Goal: Task Accomplishment & Management: Manage account settings

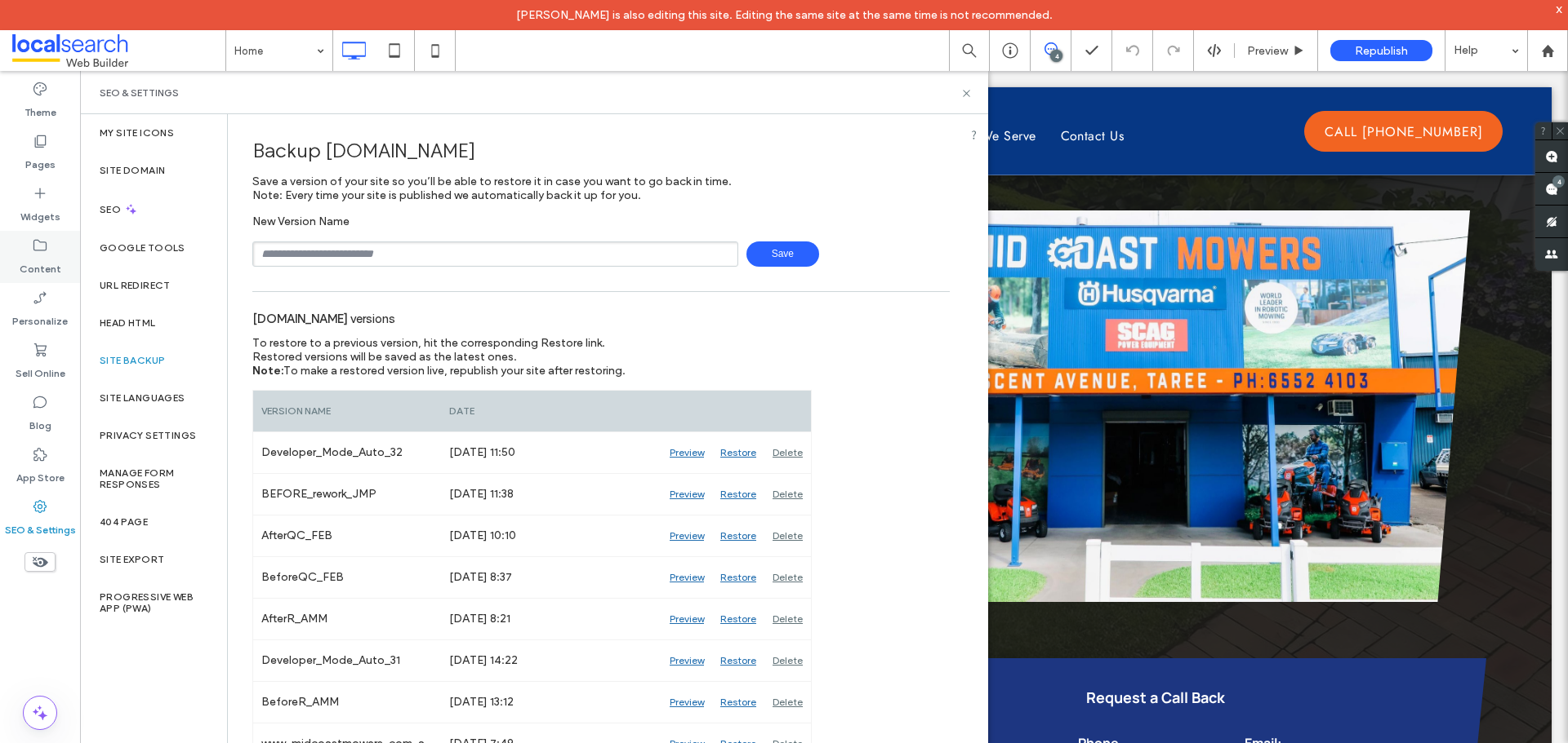
click at [49, 261] on label "Content" at bounding box center [40, 265] width 42 height 23
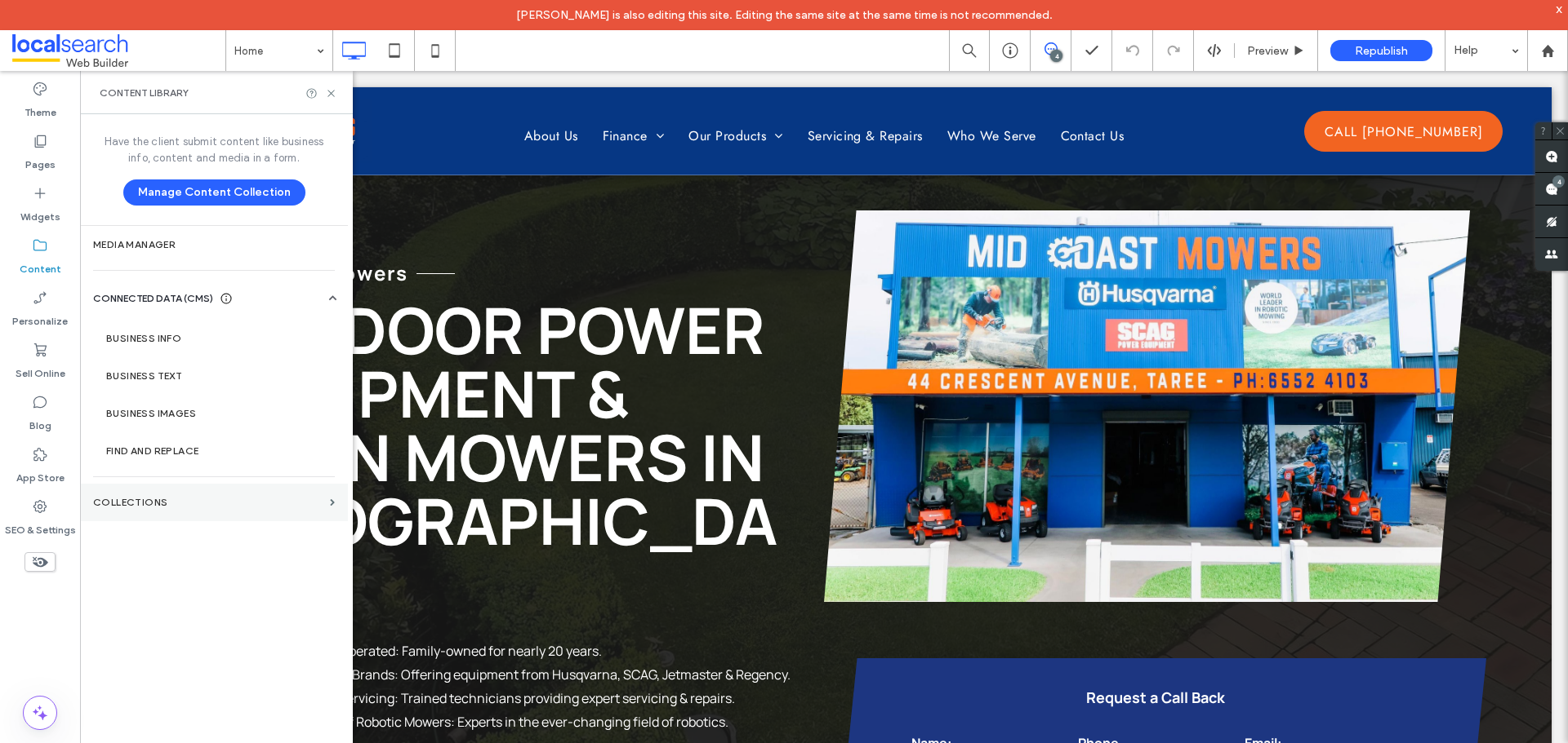
click at [174, 497] on label "Collections" at bounding box center [208, 503] width 230 height 11
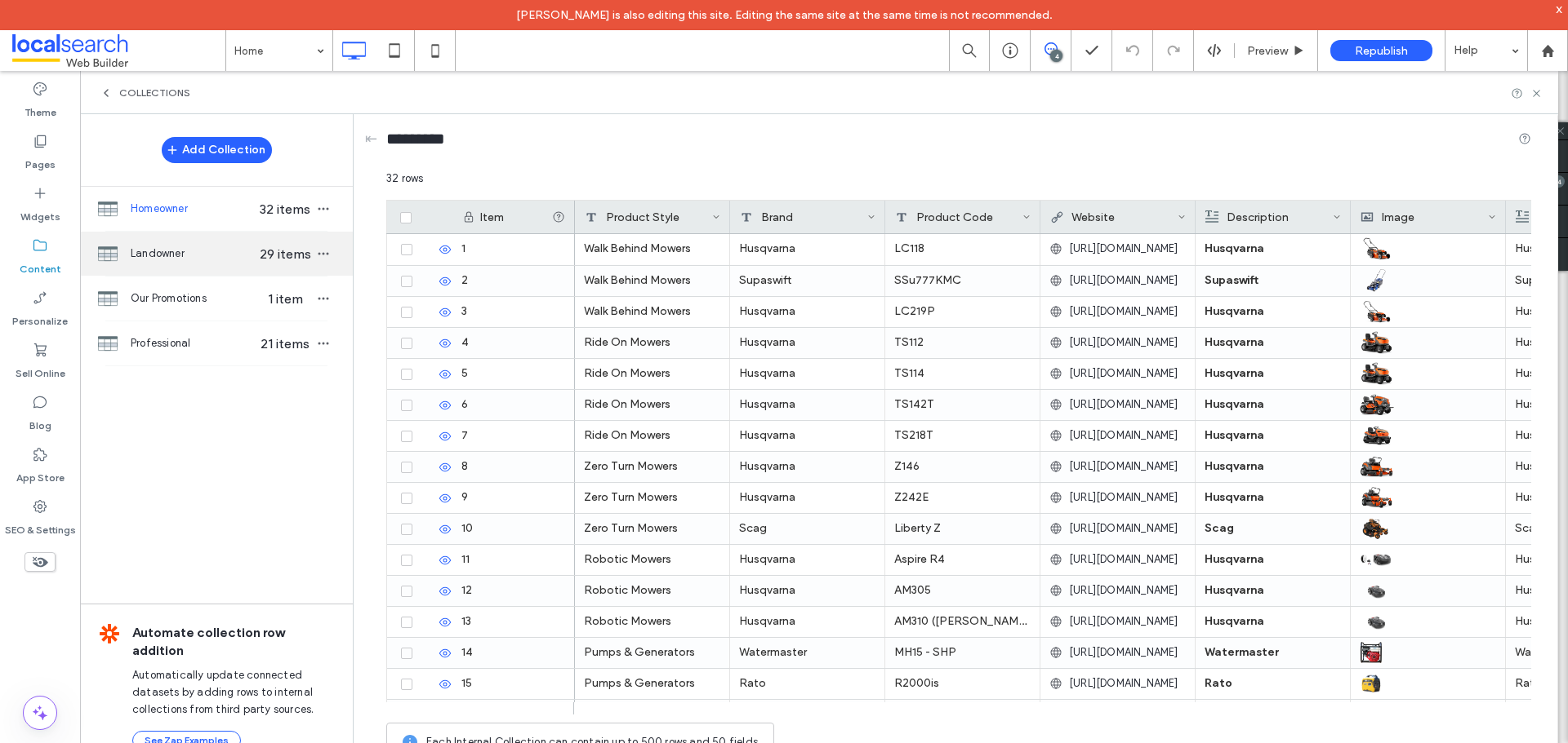
click at [201, 256] on span "Landowner" at bounding box center [193, 254] width 125 height 16
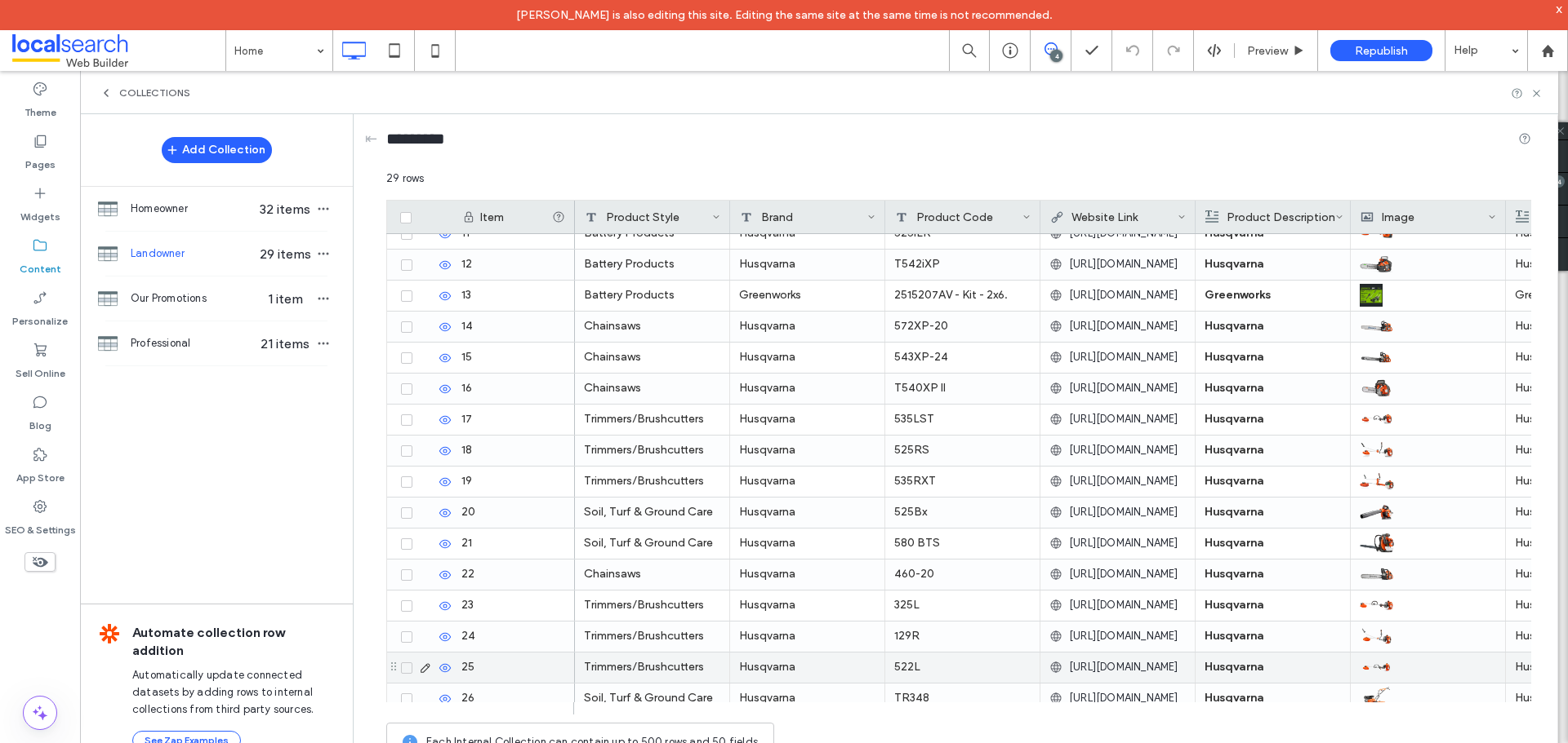
scroll to position [462, 0]
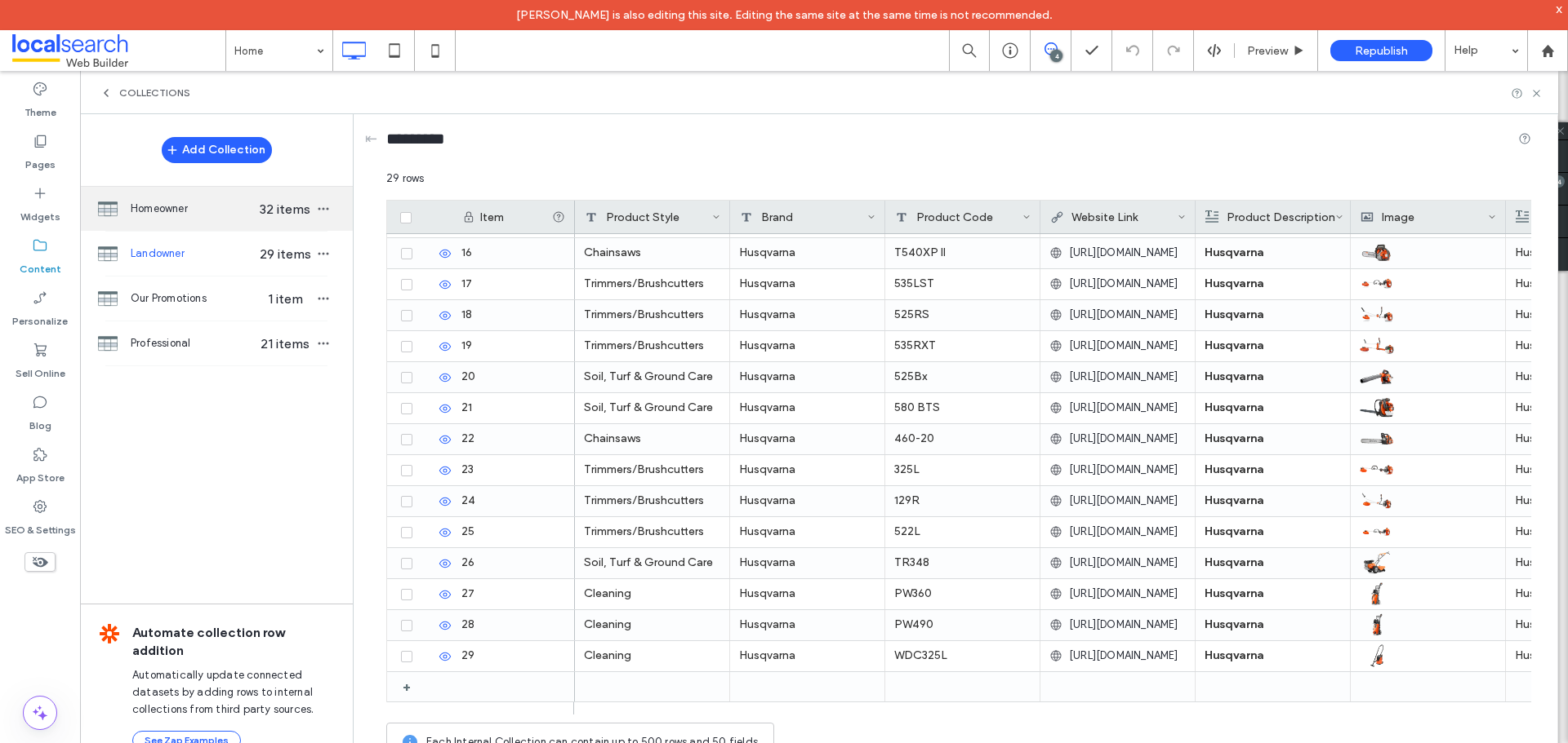
click at [180, 215] on span "Homeowner" at bounding box center [193, 209] width 125 height 16
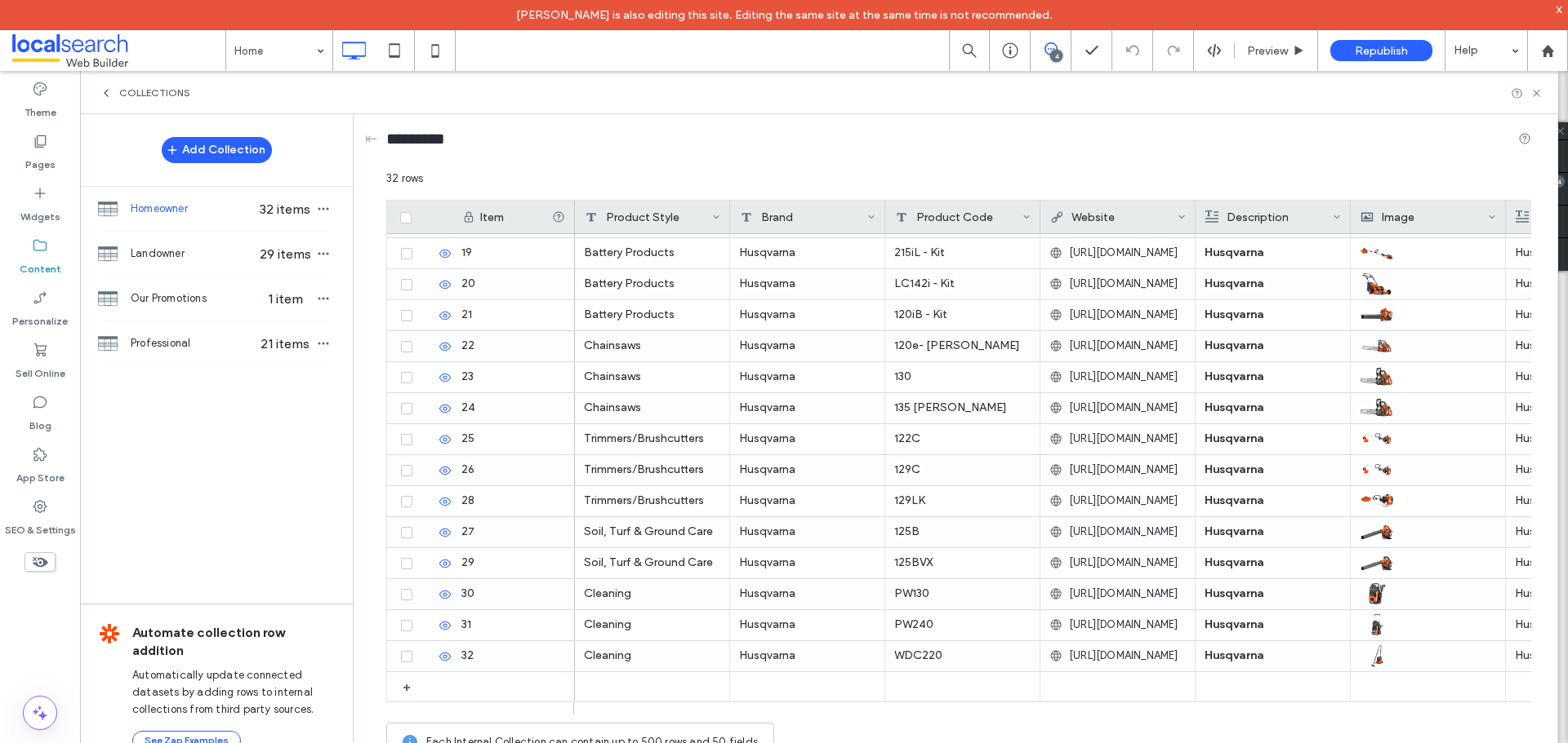
scroll to position [571, 0]
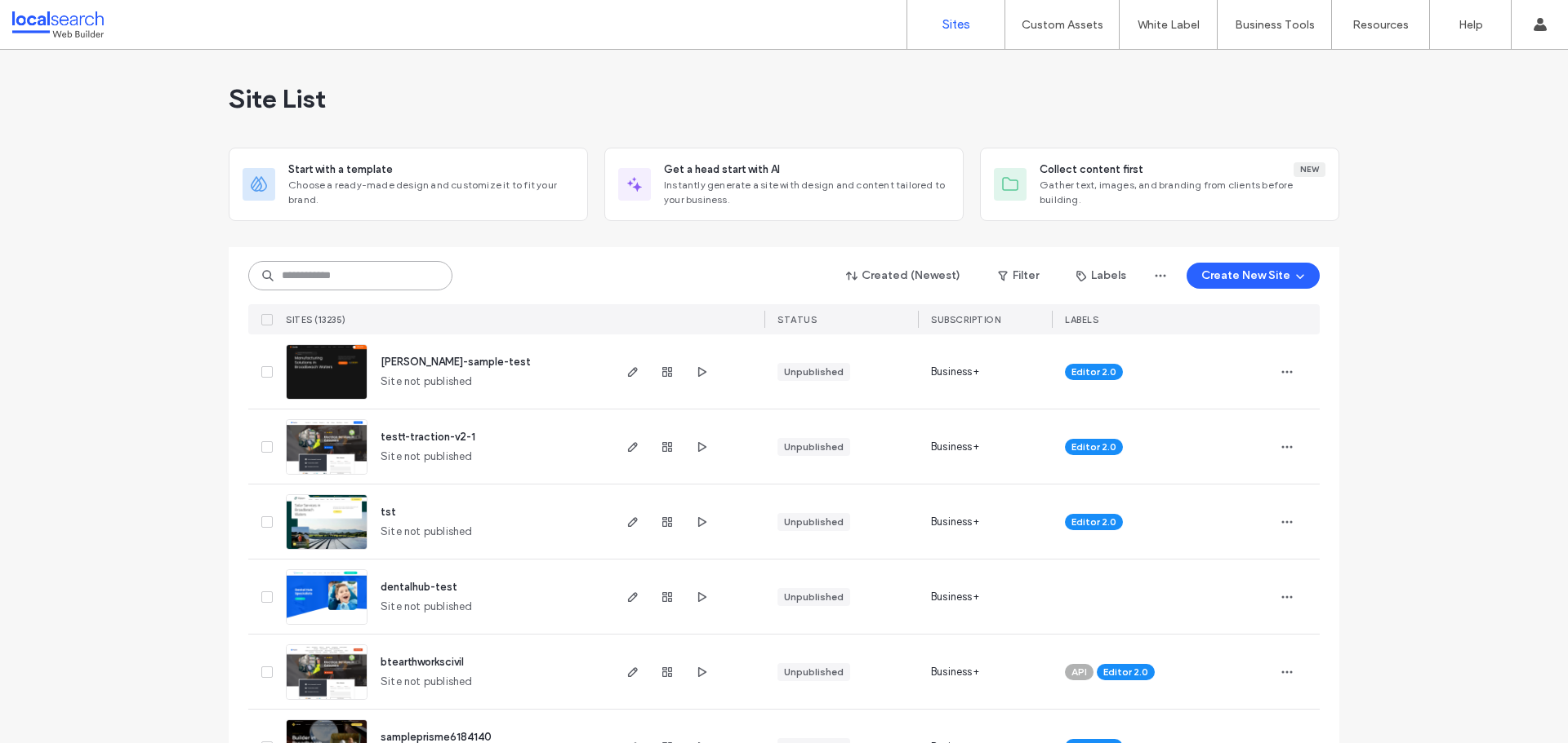
click at [316, 270] on input at bounding box center [350, 276] width 204 height 29
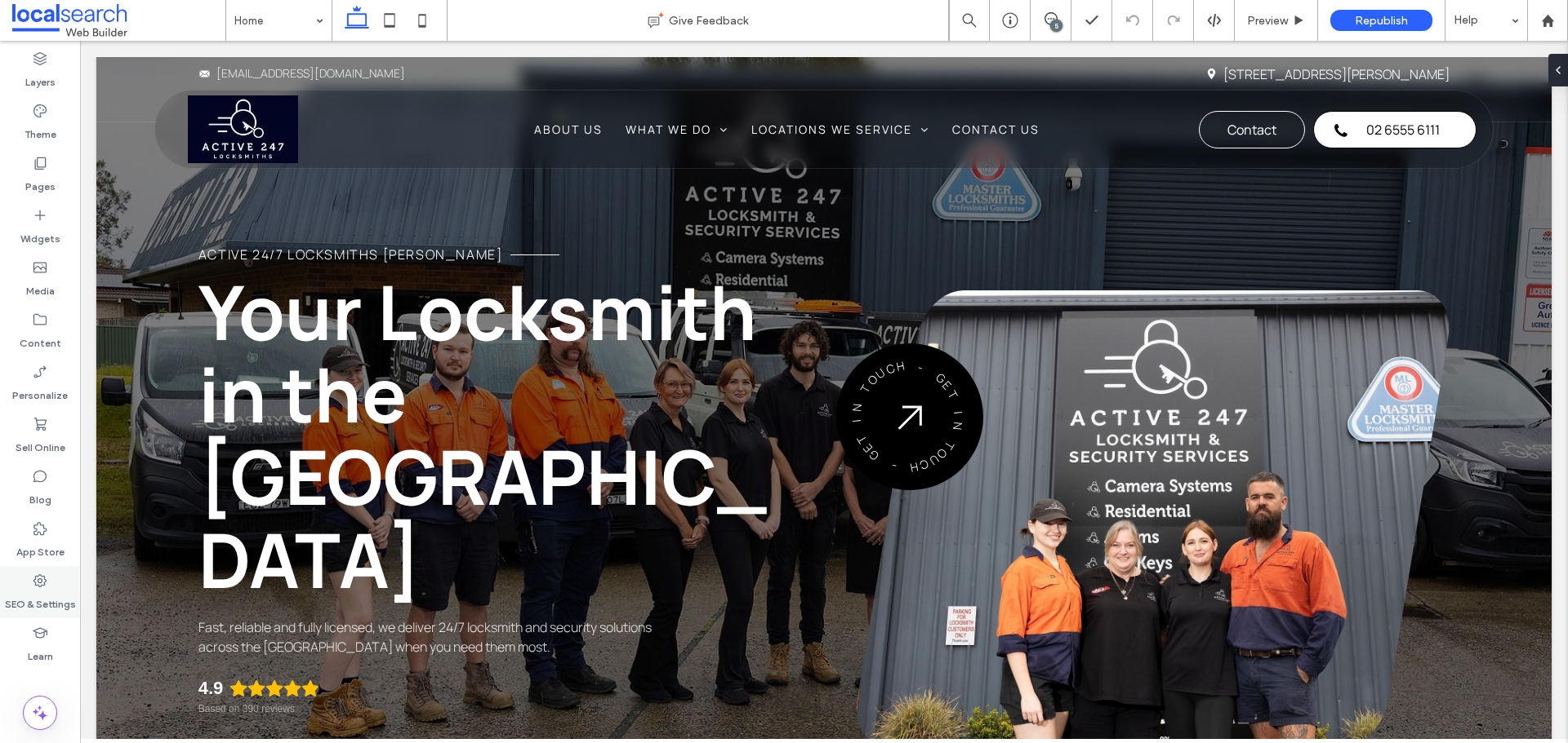
click at [41, 582] on use at bounding box center [40, 581] width 13 height 13
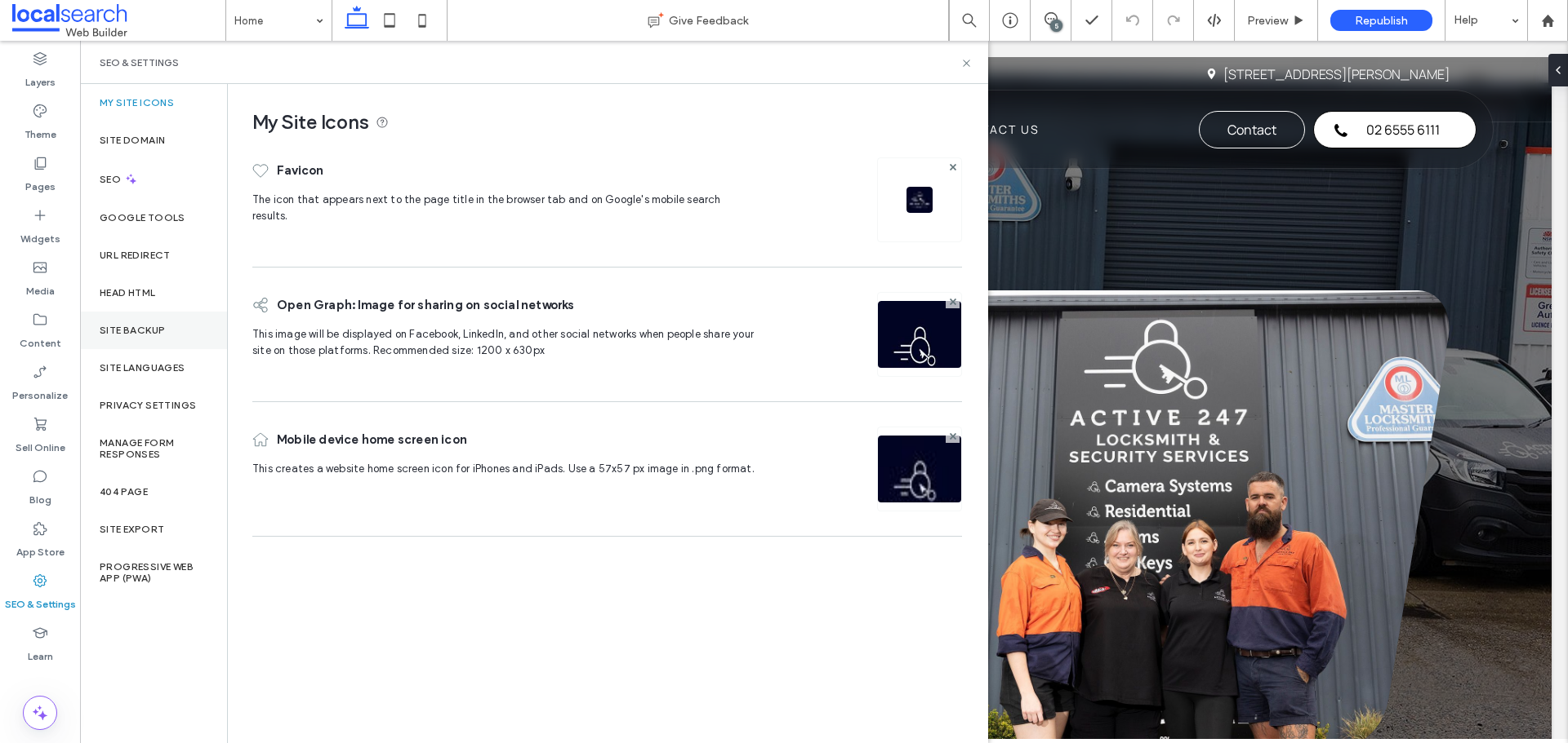
click at [128, 324] on label "Site Backup" at bounding box center [133, 330] width 66 height 11
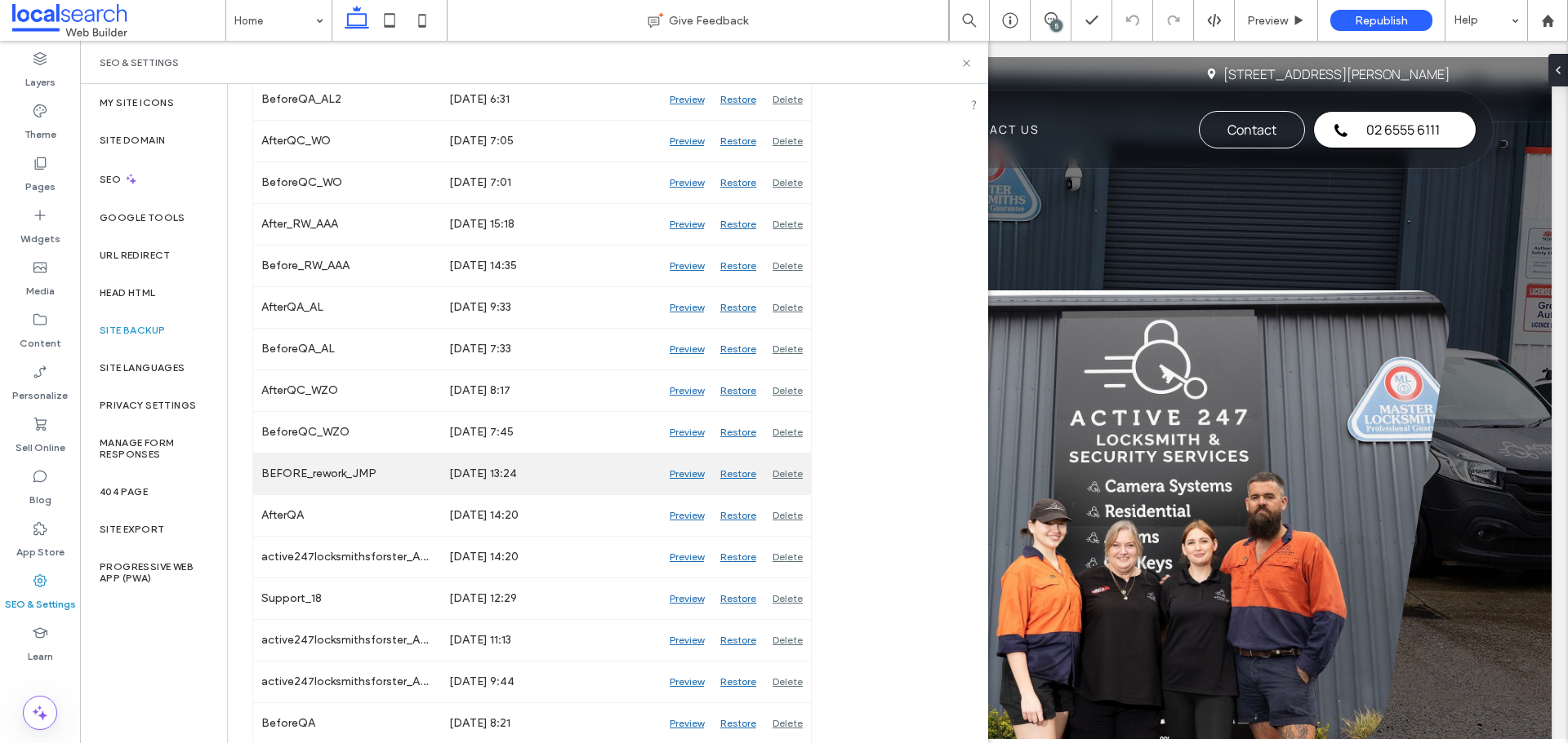
scroll to position [408, 0]
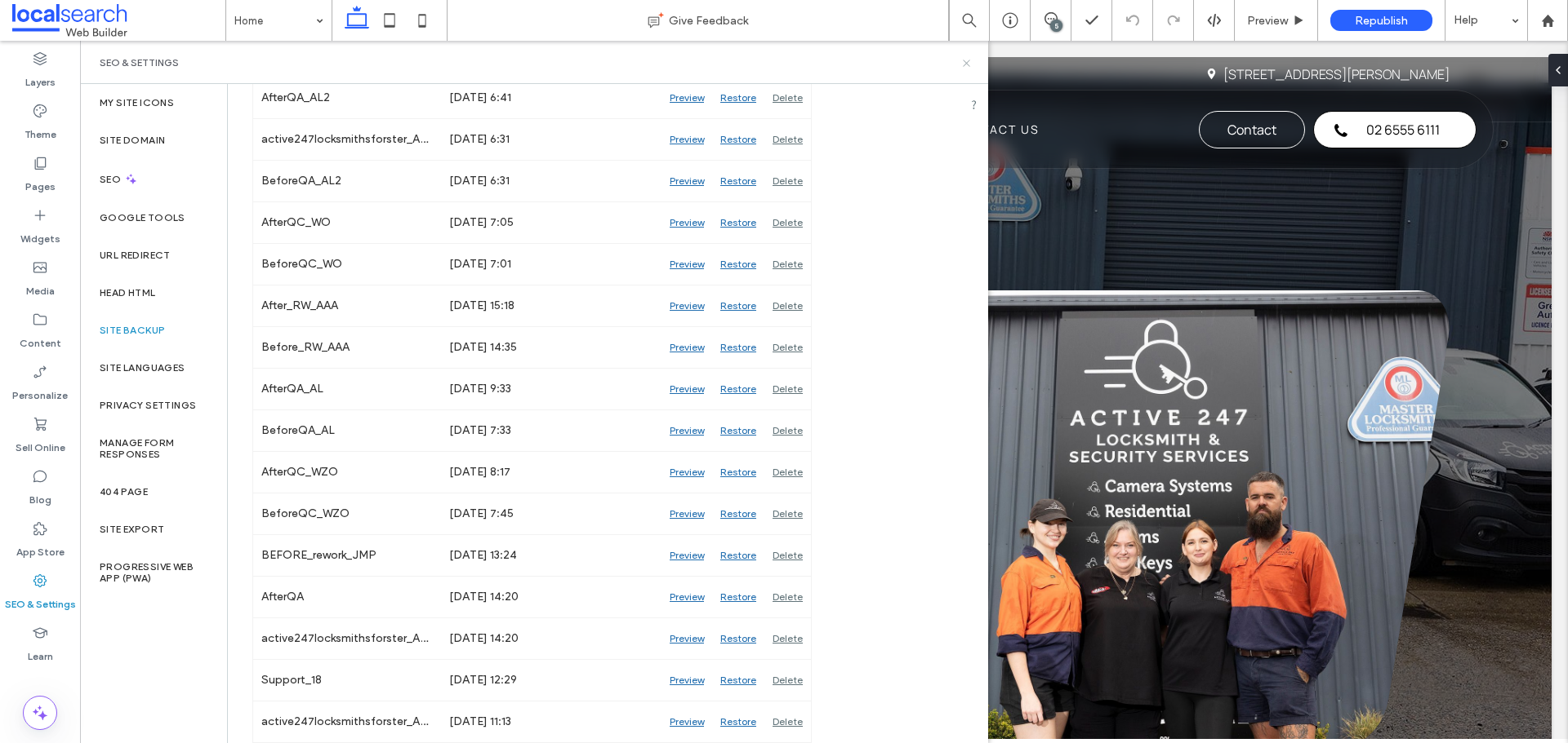
click at [966, 65] on icon at bounding box center [966, 63] width 12 height 12
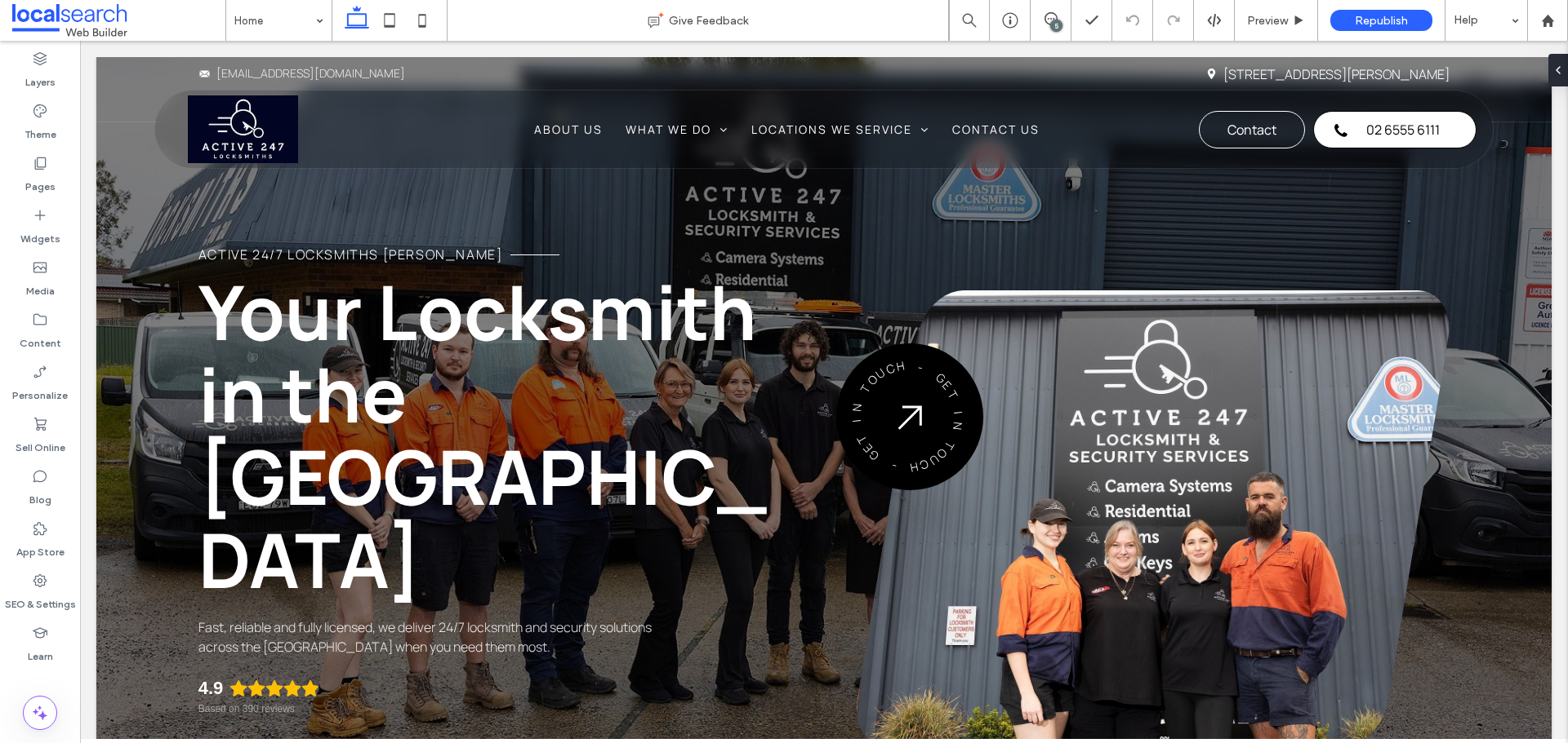
click at [1061, 21] on div "5" at bounding box center [1056, 25] width 12 height 12
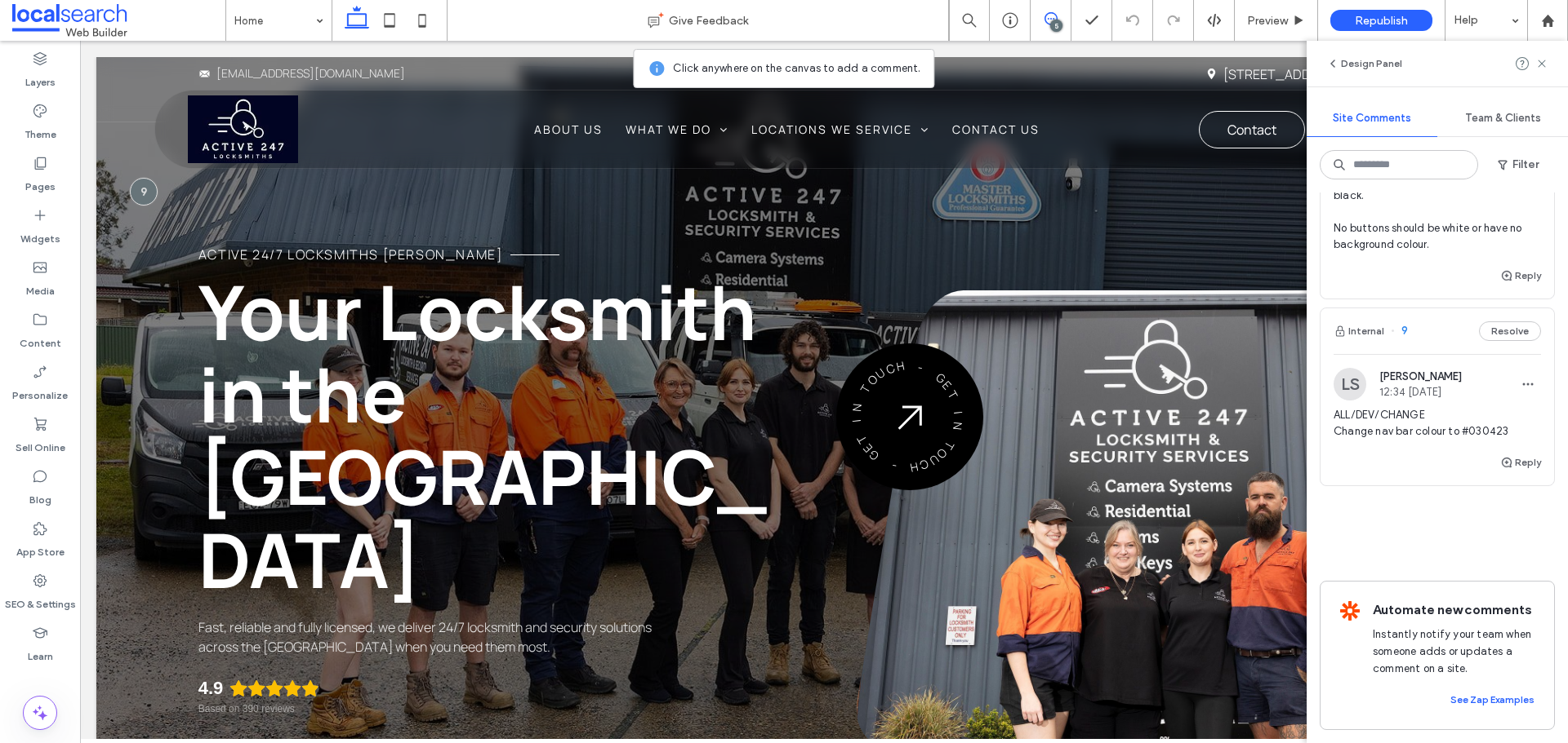
scroll to position [794, 0]
click at [1429, 380] on div "LS Luke Stewart 12:34 Aug 11 2025" at bounding box center [1398, 384] width 128 height 33
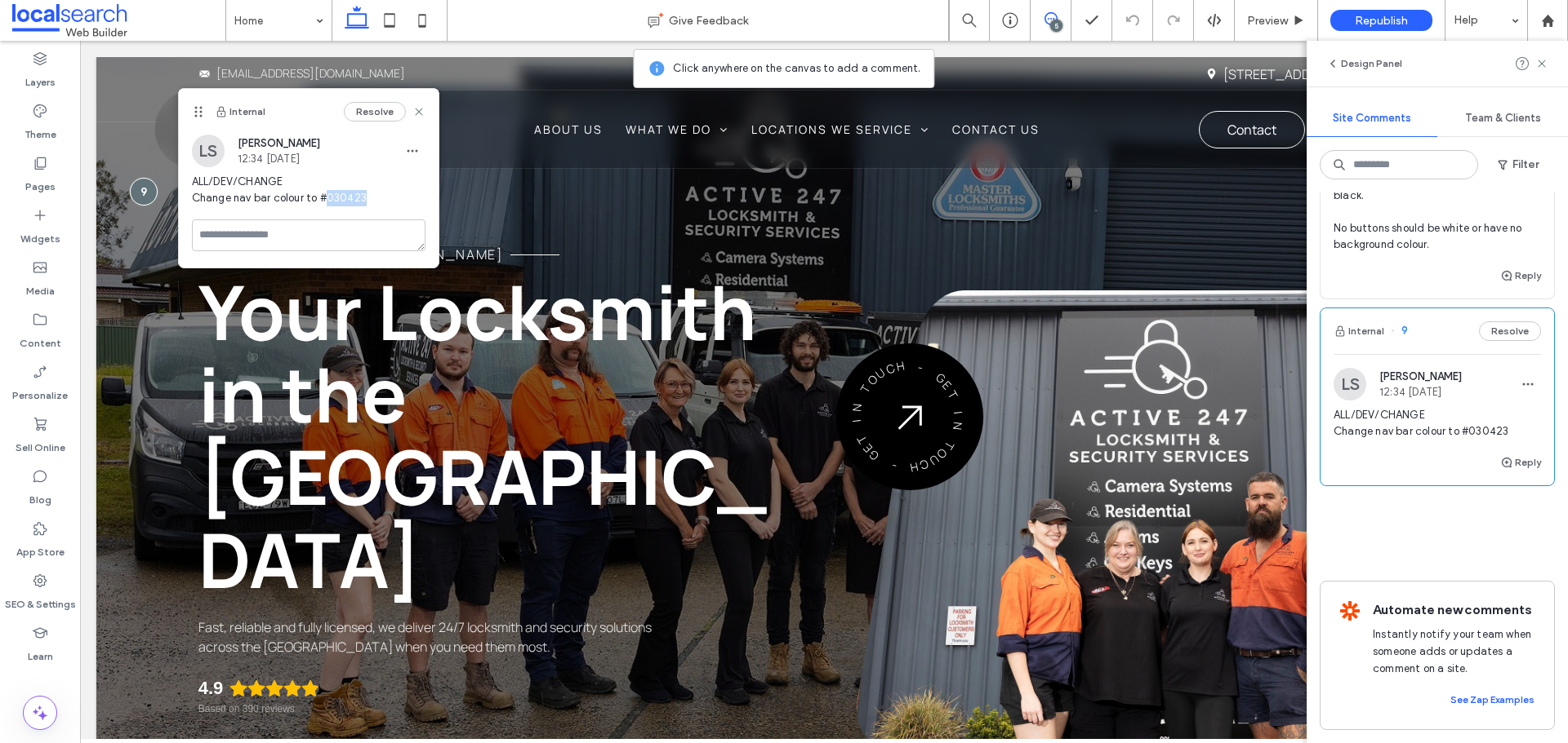
drag, startPoint x: 366, startPoint y: 195, endPoint x: 325, endPoint y: 193, distance: 41.0
click at [325, 193] on span "ALL/DEV/CHANGE Change nav bar colour to #030423" at bounding box center [308, 190] width 234 height 33
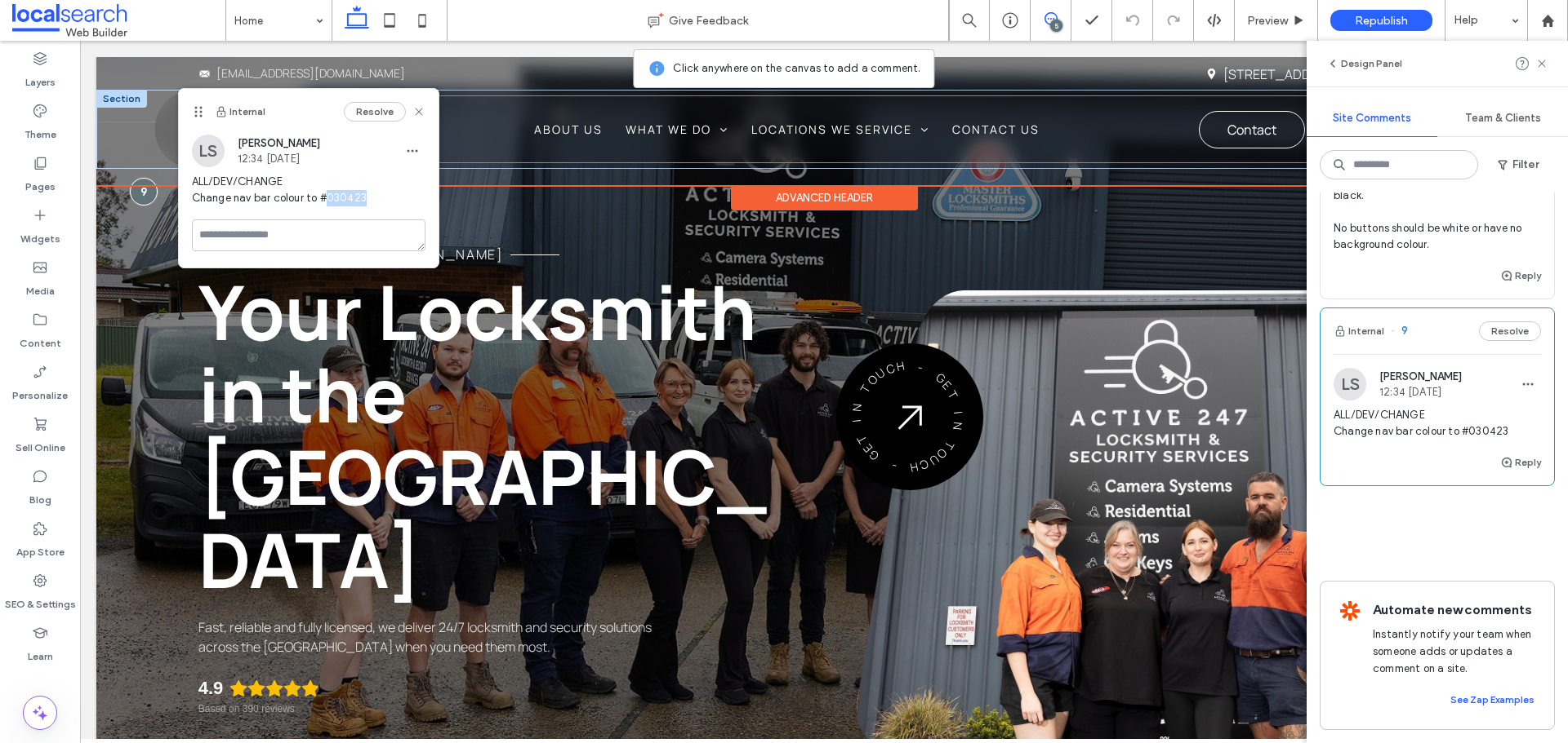
copy span "030423"
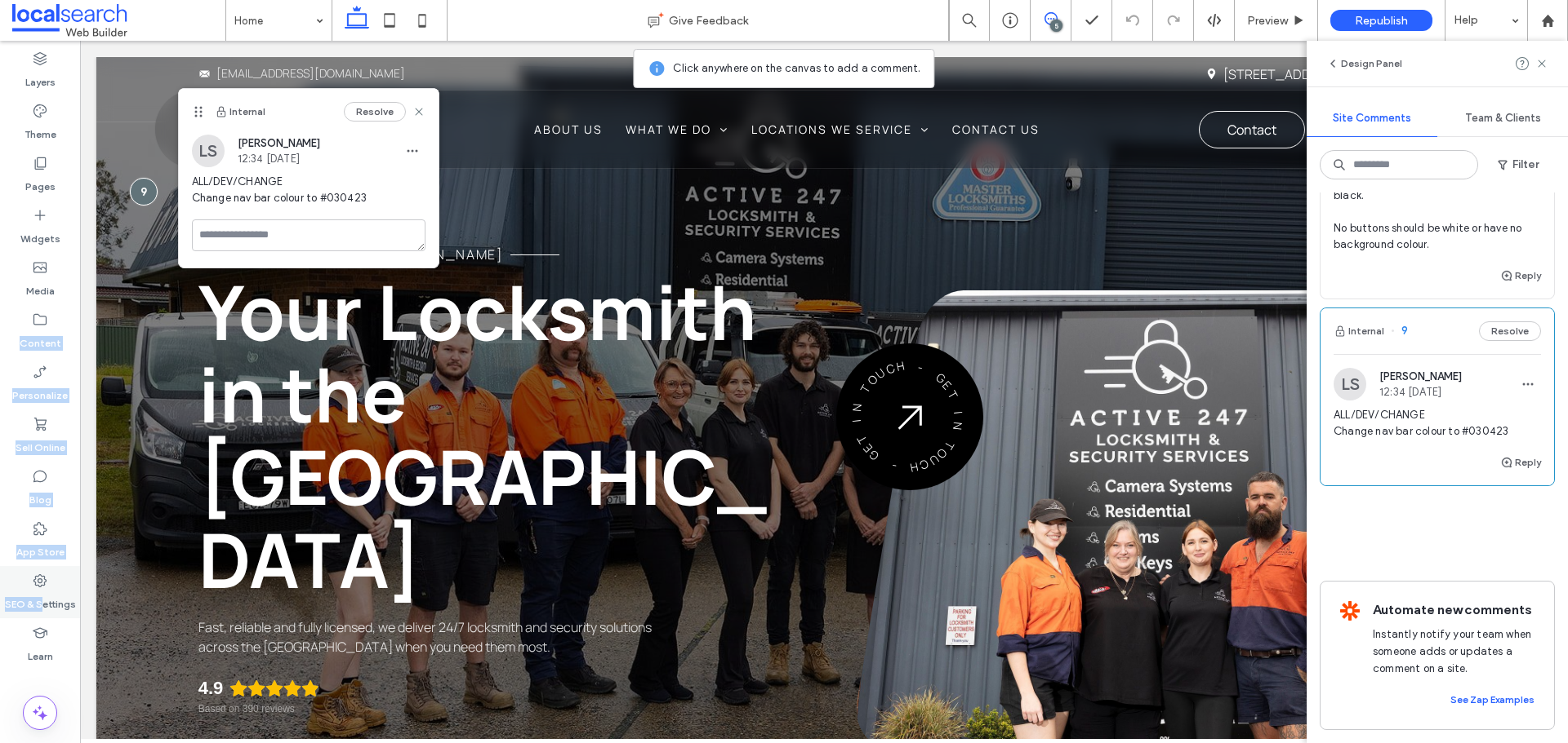
drag, startPoint x: 34, startPoint y: 322, endPoint x: 44, endPoint y: 600, distance: 278.2
click at [44, 600] on div "Layers Theme Pages Widgets Media Content Personalize Sell Online Blog App Store…" at bounding box center [40, 392] width 80 height 703
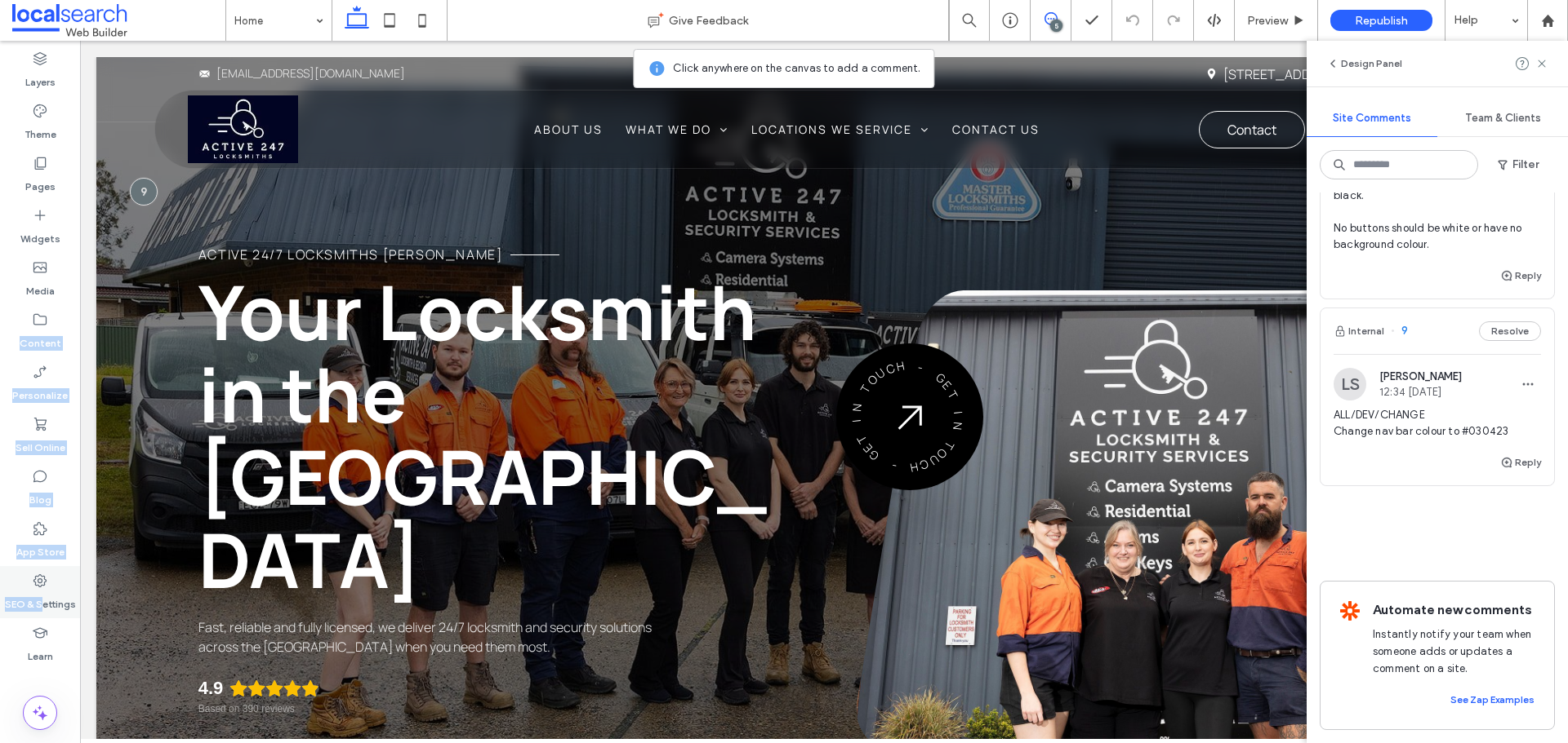
click at [31, 589] on label "SEO & Settings" at bounding box center [40, 600] width 71 height 23
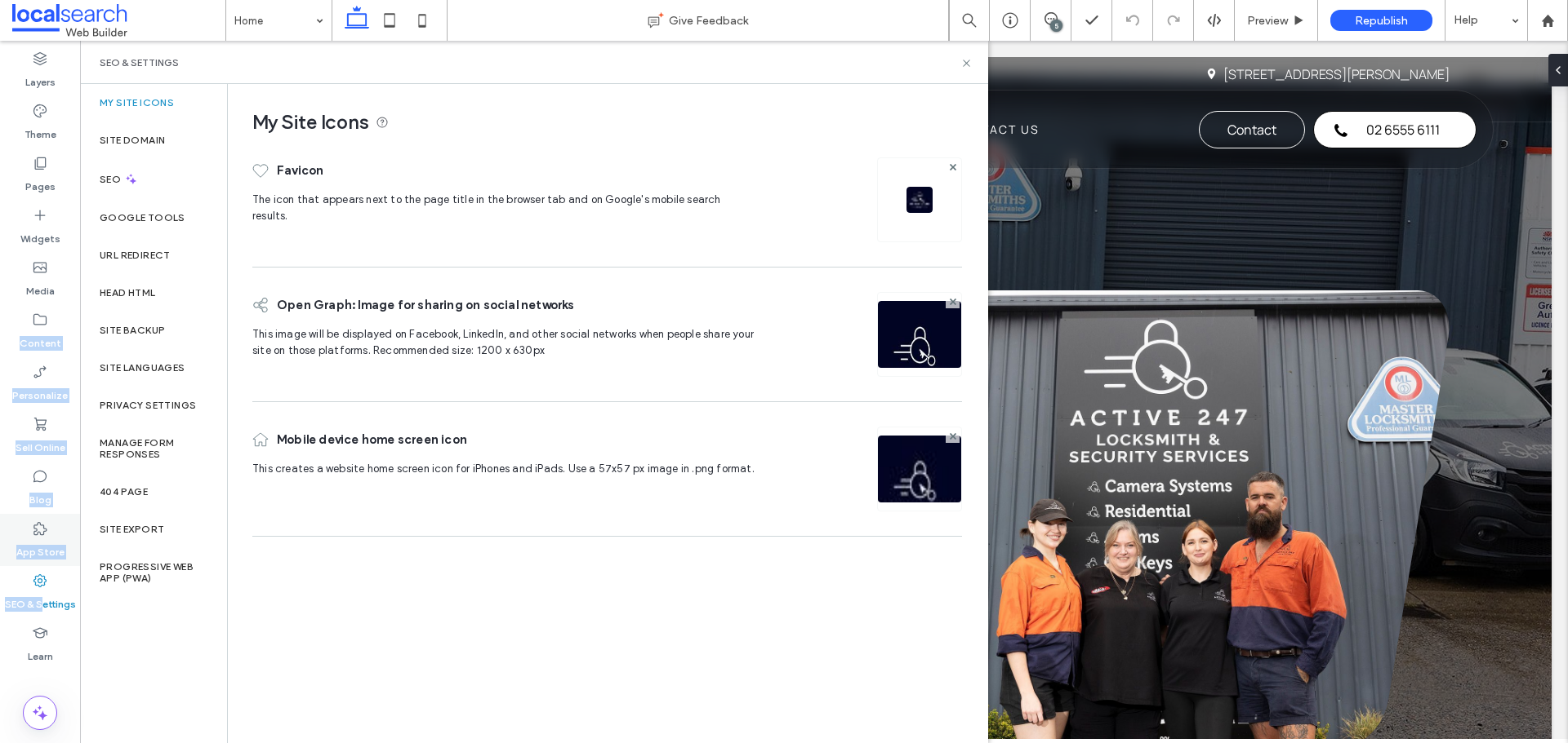
scroll to position [0, 0]
click at [166, 318] on div "Site Backup" at bounding box center [153, 331] width 147 height 38
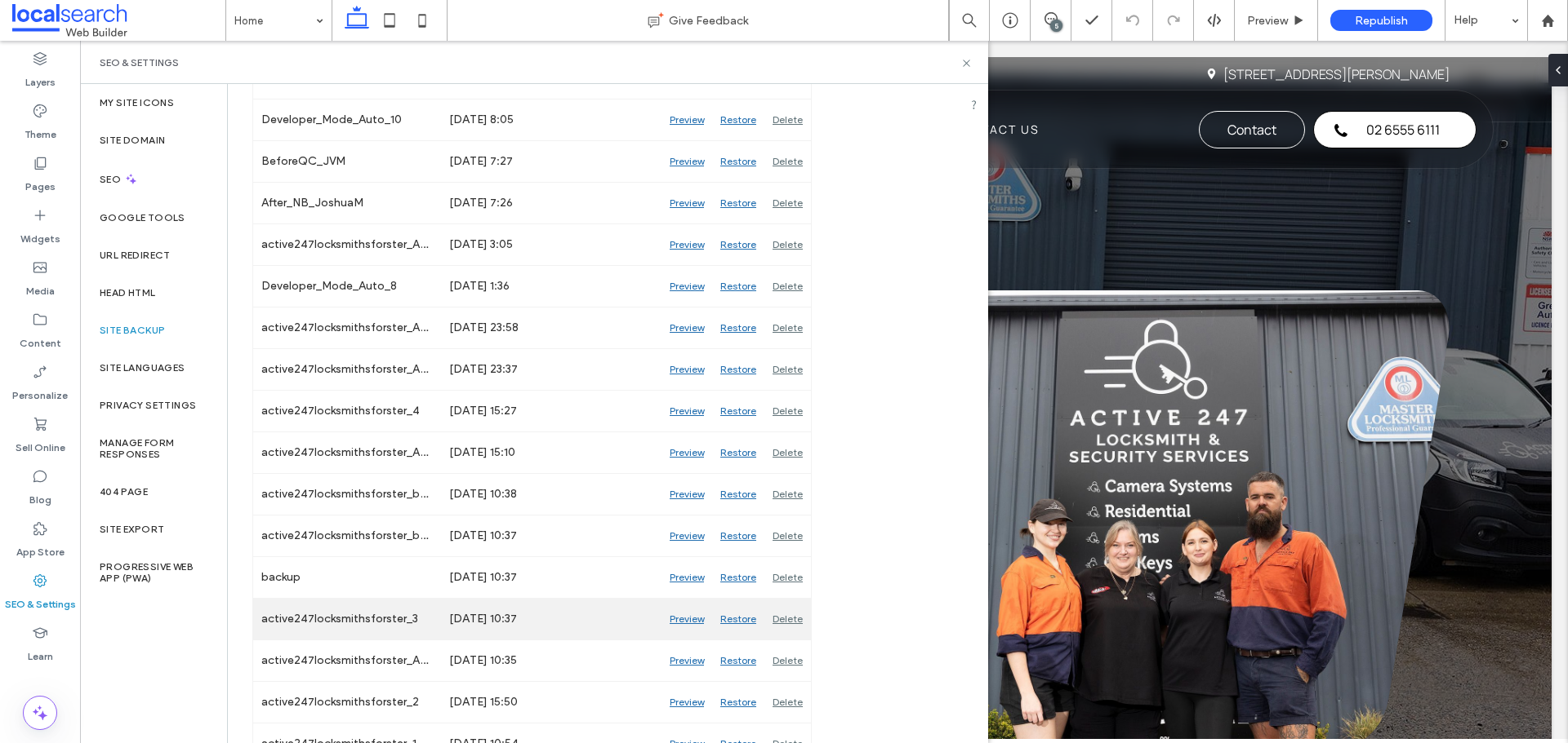
scroll to position [1574, 0]
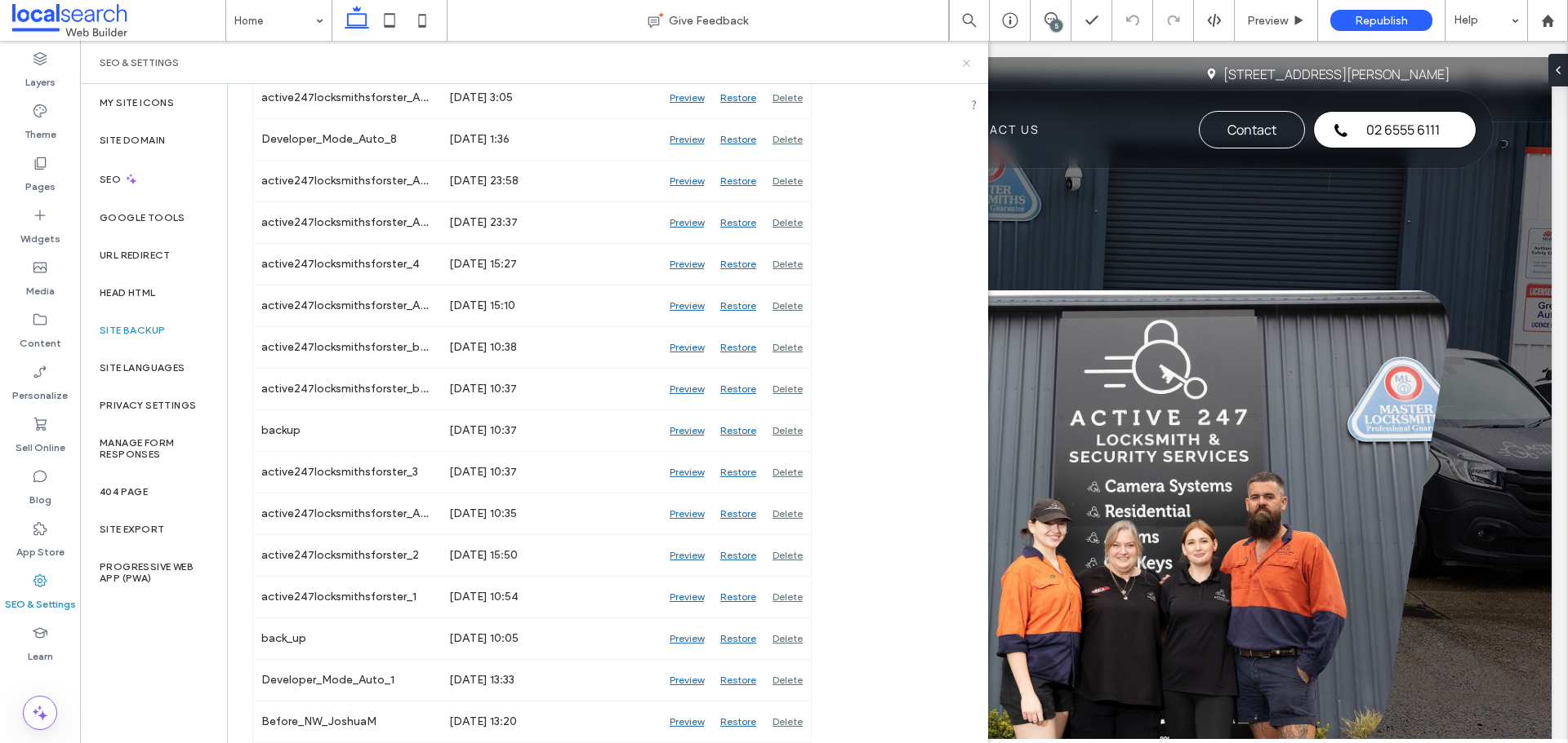
click at [968, 68] on icon at bounding box center [966, 63] width 12 height 12
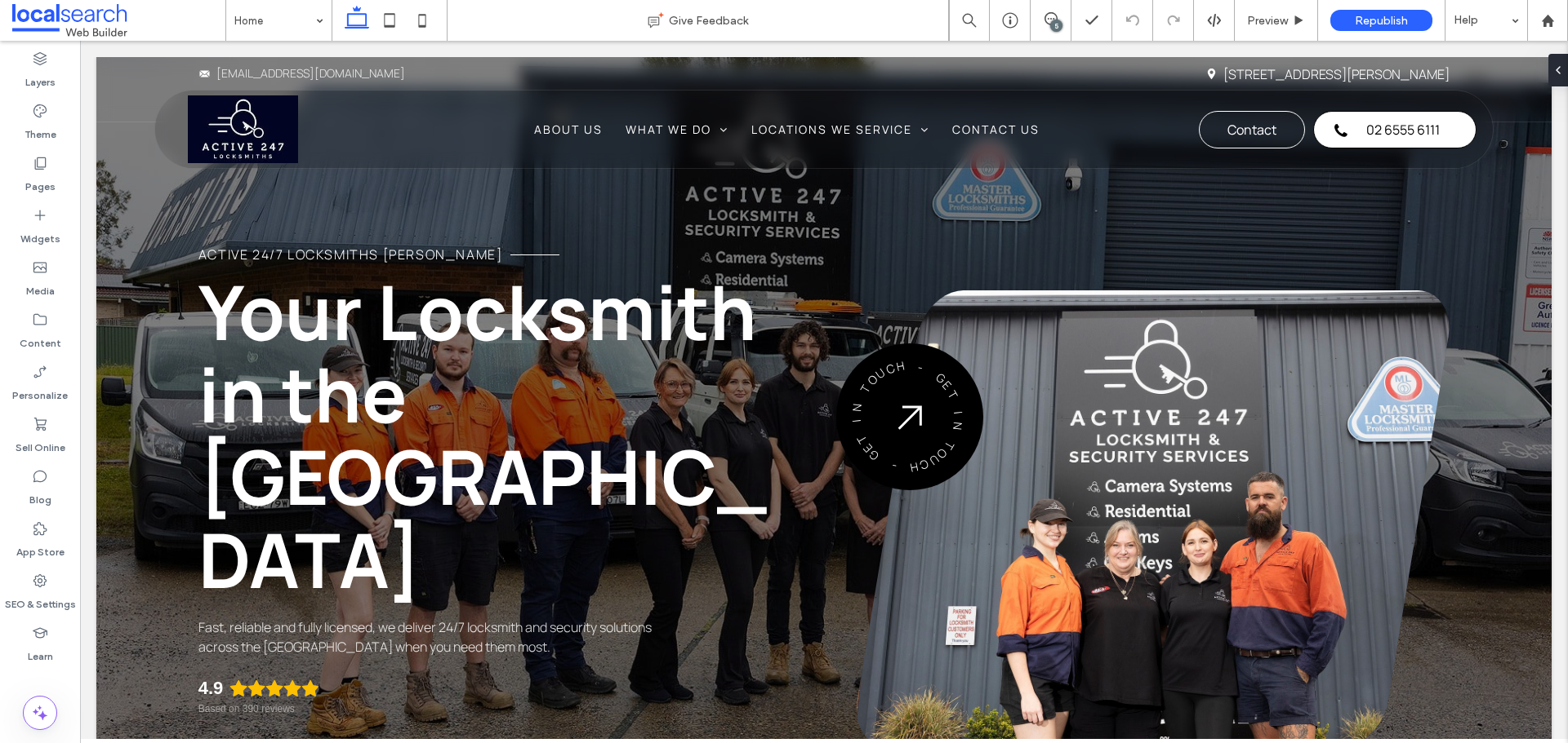
click at [1057, 30] on div "5" at bounding box center [1056, 25] width 12 height 12
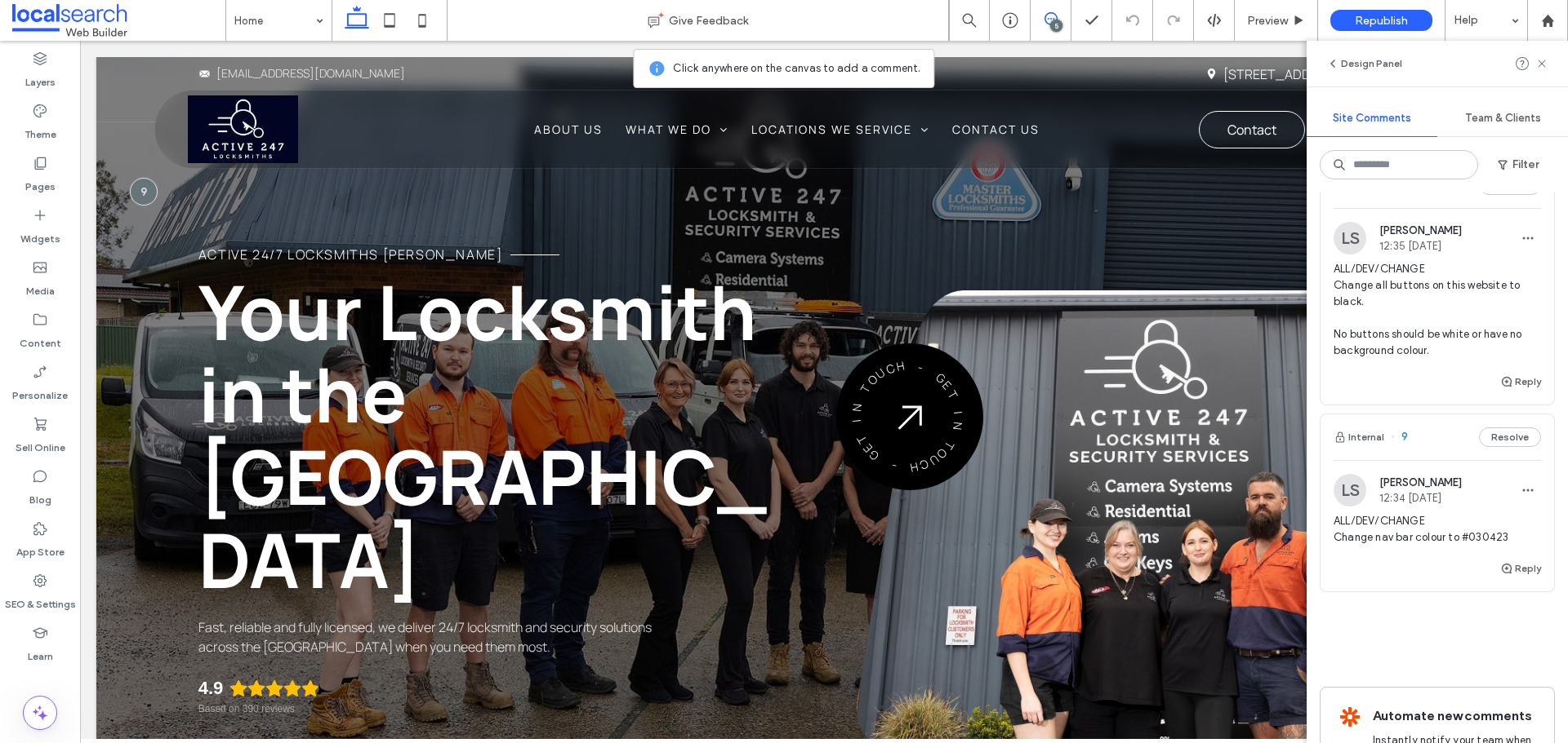
scroll to position [631, 0]
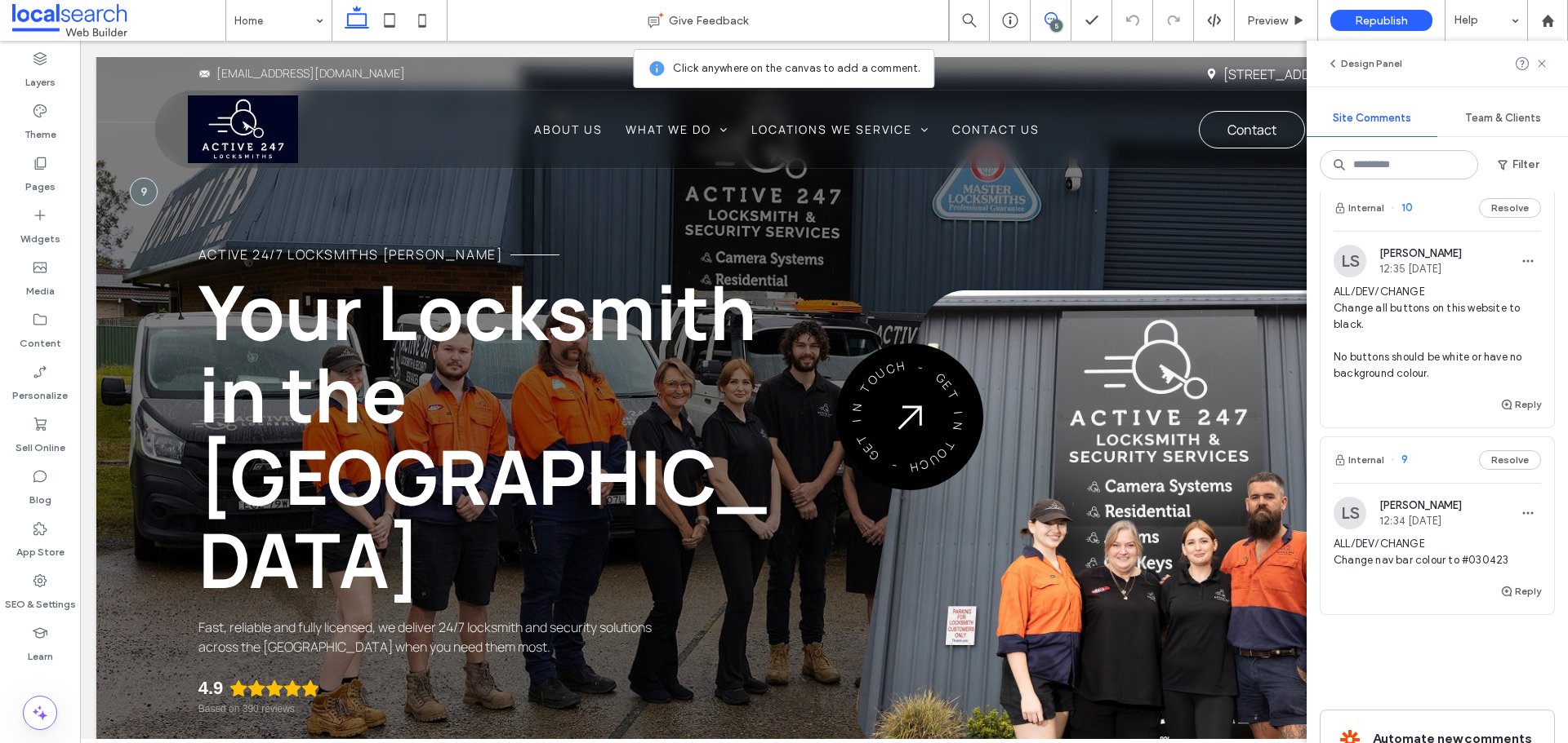
click at [1434, 357] on span "ALL/DEV/CHANGE Change all buttons on this website to black. No buttons should b…" at bounding box center [1437, 333] width 207 height 98
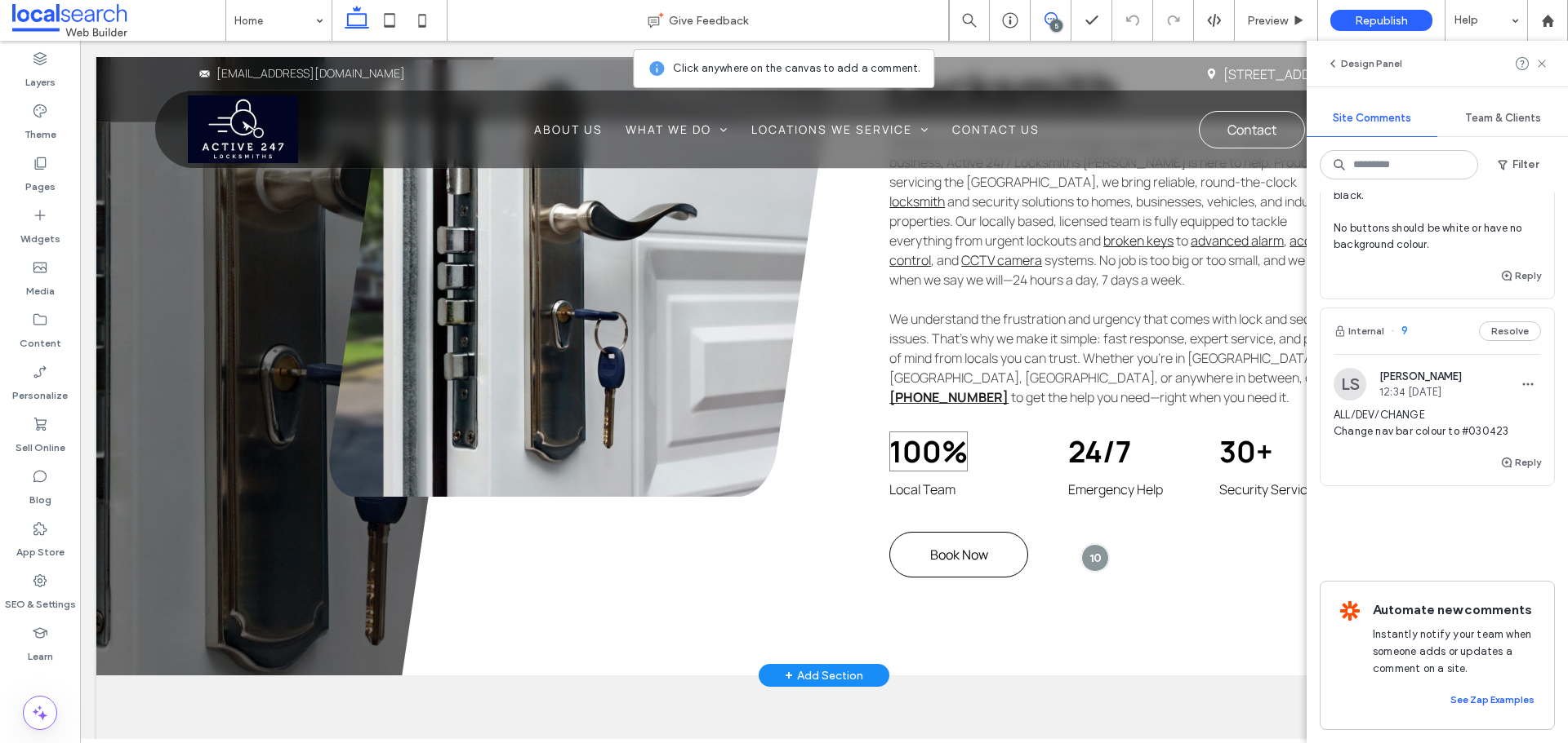
scroll to position [1109, 0]
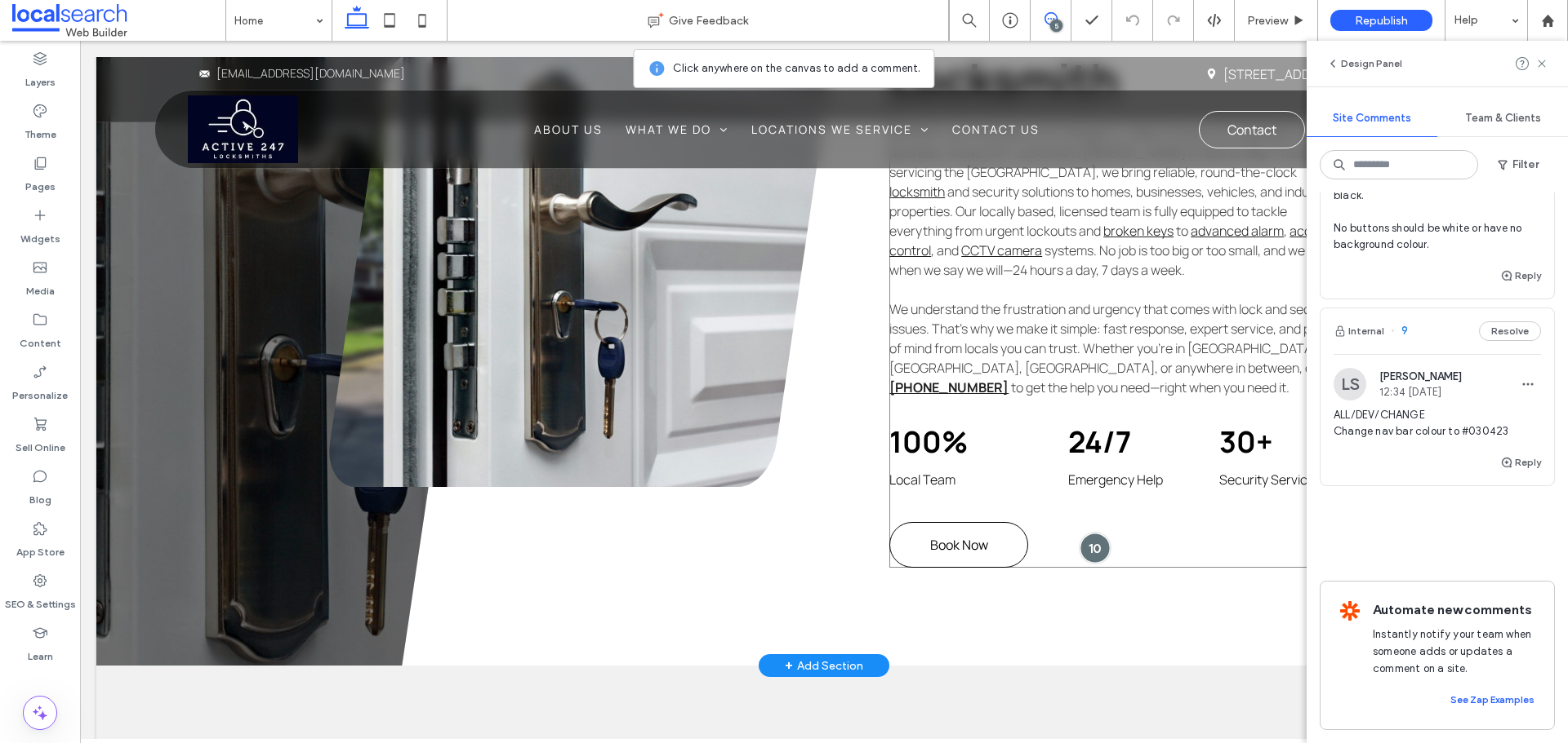
click at [1089, 532] on div at bounding box center [1094, 547] width 30 height 30
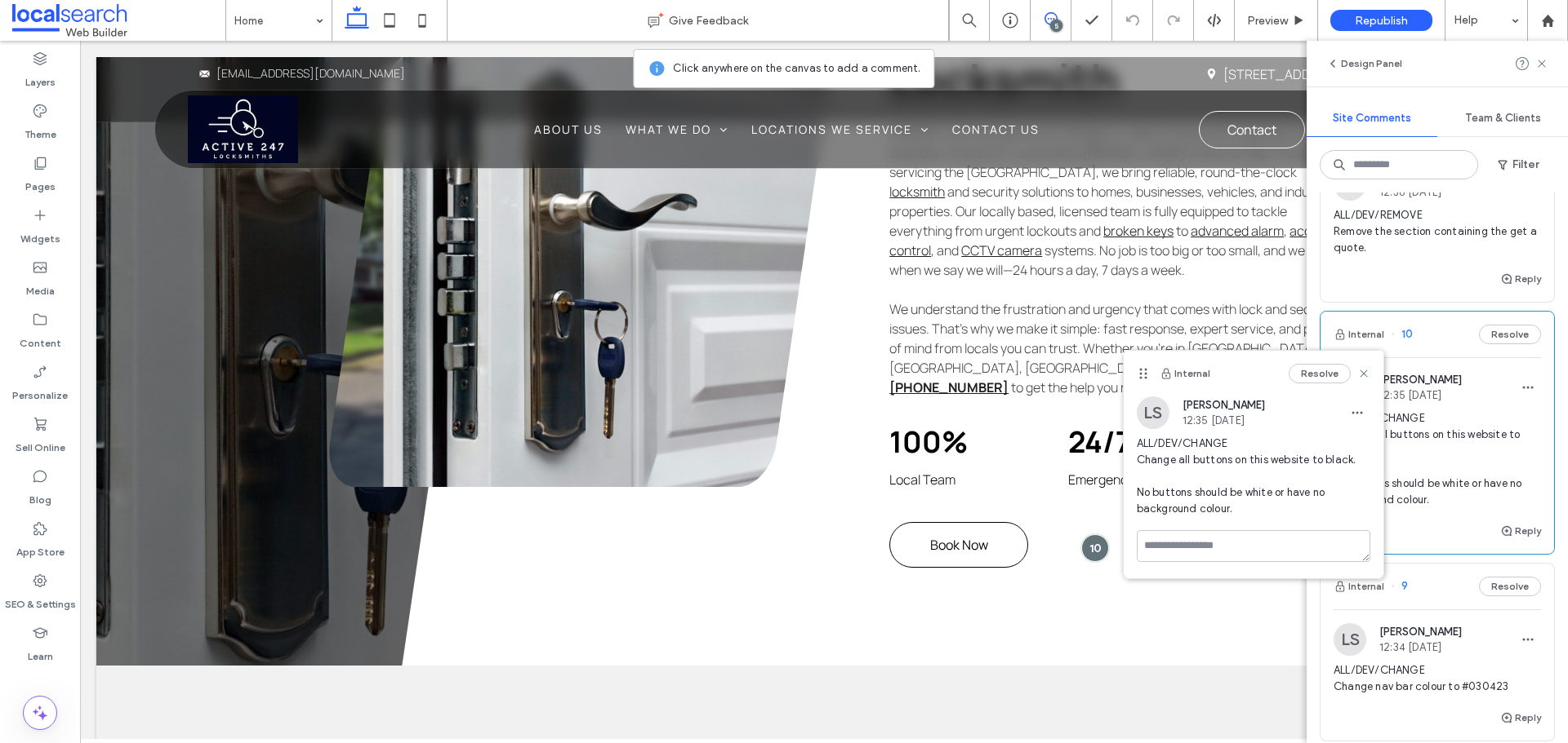
scroll to position [468, 0]
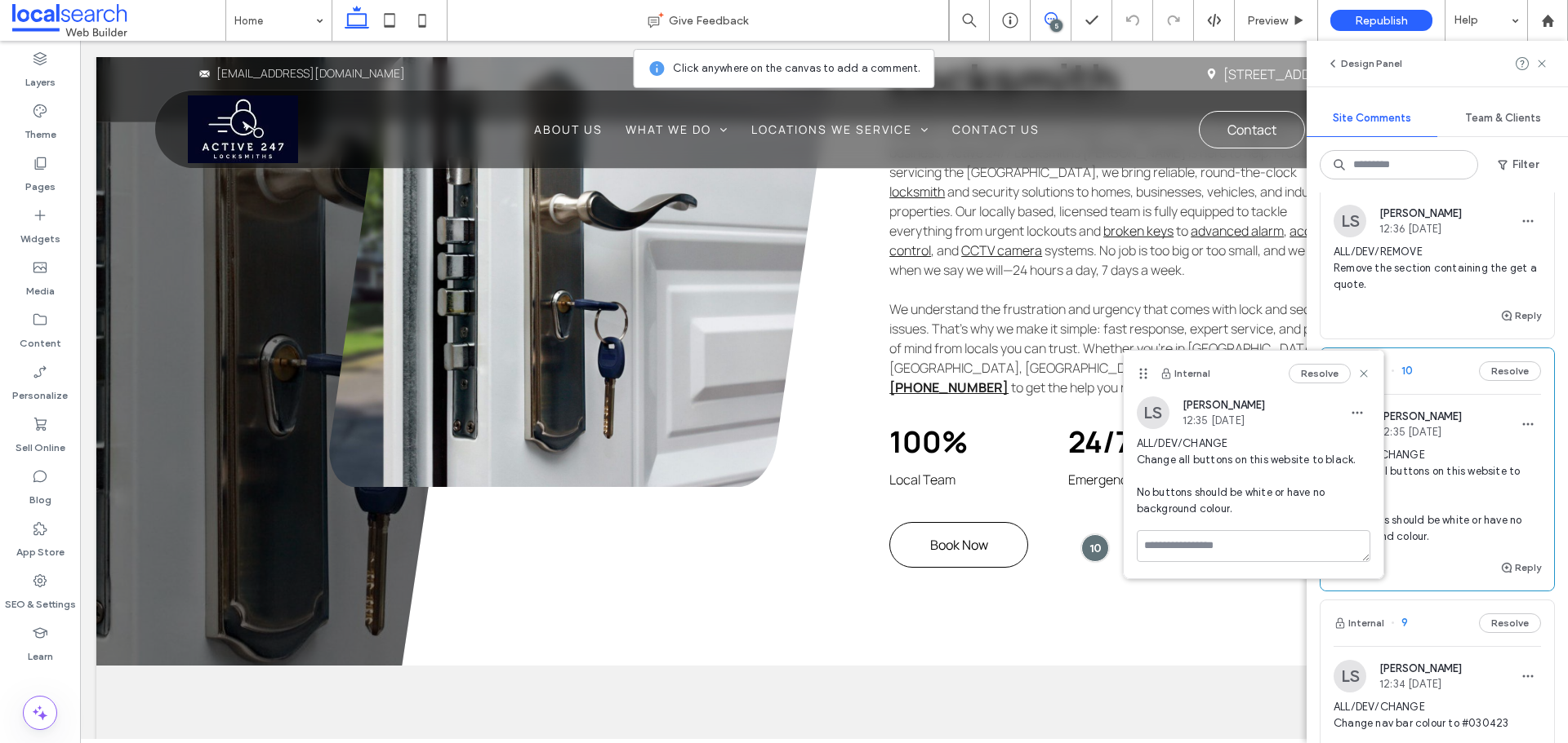
click at [1428, 338] on div "Reply" at bounding box center [1437, 323] width 234 height 33
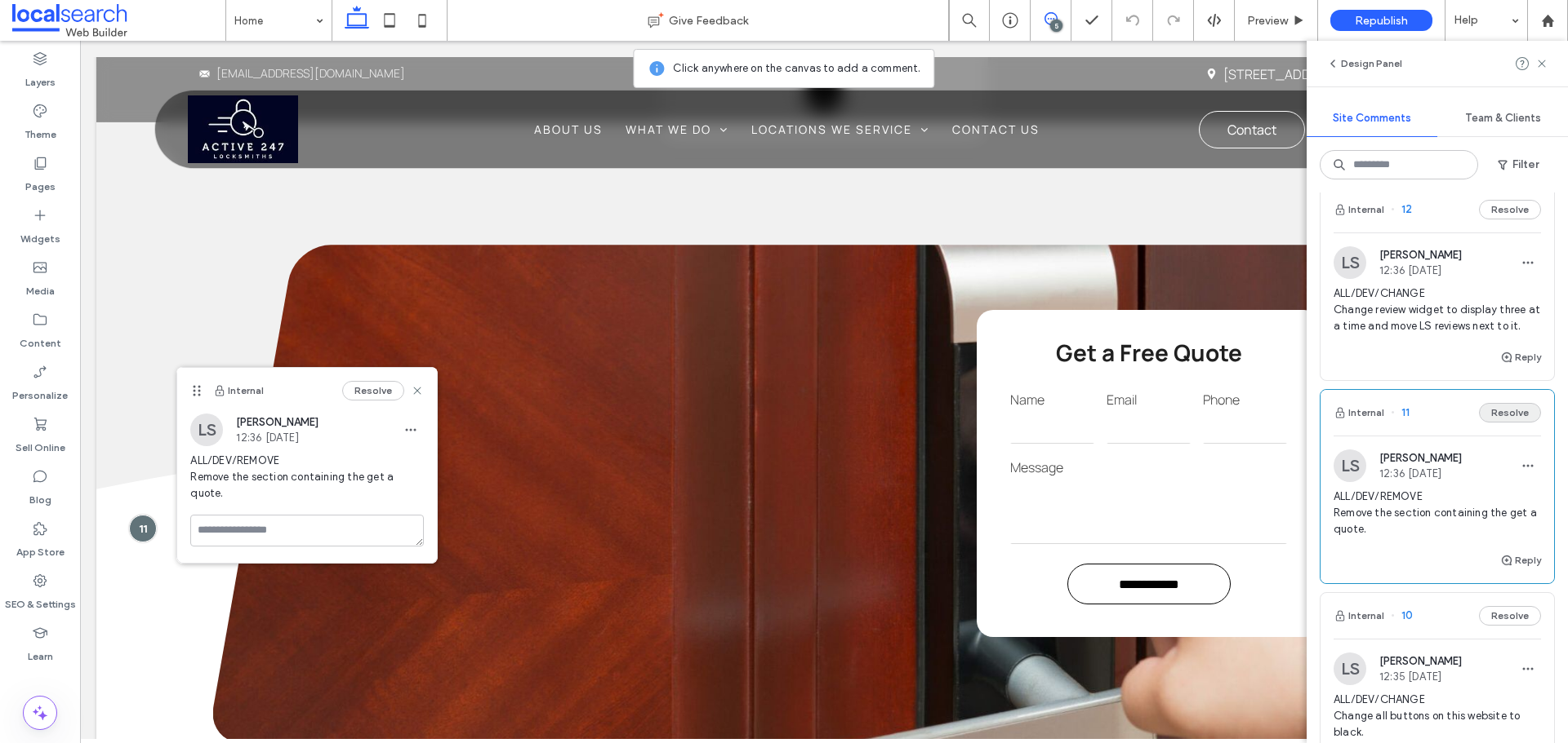
scroll to position [141, 0]
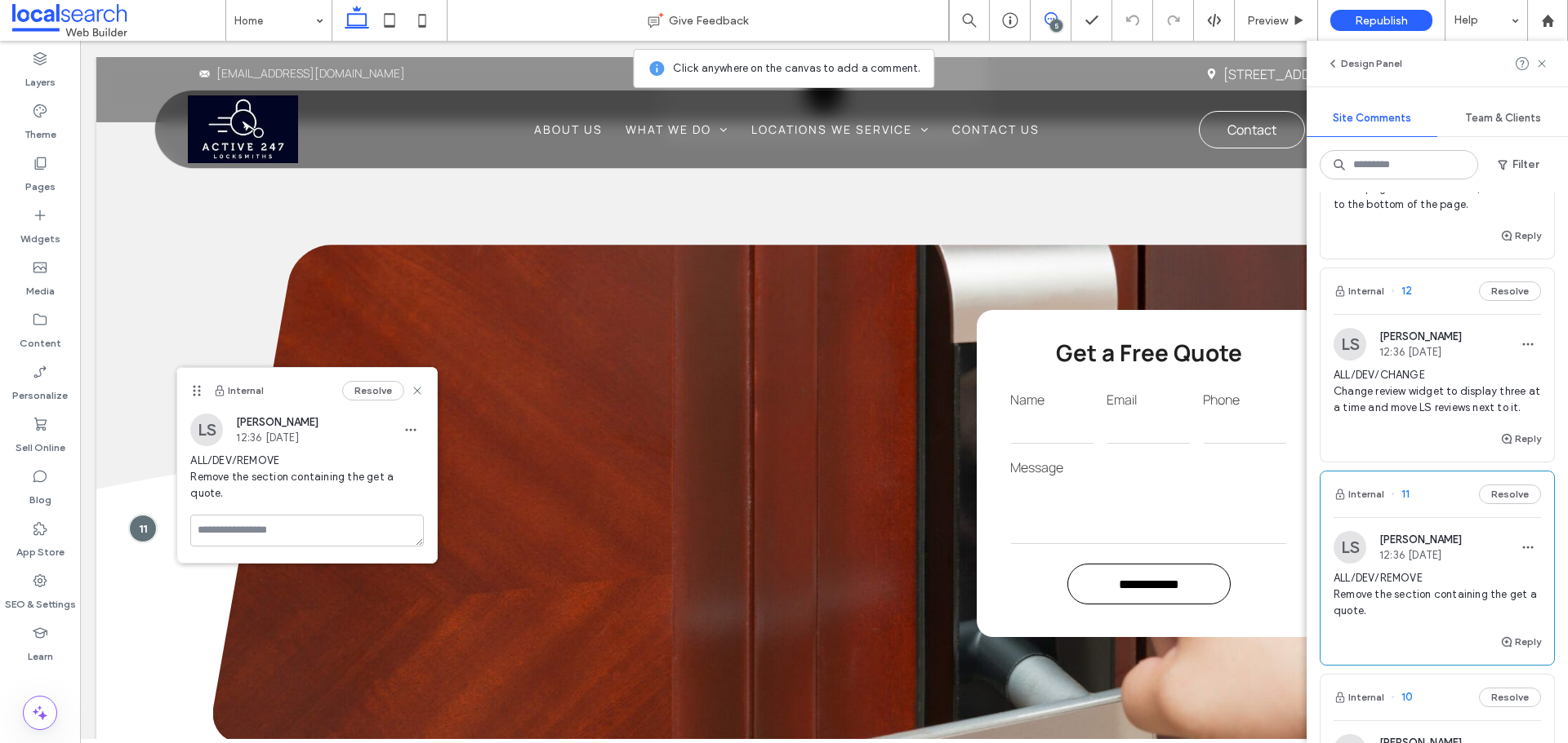
click at [1451, 370] on span "ALL/DEV/CHANGE Change review widget to display three at a time and move LS revi…" at bounding box center [1437, 392] width 207 height 49
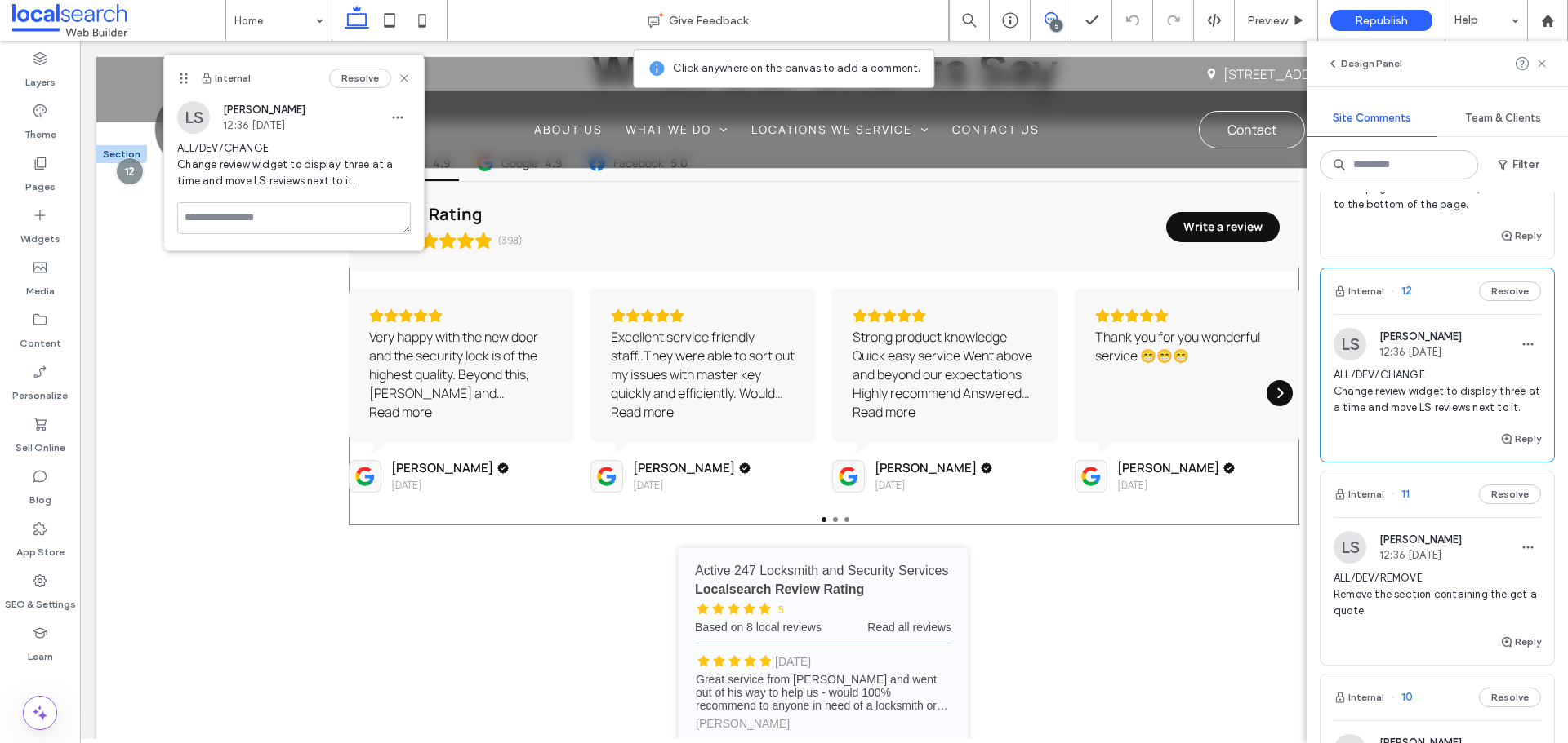
scroll to position [4125, 0]
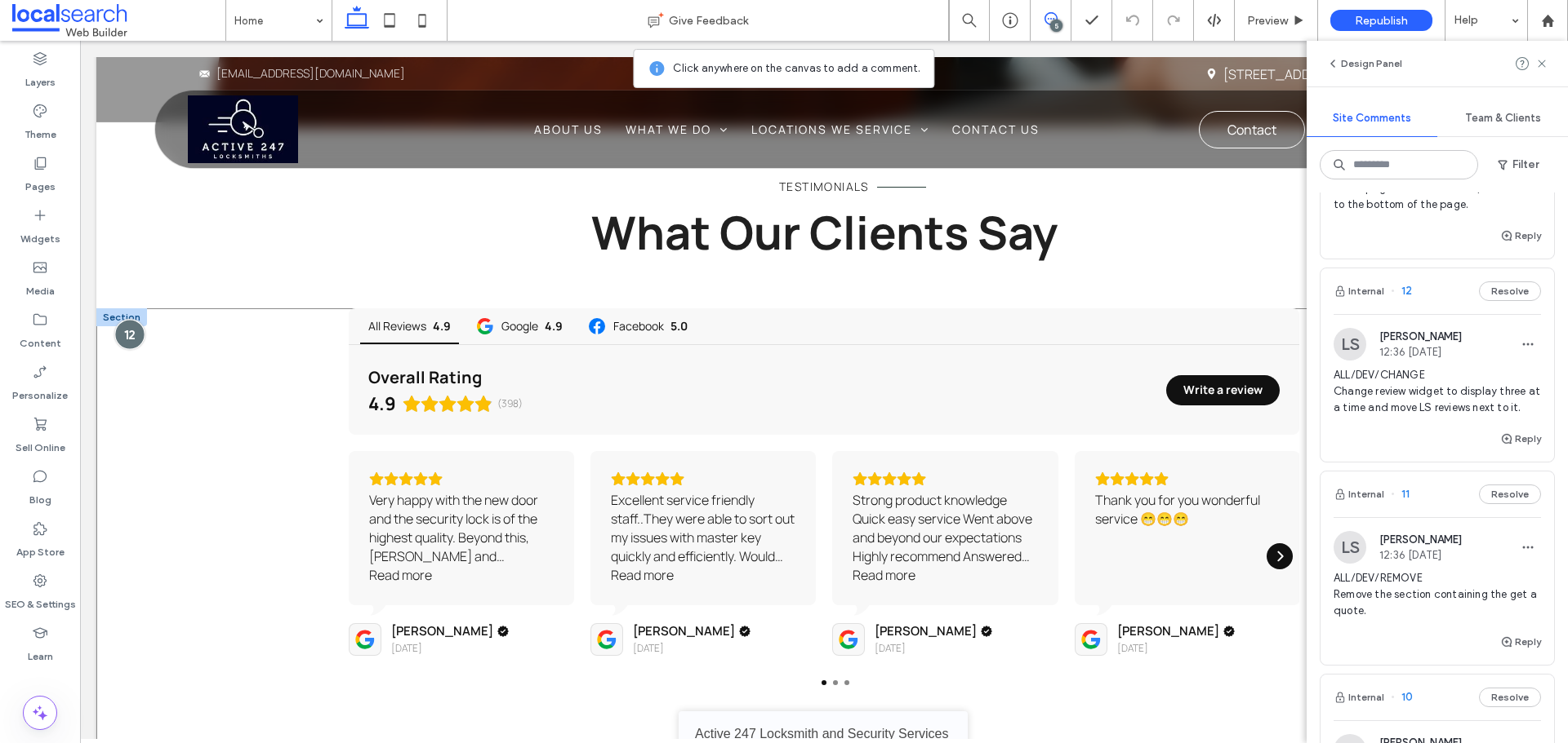
click at [125, 319] on div at bounding box center [129, 334] width 30 height 30
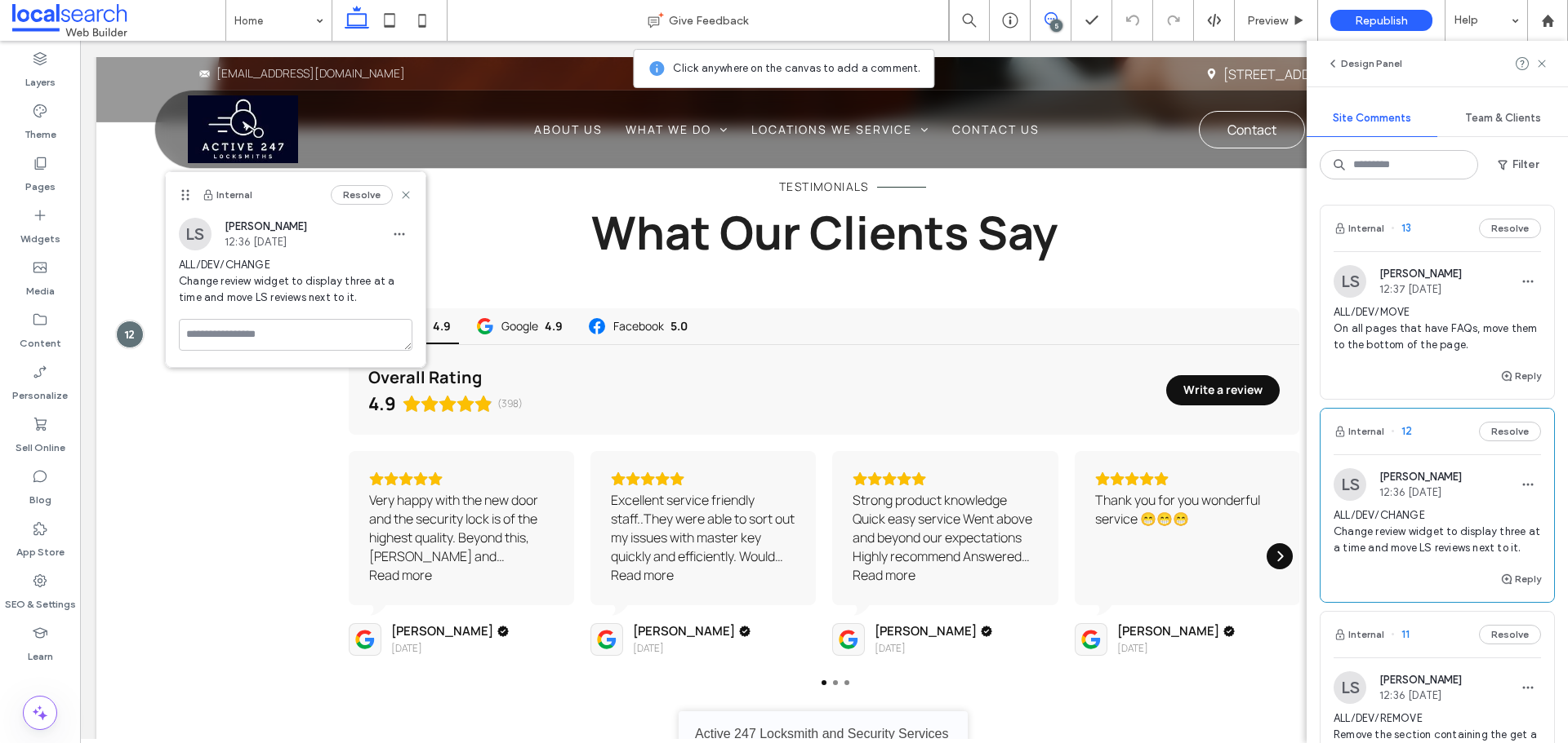
scroll to position [0, 0]
click at [1452, 358] on div "ALL/DEV/MOVE On all pages that have FAQs, move them to the bottom of the page." at bounding box center [1437, 337] width 207 height 62
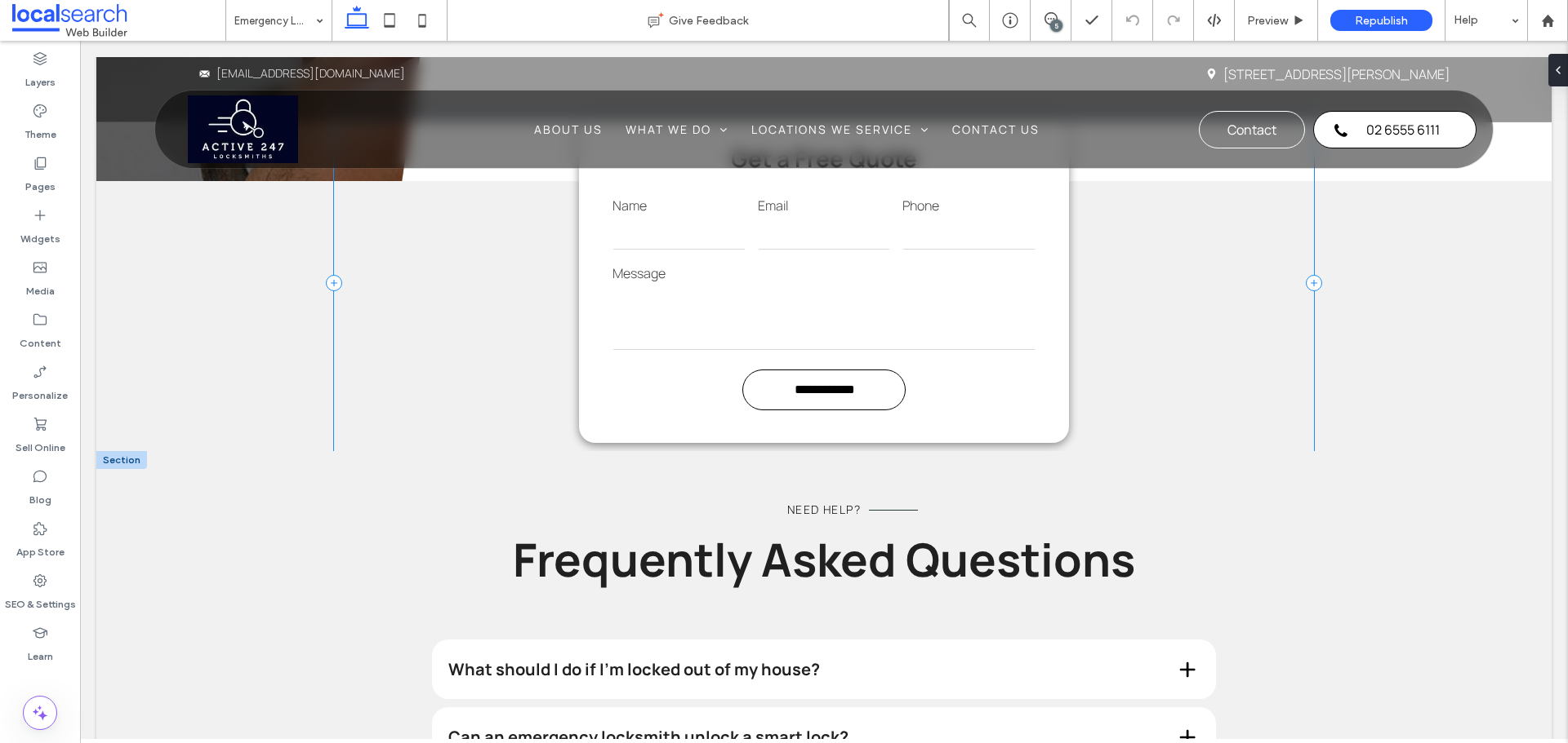
scroll to position [1724, 0]
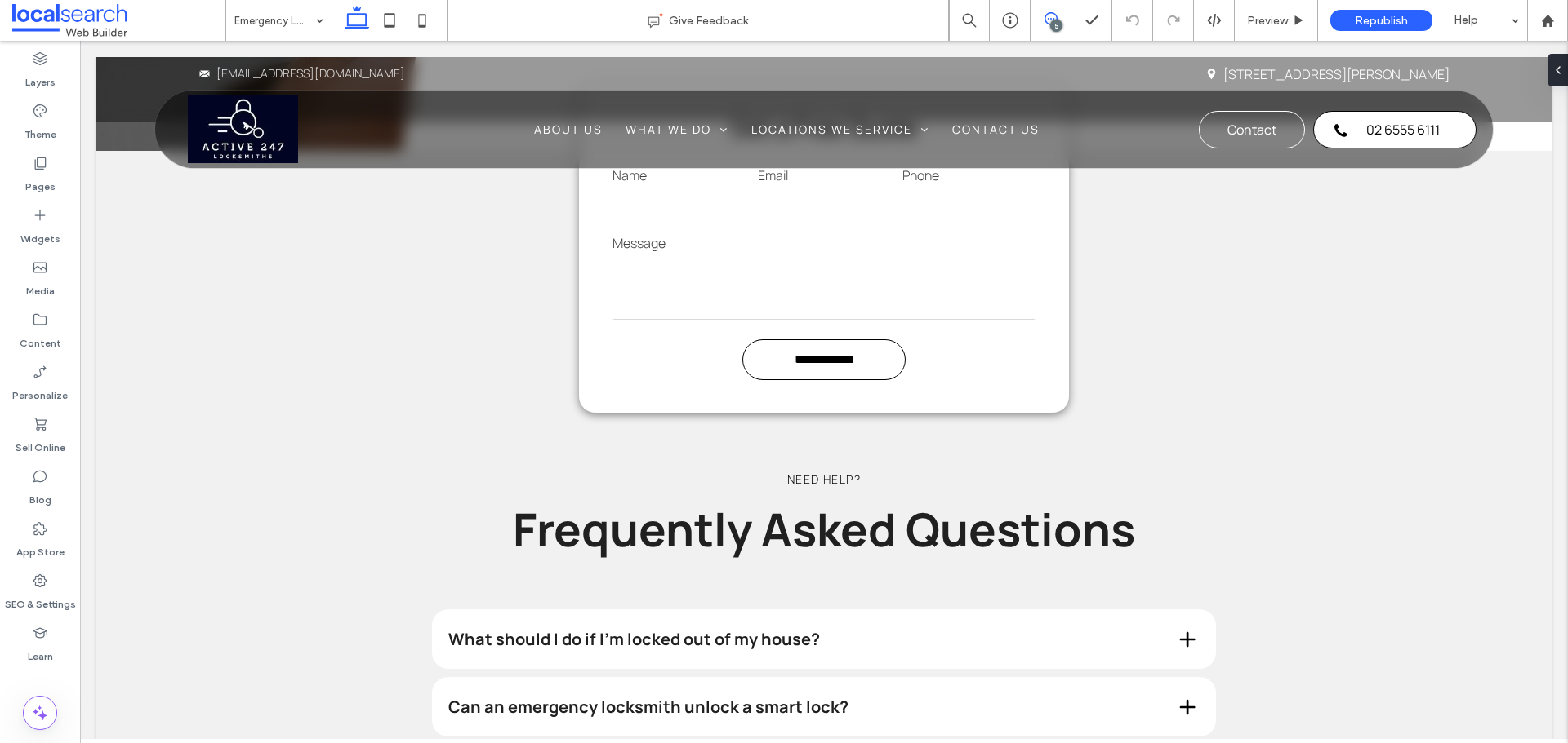
click at [1044, 16] on icon at bounding box center [1051, 19] width 13 height 13
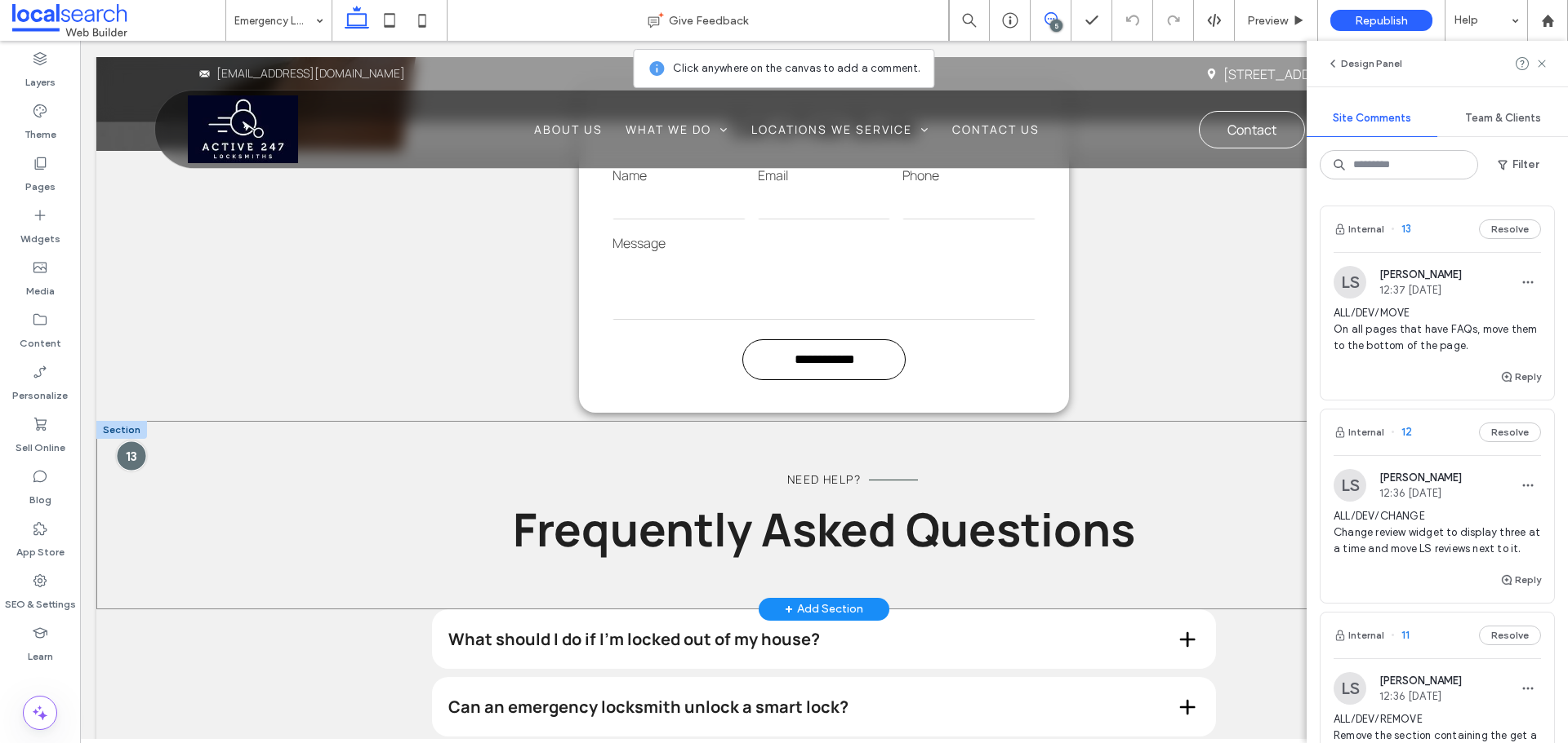
click at [130, 441] on div at bounding box center [131, 455] width 30 height 30
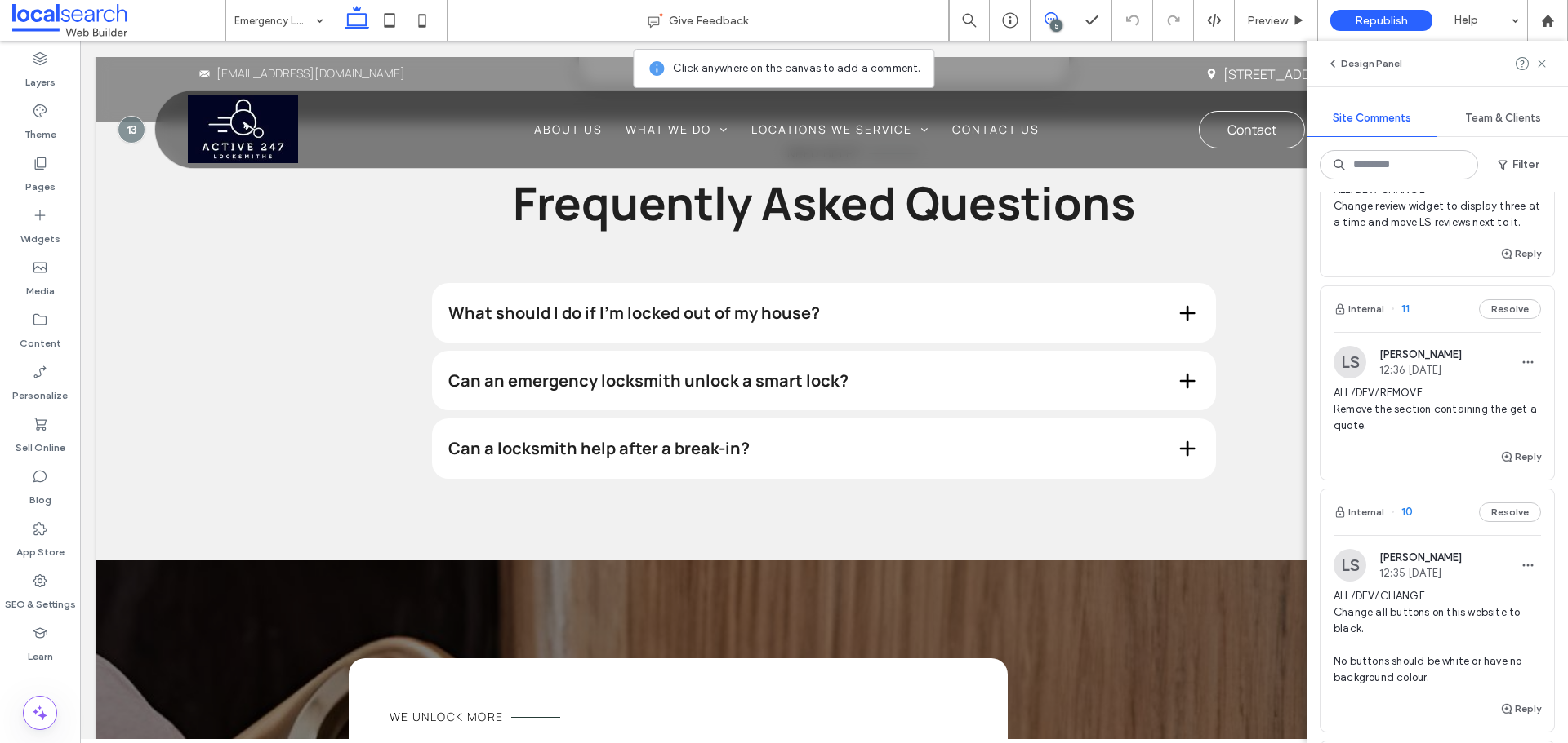
scroll to position [245, 0]
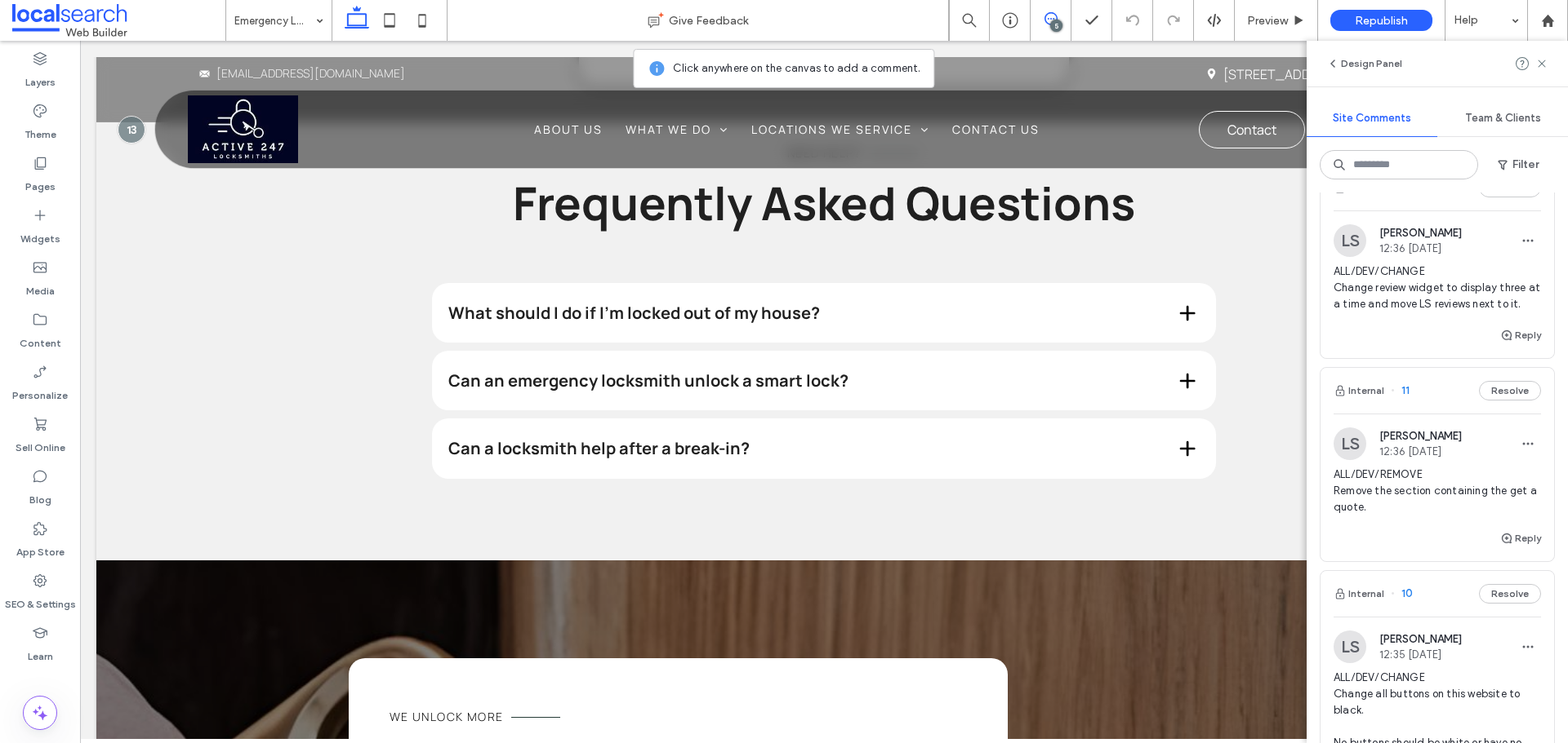
click at [1452, 306] on span "ALL/DEV/CHANGE Change review widget to display three at a time and move LS revi…" at bounding box center [1437, 288] width 207 height 49
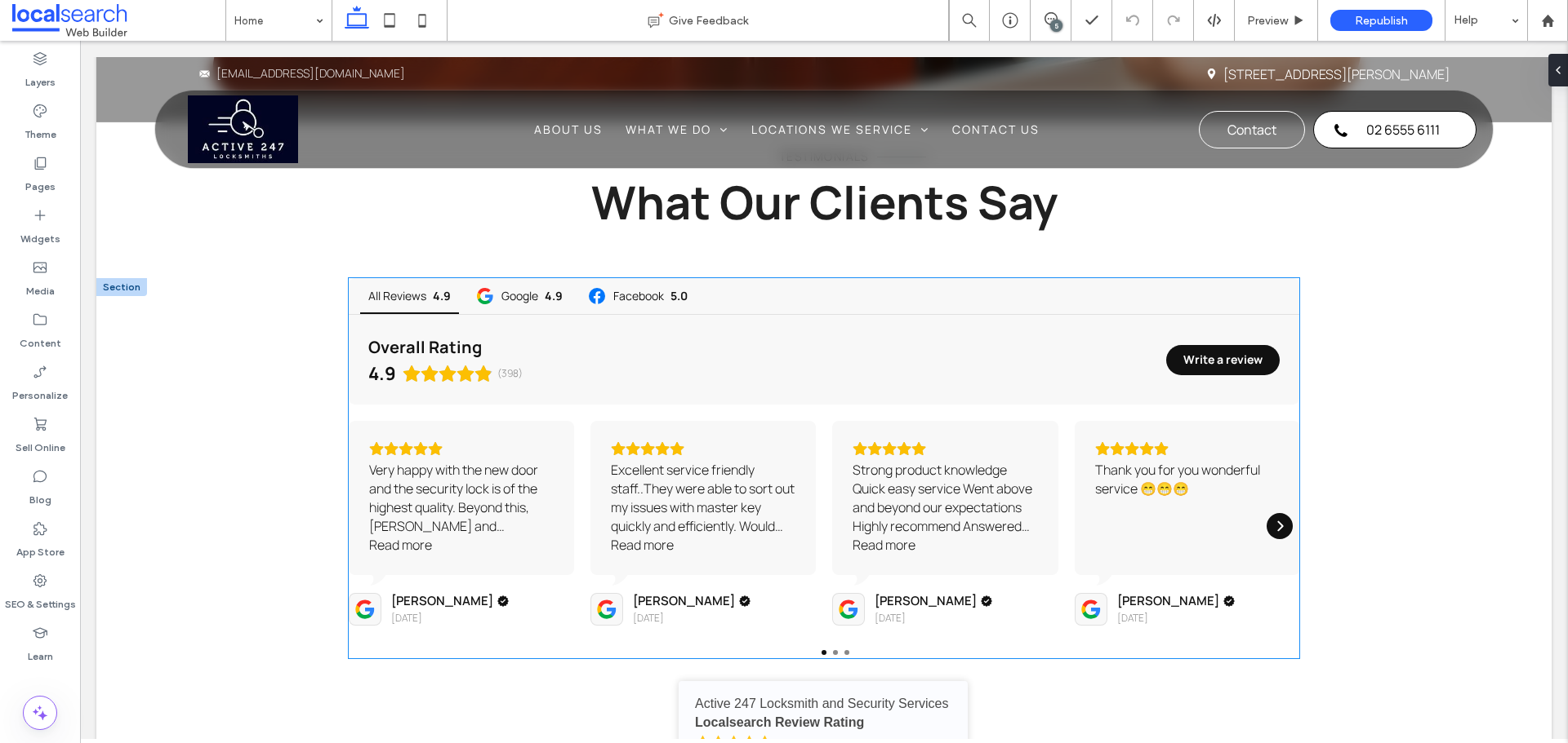
scroll to position [4152, 0]
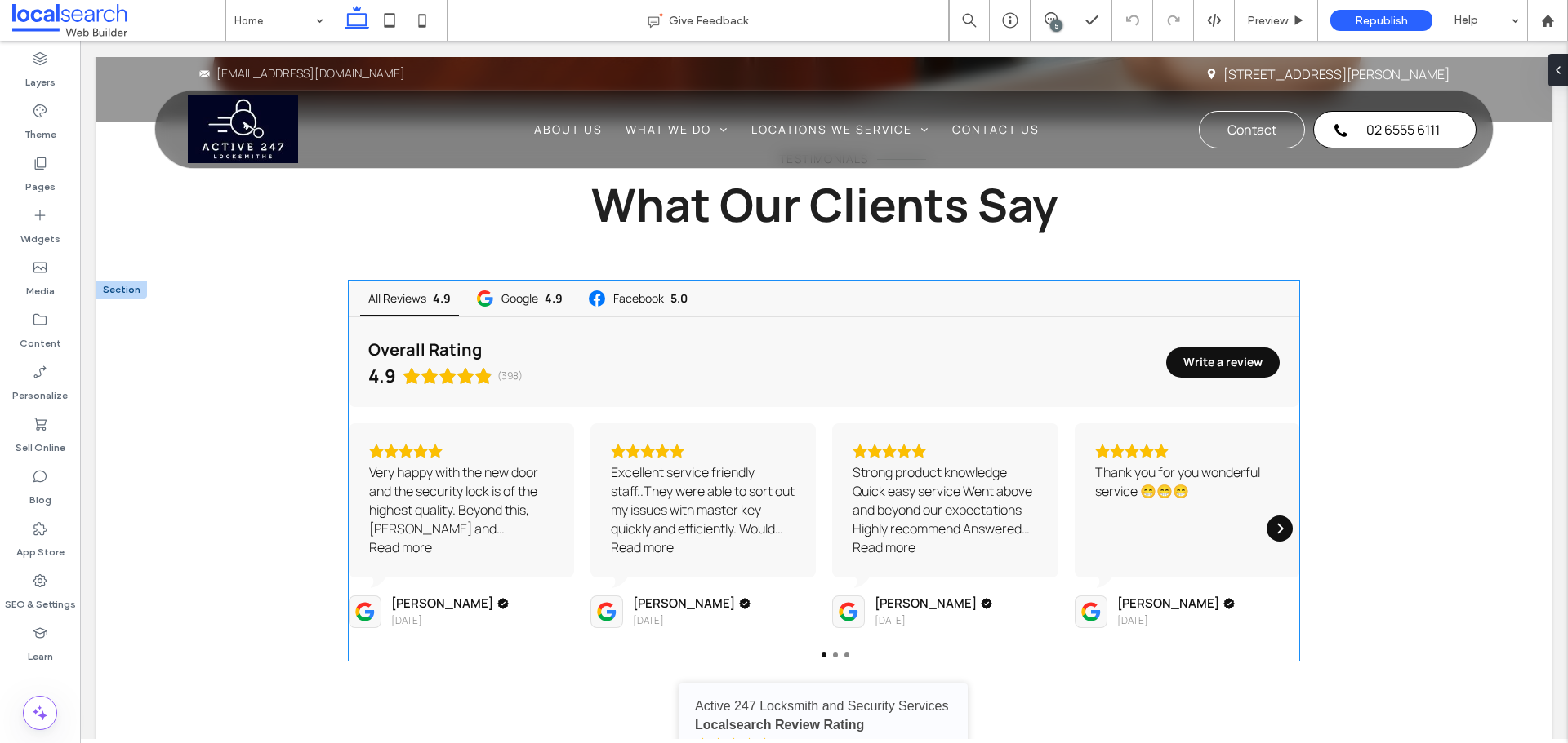
click at [929, 464] on div "Strong product knowledge Quick easy service Went above and beyond our expectati…" at bounding box center [944, 501] width 184 height 75
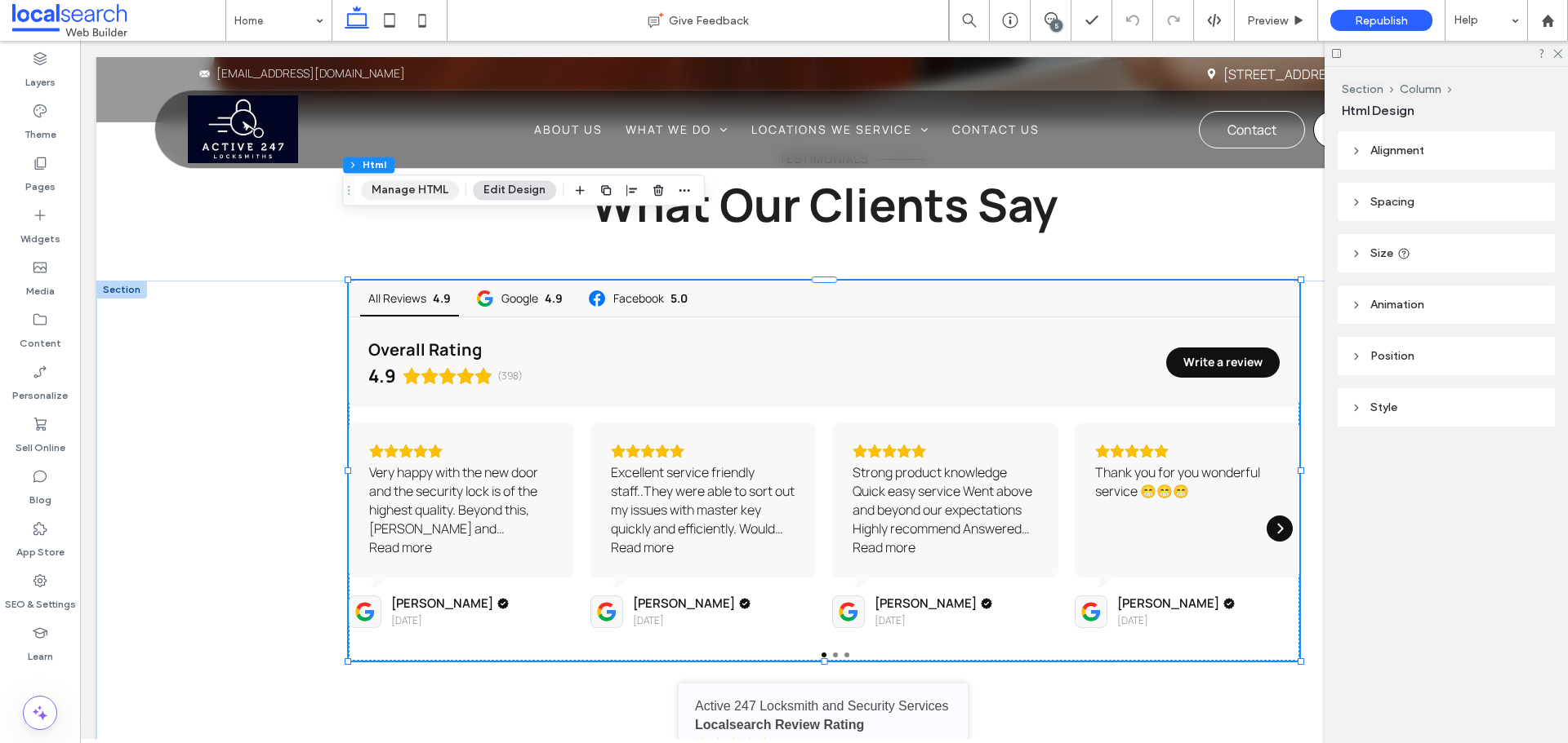
click at [410, 188] on button "Manage HTML" at bounding box center [410, 190] width 98 height 20
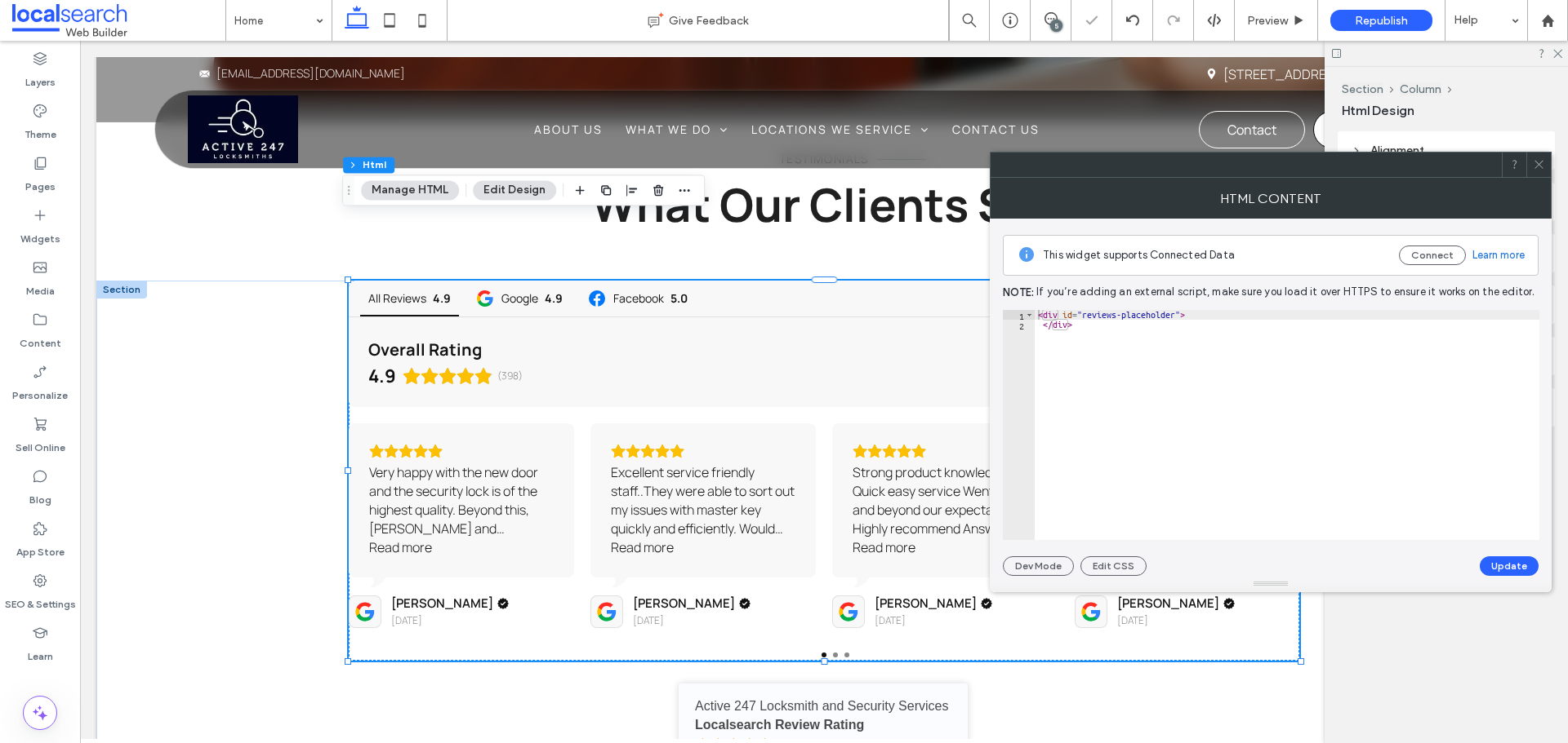
click at [1543, 161] on icon at bounding box center [1538, 164] width 12 height 12
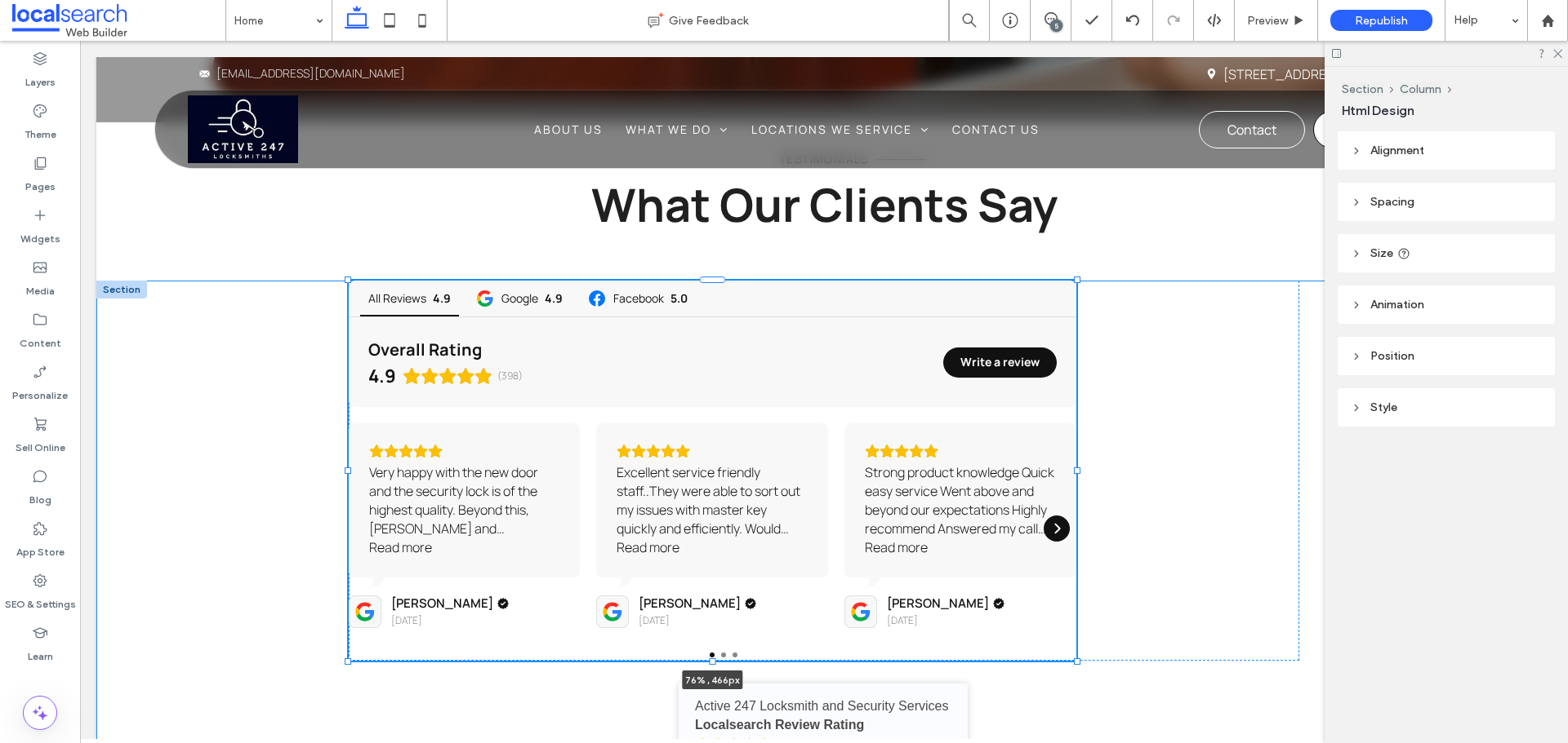
drag, startPoint x: 1297, startPoint y: 406, endPoint x: 1073, endPoint y: 464, distance: 231.4
click at [1073, 464] on div "All Reviews 4.9 Google 4.9 Facebook 5.0 Overall Rating 4.9 (398) Write a review…" at bounding box center [823, 669] width 979 height 777
type input "**"
type input "****"
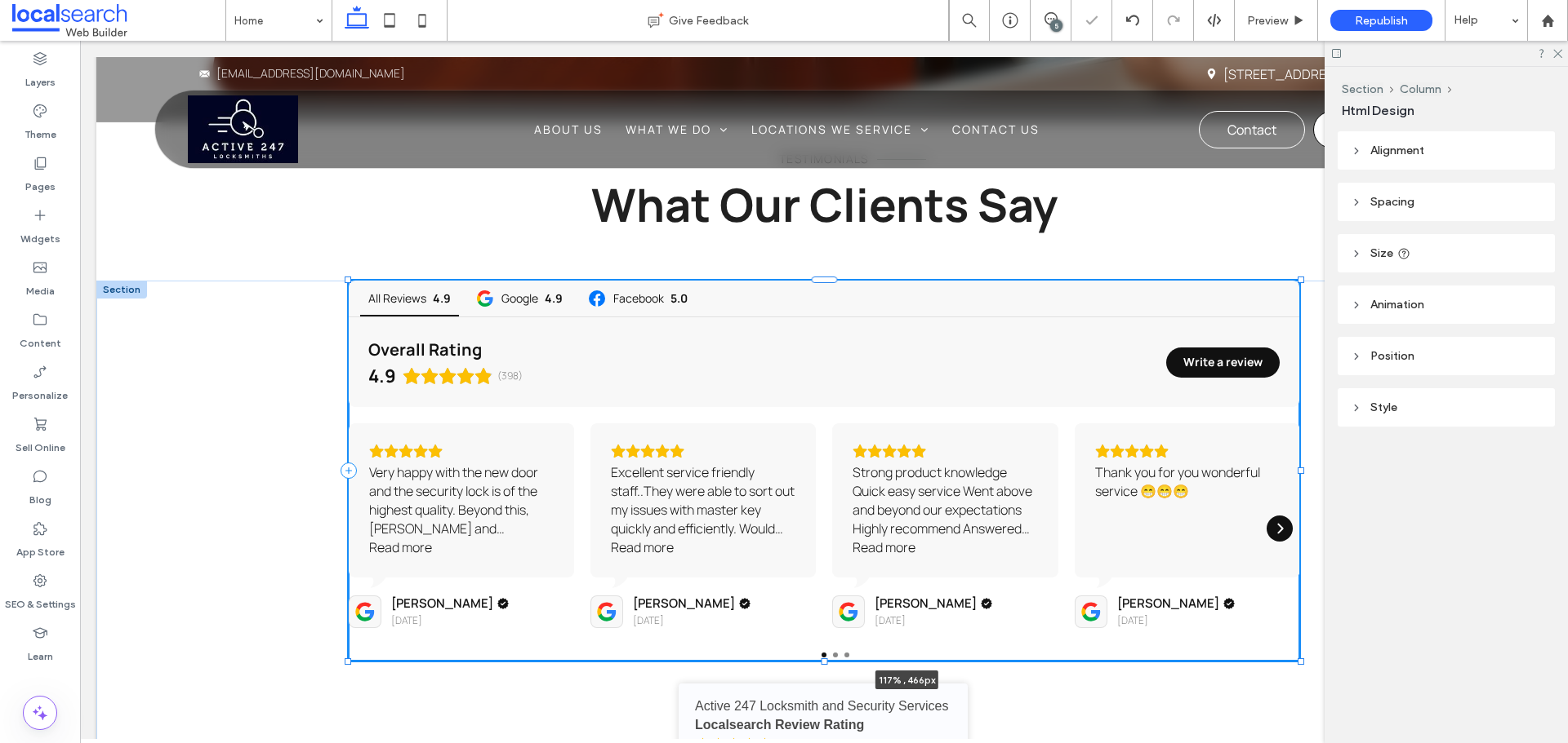
drag, startPoint x: 1070, startPoint y: 408, endPoint x: 1461, endPoint y: 449, distance: 393.1
click at [1461, 449] on div "All Reviews 4.9 Google 4.9 Facebook 5.0 Overall Rating 4.9 (398) Write a review…" at bounding box center [824, 669] width 1455 height 777
type input "***"
click at [45, 609] on label "SEO & Settings" at bounding box center [40, 600] width 71 height 23
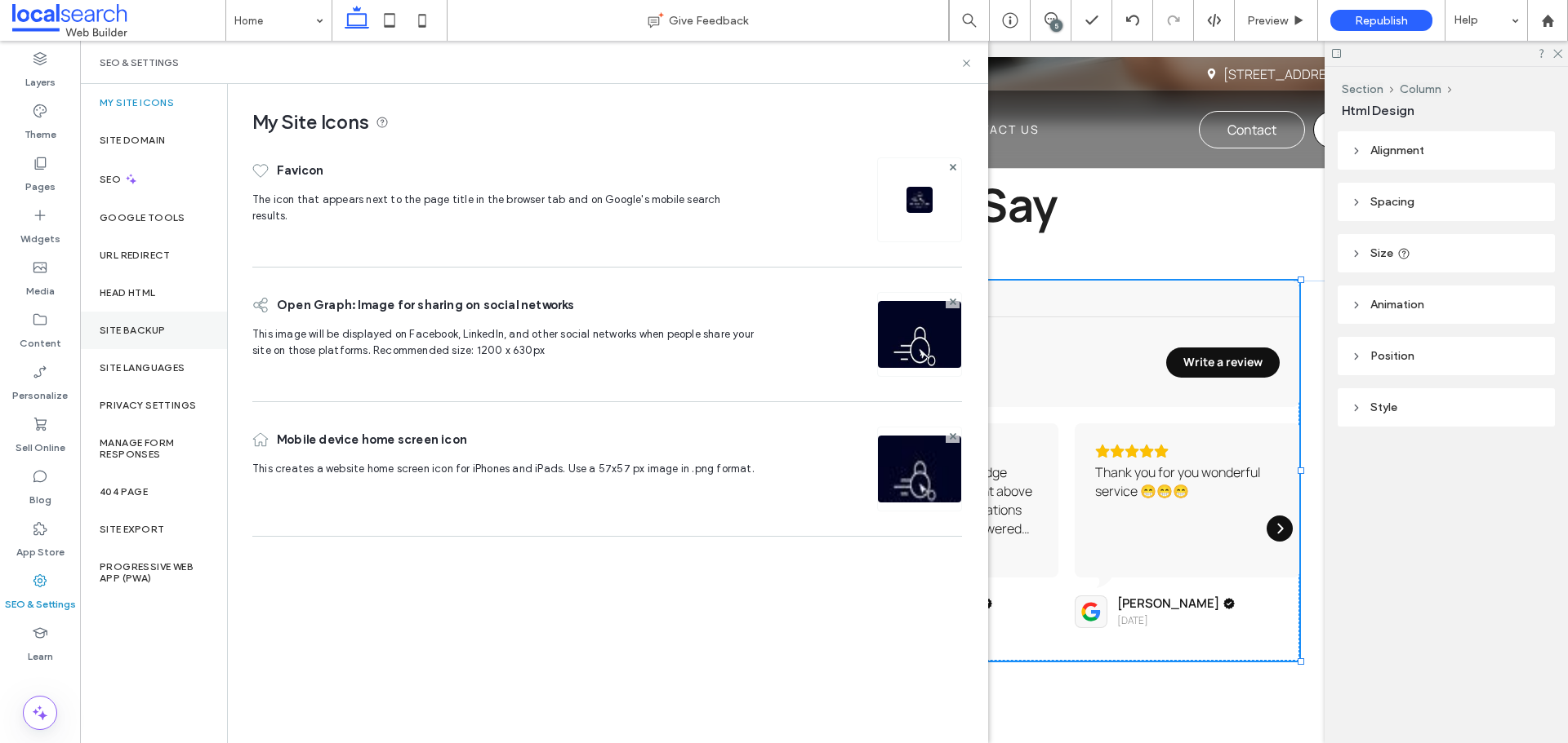
click at [143, 337] on div "Site Backup" at bounding box center [153, 331] width 147 height 38
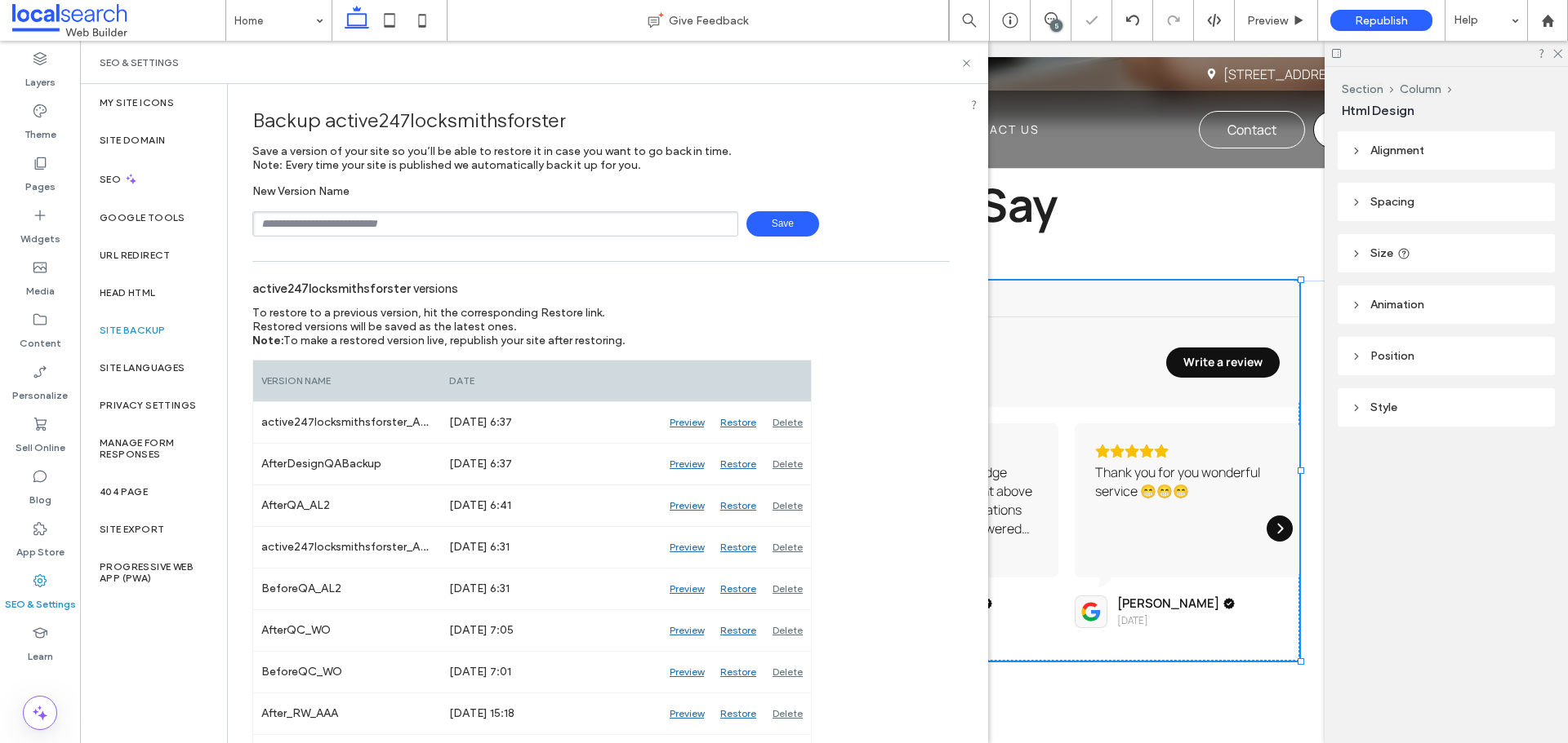
click at [319, 230] on input "text" at bounding box center [495, 224] width 486 height 25
click at [337, 216] on input "***" at bounding box center [495, 224] width 486 height 25
type input "**********"
click at [798, 229] on span "Save" at bounding box center [782, 224] width 73 height 25
click at [965, 69] on icon at bounding box center [966, 63] width 12 height 12
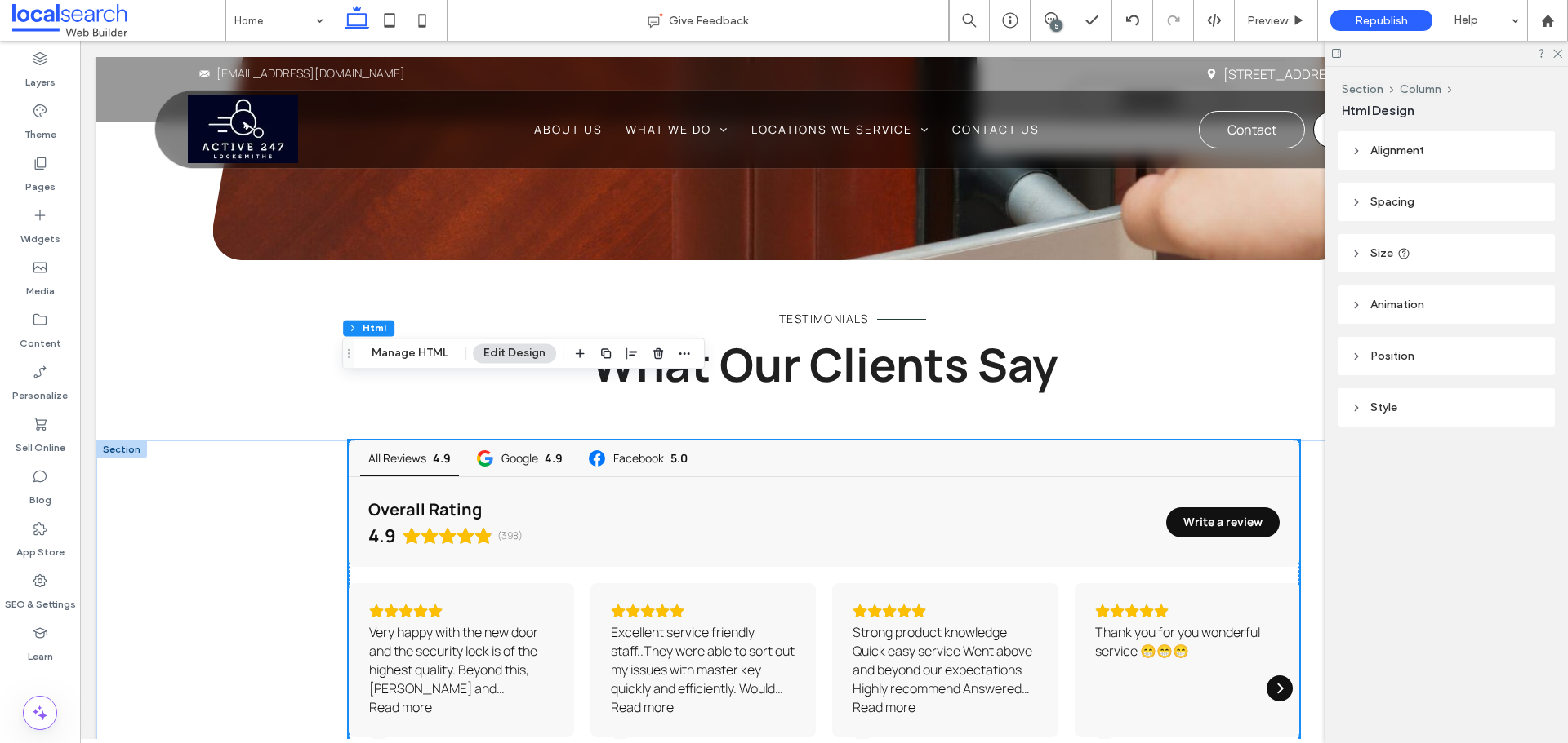
scroll to position [3989, 0]
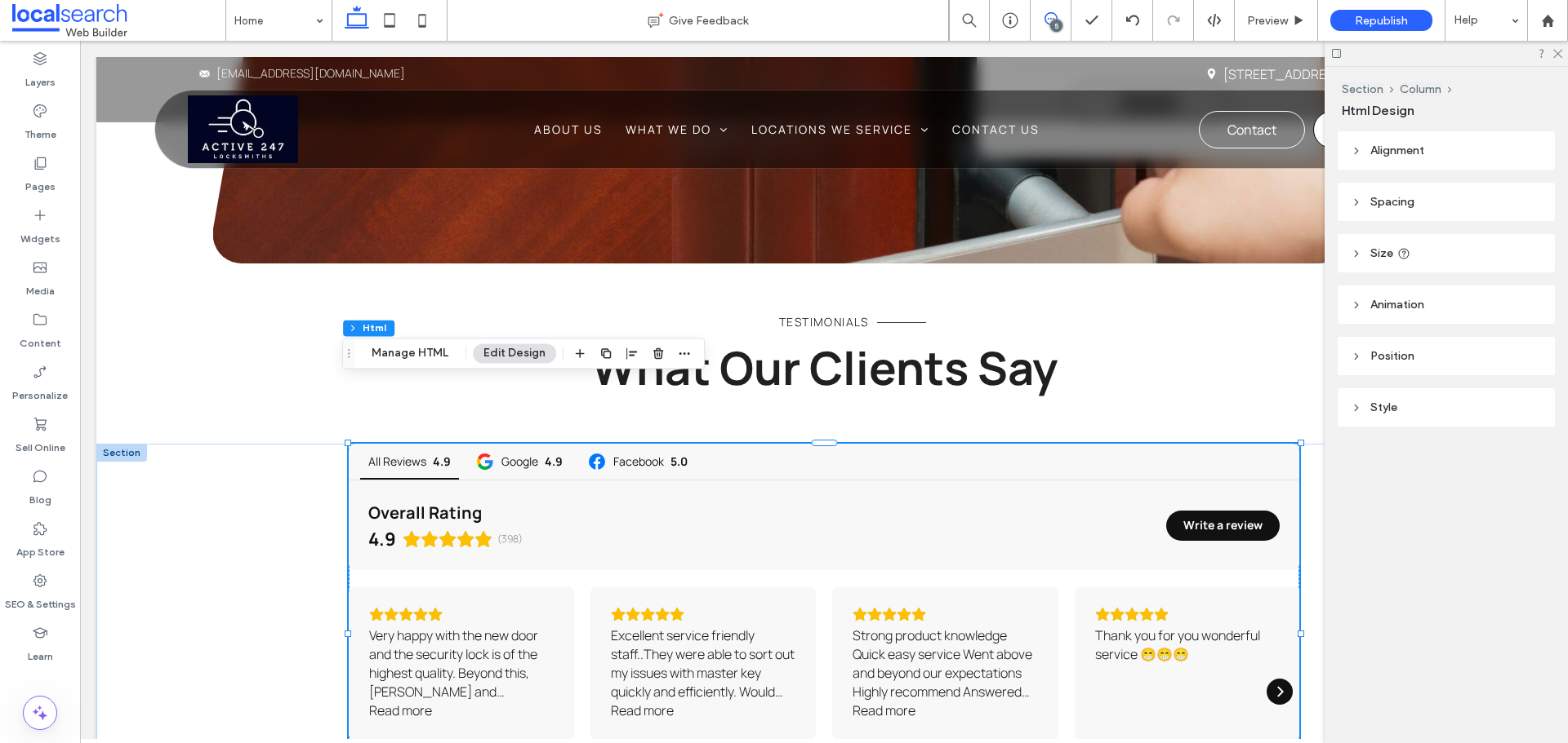
click at [1048, 20] on icon at bounding box center [1051, 19] width 13 height 13
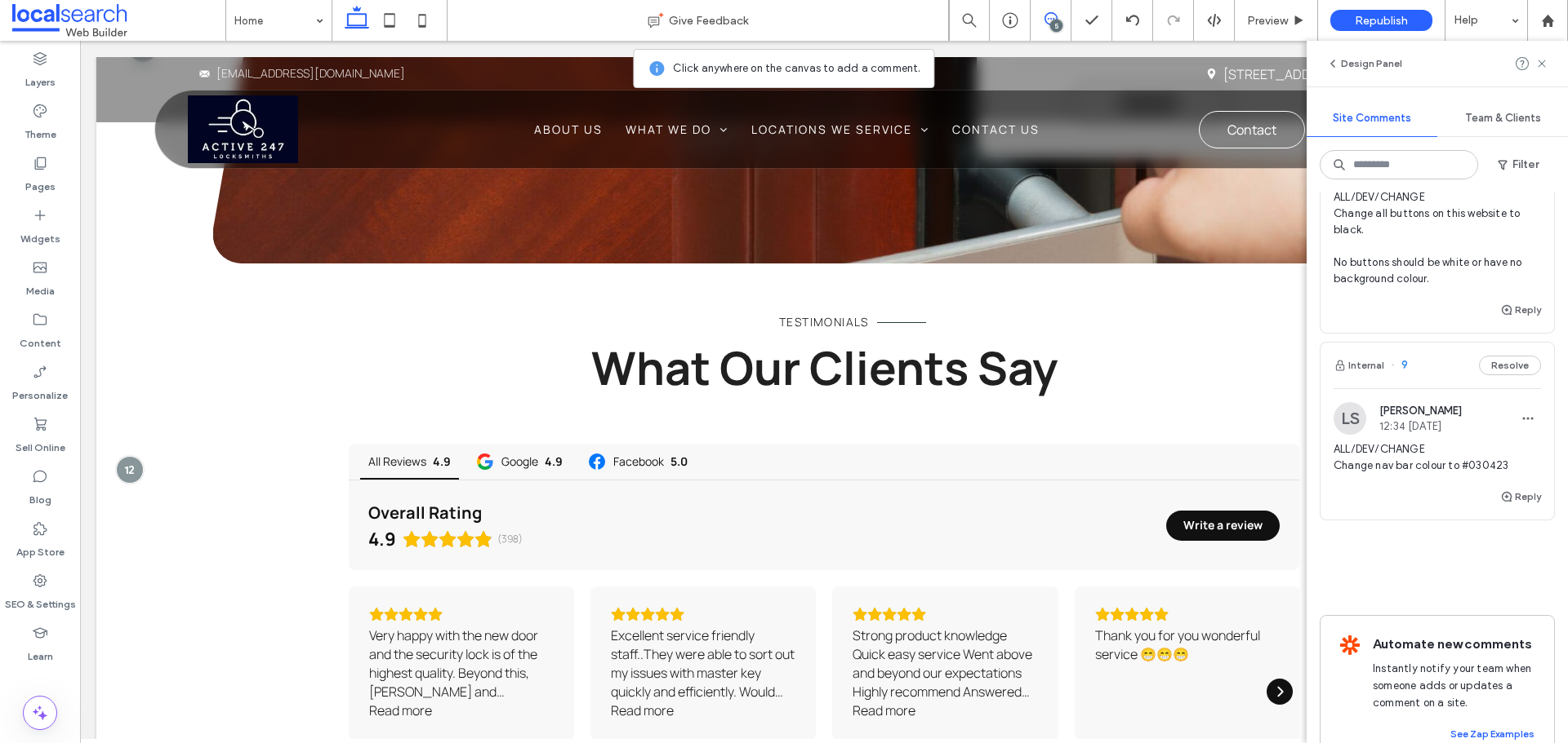
scroll to position [735, 0]
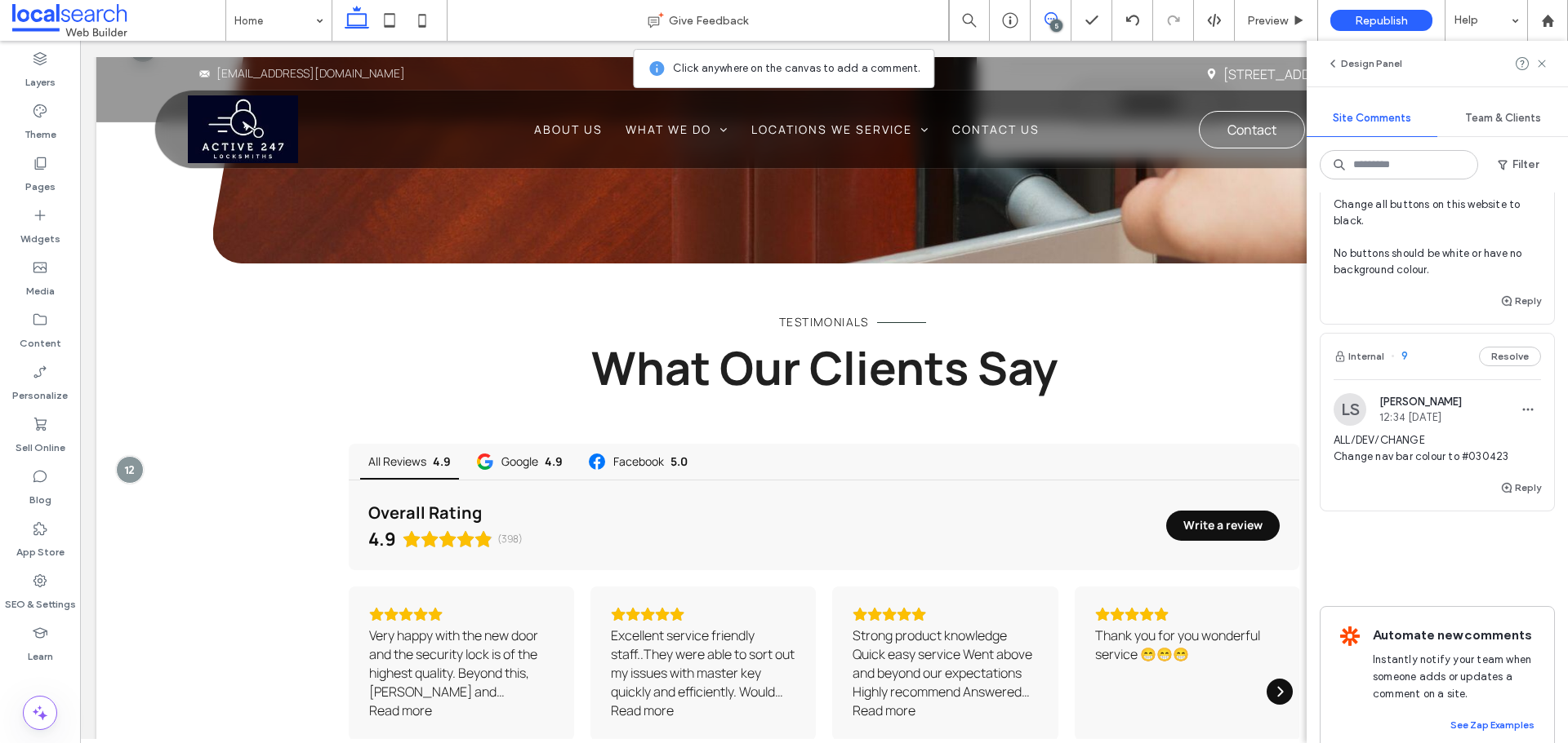
click at [1393, 465] on span "ALL/DEV/CHANGE Change nav bar colour to #030423" at bounding box center [1437, 449] width 207 height 33
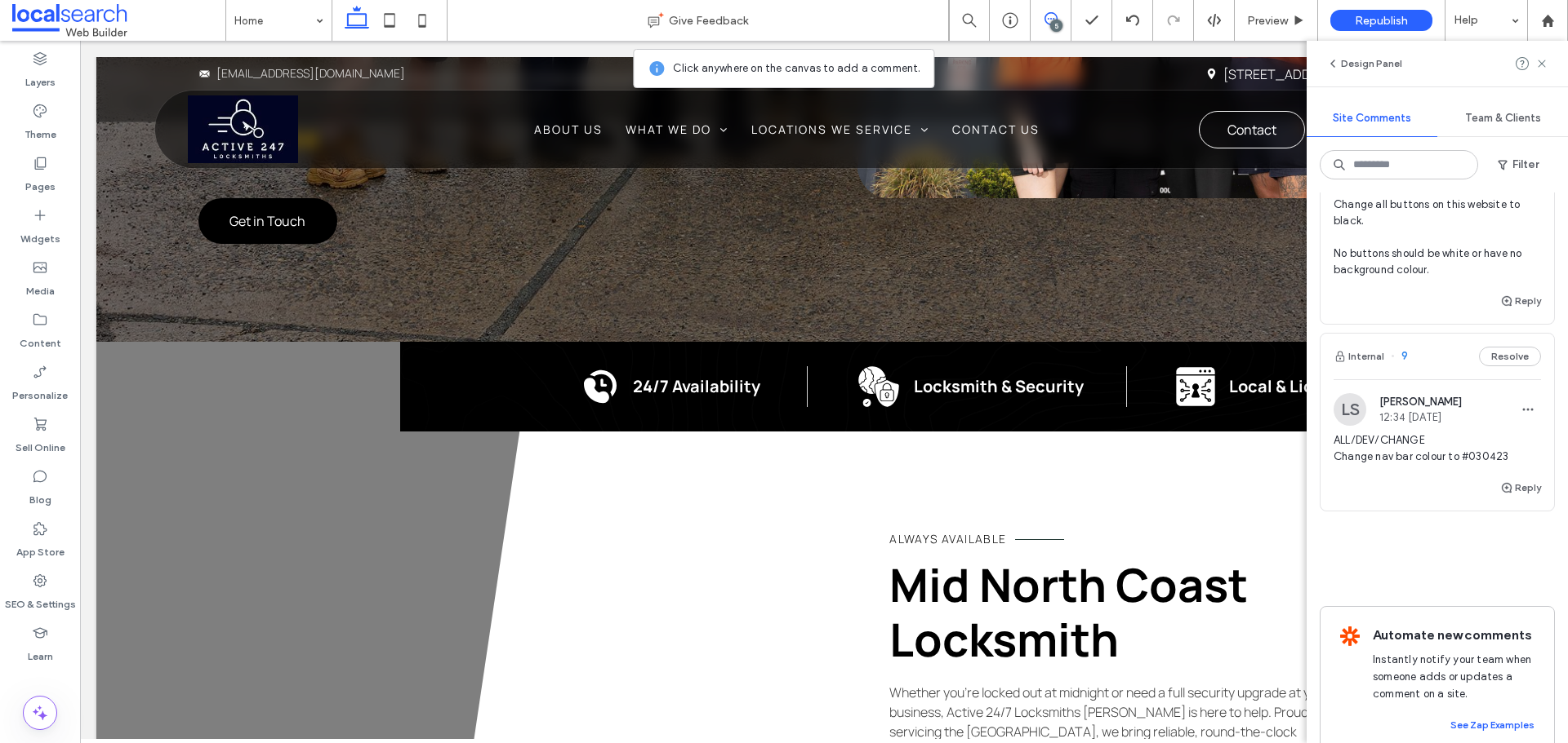
scroll to position [0, 0]
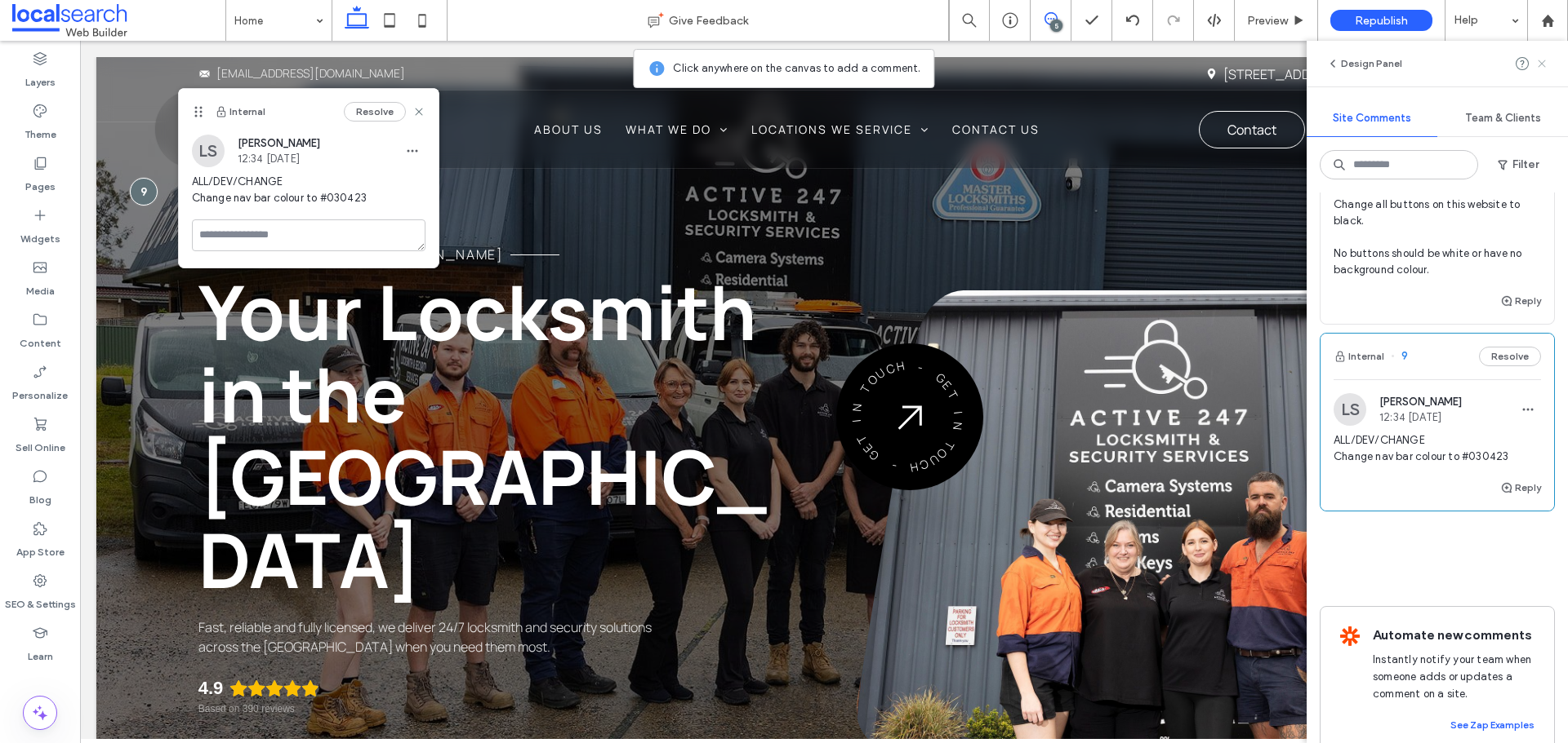
click at [1546, 66] on icon at bounding box center [1542, 64] width 13 height 13
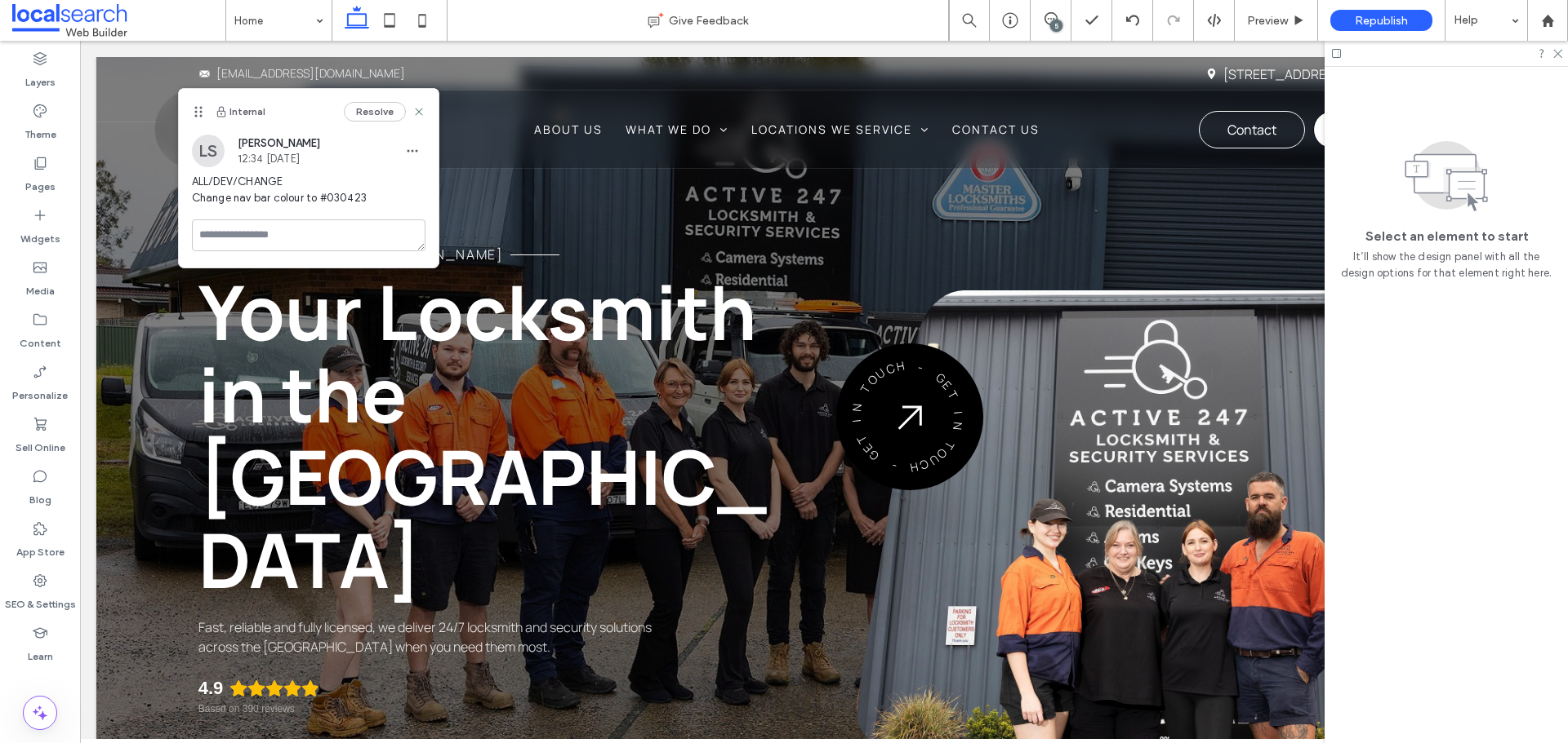
click at [426, 112] on div "Internal Resolve" at bounding box center [308, 112] width 260 height 46
drag, startPoint x: 419, startPoint y: 108, endPoint x: 341, endPoint y: 107, distance: 78.0
click at [419, 108] on icon at bounding box center [419, 111] width 13 height 13
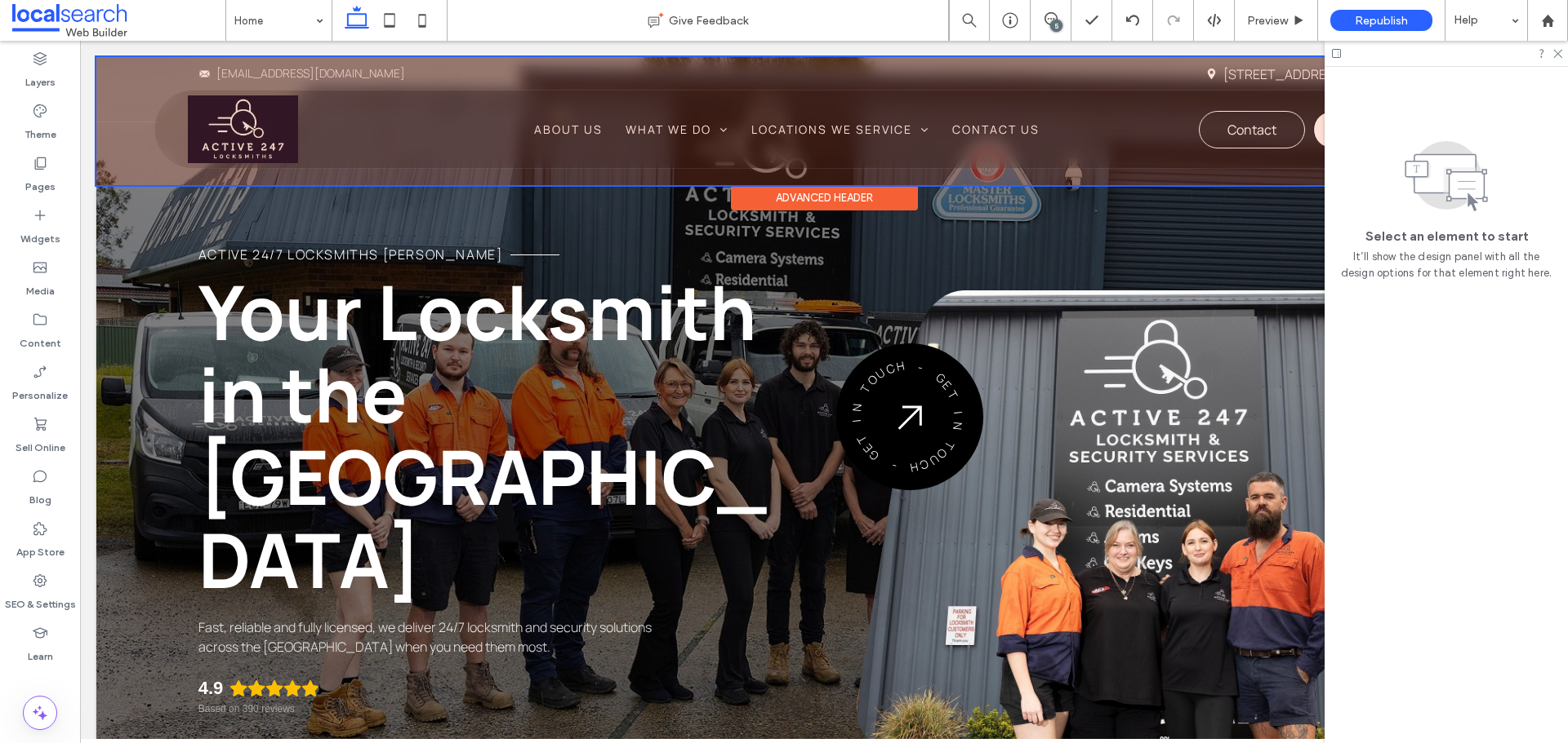
click at [397, 148] on div at bounding box center [824, 121] width 1455 height 128
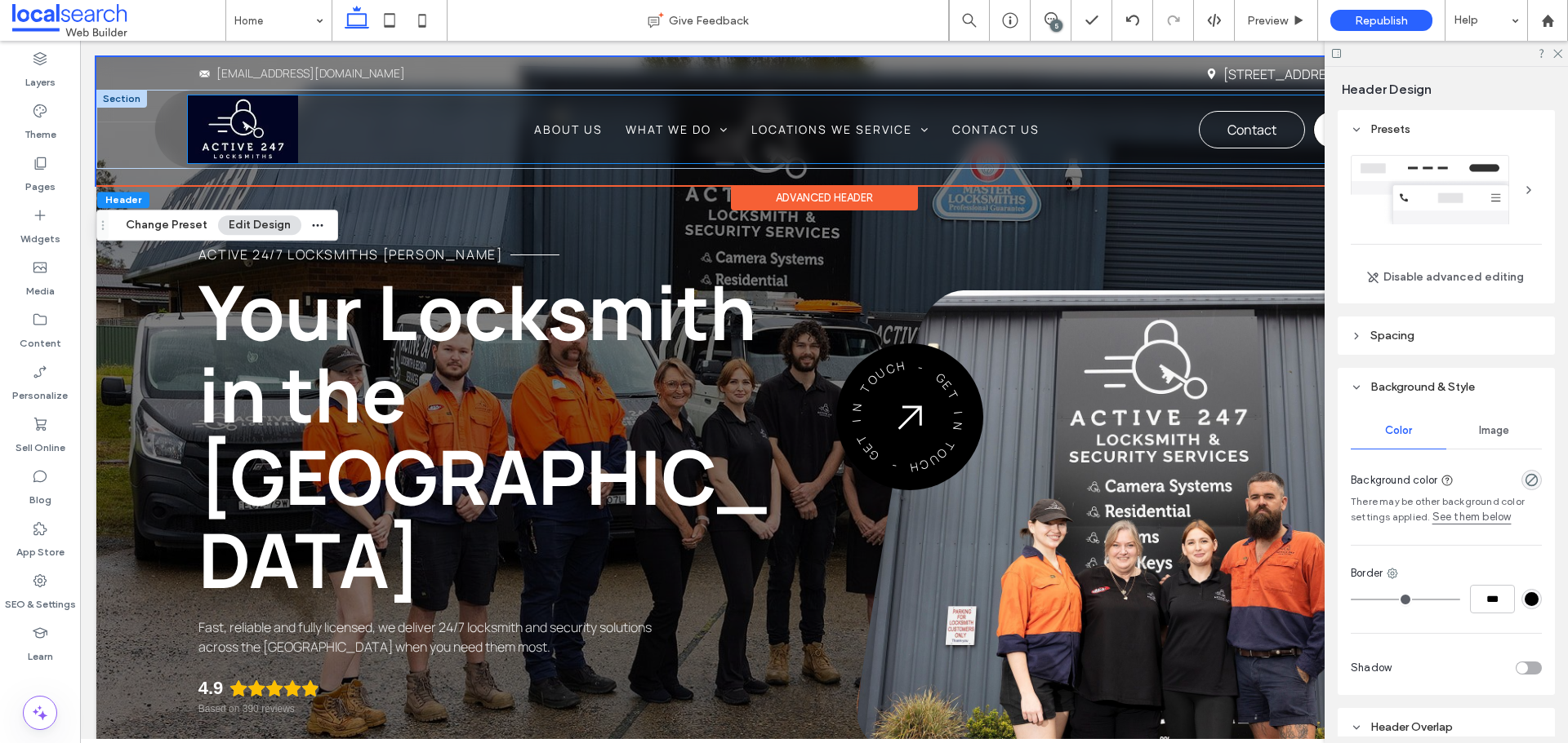
click at [364, 134] on div "Home About Us What We Do Emergency Locksmiths Security Cameras Residential Comm…" at bounding box center [831, 129] width 1288 height 68
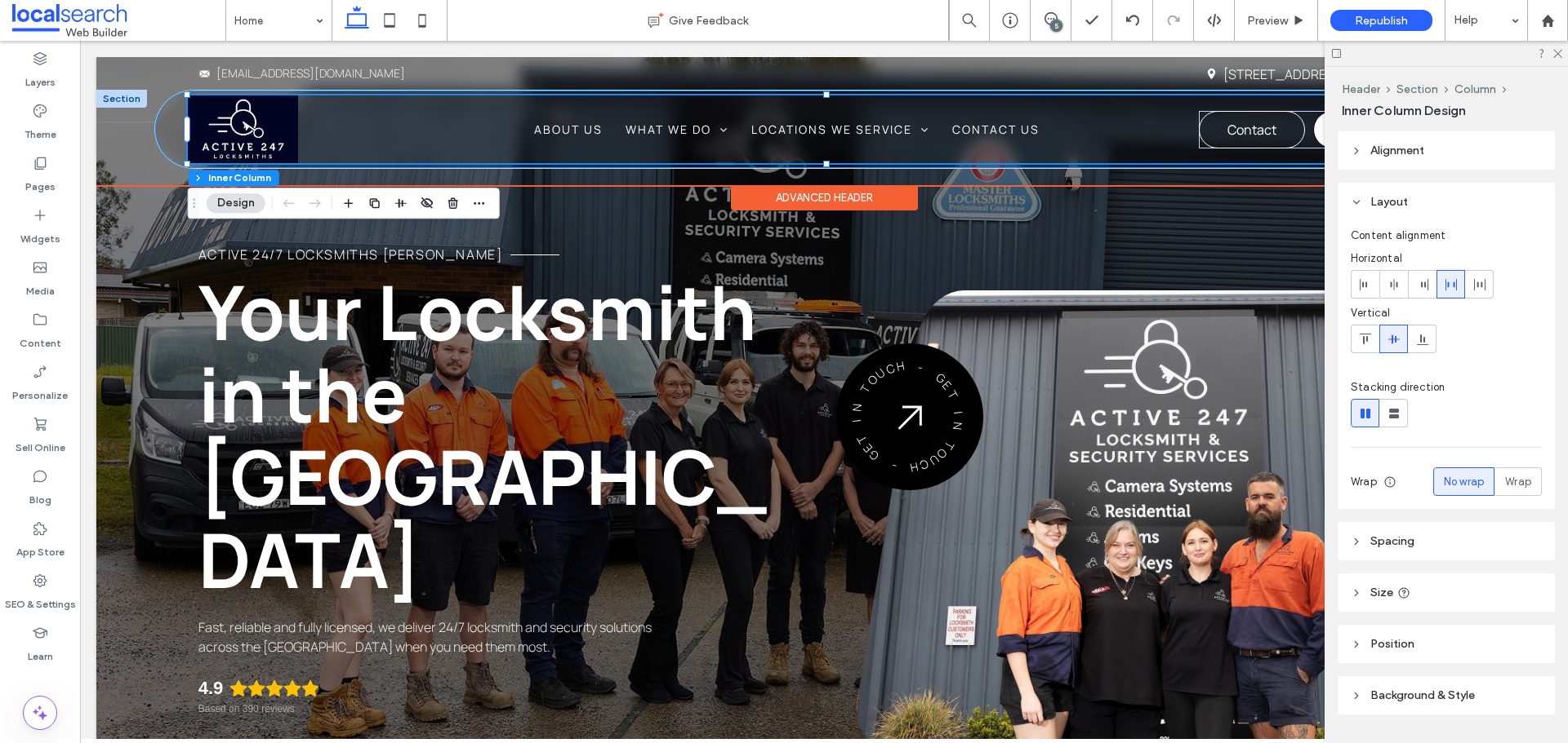
click at [175, 123] on div "Phone Icon Menu Icon Home About Us What We Do Emergency Locksmiths Security Cam…" at bounding box center [823, 129] width 1337 height 78
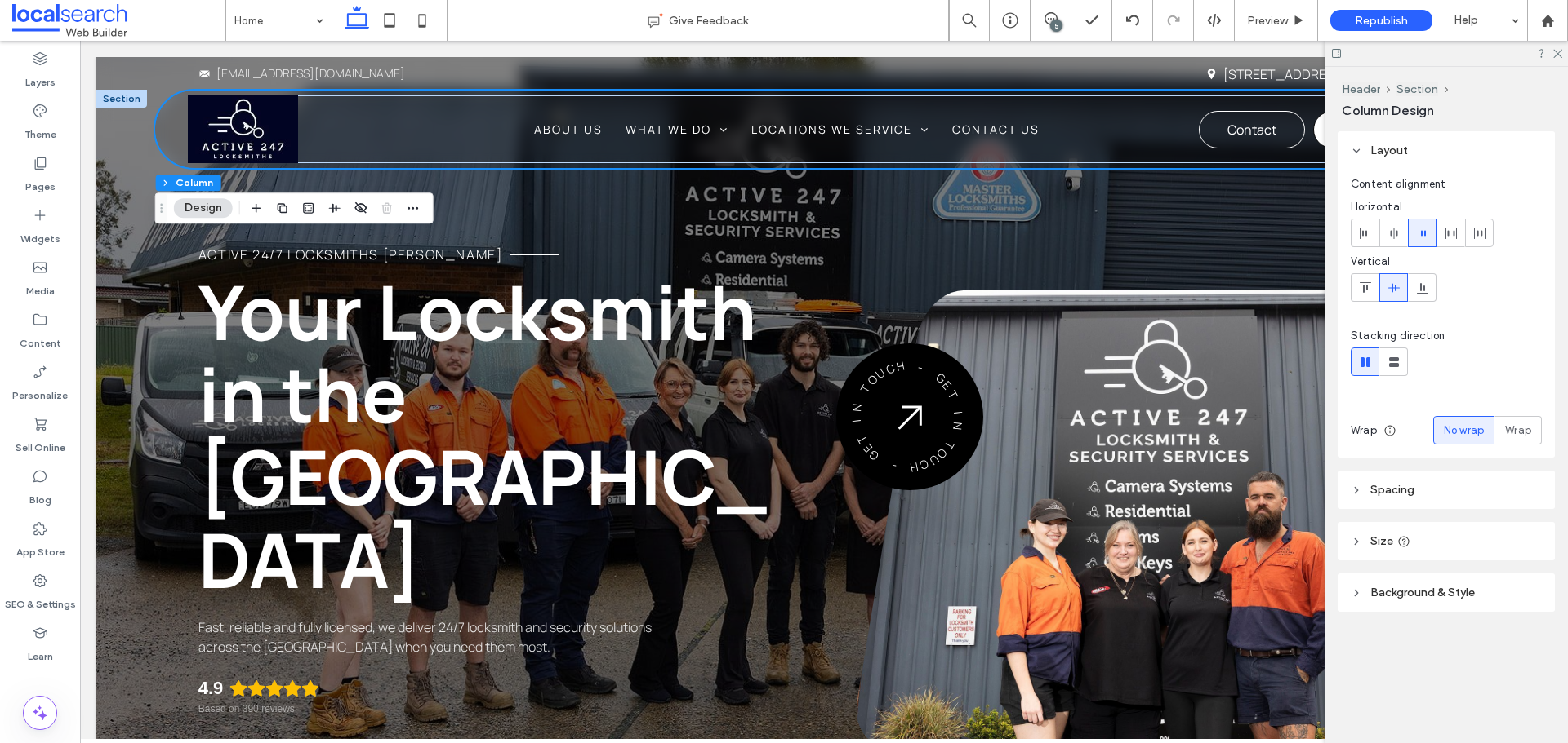
click at [1457, 606] on header "Background & Style" at bounding box center [1446, 592] width 217 height 39
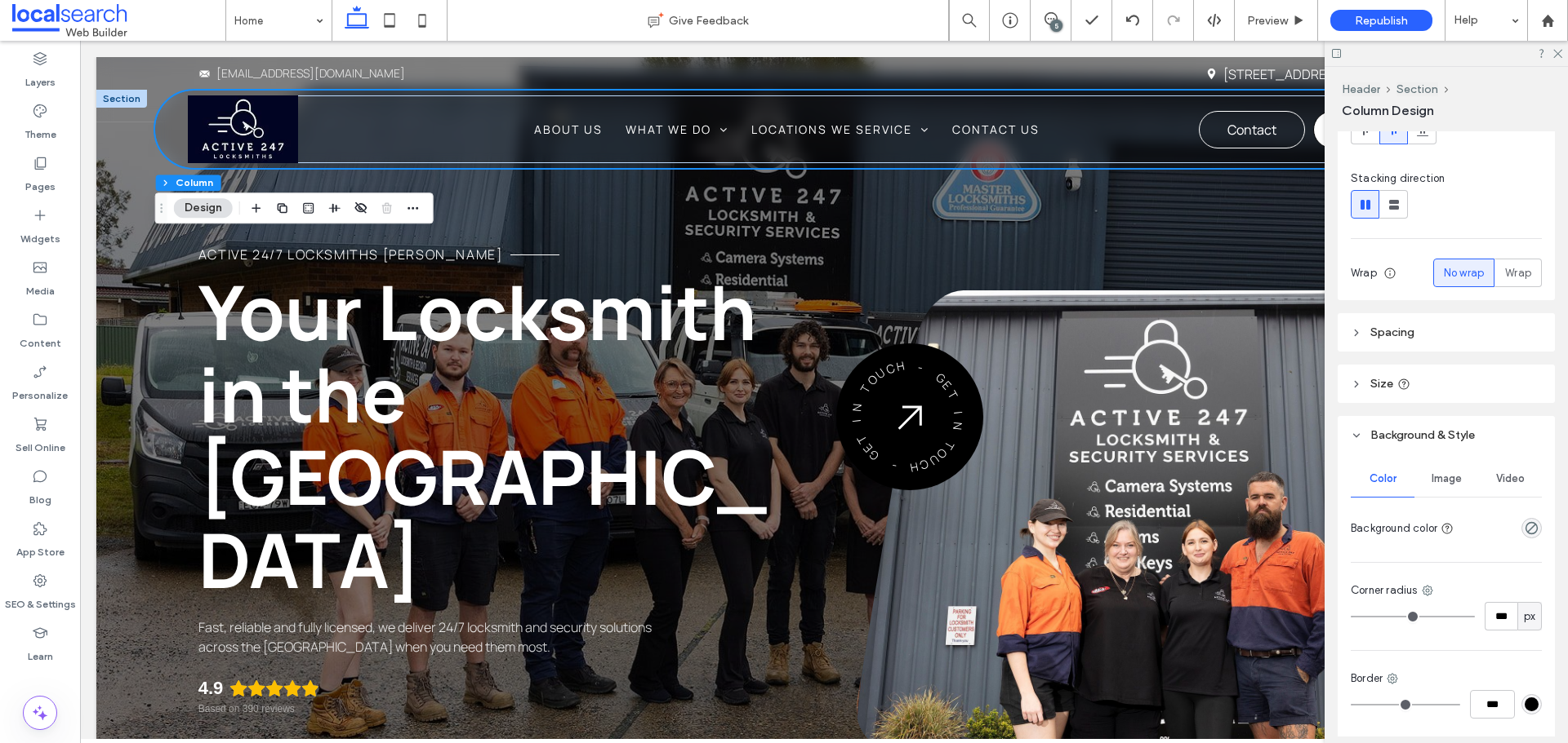
scroll to position [245, 0]
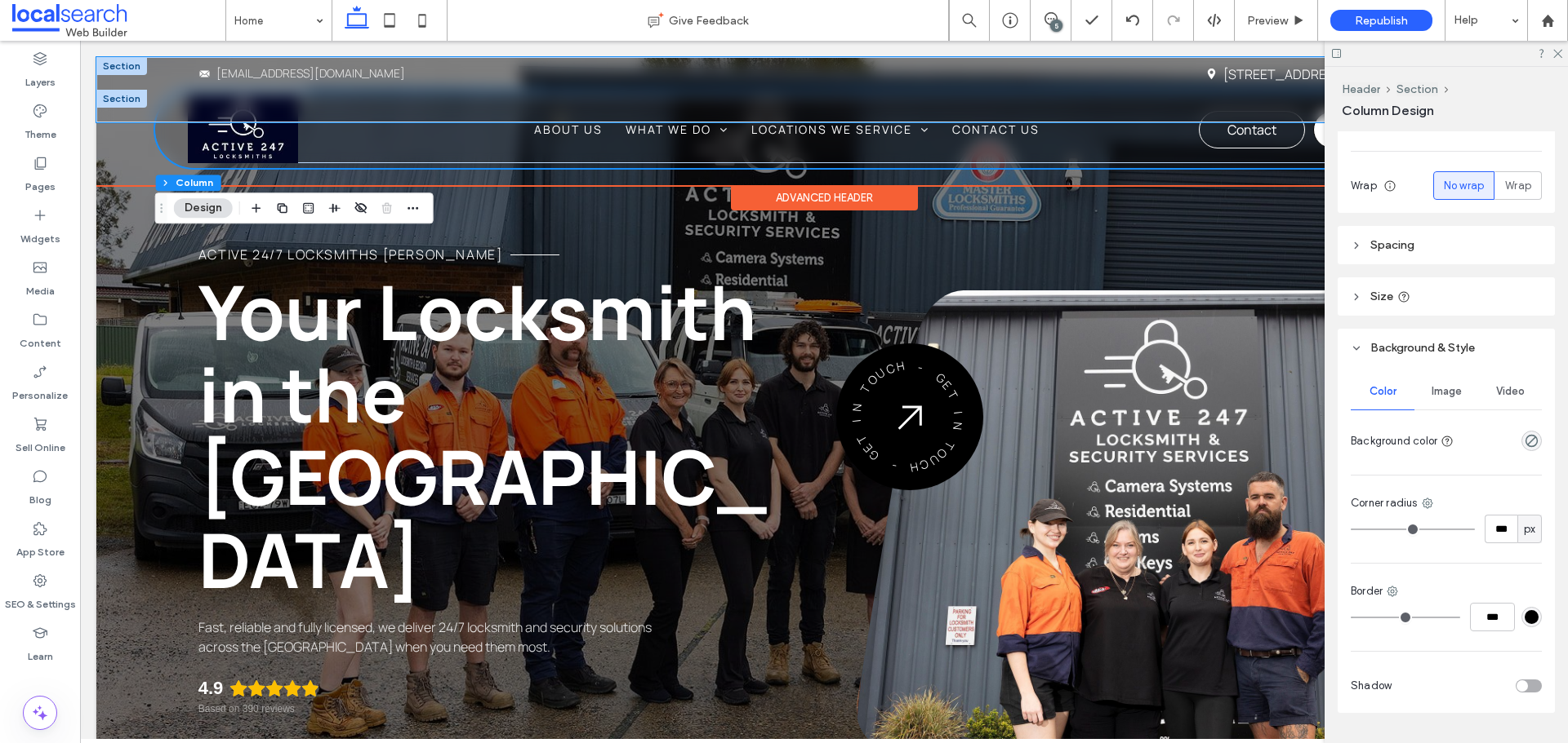
click at [152, 73] on div "Envelope Icon sales@lockitup.com.au Location Icon 1/32 Kularoo Dr, Forster NSW …" at bounding box center [824, 89] width 1455 height 65
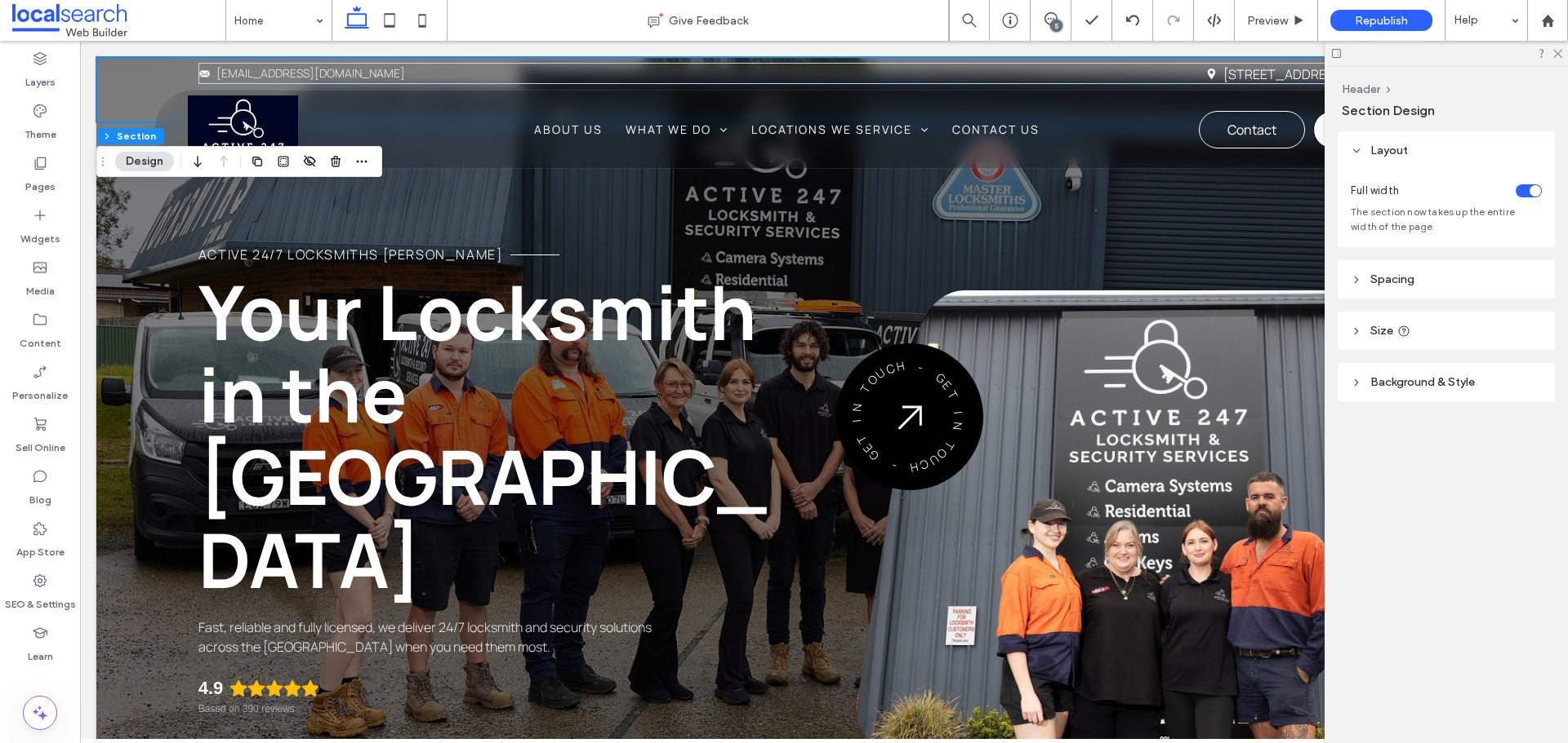
click at [1437, 371] on header "Background & Style" at bounding box center [1446, 382] width 217 height 39
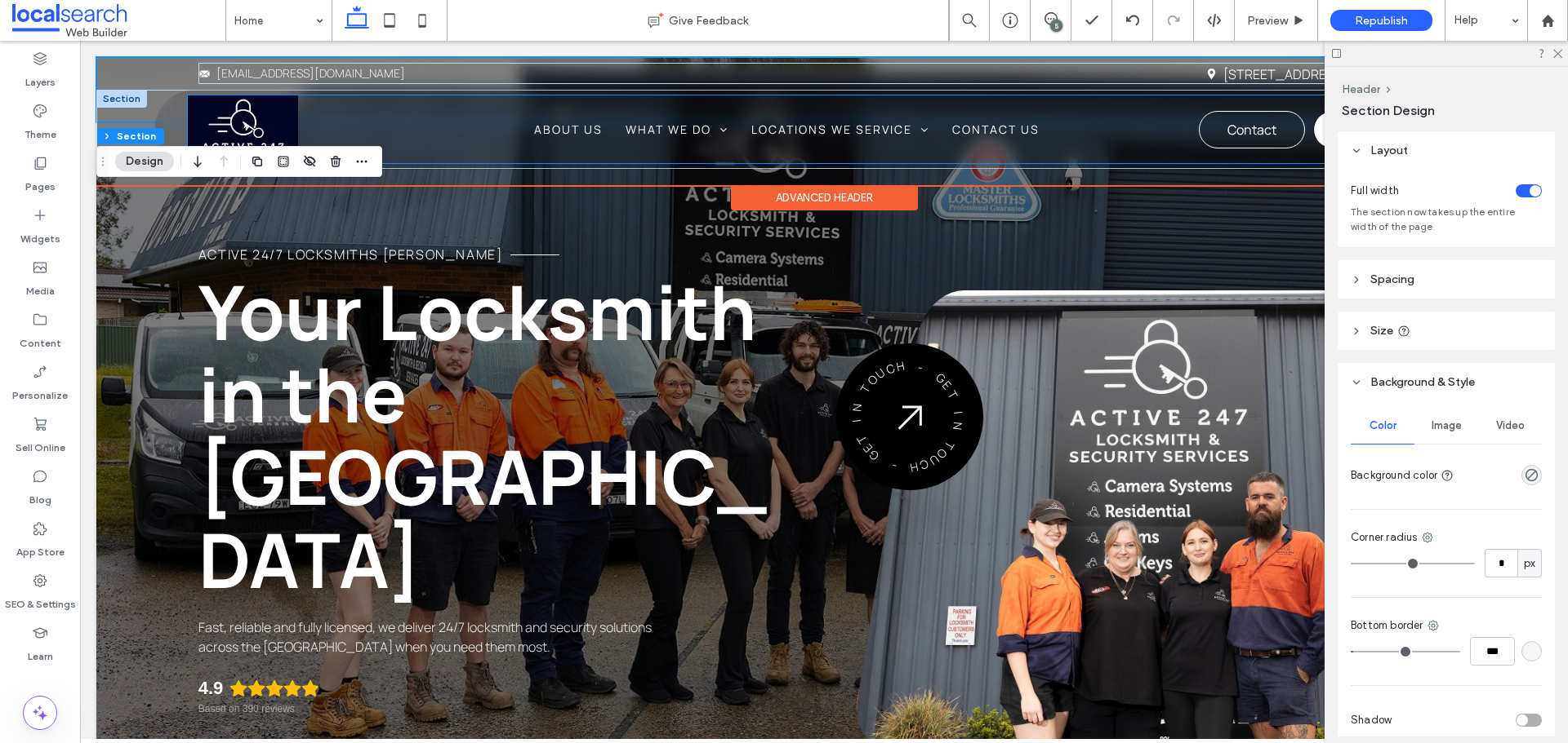
click at [403, 149] on div "Home About Us What We Do Emergency Locksmiths Security Cameras Residential Comm…" at bounding box center [831, 129] width 1288 height 68
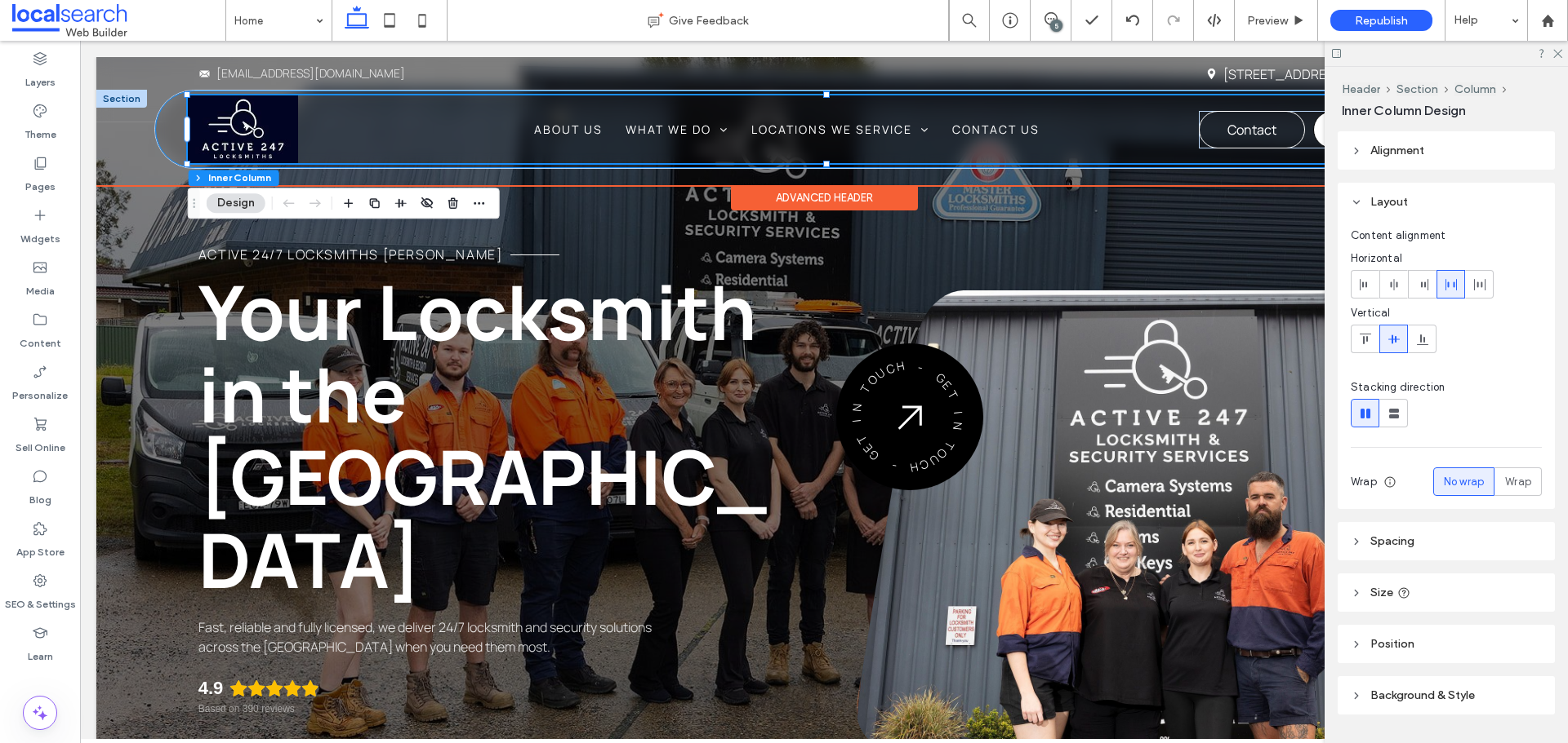
click at [173, 134] on div "Phone Icon Menu Icon Home About Us What We Do Emergency Locksmiths Security Cam…" at bounding box center [823, 129] width 1337 height 78
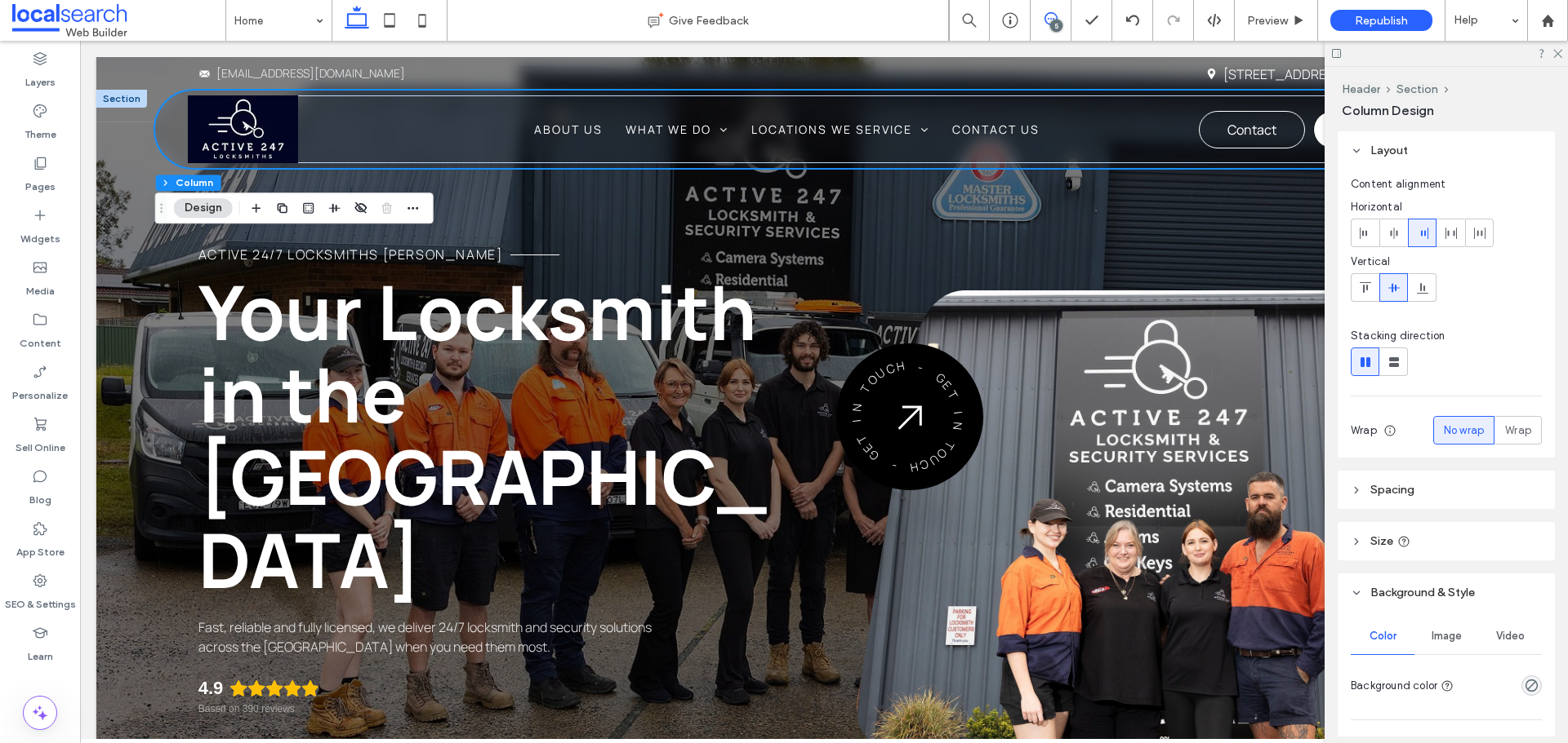
click at [1052, 12] on icon at bounding box center [1051, 19] width 13 height 13
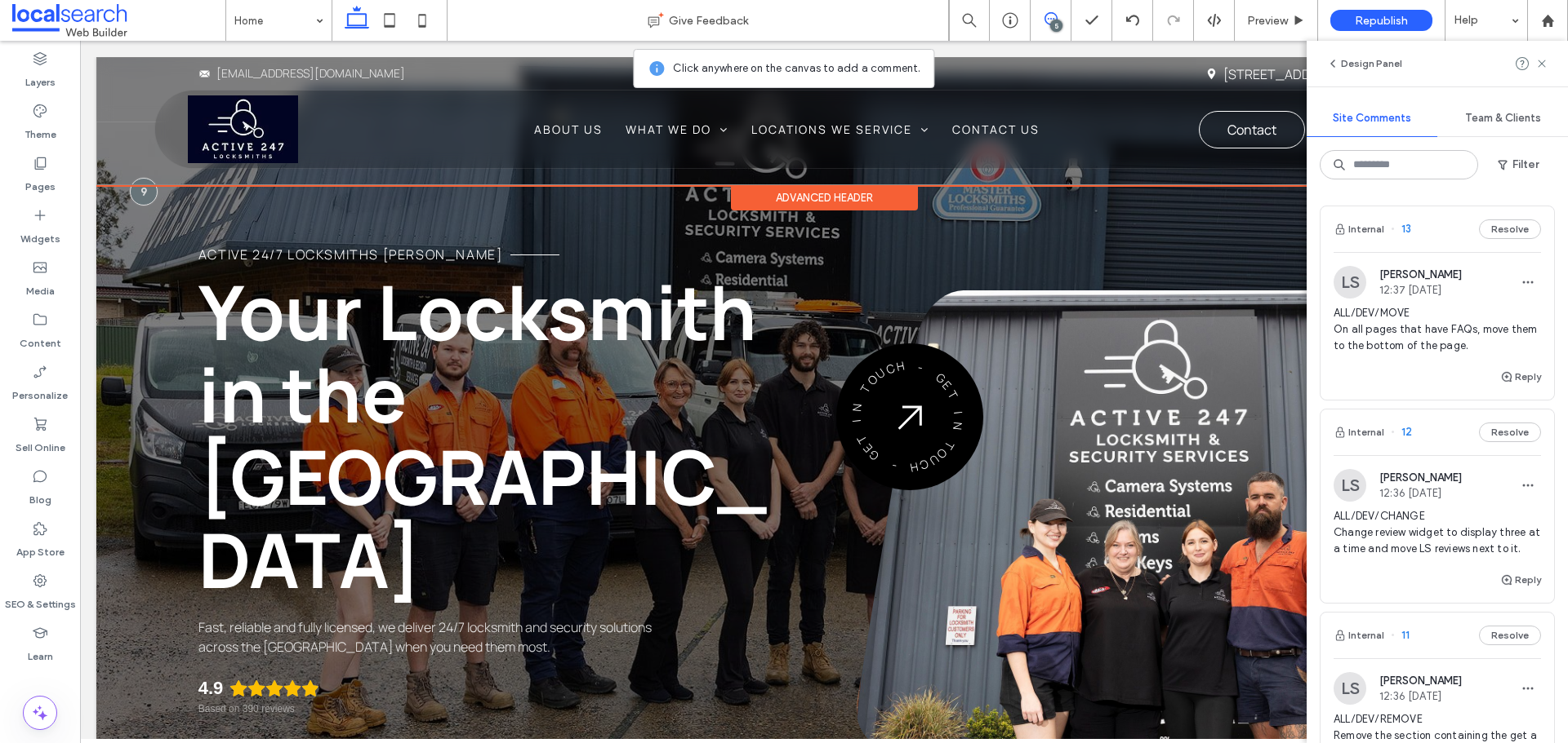
click at [143, 182] on div "Envelope Icon sales@lockitup.com.au Location Icon 1/32 Kularoo Dr, Forster NSW …" at bounding box center [824, 121] width 1455 height 128
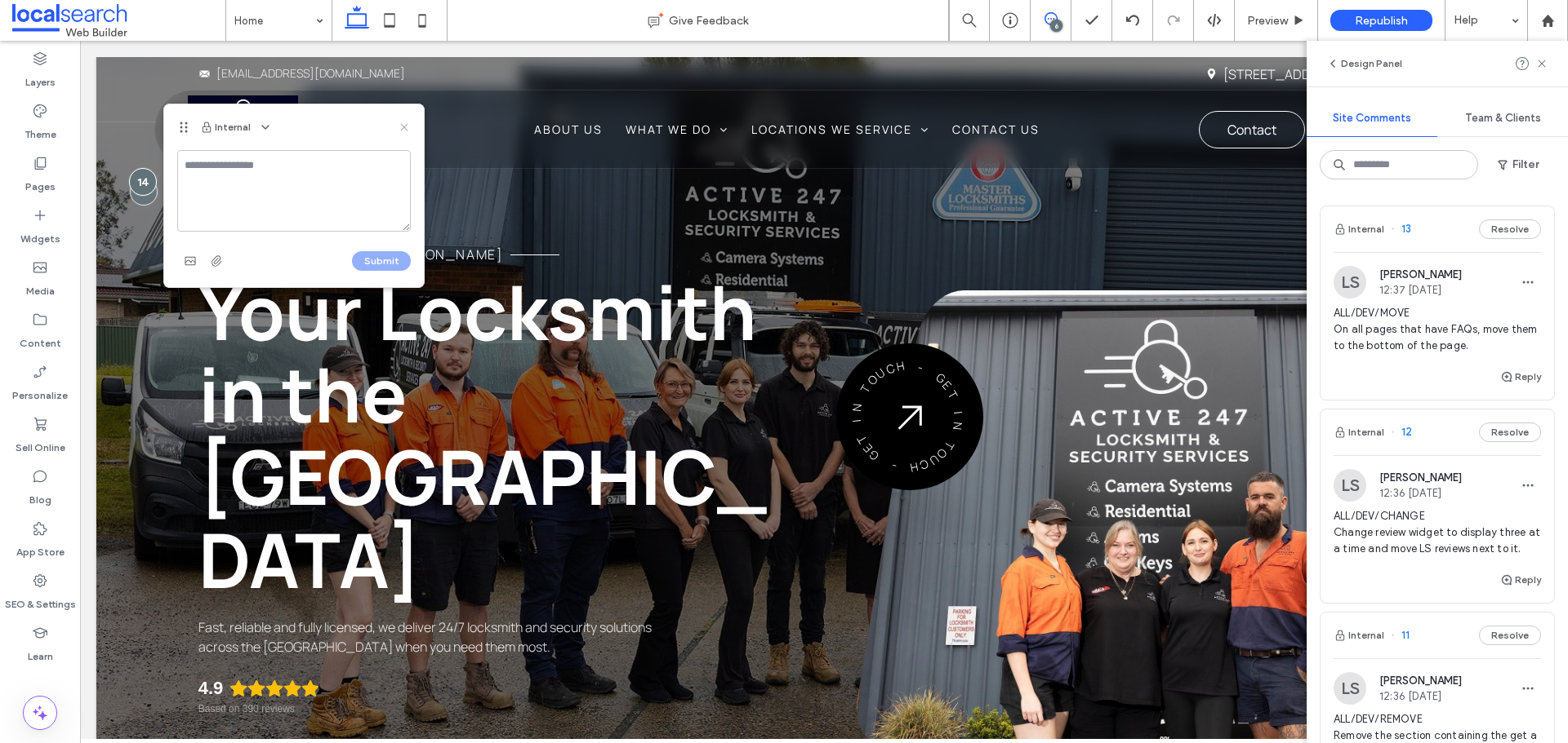
drag, startPoint x: 404, startPoint y: 131, endPoint x: 323, endPoint y: 91, distance: 90.3
click at [404, 131] on icon at bounding box center [404, 127] width 13 height 13
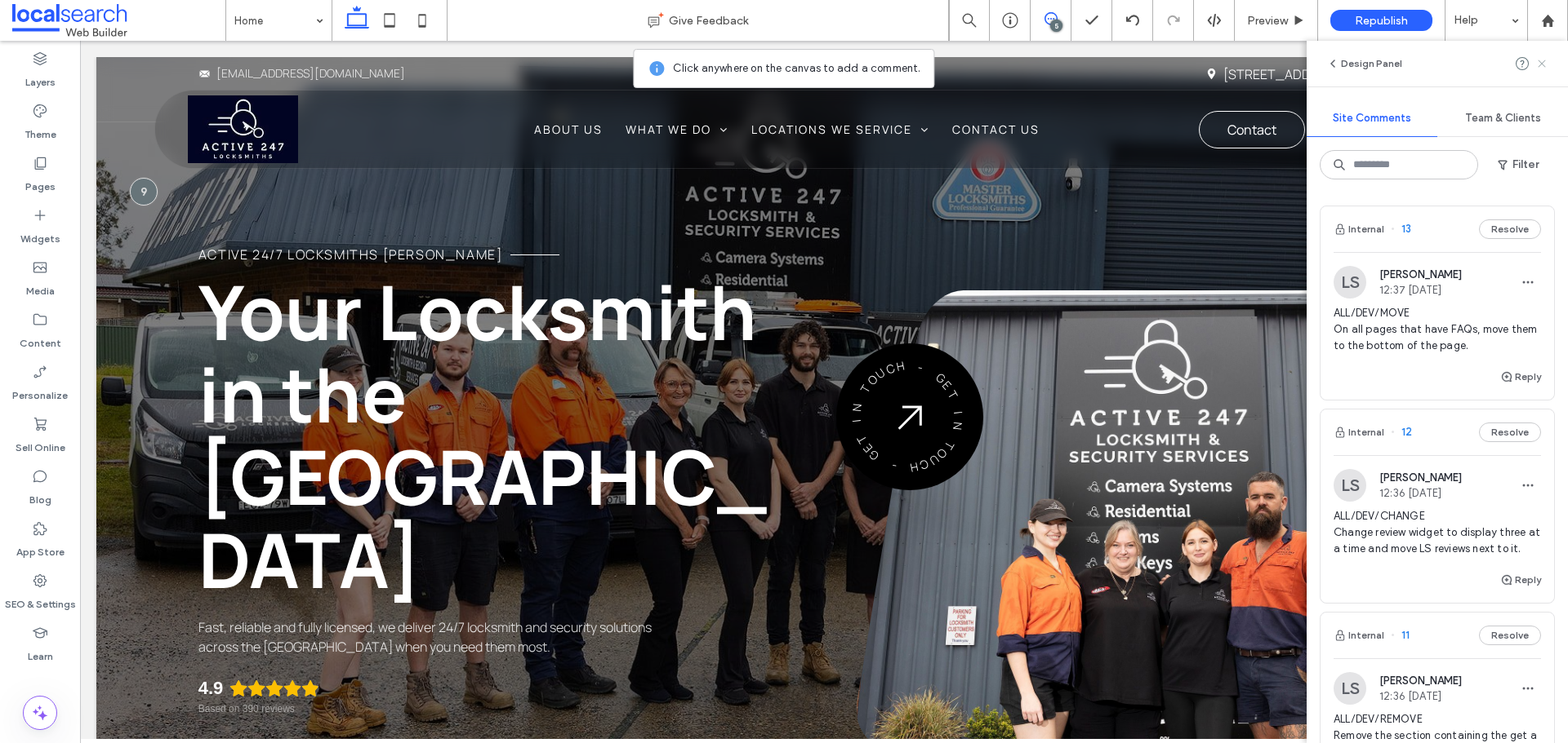
click at [1540, 62] on icon at bounding box center [1542, 64] width 13 height 13
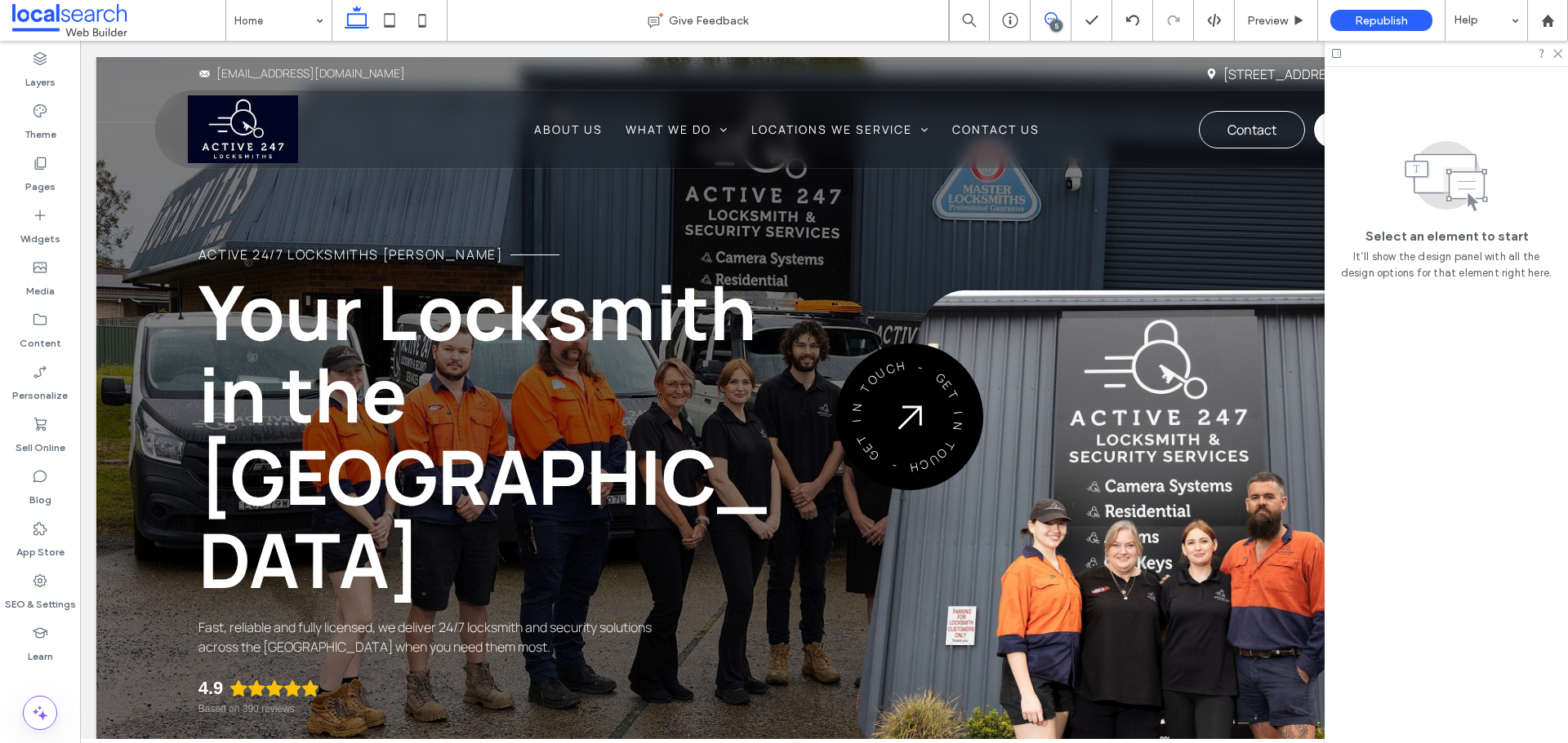
click at [1043, 20] on span at bounding box center [1050, 19] width 40 height 13
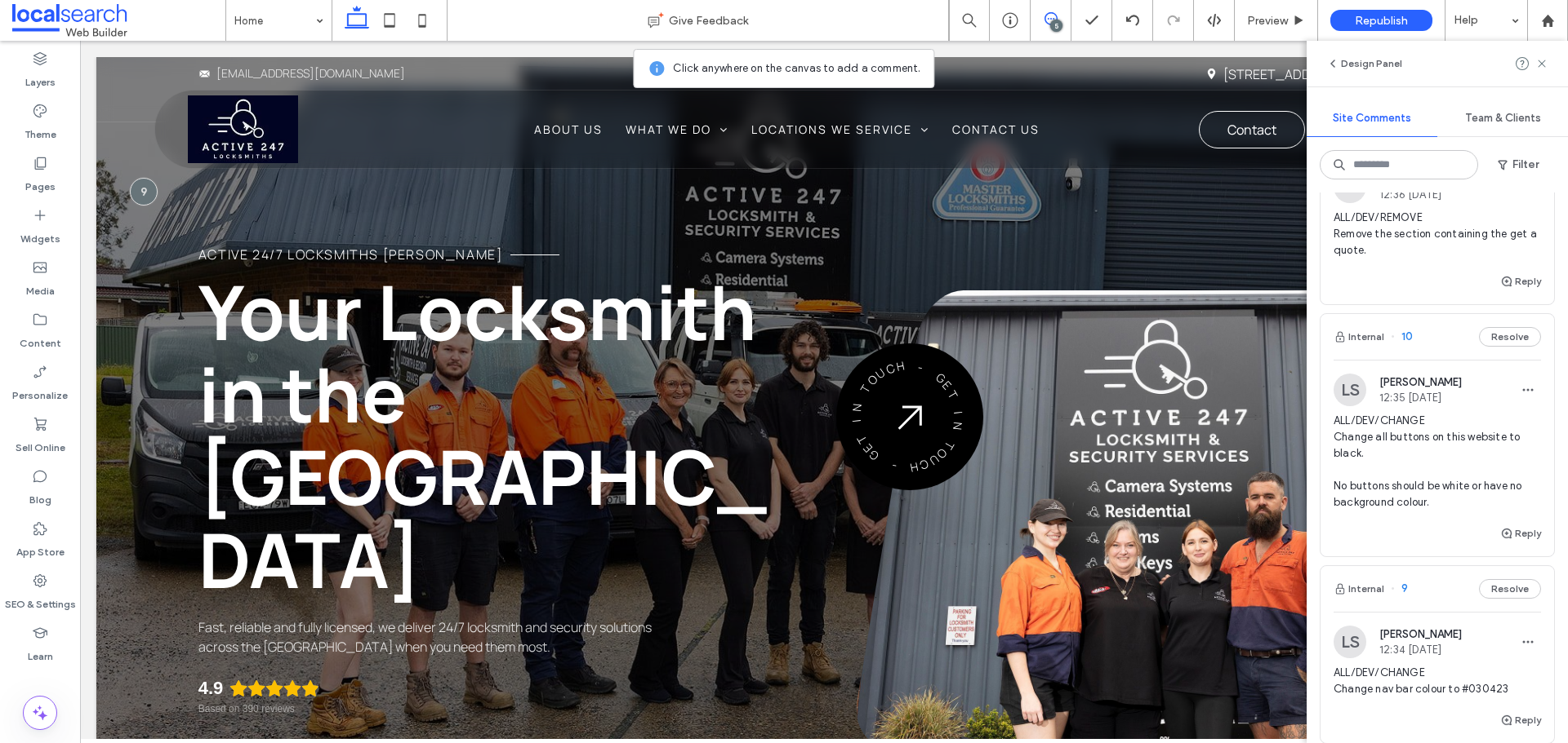
scroll to position [653, 0]
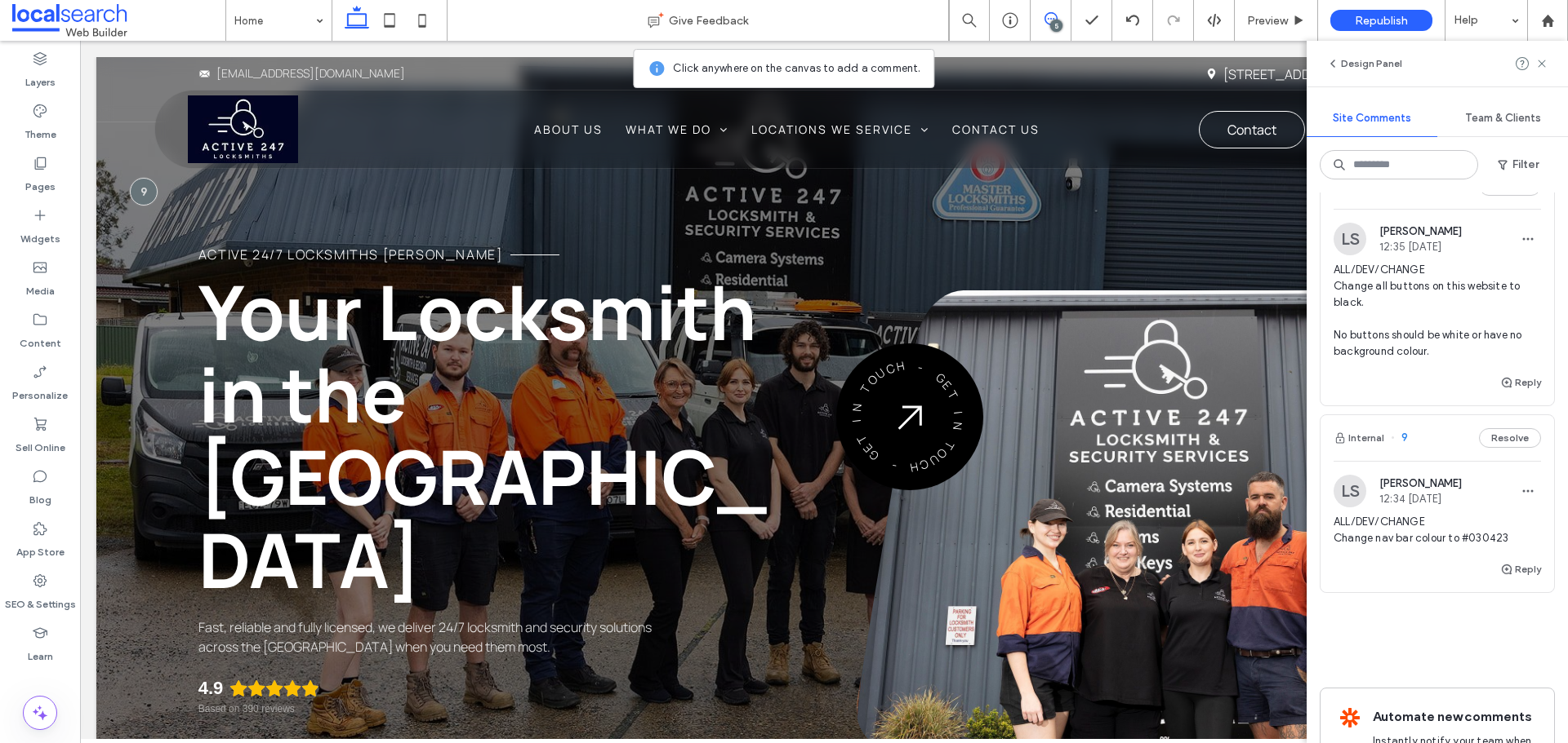
click at [1479, 505] on div "LS Luke Stewart 12:34 Aug 11 2025" at bounding box center [1437, 492] width 207 height 33
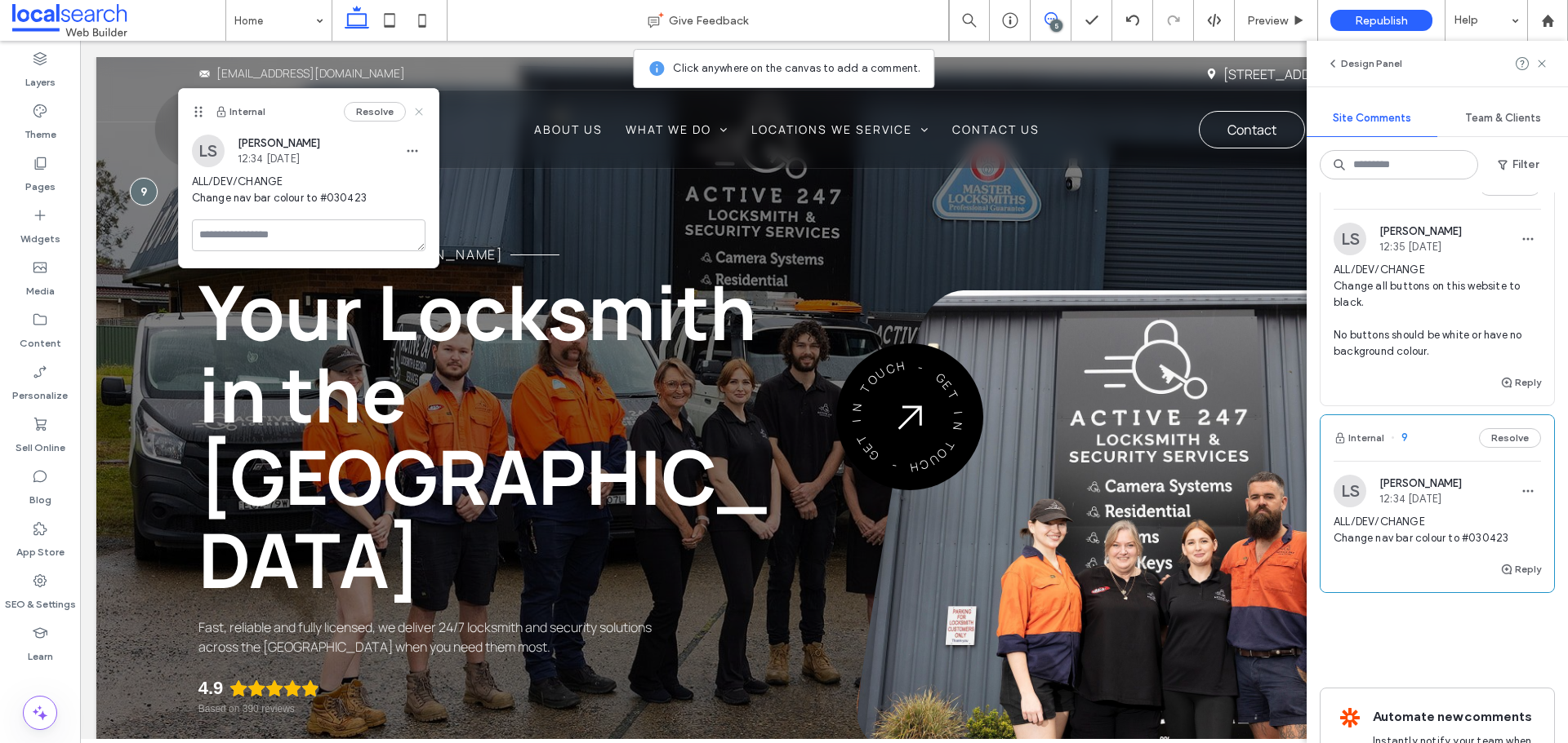
click at [423, 116] on icon at bounding box center [419, 111] width 13 height 13
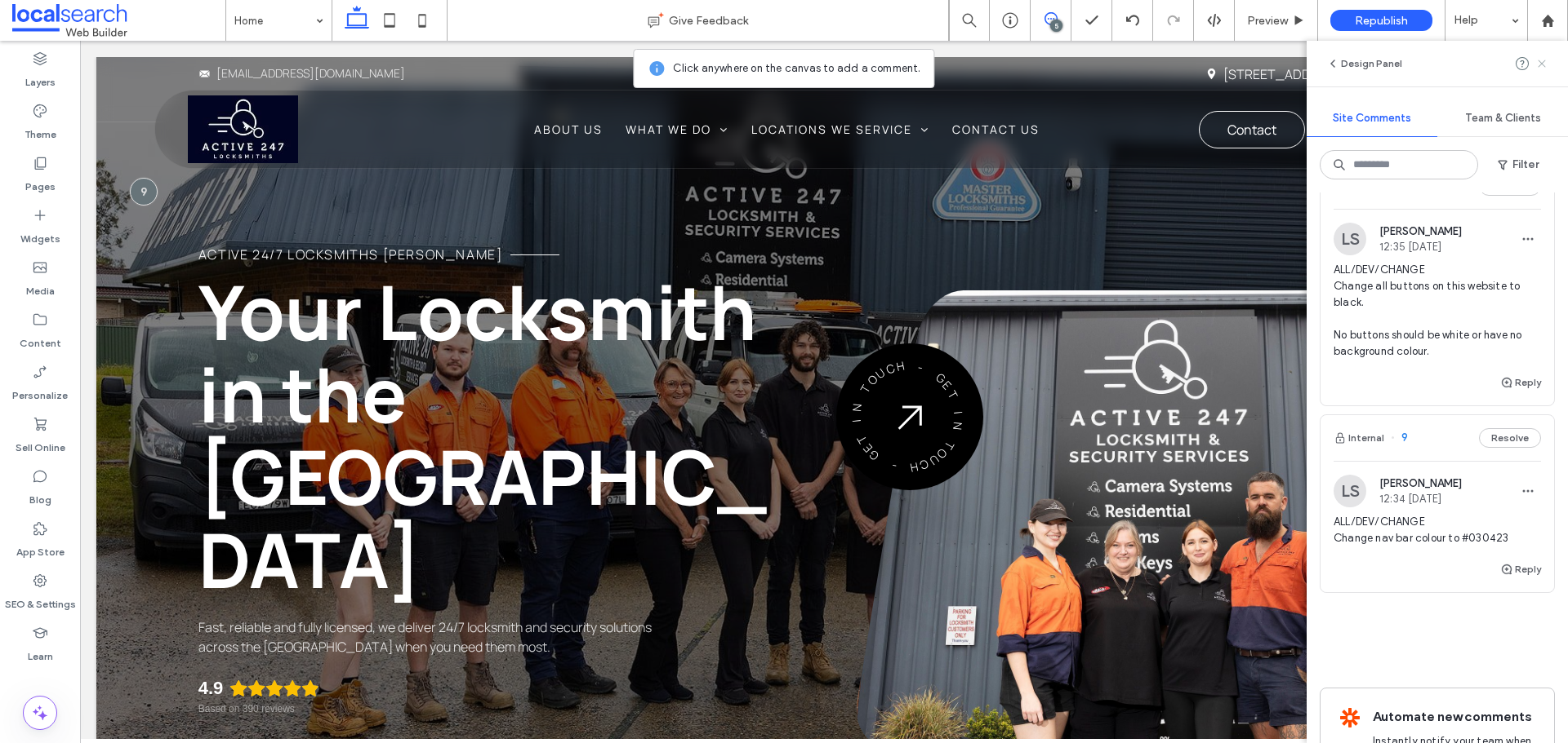
click at [1547, 63] on icon at bounding box center [1542, 64] width 13 height 13
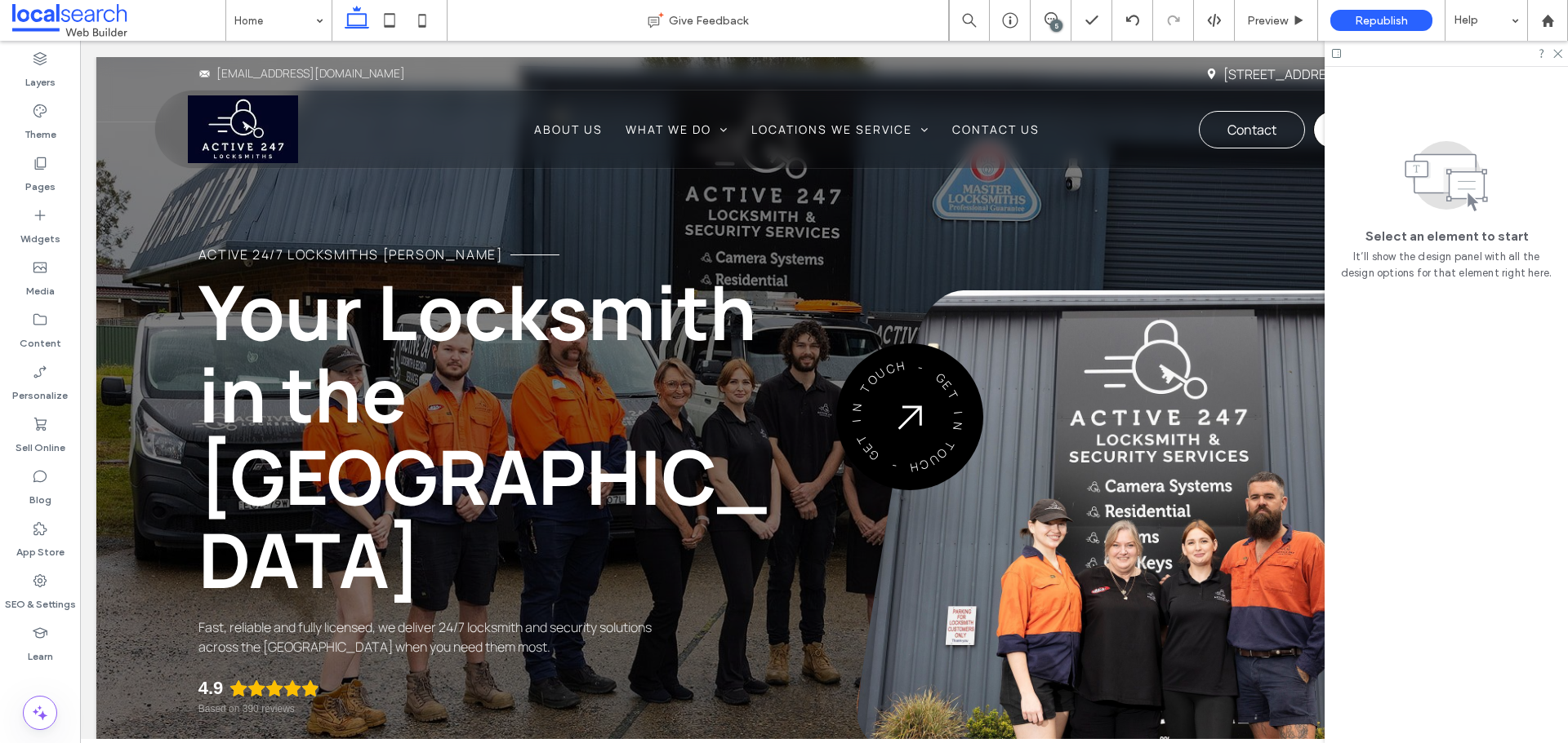
scroll to position [0, 0]
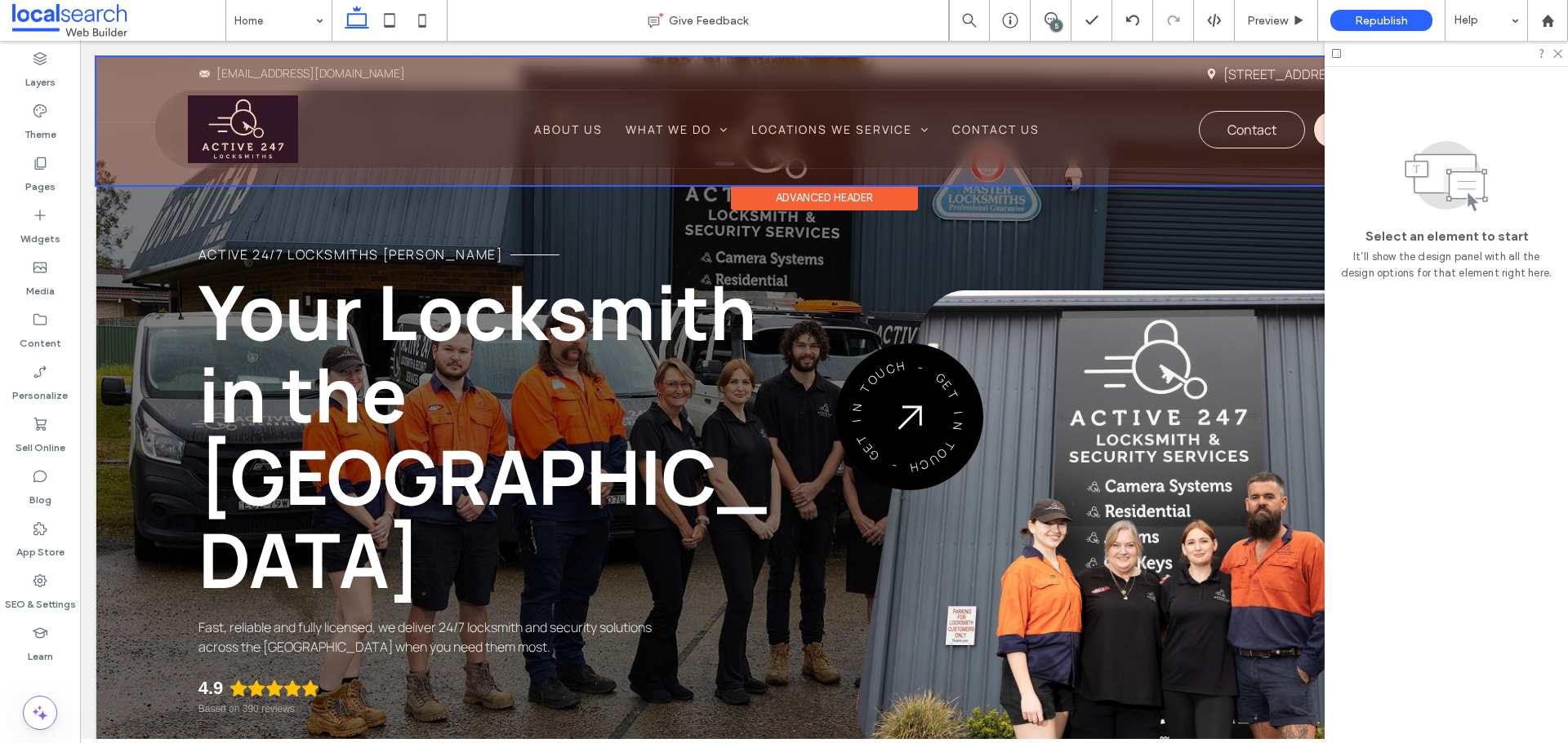
click at [366, 126] on div at bounding box center [824, 121] width 1455 height 128
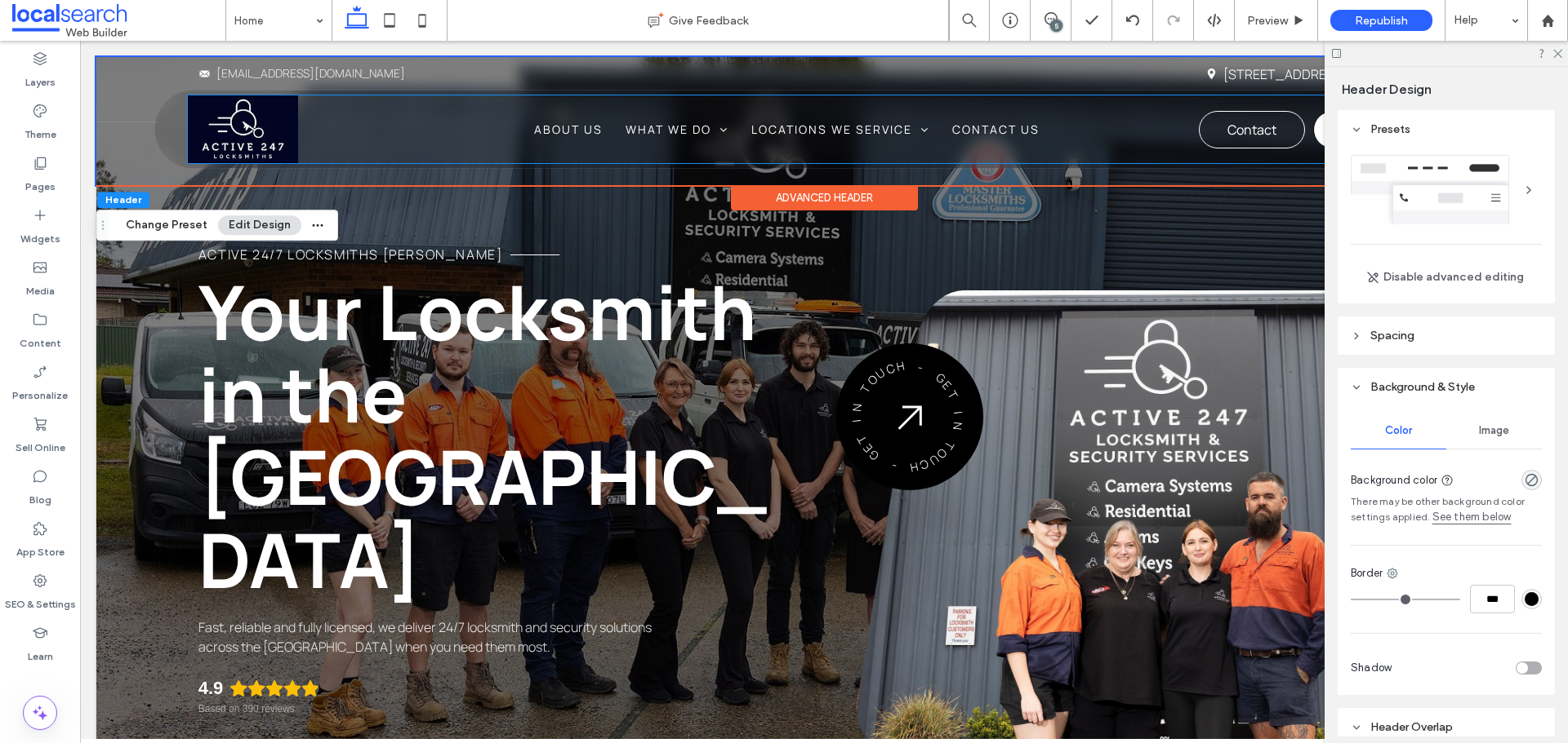
click at [366, 126] on div "Home About Us What We Do Emergency Locksmiths Security Cameras Residential Comm…" at bounding box center [831, 129] width 1288 height 68
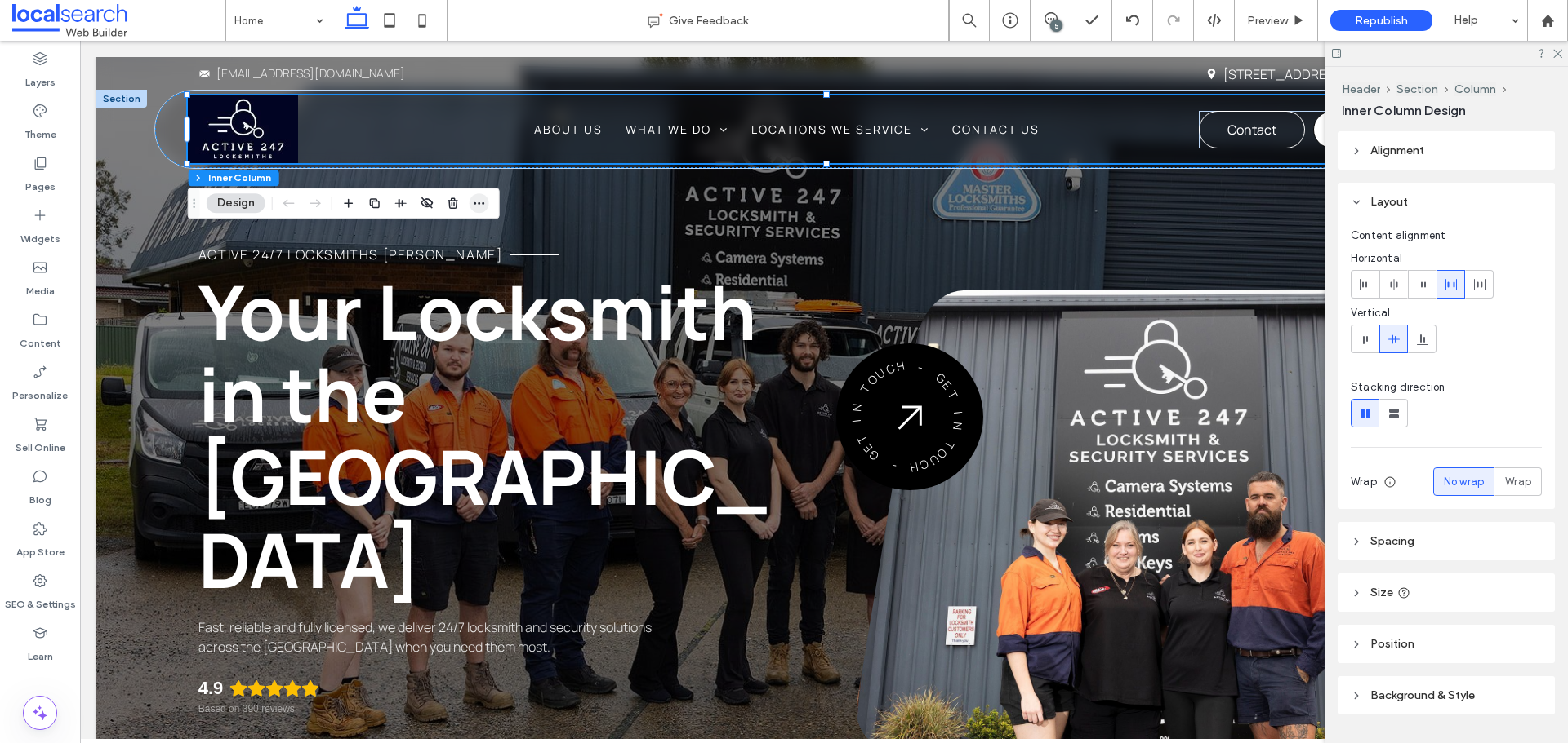
click at [482, 206] on icon "button" at bounding box center [479, 203] width 13 height 13
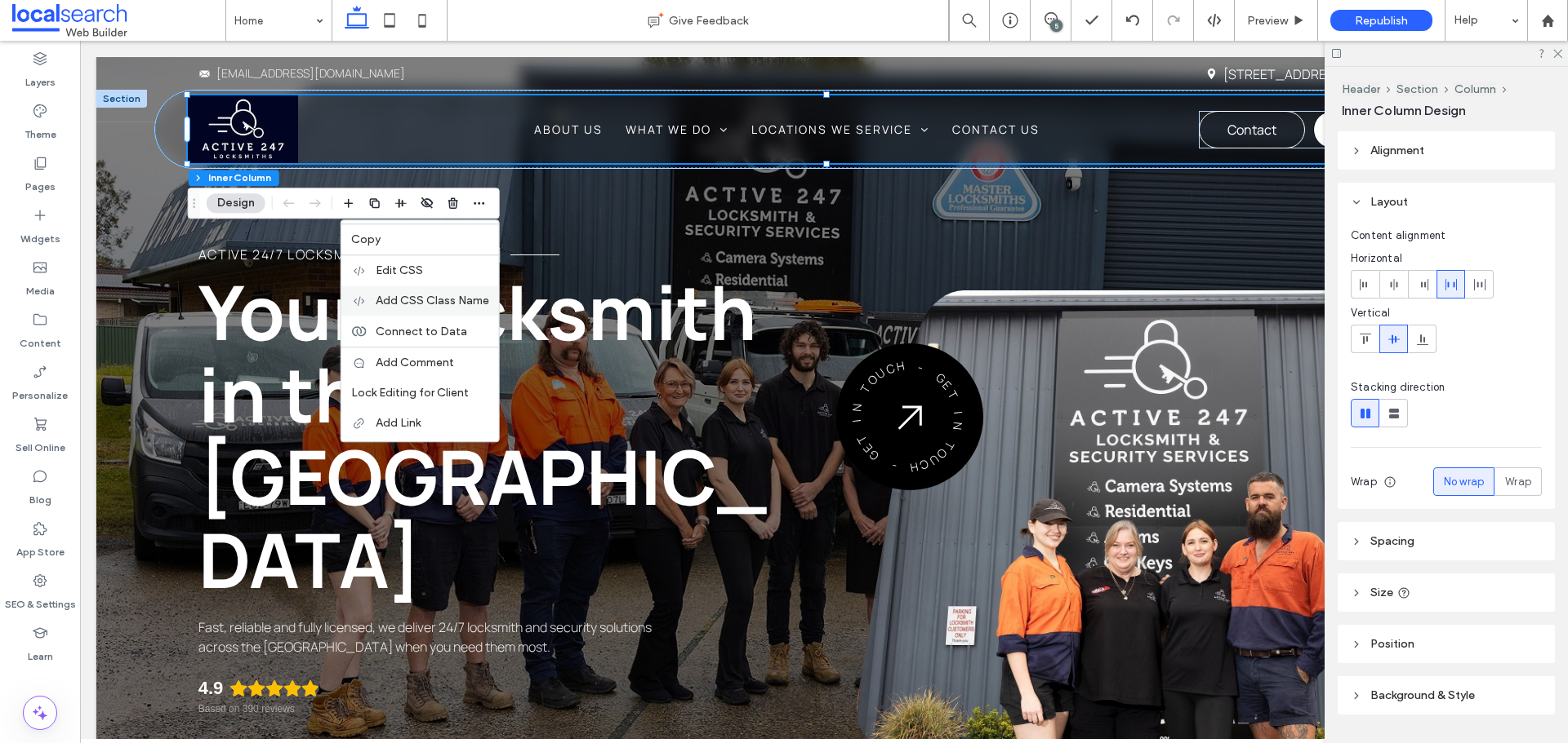
click at [450, 298] on span "Add CSS Class Name" at bounding box center [432, 301] width 113 height 14
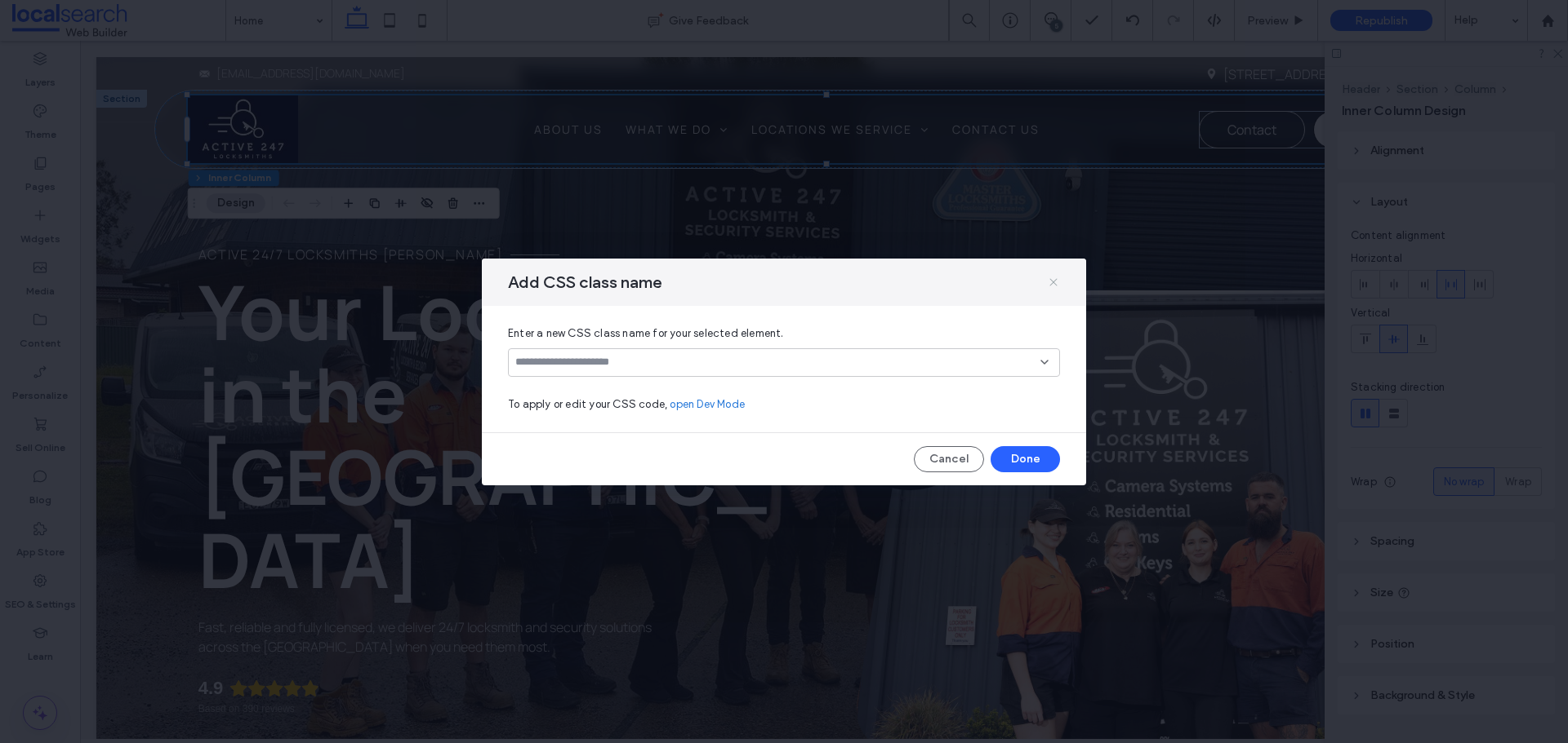
click at [1054, 281] on use at bounding box center [1052, 282] width 7 height 7
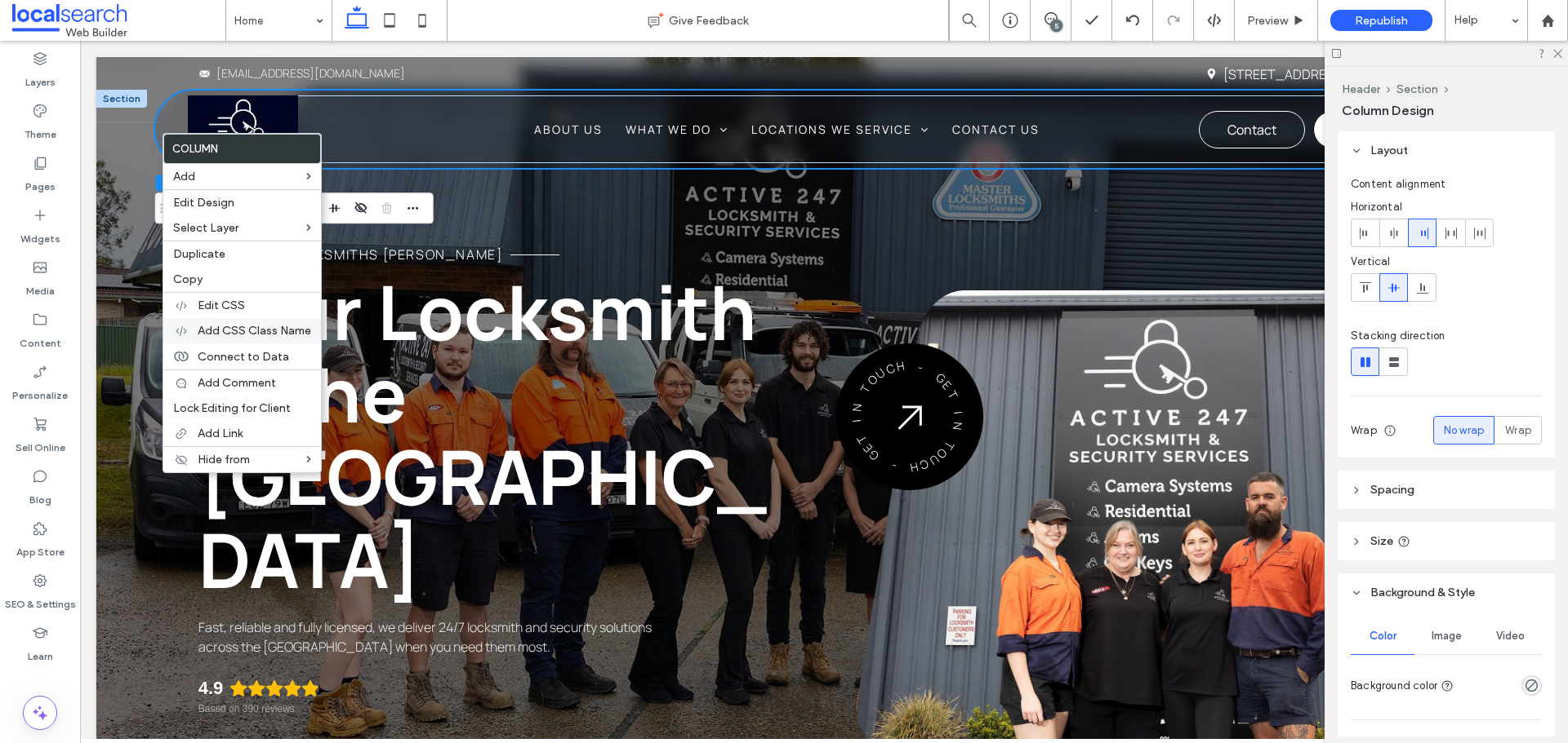
click at [252, 328] on span "Add CSS Class Name" at bounding box center [254, 330] width 113 height 14
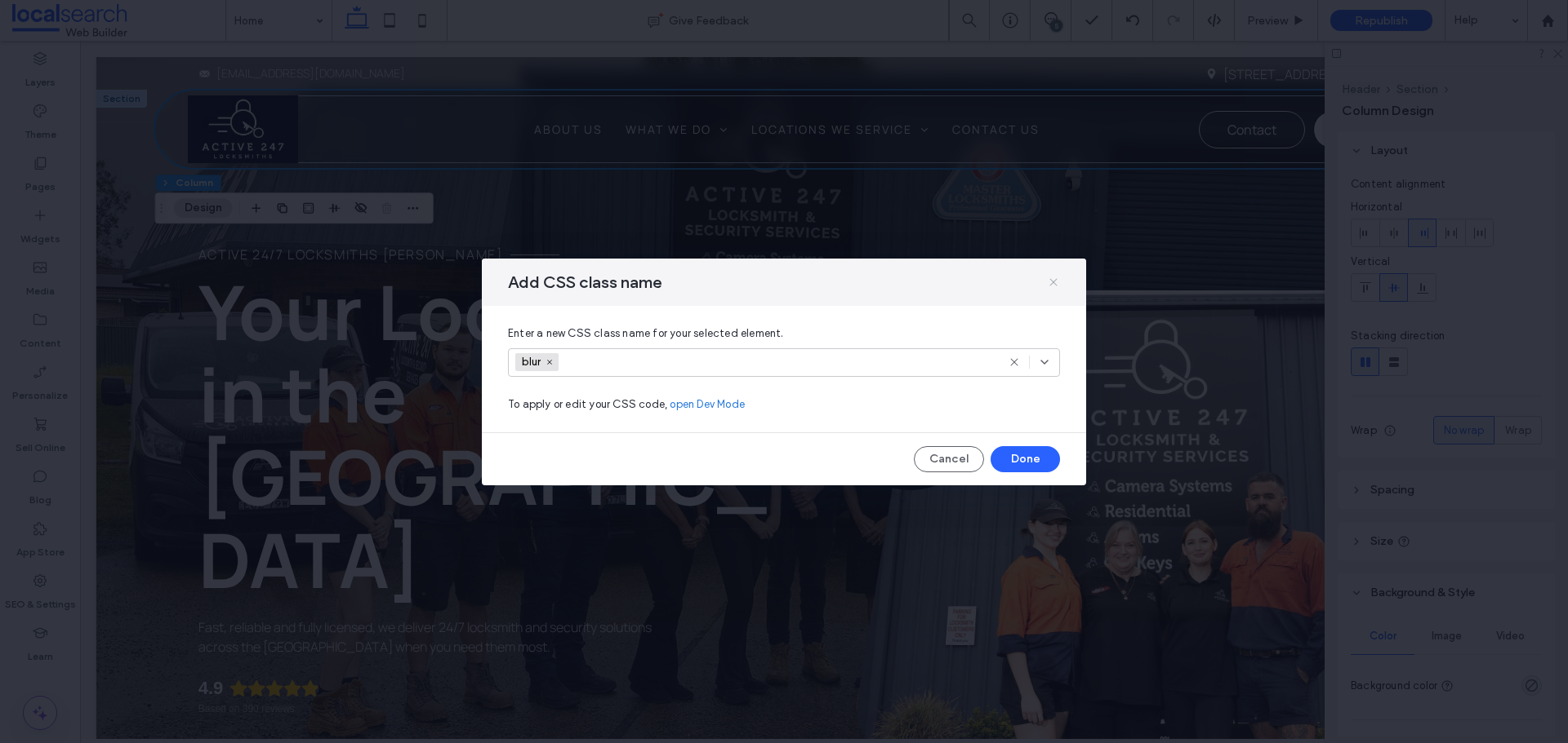
click at [1056, 278] on icon at bounding box center [1053, 283] width 13 height 13
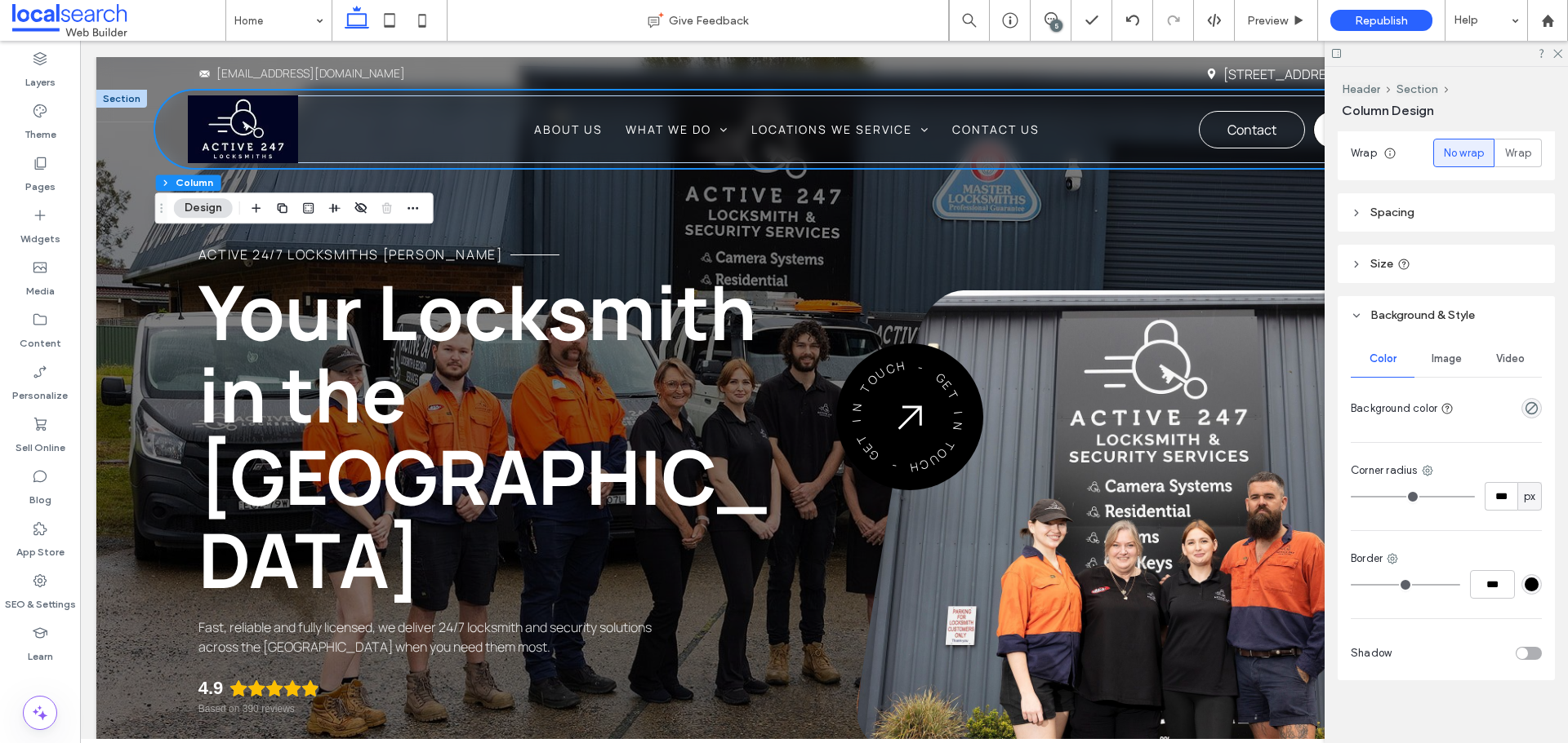
scroll to position [287, 0]
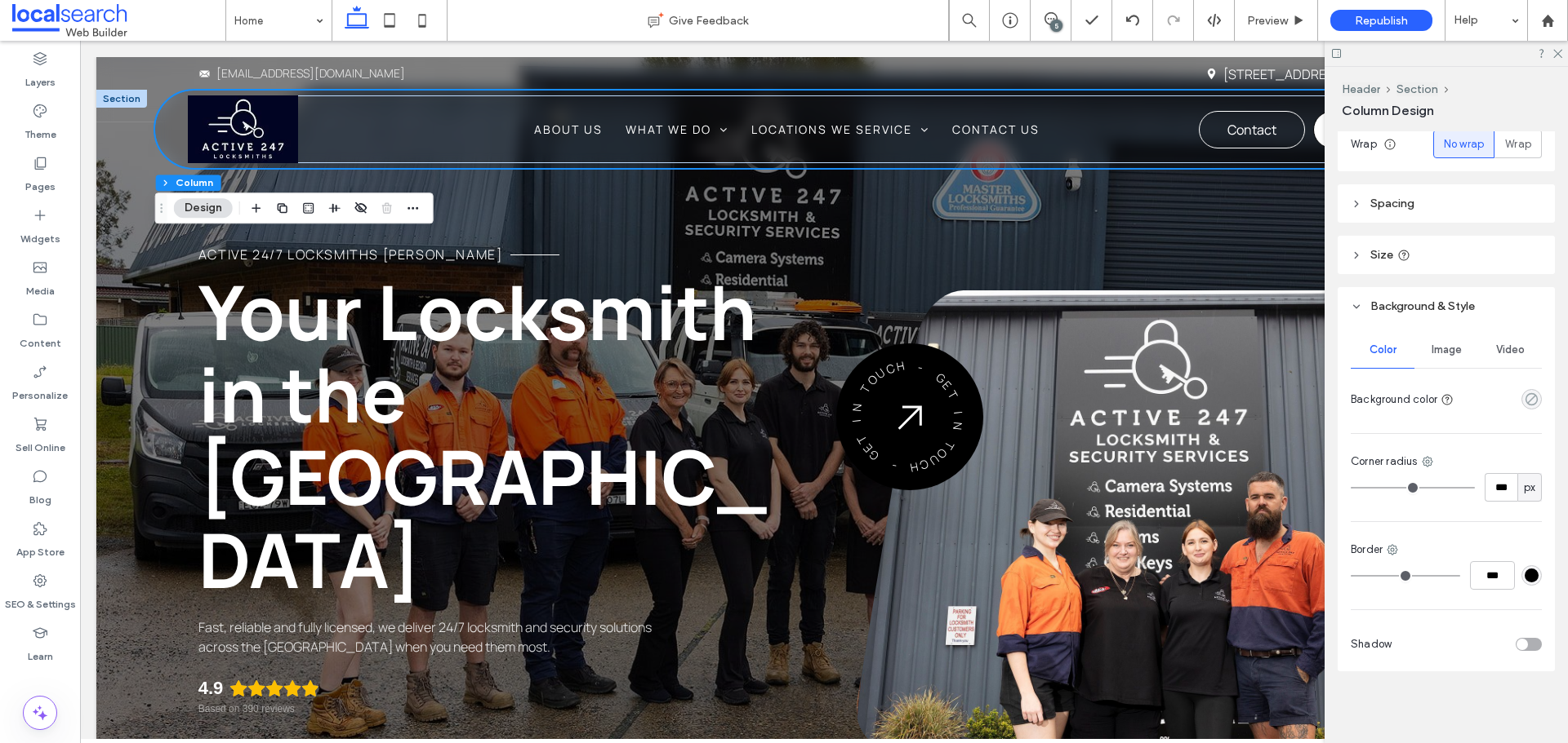
click at [1525, 404] on icon "rgba(0, 0, 0, 0)" at bounding box center [1531, 399] width 14 height 14
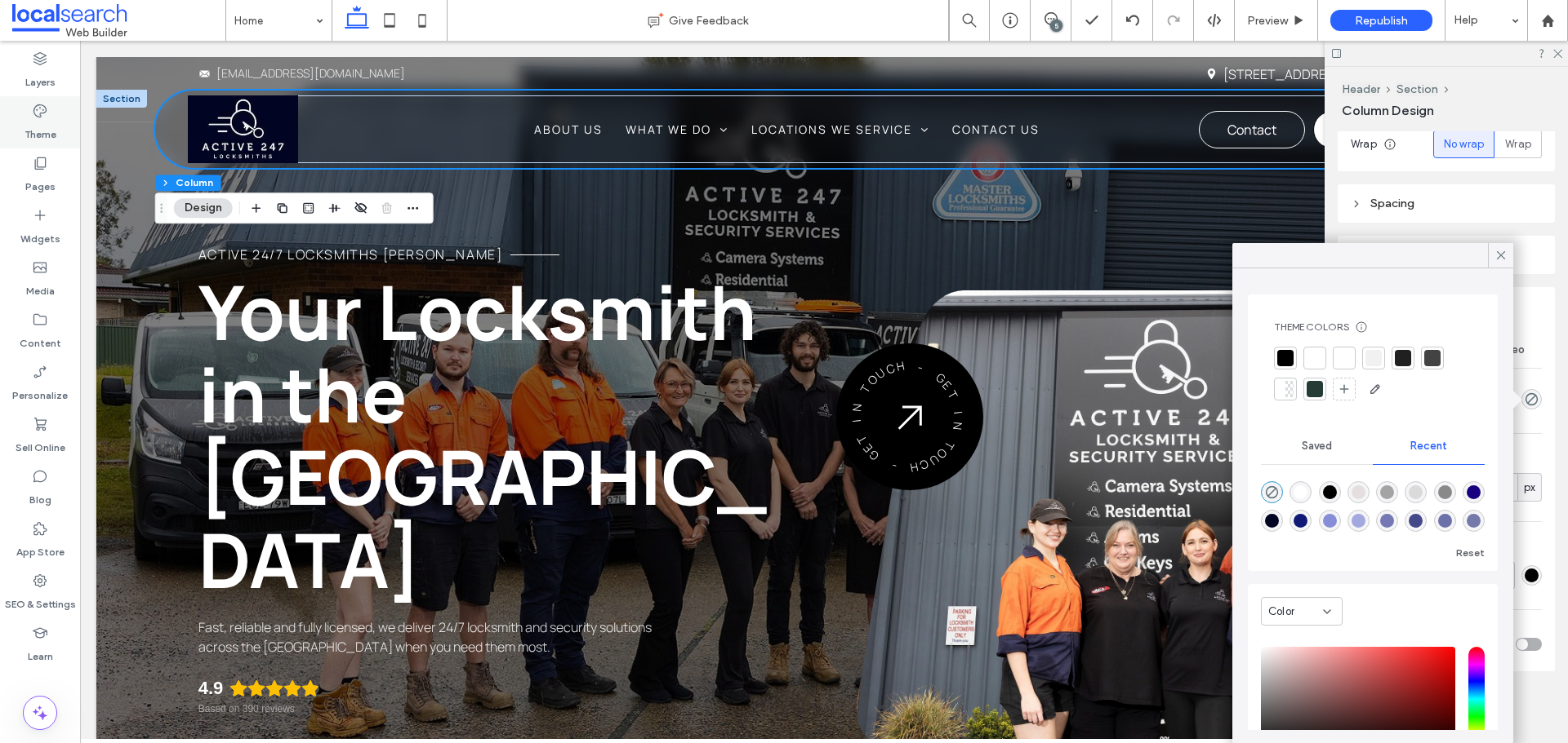
click at [31, 106] on div "Theme" at bounding box center [40, 123] width 80 height 52
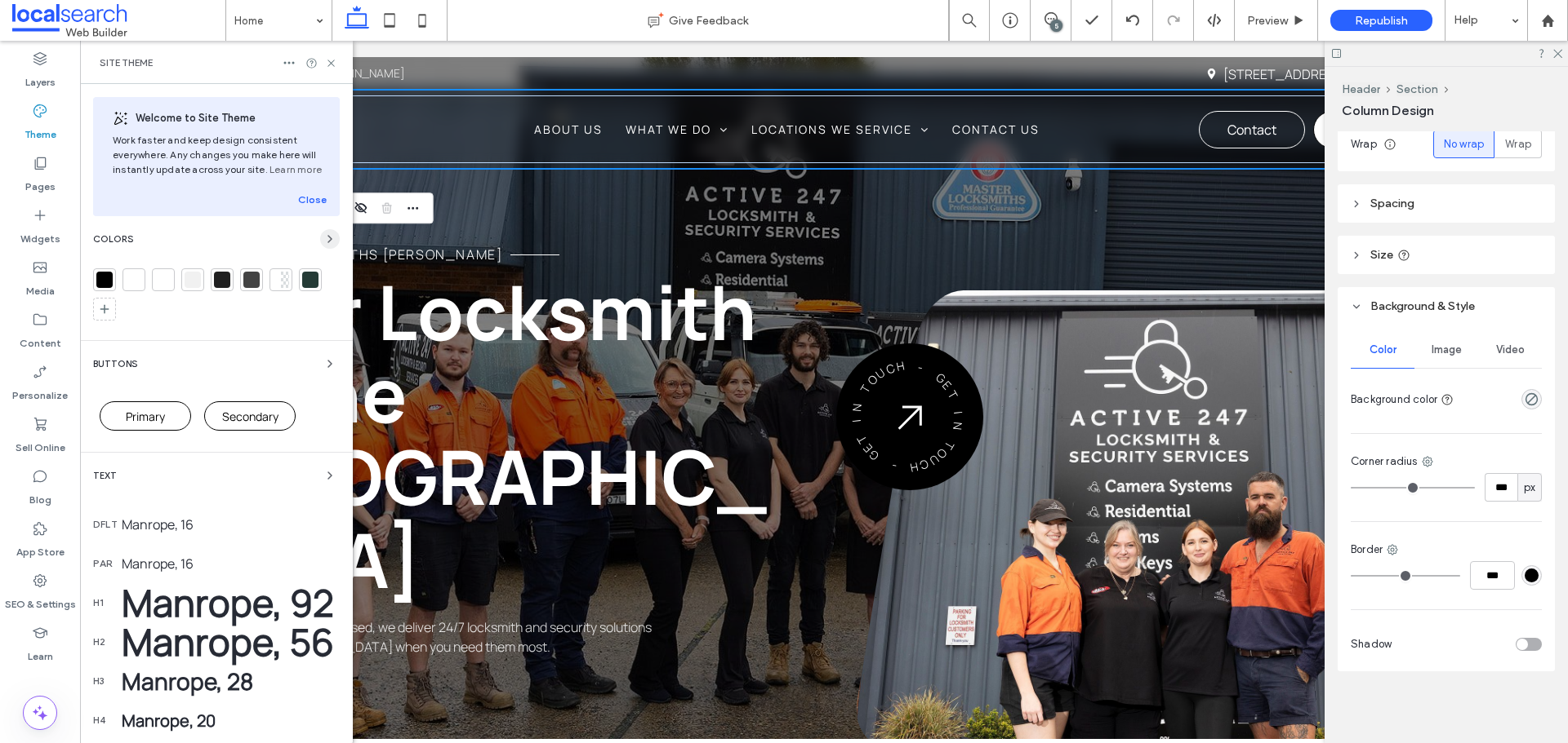
click at [323, 239] on icon "button" at bounding box center [330, 239] width 13 height 13
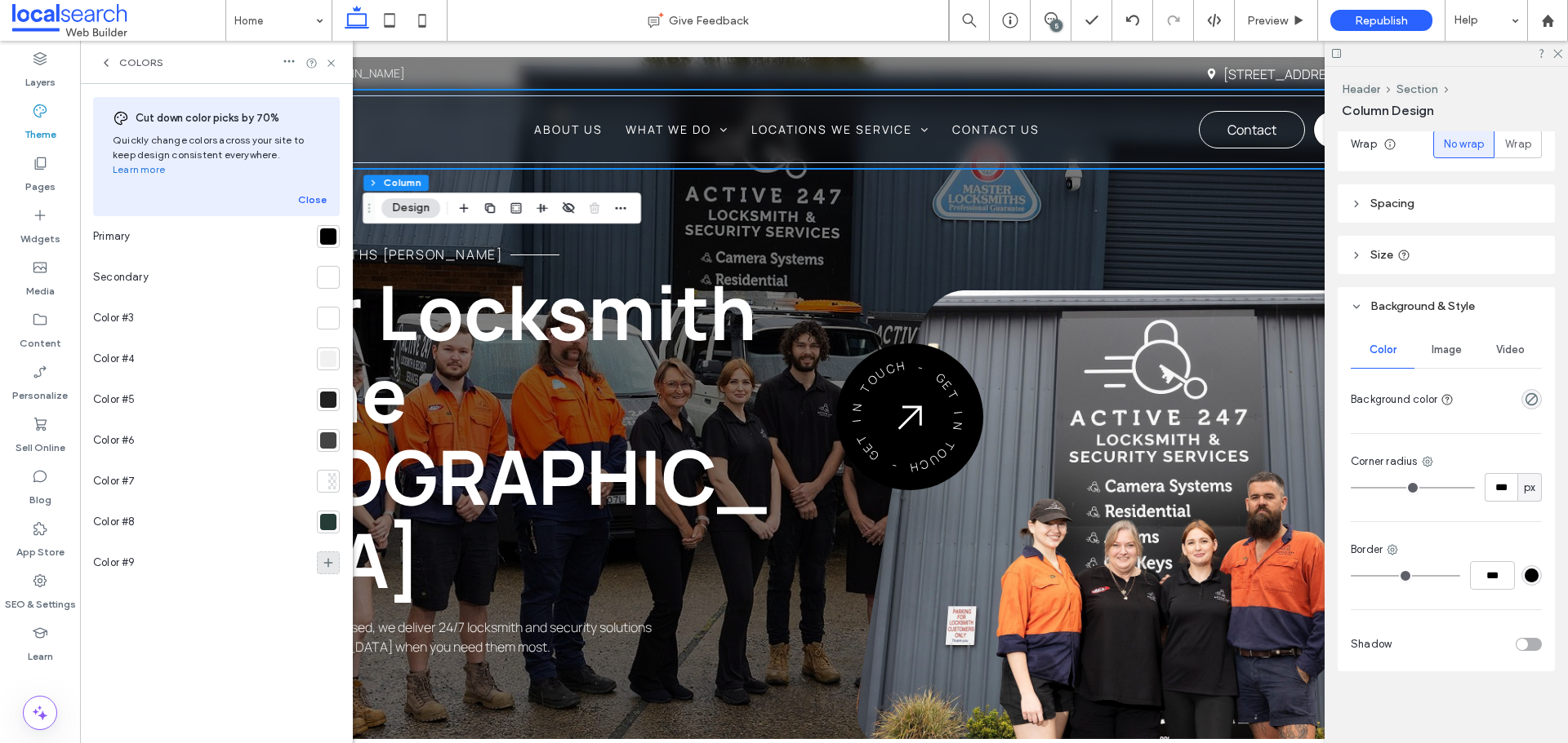
click at [330, 556] on icon at bounding box center [328, 563] width 13 height 13
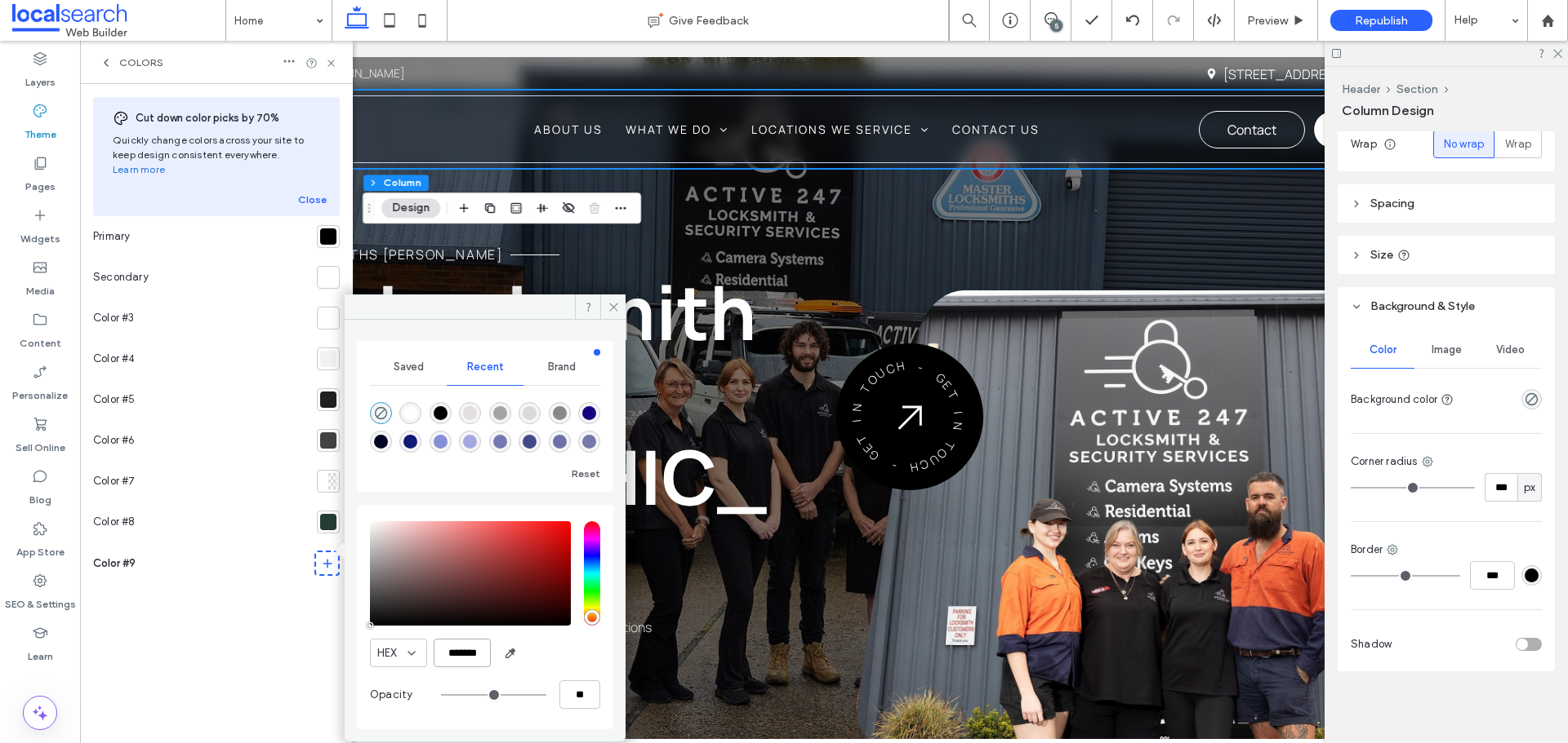
click at [466, 651] on input "*******" at bounding box center [462, 653] width 57 height 29
paste input "color picker textbox"
type input "*******"
type input "***"
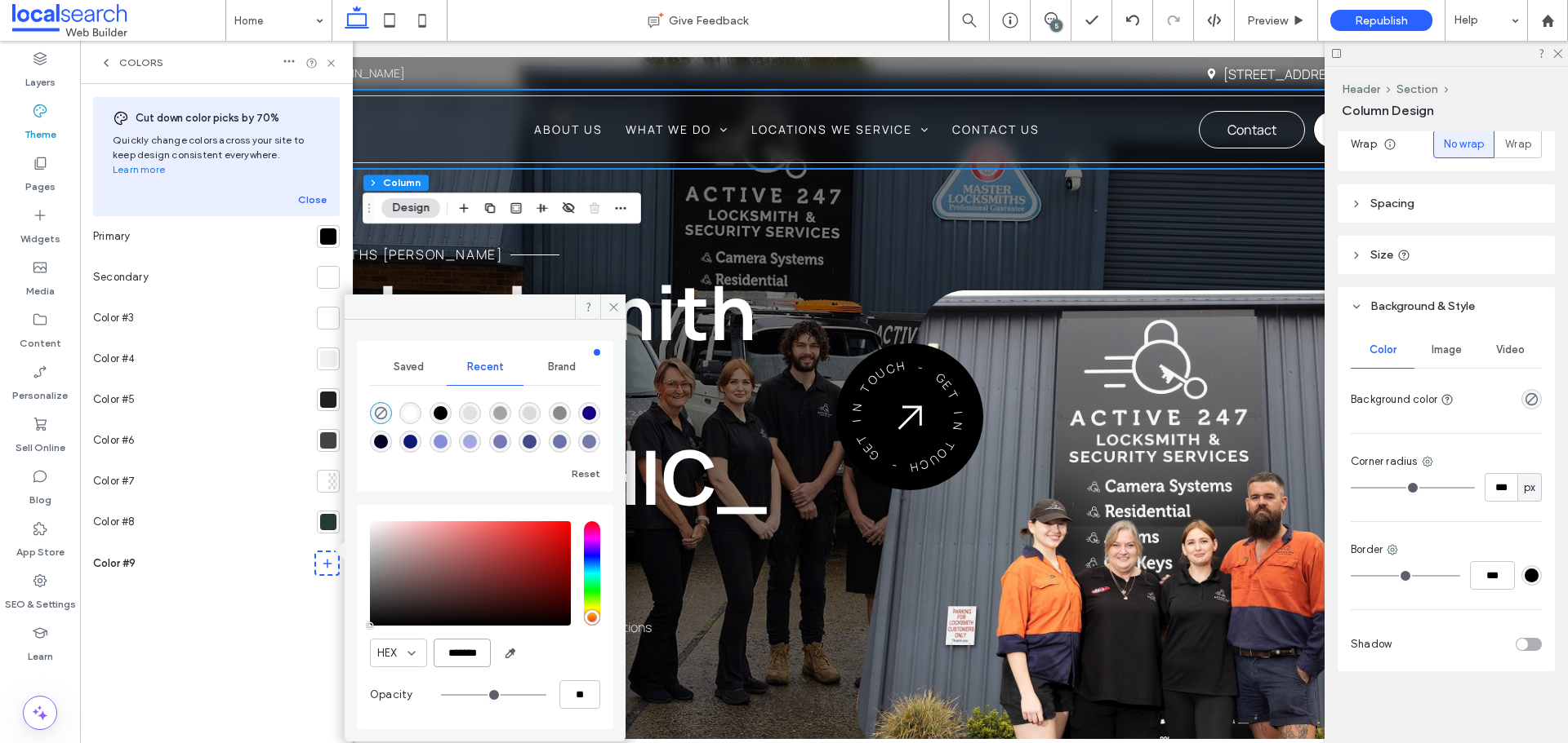
type input "****"
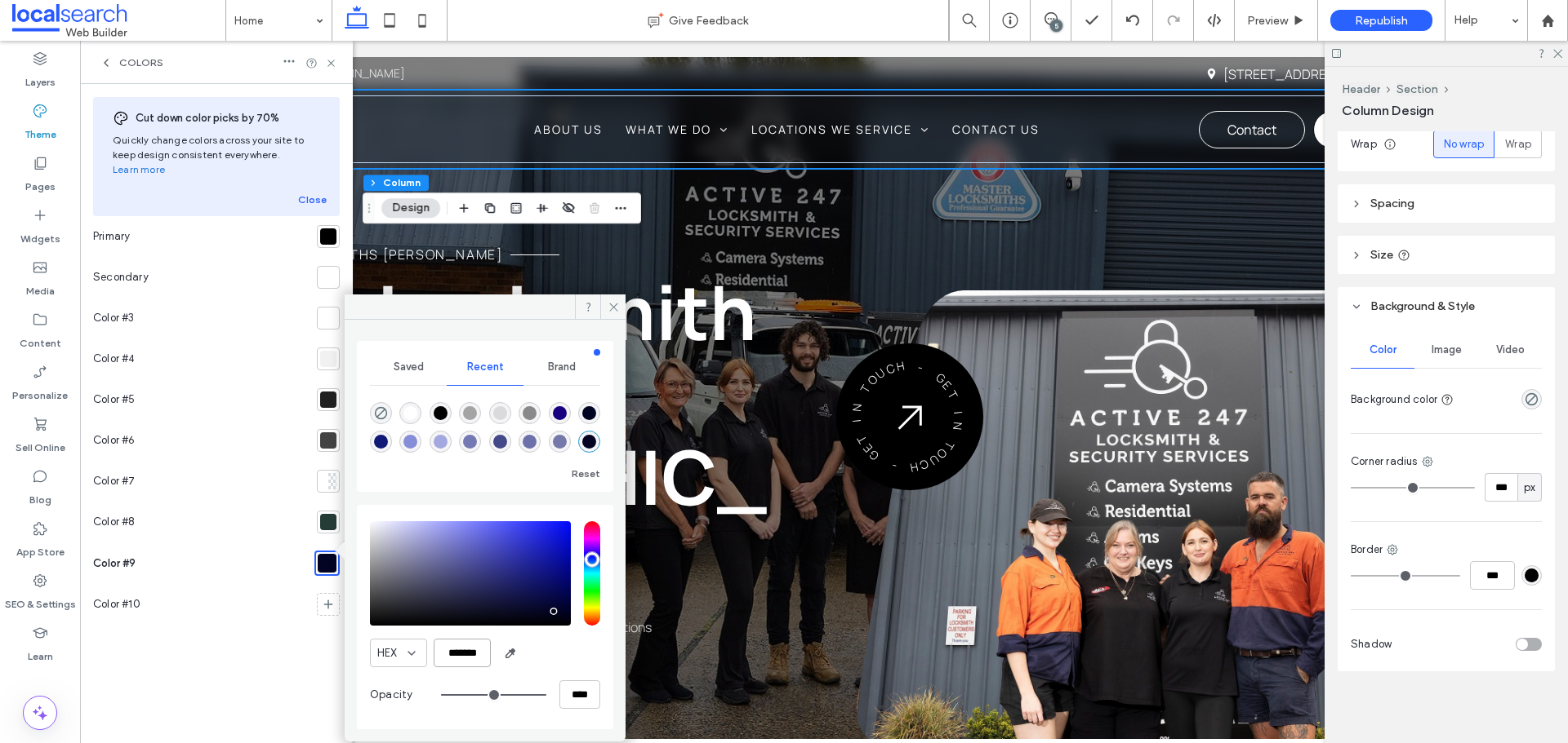
type input "*******"
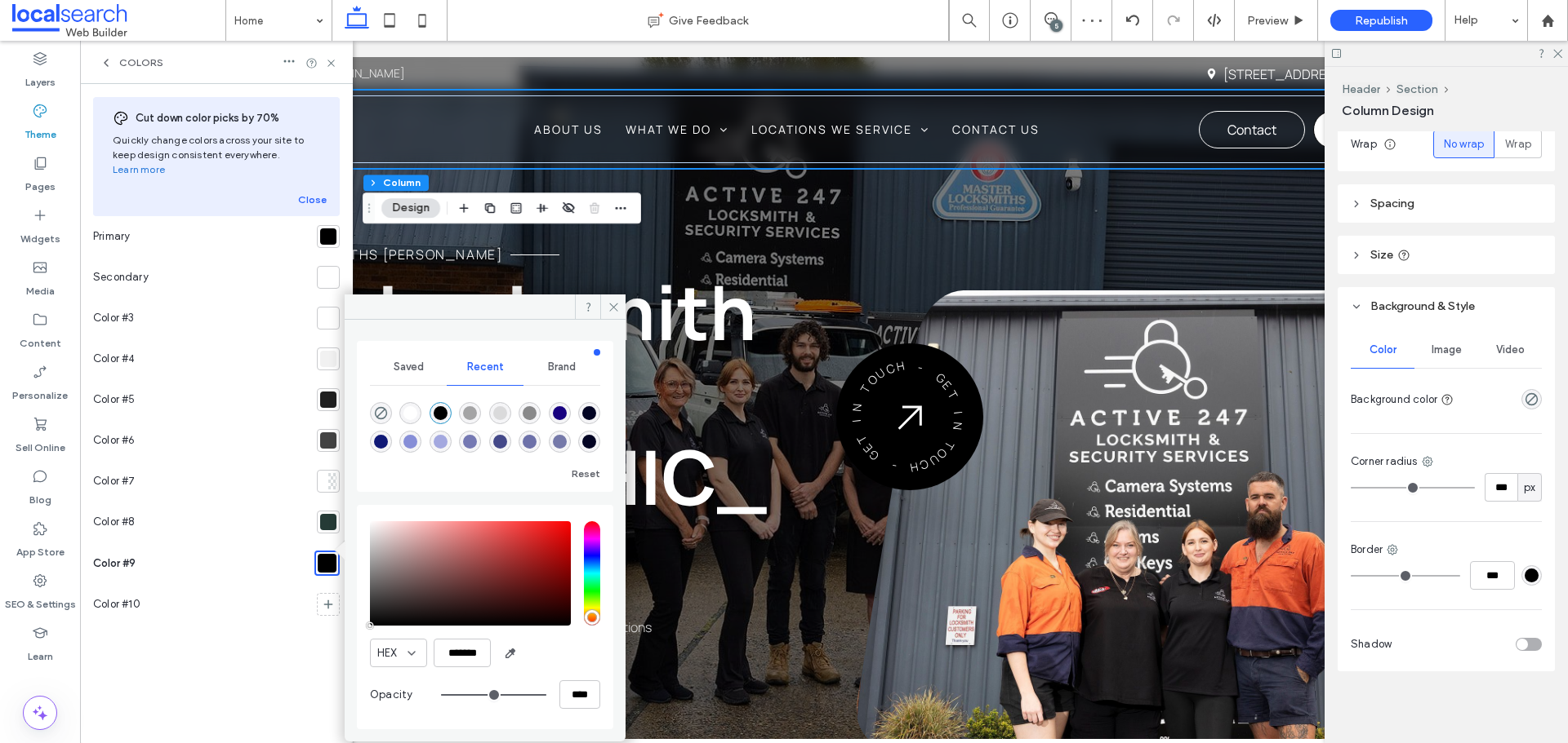
click at [316, 659] on div "Cut down color picks by 70% Quickly change colors across your site to keep desi…" at bounding box center [216, 414] width 247 height 633
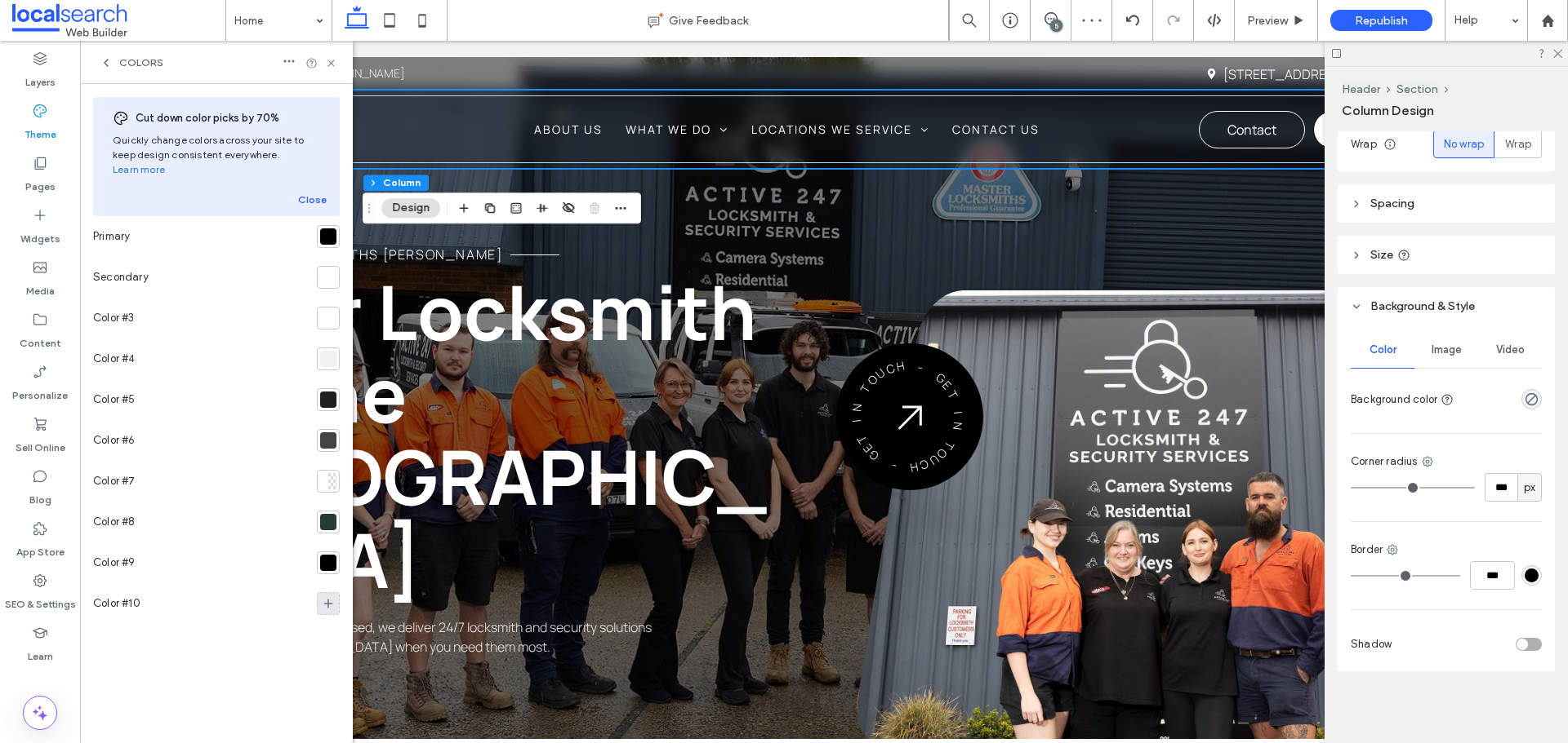
click at [329, 597] on icon at bounding box center [328, 604] width 13 height 13
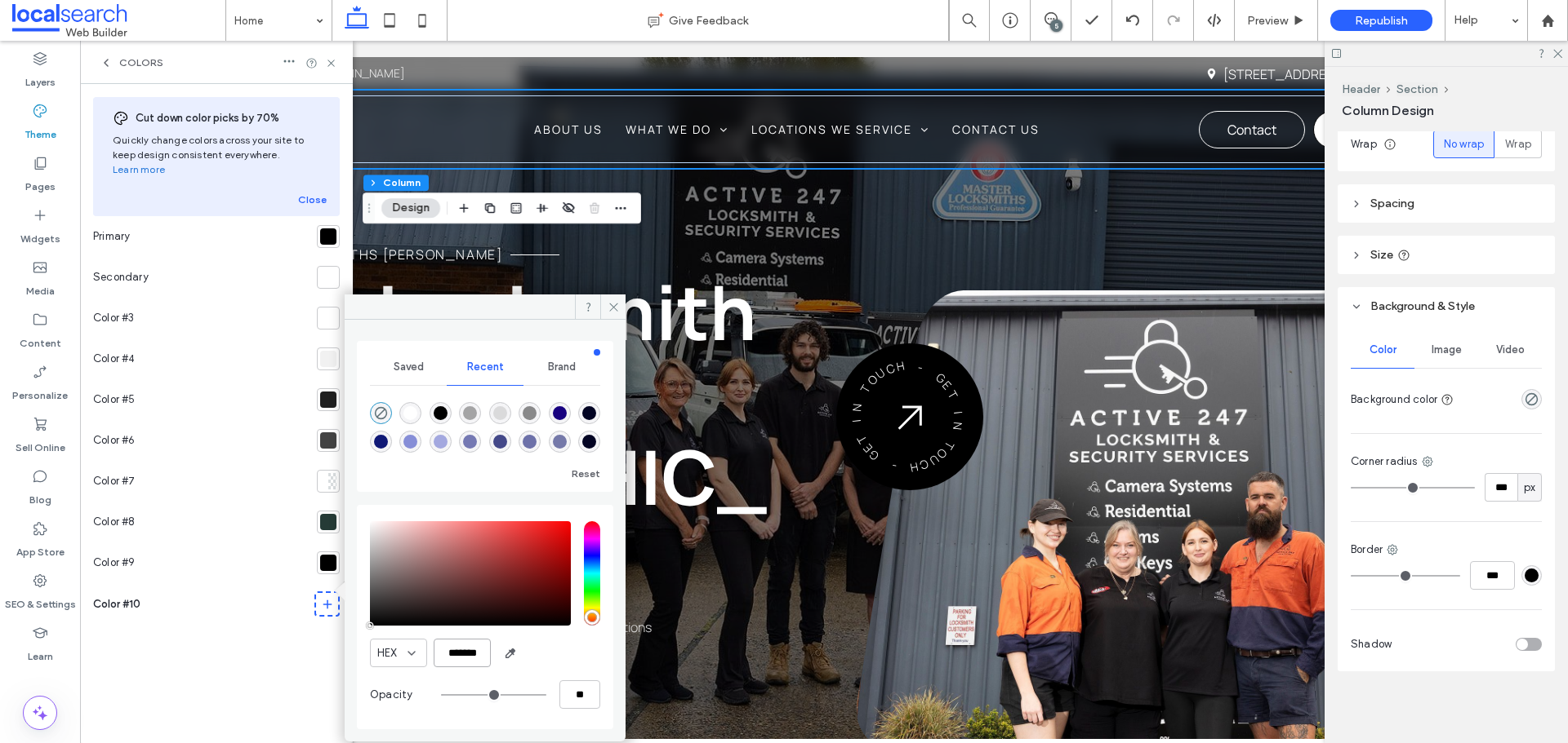
click at [476, 657] on input "*******" at bounding box center [462, 653] width 57 height 29
paste input "color picker textbox"
type input "*******"
type input "***"
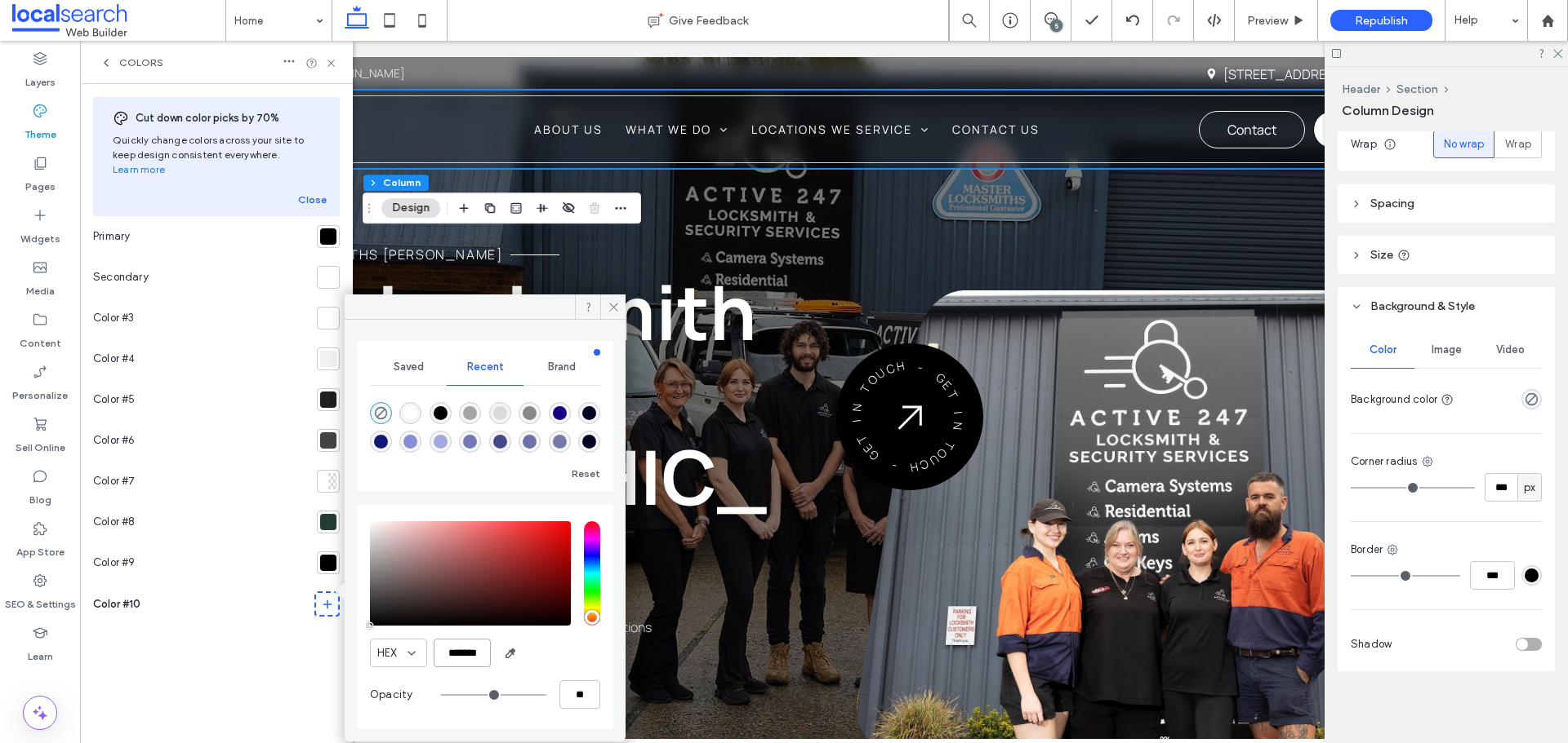
type input "****"
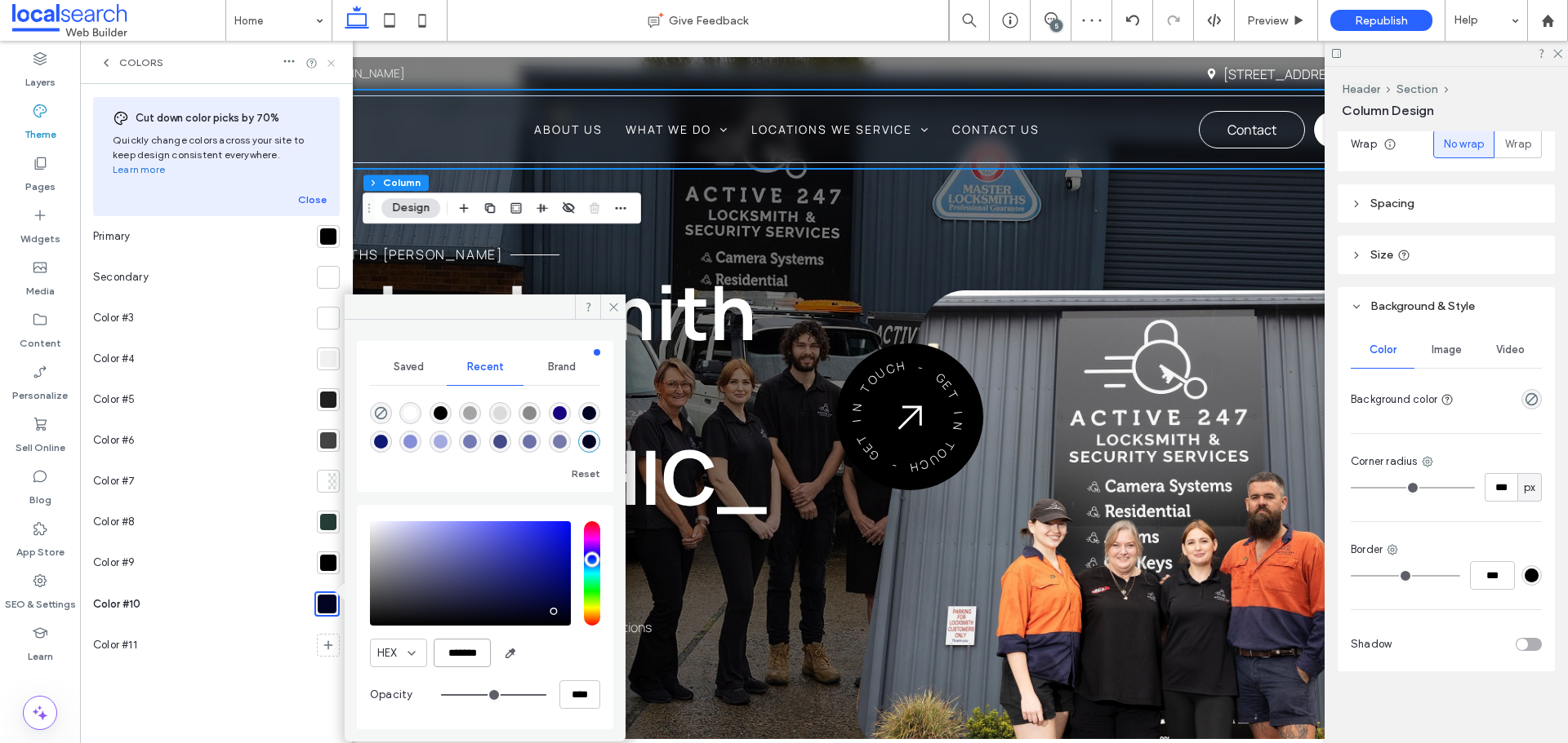
type input "*******"
click at [328, 59] on icon at bounding box center [330, 63] width 12 height 12
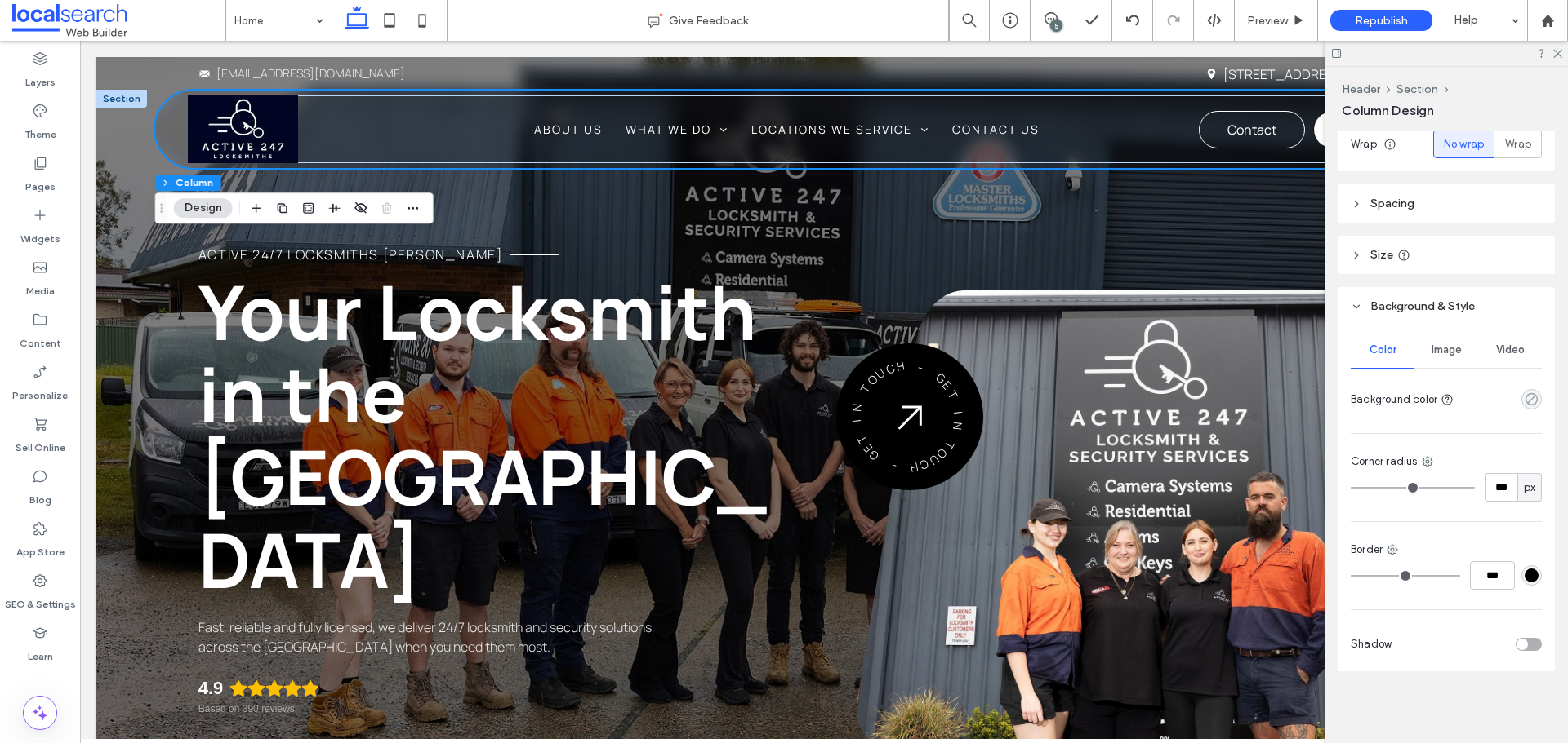
click at [1525, 396] on icon "rgba(0, 0, 0, 0)" at bounding box center [1531, 399] width 14 height 14
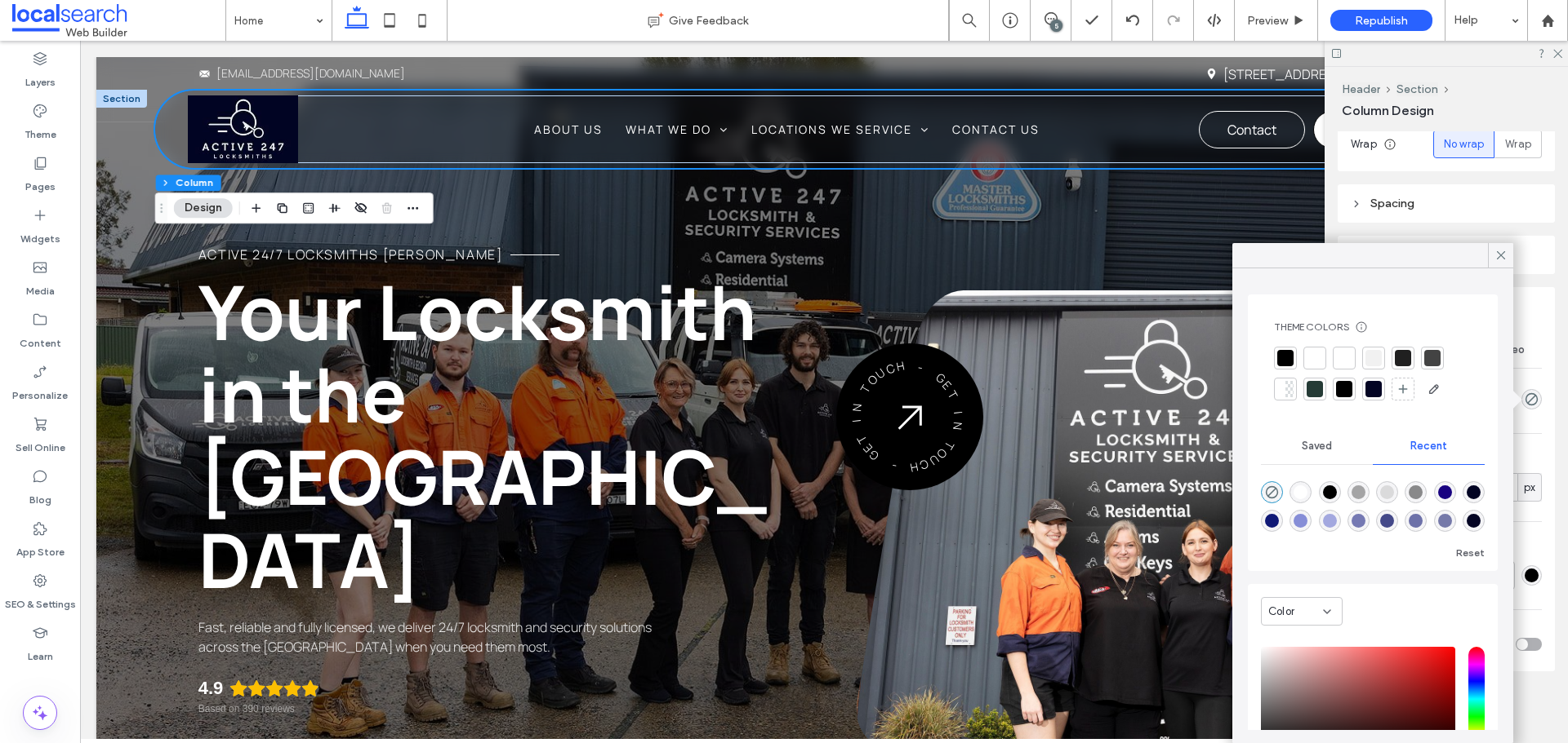
click at [1382, 393] on div at bounding box center [1374, 389] width 23 height 23
type input "***"
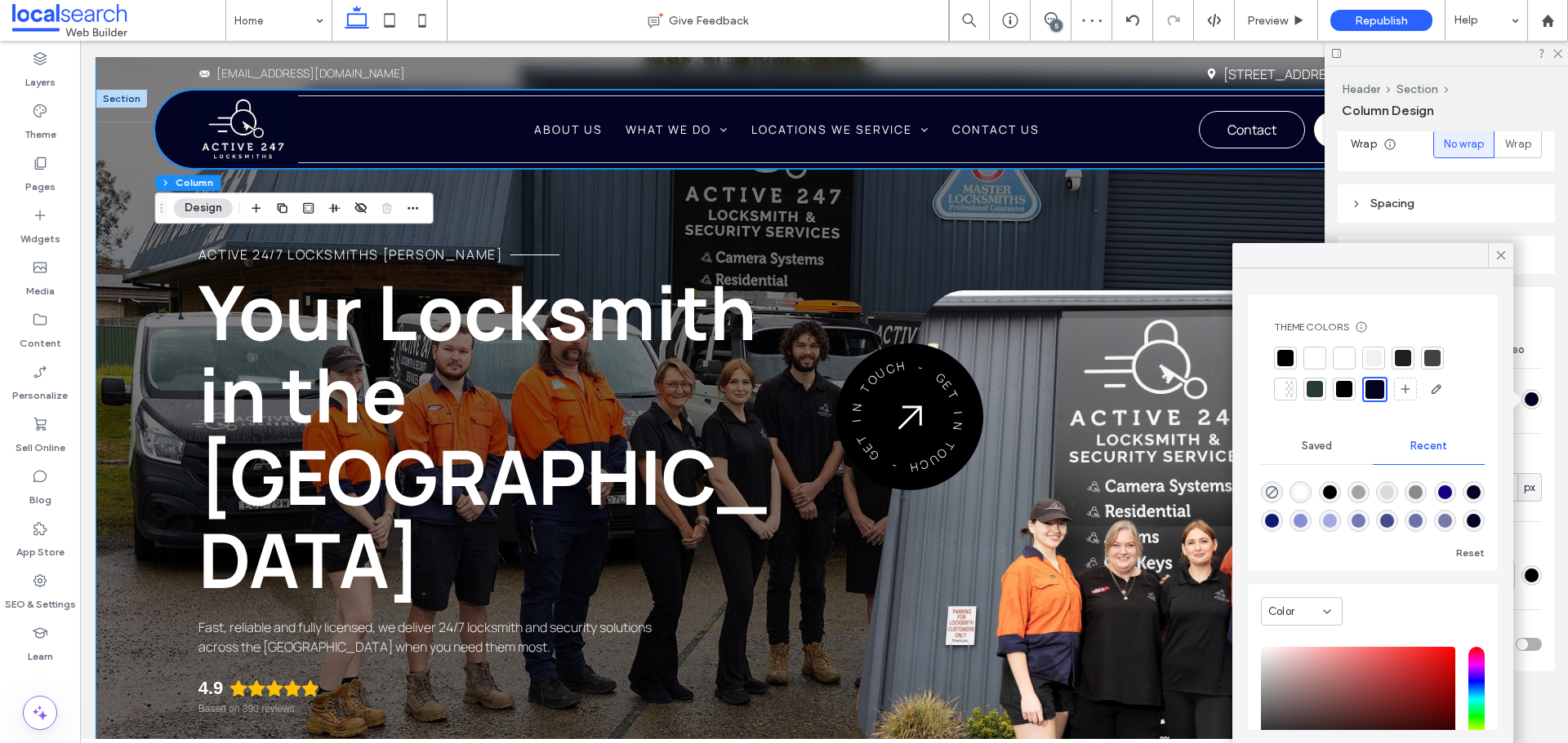
click at [174, 422] on div "Active 24/7 Locksmiths Forster Your Locksmith in the Mid North Coast Fast, reli…" at bounding box center [824, 474] width 1455 height 834
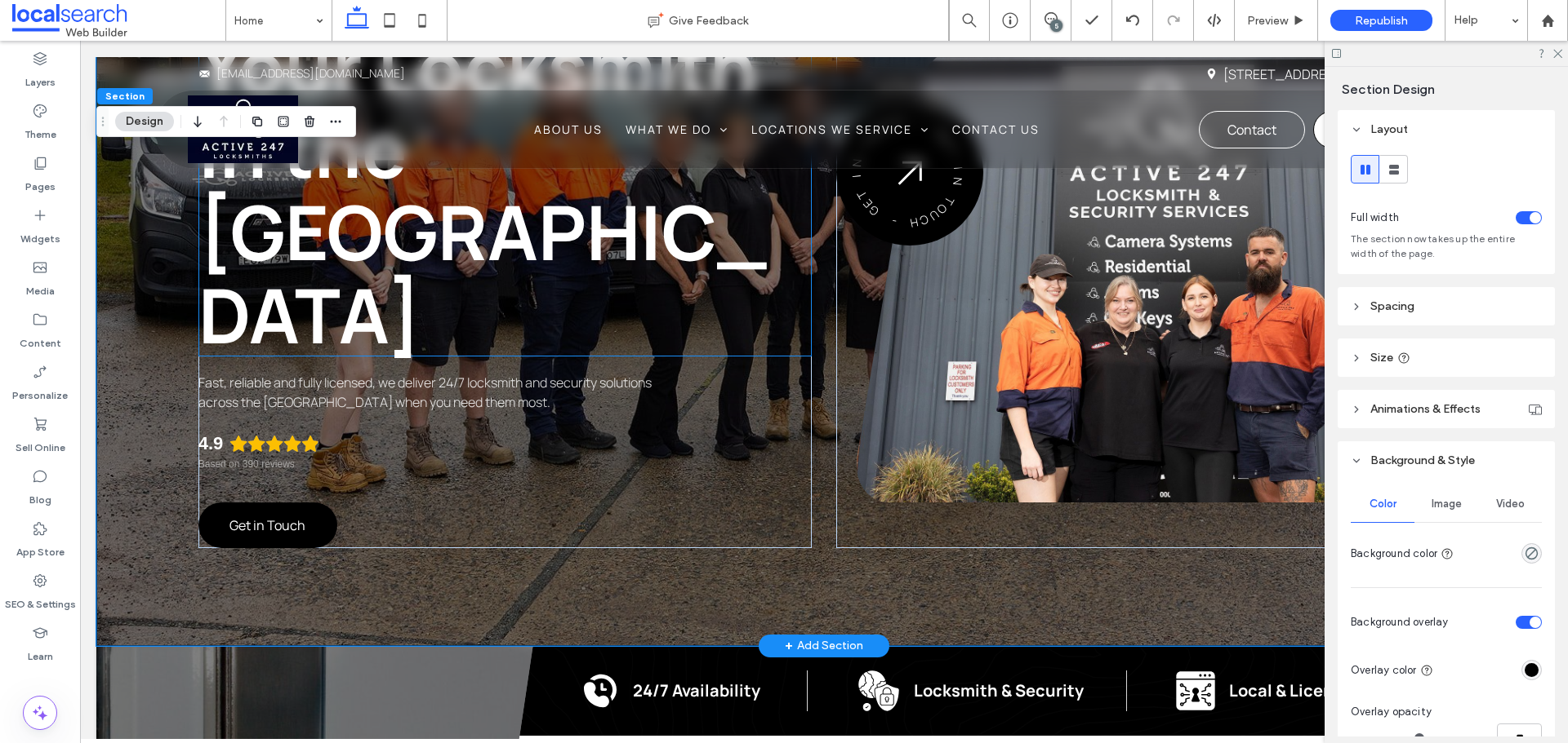
scroll to position [0, 0]
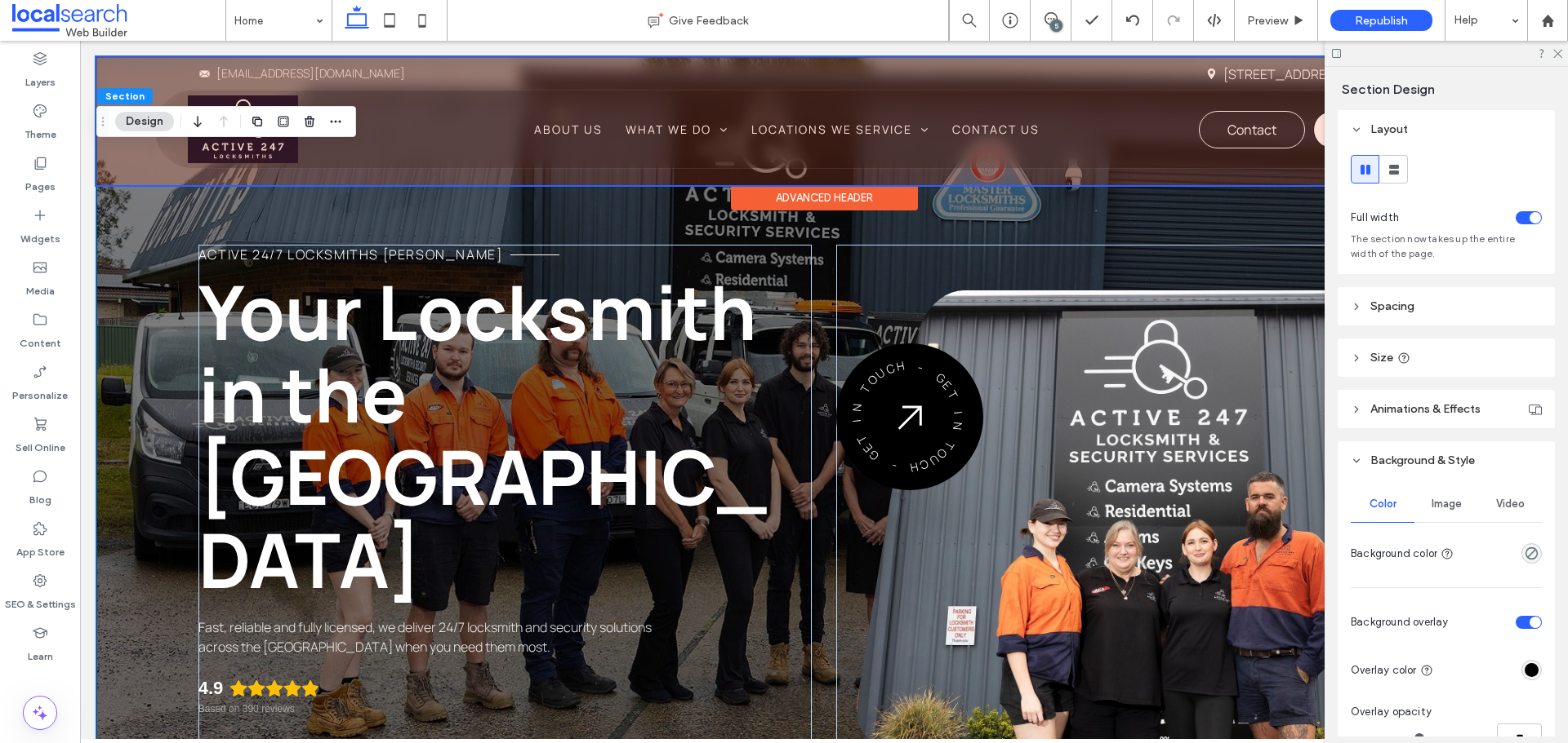
click at [435, 141] on div at bounding box center [824, 121] width 1455 height 128
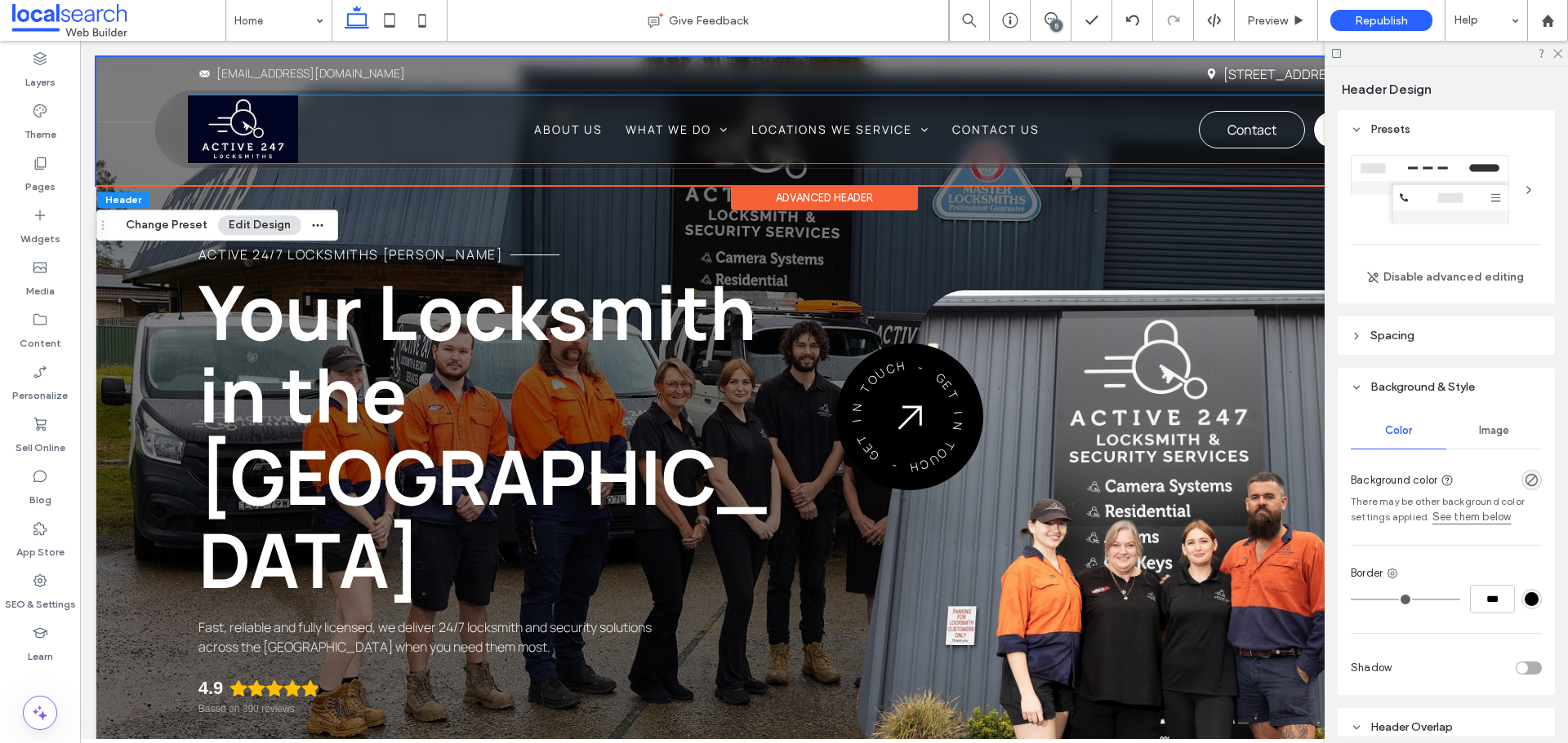
click at [435, 141] on div "Home About Us What We Do Emergency Locksmiths Security Cameras Residential Comm…" at bounding box center [831, 129] width 1288 height 68
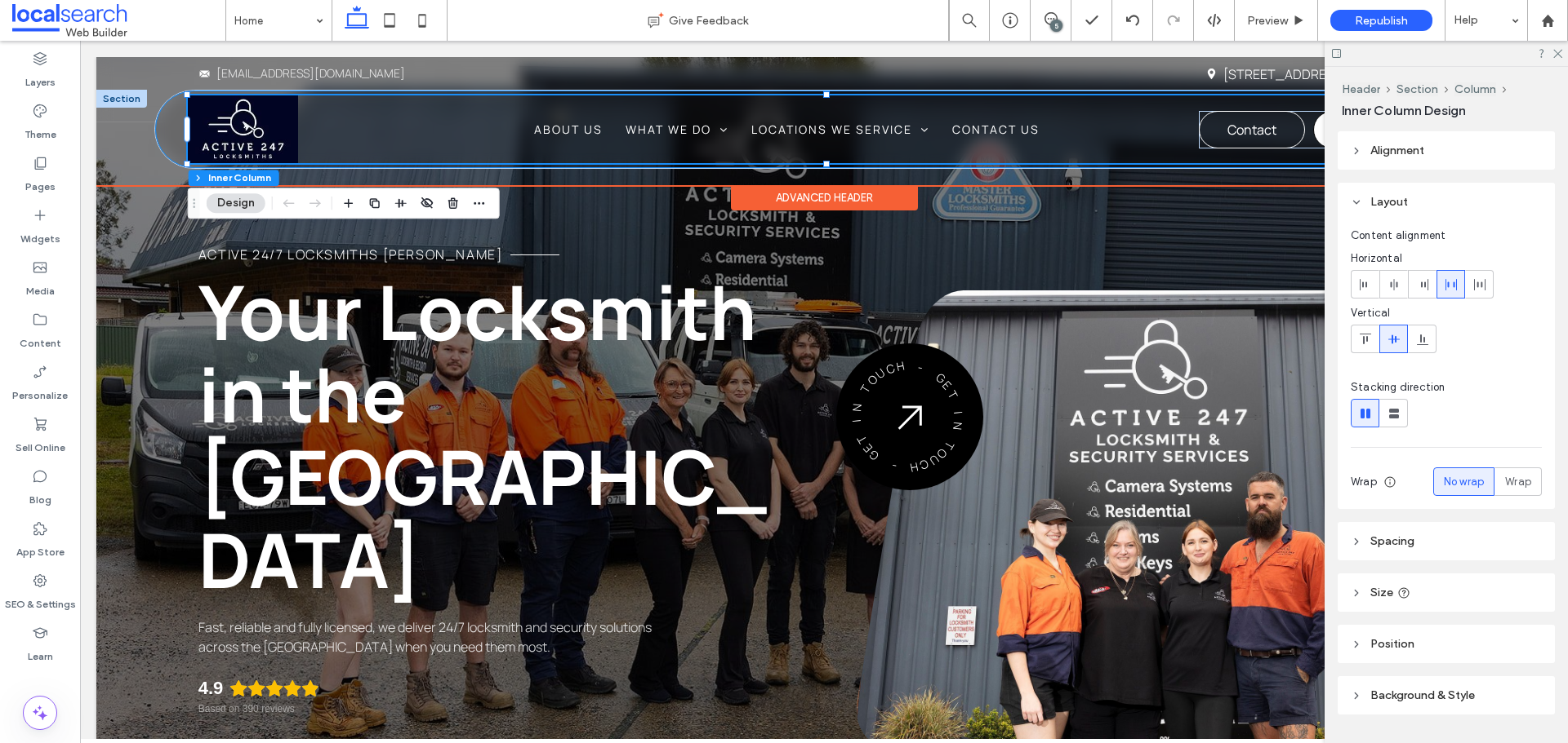
click at [170, 126] on div "Phone Icon Menu Icon Home About Us What We Do Emergency Locksmiths Security Cam…" at bounding box center [823, 129] width 1337 height 78
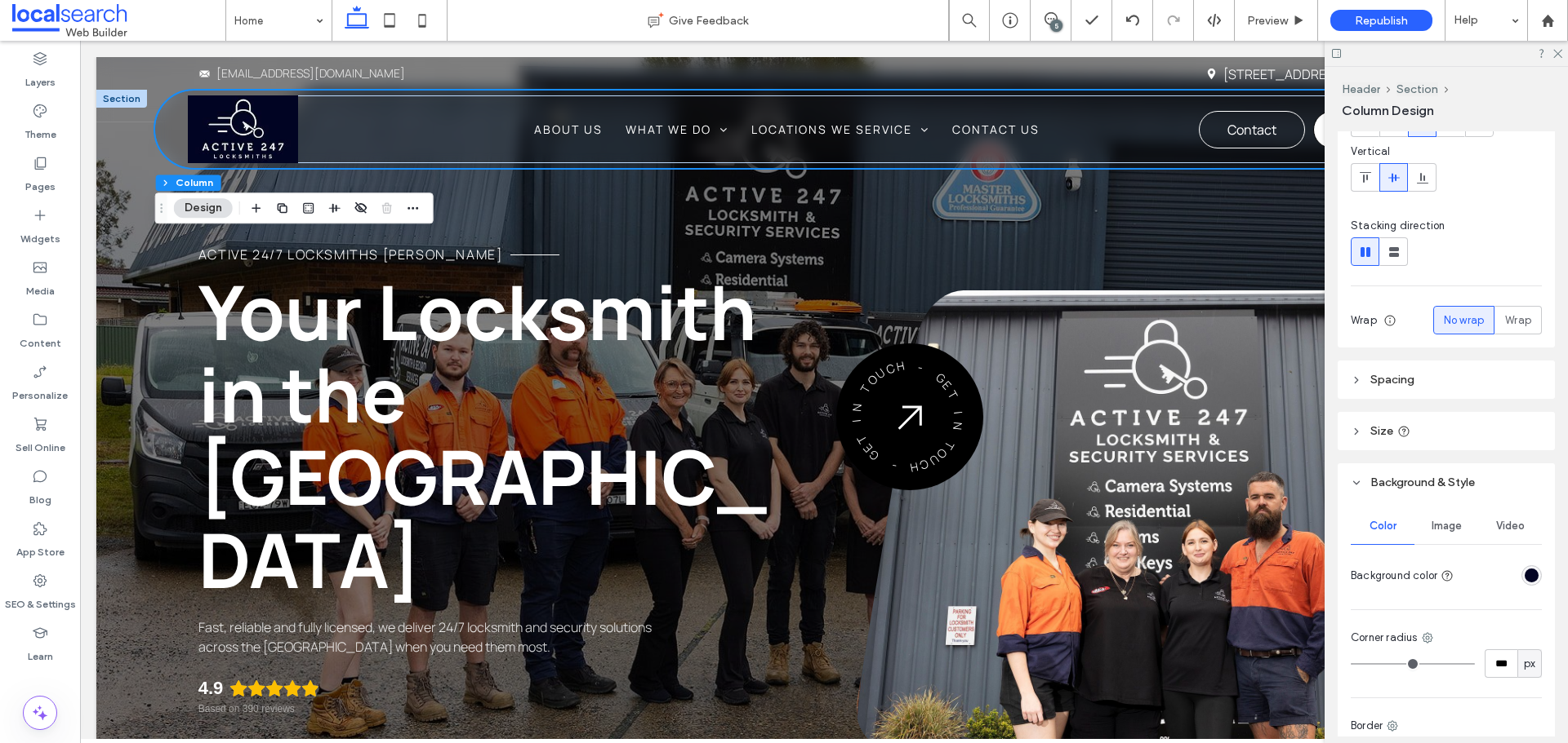
scroll to position [163, 0]
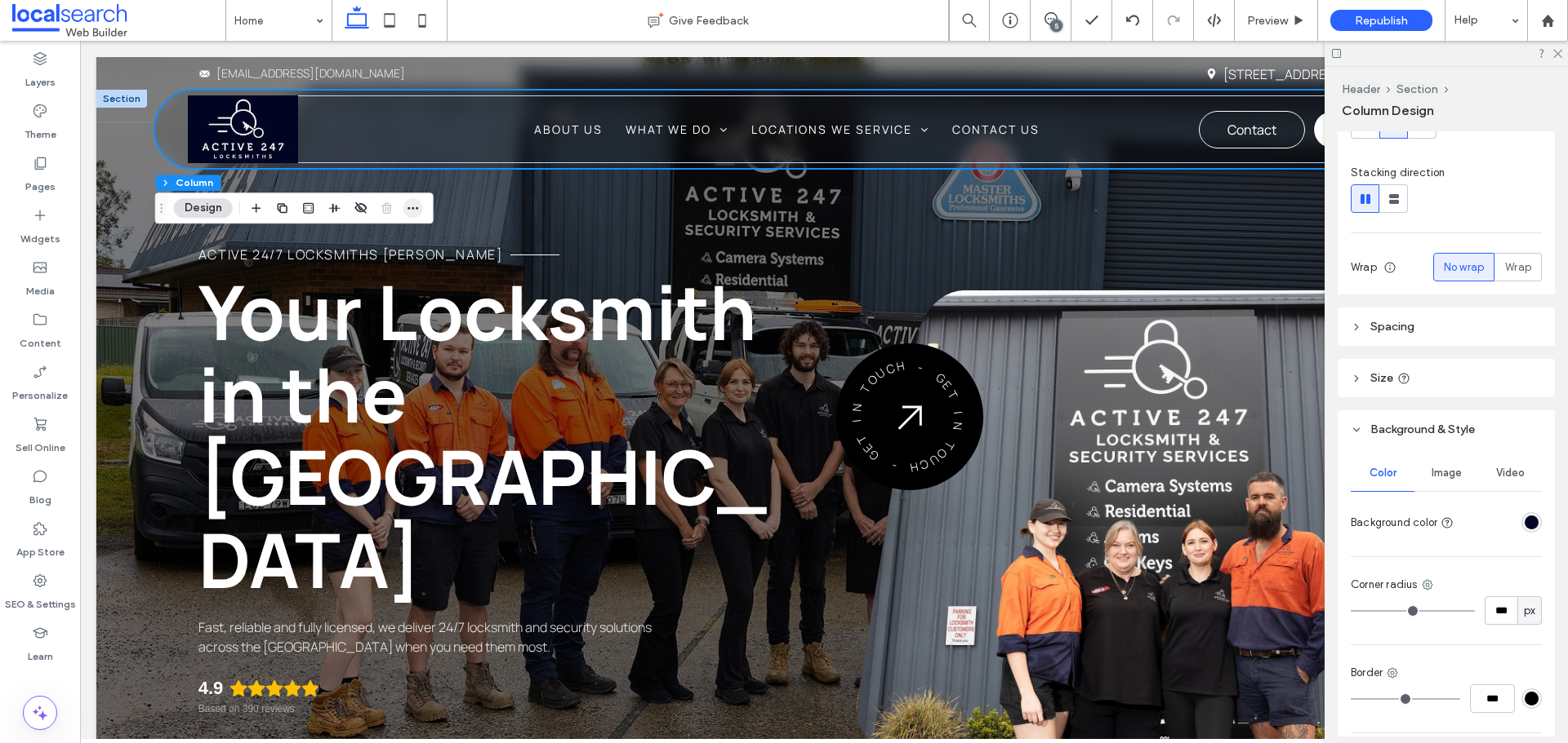
click at [411, 203] on icon "button" at bounding box center [413, 208] width 13 height 13
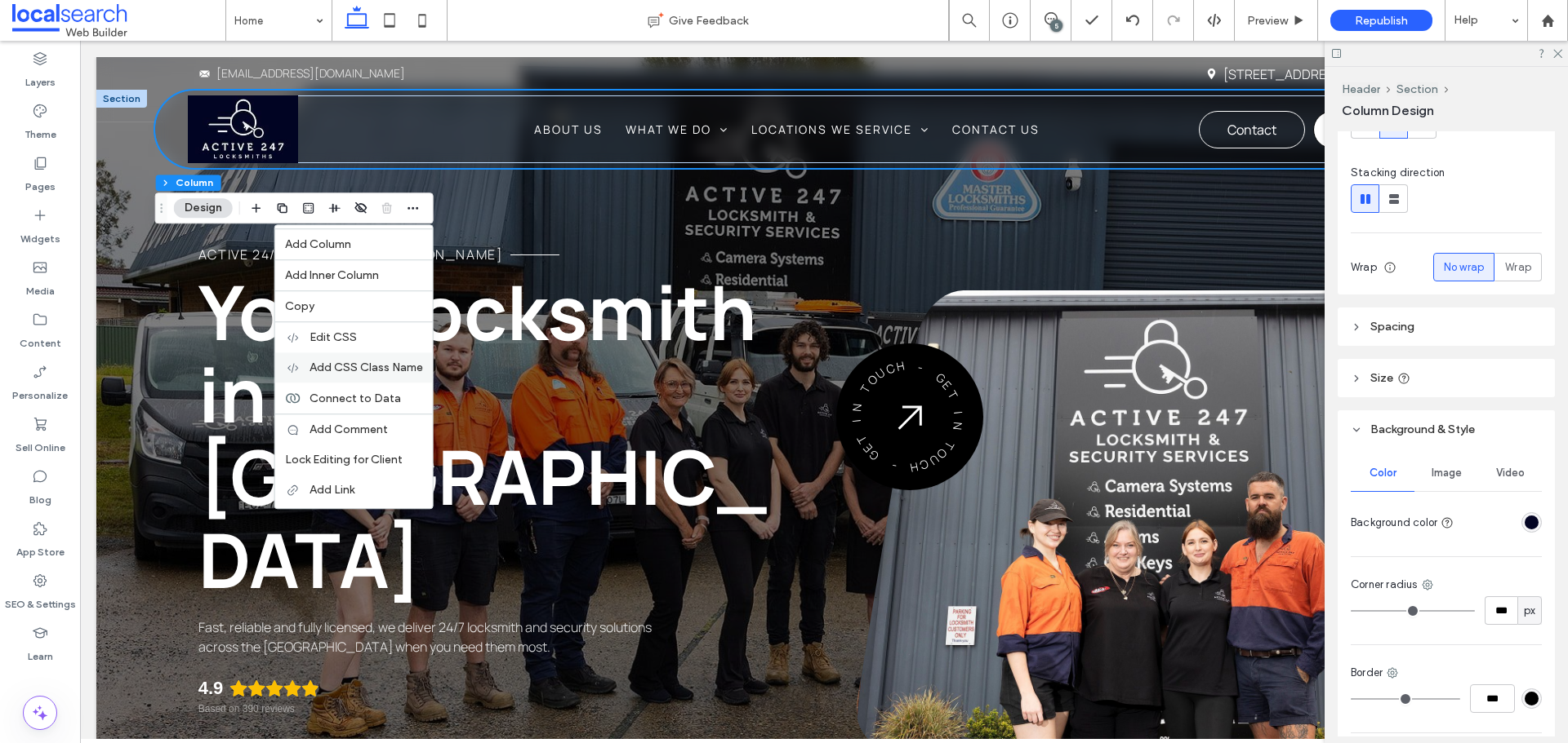
click at [356, 376] on div "Add CSS Class Name" at bounding box center [354, 367] width 157 height 30
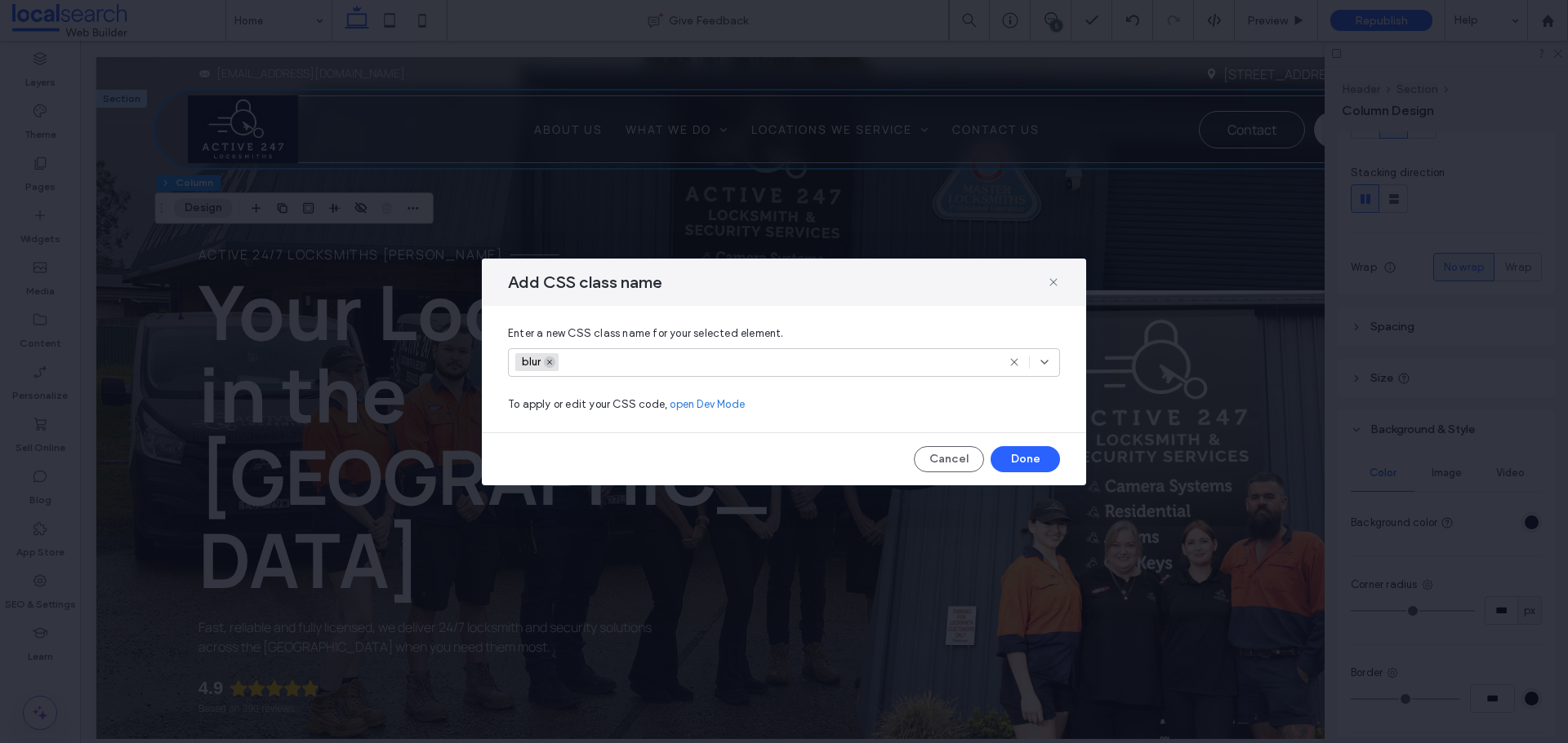
click at [550, 360] on icon at bounding box center [549, 362] width 8 height 8
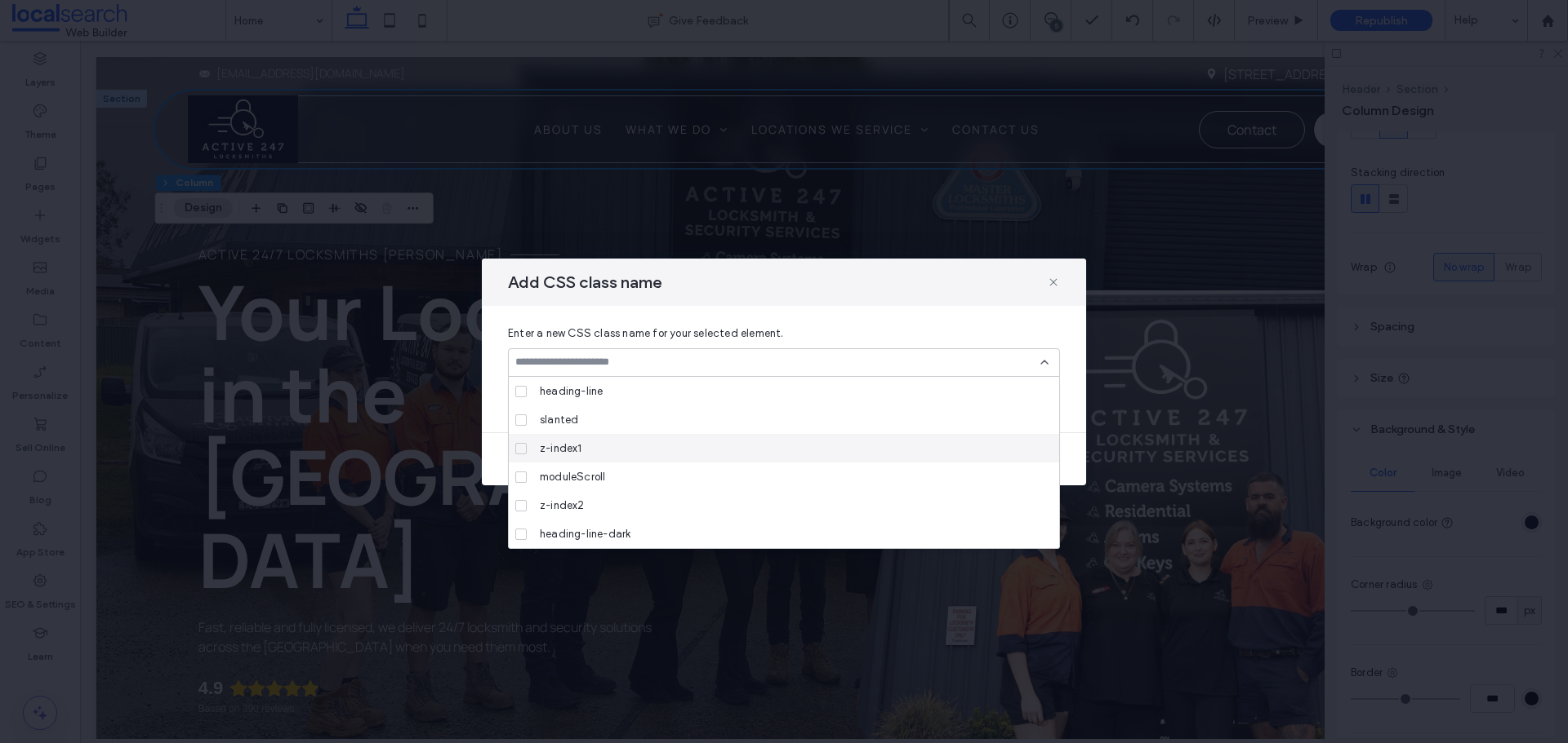
click at [1048, 351] on div at bounding box center [784, 362] width 552 height 29
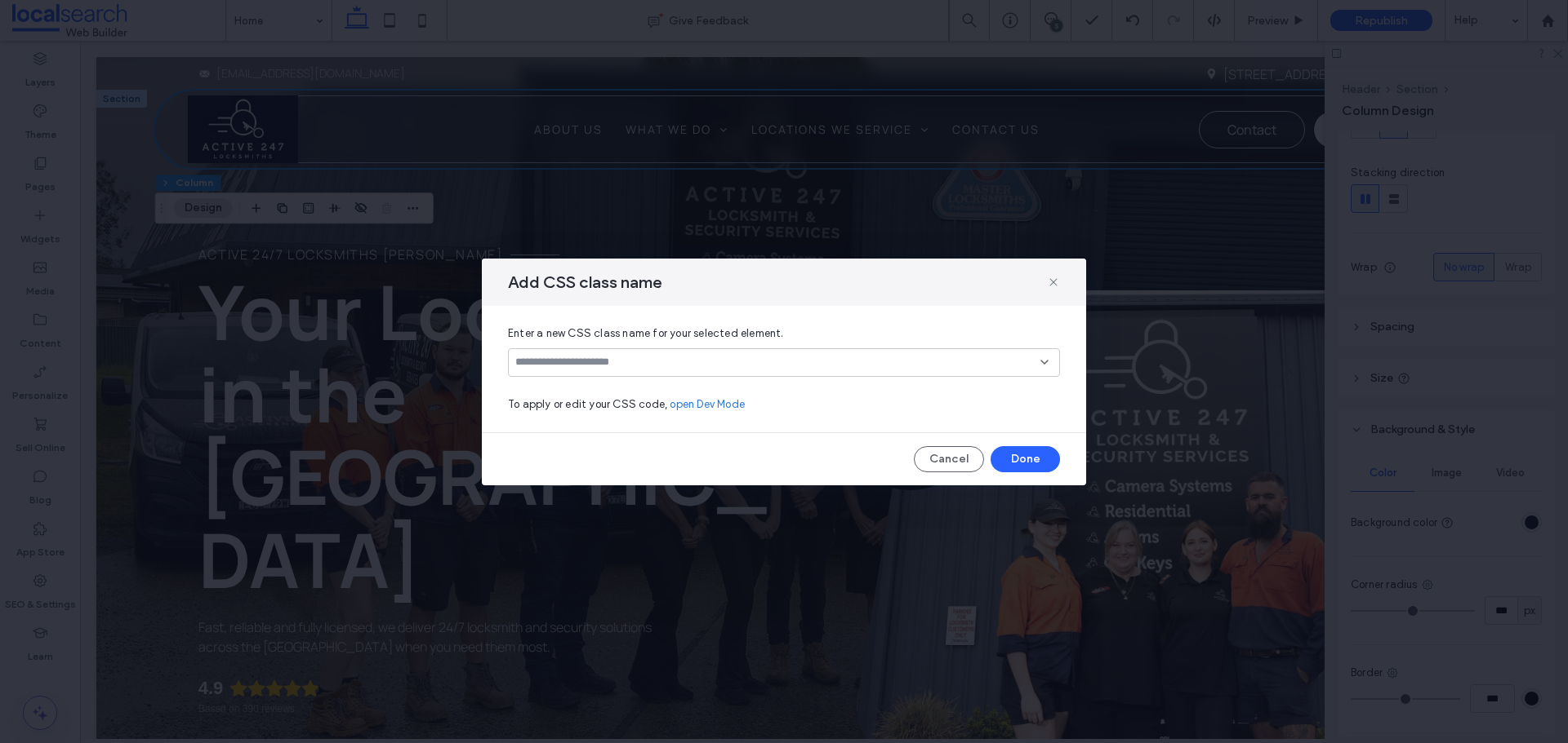
click at [1041, 443] on div "Add CSS class name Enter a new CSS class name for your selected element. To app…" at bounding box center [784, 372] width 604 height 227
click at [1020, 464] on button "Done" at bounding box center [1025, 460] width 70 height 26
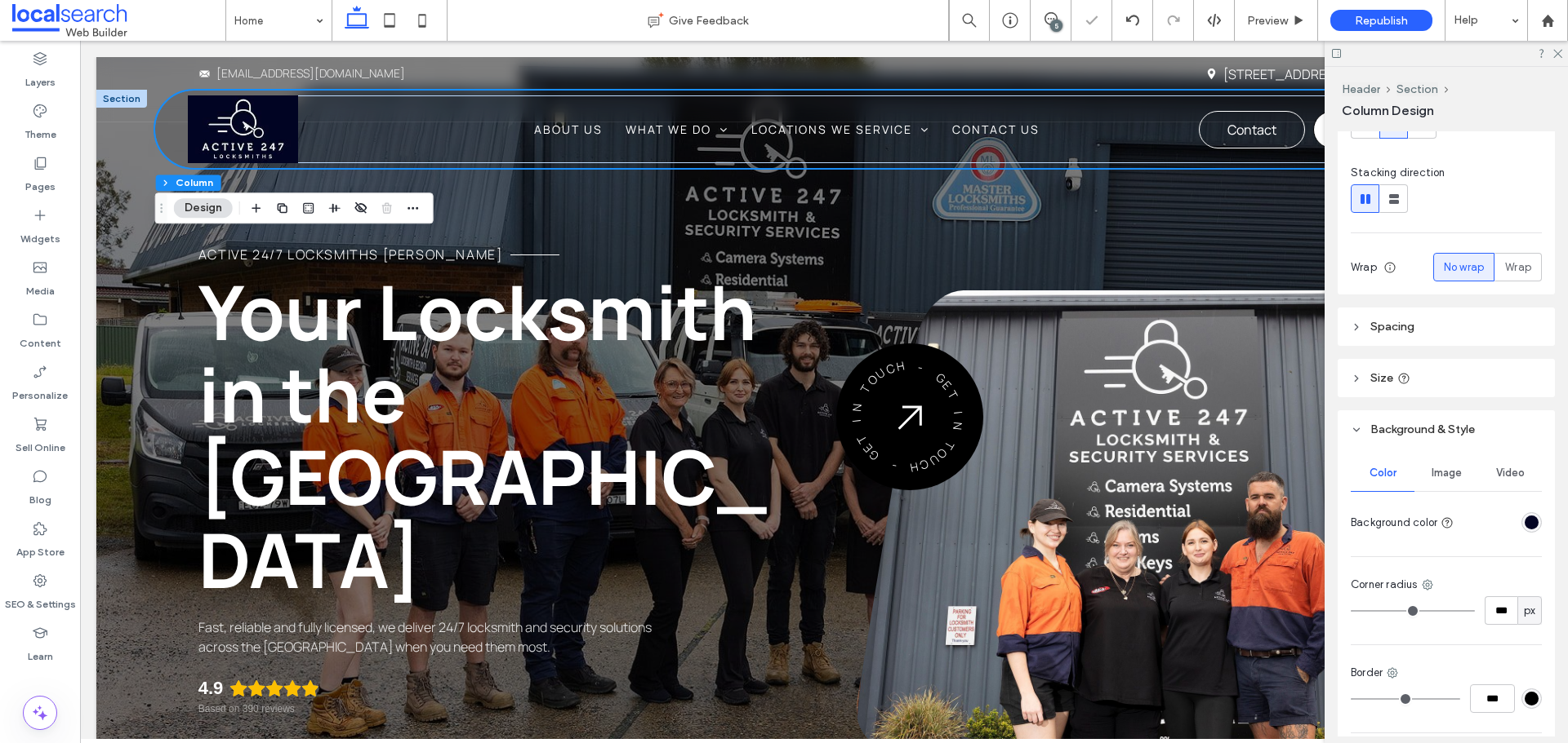
click at [1531, 522] on div "rgba(3, 4, 35, 1)" at bounding box center [1531, 523] width 20 height 20
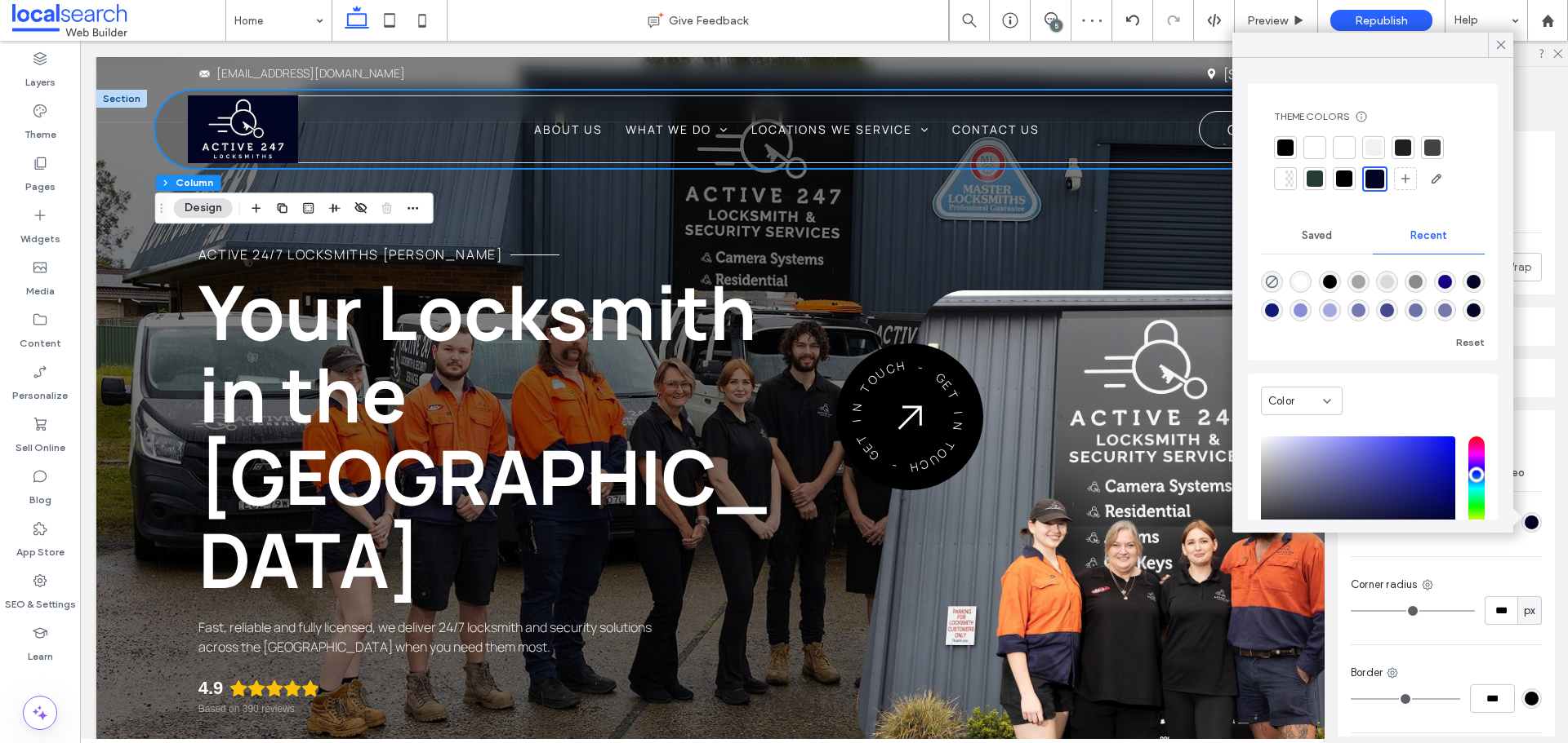
click at [1344, 180] on div at bounding box center [1344, 179] width 16 height 16
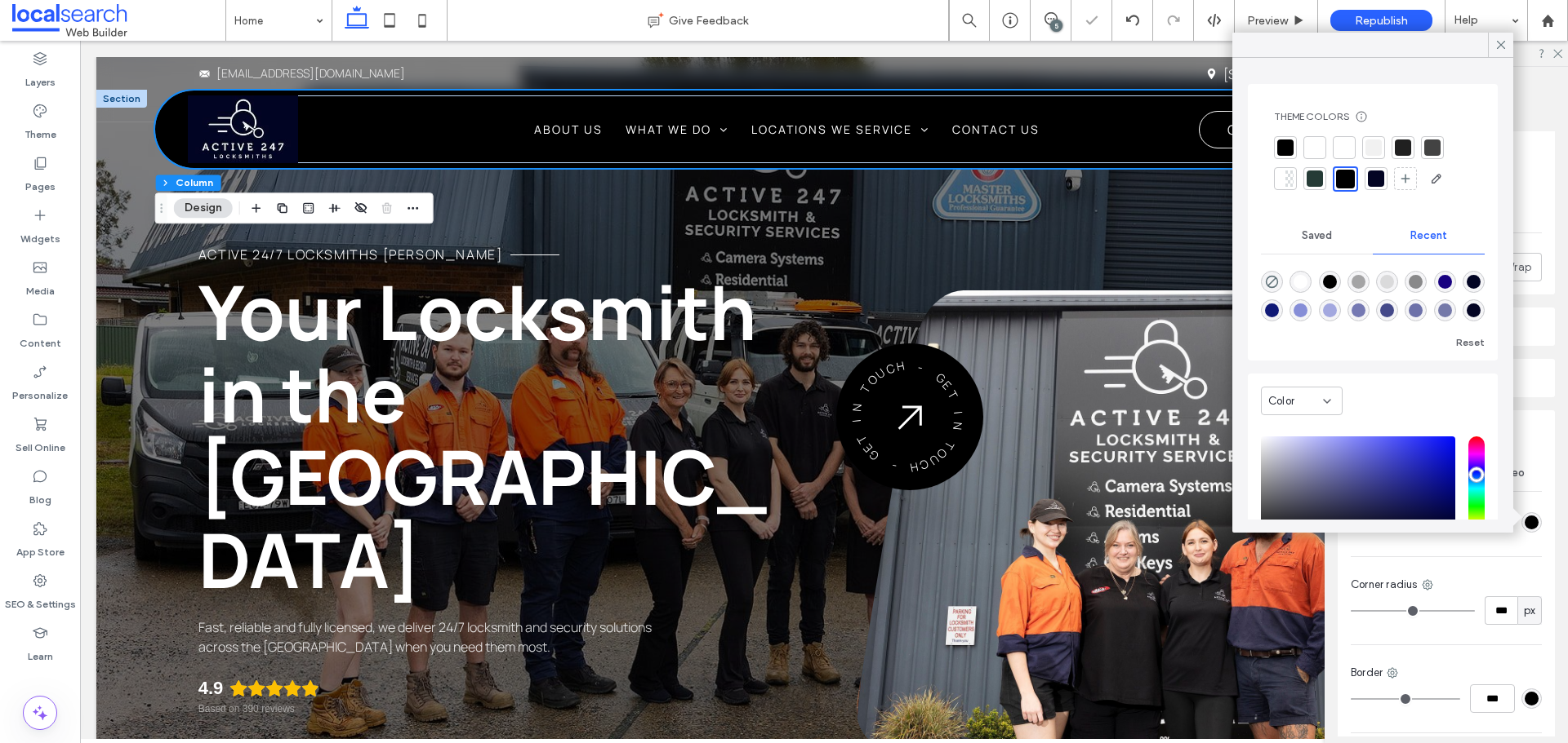
click at [1376, 180] on div at bounding box center [1375, 179] width 16 height 16
type input "***"
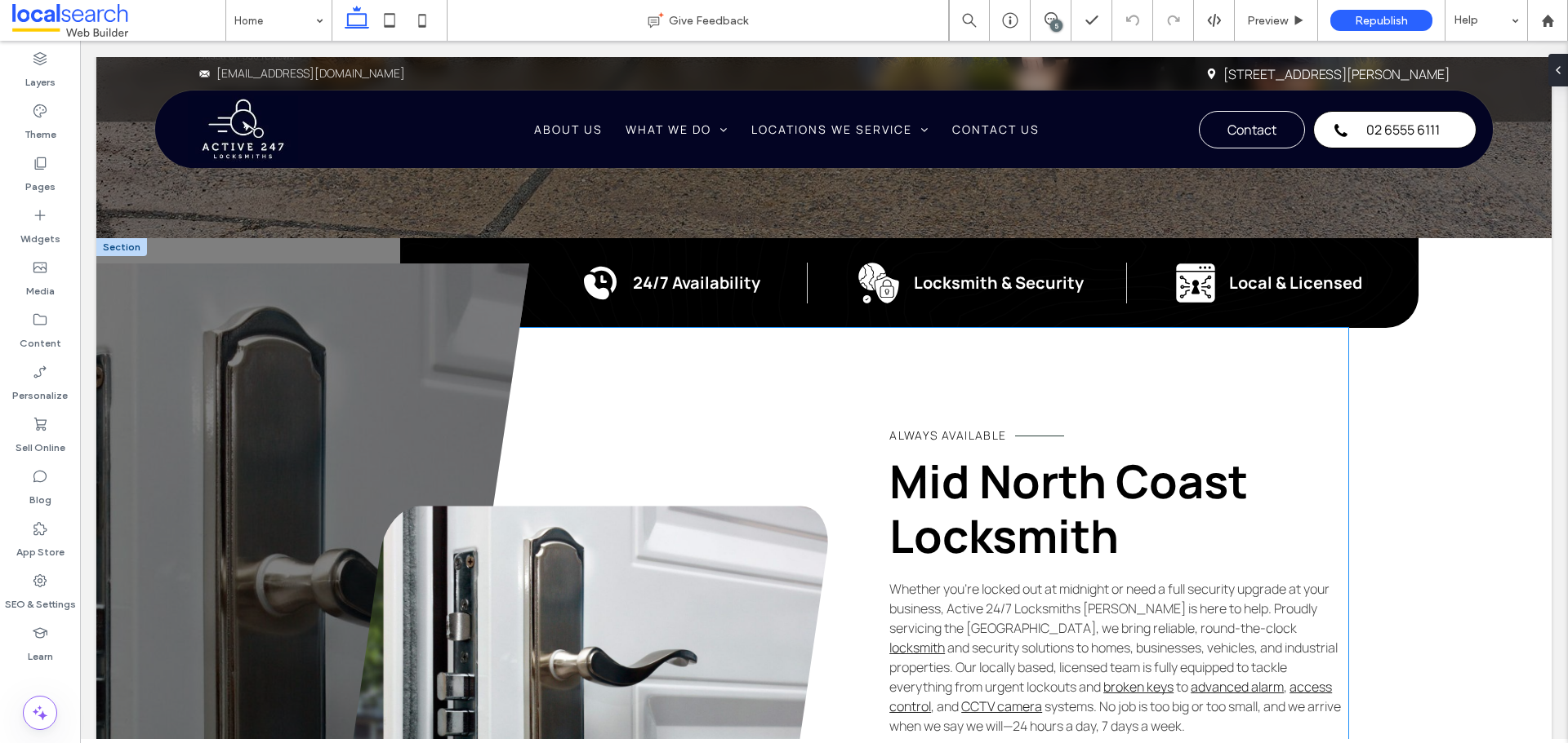
scroll to position [898, 0]
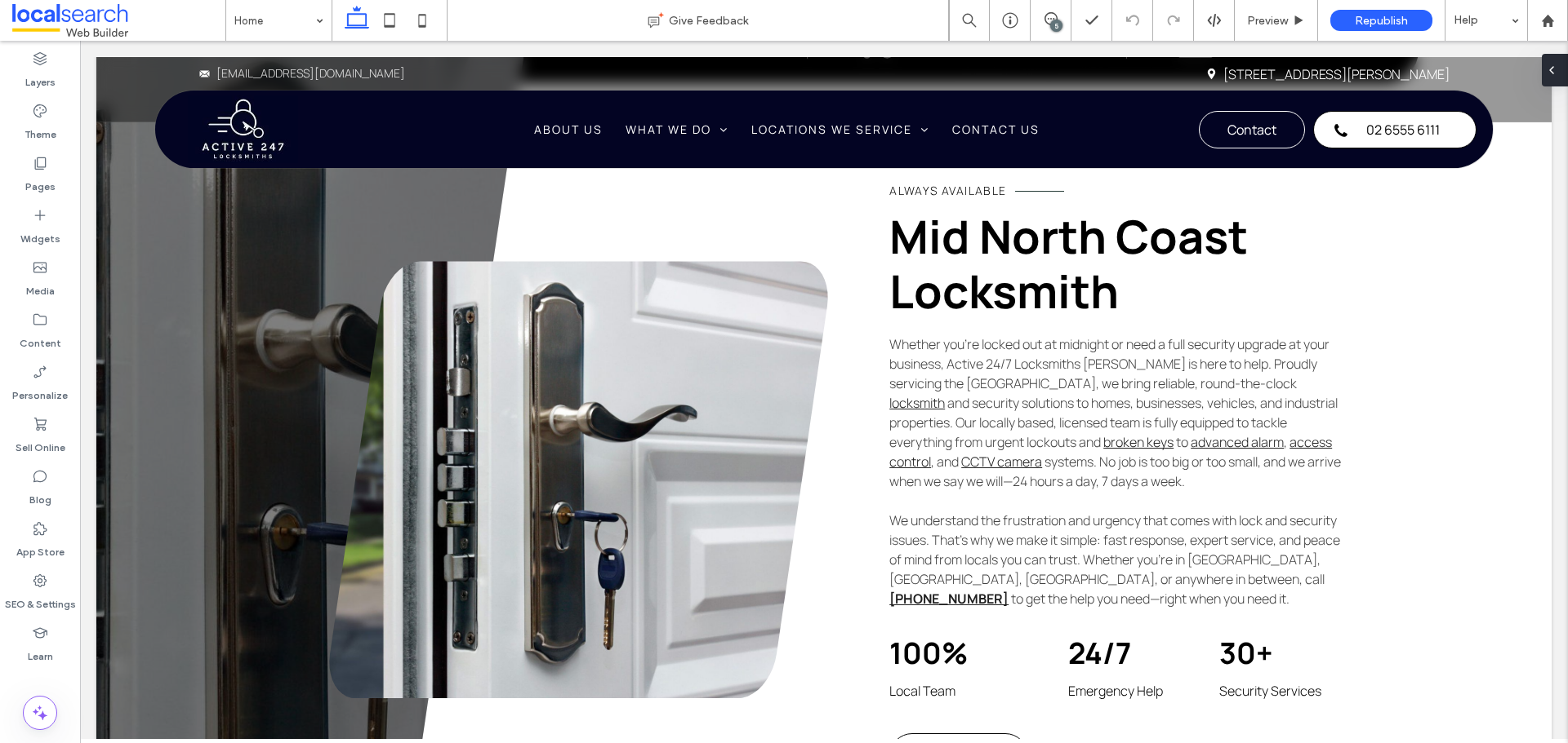
click at [1552, 73] on use at bounding box center [1552, 70] width 3 height 7
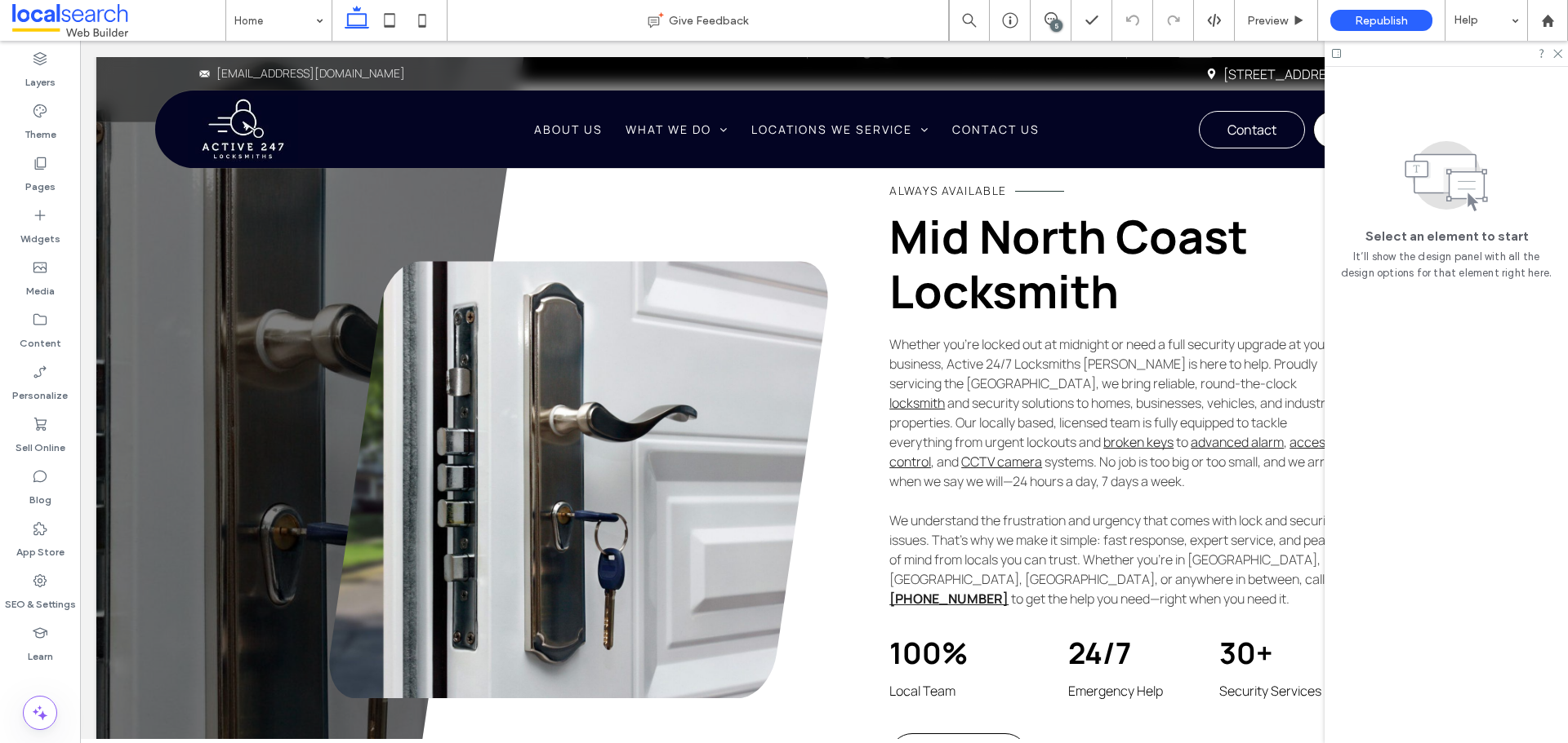
click at [1057, 21] on div "5" at bounding box center [1056, 25] width 12 height 12
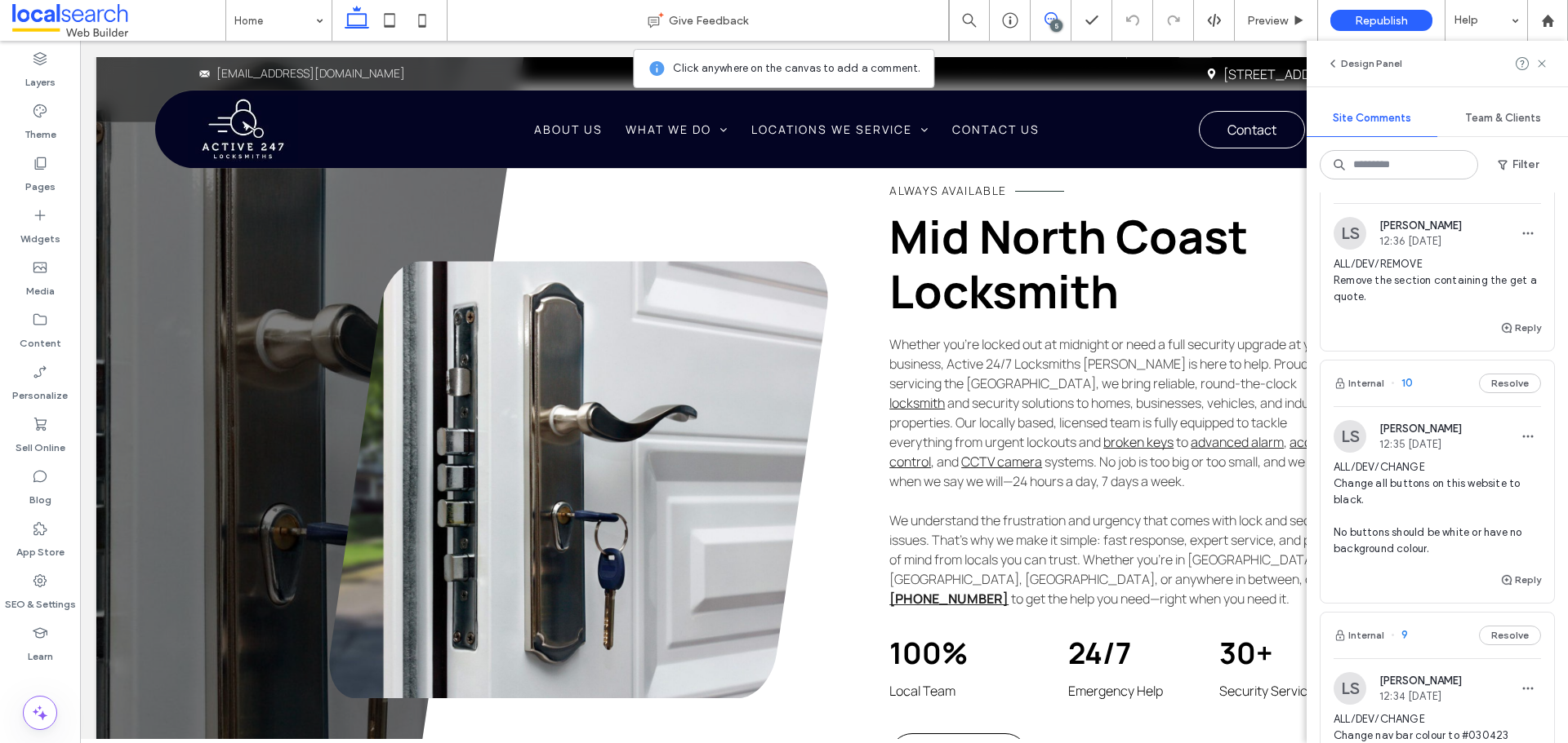
scroll to position [794, 0]
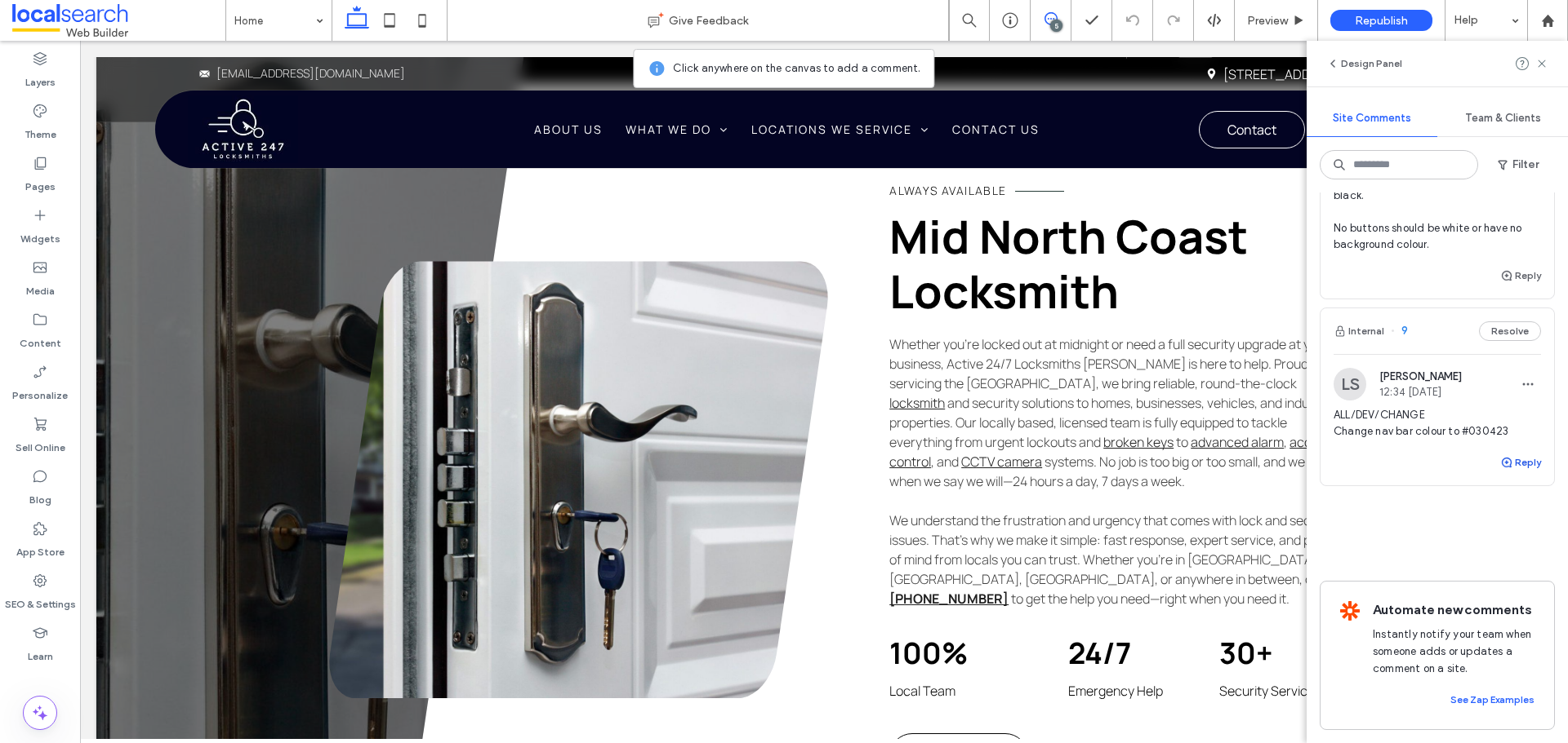
click at [1508, 453] on button "Reply" at bounding box center [1520, 463] width 41 height 20
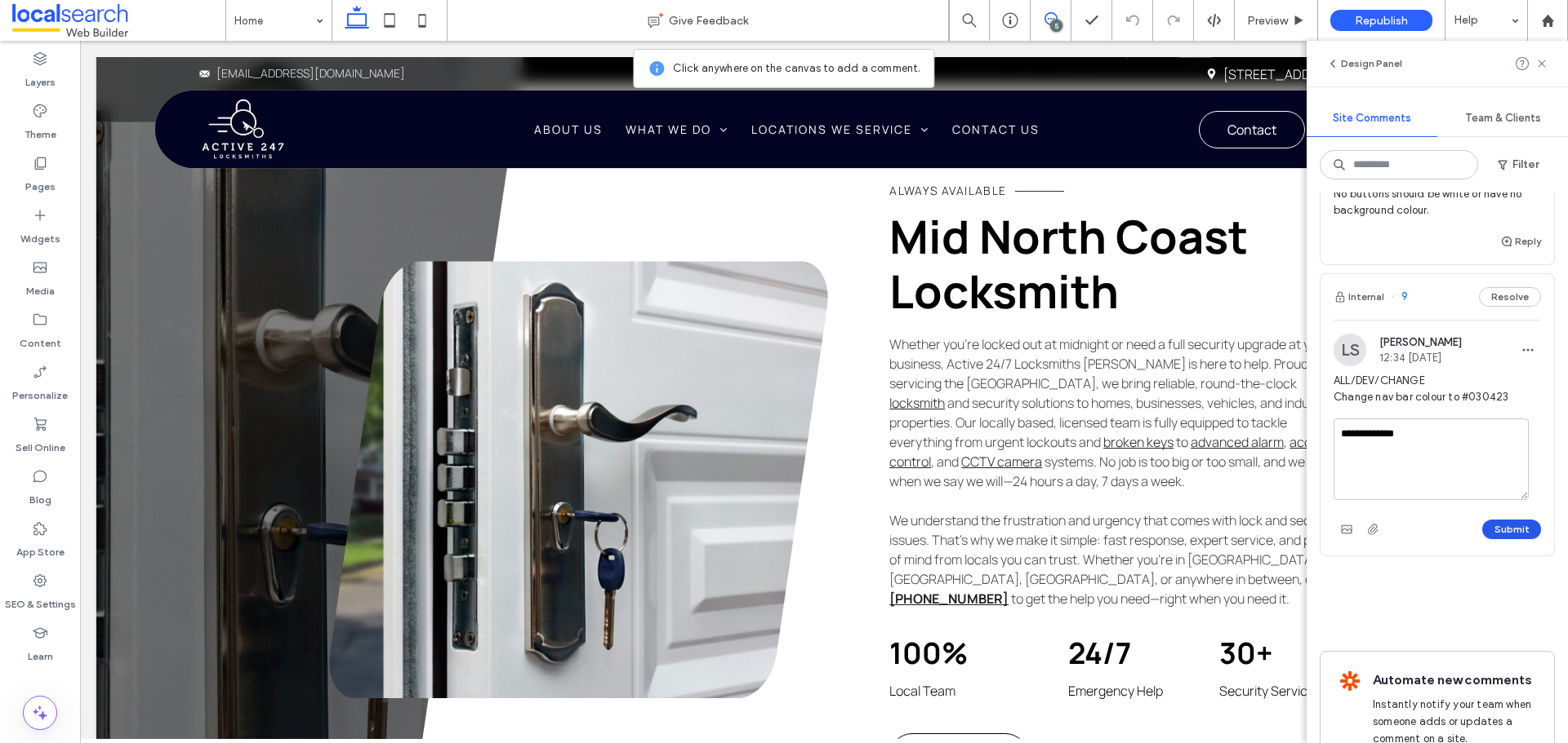
type textarea "**********"
click at [1507, 539] on button "Submit" at bounding box center [1511, 530] width 59 height 20
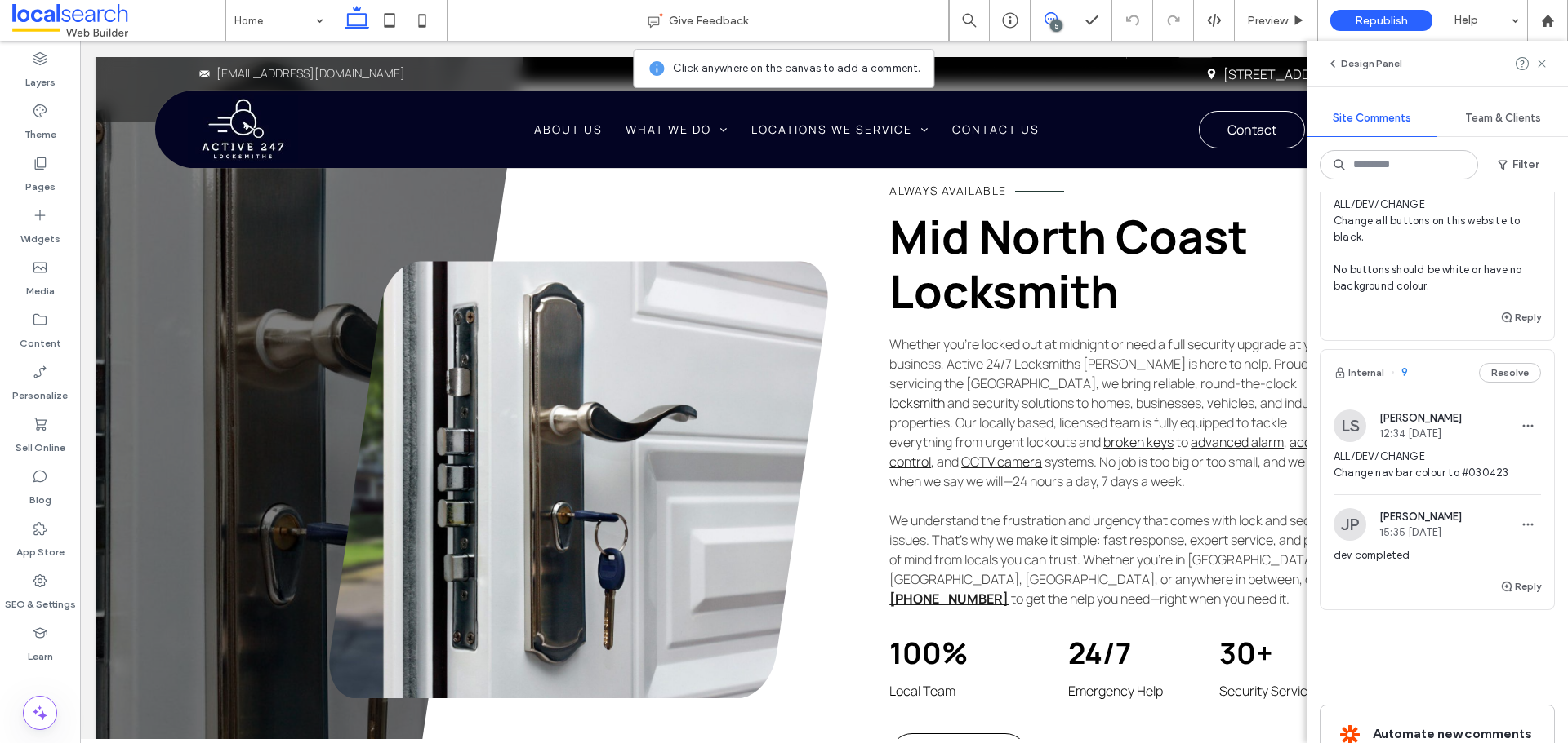
scroll to position [631, 0]
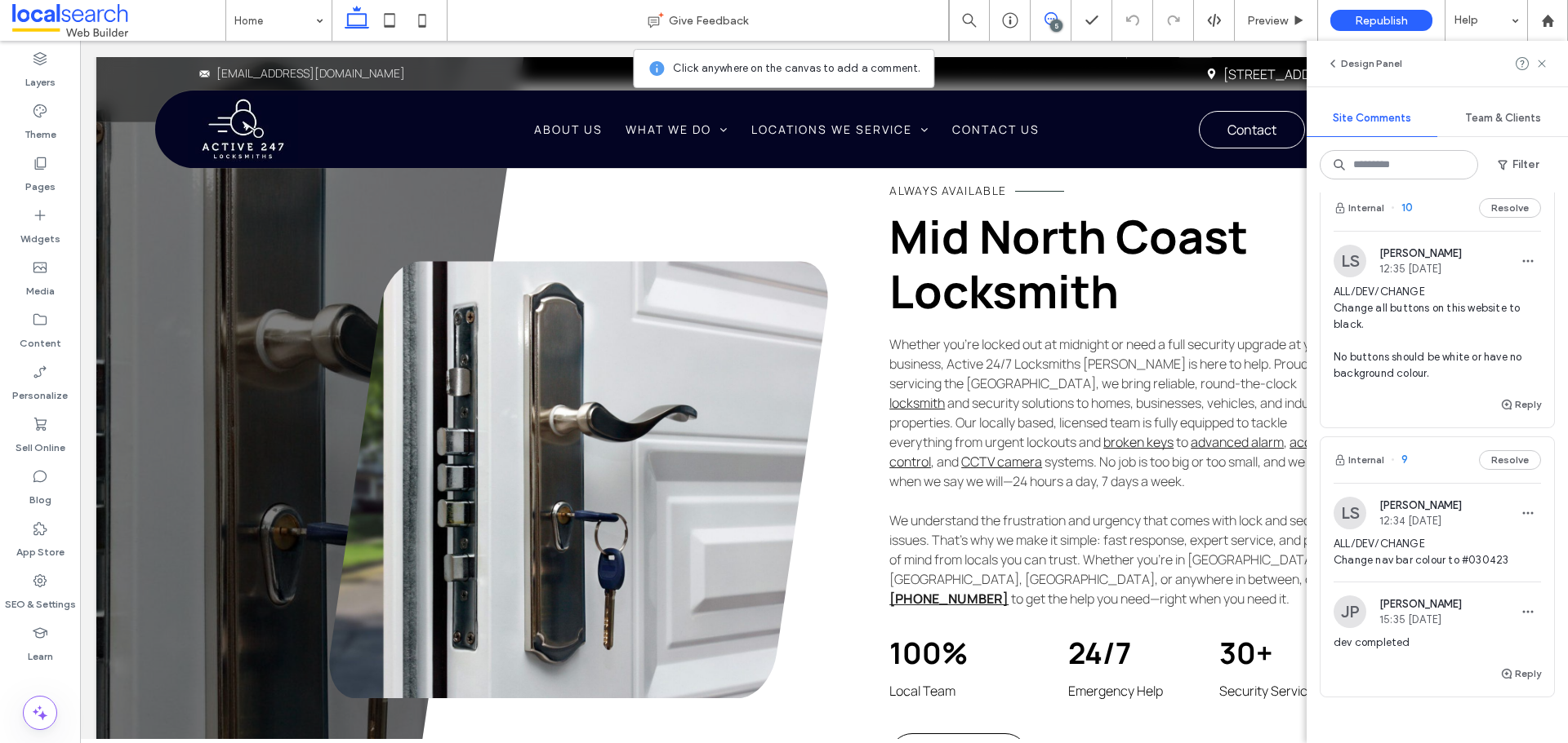
click at [1412, 357] on span "ALL/DEV/CHANGE Change all buttons on this website to black. No buttons should b…" at bounding box center [1437, 333] width 207 height 98
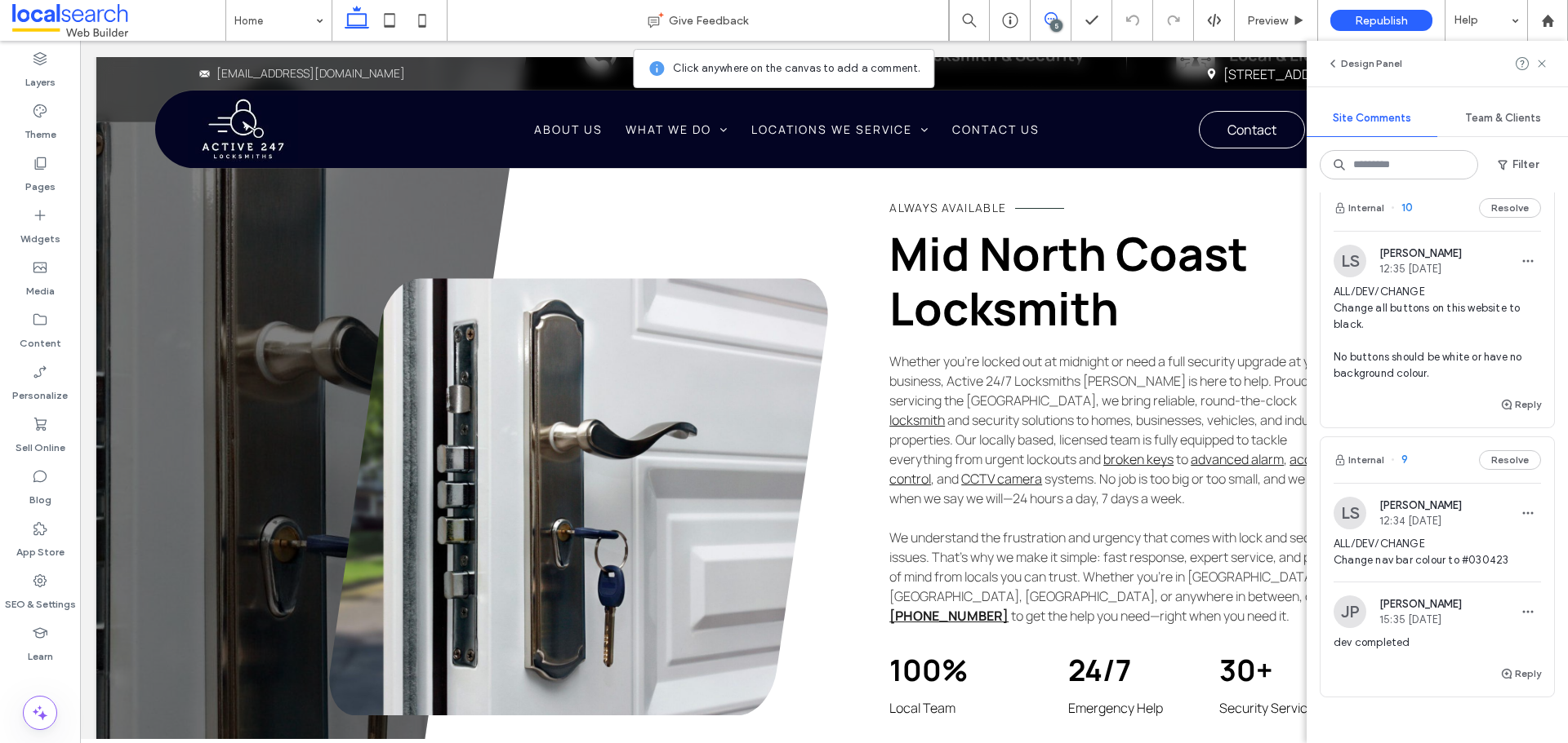
scroll to position [871, 0]
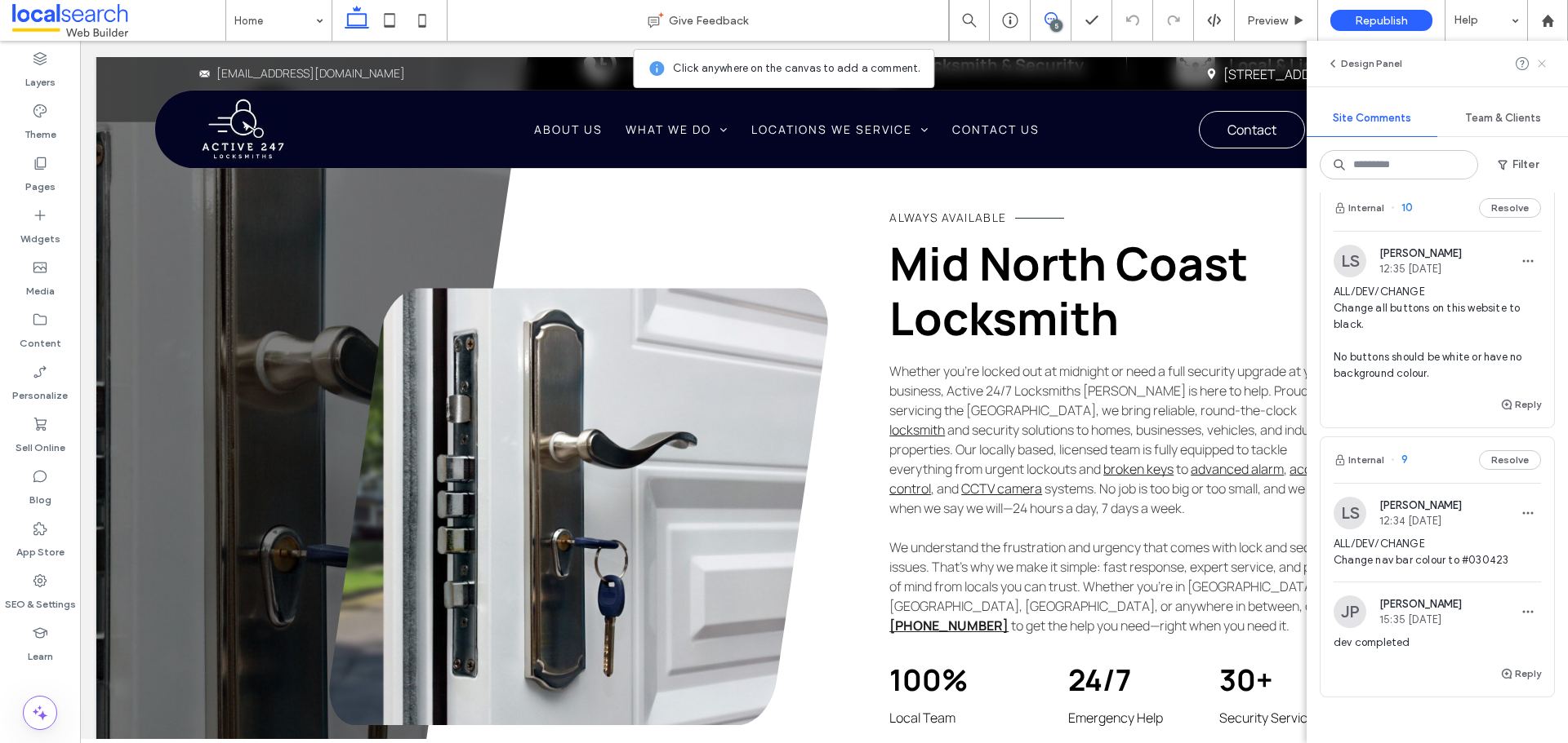
click at [1535, 66] on div at bounding box center [1532, 64] width 33 height 20
click at [1537, 66] on icon at bounding box center [1542, 64] width 13 height 13
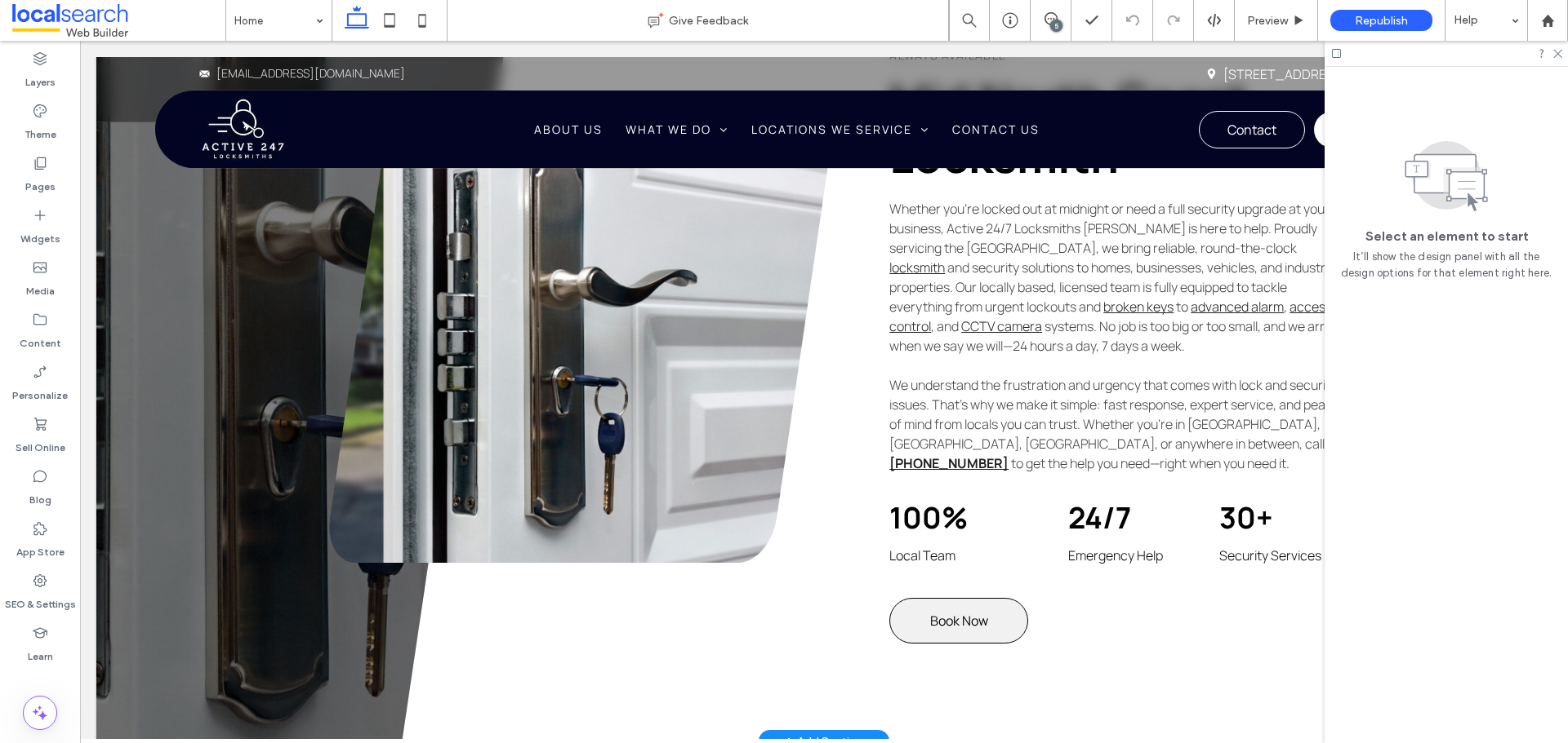
scroll to position [1034, 0]
click at [962, 611] on span "Book Now" at bounding box center [959, 620] width 58 height 18
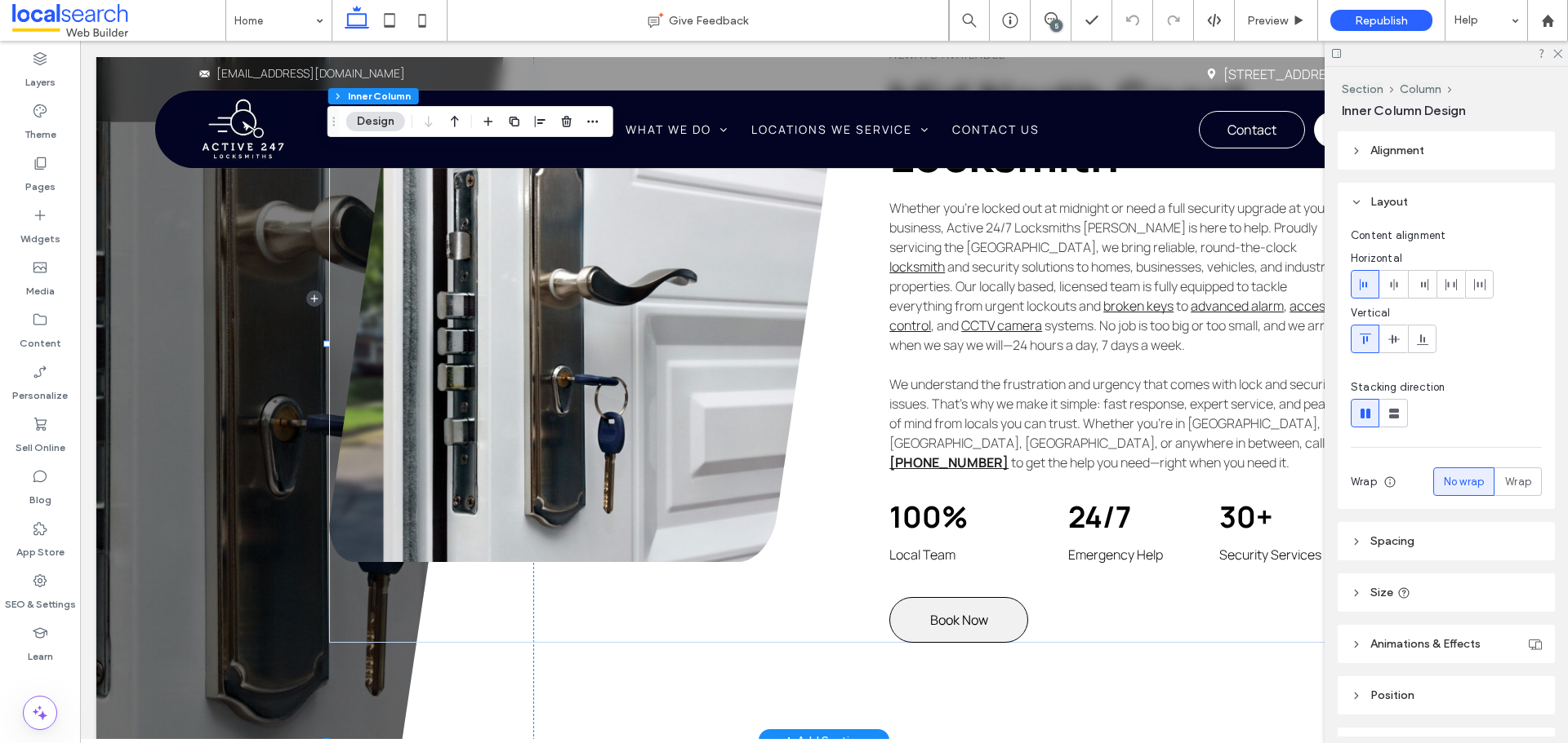
click at [962, 611] on span "Book Now" at bounding box center [959, 620] width 58 height 18
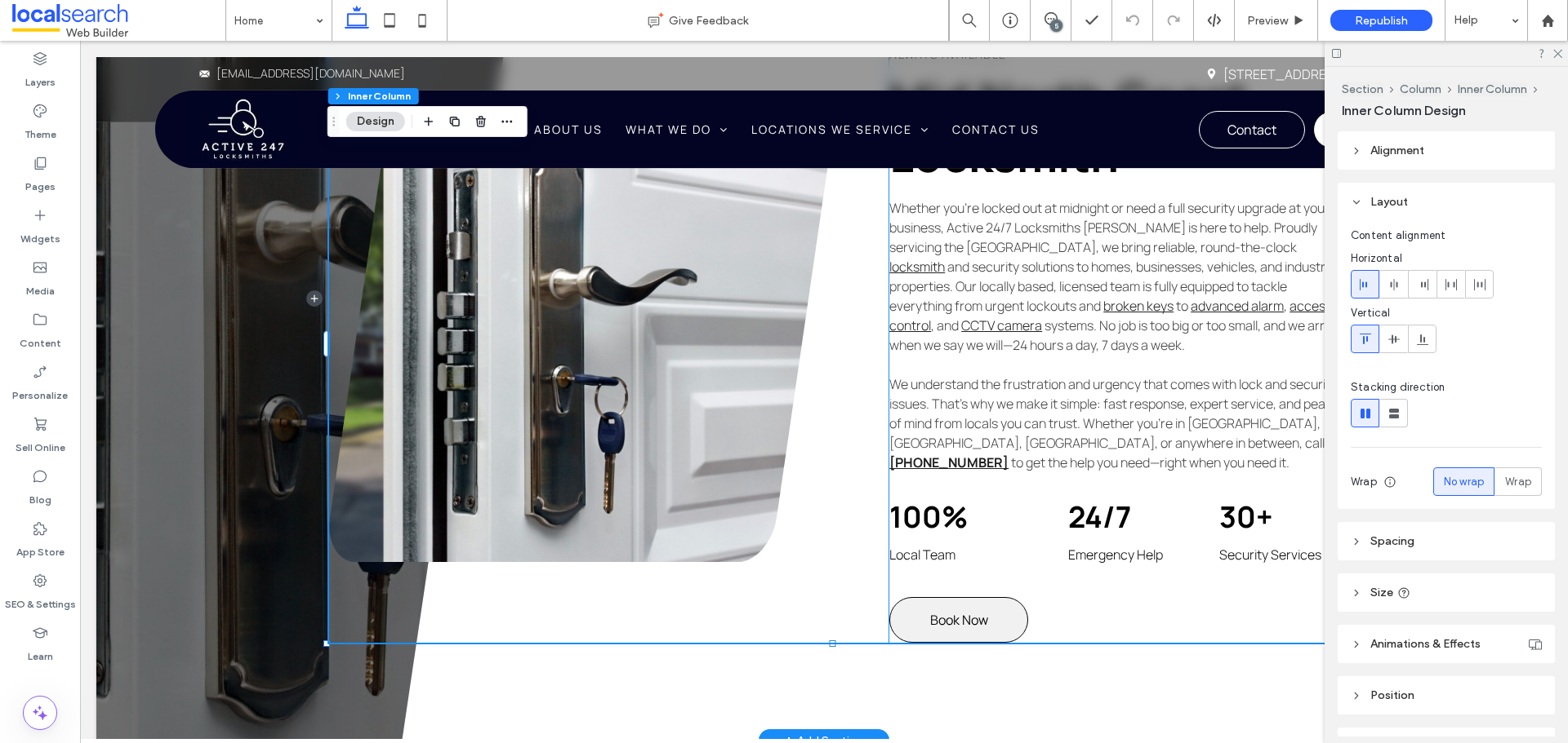
click at [961, 611] on span "Book Now" at bounding box center [959, 620] width 58 height 18
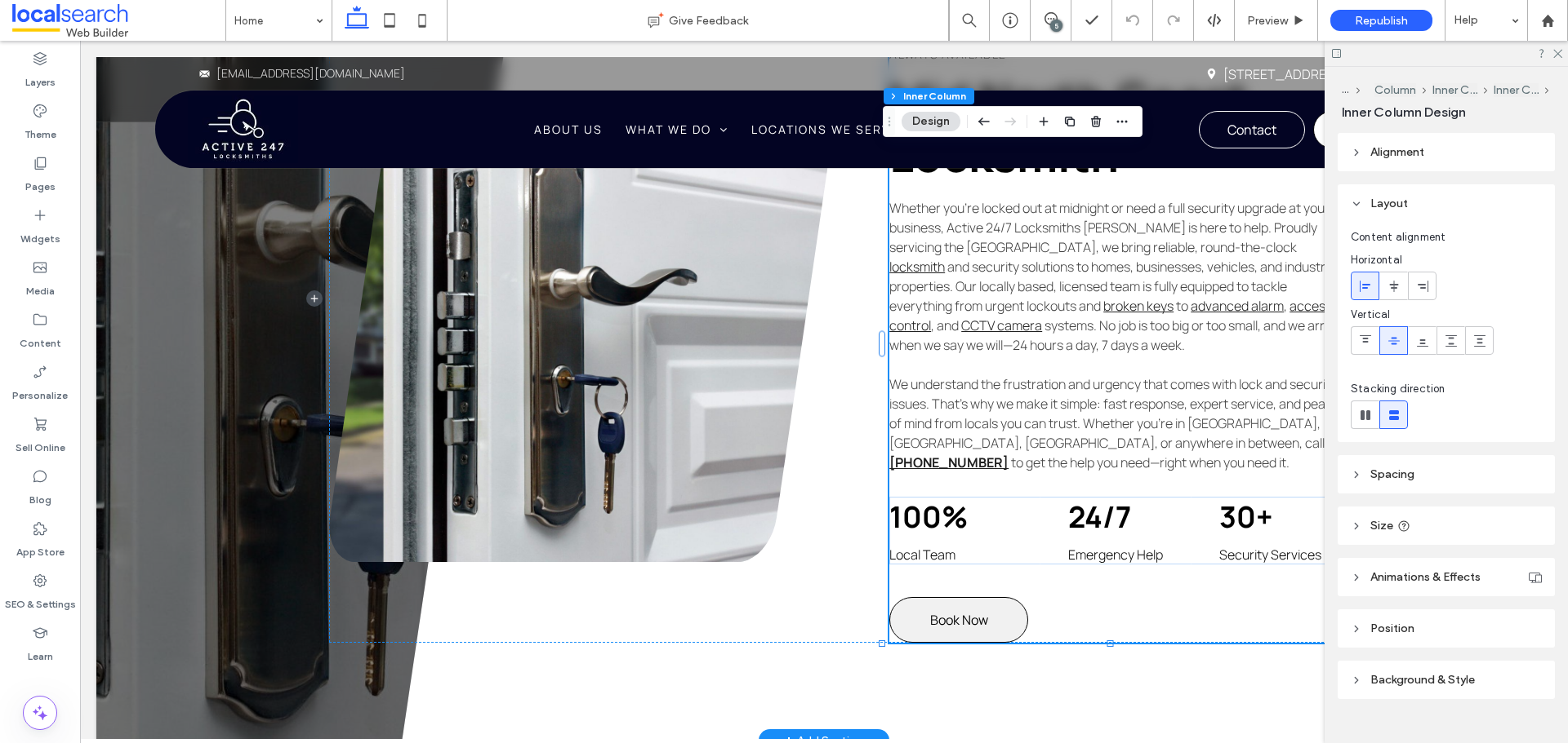
click at [961, 611] on span "Book Now" at bounding box center [959, 620] width 58 height 18
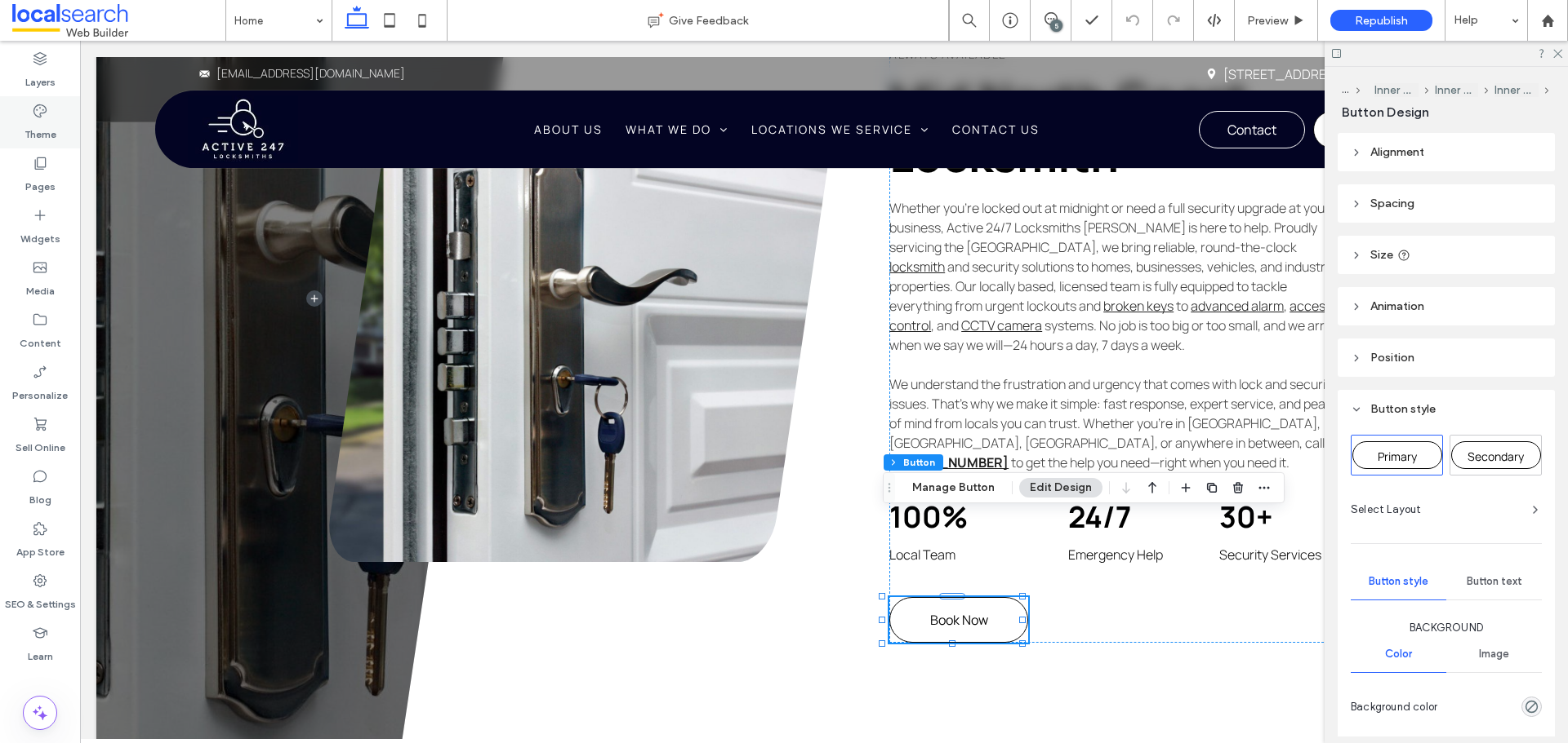
click at [46, 125] on label "Theme" at bounding box center [40, 130] width 32 height 23
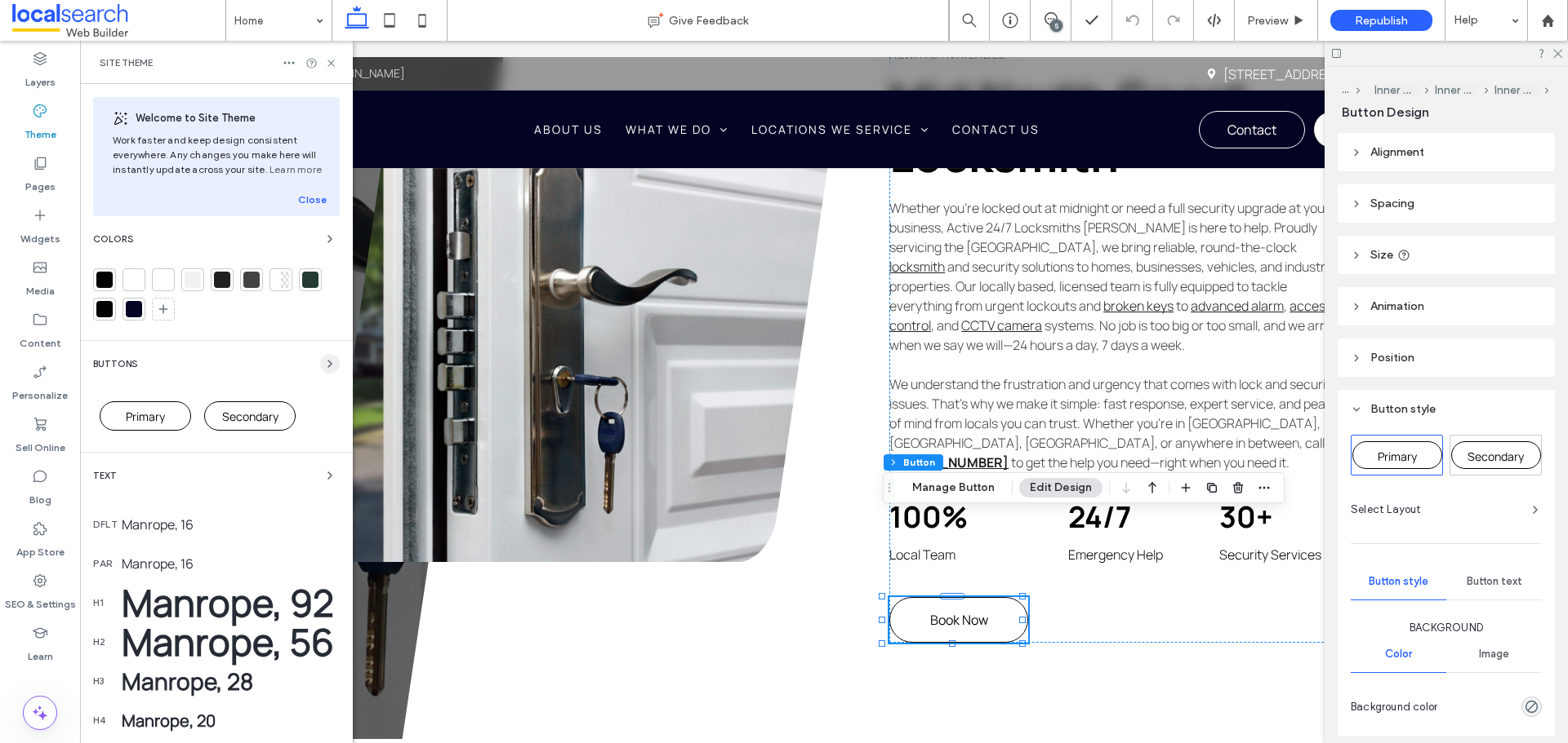
click at [323, 358] on icon "button" at bounding box center [330, 364] width 13 height 13
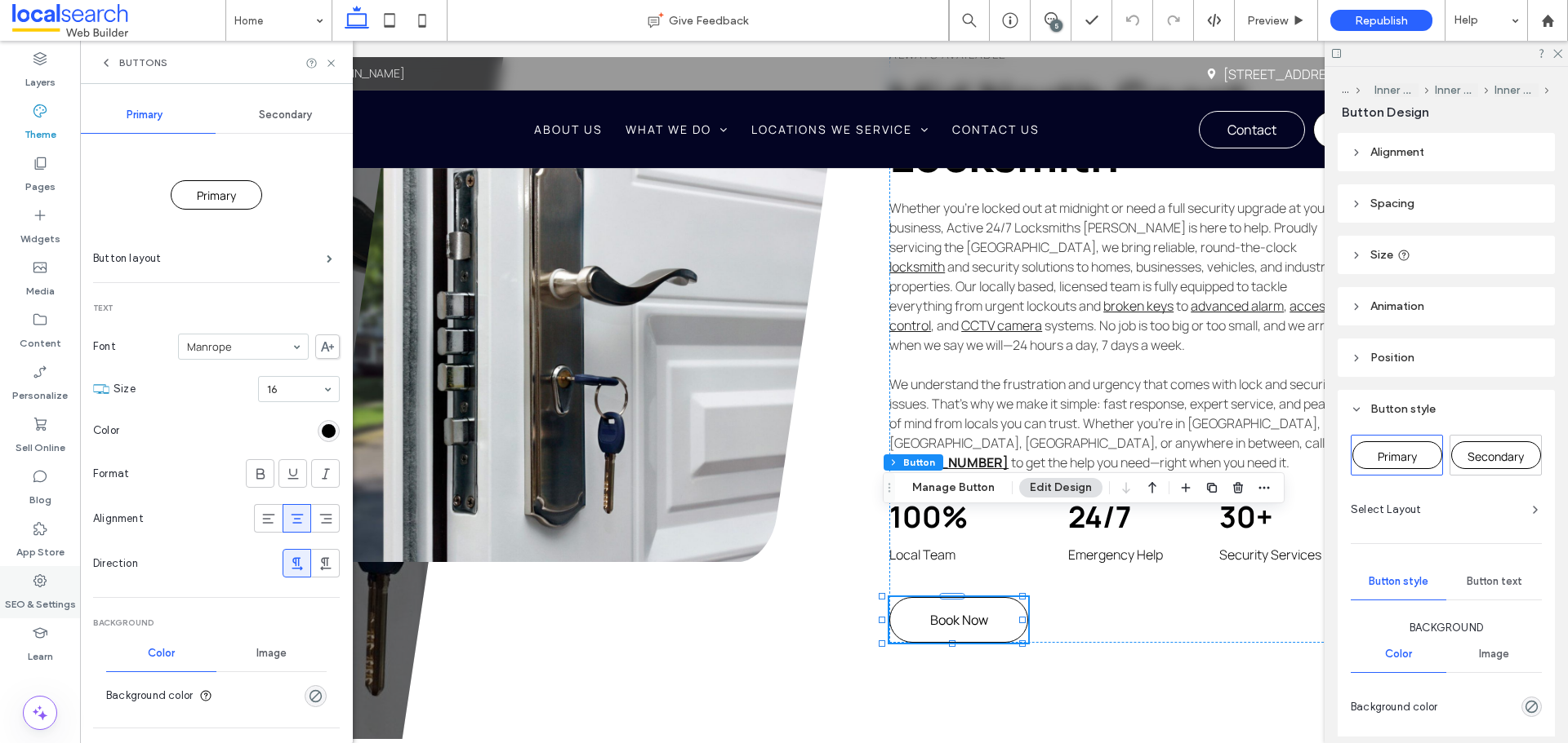
click at [34, 583] on icon at bounding box center [40, 581] width 16 height 16
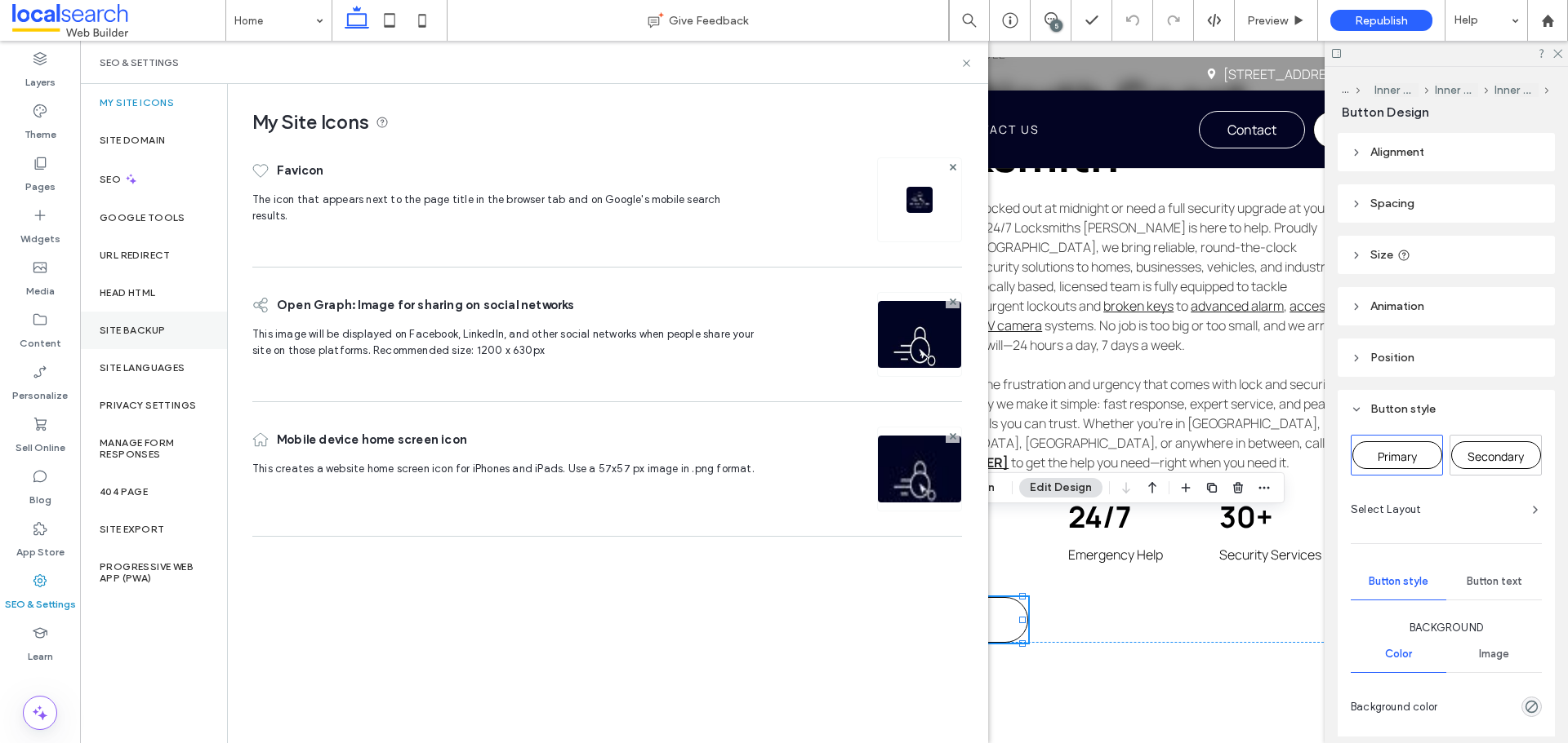
click at [139, 333] on label "Site Backup" at bounding box center [133, 330] width 66 height 11
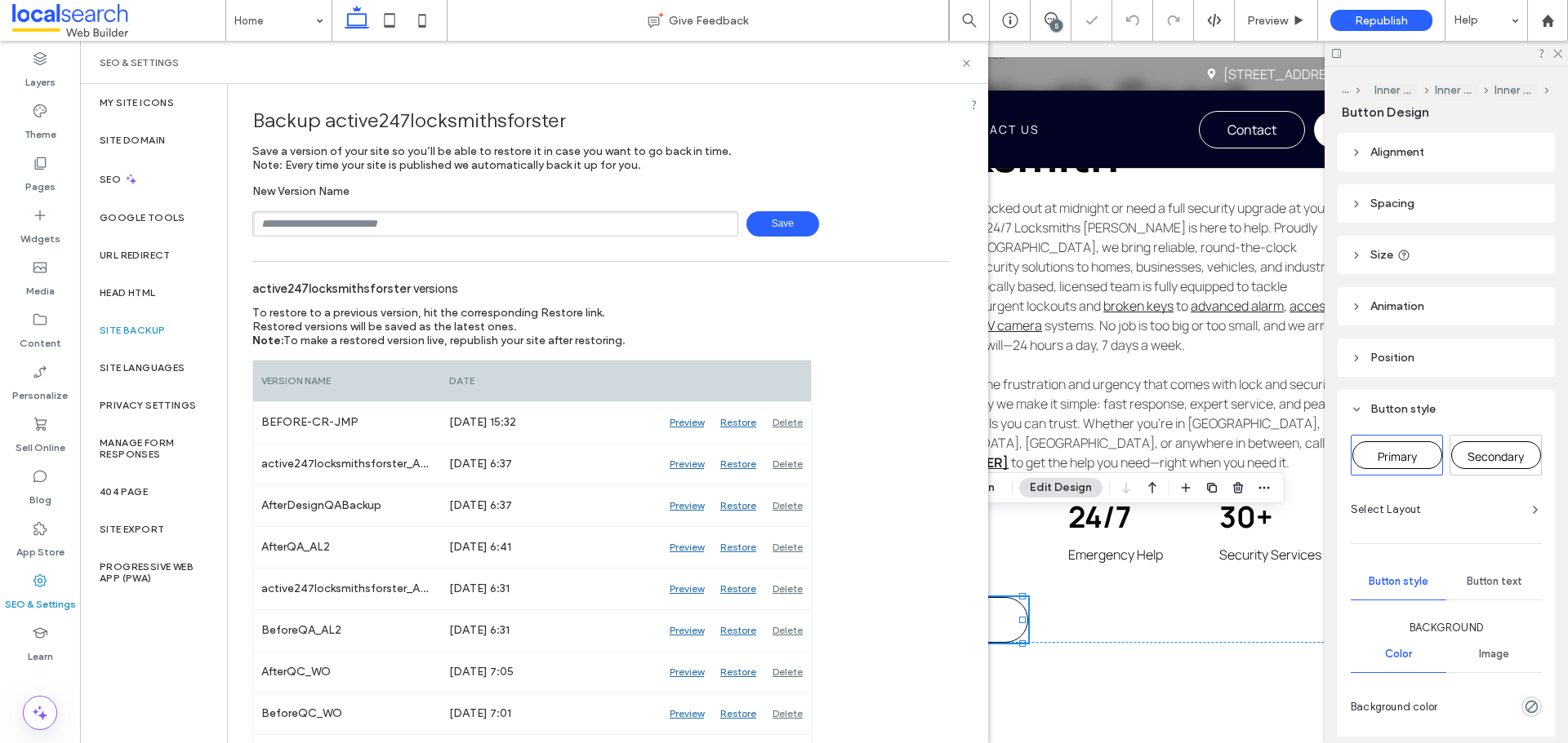
click at [372, 220] on input "text" at bounding box center [495, 224] width 486 height 25
type input "*******"
click at [782, 216] on span "Save" at bounding box center [782, 224] width 73 height 25
click at [57, 314] on div "Content" at bounding box center [40, 332] width 80 height 52
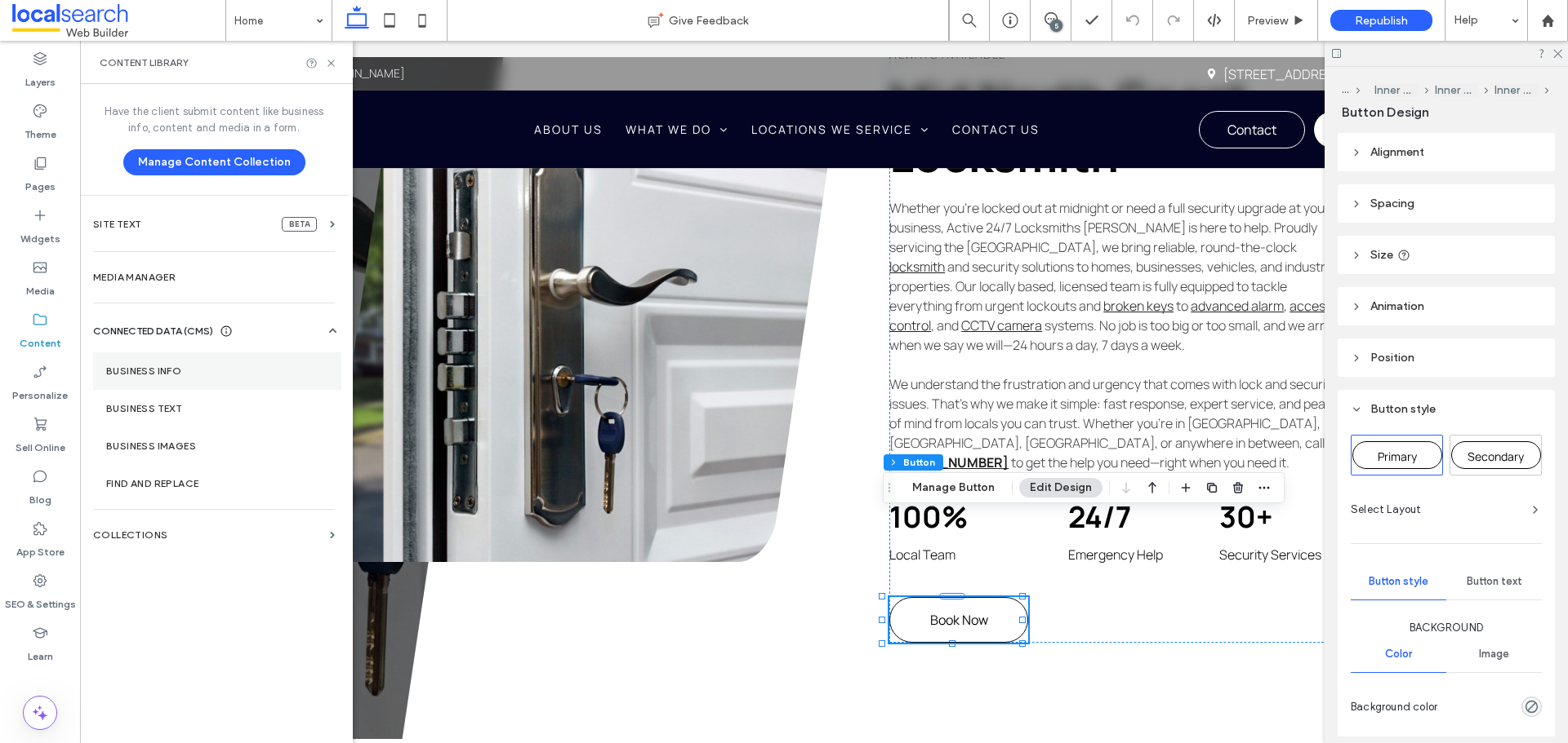
click at [177, 366] on label "Business Info" at bounding box center [216, 371] width 222 height 11
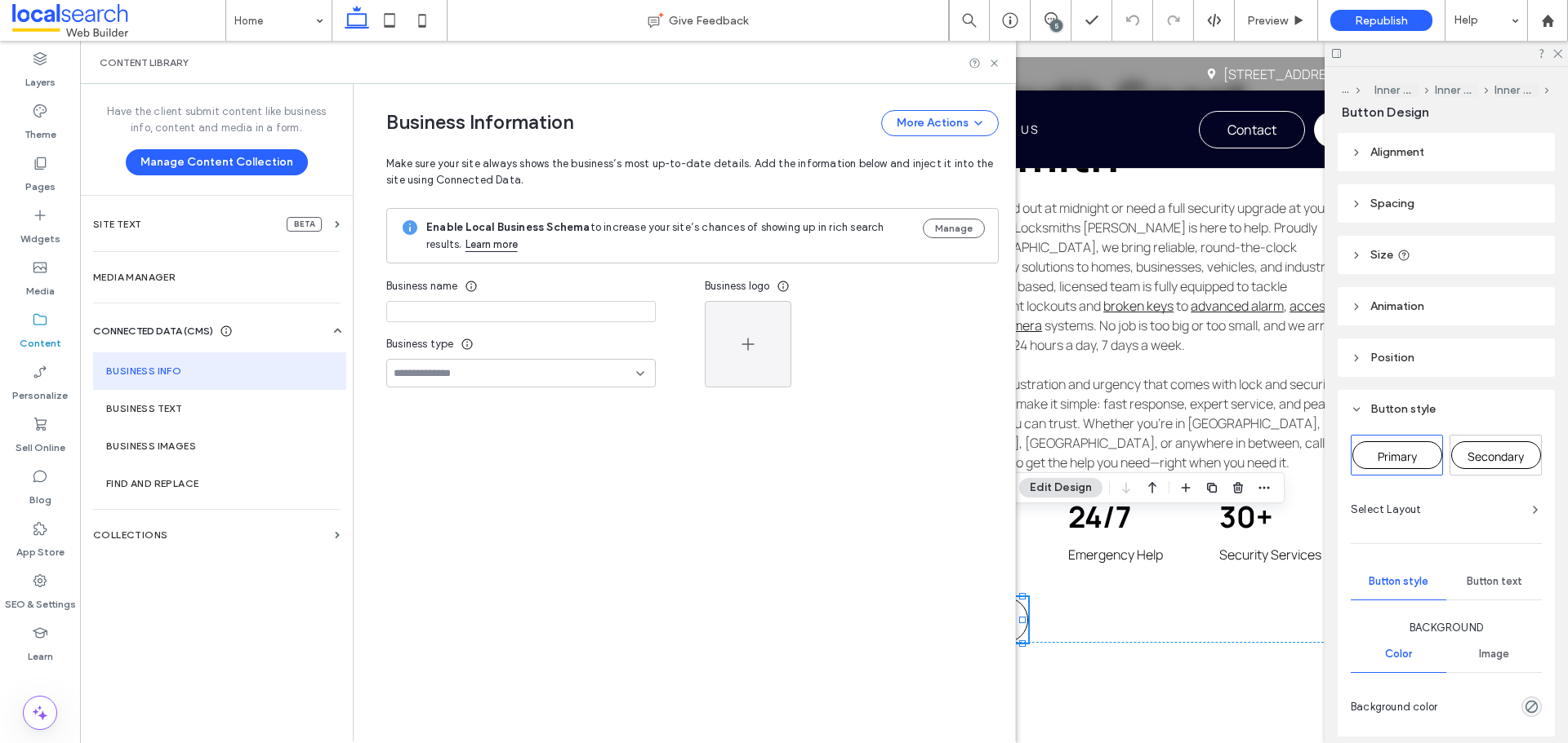
type input "**********"
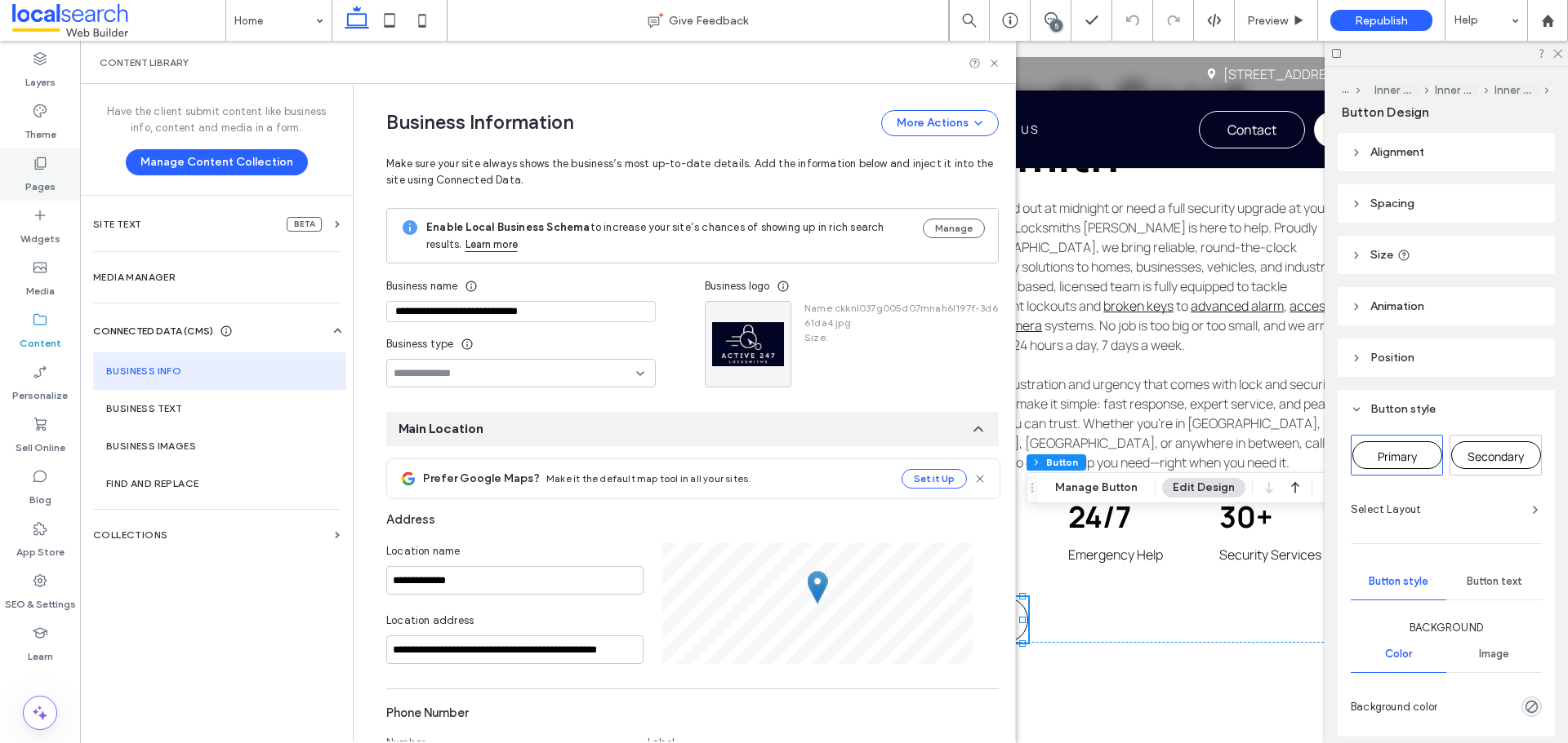
scroll to position [148, 0]
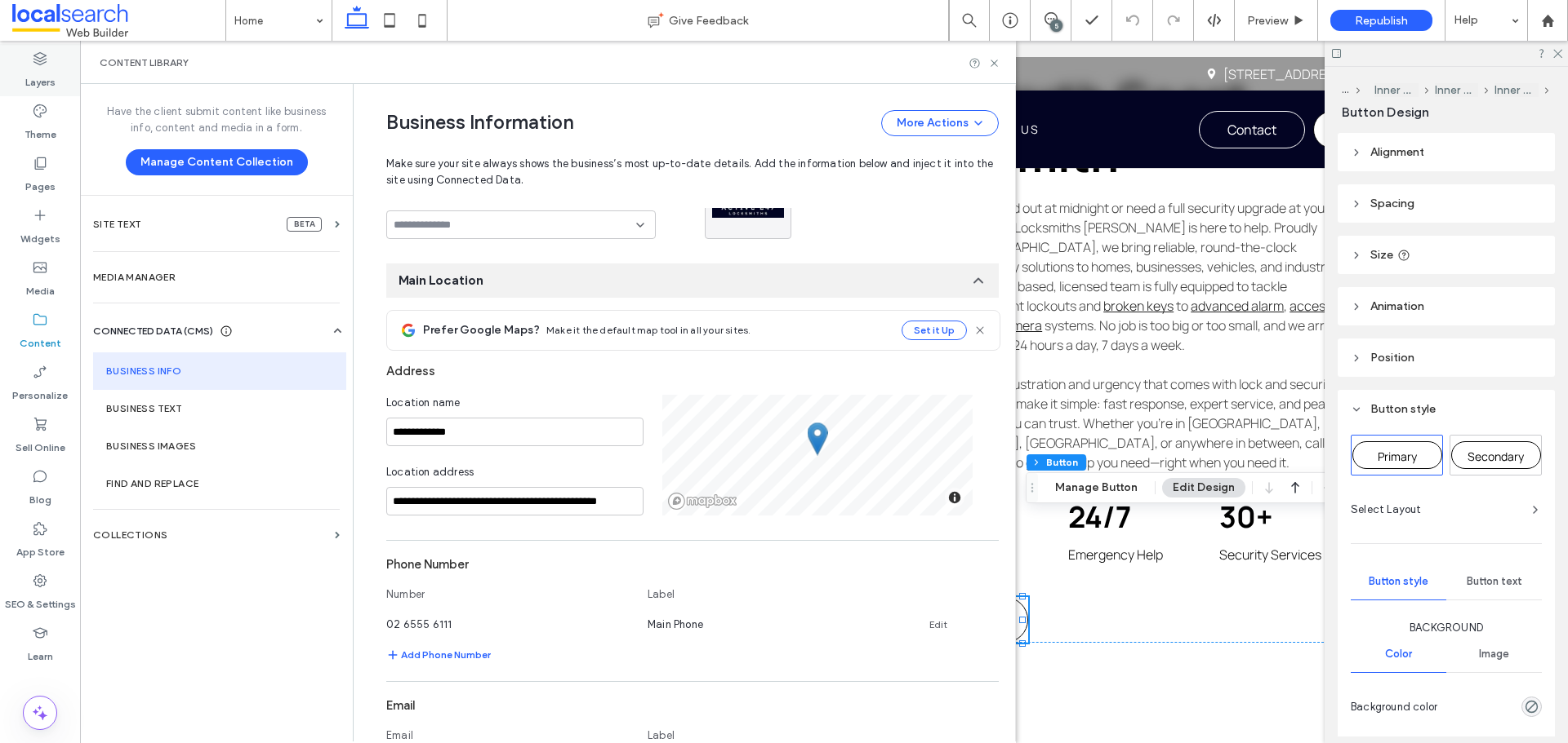
click at [54, 95] on div "Layers" at bounding box center [40, 70] width 80 height 52
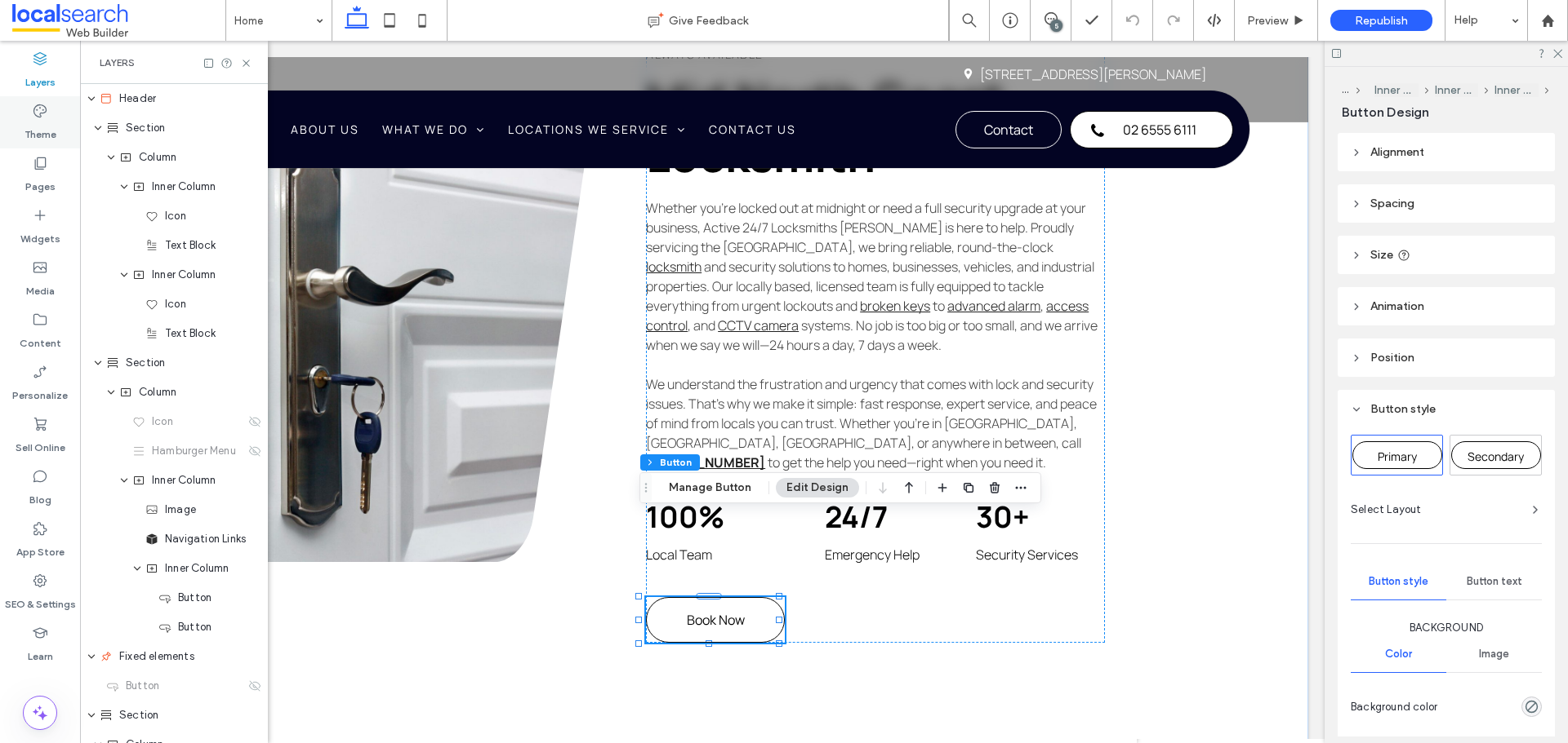
scroll to position [1486, 0]
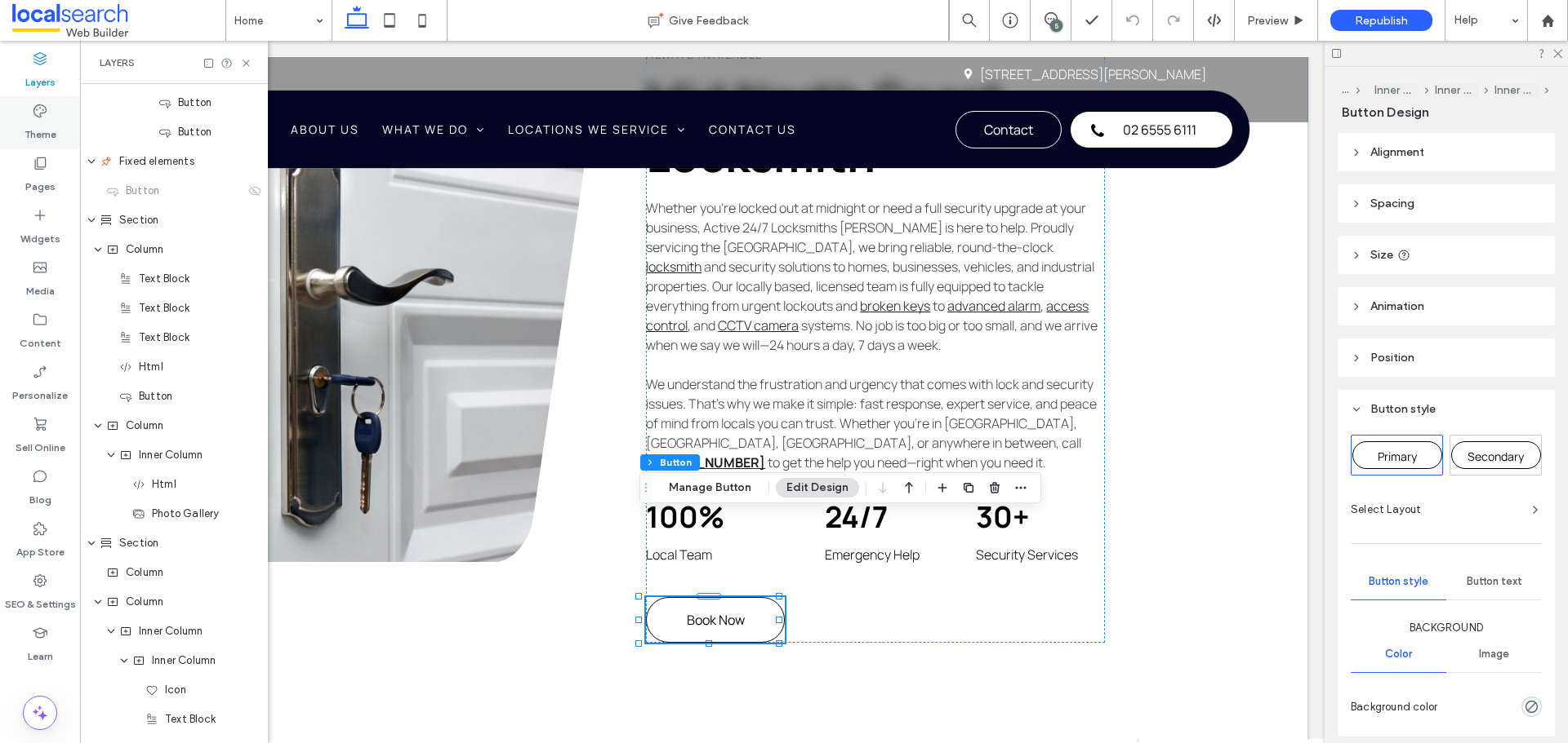
click at [36, 118] on icon at bounding box center [40, 111] width 16 height 16
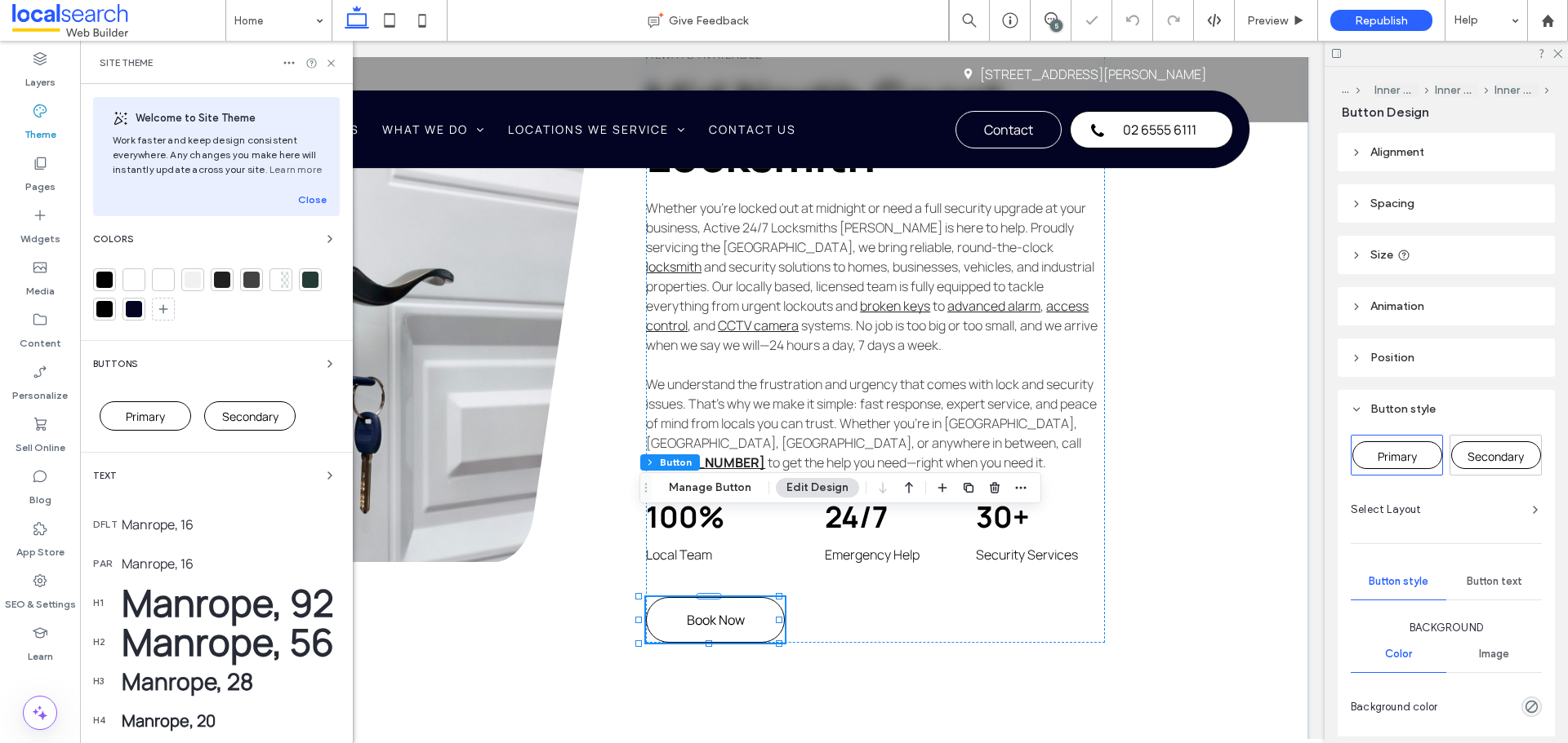
scroll to position [1506, 0]
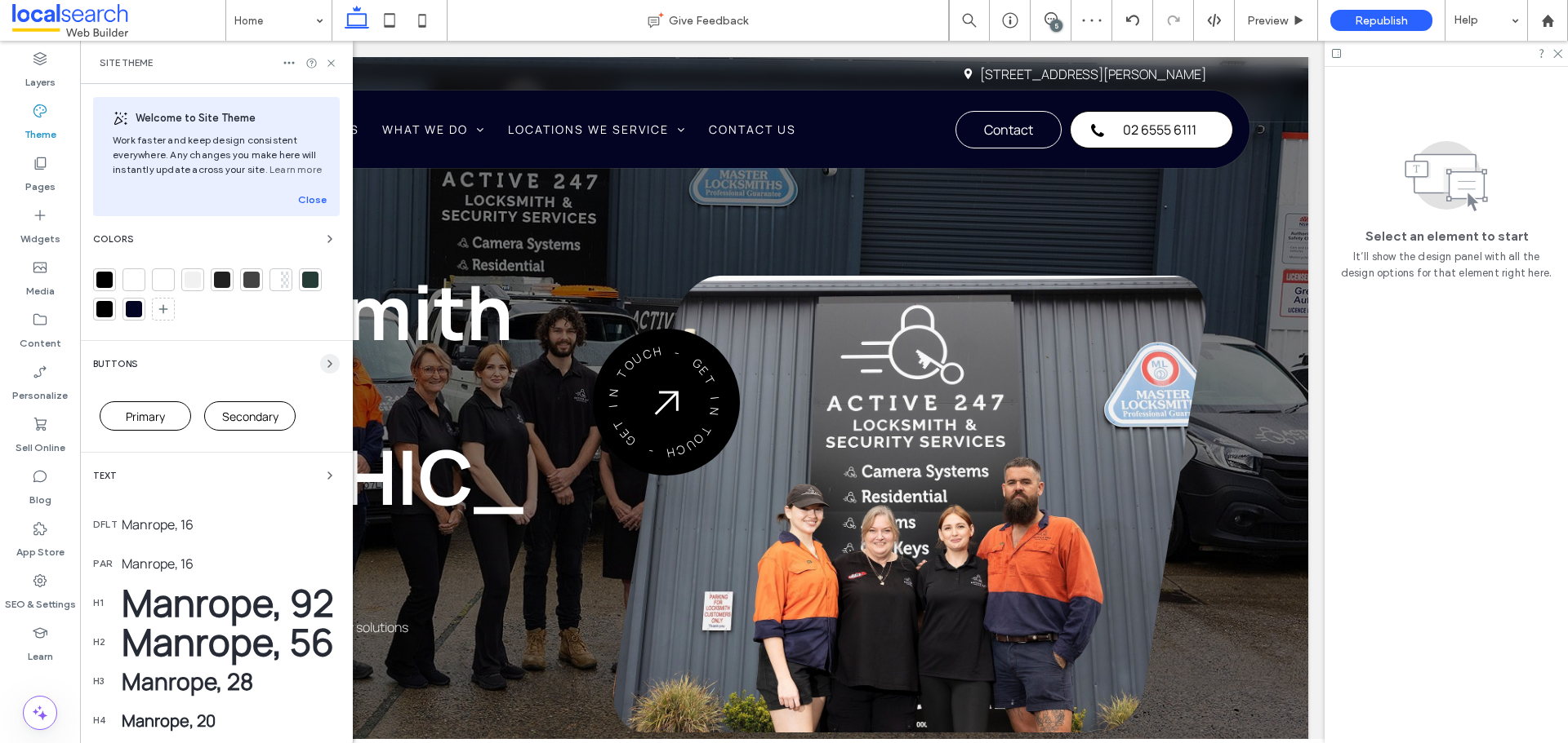
click at [328, 365] on use "button" at bounding box center [330, 364] width 3 height 7
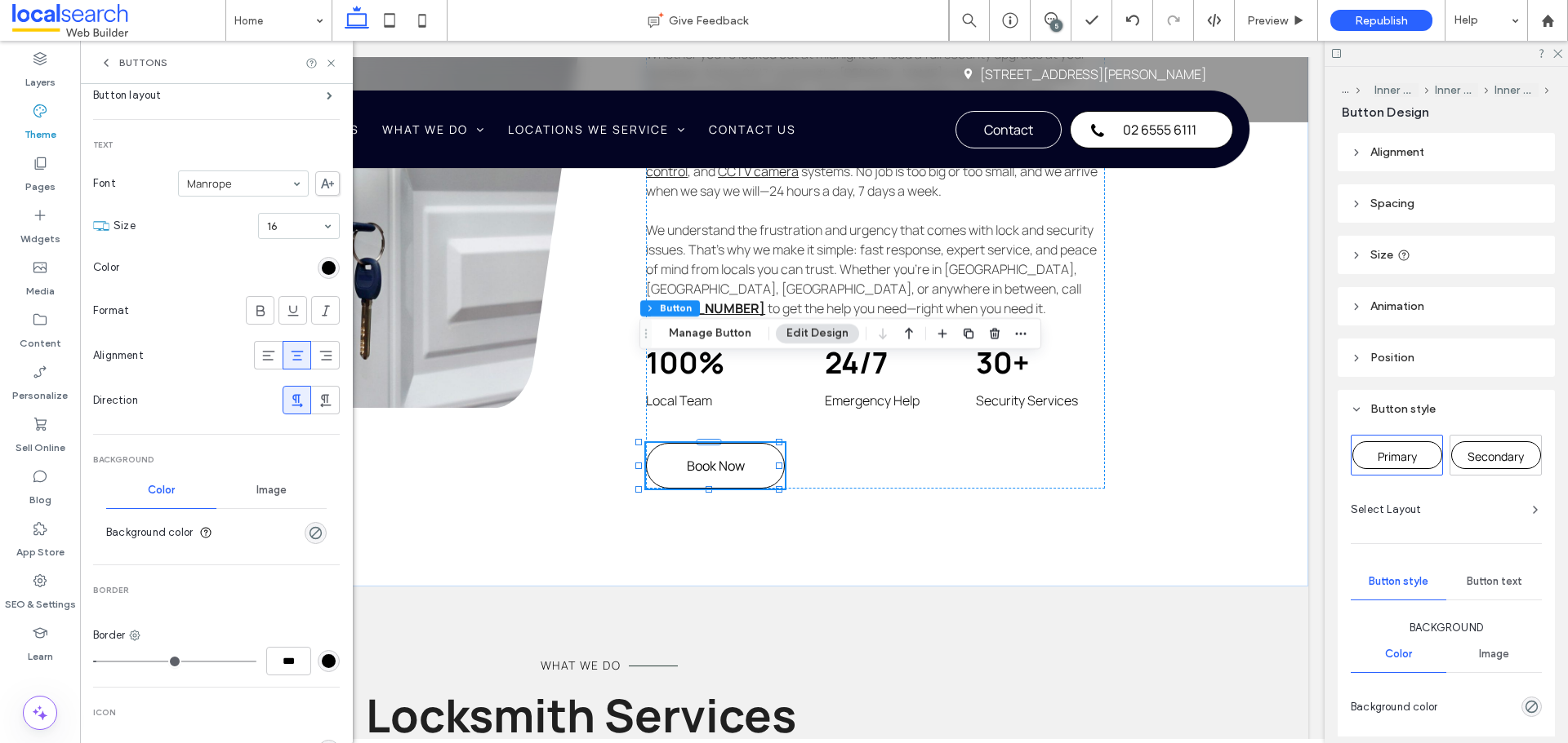
scroll to position [245, 0]
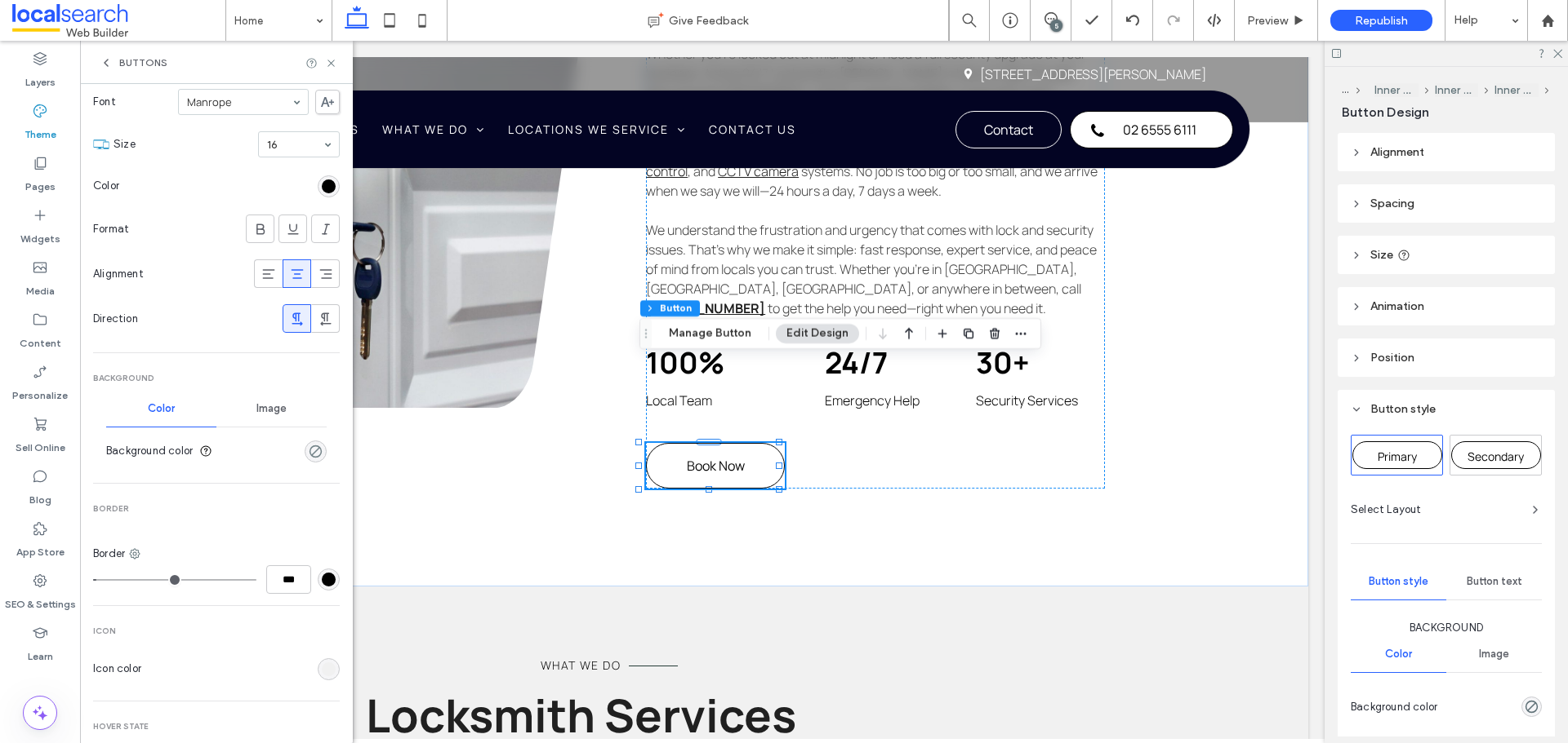
click at [309, 457] on div "rgba(0, 0, 0, 0)" at bounding box center [316, 451] width 14 height 14
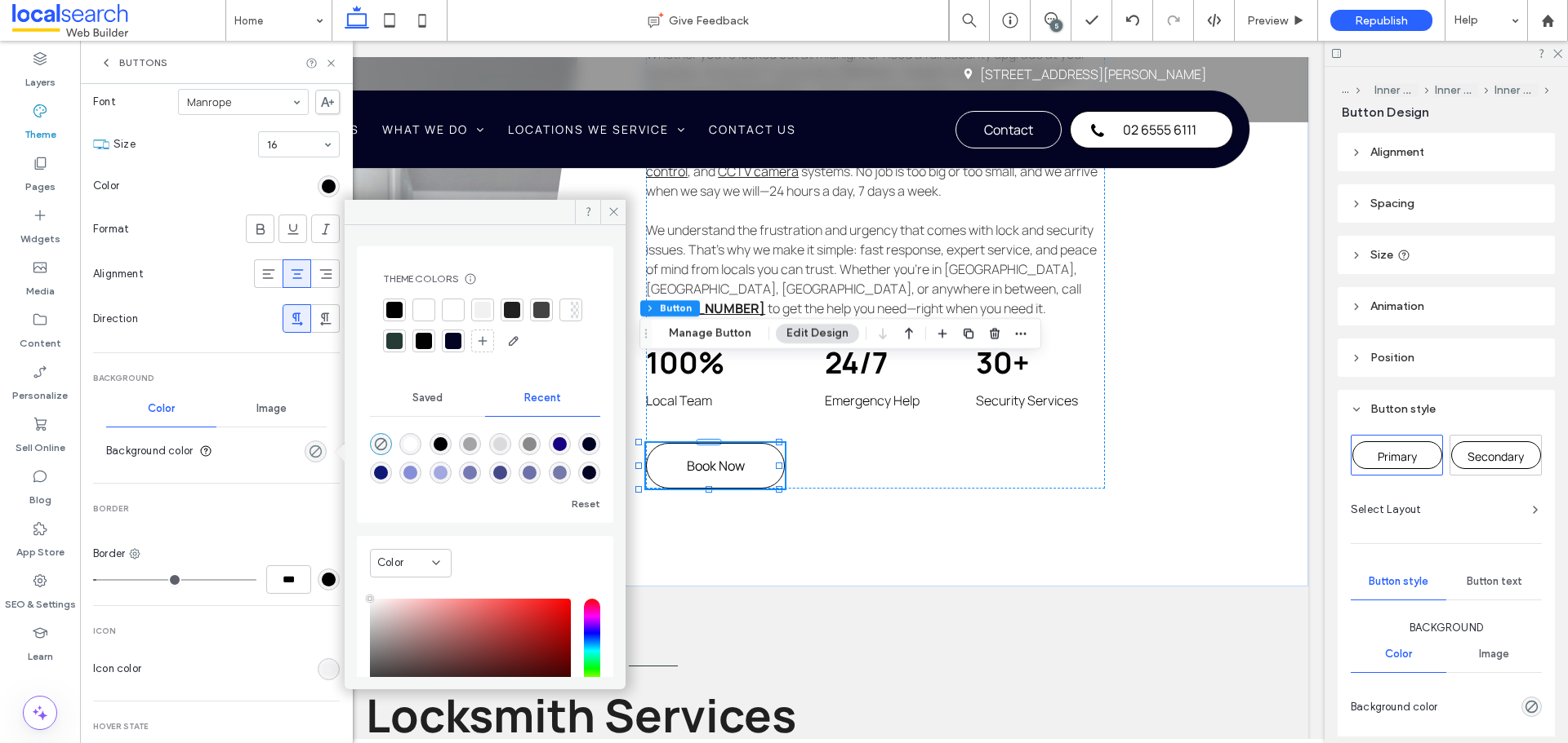
type input "**"
click at [392, 315] on div at bounding box center [394, 310] width 16 height 16
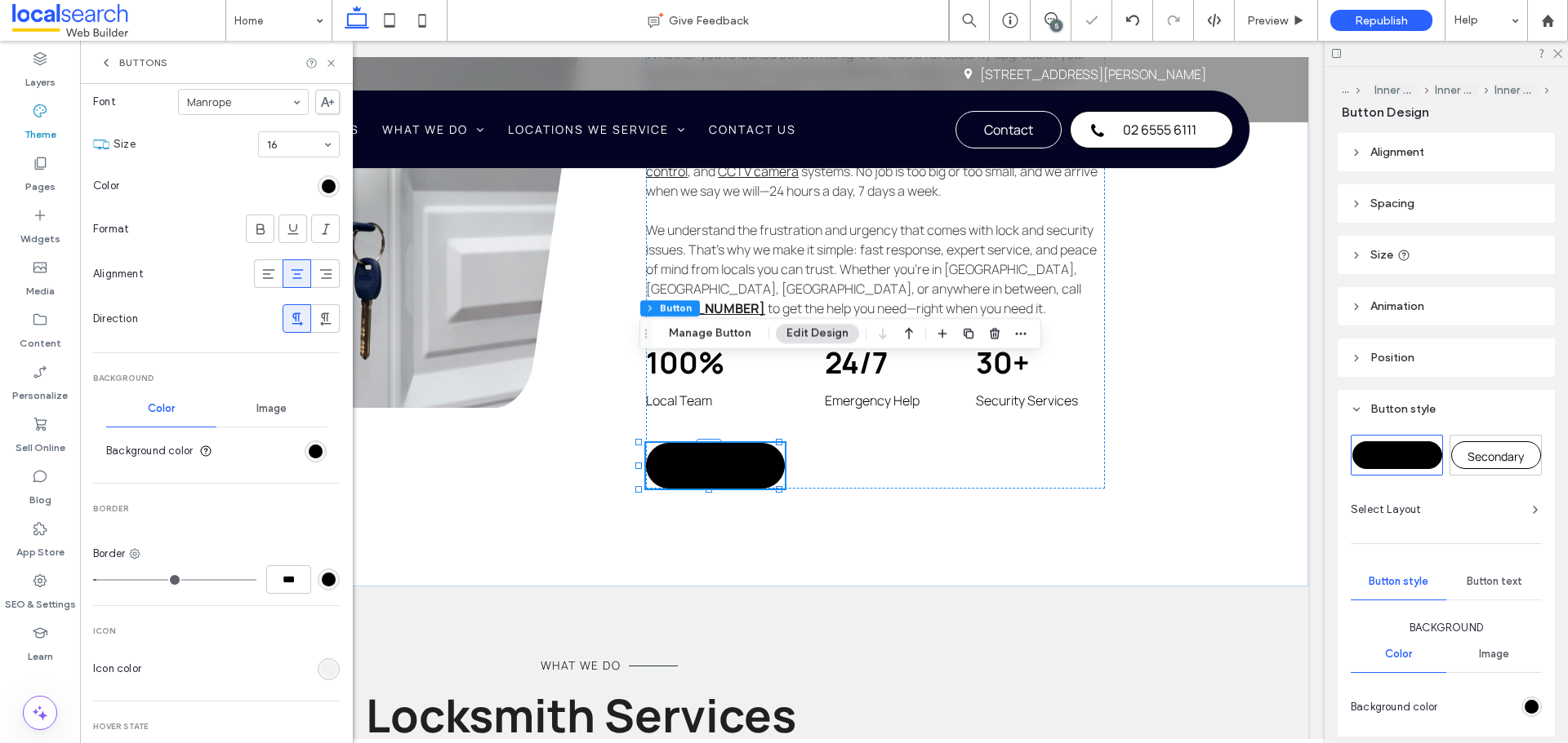
scroll to position [0, 0]
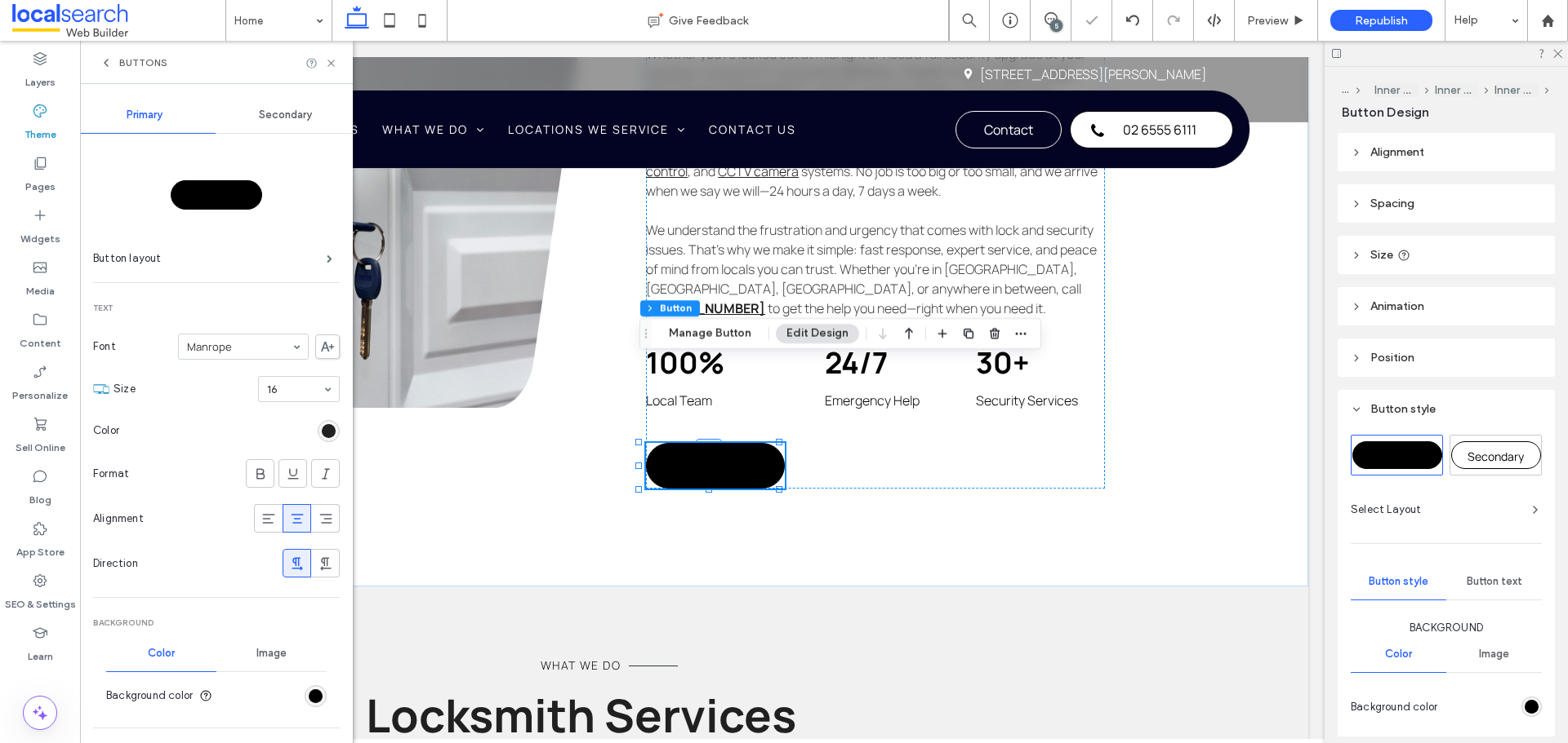
click at [321, 428] on div "rgb(0, 0, 0)" at bounding box center [328, 431] width 14 height 14
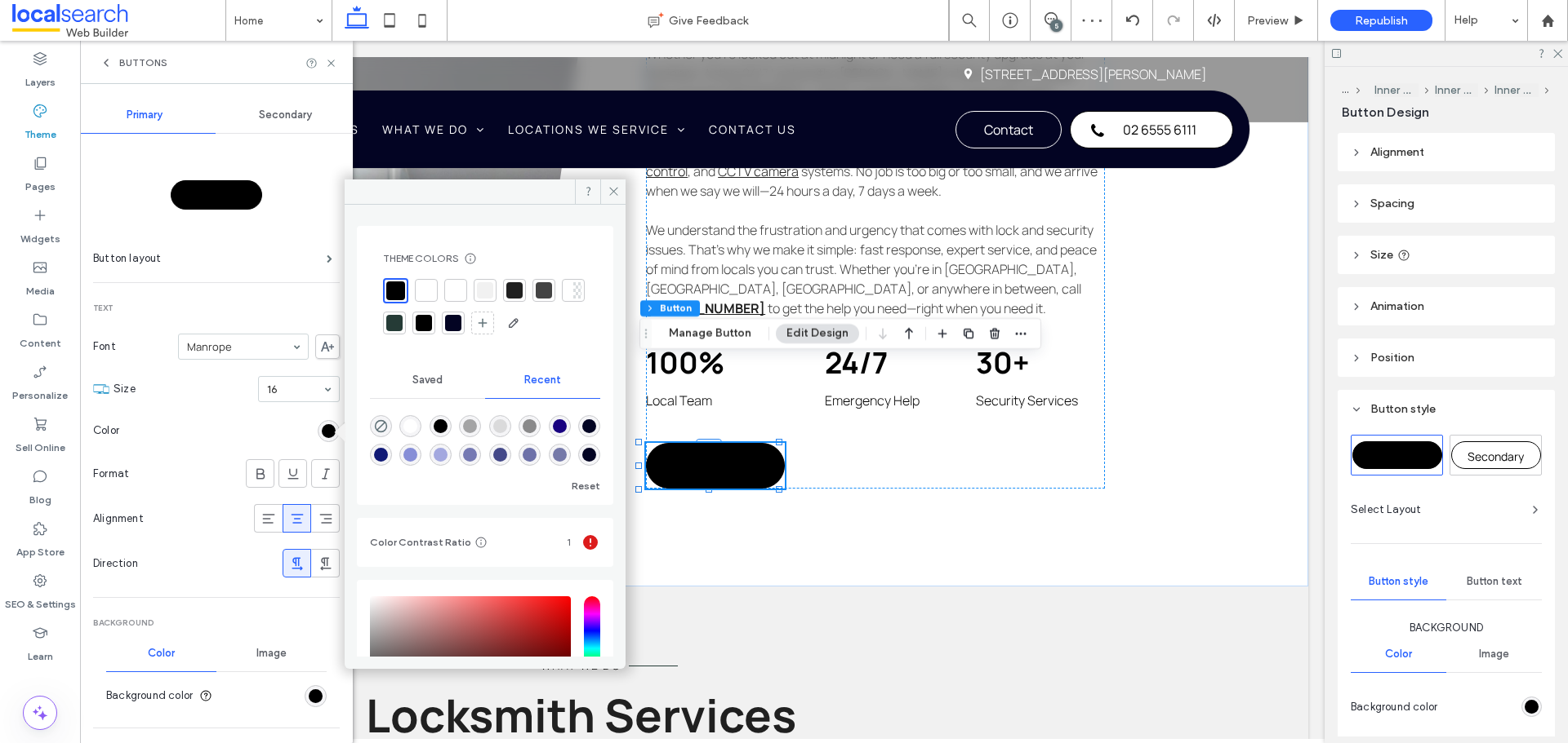
click at [422, 292] on div at bounding box center [426, 291] width 16 height 16
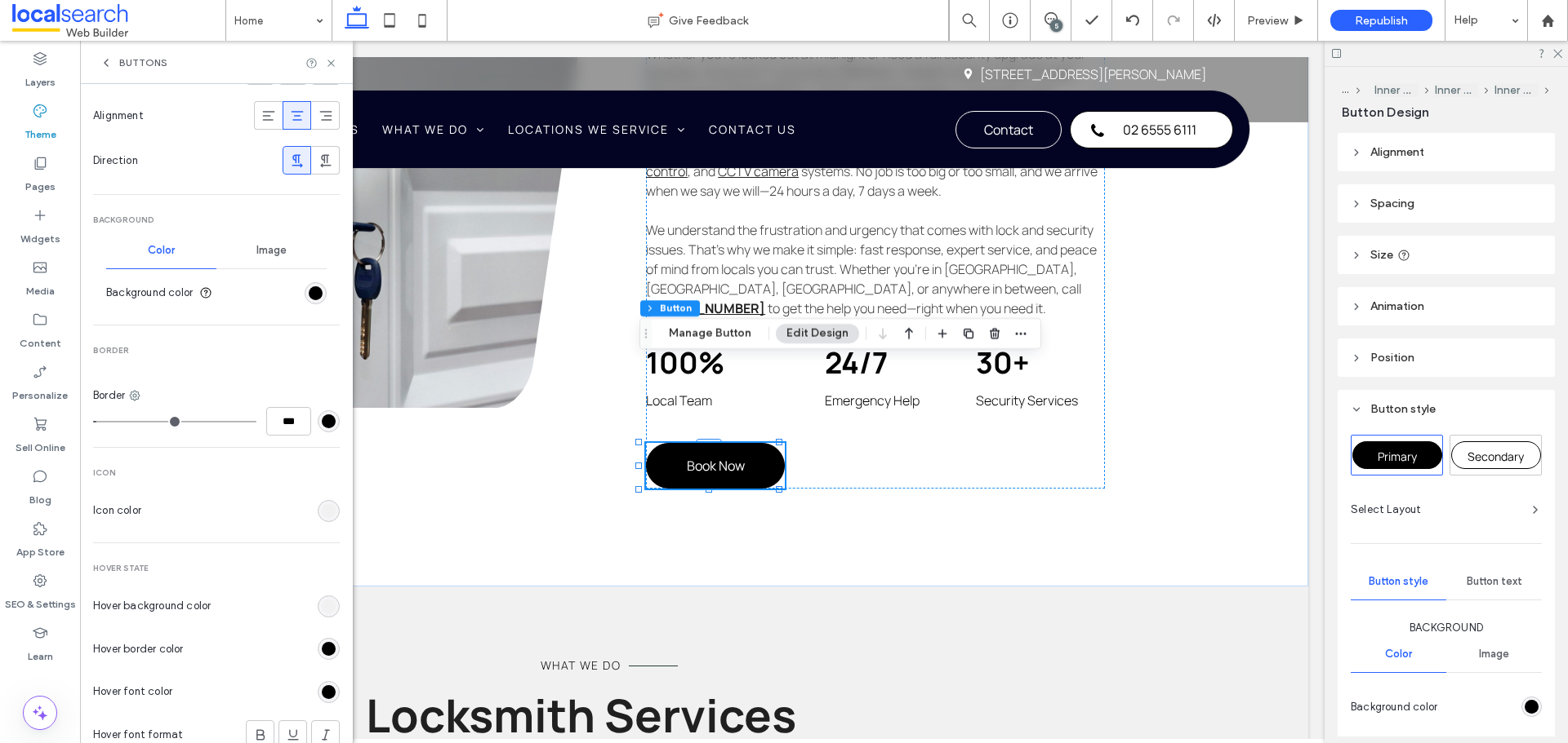
scroll to position [490, 0]
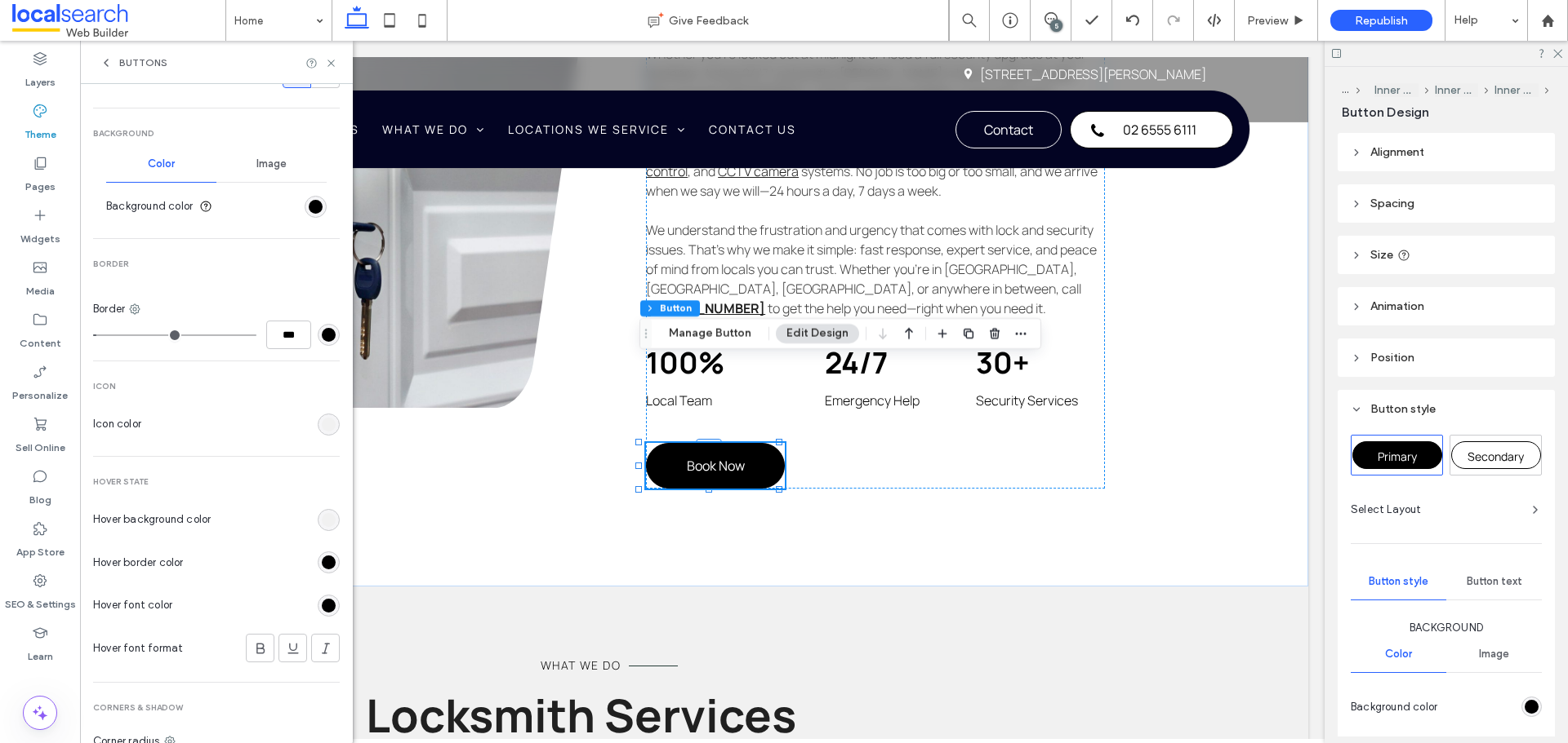
click at [320, 527] on div "rgb(241, 241, 241)" at bounding box center [328, 520] width 22 height 22
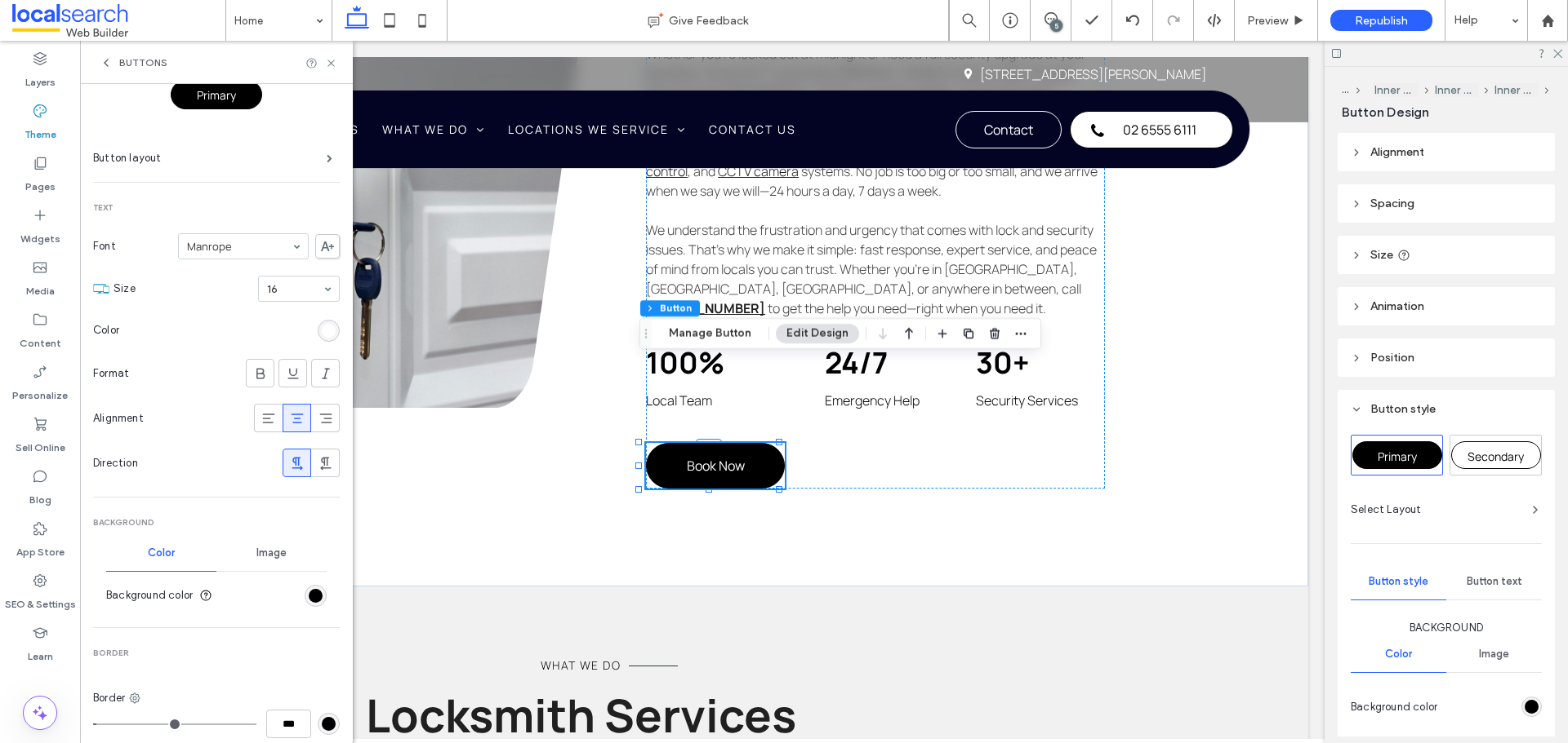
scroll to position [0, 0]
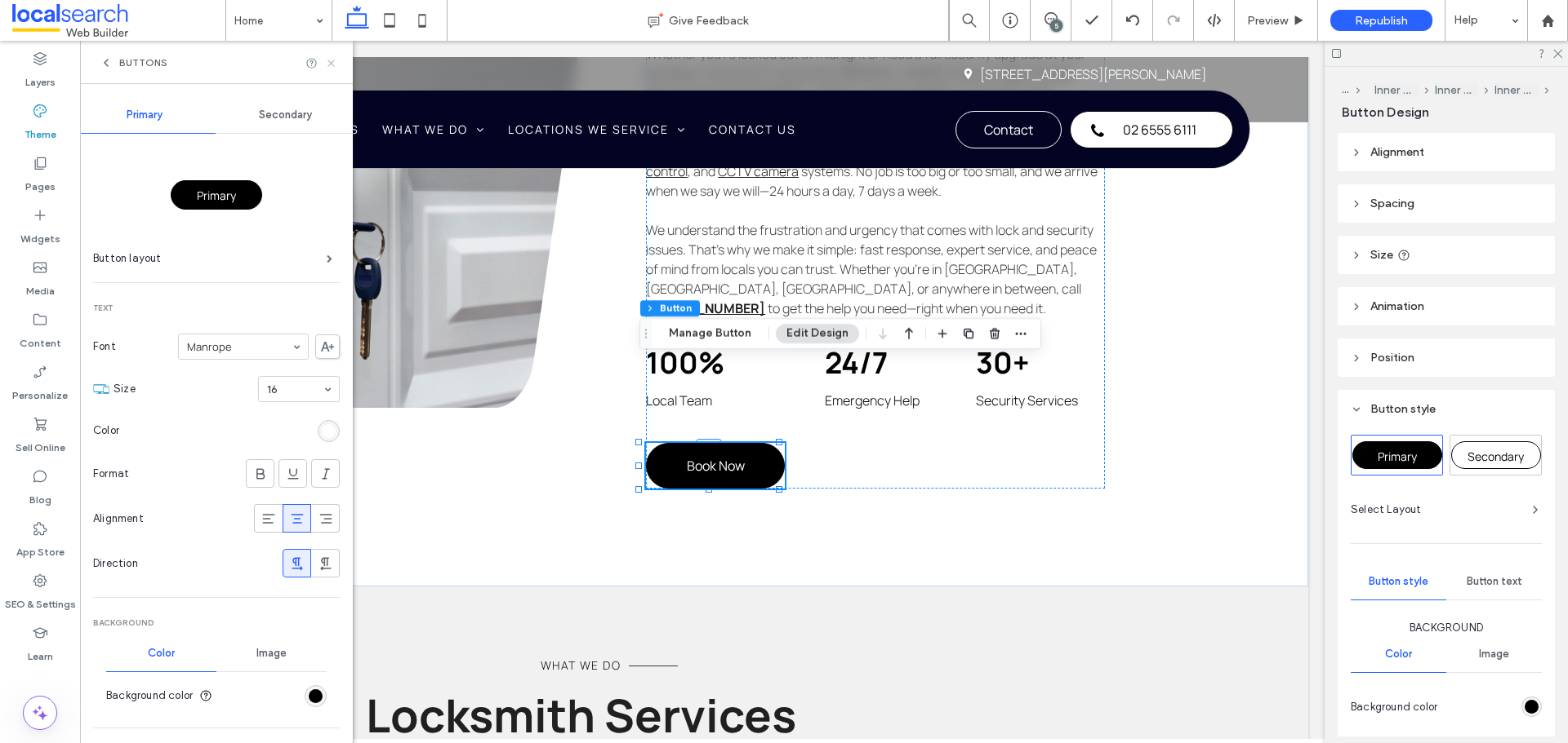
click at [328, 67] on icon at bounding box center [330, 63] width 12 height 12
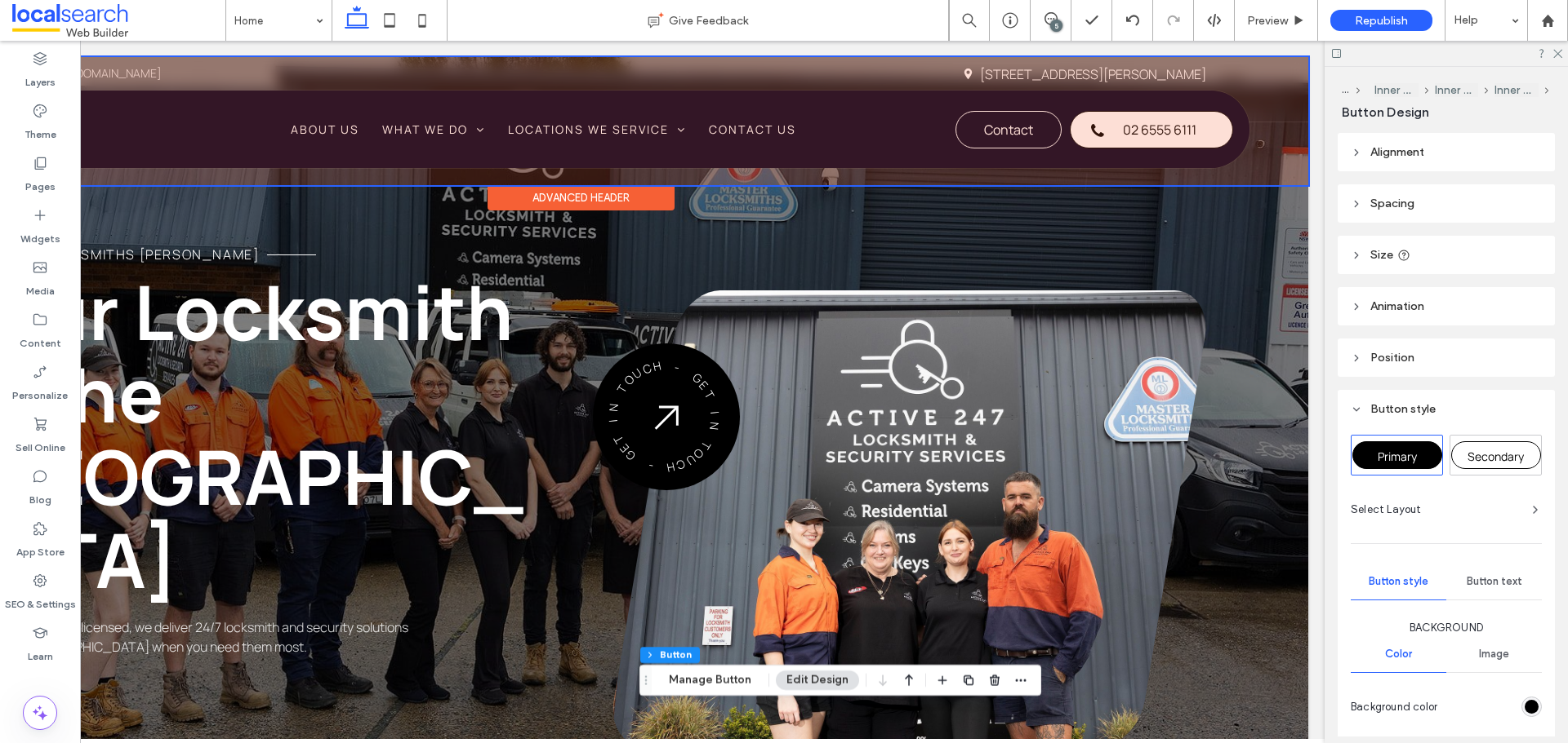
click at [1114, 128] on div at bounding box center [580, 121] width 1455 height 128
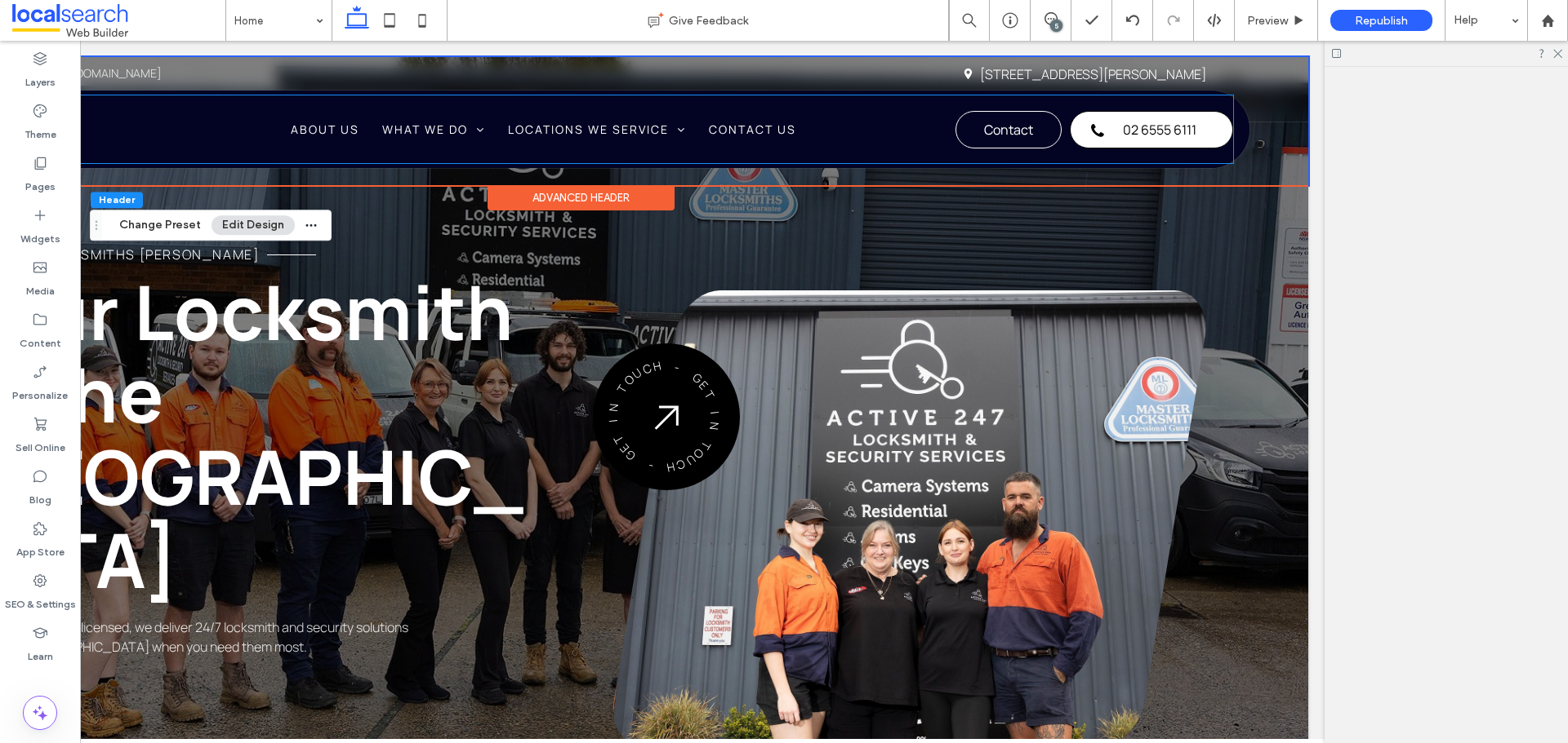
click at [1123, 128] on span "02 6555 6111" at bounding box center [1160, 129] width 74 height 34
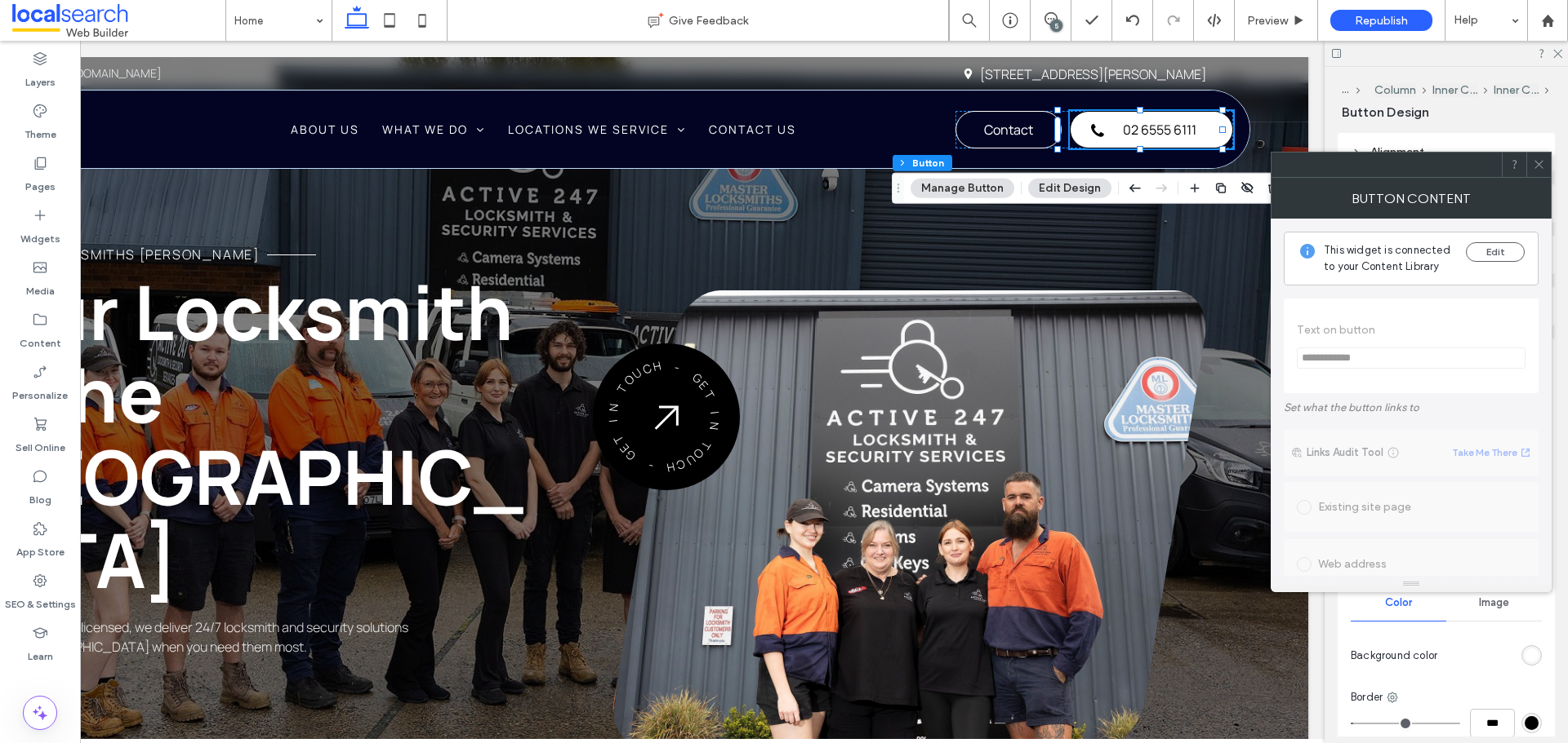
click at [1537, 162] on use at bounding box center [1538, 165] width 8 height 8
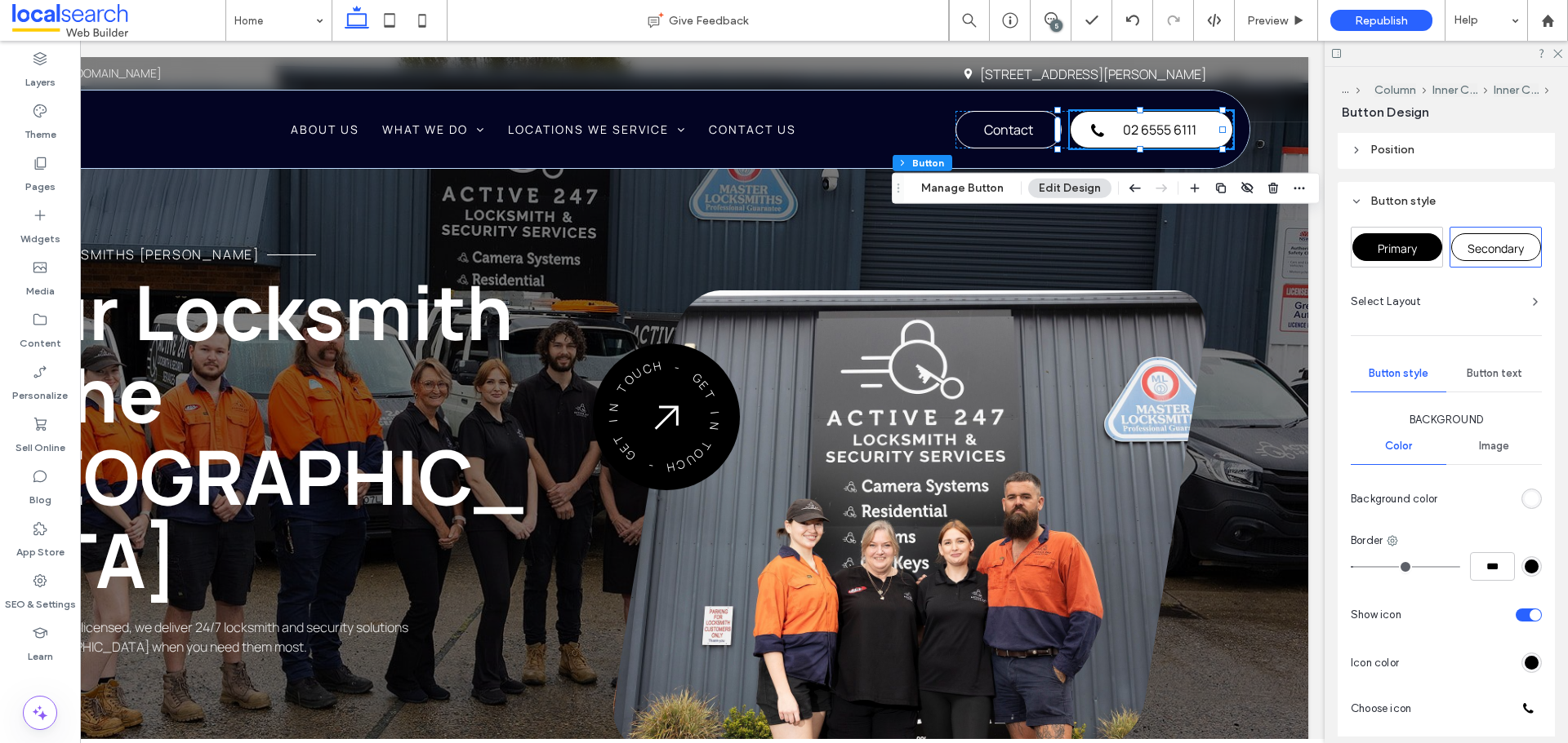
scroll to position [163, 0]
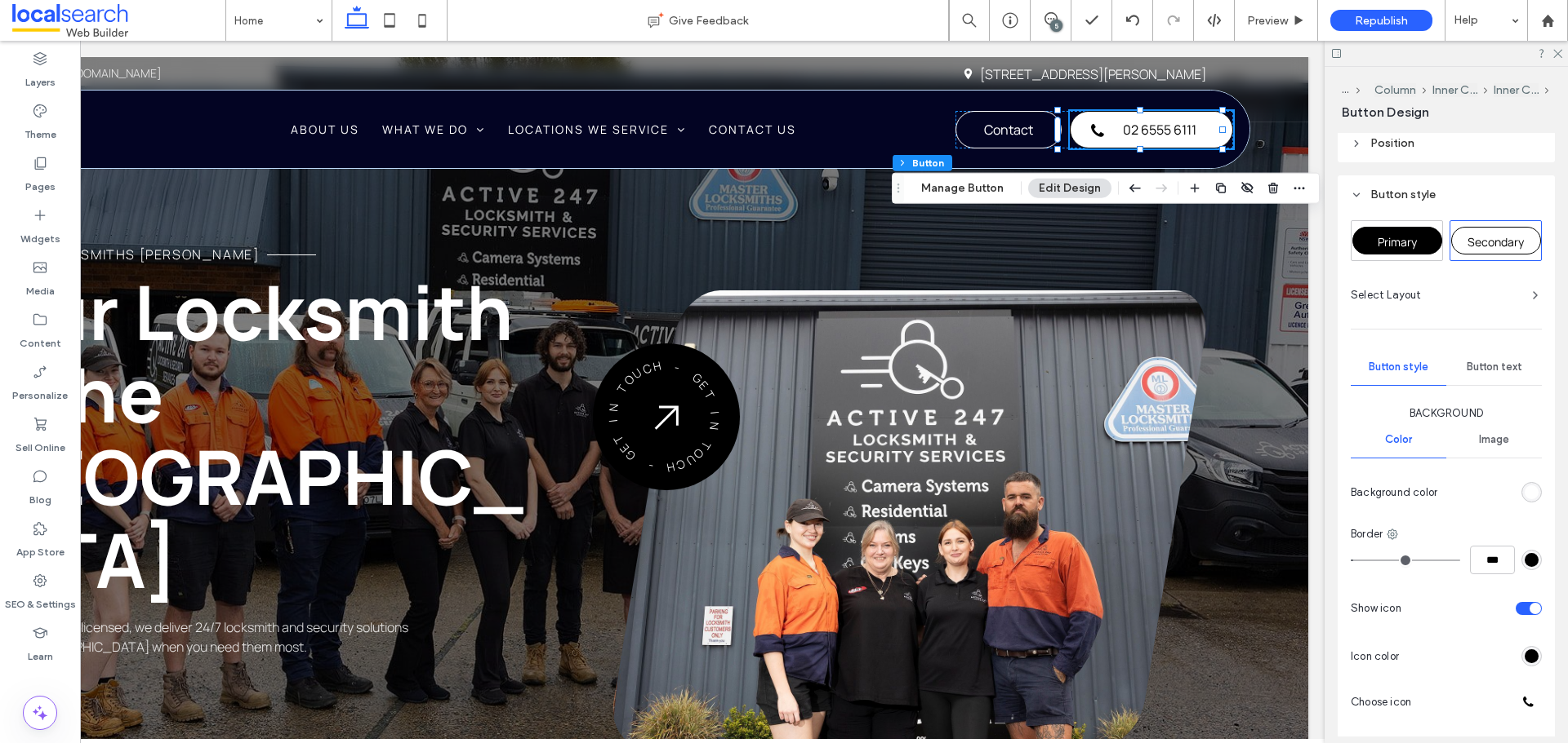
click at [1512, 491] on div at bounding box center [1493, 492] width 98 height 29
click at [1526, 494] on div "rgb(255, 255, 255)" at bounding box center [1531, 492] width 14 height 14
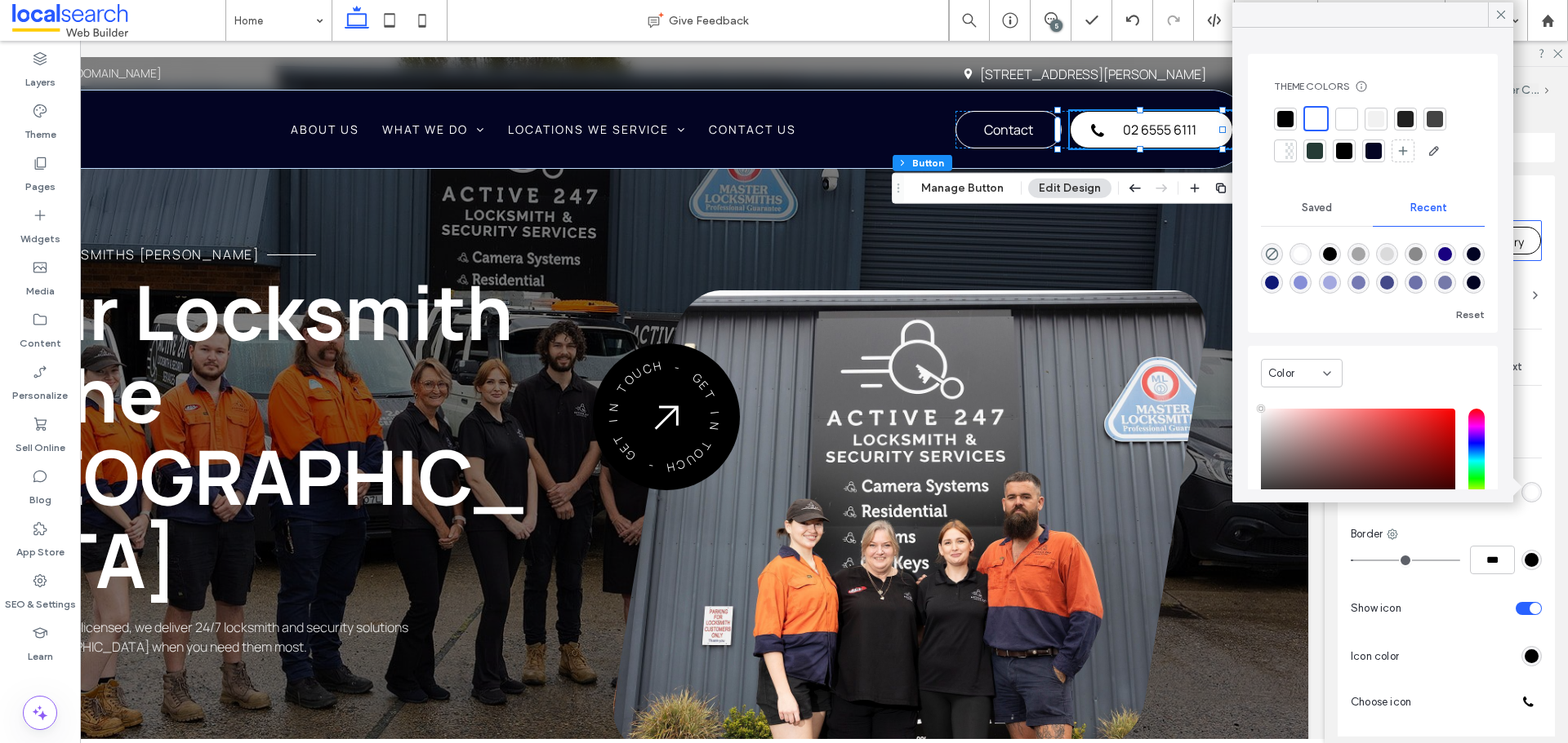
click at [1275, 110] on div at bounding box center [1285, 119] width 23 height 23
click at [1501, 6] on span at bounding box center [1501, 15] width 15 height 25
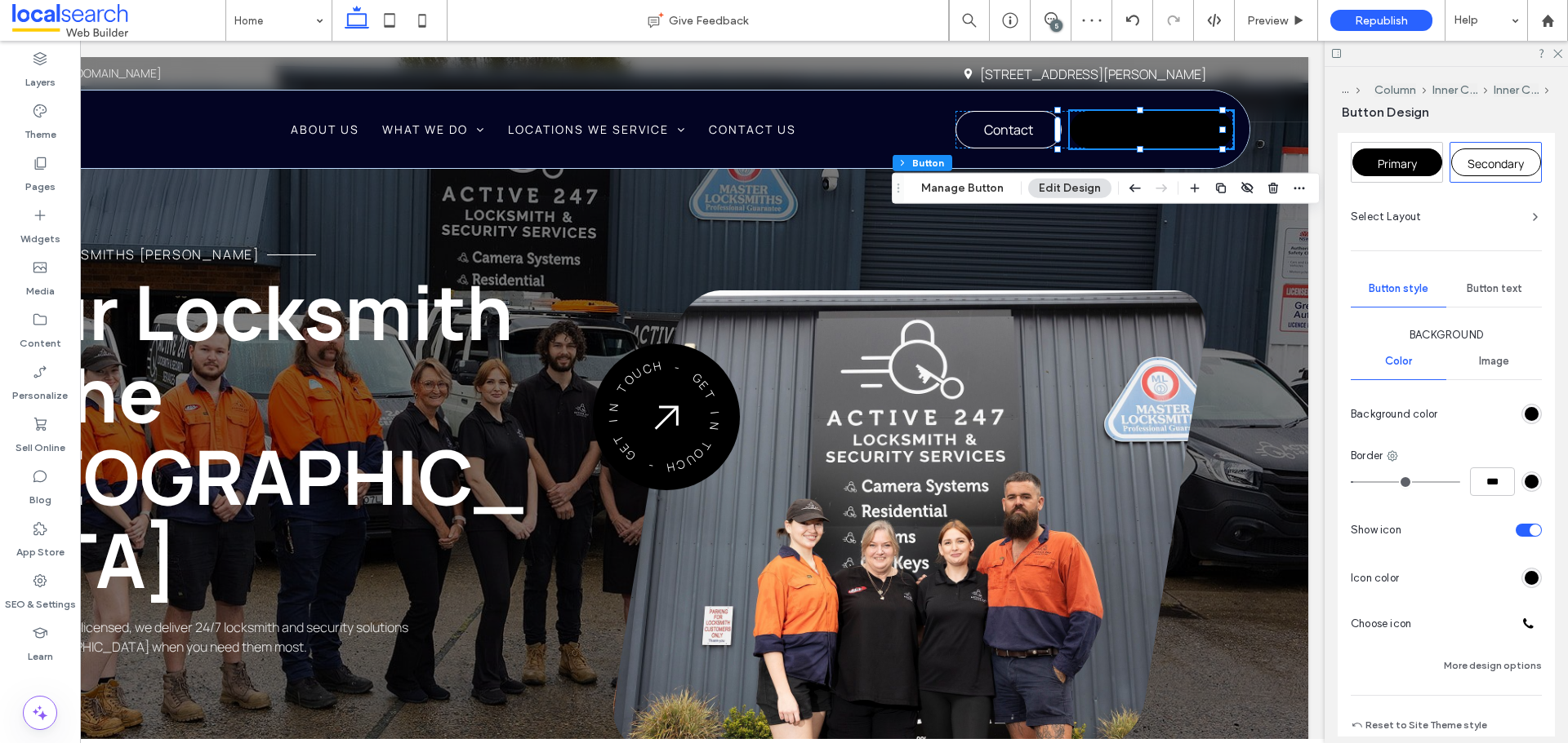
scroll to position [318, 0]
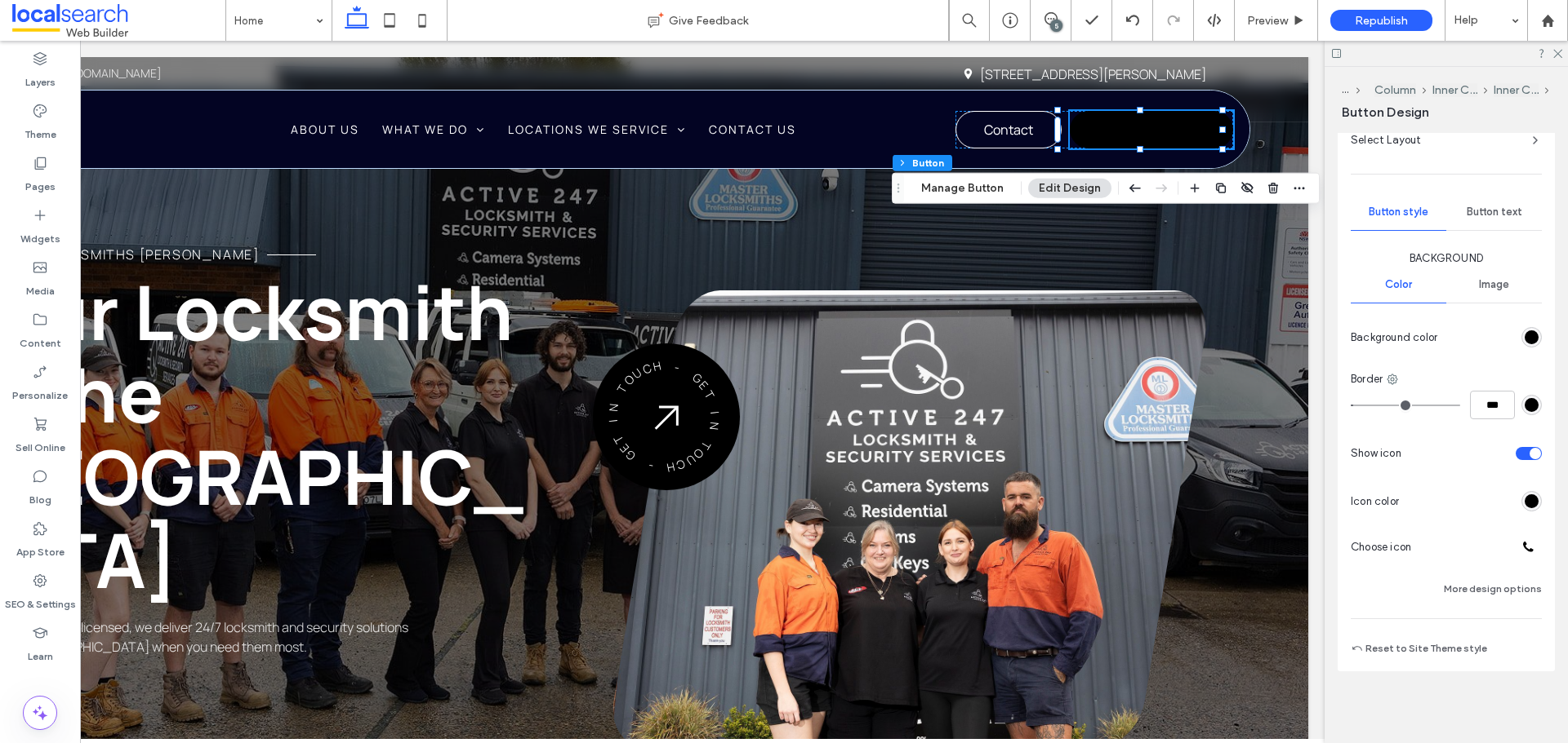
click at [1525, 403] on div "rgb(0, 0, 0)" at bounding box center [1531, 405] width 14 height 14
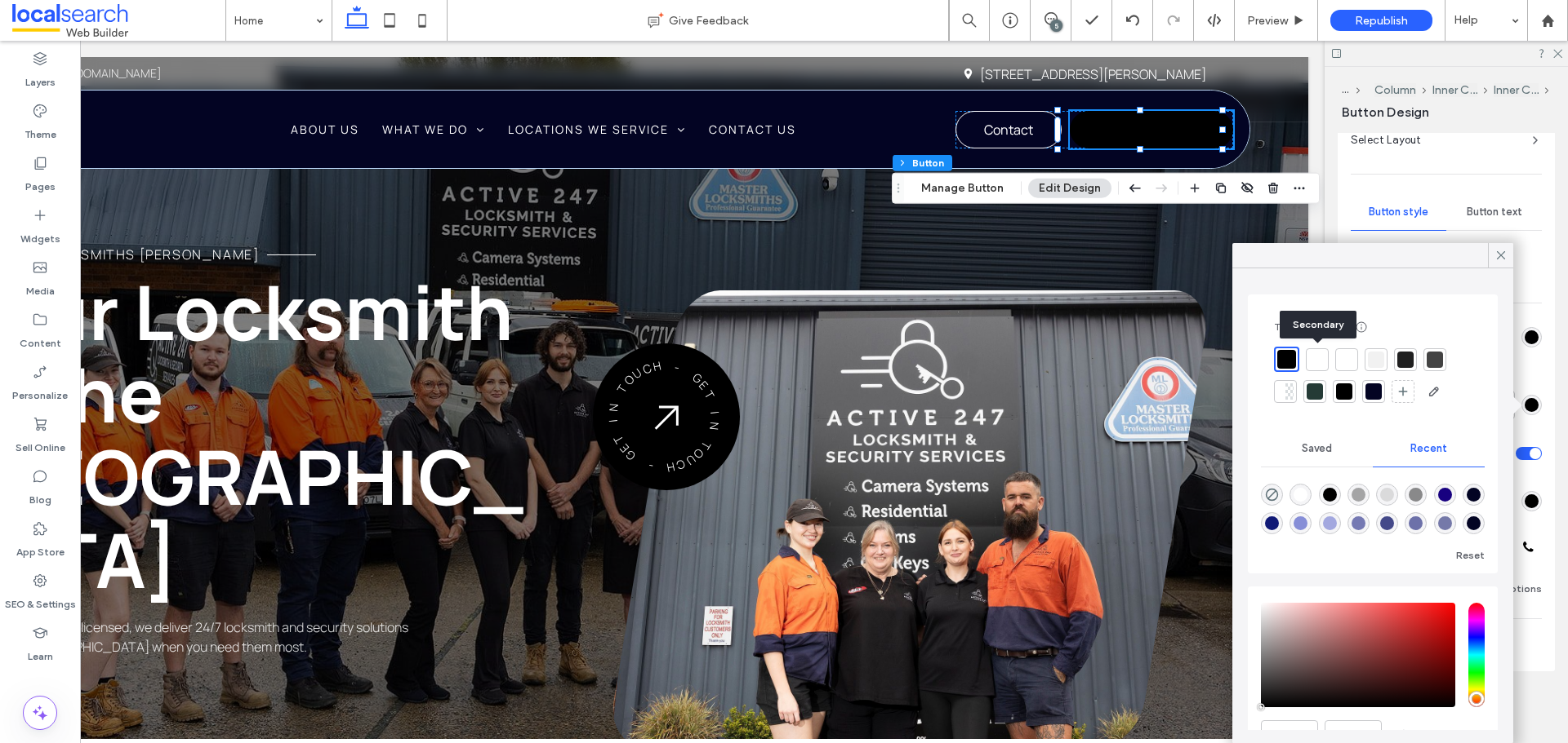
click at [1318, 359] on div at bounding box center [1317, 360] width 16 height 16
click at [1500, 259] on icon at bounding box center [1501, 256] width 15 height 15
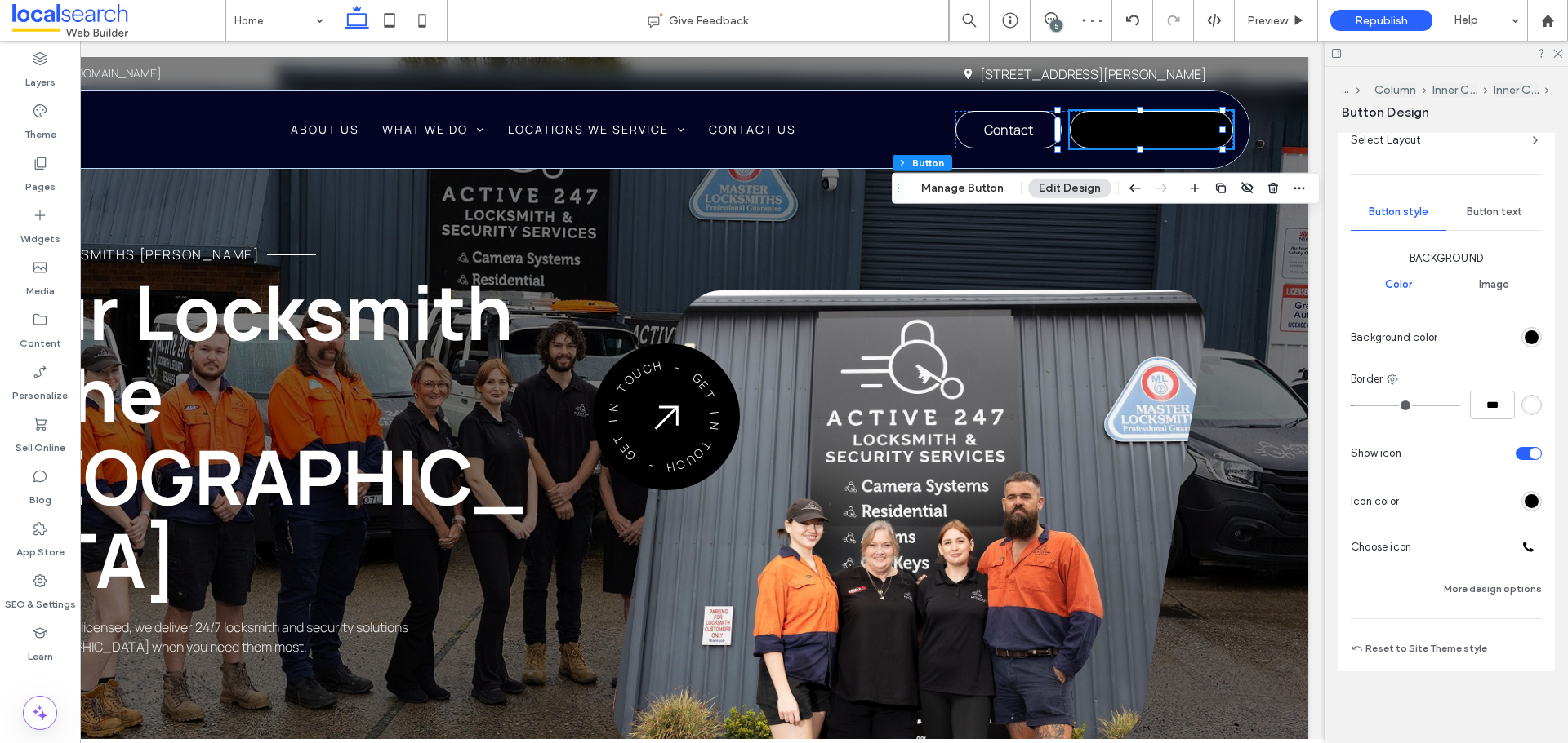
scroll to position [155, 0]
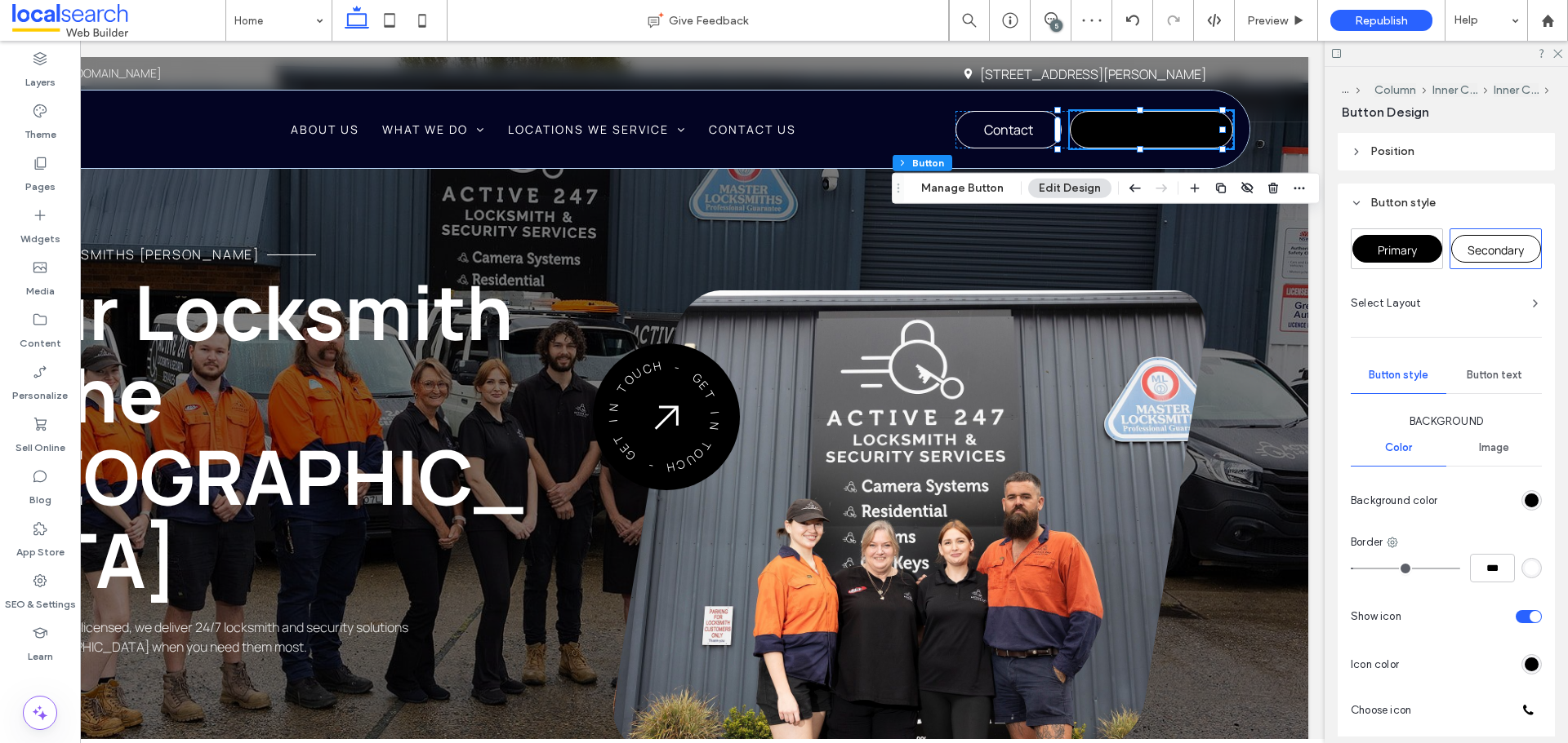
click at [1480, 370] on span "Button text" at bounding box center [1494, 375] width 56 height 13
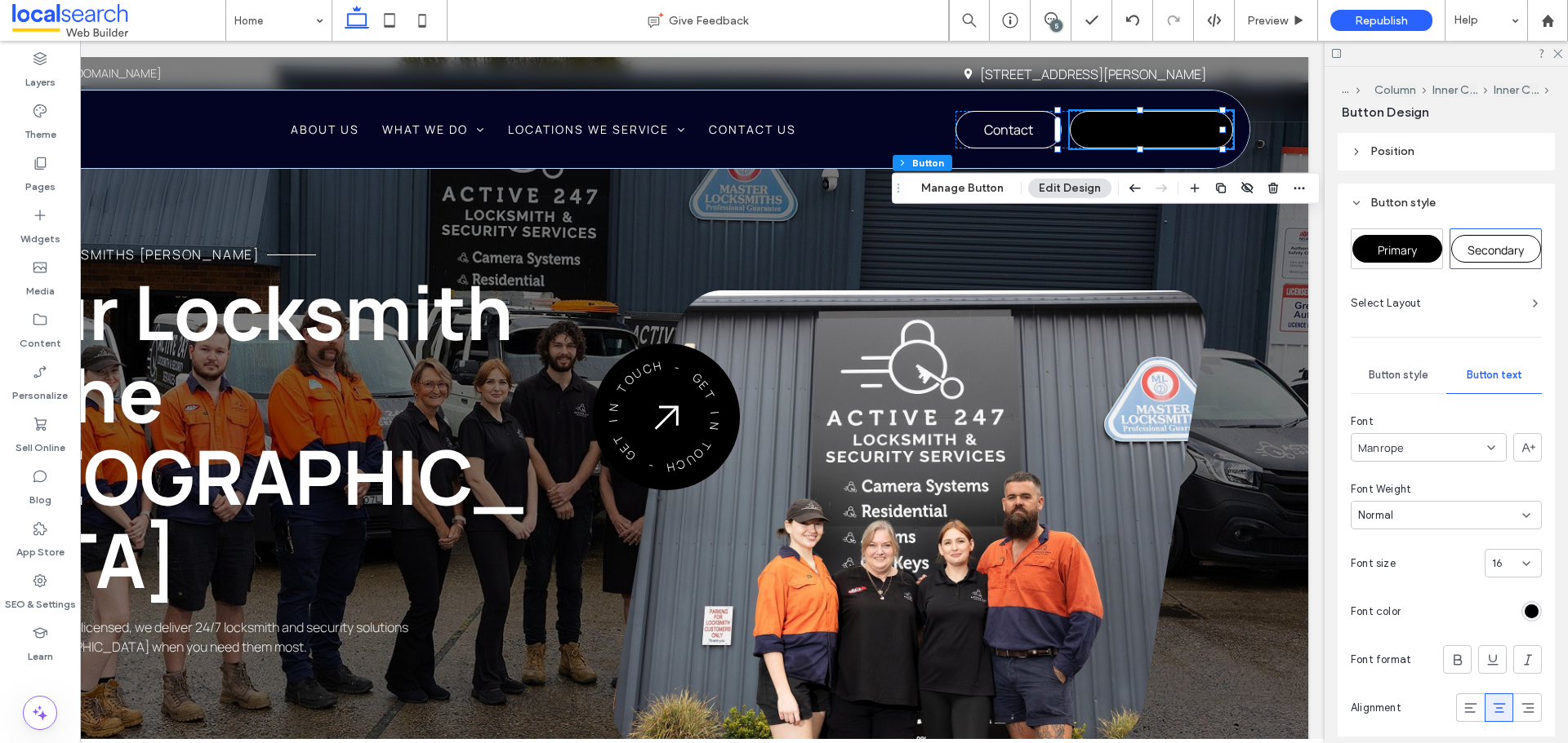
click at [1525, 611] on div "rgb(0, 0, 0)" at bounding box center [1531, 611] width 14 height 14
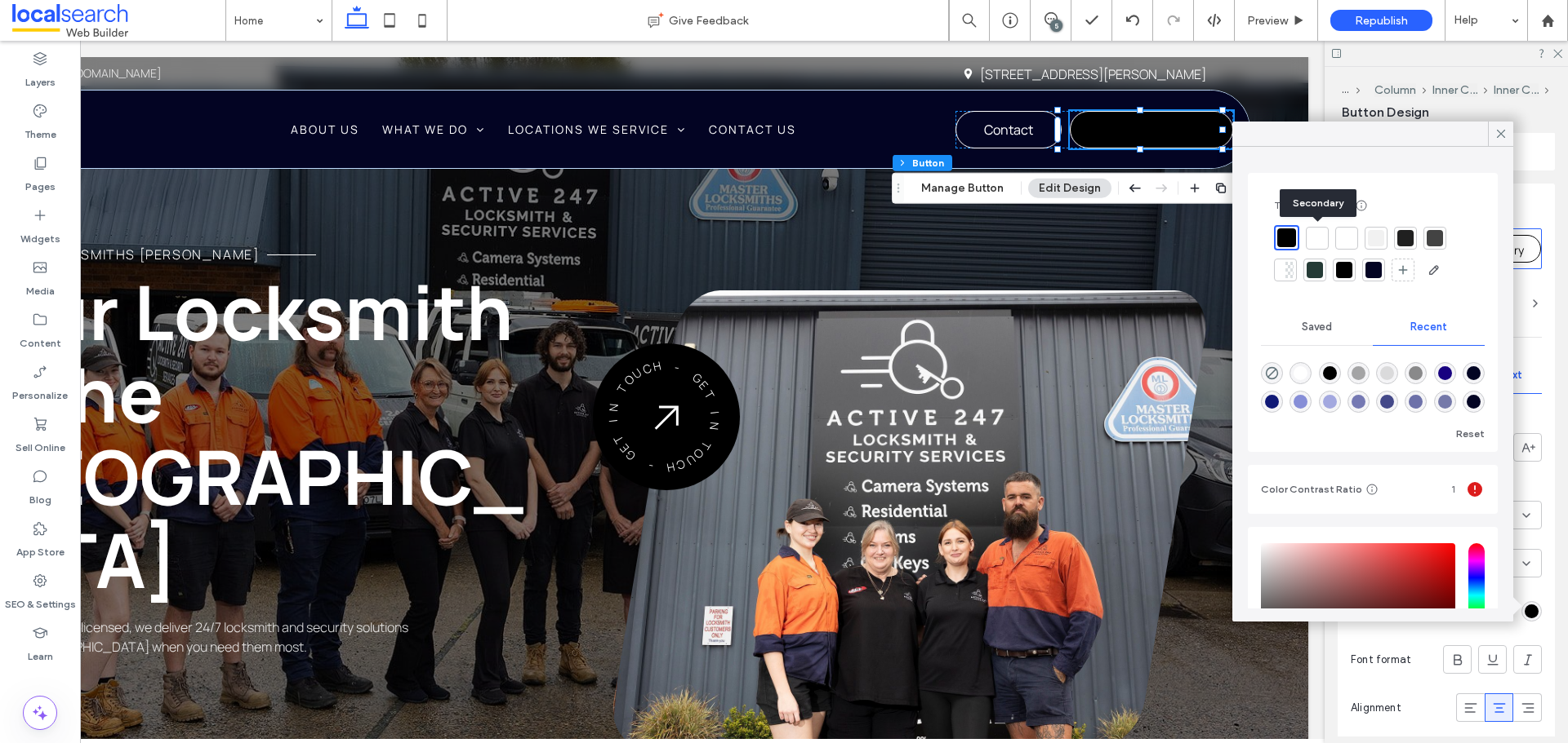
click at [1325, 237] on div at bounding box center [1317, 238] width 16 height 16
click at [1495, 129] on icon at bounding box center [1501, 134] width 15 height 15
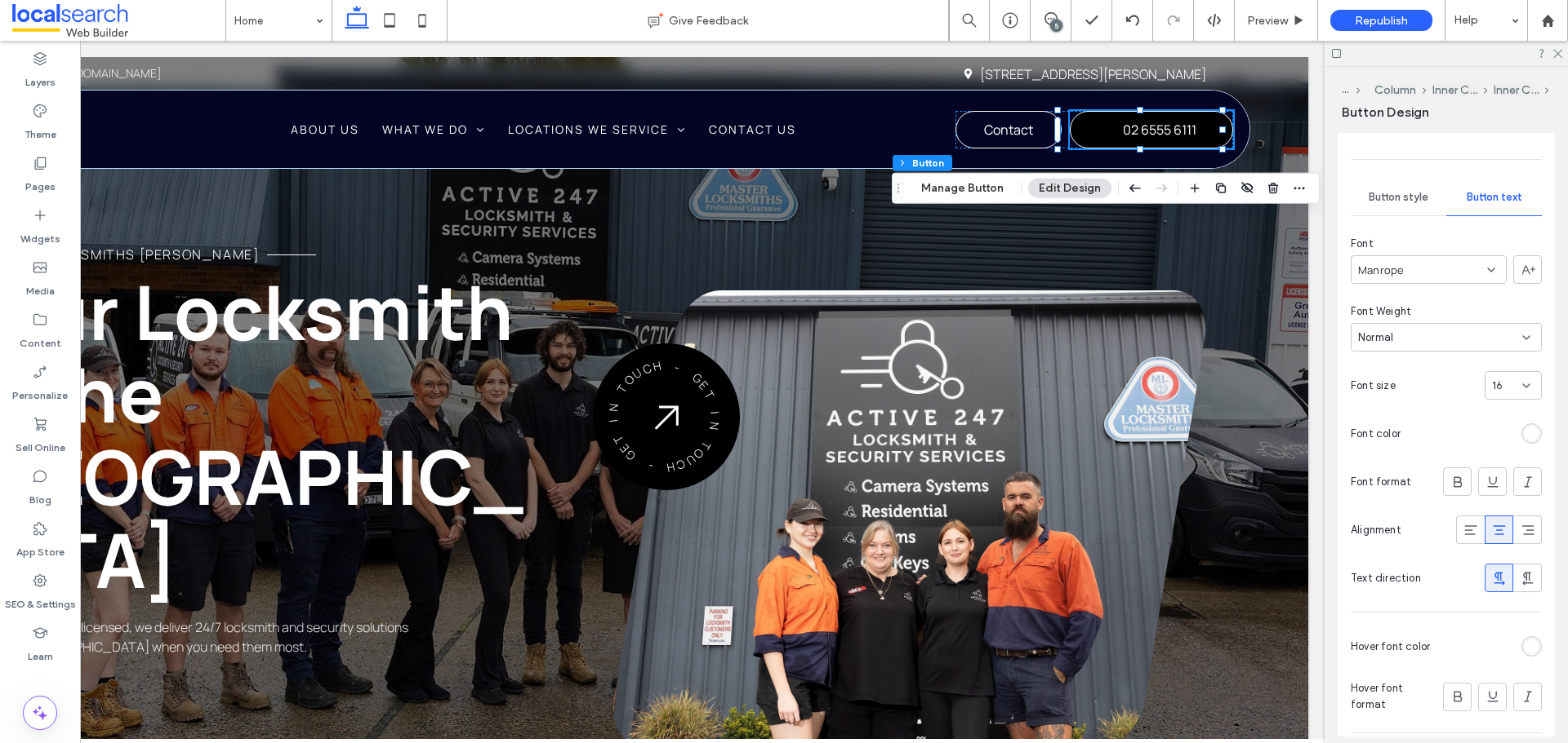
scroll to position [202, 0]
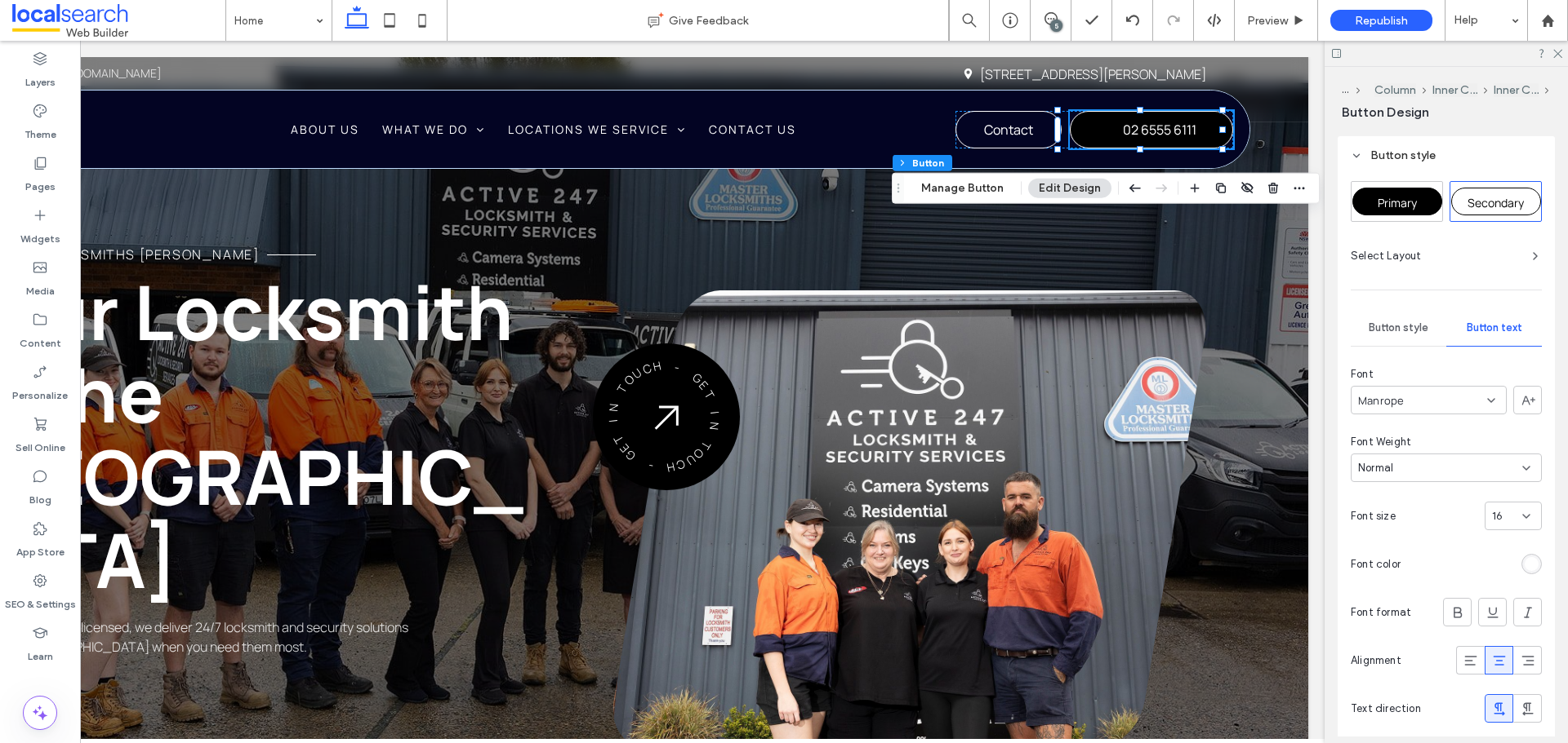
click at [1409, 326] on span "Button style" at bounding box center [1398, 328] width 60 height 13
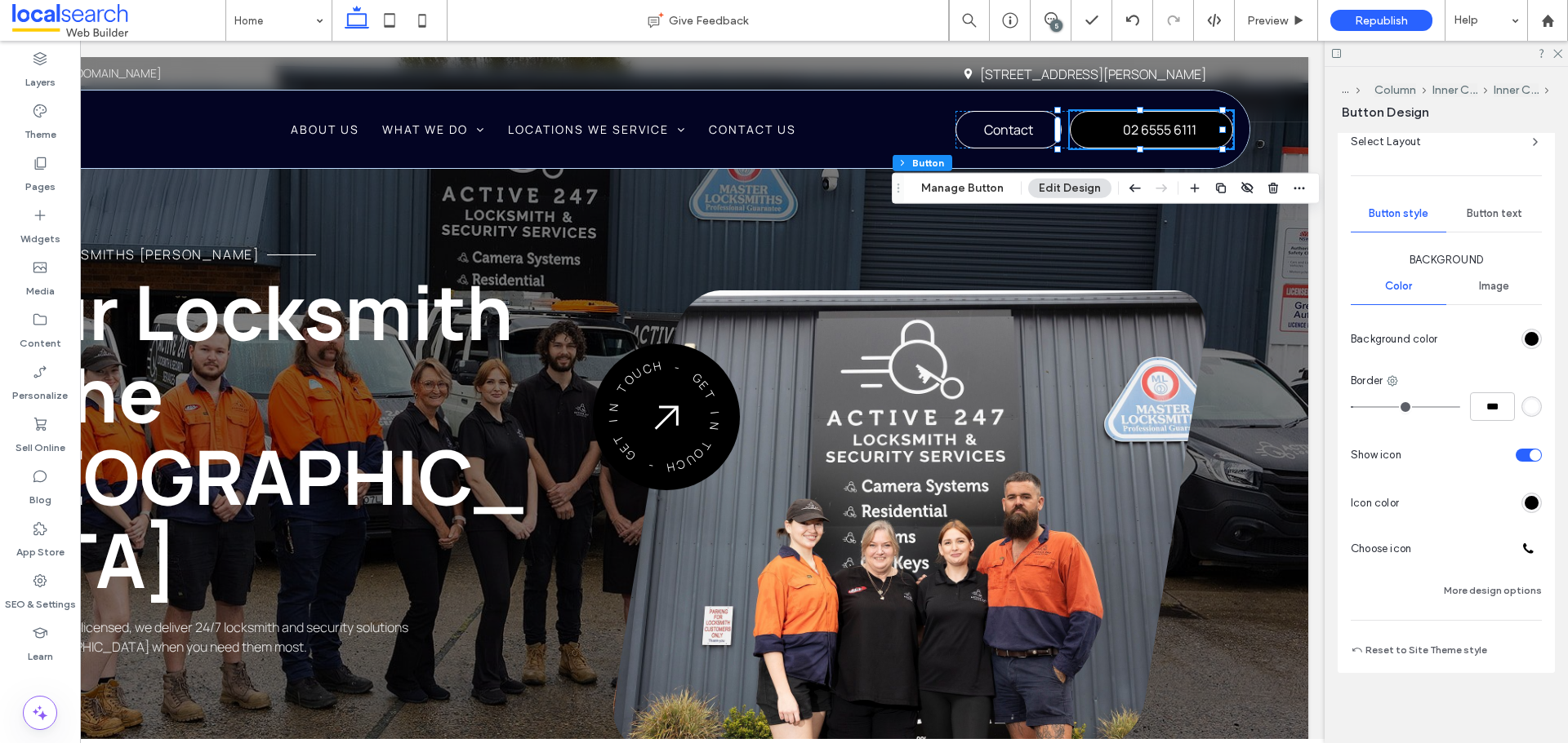
scroll to position [318, 0]
click at [1525, 501] on div "rgb(0, 0, 0)" at bounding box center [1531, 501] width 14 height 14
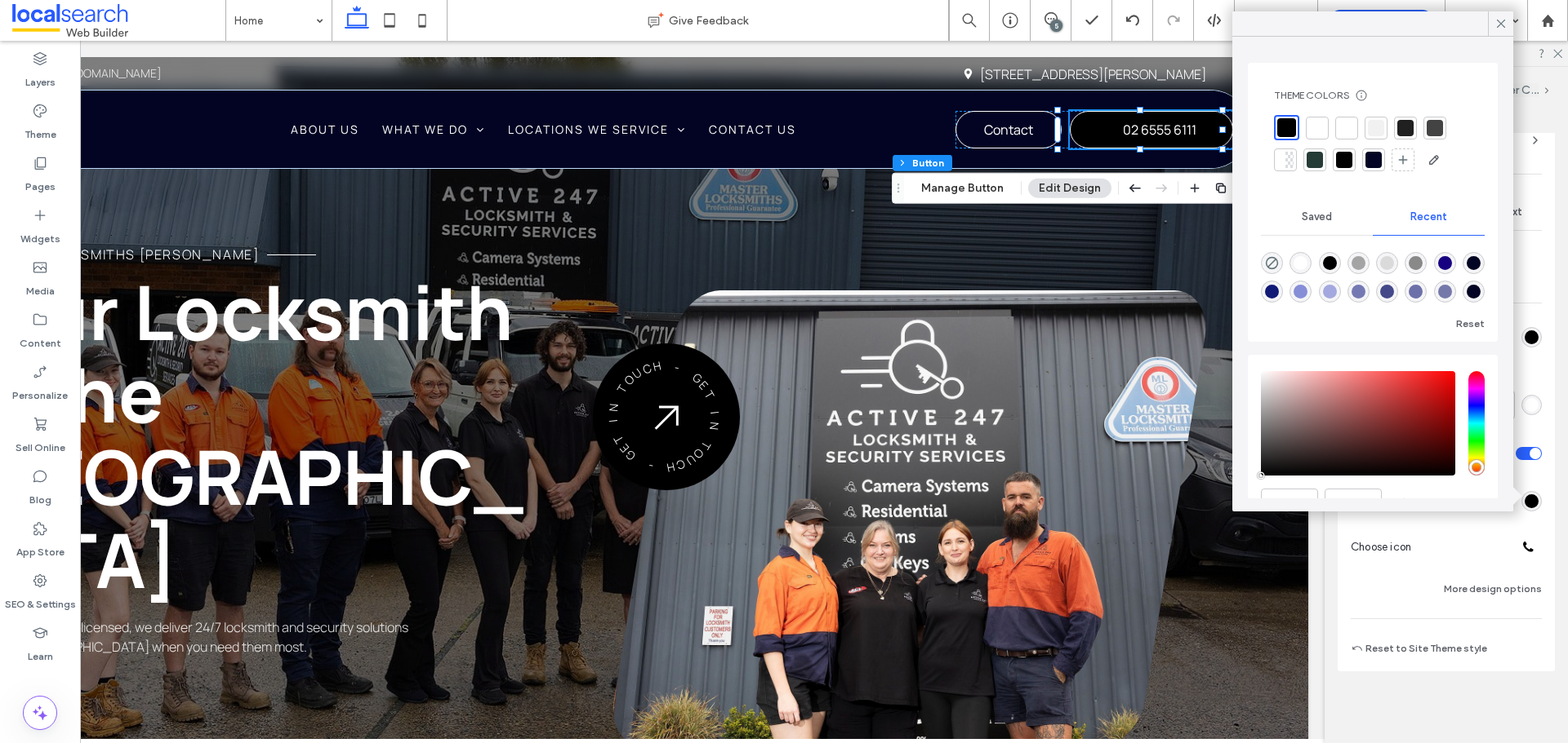
click at [1327, 133] on div at bounding box center [1317, 128] width 23 height 23
click at [1500, 24] on icon at bounding box center [1501, 24] width 15 height 15
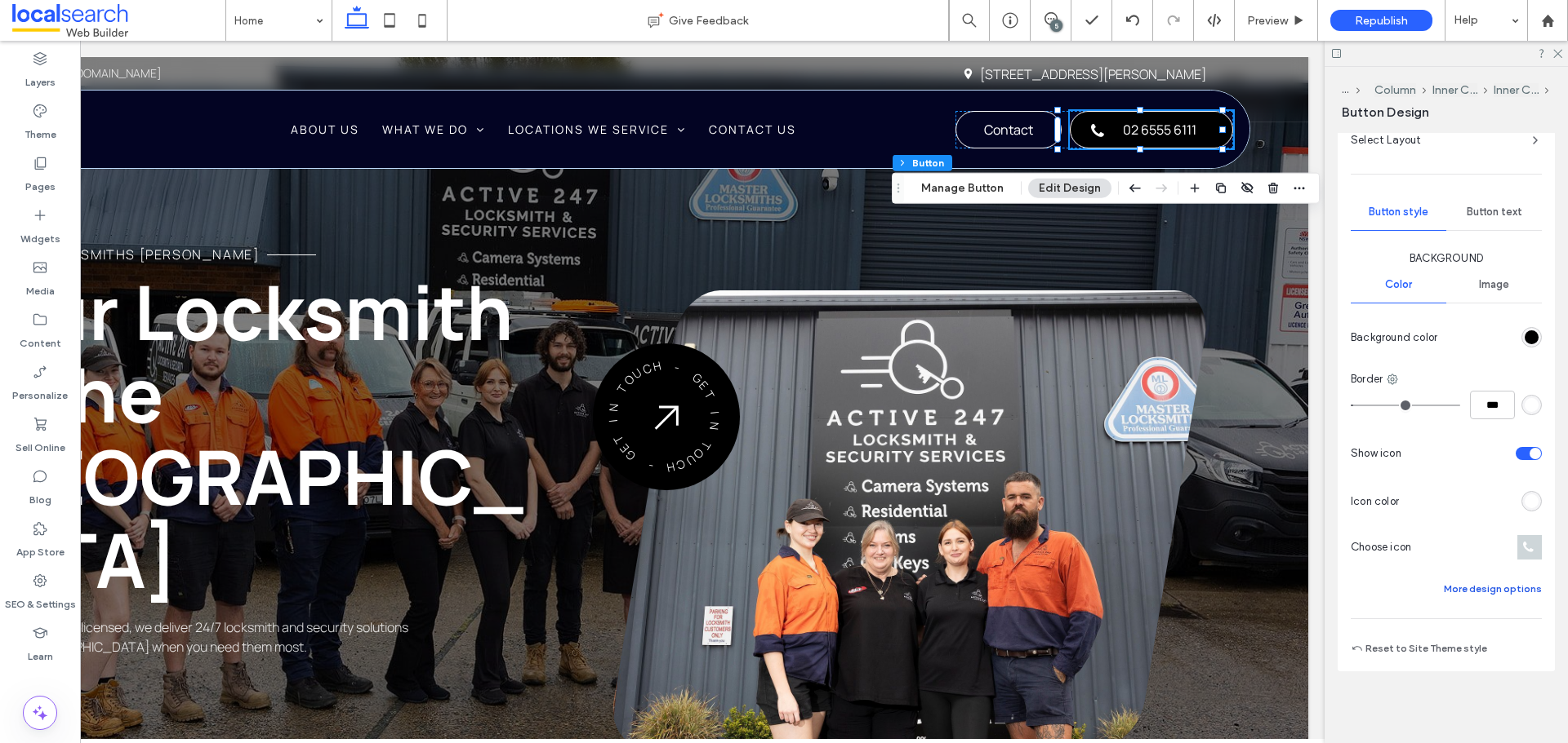
click at [1464, 580] on button "More design options" at bounding box center [1493, 589] width 98 height 20
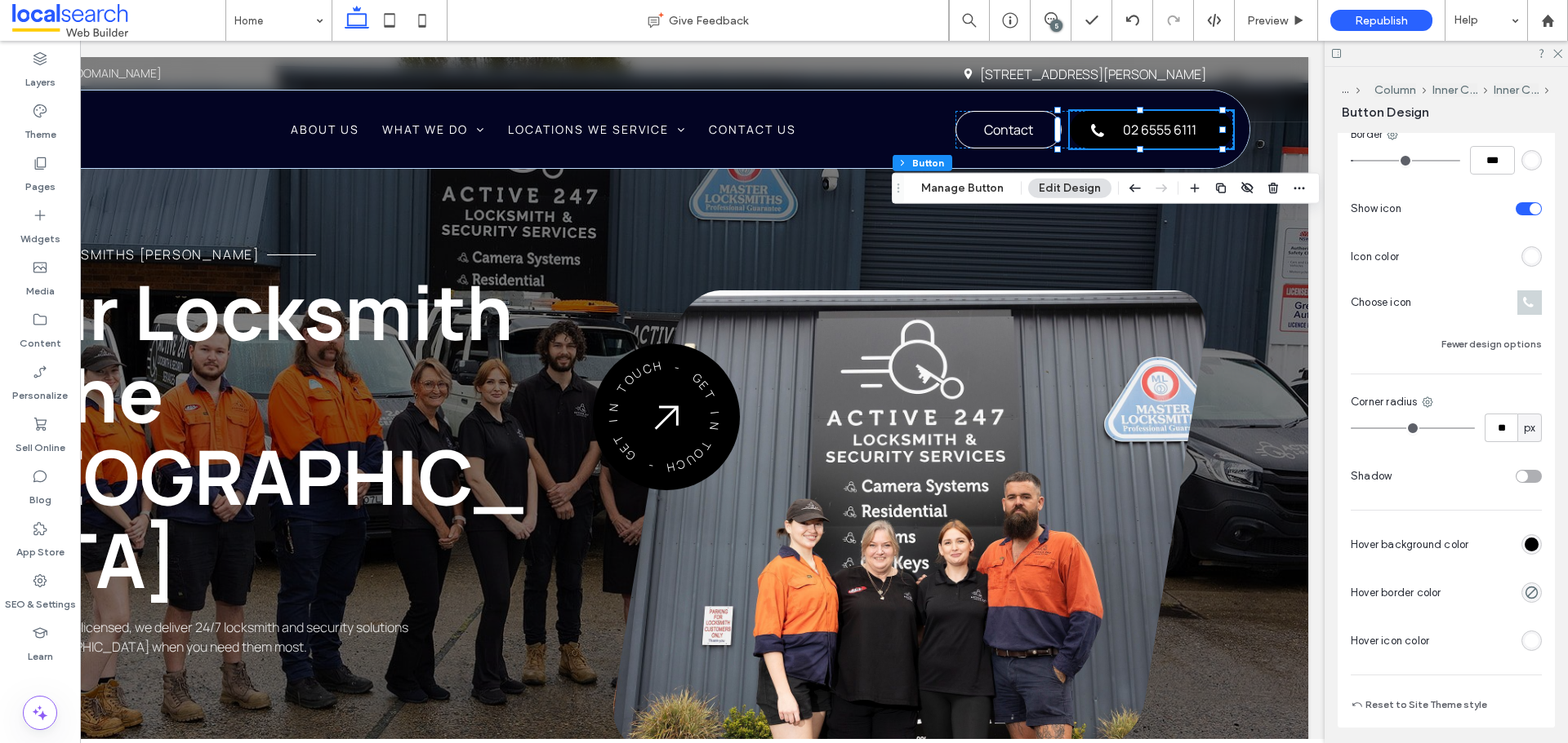
click at [1521, 551] on div "rgb(0, 0, 0)" at bounding box center [1531, 544] width 20 height 20
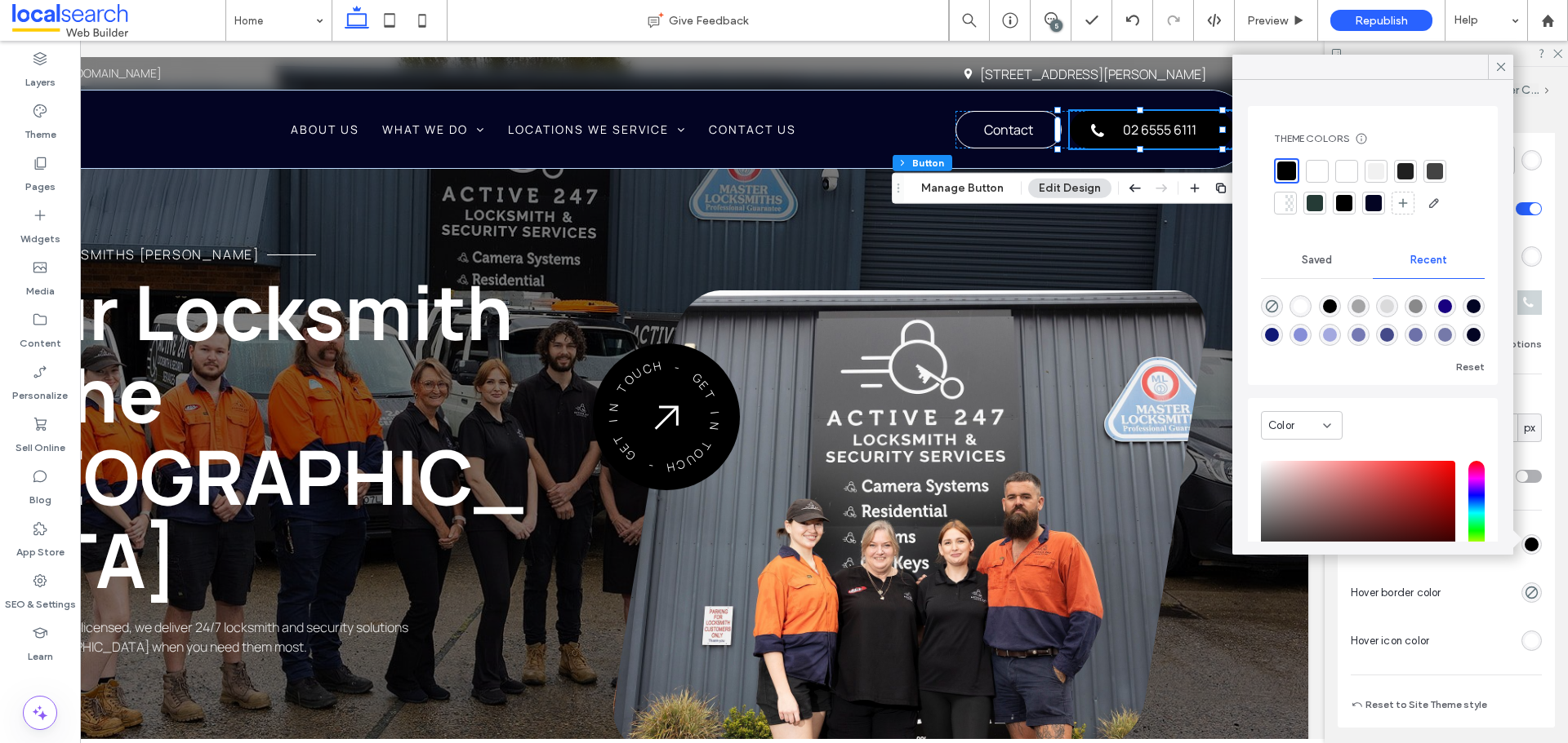
click at [1374, 170] on div at bounding box center [1375, 171] width 16 height 16
drag, startPoint x: 1502, startPoint y: 72, endPoint x: 1352, endPoint y: 102, distance: 153.0
click at [1502, 74] on icon at bounding box center [1501, 67] width 15 height 15
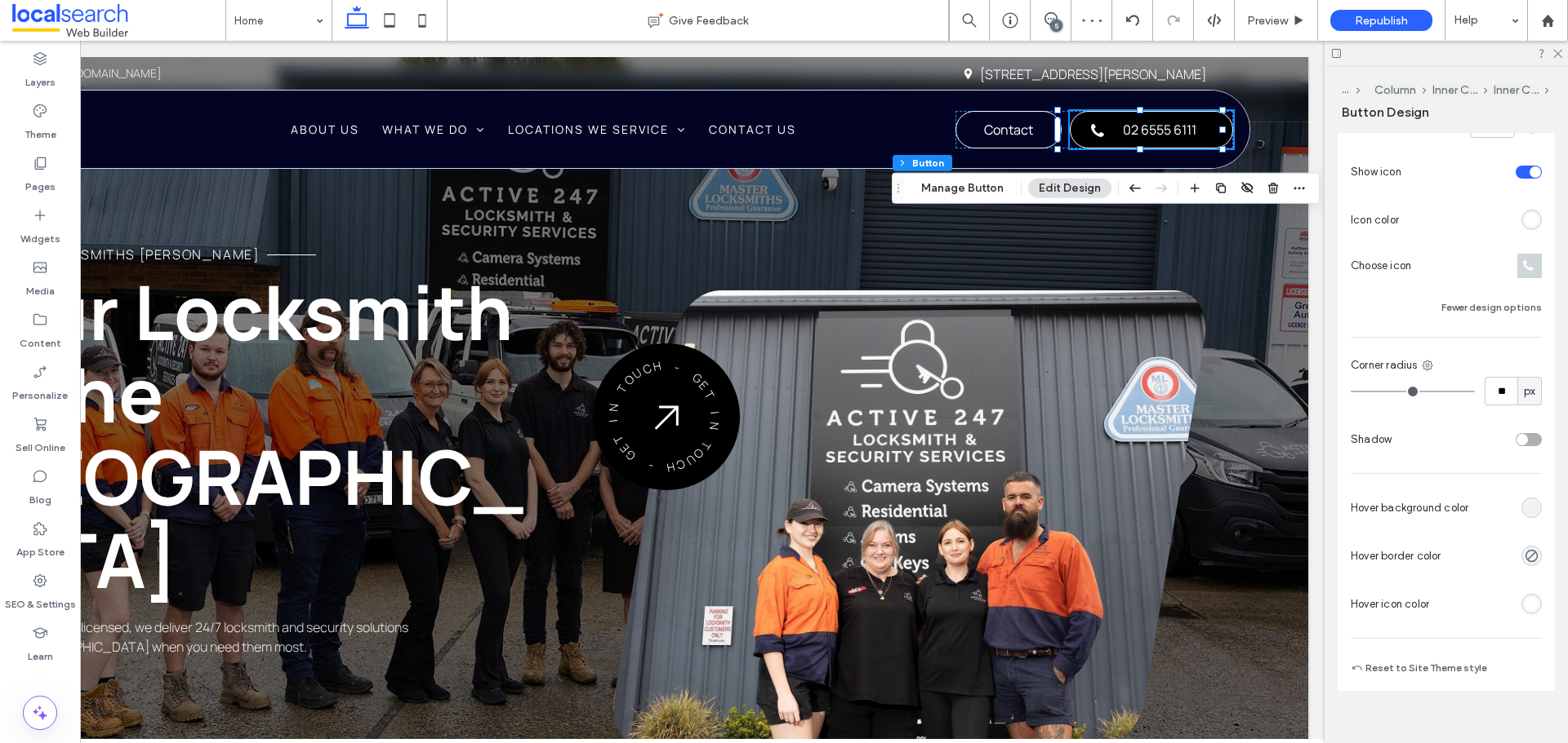
scroll to position [619, 0]
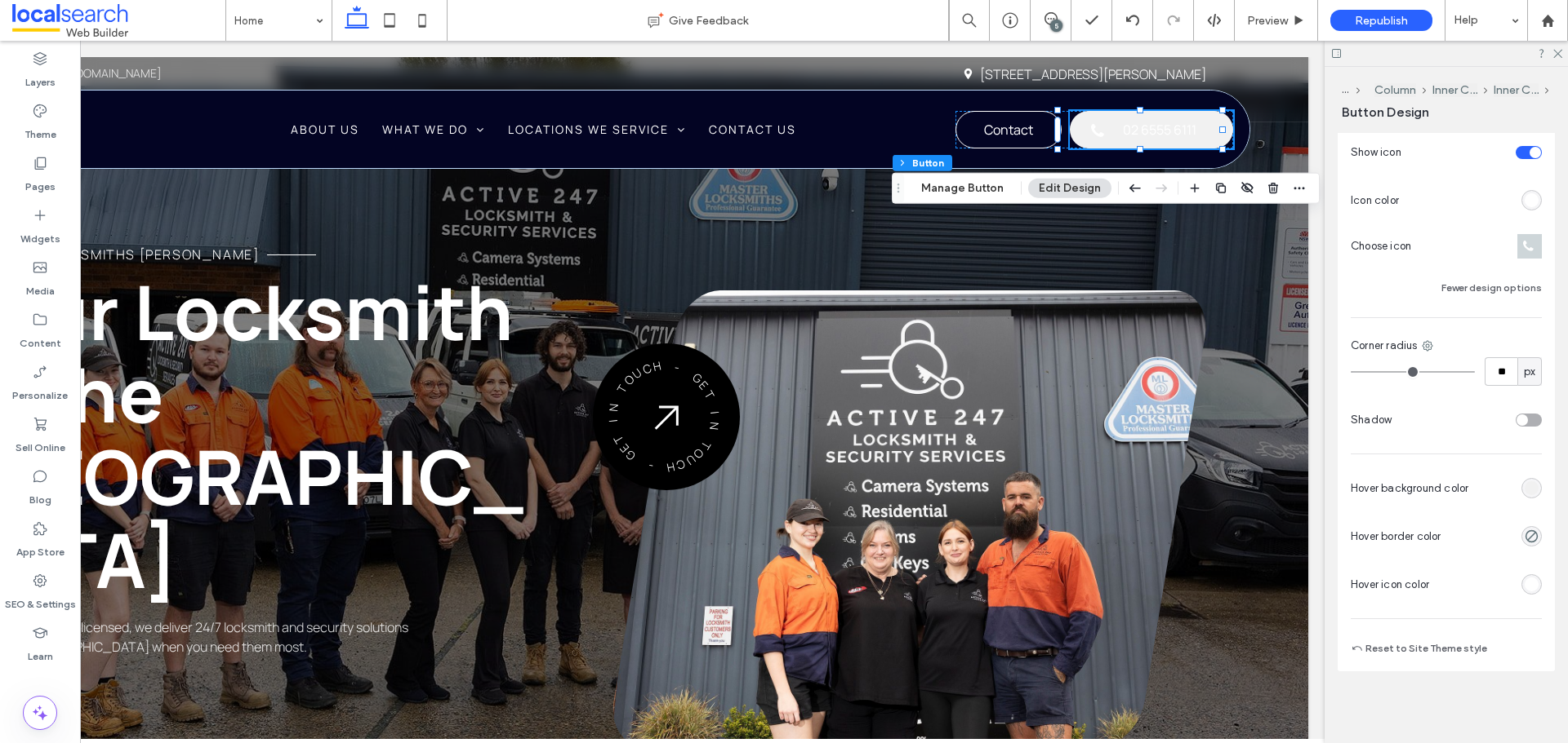
click at [1521, 583] on div "rgb(255, 255, 255)" at bounding box center [1531, 584] width 20 height 20
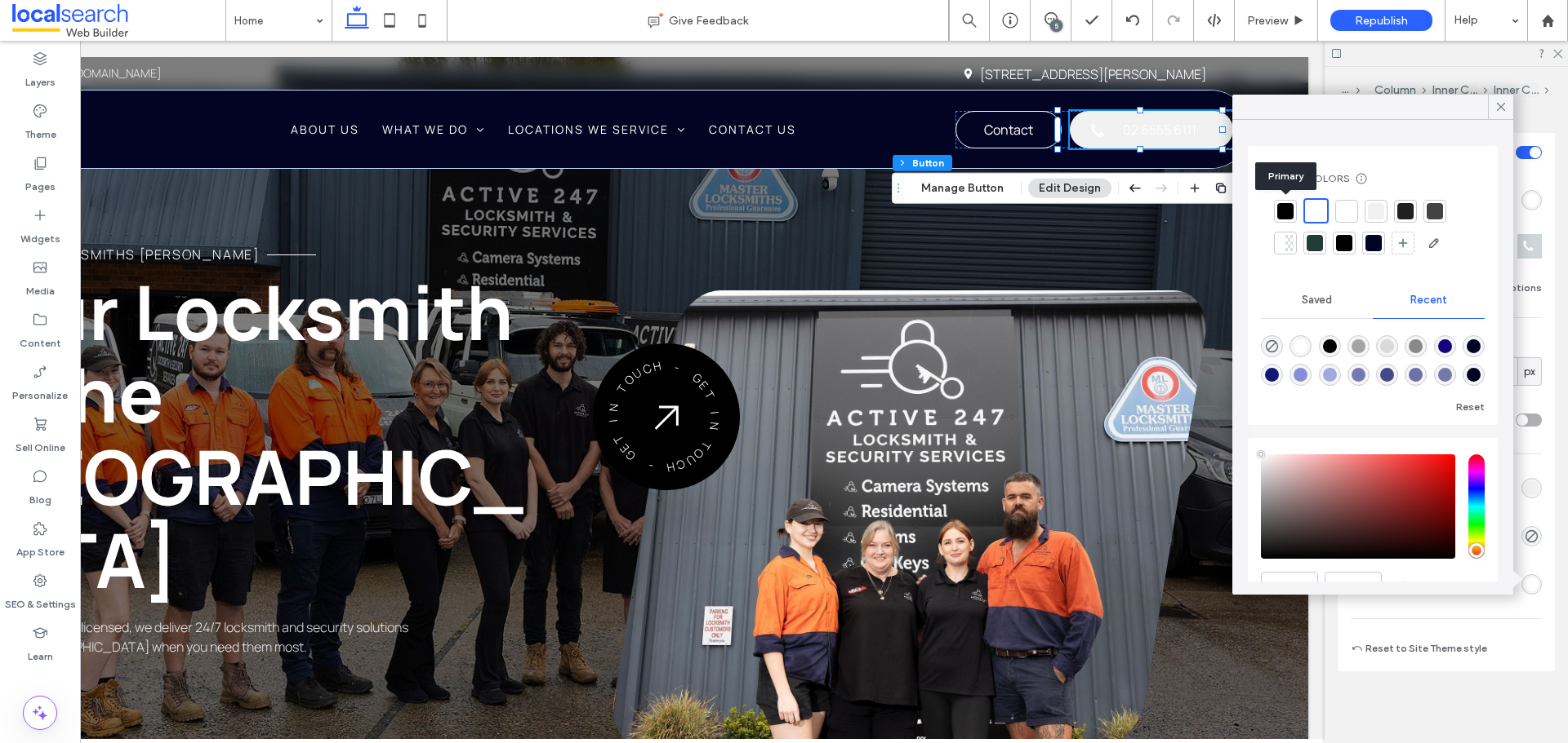
click at [1287, 213] on div at bounding box center [1285, 211] width 16 height 16
click at [1502, 106] on icon at bounding box center [1501, 107] width 15 height 15
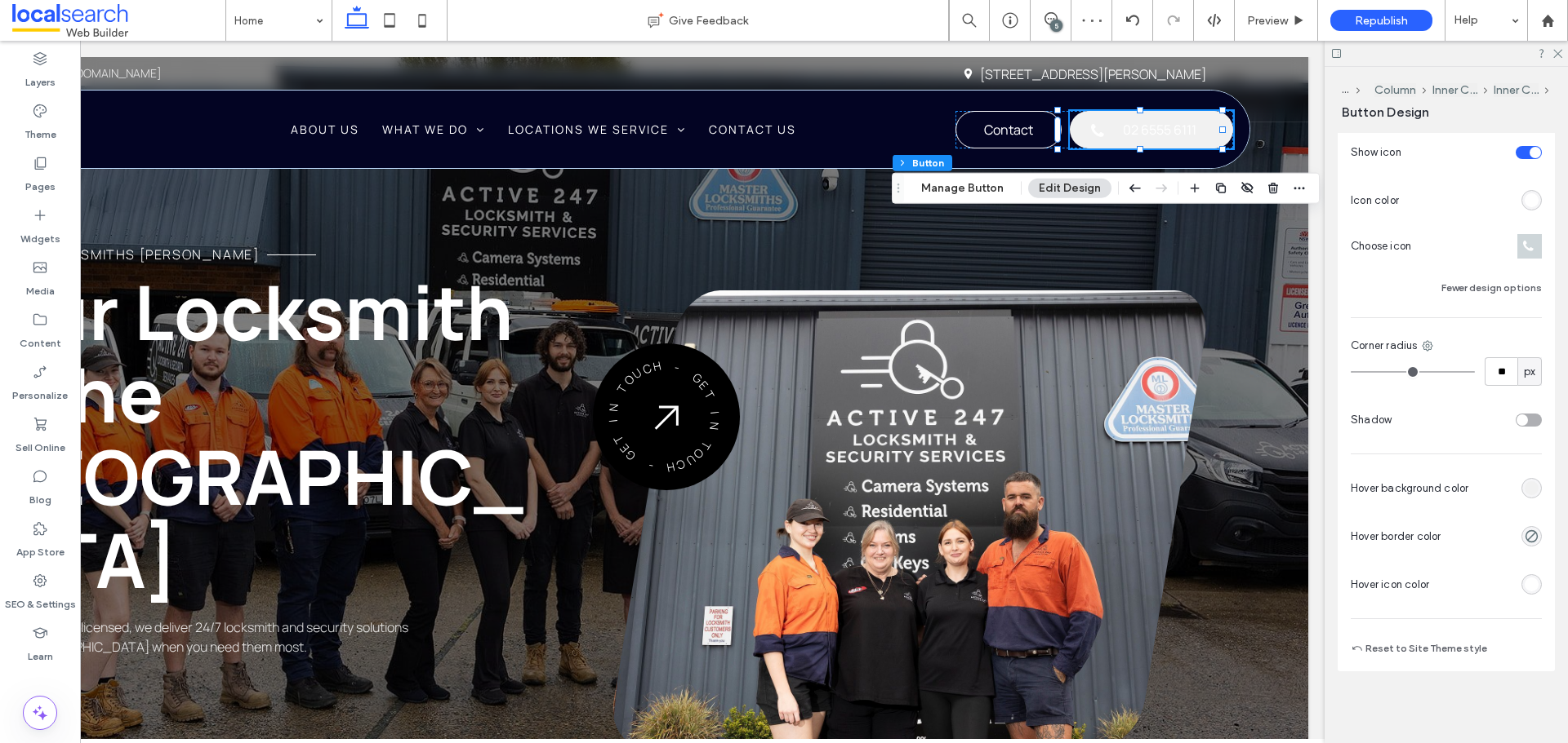
click at [1525, 583] on div "rgb(255, 255, 255)" at bounding box center [1531, 584] width 14 height 14
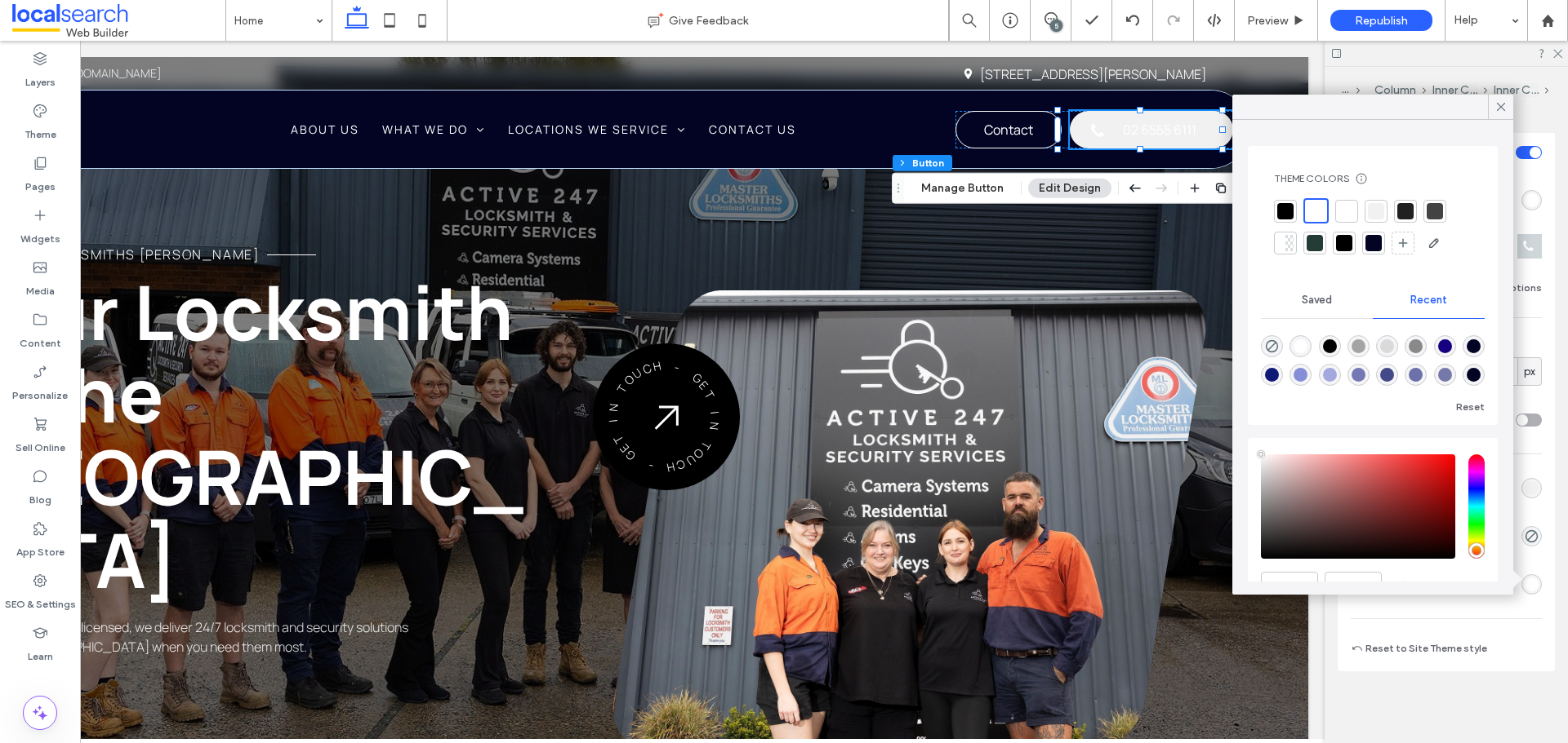
click at [1285, 206] on div at bounding box center [1285, 211] width 16 height 16
click at [1495, 108] on icon at bounding box center [1501, 107] width 15 height 15
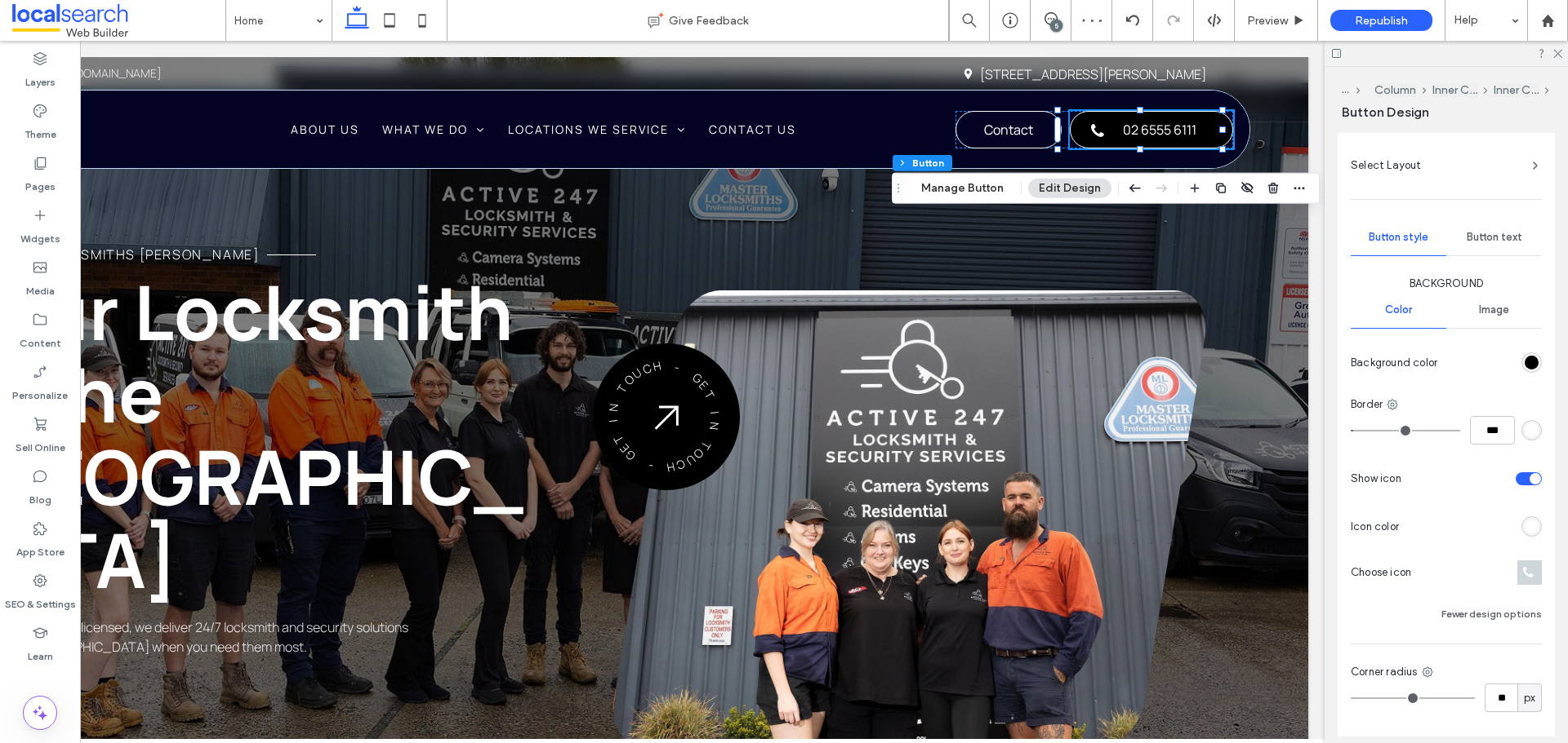
scroll to position [48, 0]
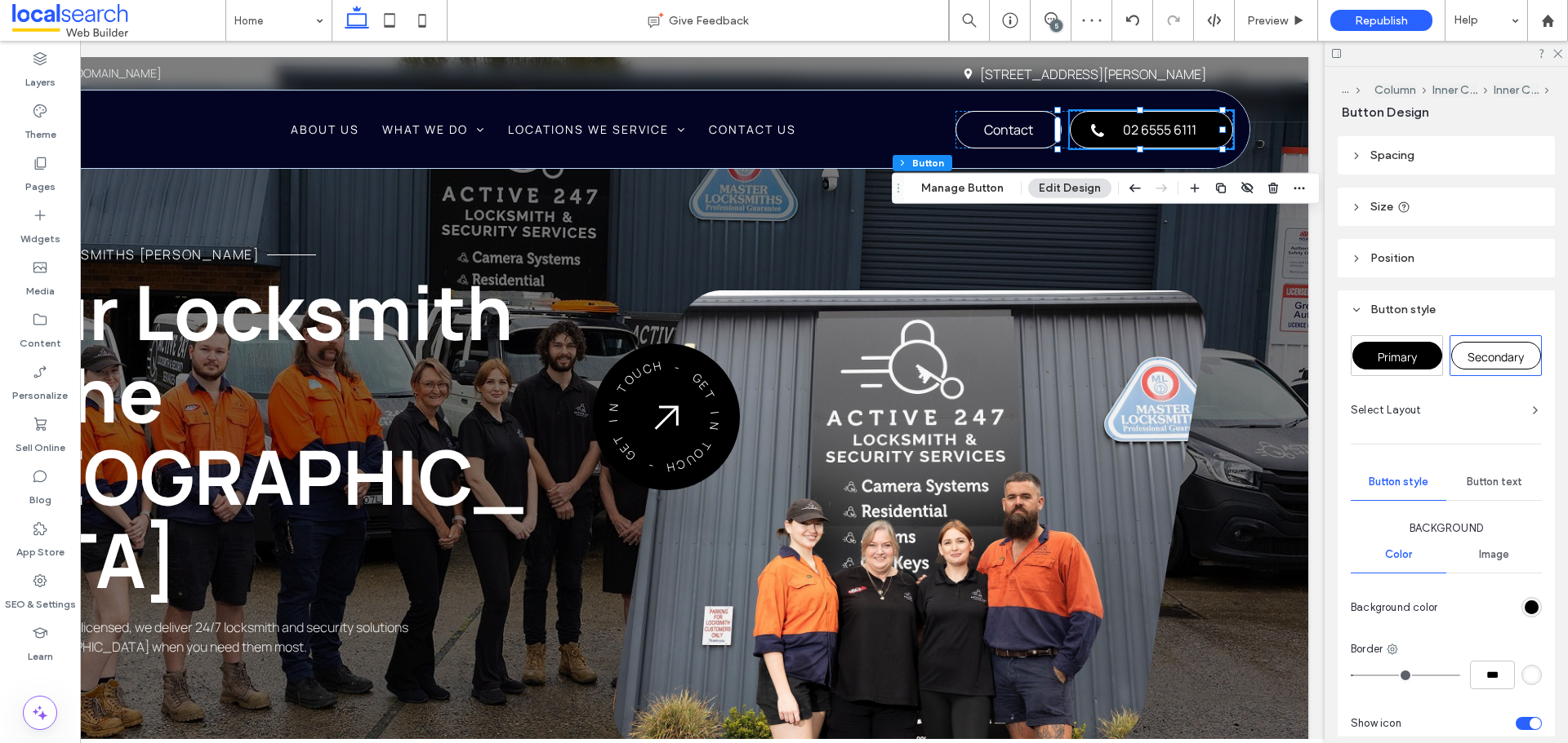
click at [1499, 476] on span "Button text" at bounding box center [1494, 482] width 56 height 13
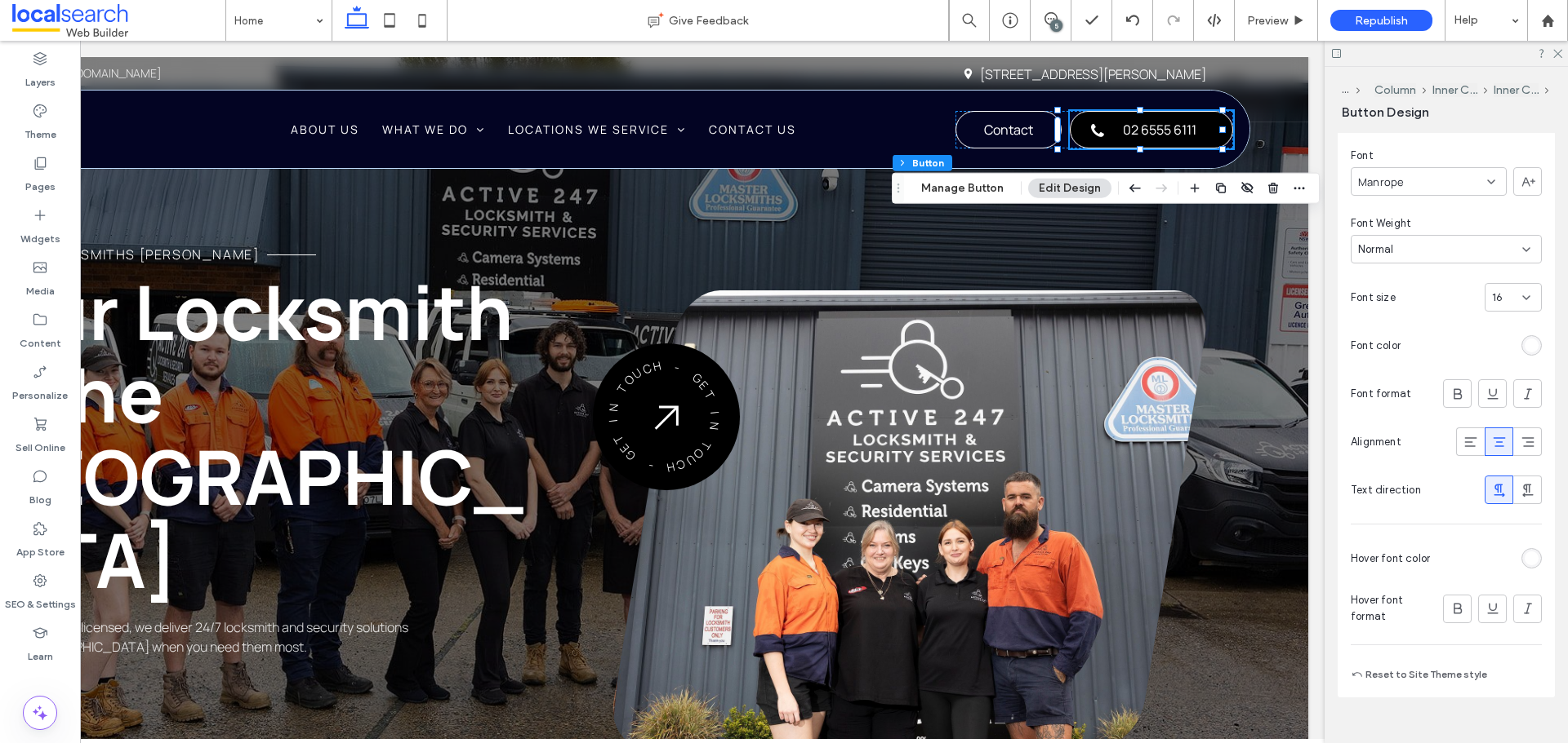
scroll to position [447, 0]
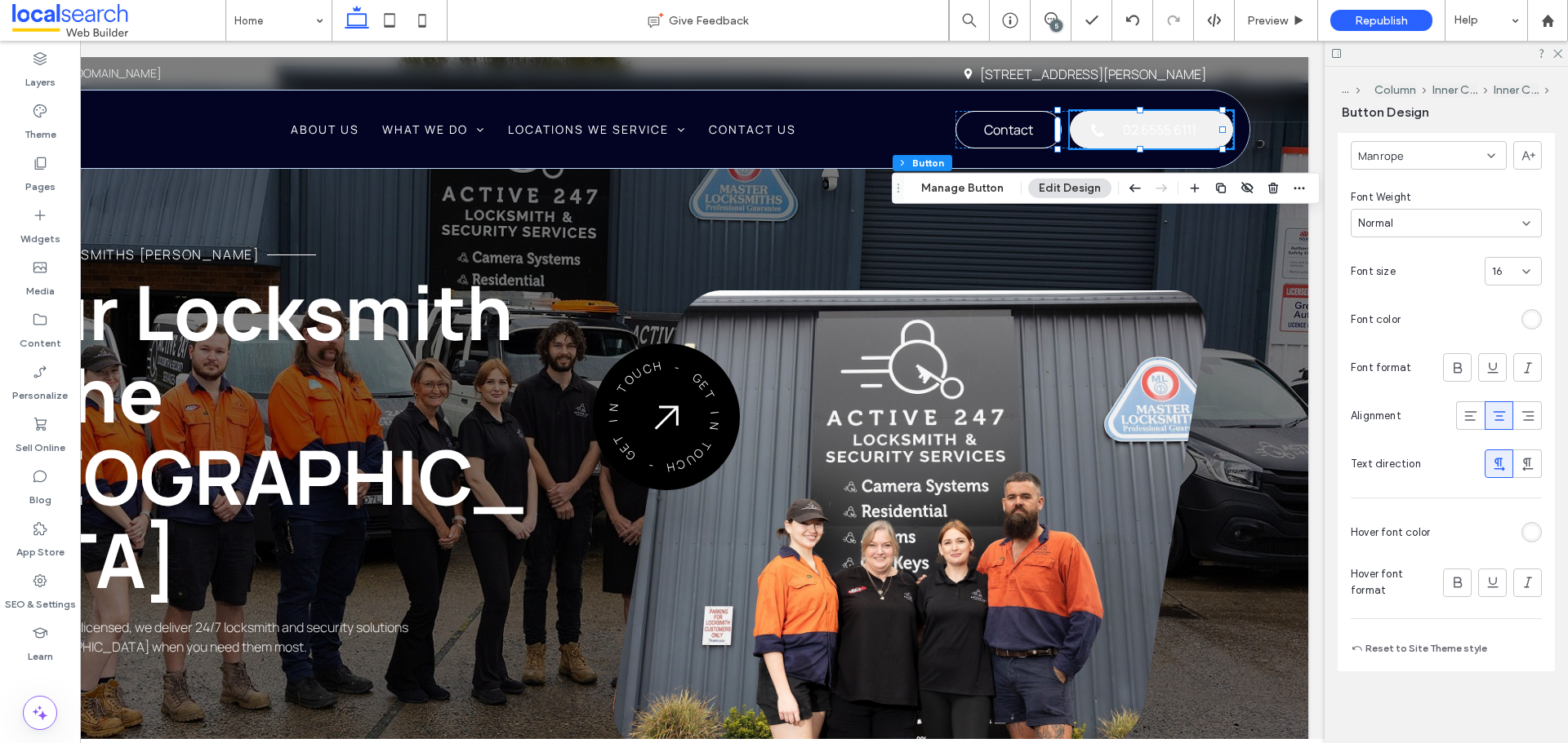
click at [1519, 542] on div at bounding box center [1488, 532] width 105 height 29
click at [1525, 536] on div "rgb(255, 255, 255)" at bounding box center [1531, 532] width 14 height 14
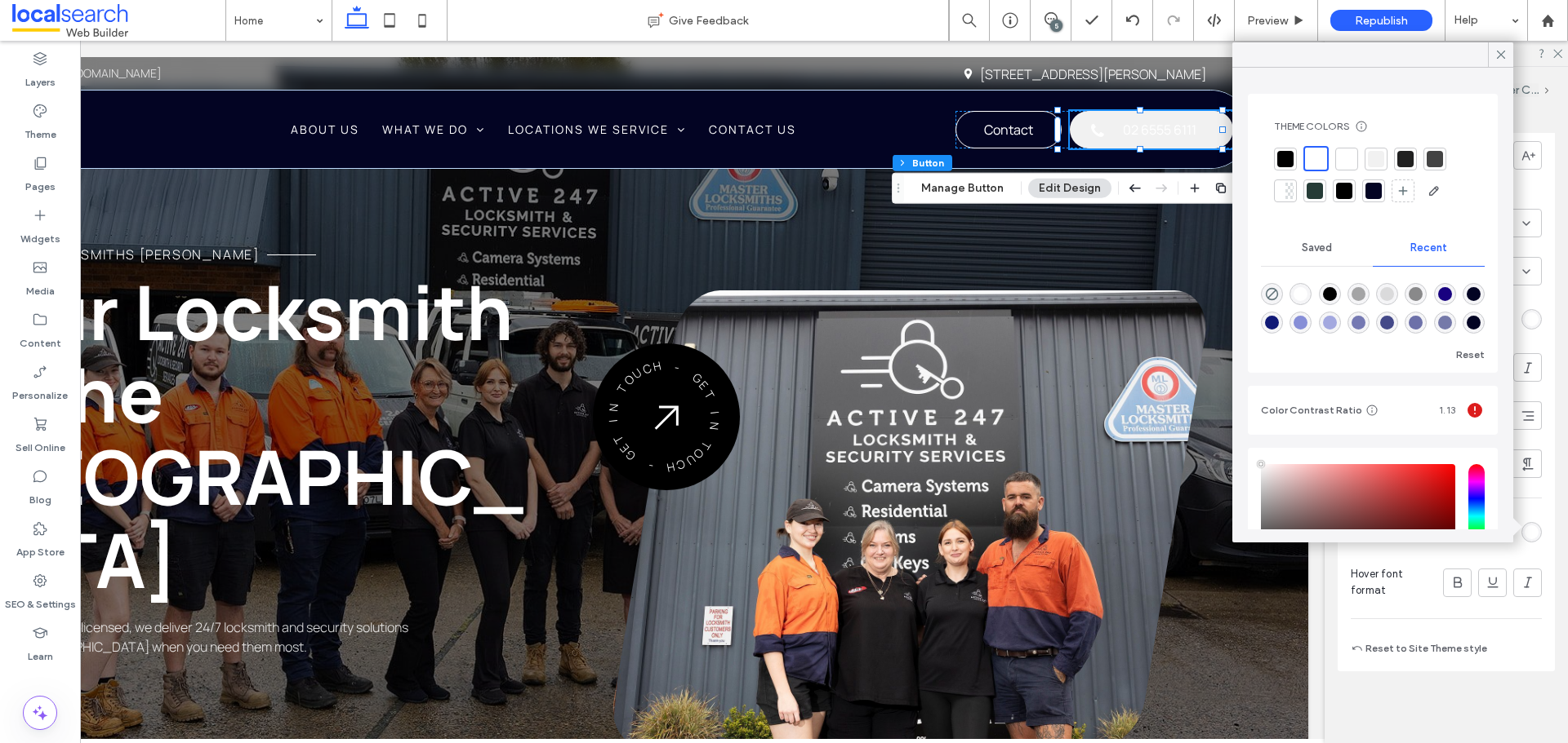
click at [1287, 140] on div "Theme Colors Save time with Theme Colors Create a color palette to instantly ad…" at bounding box center [1372, 161] width 224 height 110
click at [1279, 165] on div at bounding box center [1285, 159] width 16 height 16
click at [1500, 55] on icon at bounding box center [1501, 55] width 15 height 15
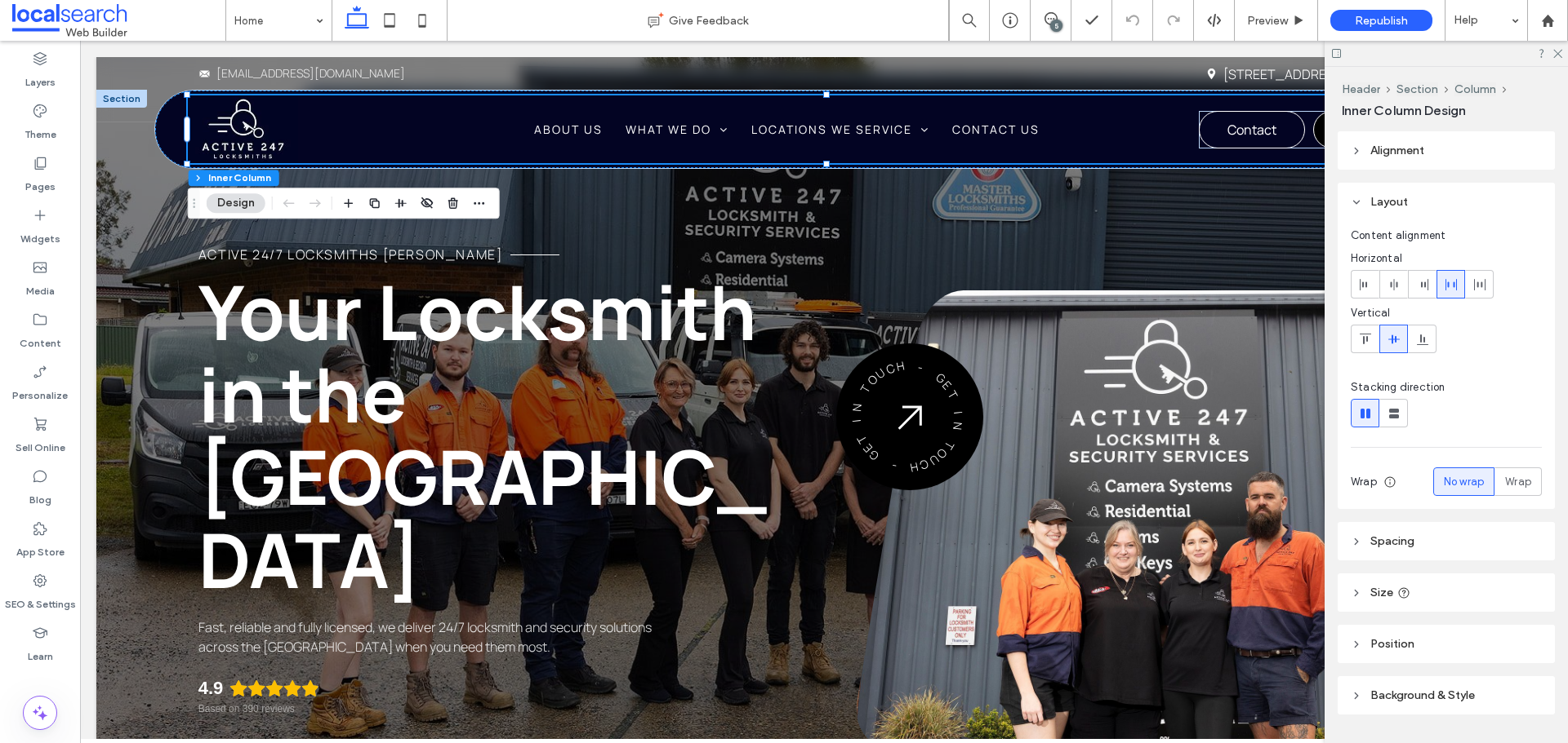
click at [1313, 127] on link "02 6555 6111" at bounding box center [1394, 129] width 163 height 38
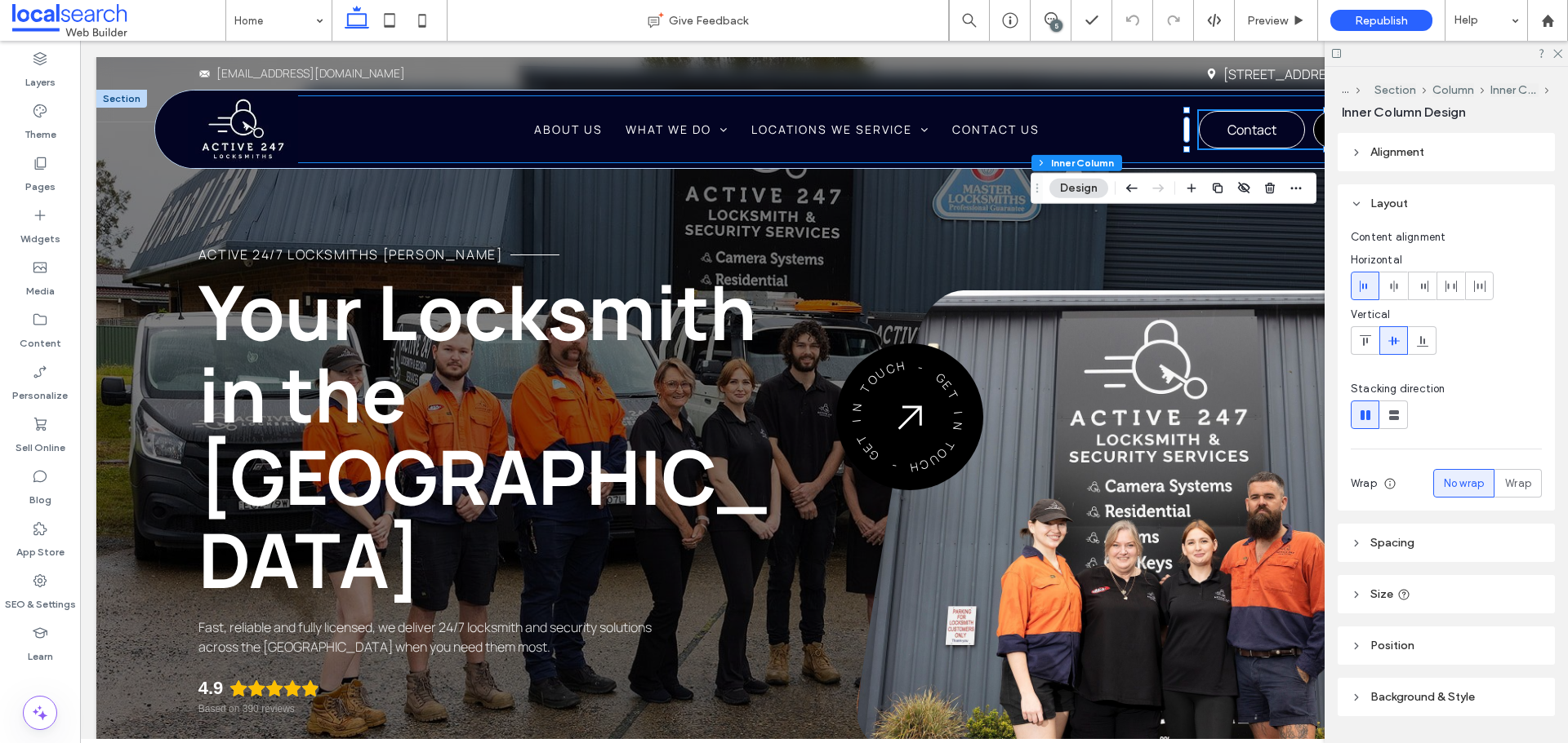
click at [1313, 127] on link "02 6555 6111" at bounding box center [1394, 129] width 163 height 38
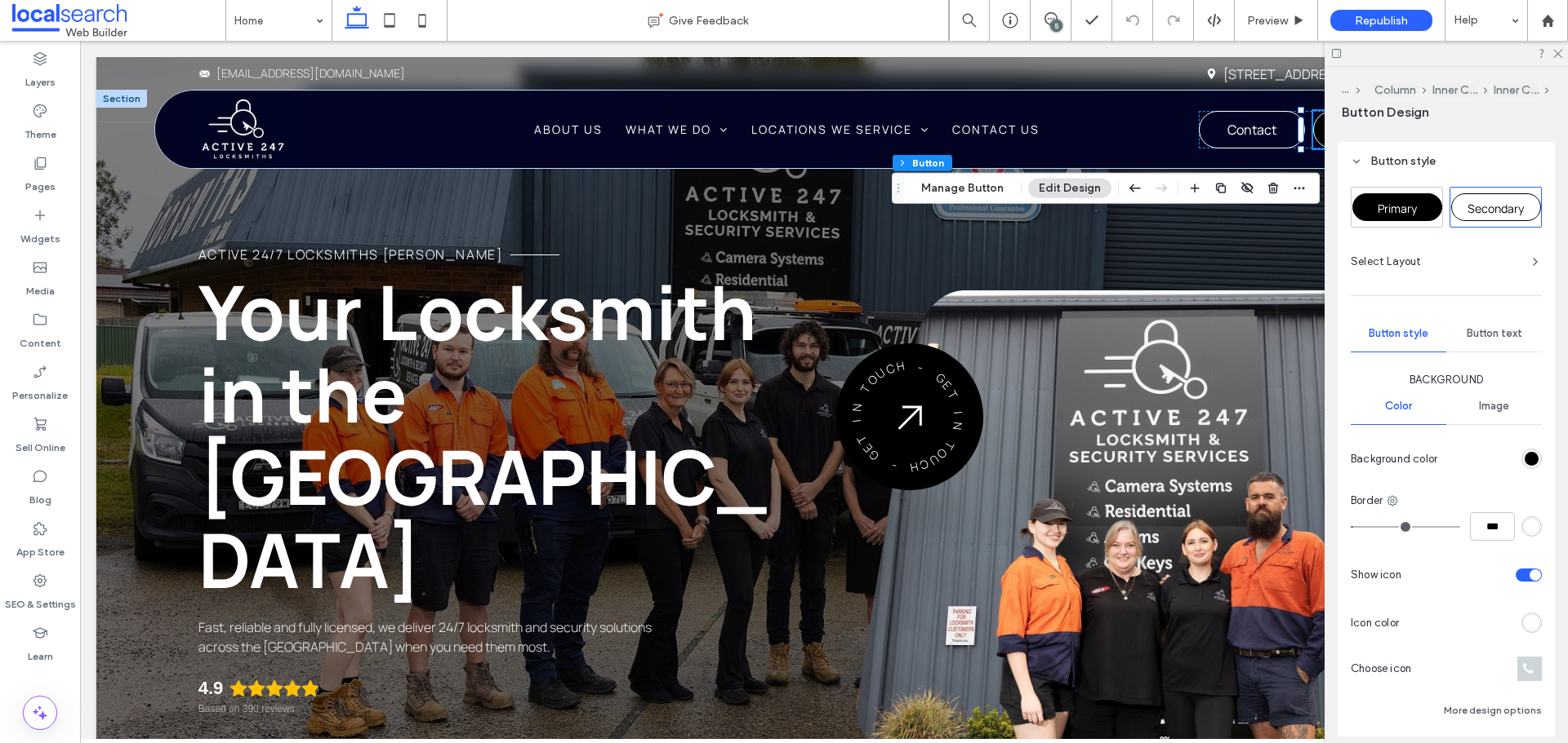
scroll to position [318, 0]
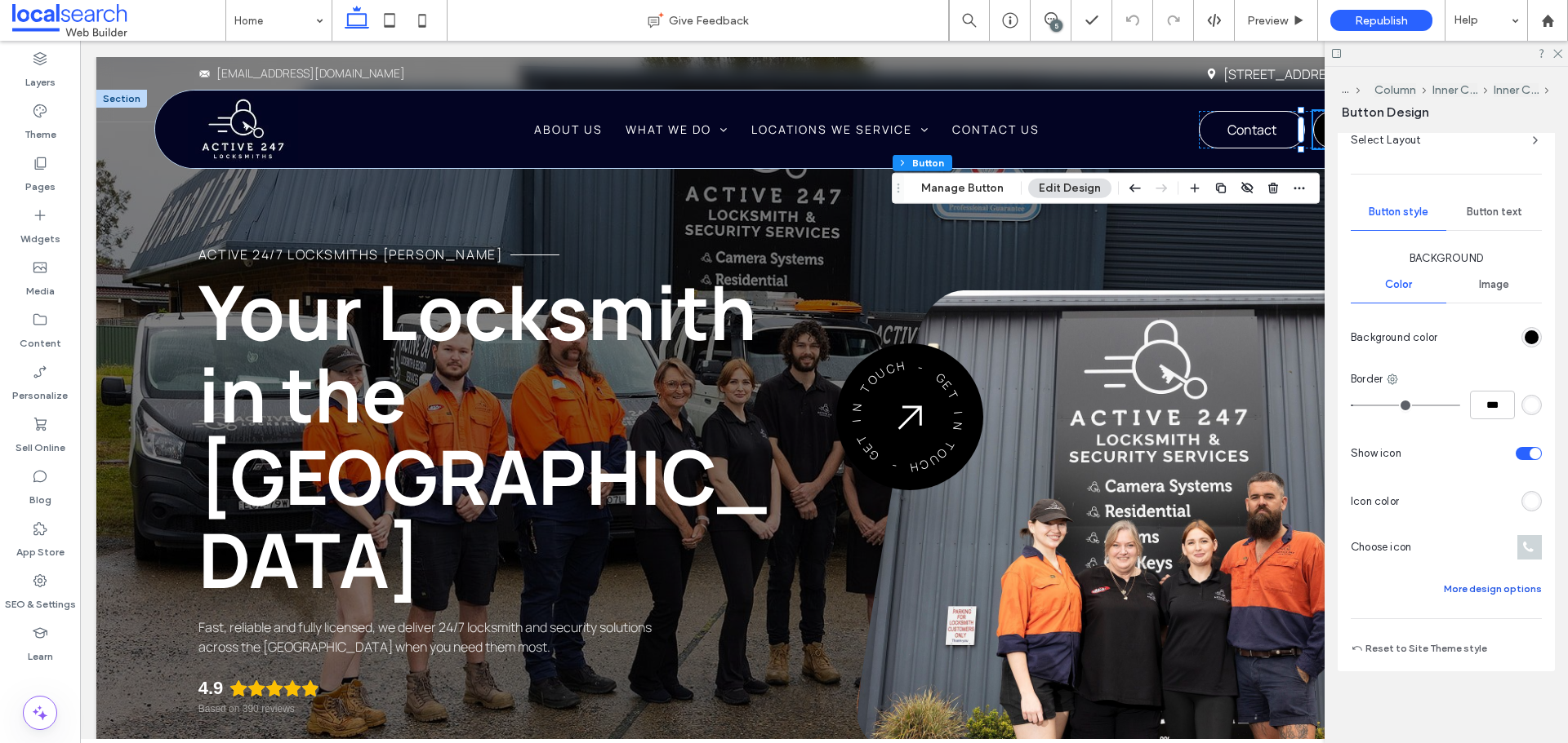
click at [1499, 595] on button "More design options" at bounding box center [1493, 589] width 98 height 20
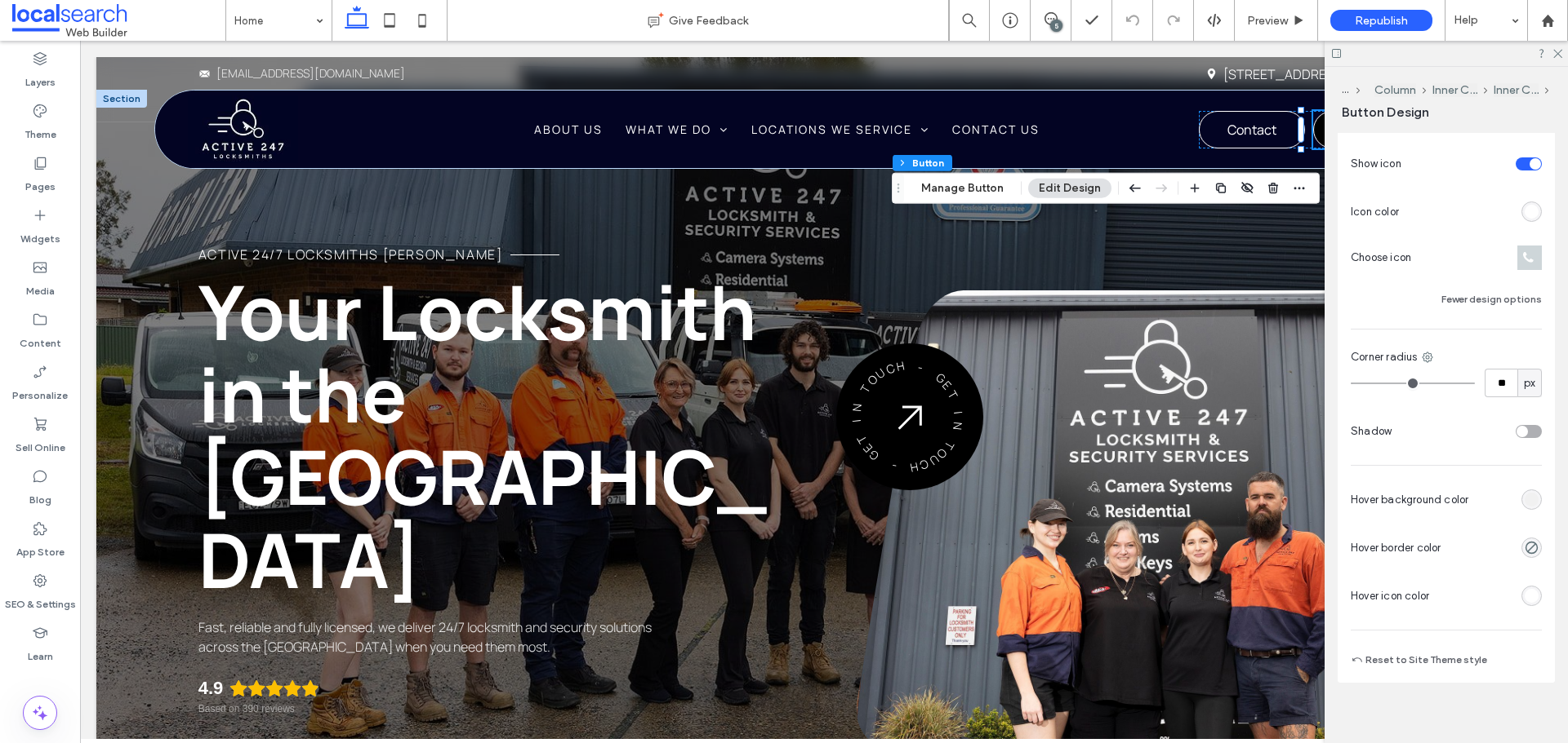
scroll to position [619, 0]
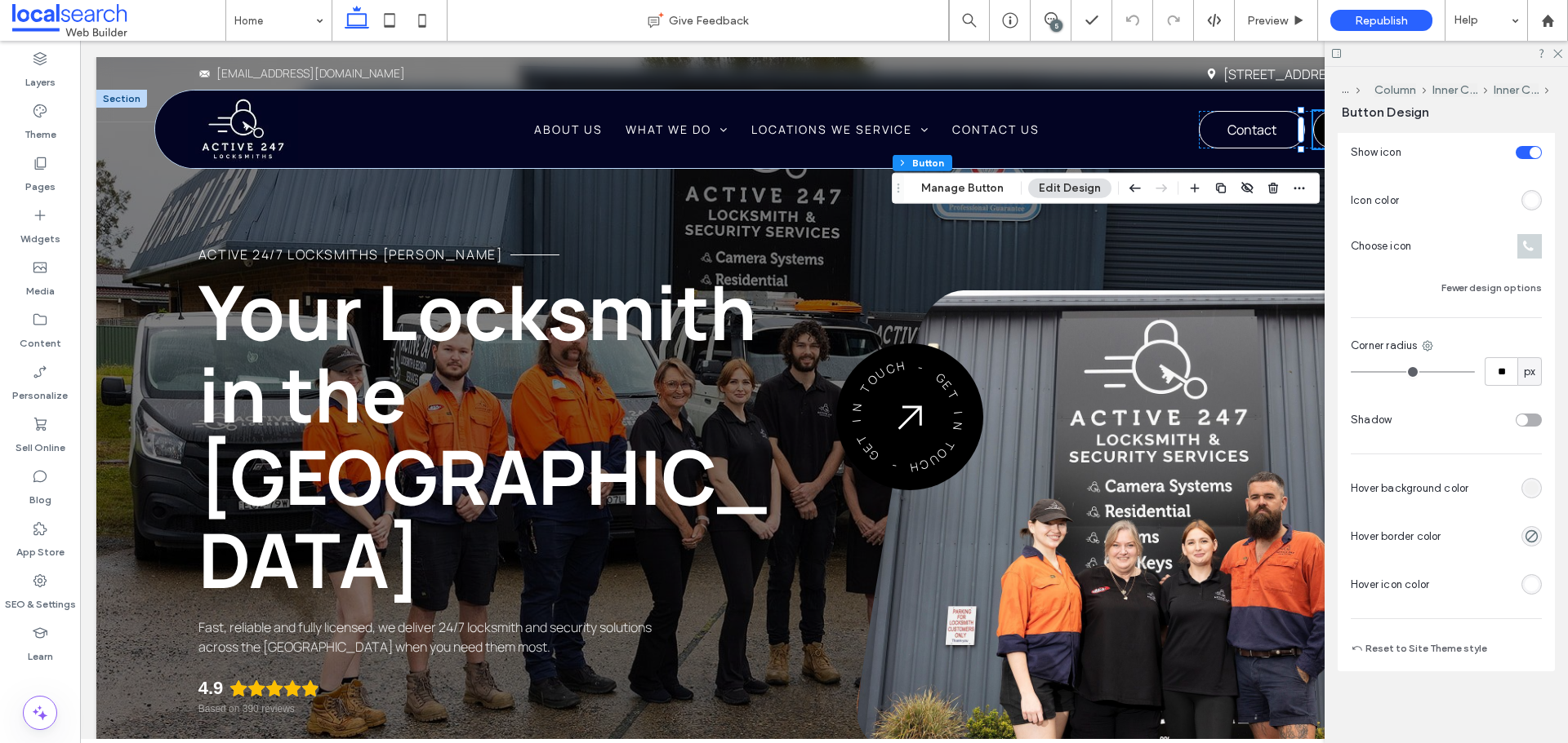
click at [1538, 585] on div "Primary Secondary Select Layout Button style Button text Background Color Image…" at bounding box center [1446, 215] width 217 height 914
click at [1529, 588] on div "rgb(255, 255, 255)" at bounding box center [1531, 584] width 14 height 14
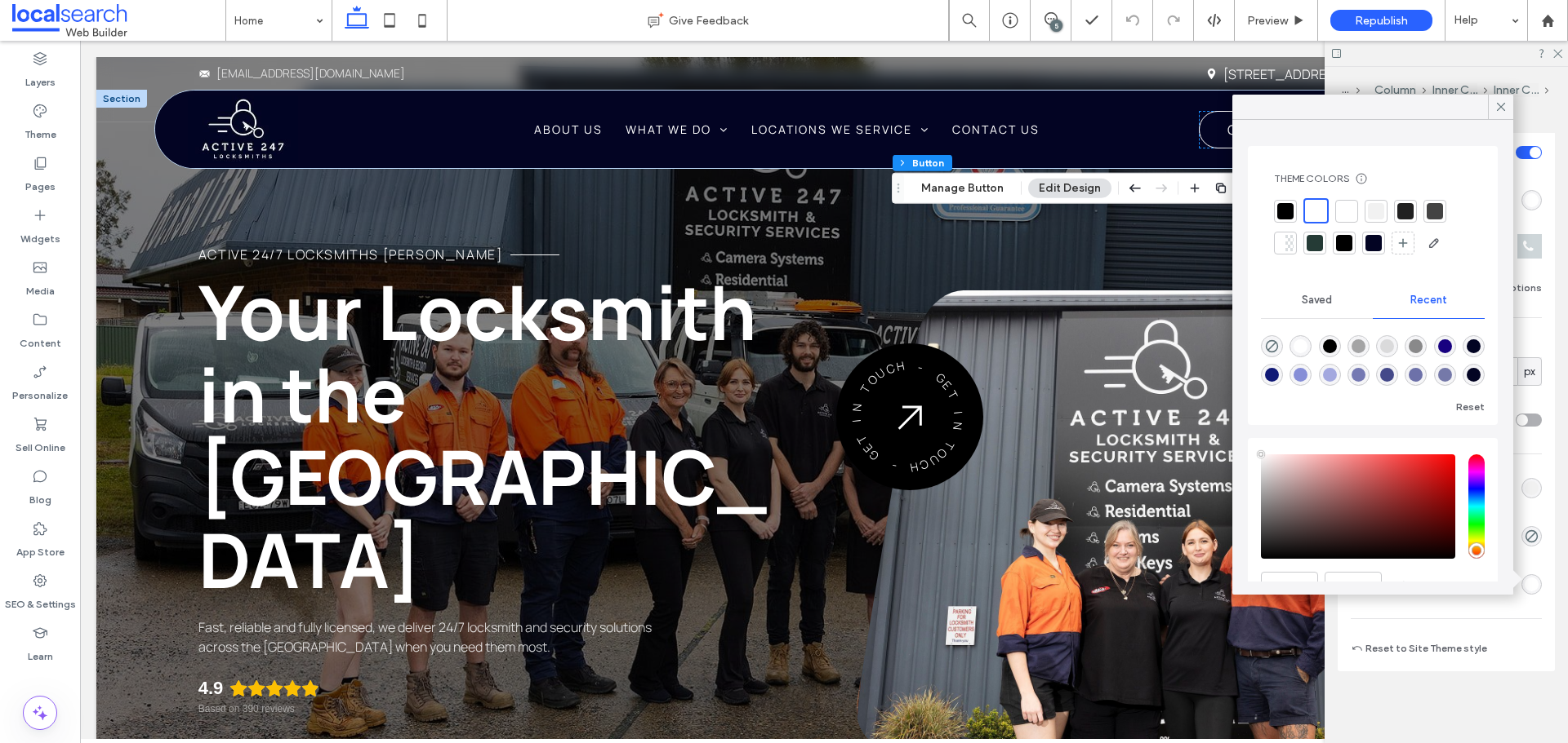
click at [1293, 215] on div at bounding box center [1285, 211] width 23 height 23
click at [1287, 207] on div at bounding box center [1286, 211] width 19 height 19
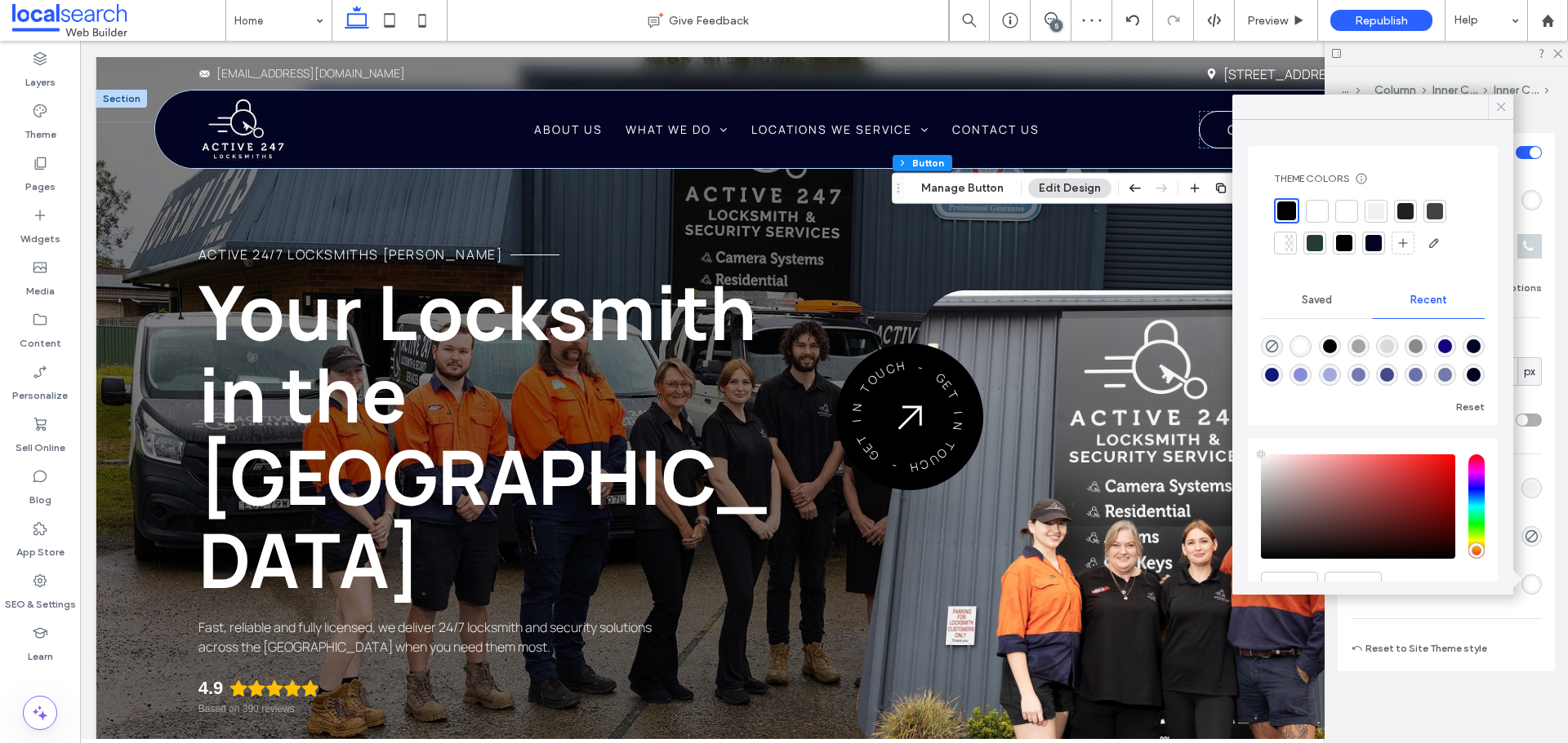
click at [1507, 105] on icon at bounding box center [1501, 107] width 15 height 15
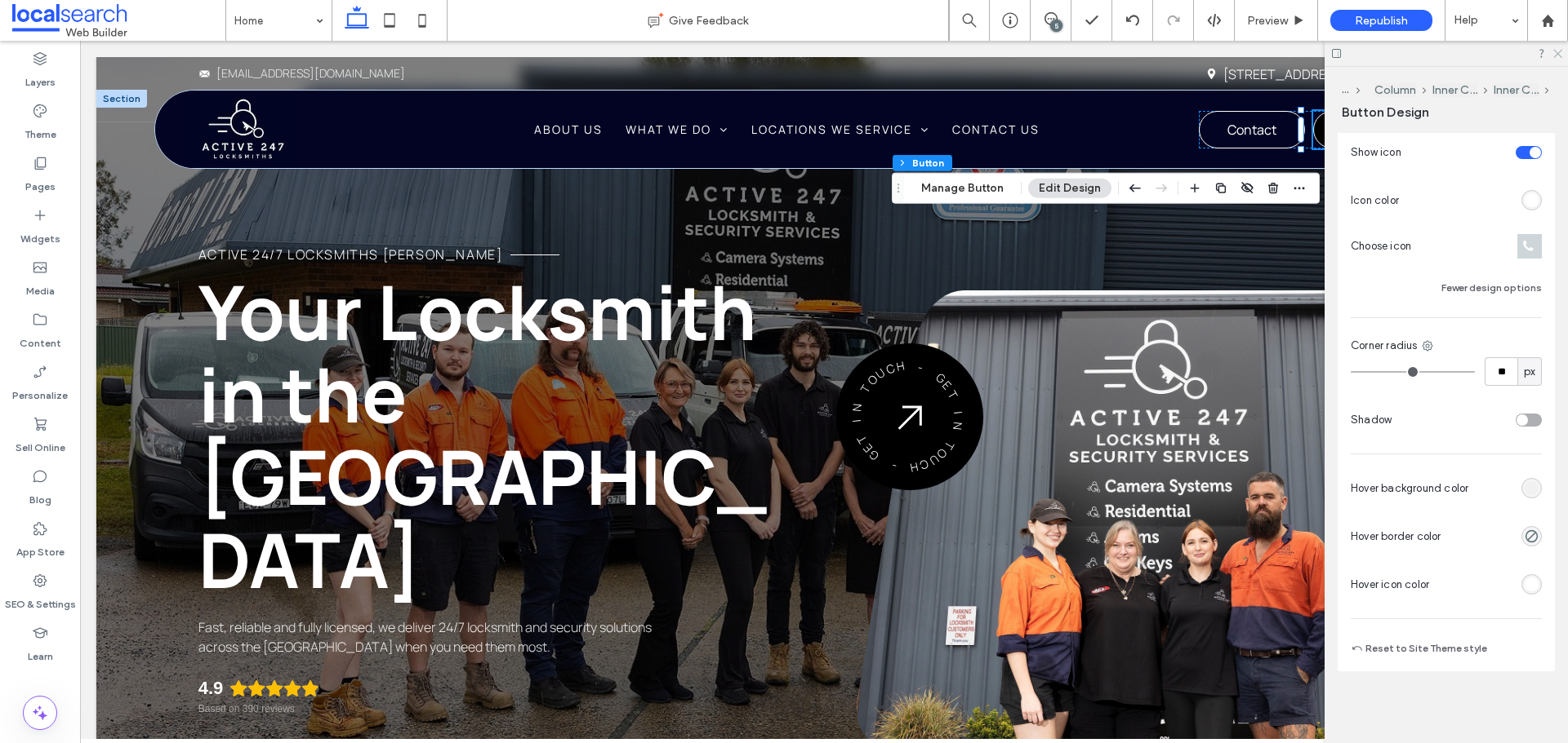
drag, startPoint x: 1557, startPoint y: 54, endPoint x: 1352, endPoint y: 70, distance: 205.6
click at [1557, 54] on use at bounding box center [1557, 54] width 9 height 9
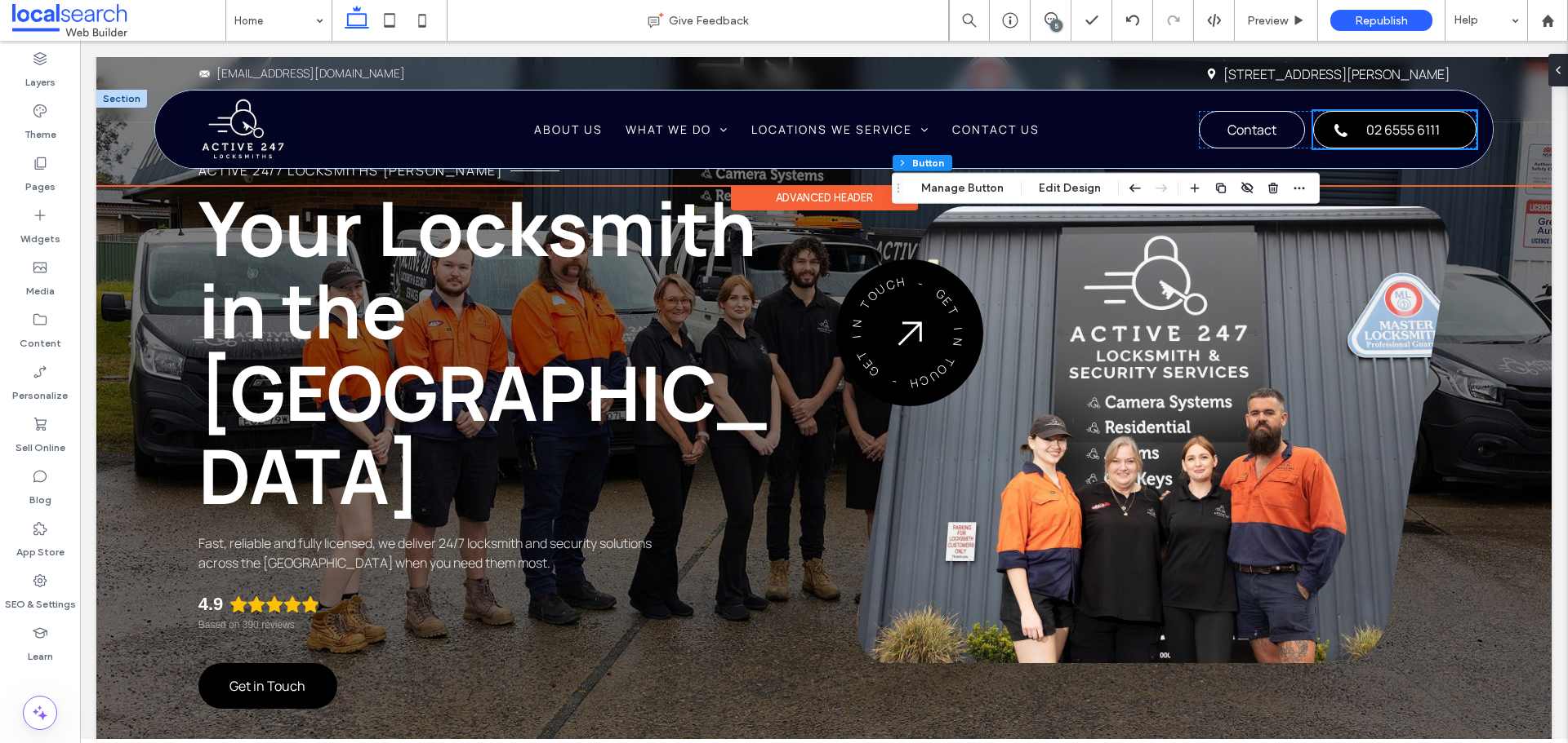
scroll to position [0, 0]
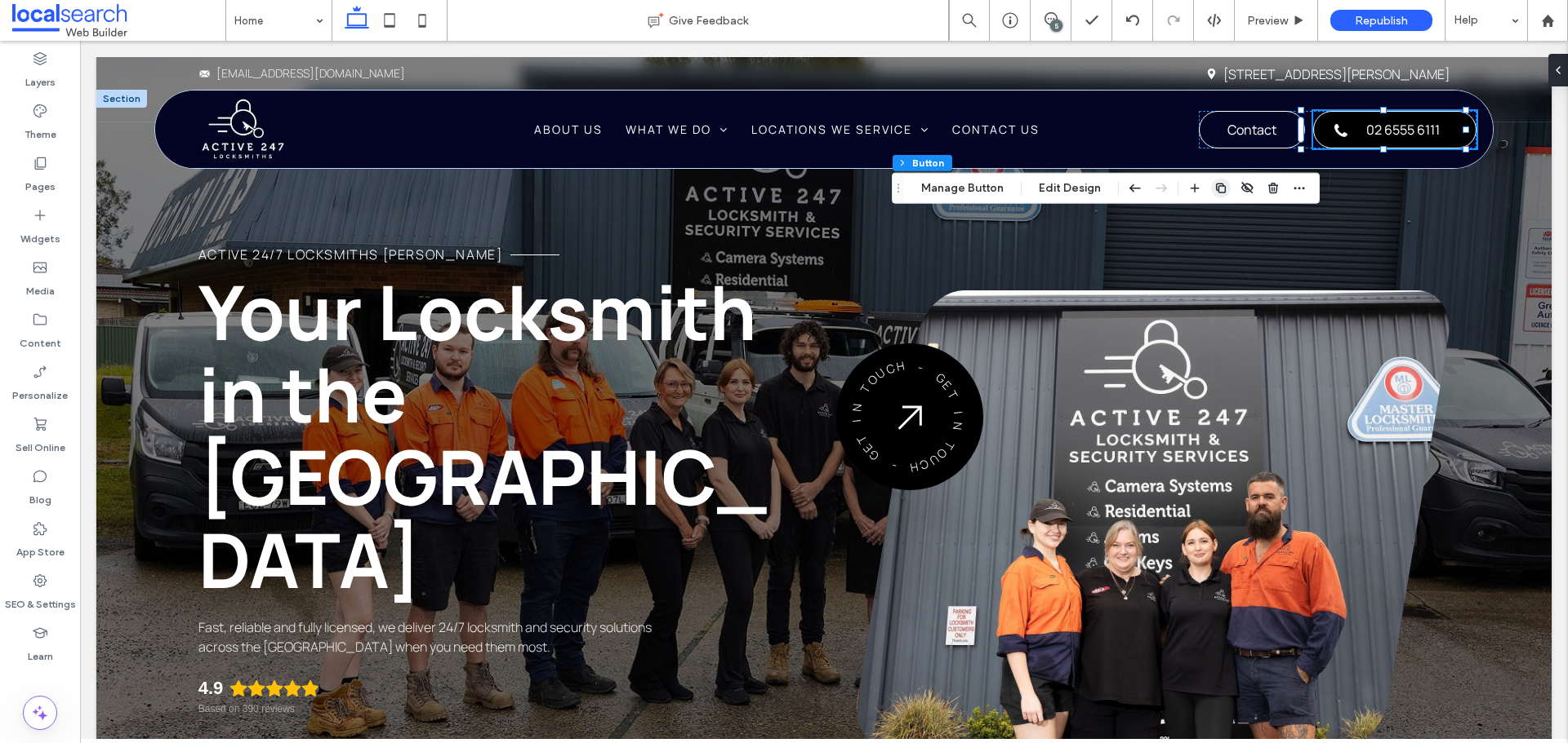
click at [1220, 189] on icon "button" at bounding box center [1220, 188] width 13 height 13
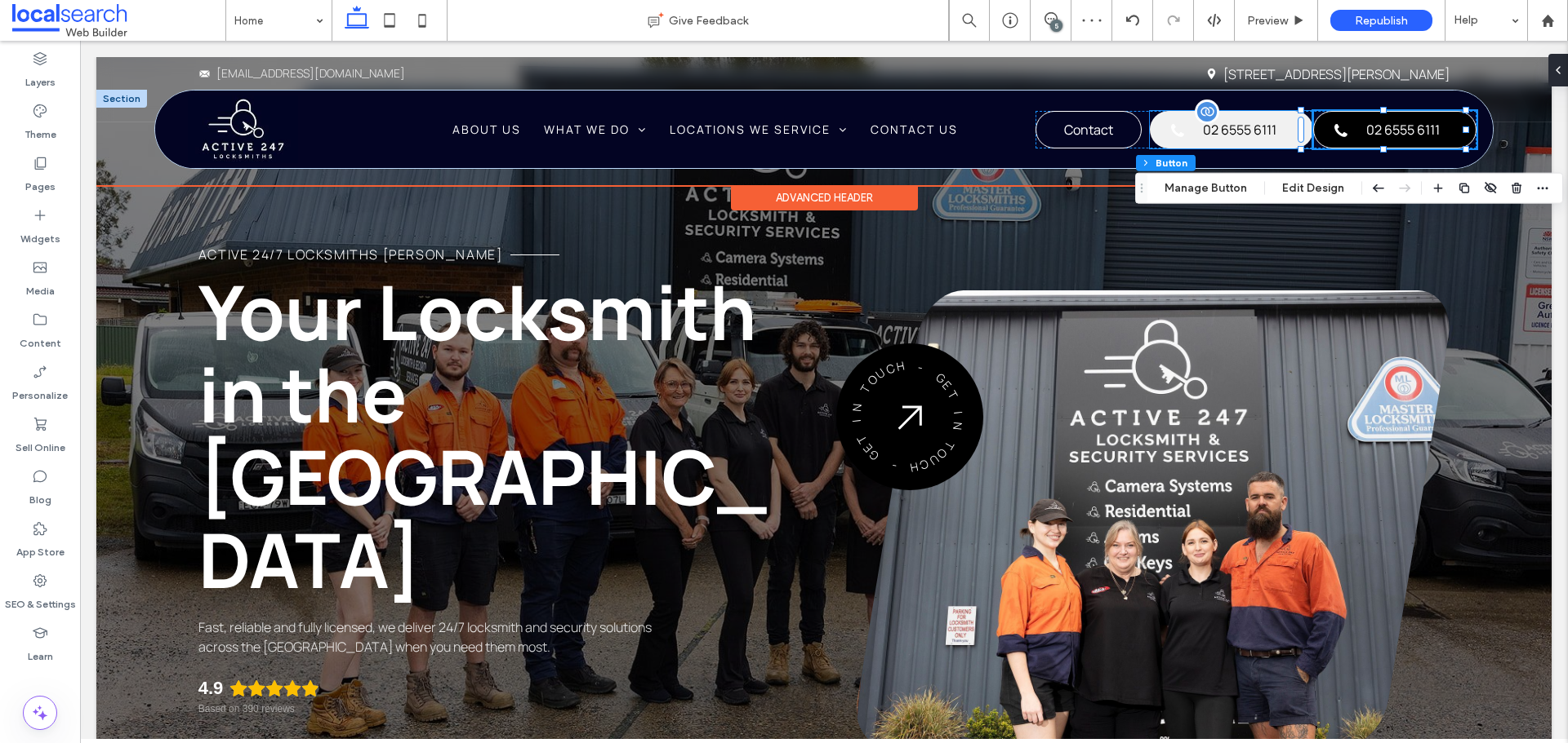
click at [1228, 125] on span "02 6555 6111" at bounding box center [1239, 129] width 74 height 34
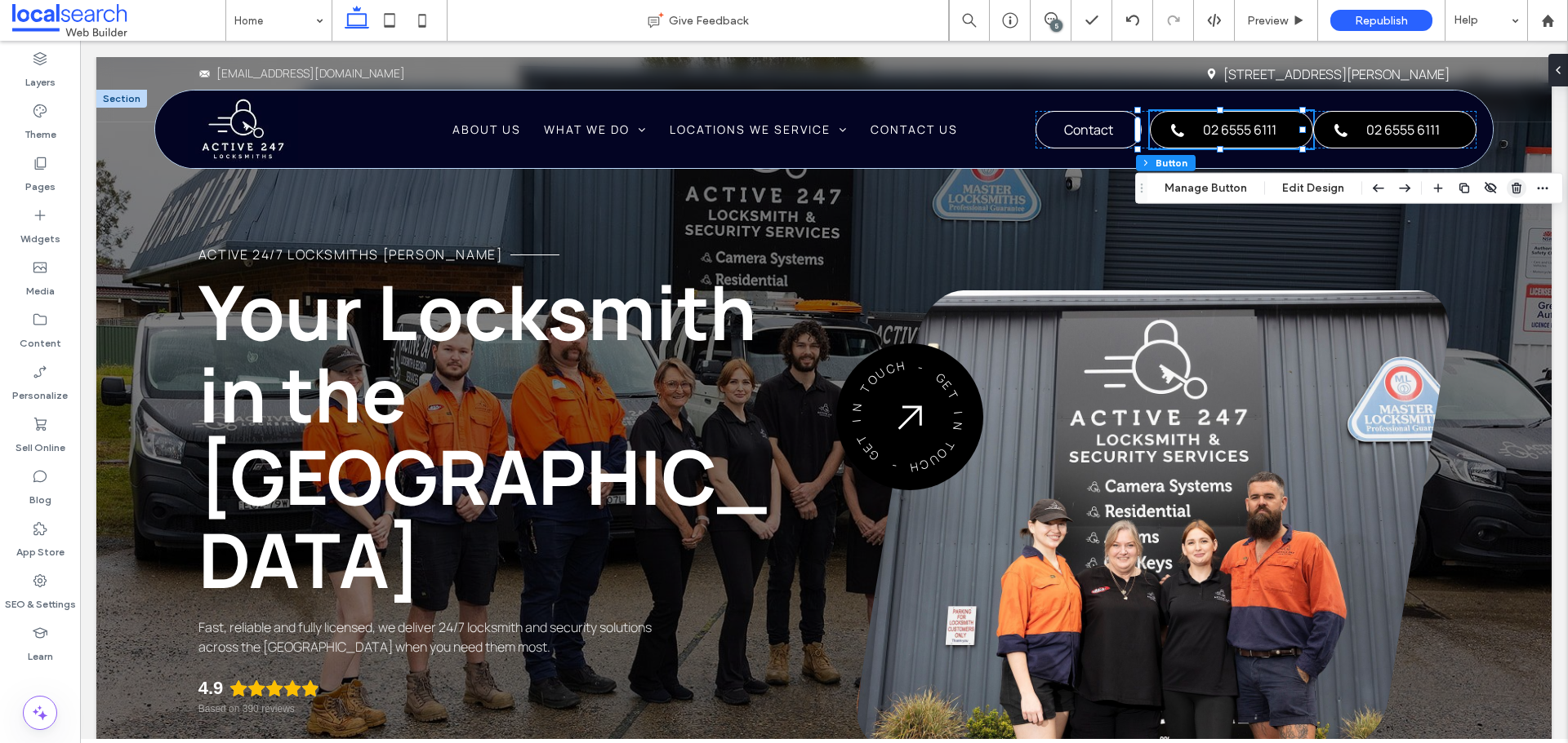
click at [1512, 193] on use "button" at bounding box center [1516, 188] width 10 height 11
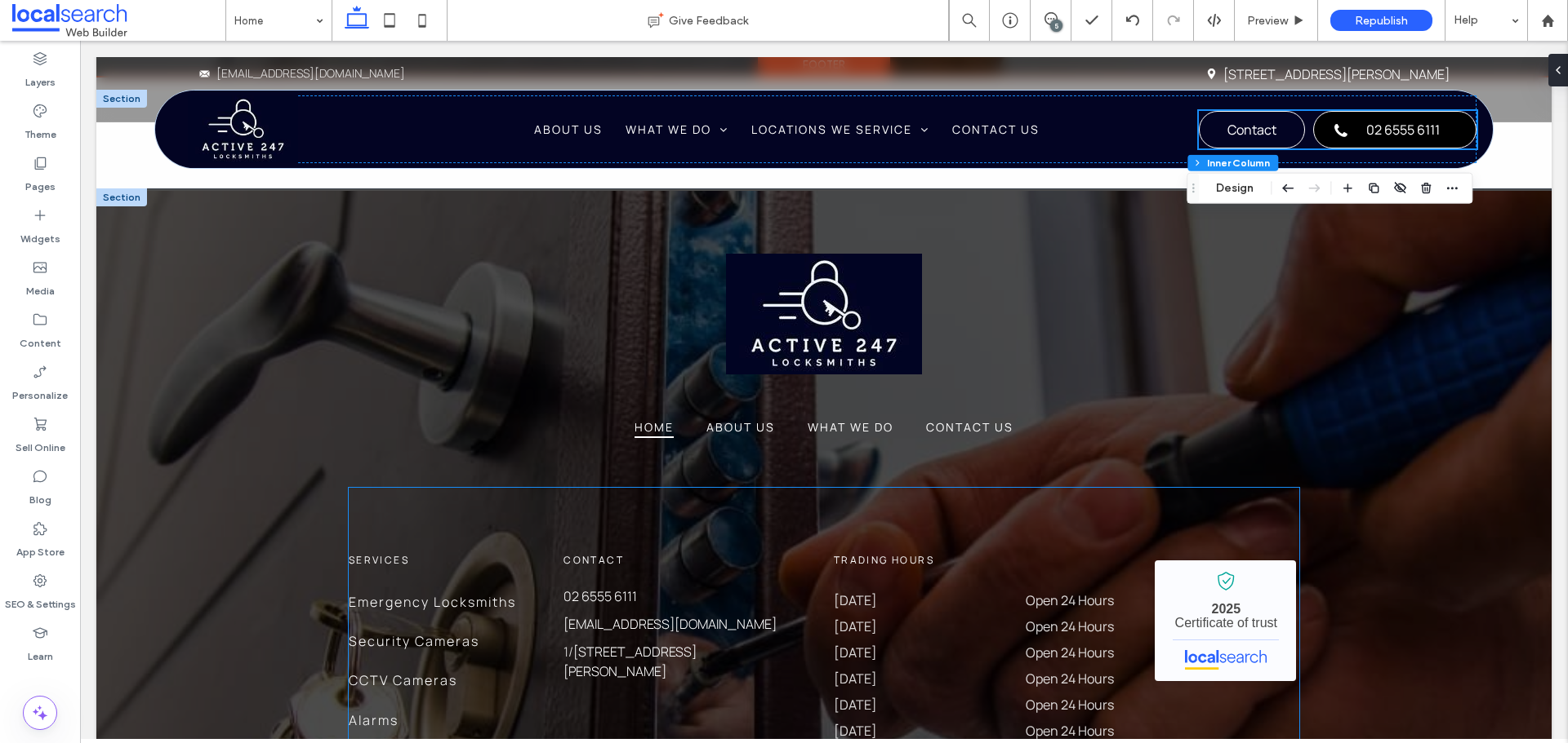
scroll to position [5875, 0]
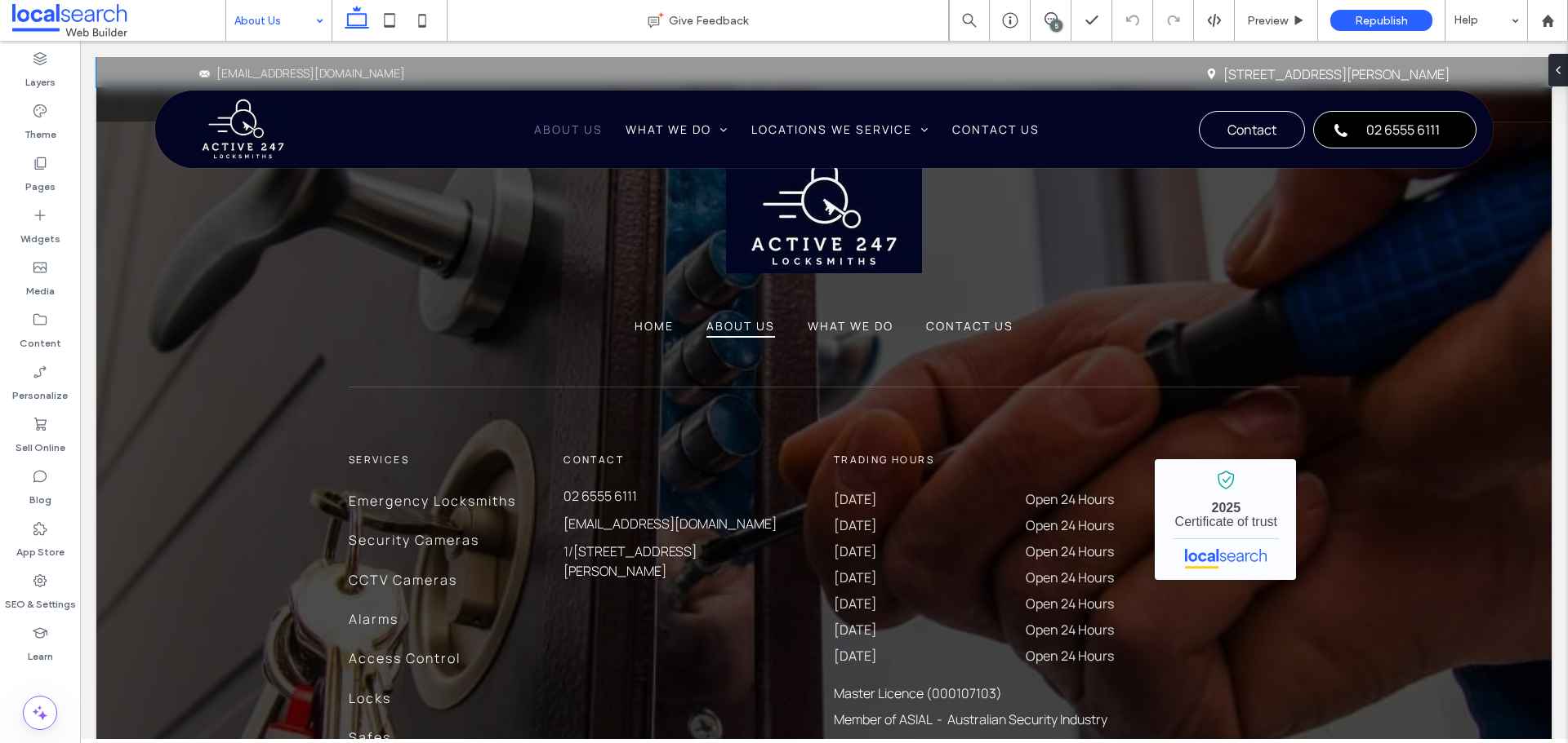
scroll to position [1631, 0]
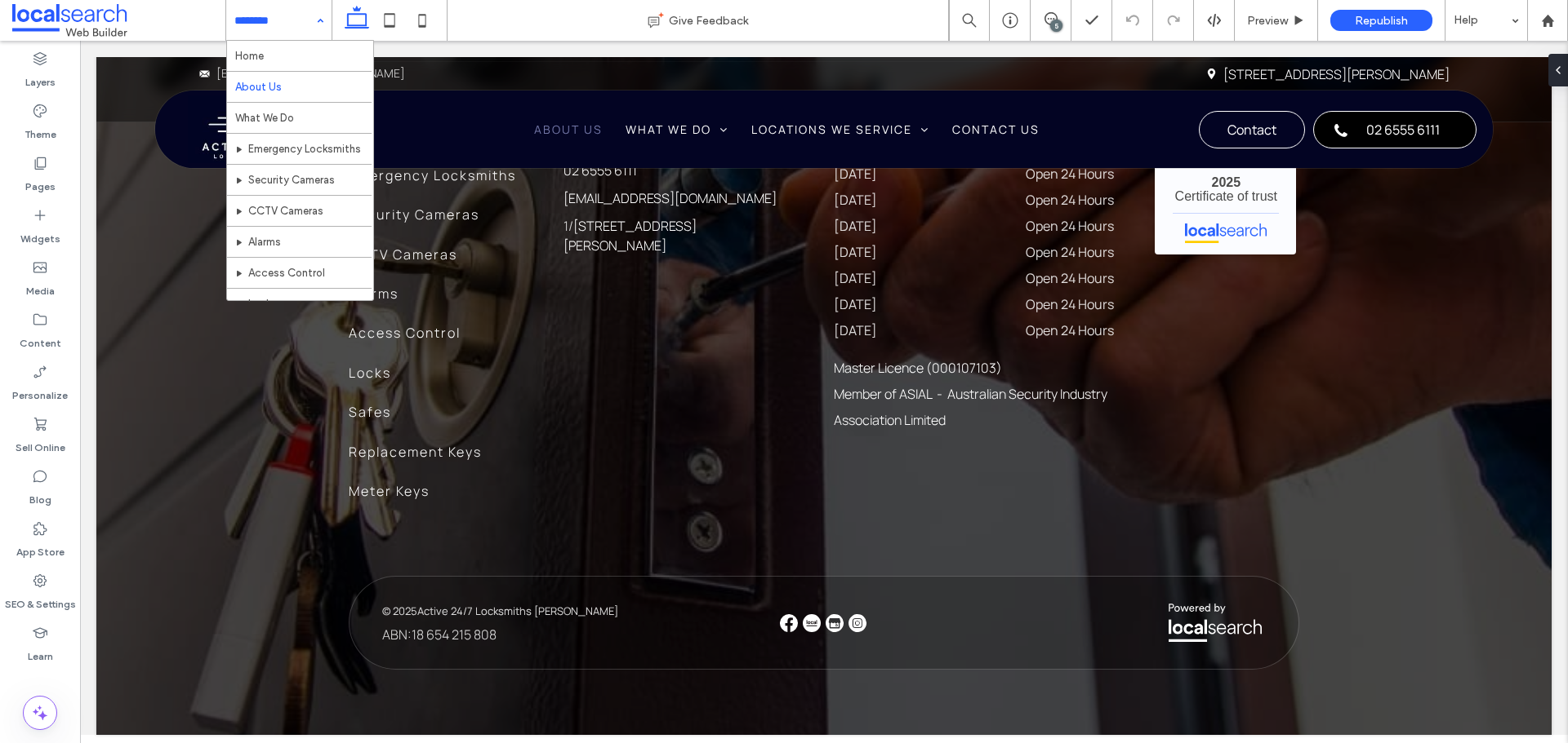
click at [298, 40] on div "Home About Us What We Do Emergency Locksmiths Security Cameras CCTV Cameras Ala…" at bounding box center [279, 20] width 105 height 41
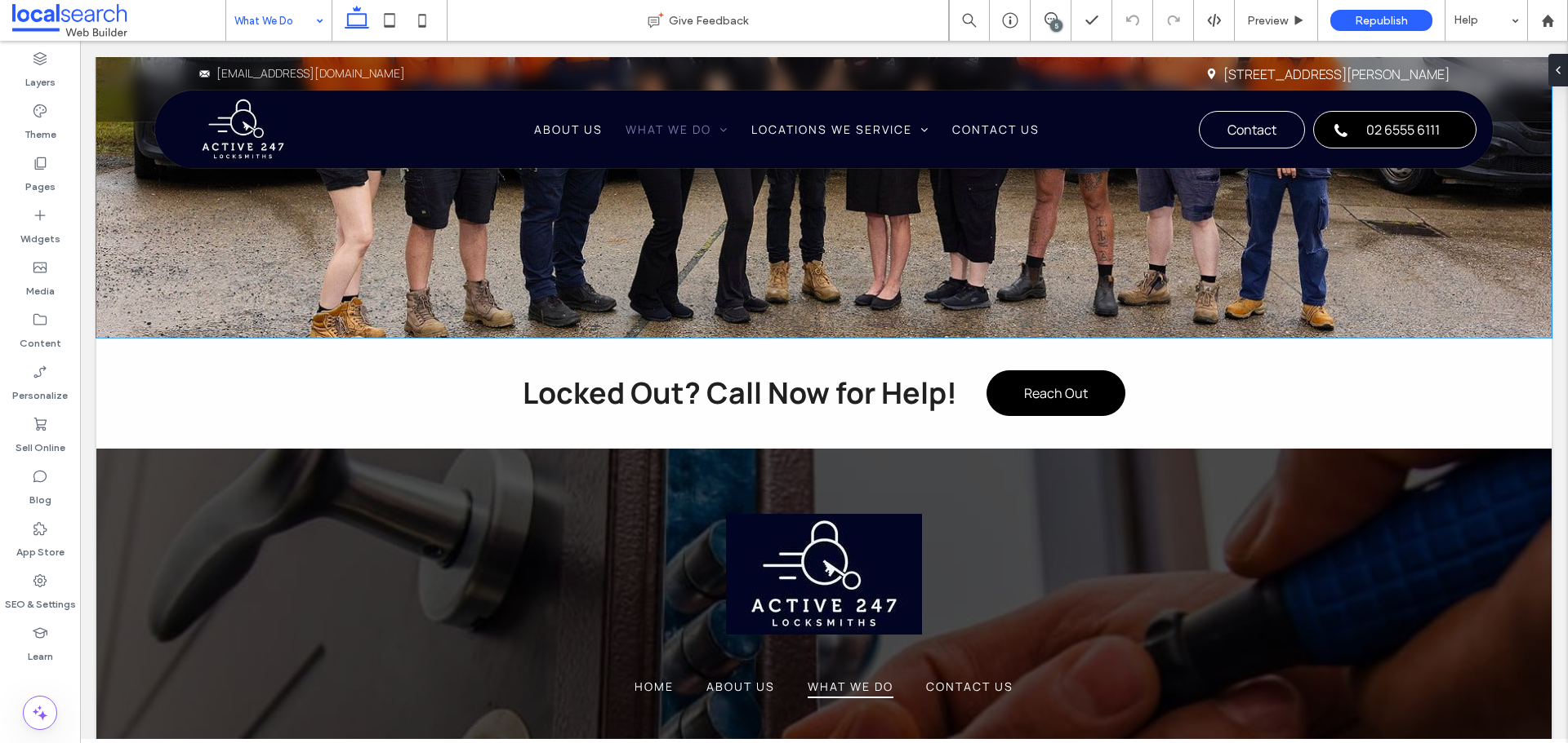
scroll to position [3264, 0]
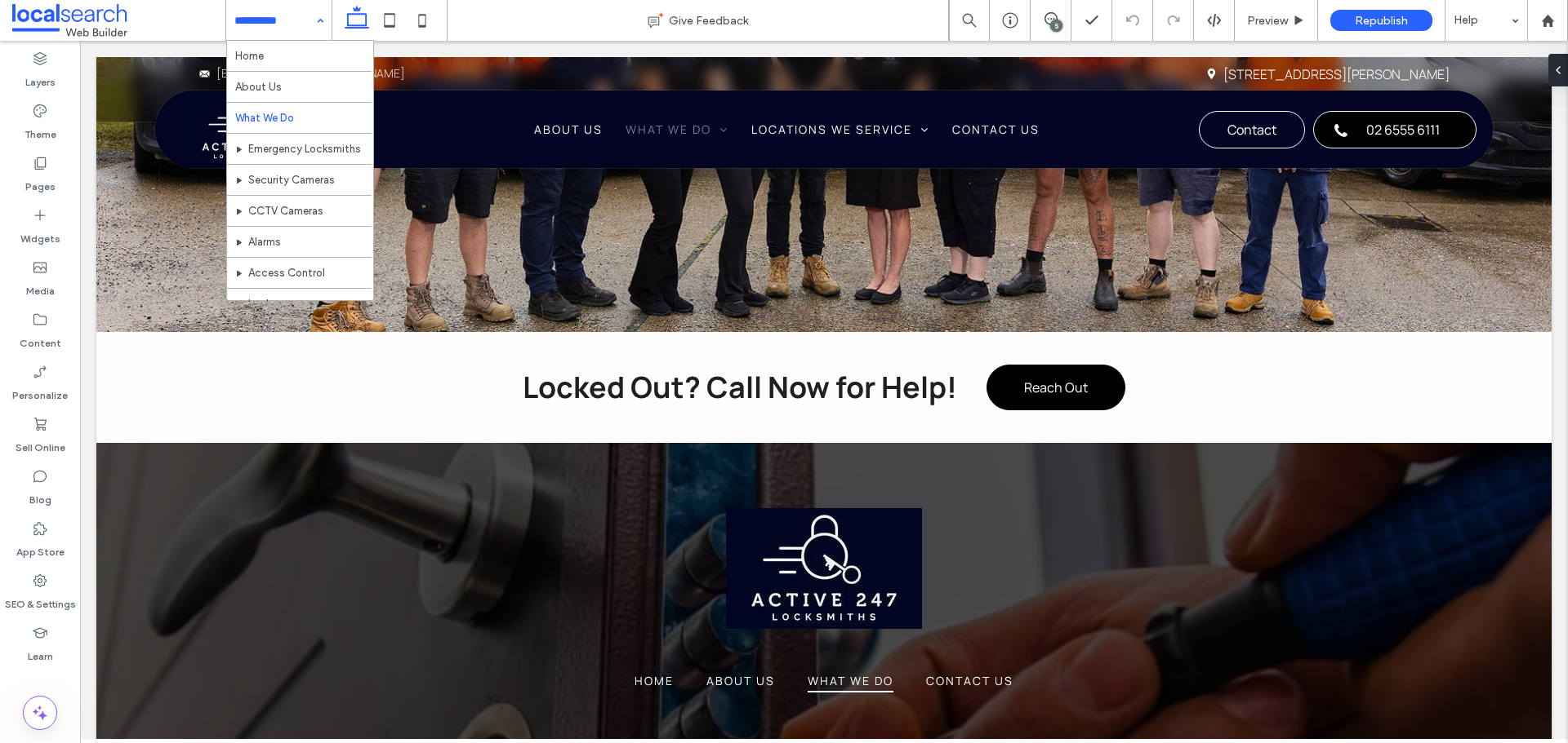
click at [276, 16] on input at bounding box center [275, 20] width 81 height 41
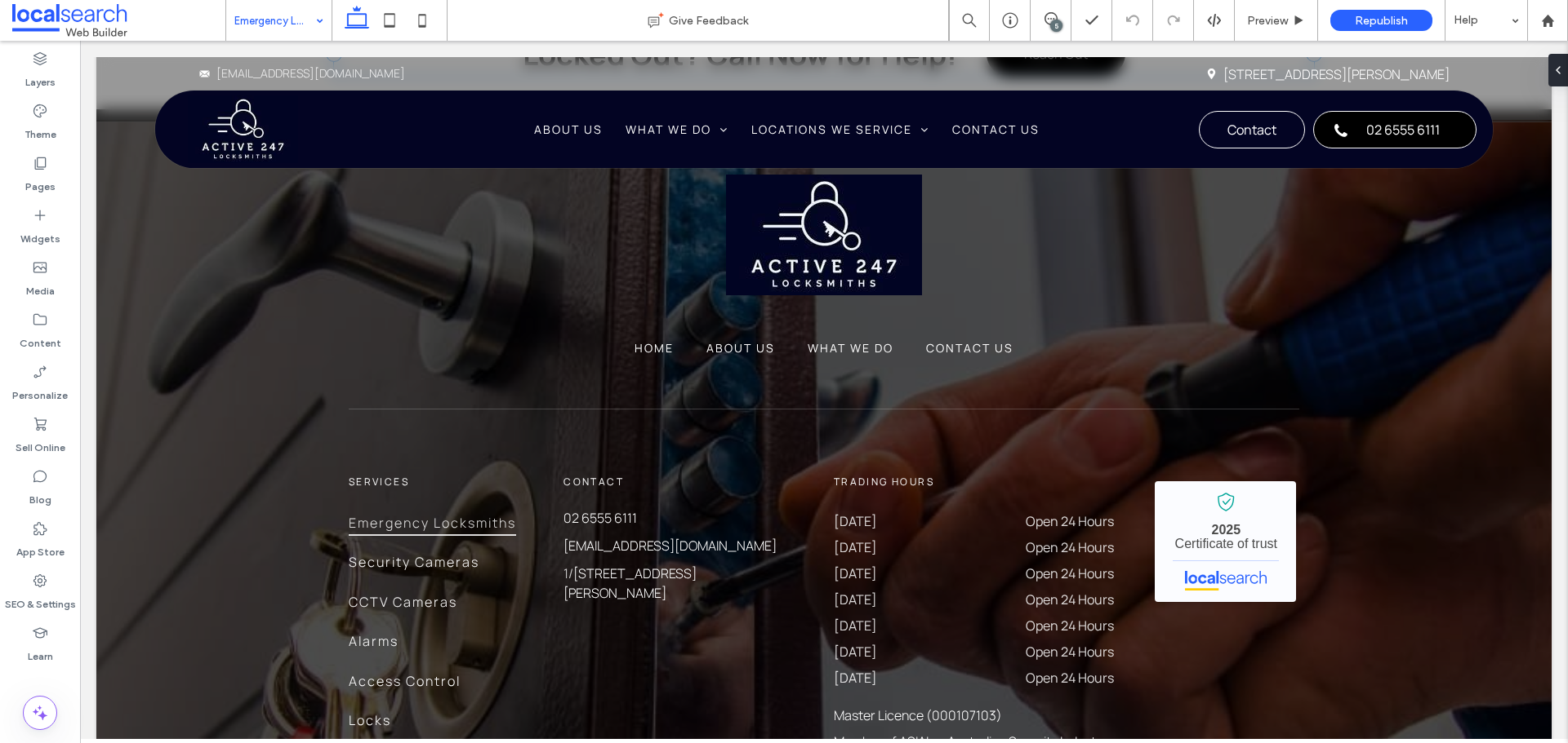
scroll to position [4080, 0]
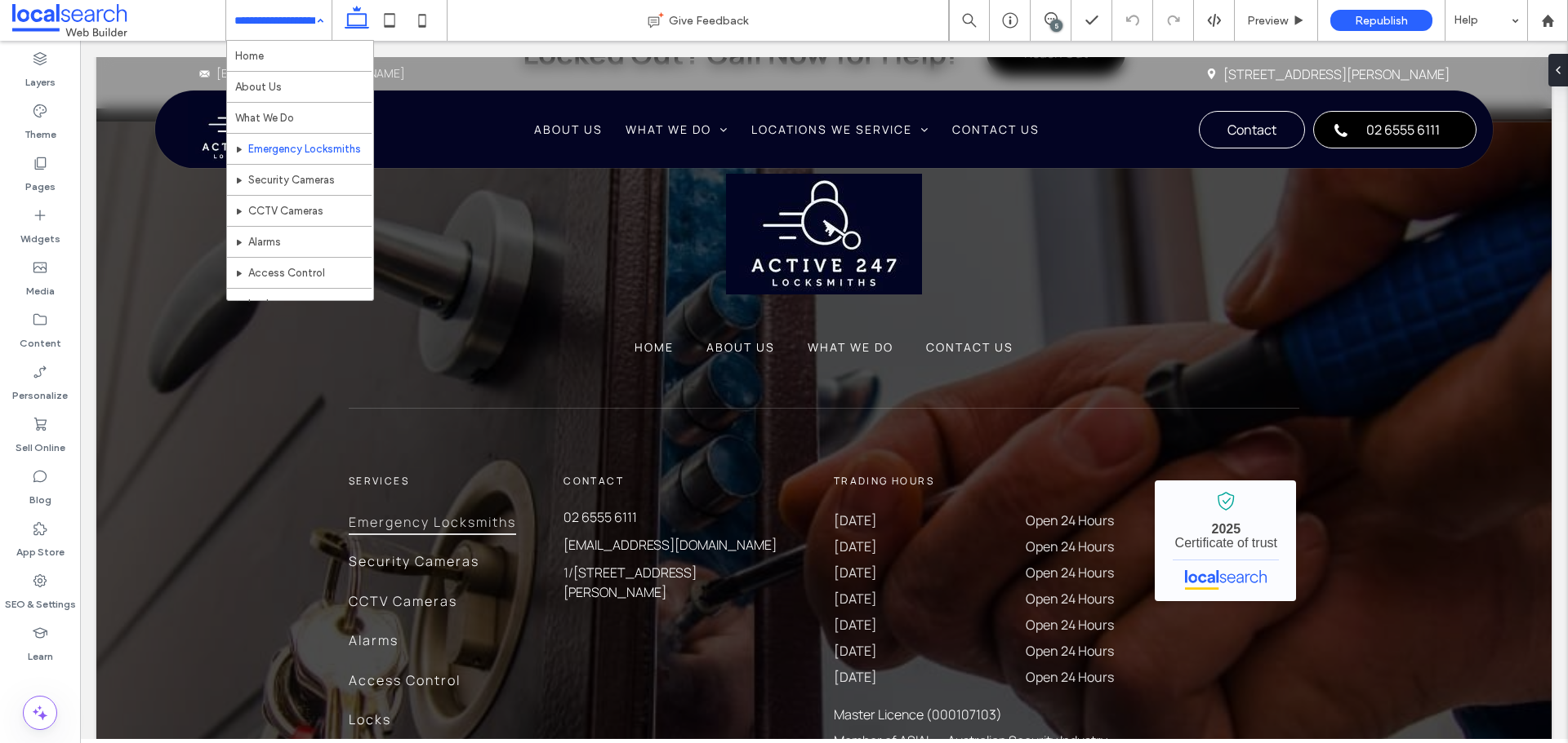
click at [248, 33] on input at bounding box center [275, 20] width 81 height 41
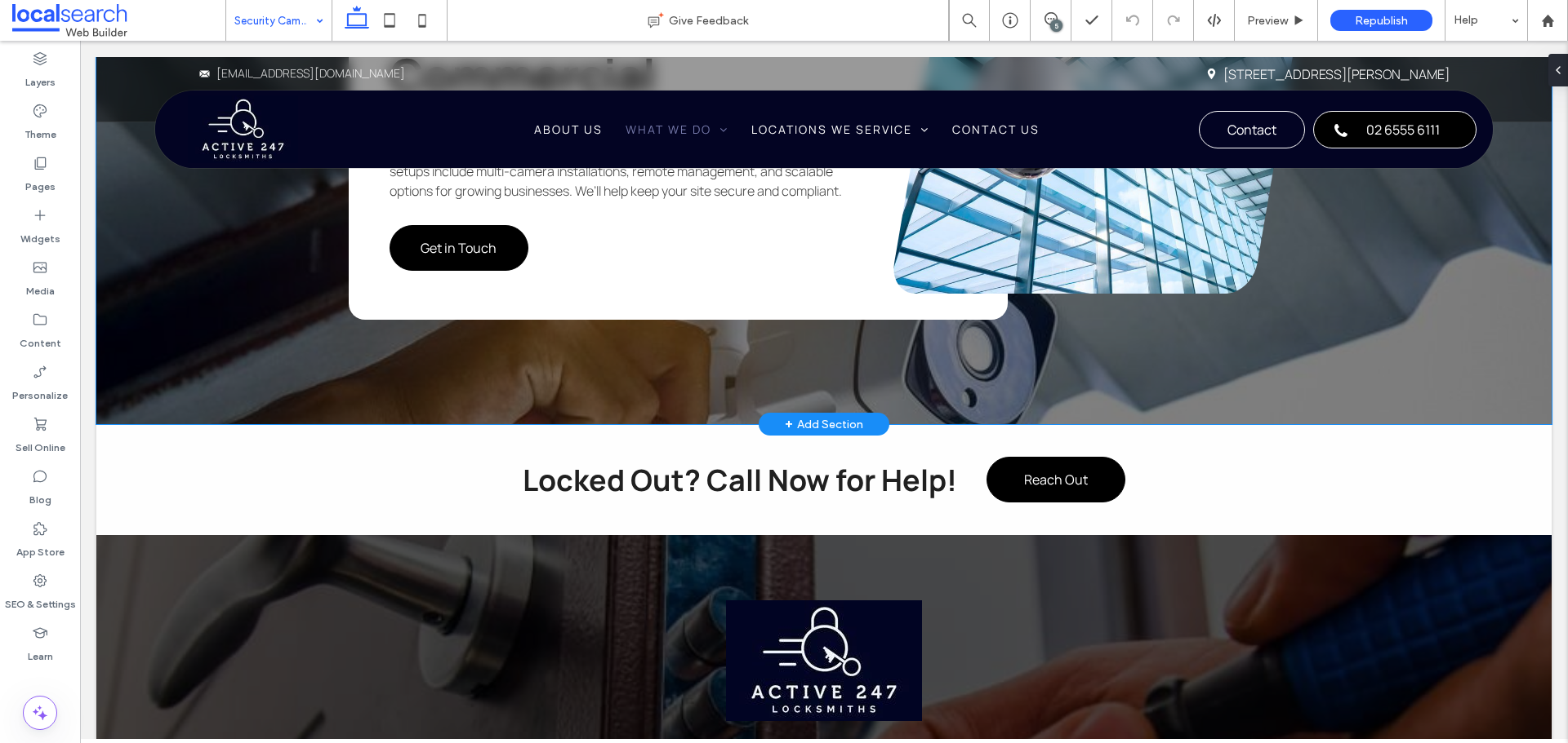
scroll to position [3590, 0]
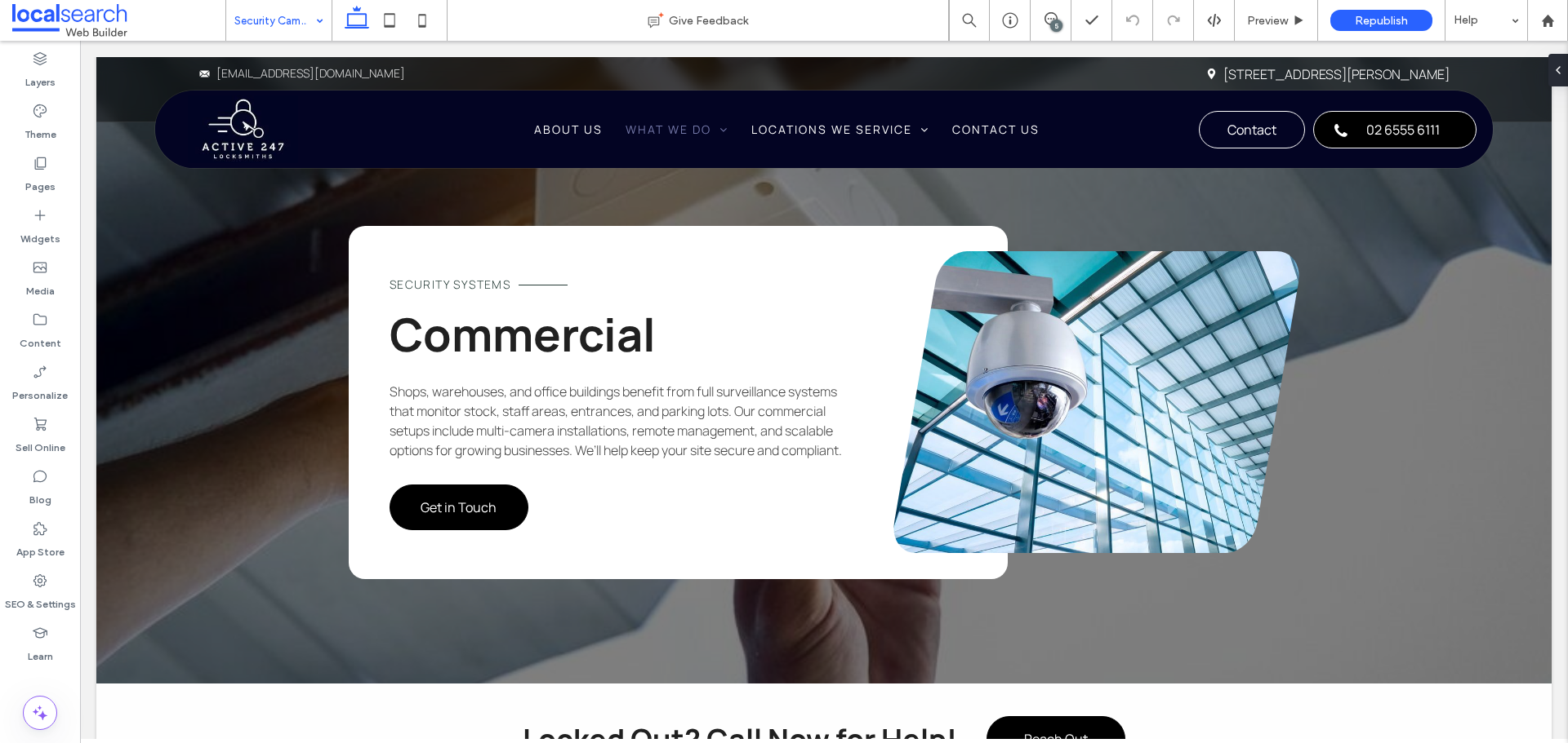
click at [271, 17] on input at bounding box center [275, 20] width 81 height 41
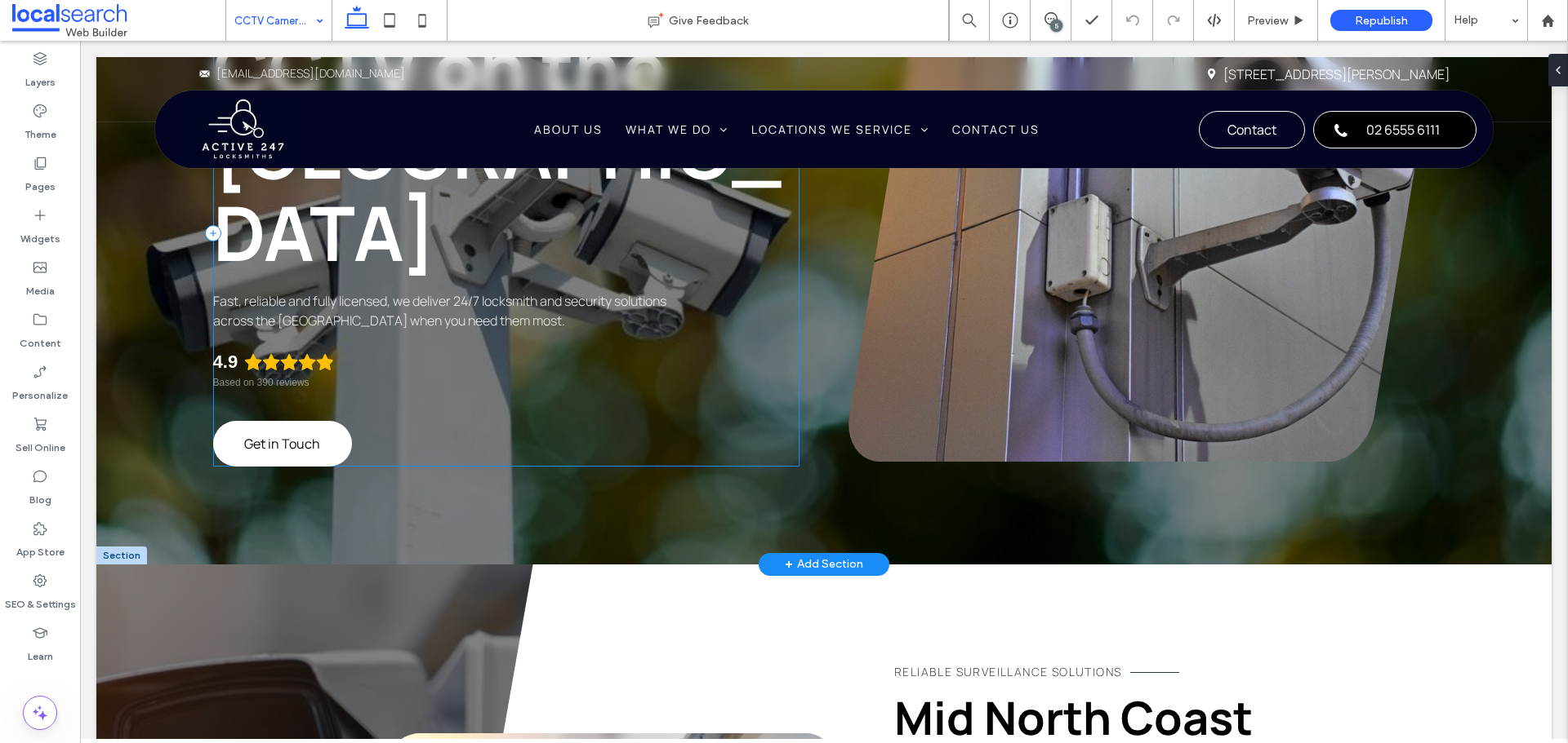
scroll to position [245, 0]
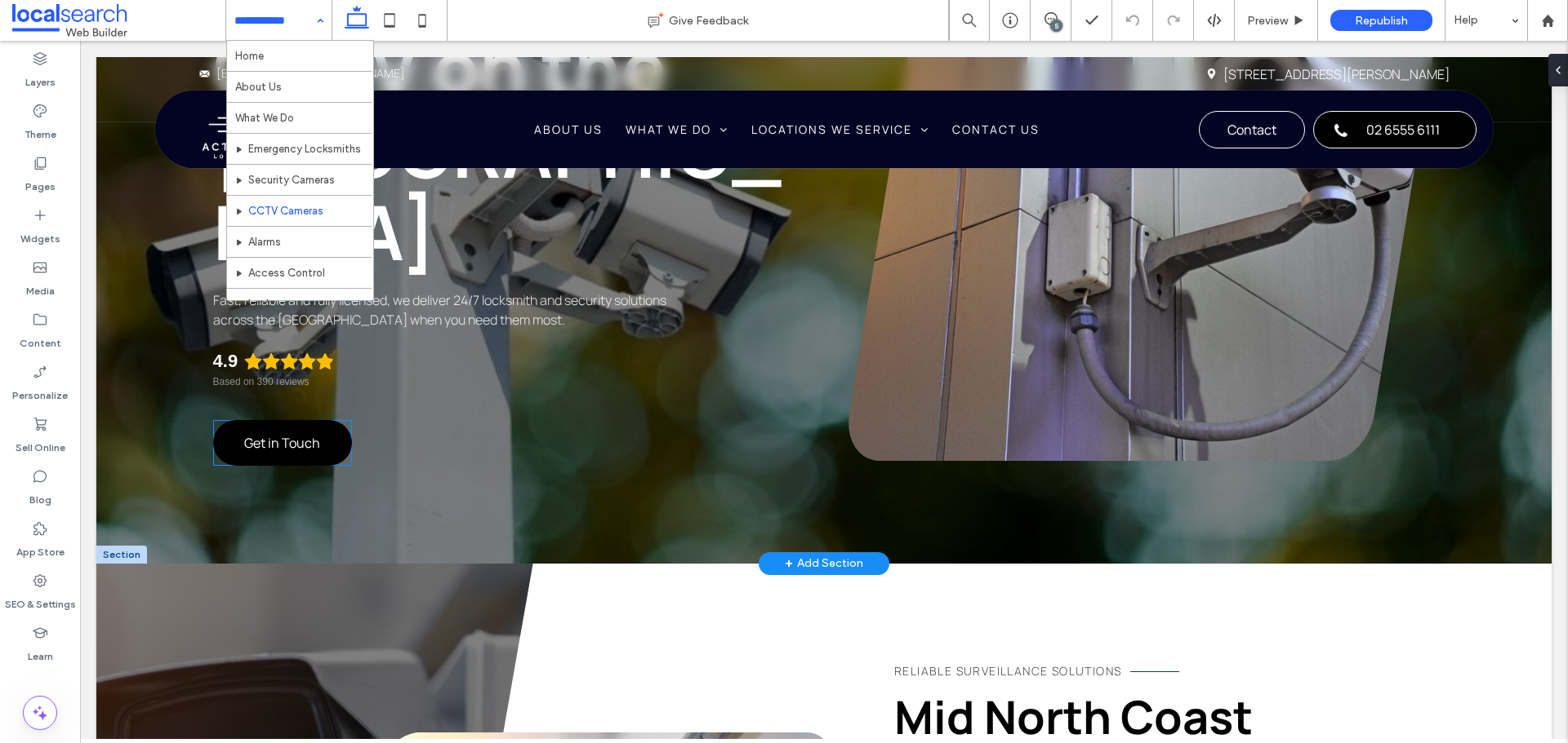
click at [302, 441] on span "Get in Touch" at bounding box center [282, 443] width 76 height 18
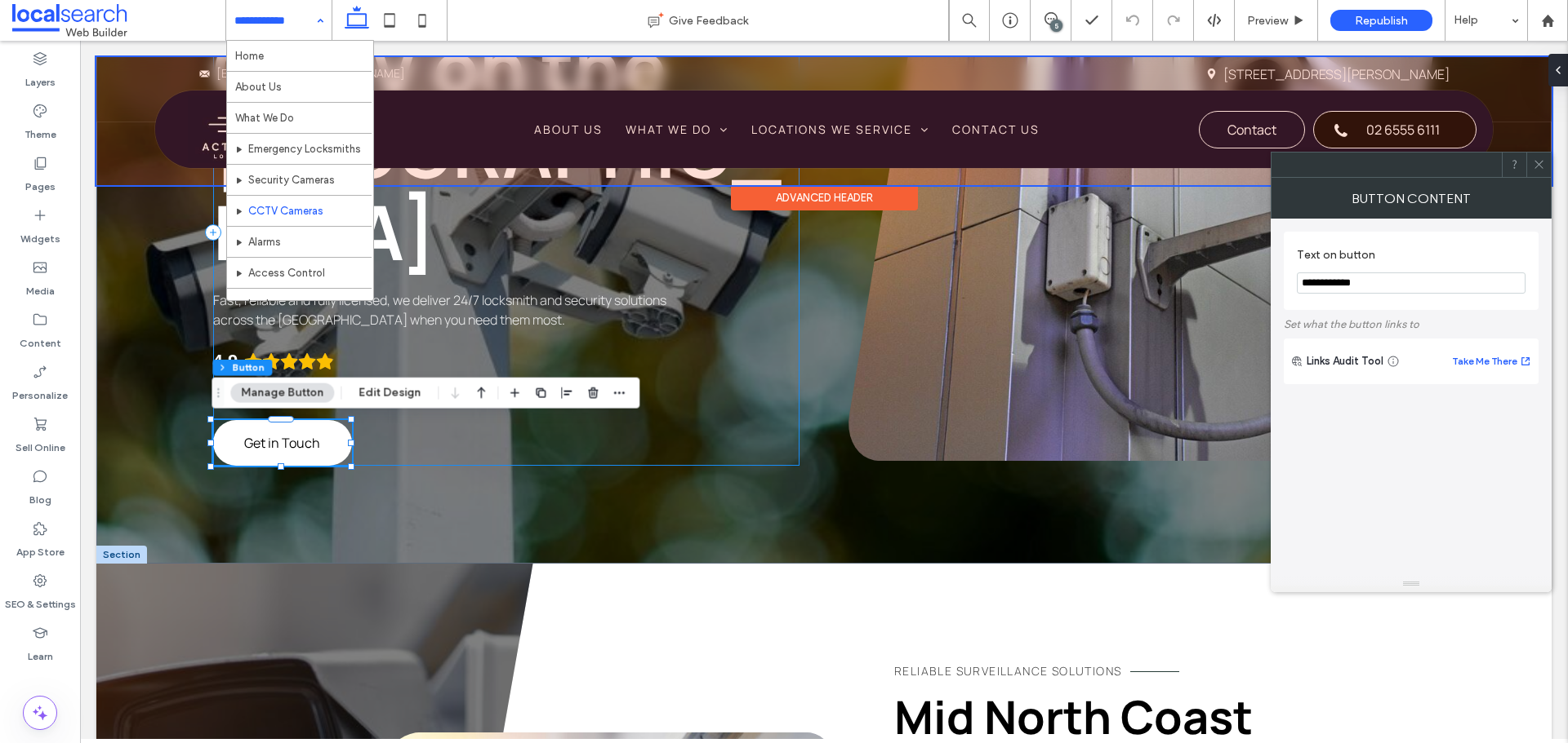
type input "**"
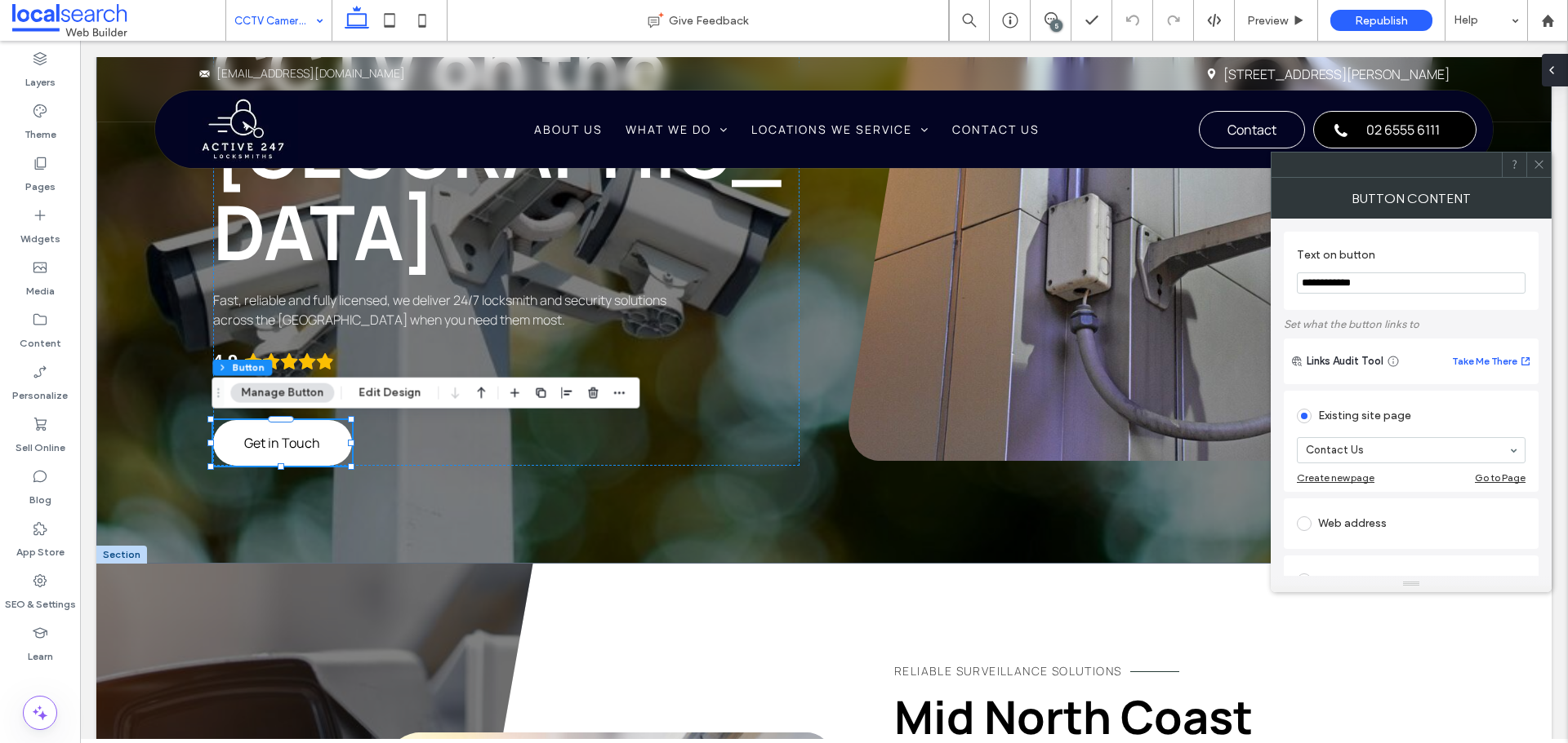
drag, startPoint x: 1555, startPoint y: 65, endPoint x: 1473, endPoint y: 26, distance: 90.8
click at [1555, 66] on icon at bounding box center [1552, 70] width 13 height 13
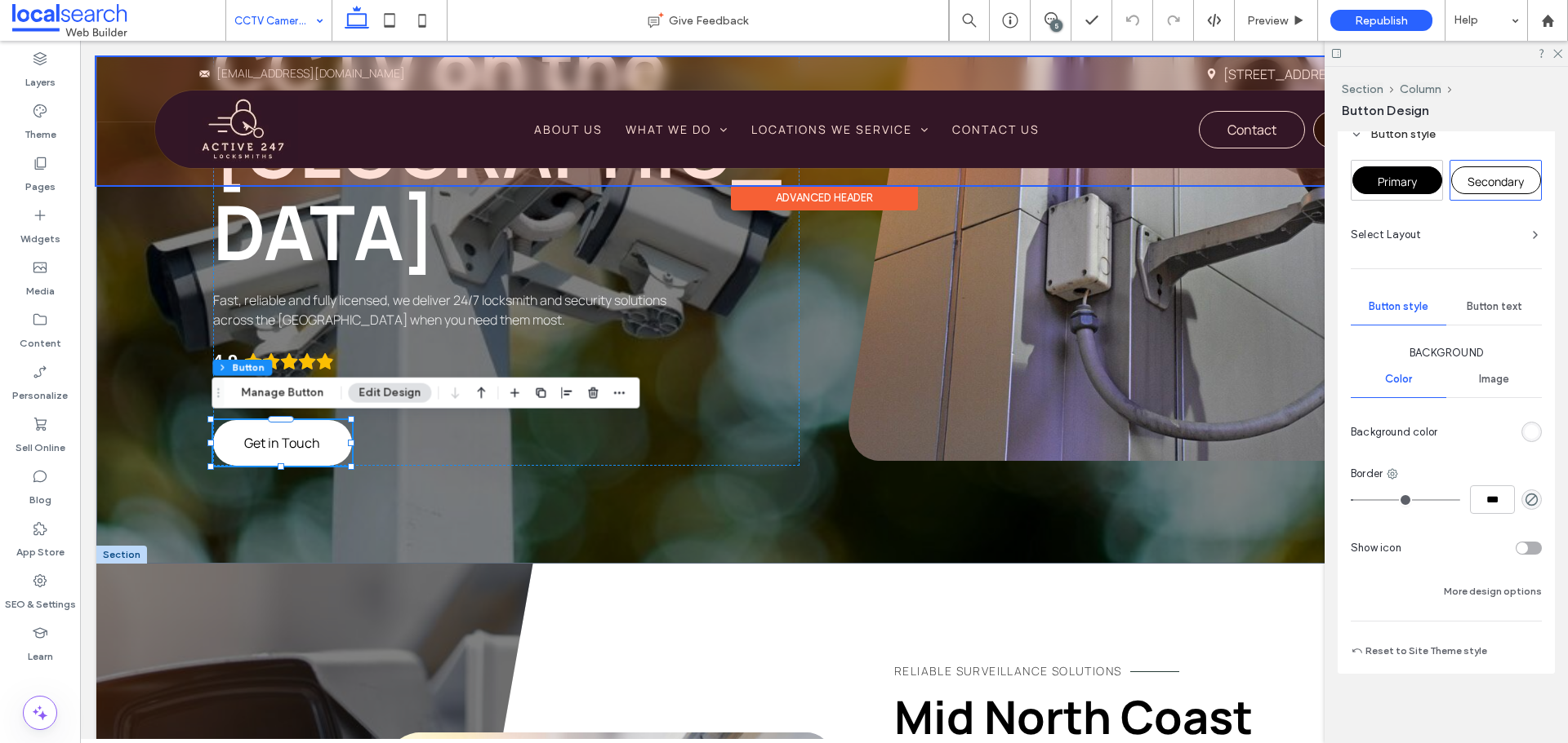
scroll to position [276, 0]
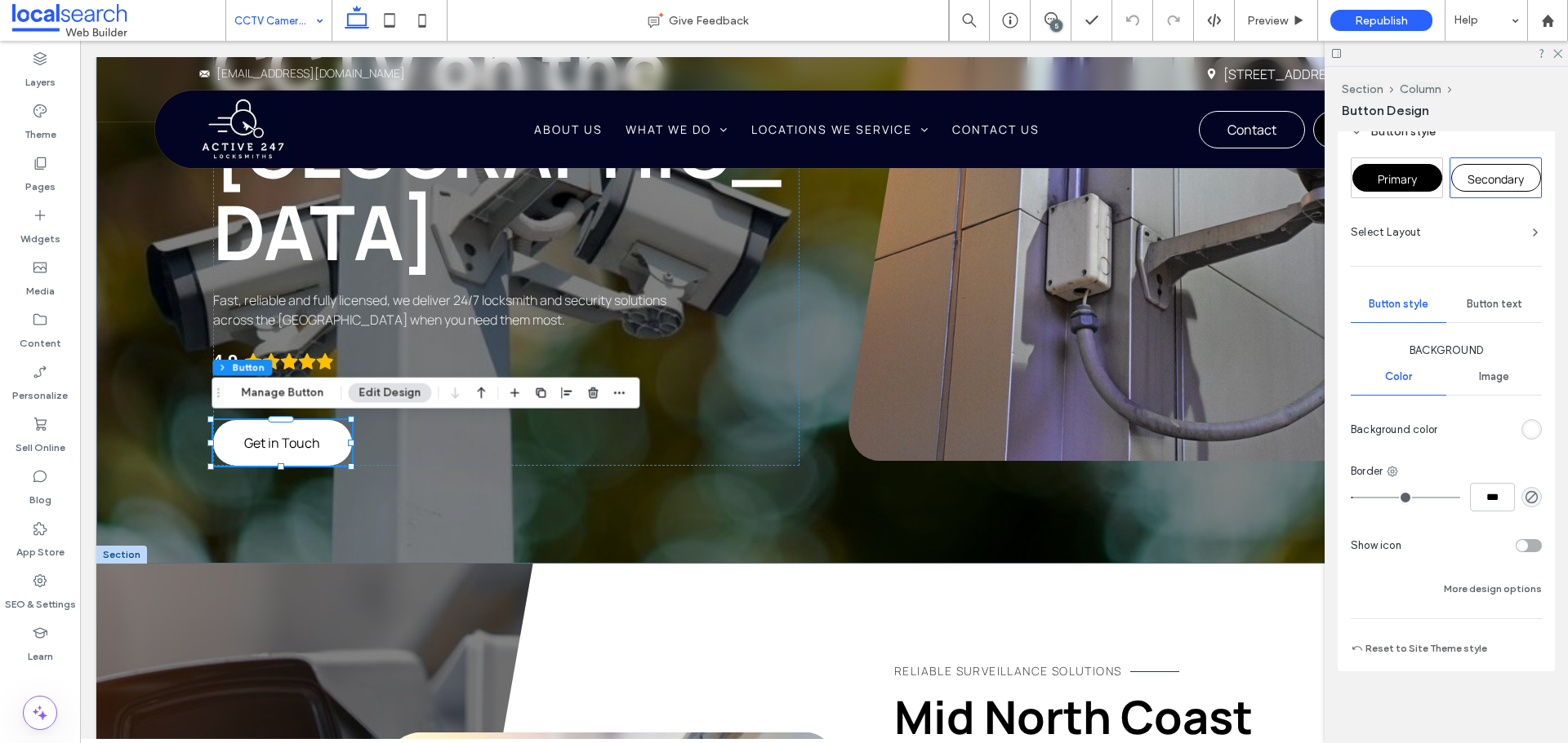
click at [1059, 25] on div "5" at bounding box center [1056, 25] width 12 height 12
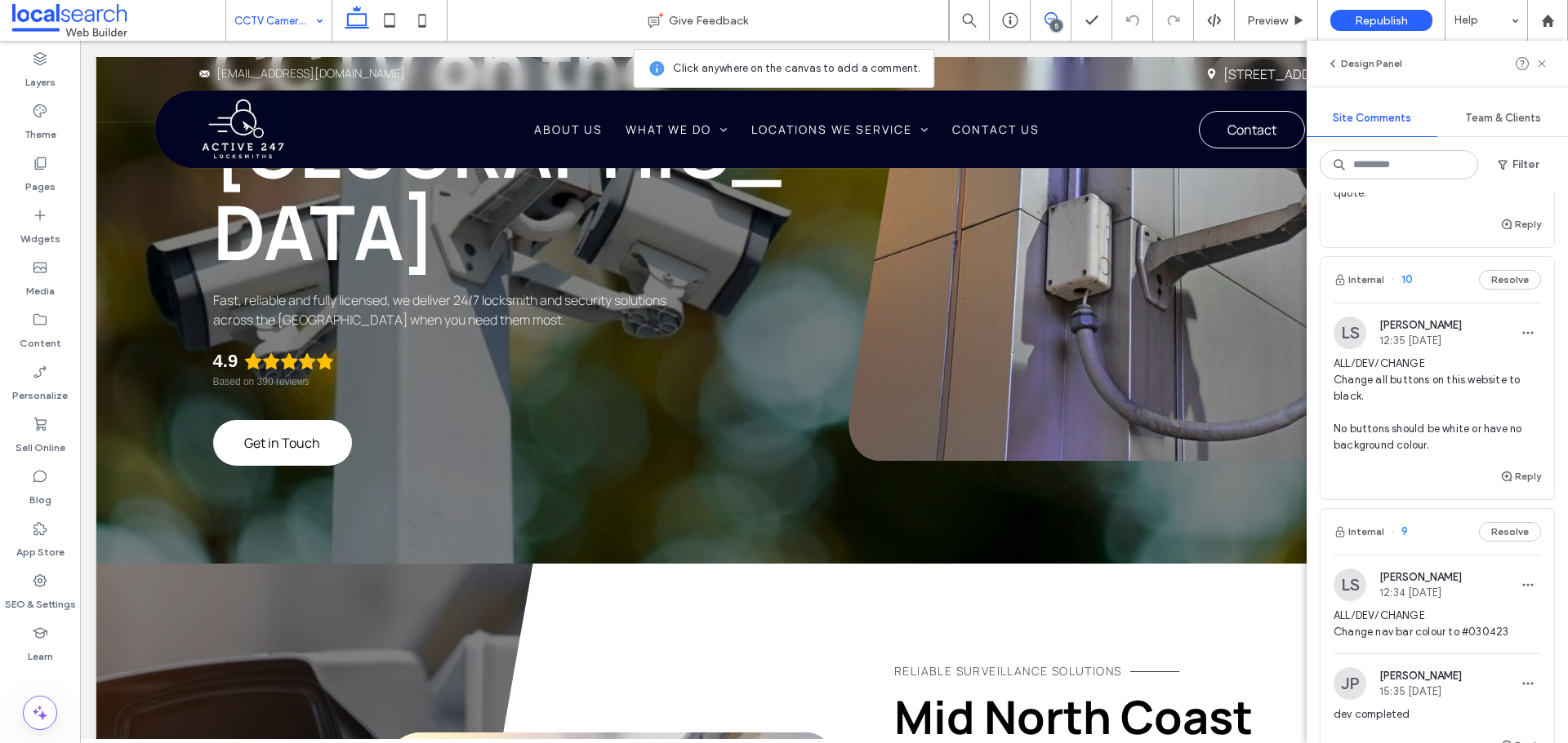
scroll to position [735, 0]
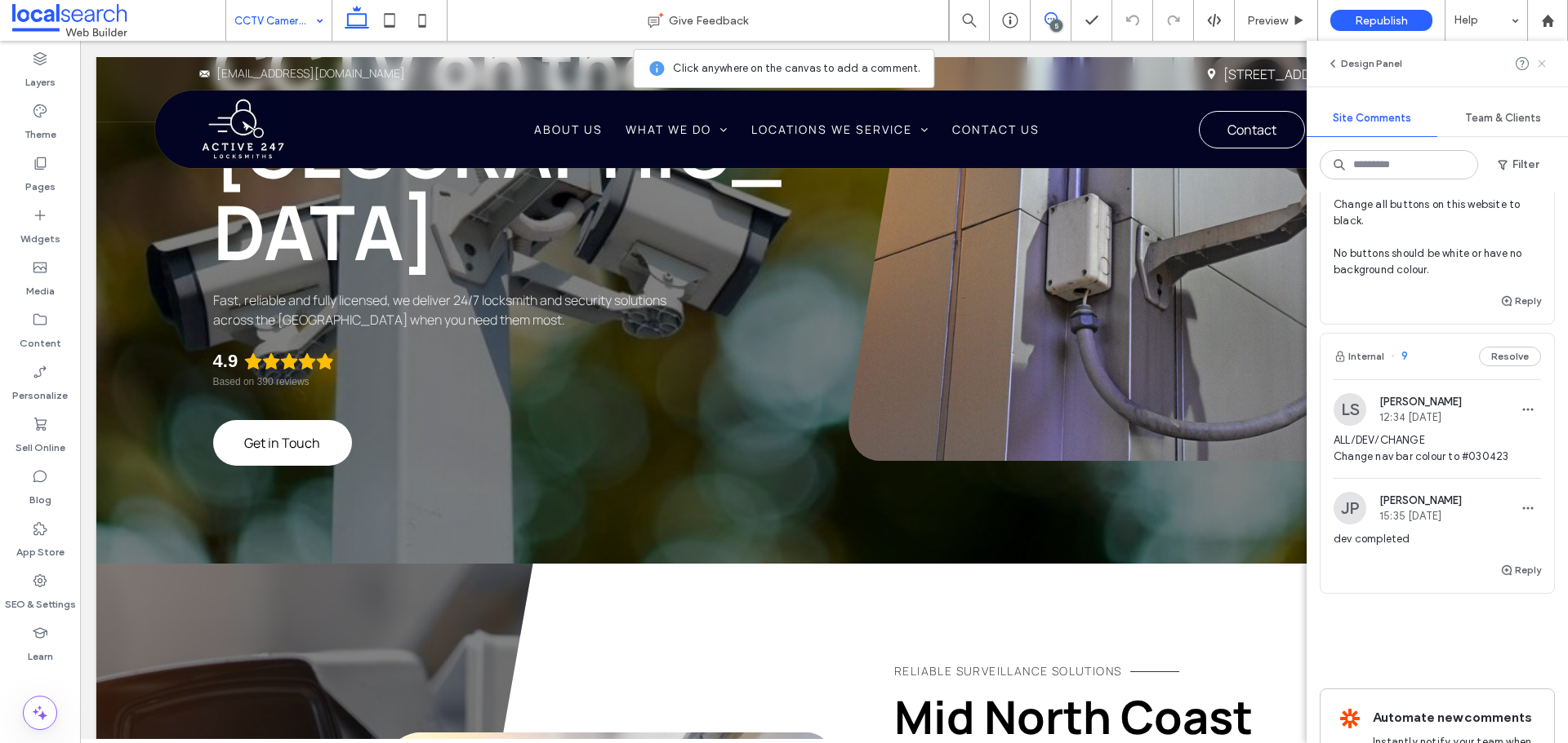
click at [1543, 67] on icon at bounding box center [1542, 64] width 13 height 13
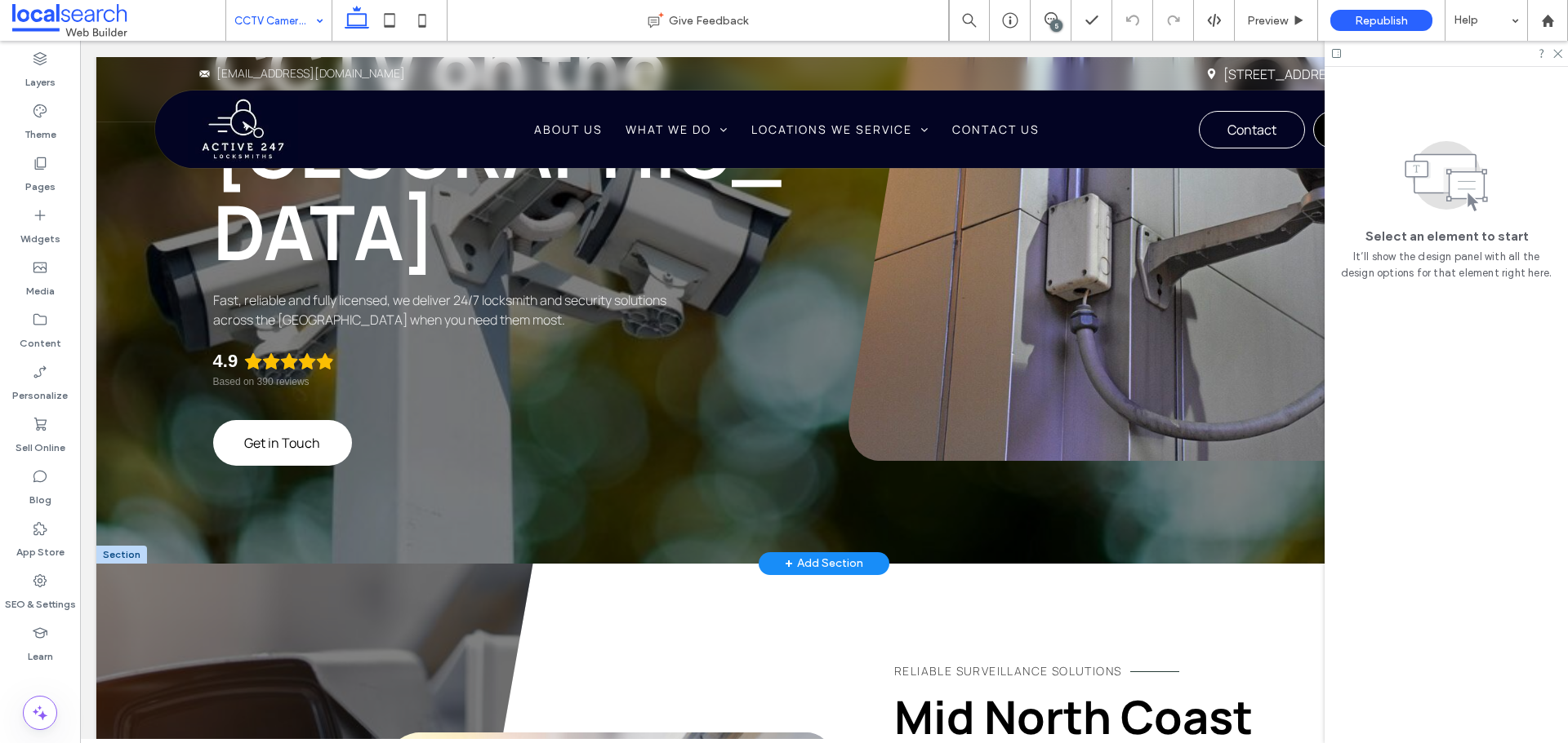
scroll to position [0, 0]
click at [292, 435] on span "Get in Touch" at bounding box center [282, 443] width 76 height 18
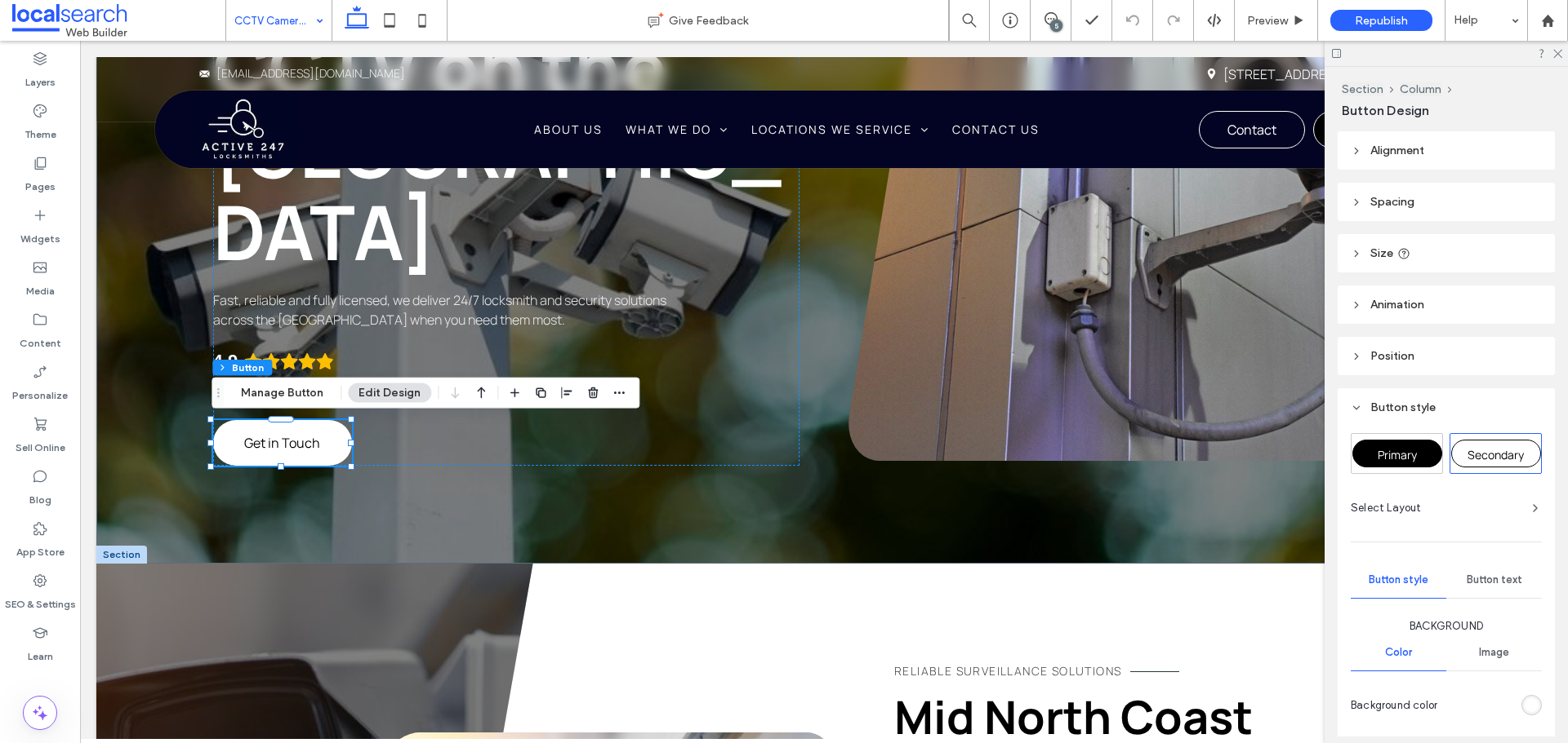
click at [1411, 452] on span "Primary" at bounding box center [1397, 455] width 39 height 16
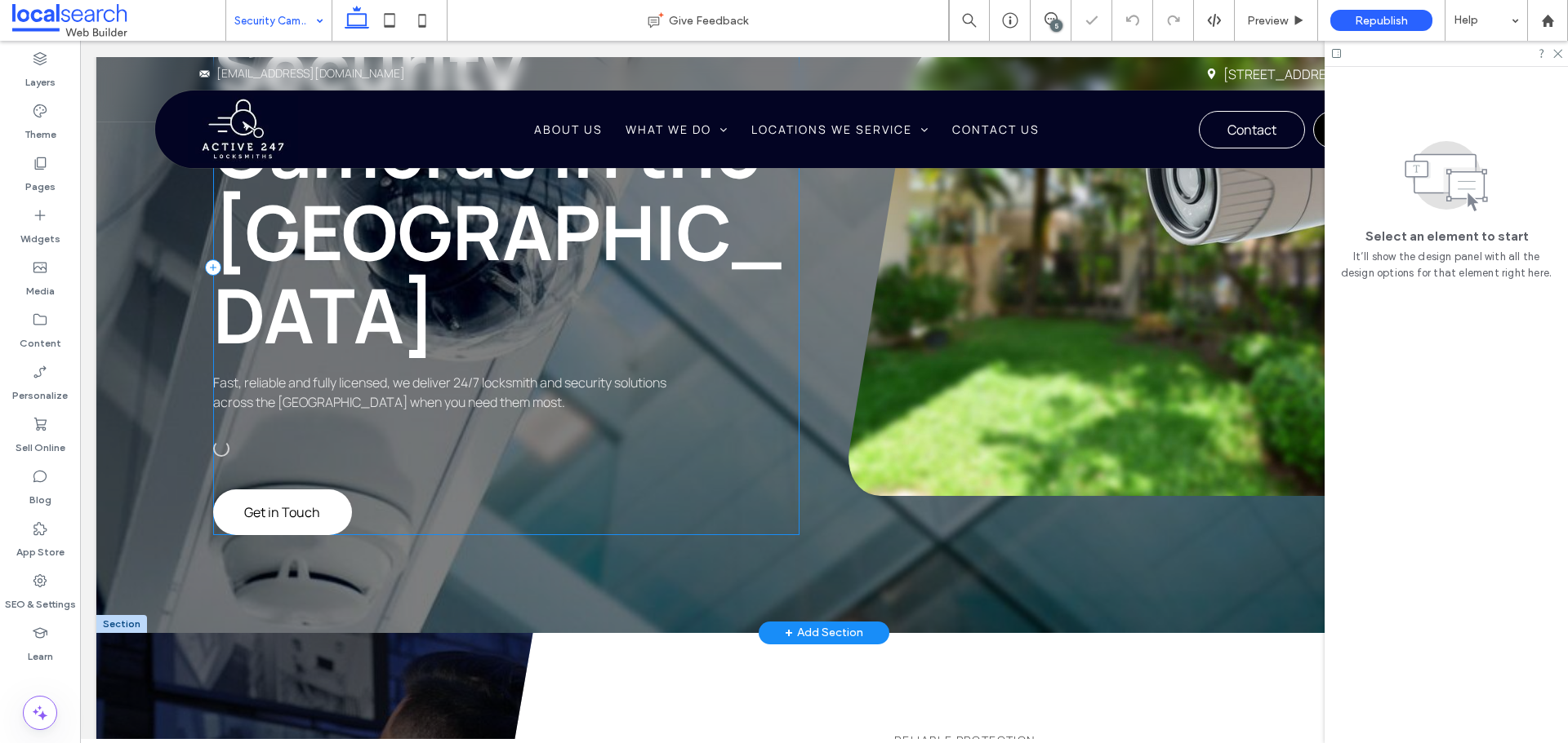
click at [257, 488] on div "Active 24/7 Locksmiths Forster Security Cameras in the Mid North Coast Fast, re…" at bounding box center [507, 267] width 587 height 535
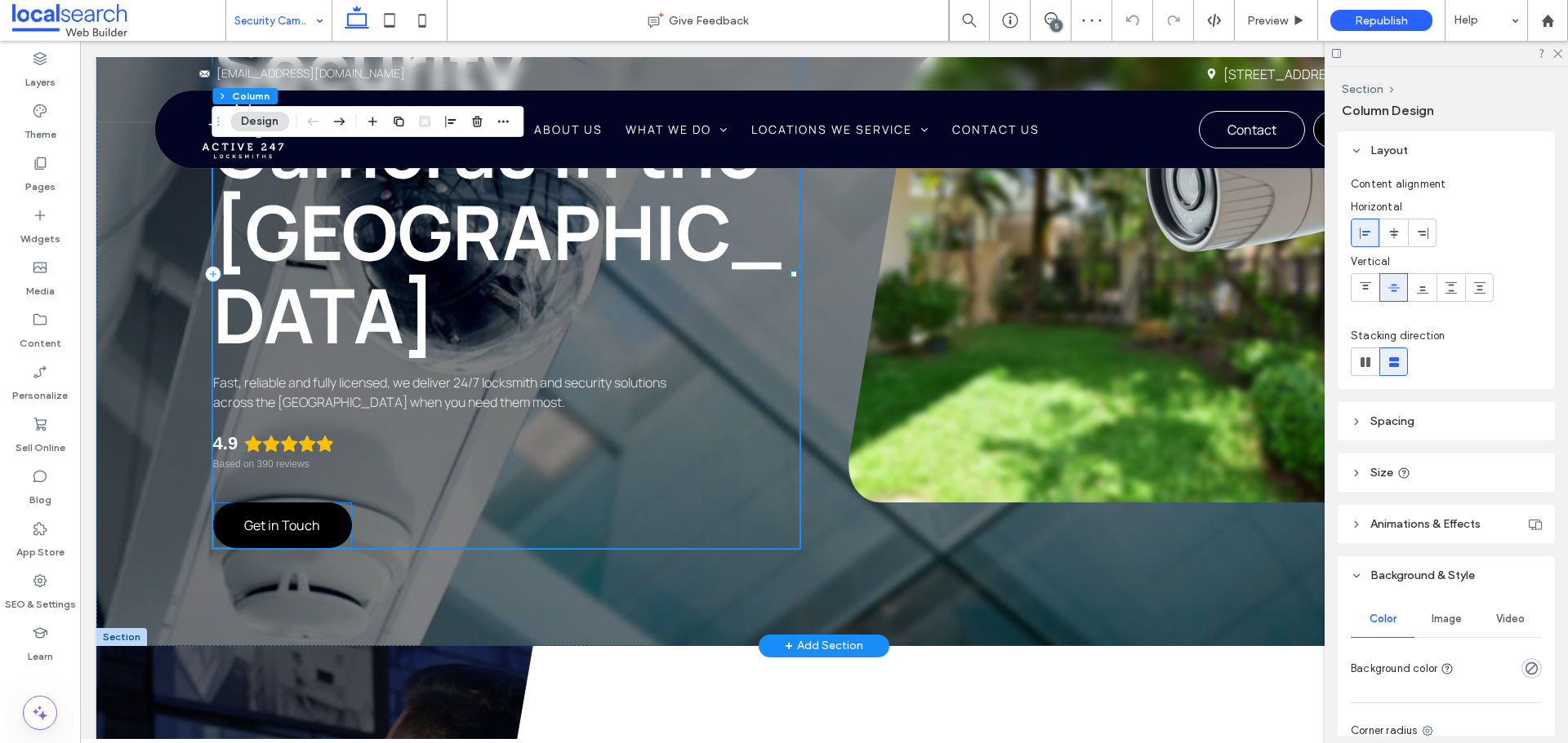
click at [258, 528] on span "Get in Touch" at bounding box center [282, 526] width 76 height 18
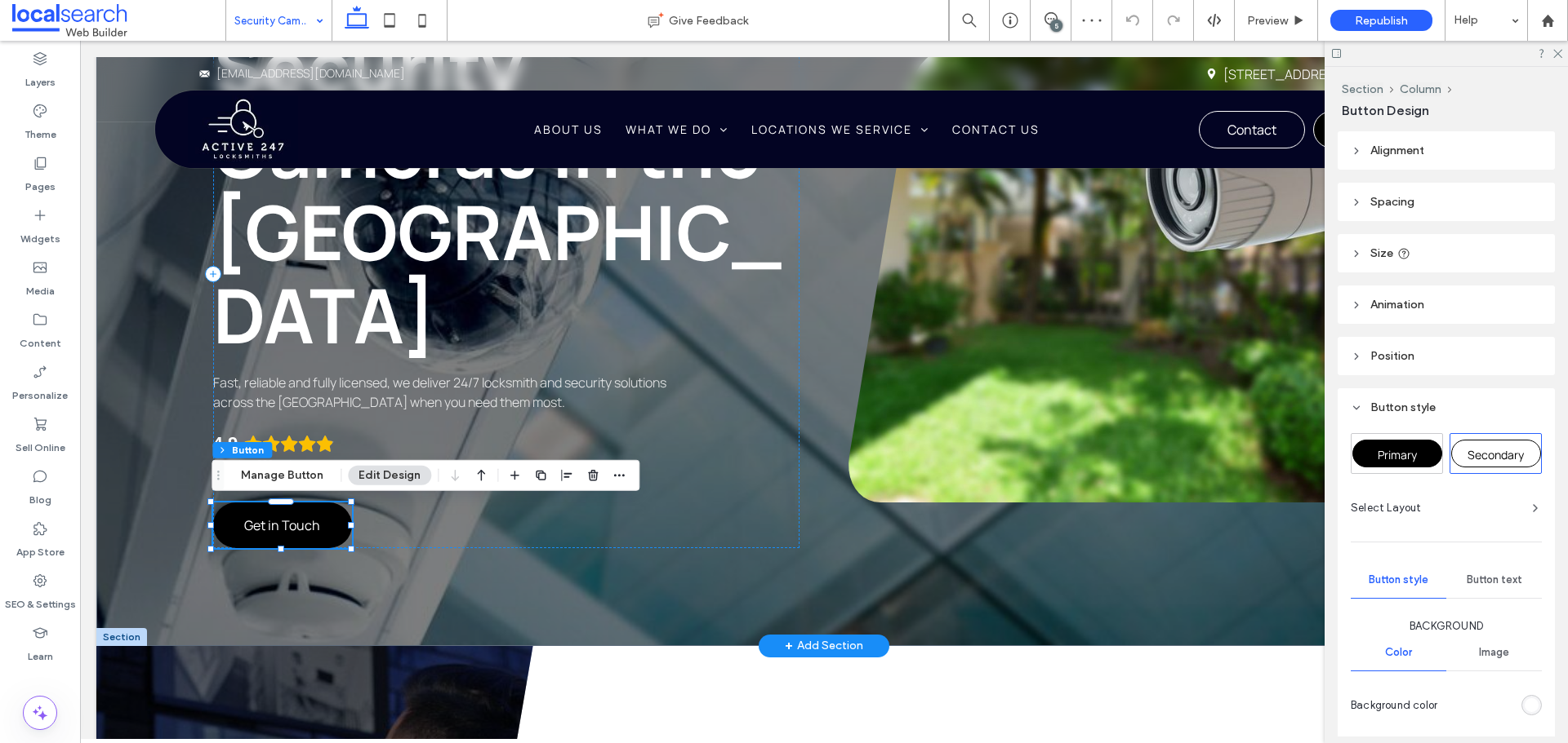
type input "**"
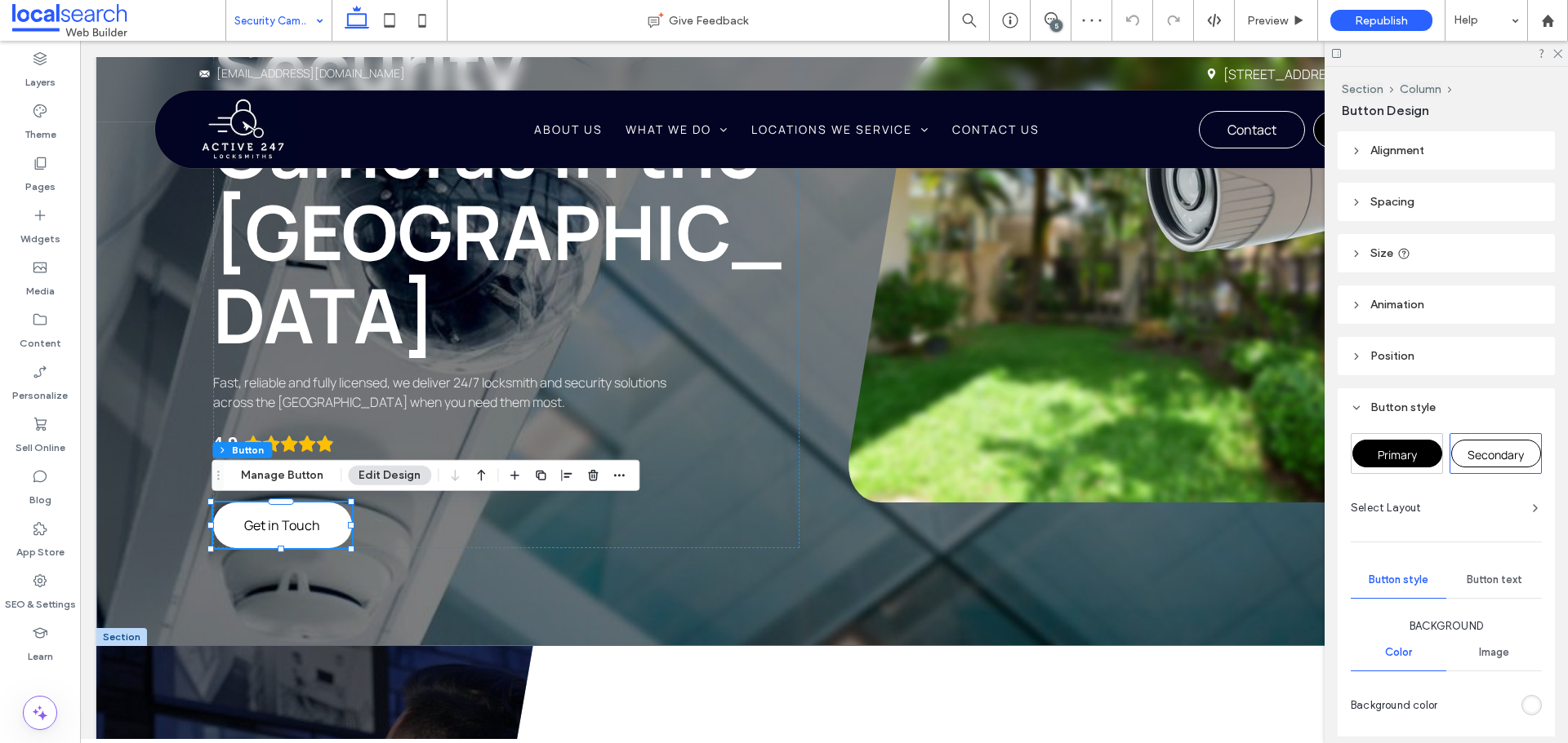
click at [1436, 451] on div "Primary" at bounding box center [1398, 454] width 90 height 28
click at [1416, 453] on div "Primary" at bounding box center [1398, 454] width 90 height 28
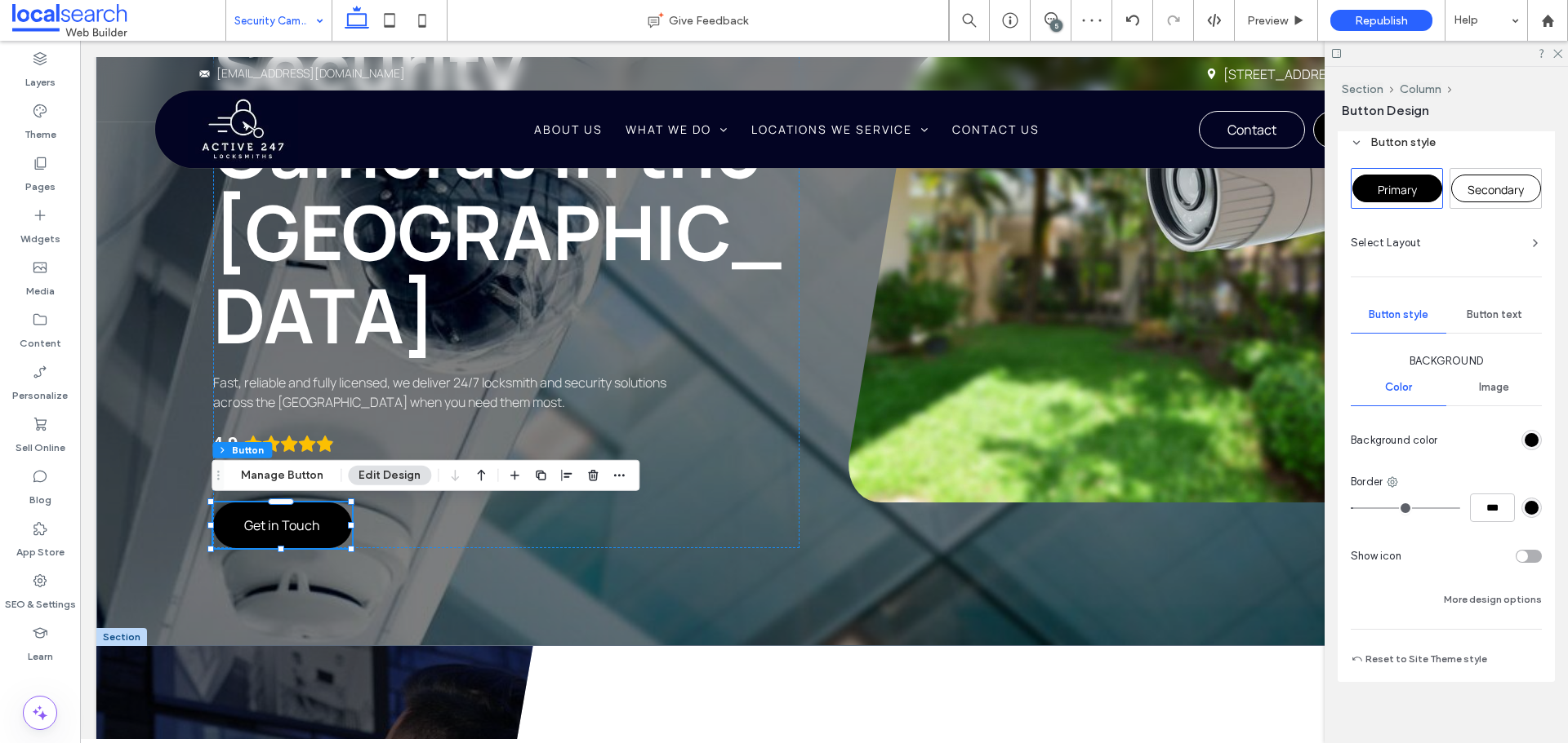
scroll to position [276, 0]
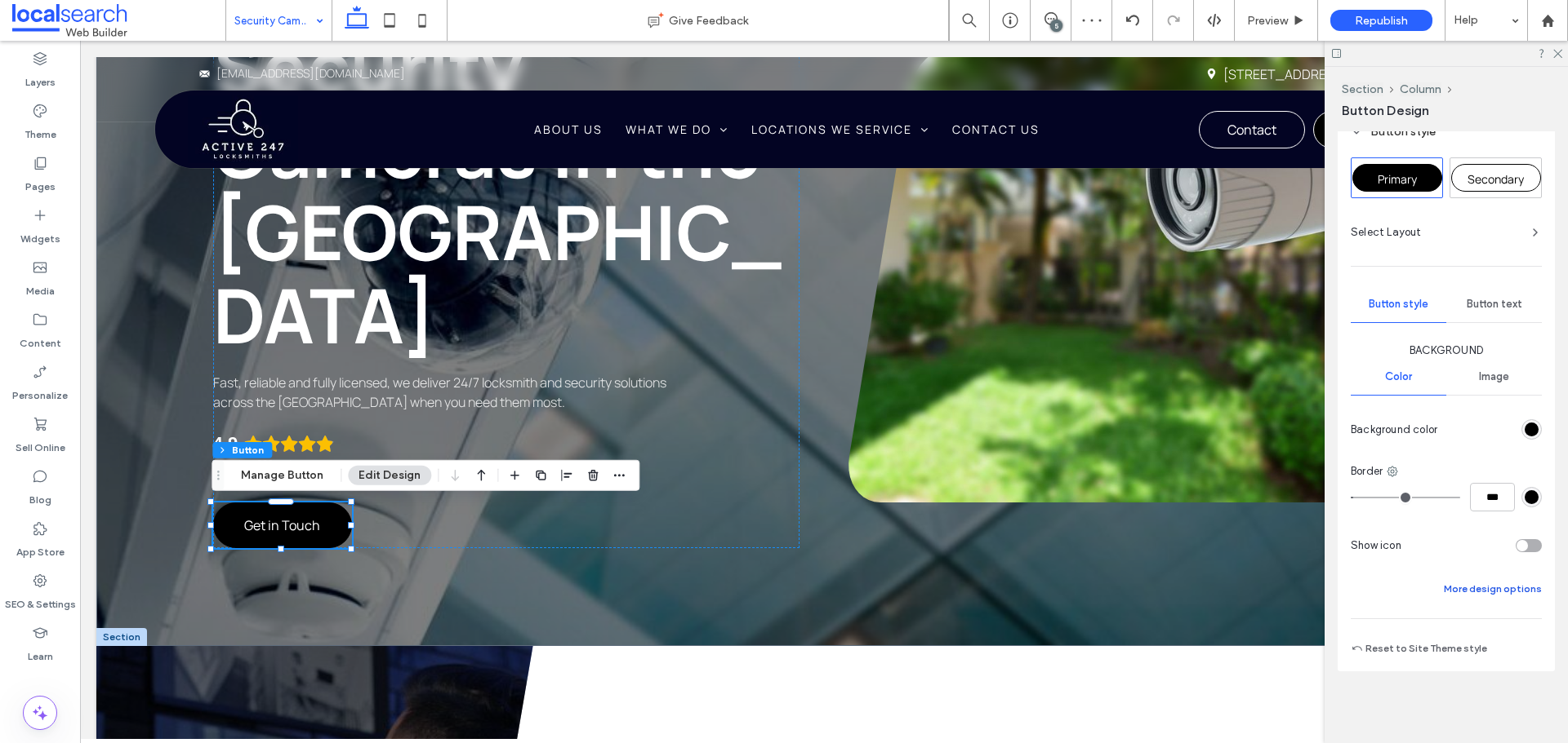
click at [1492, 592] on button "More design options" at bounding box center [1493, 589] width 98 height 20
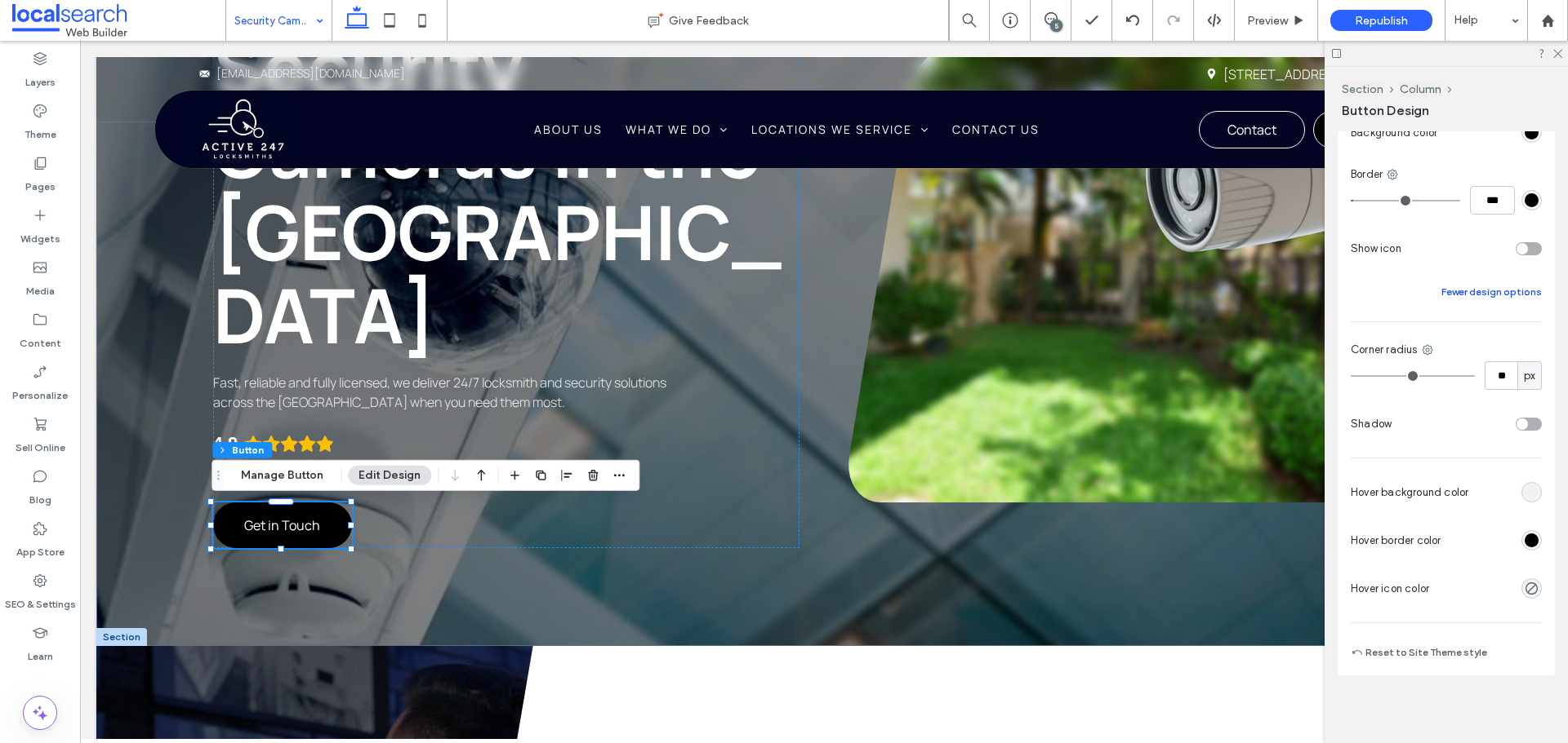
scroll to position [577, 0]
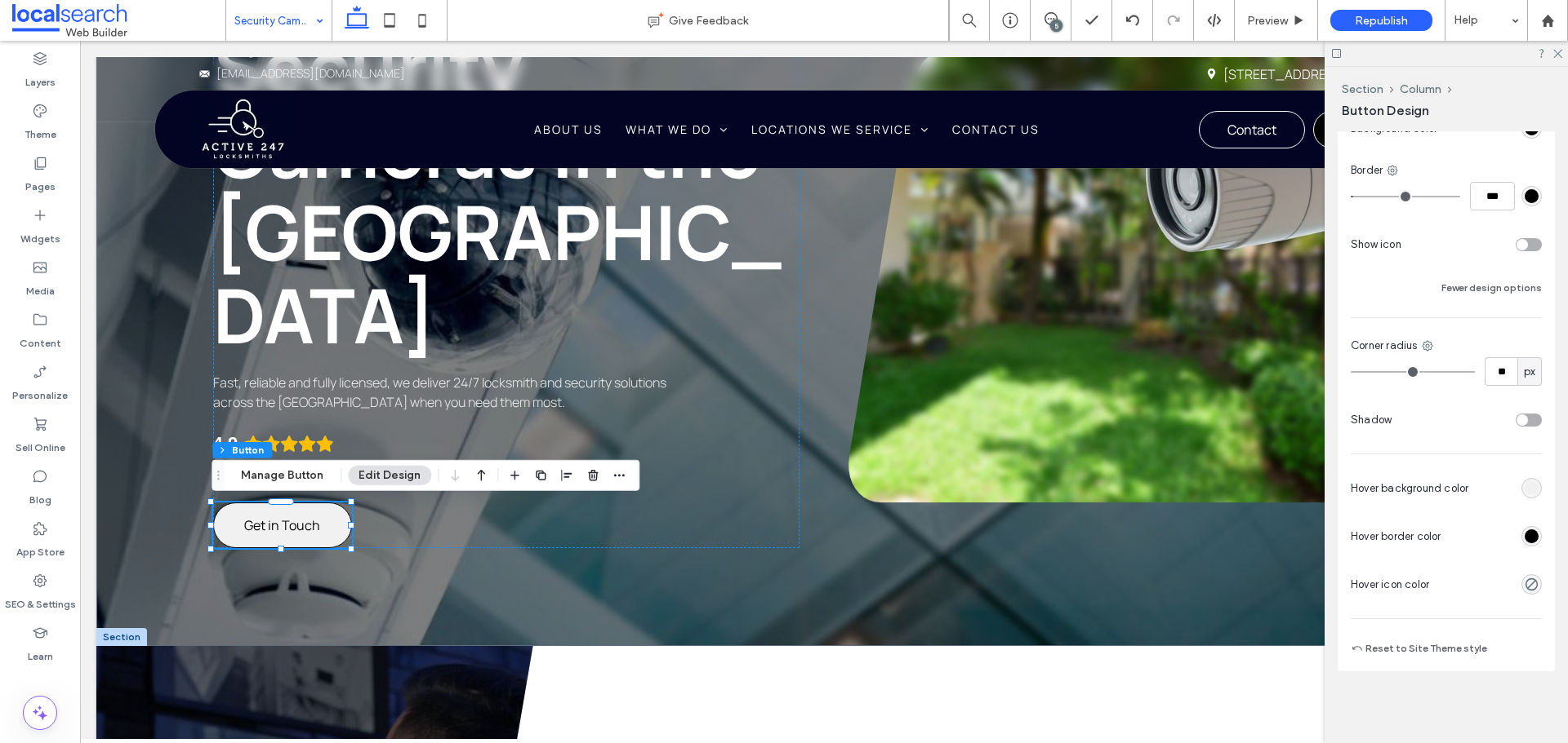
click at [1525, 486] on div "rgb(241, 241, 241)" at bounding box center [1531, 488] width 14 height 14
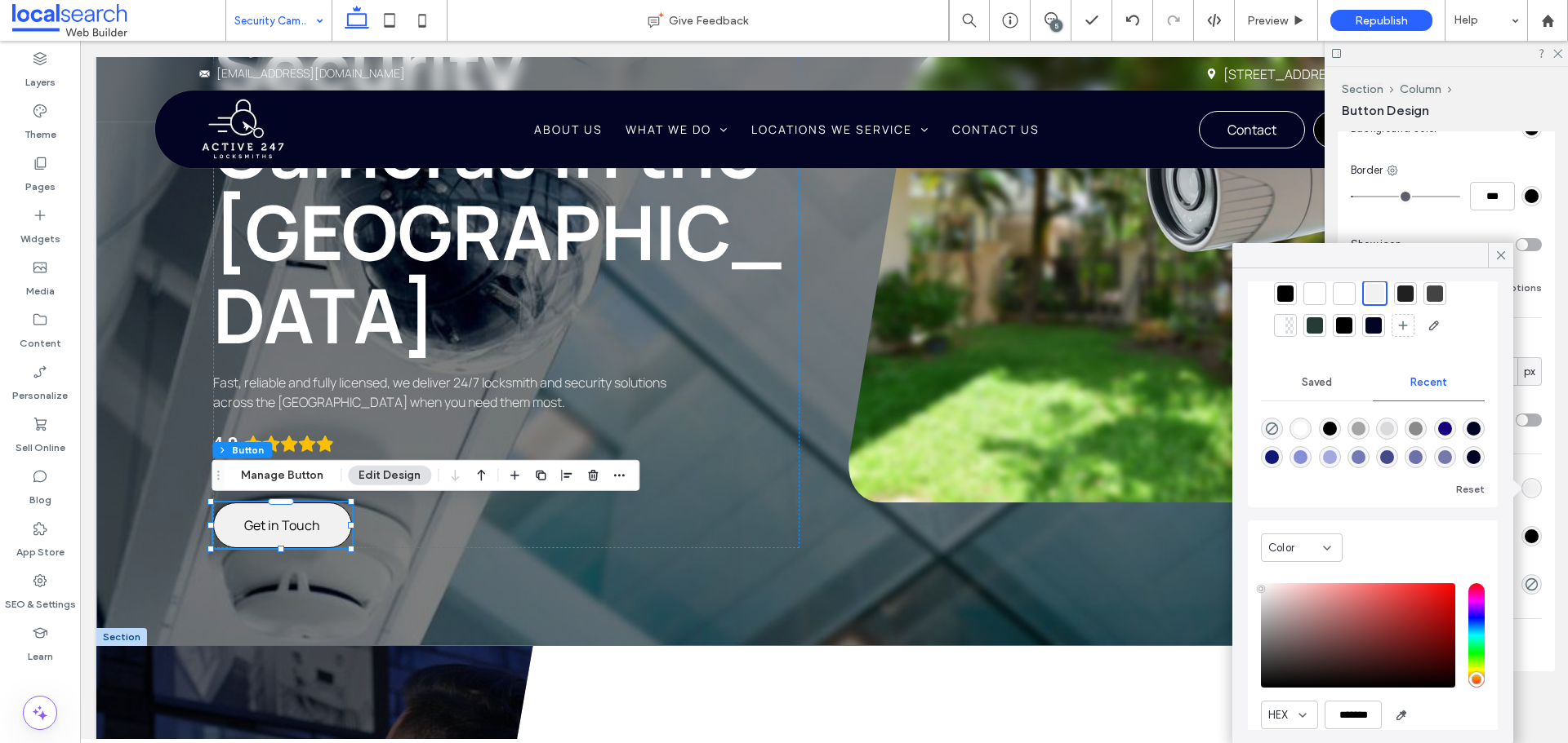
scroll to position [127, 0]
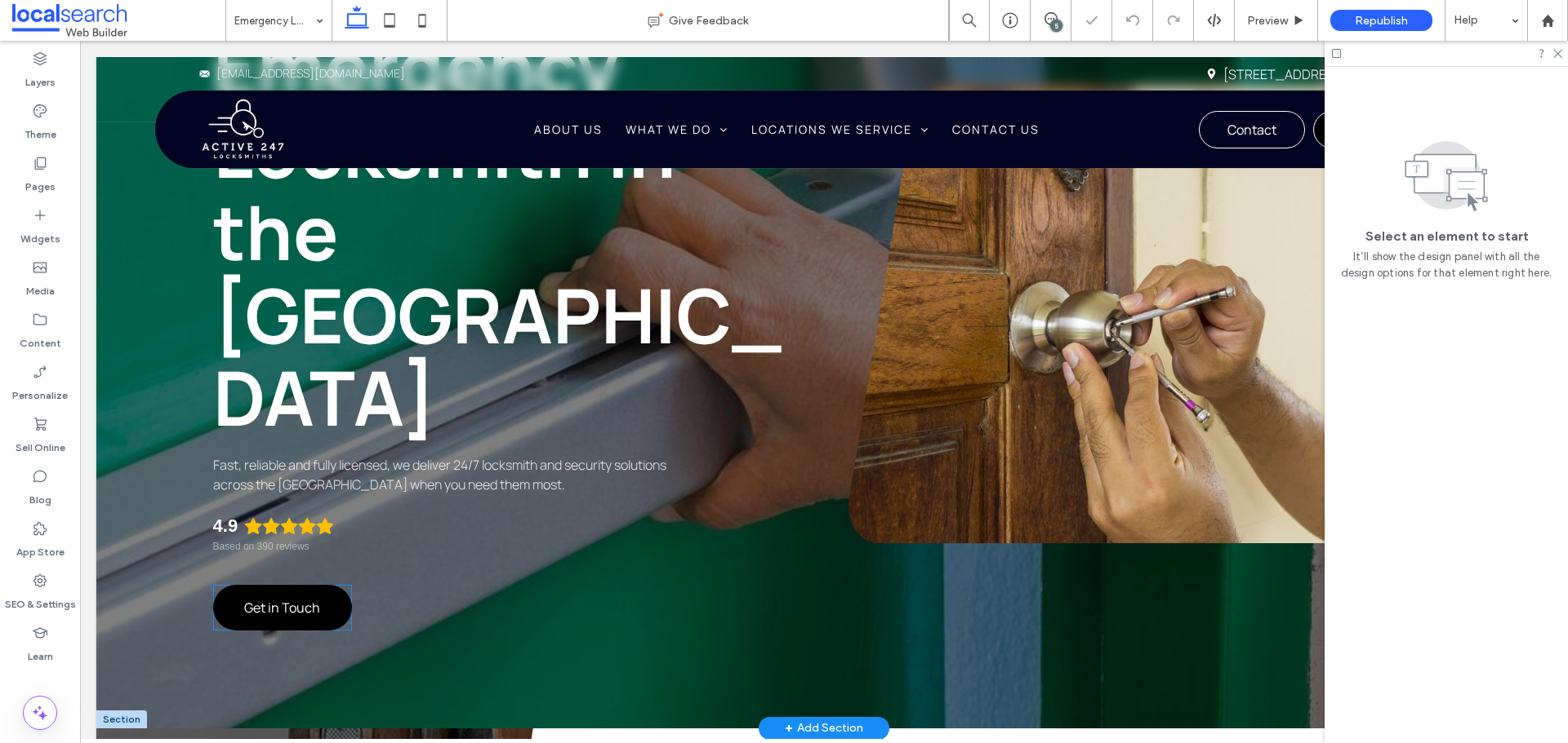
click at [324, 585] on link "Get in Touch" at bounding box center [282, 608] width 139 height 46
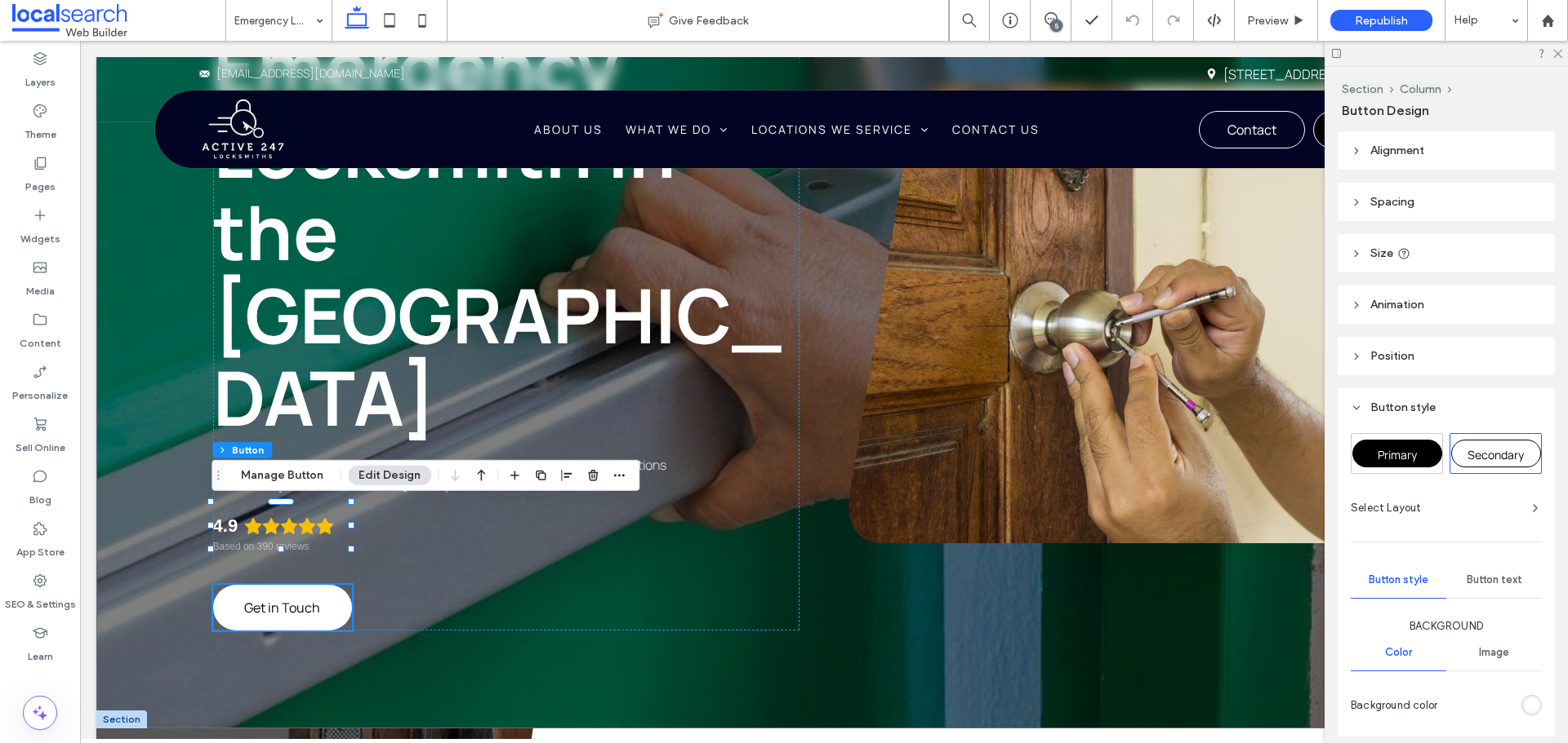
click at [1425, 458] on div "Primary" at bounding box center [1398, 454] width 90 height 28
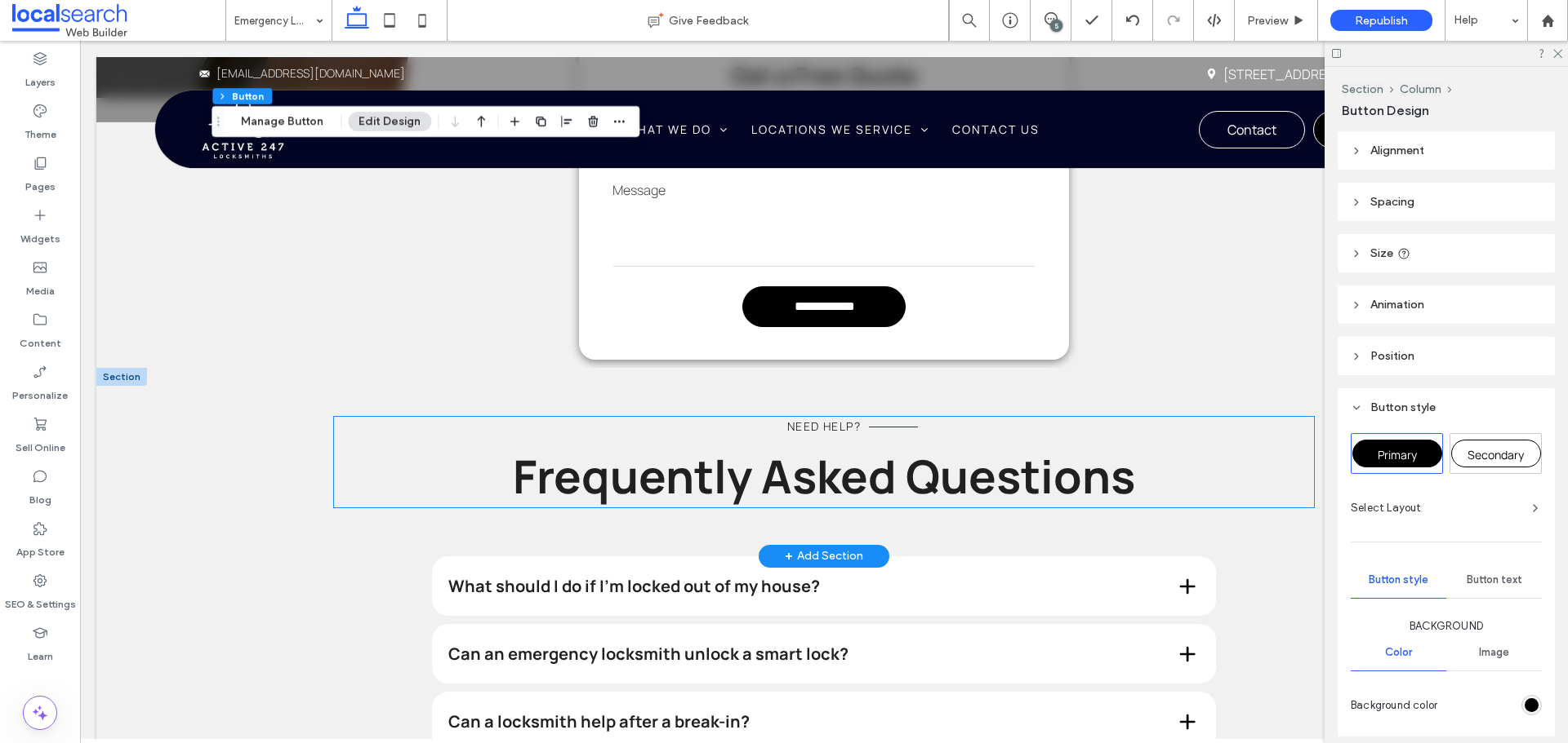
scroll to position [1795, 0]
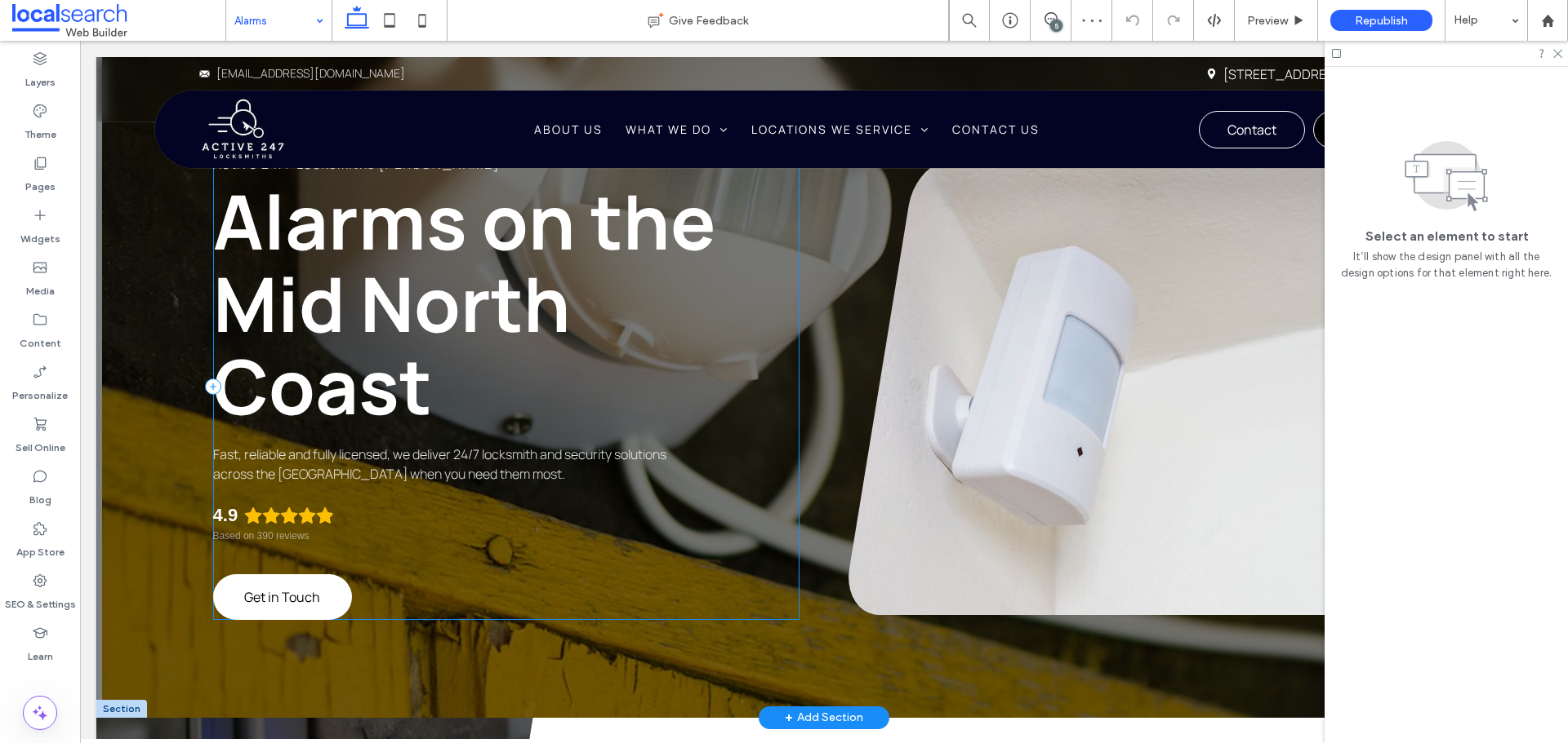
scroll to position [163, 0]
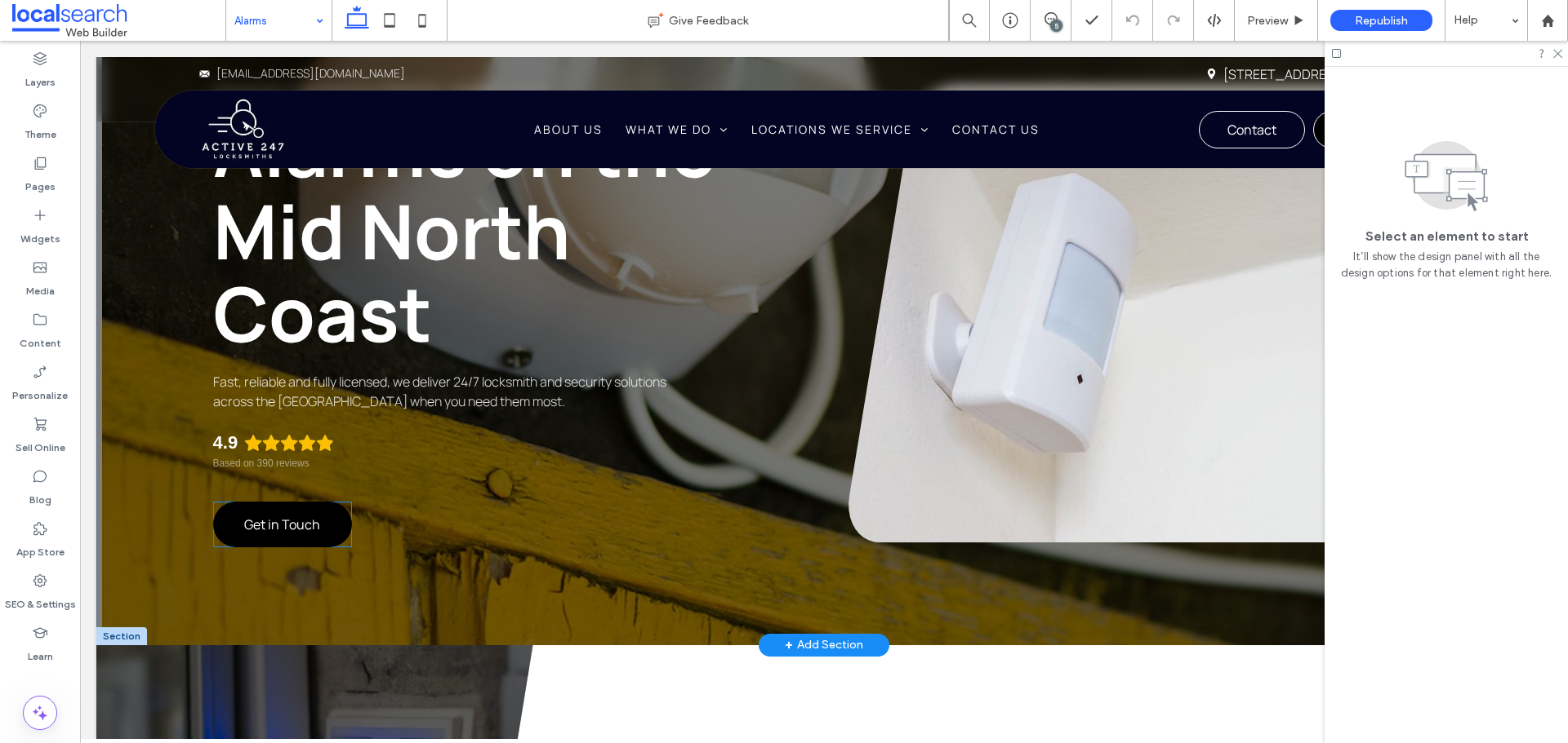
click at [282, 508] on link "Get in Touch" at bounding box center [282, 525] width 139 height 46
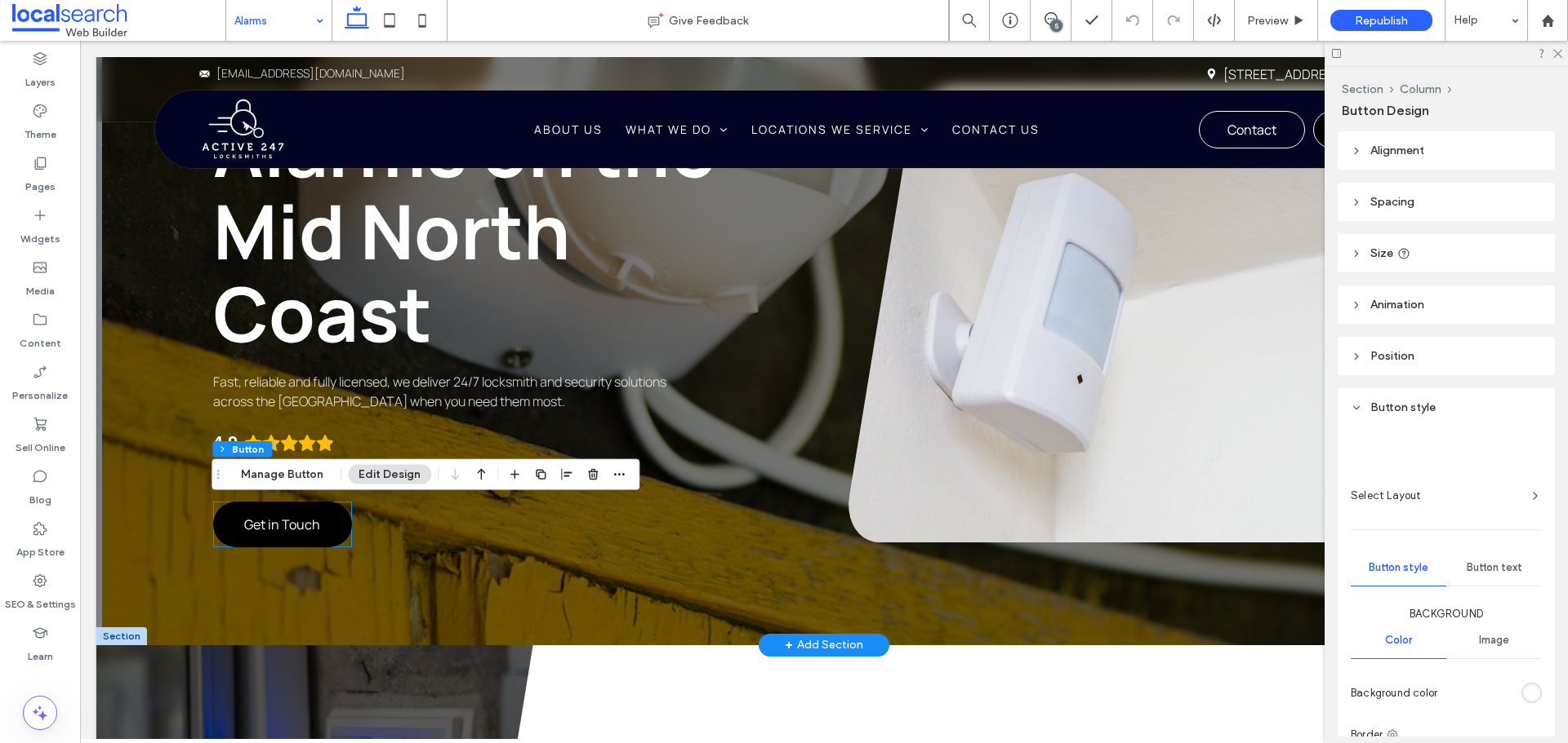
click at [282, 508] on link "Get in Touch" at bounding box center [282, 525] width 139 height 46
type input "**"
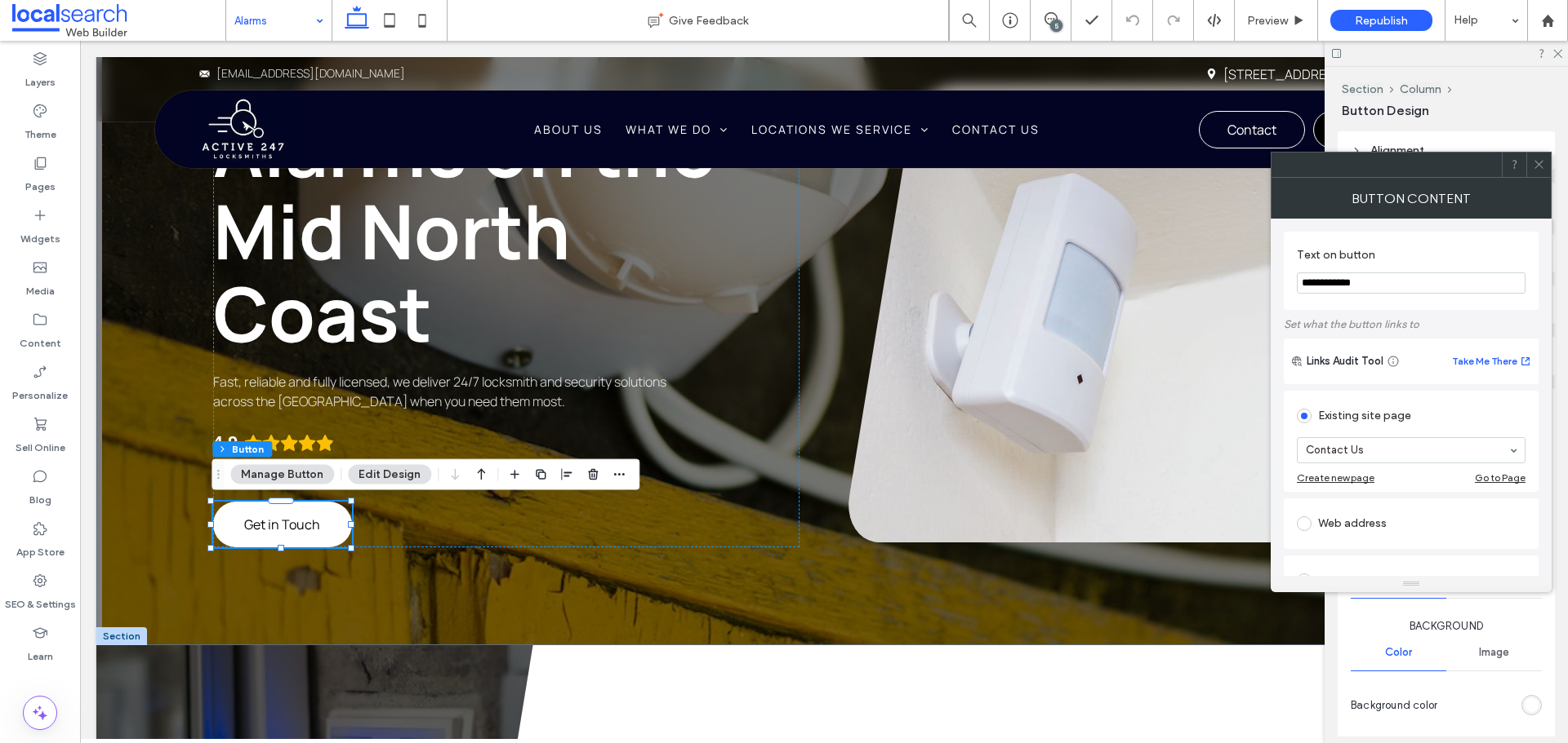
click at [1540, 158] on span at bounding box center [1538, 165] width 12 height 25
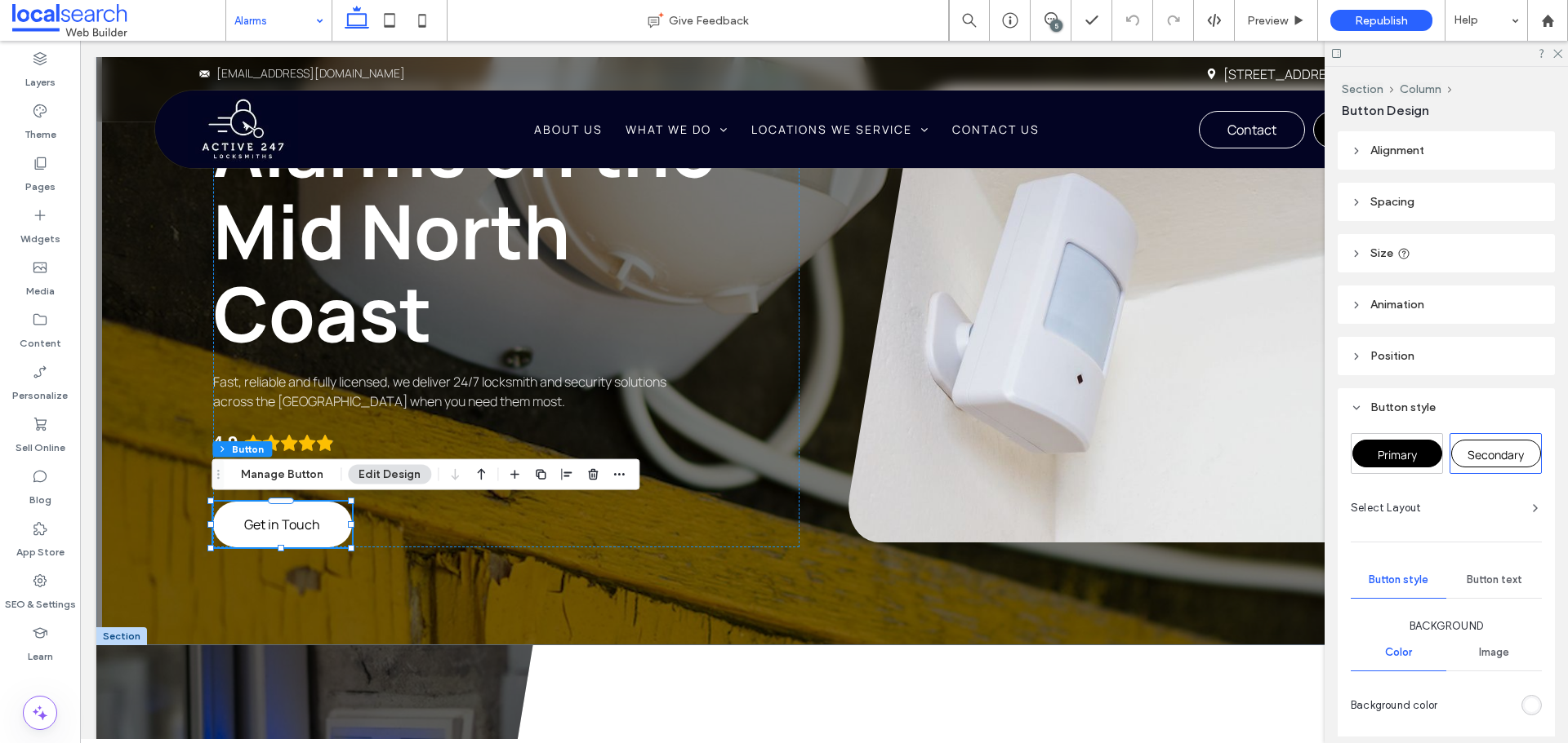
click at [1411, 453] on span "Primary" at bounding box center [1397, 455] width 39 height 16
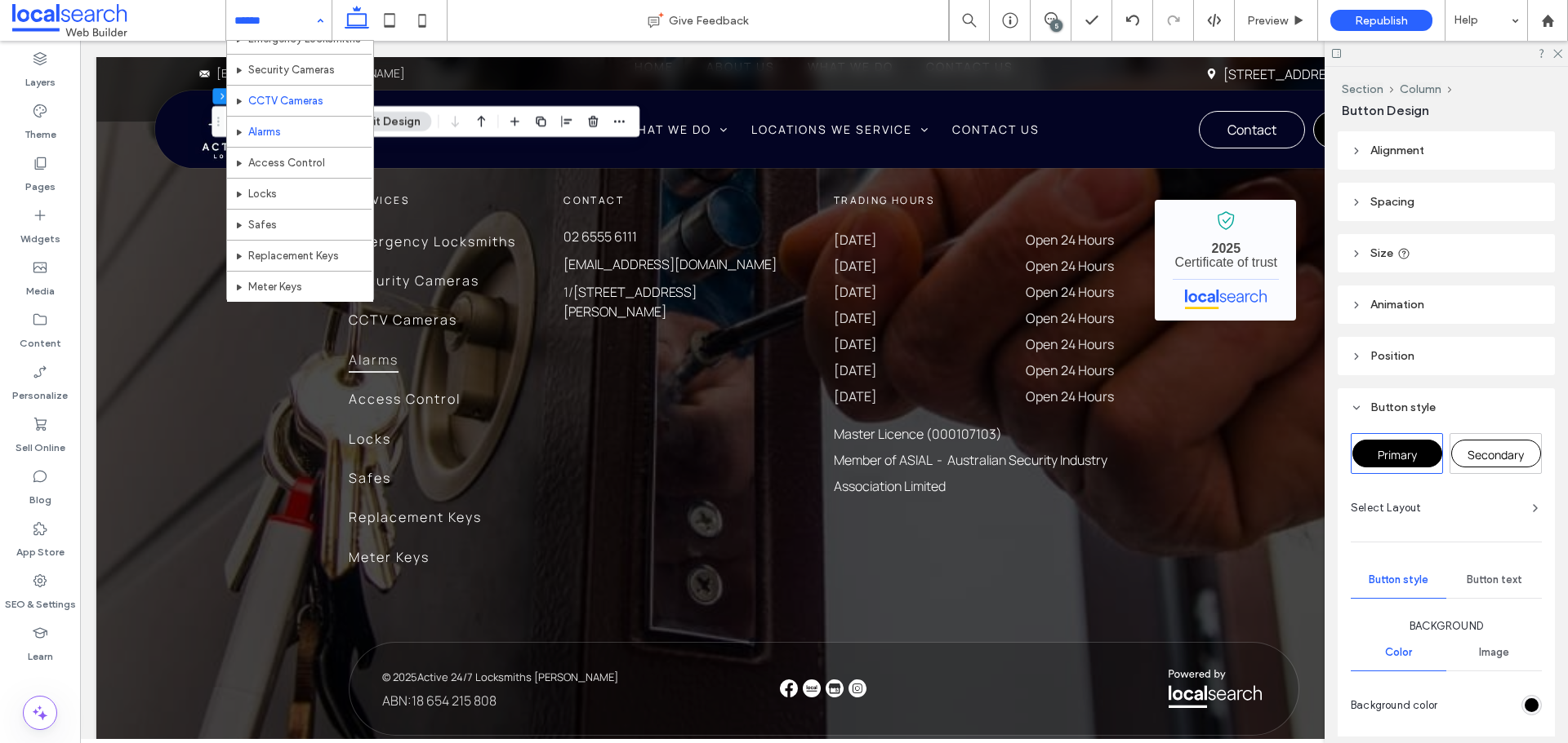
scroll to position [82, 0]
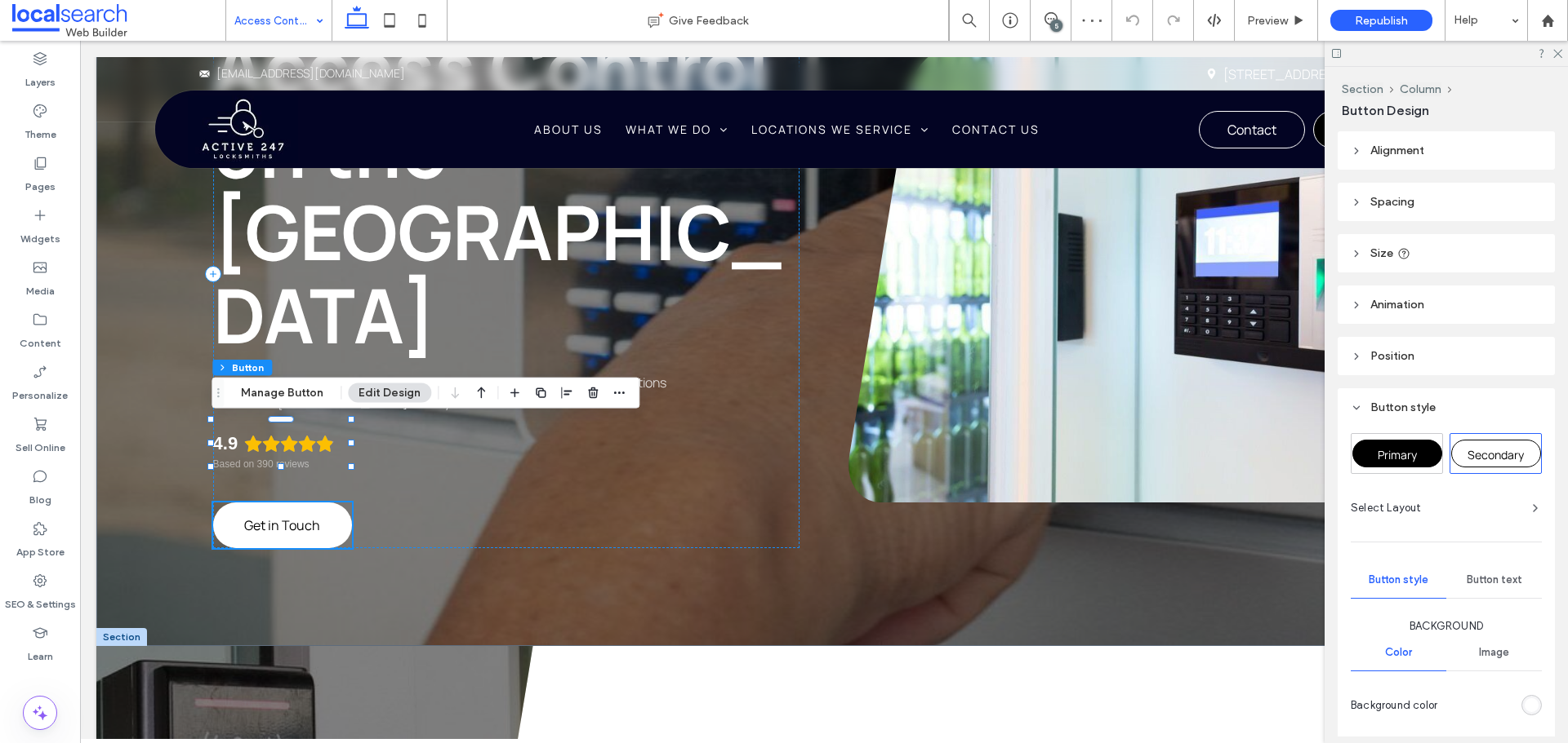
type input "**"
click at [1395, 442] on div "Primary" at bounding box center [1398, 454] width 90 height 28
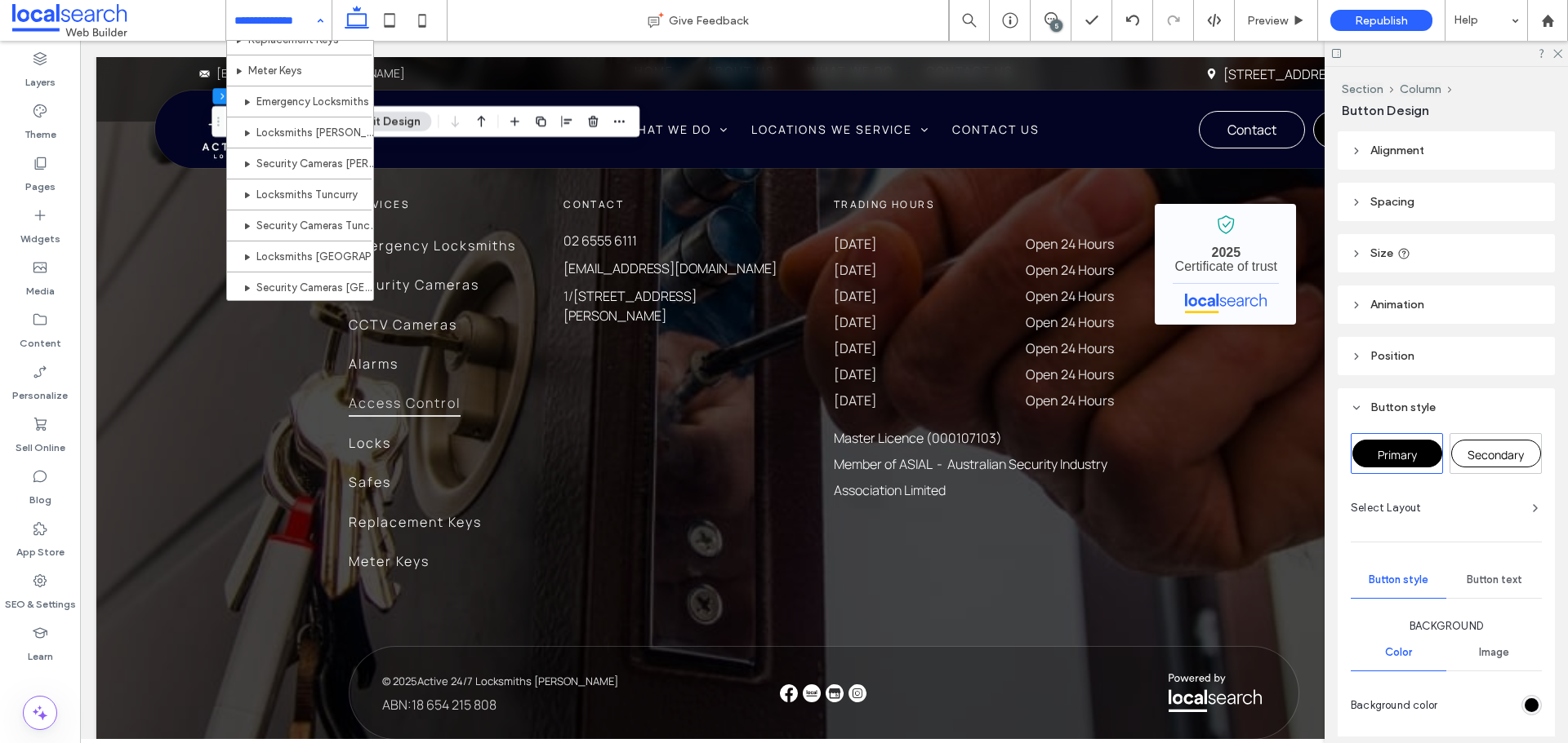
scroll to position [163, 0]
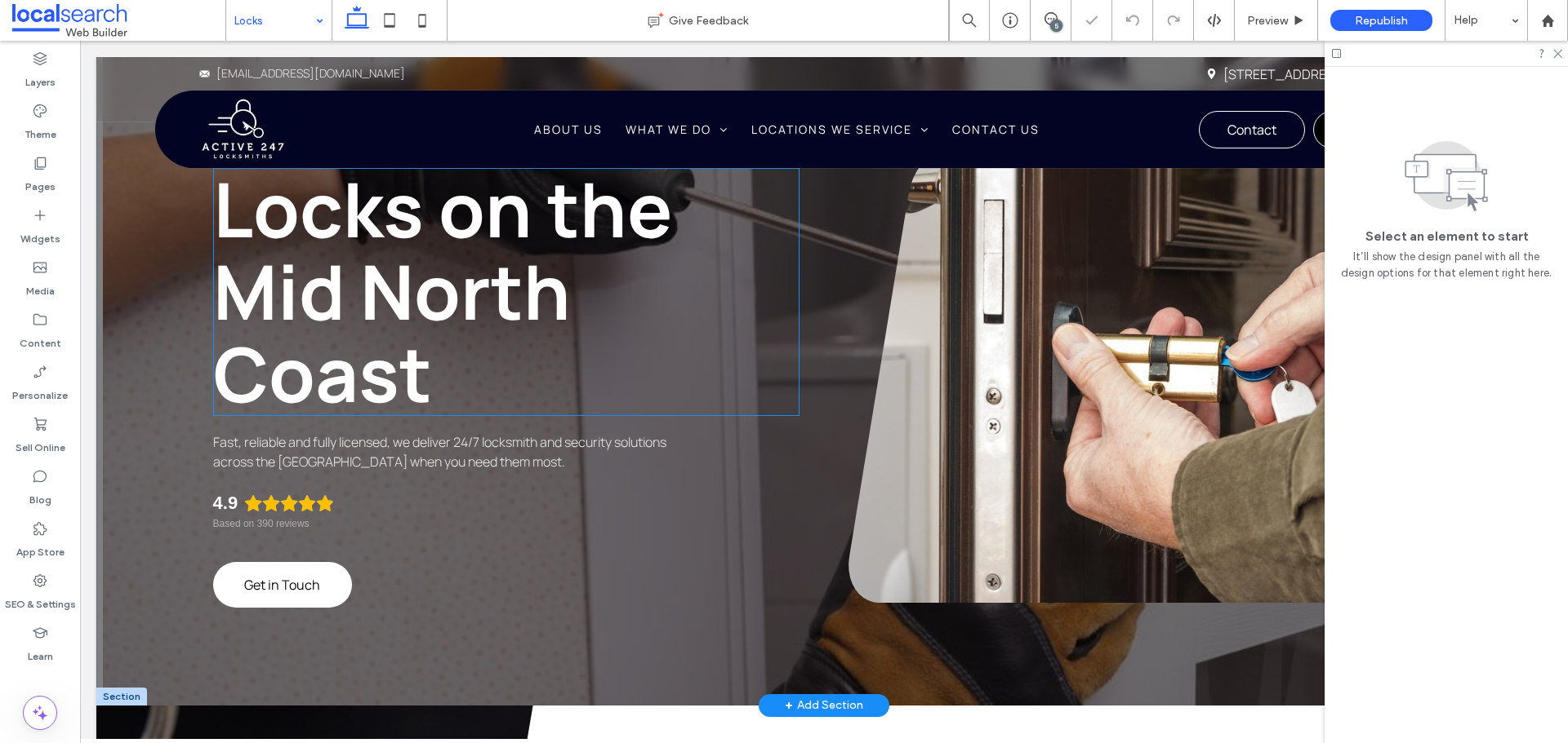
scroll to position [245, 0]
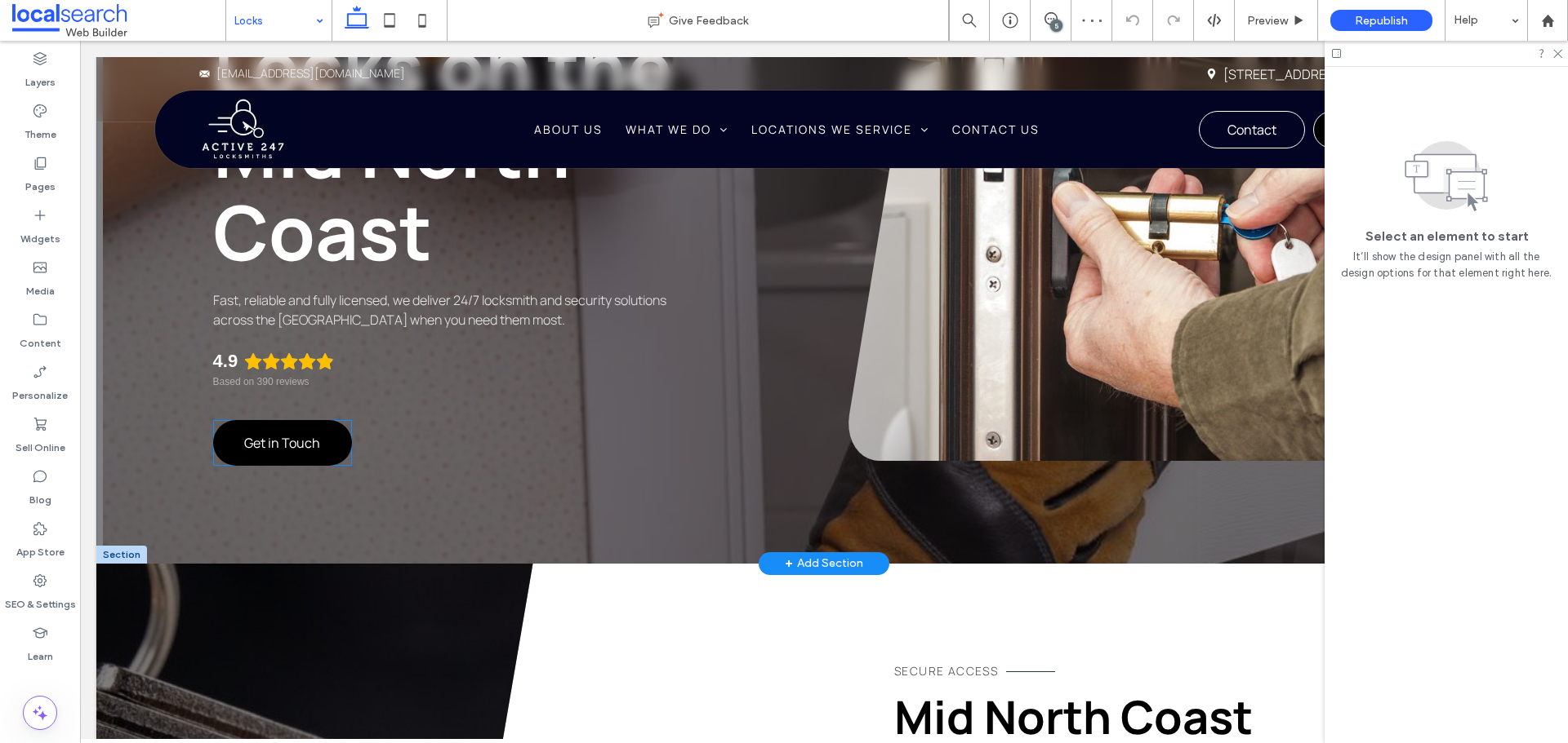
click at [326, 431] on link "Get in Touch" at bounding box center [282, 443] width 139 height 46
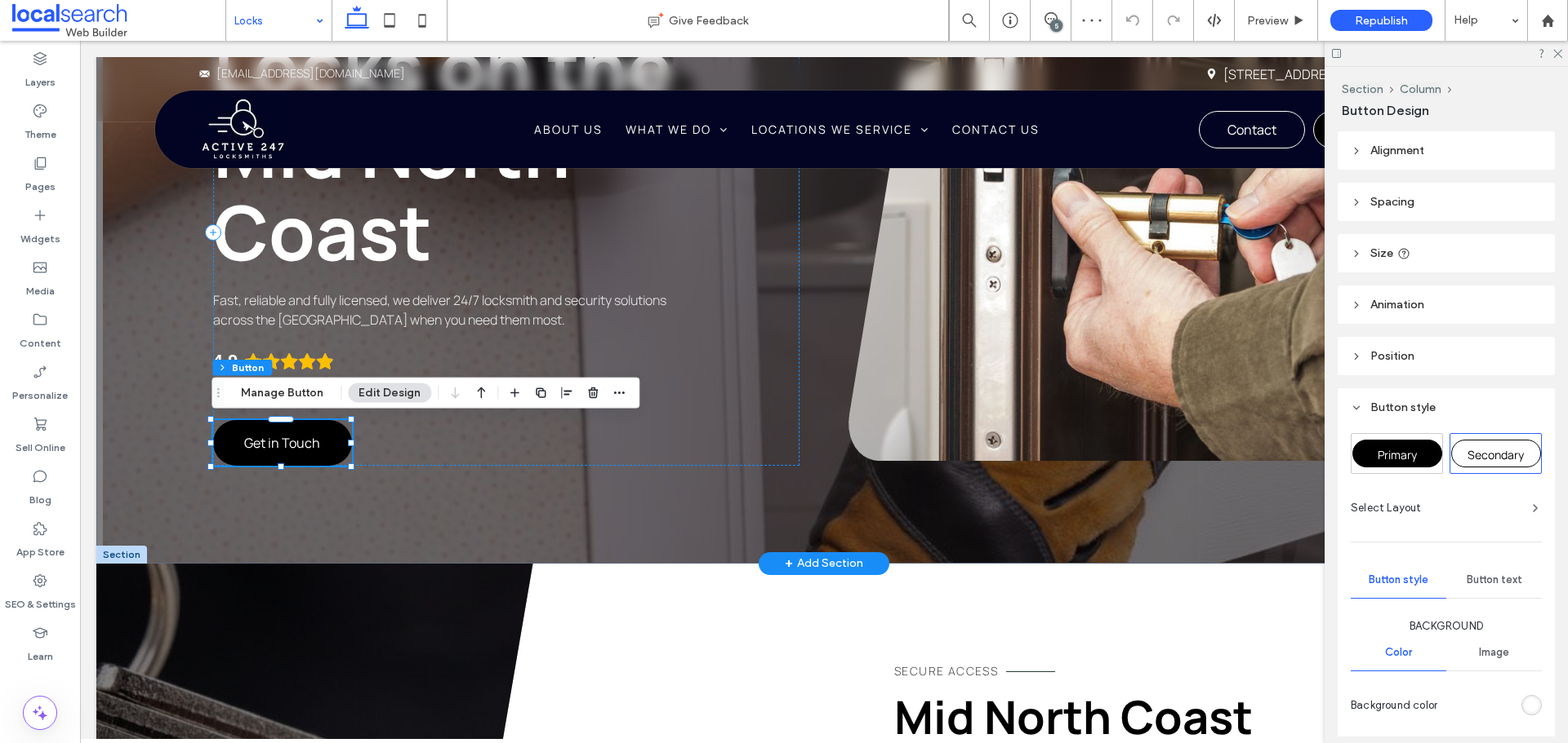
type input "**"
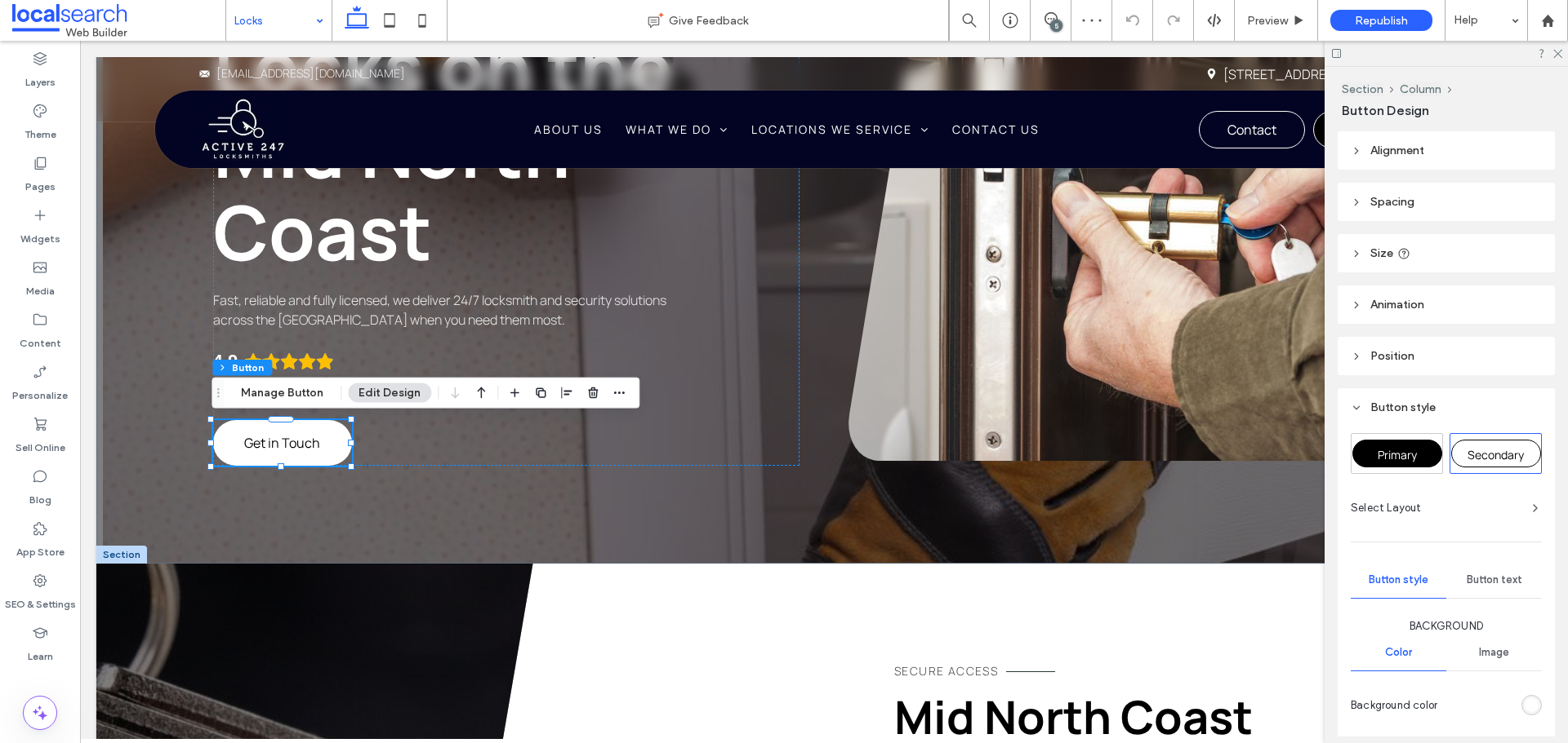
click at [1398, 442] on div "Primary" at bounding box center [1398, 454] width 90 height 28
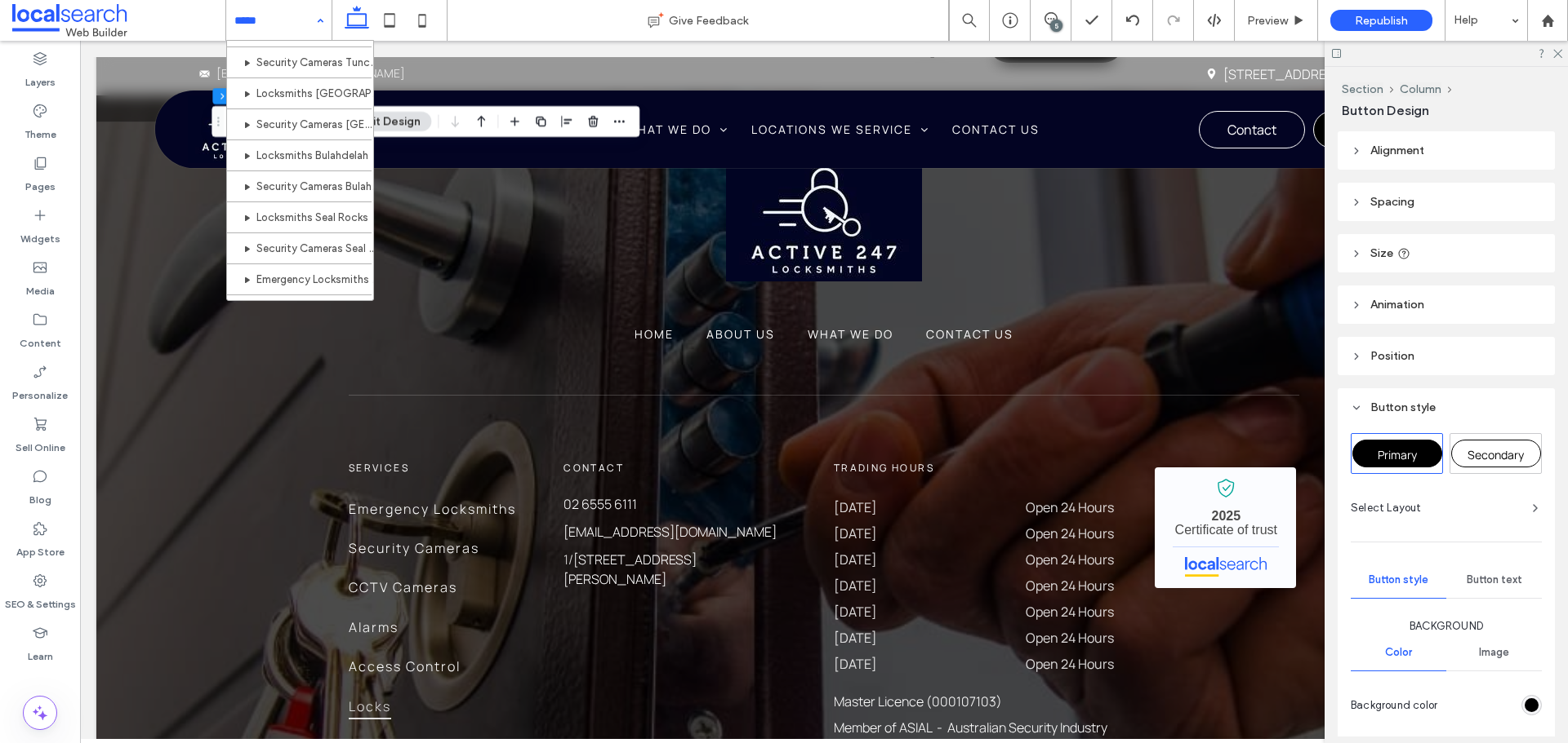
scroll to position [468, 0]
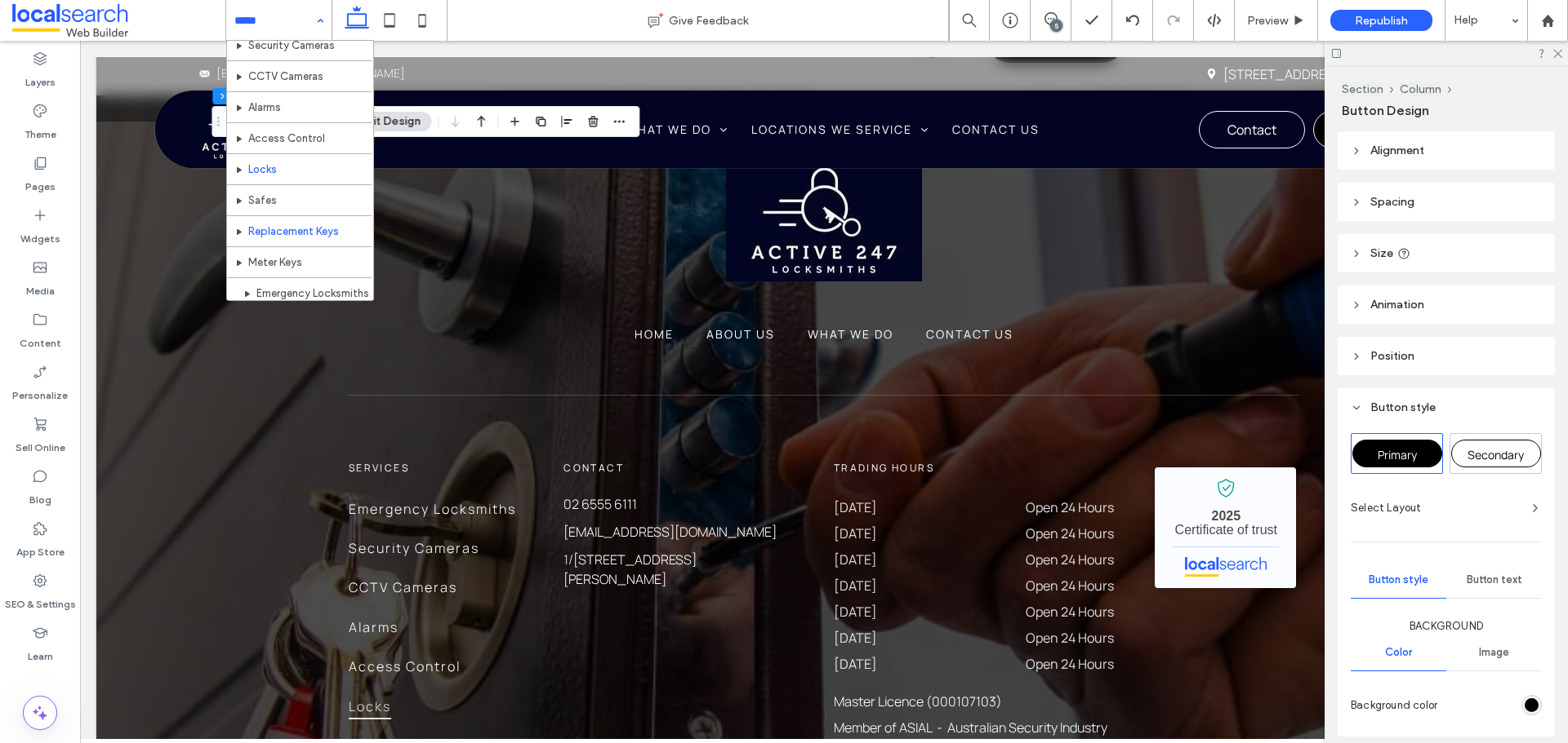
scroll to position [163, 0]
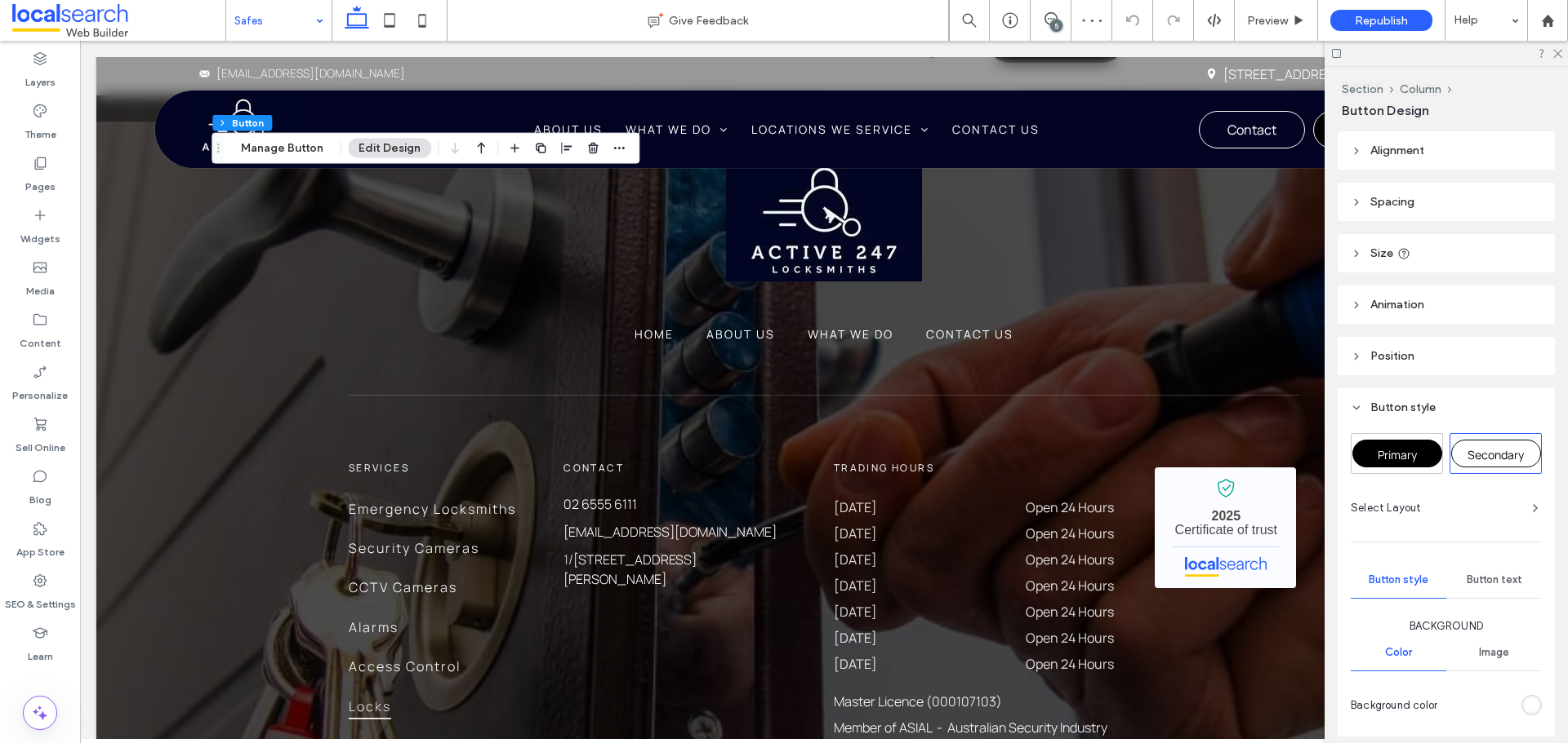
scroll to position [82, 0]
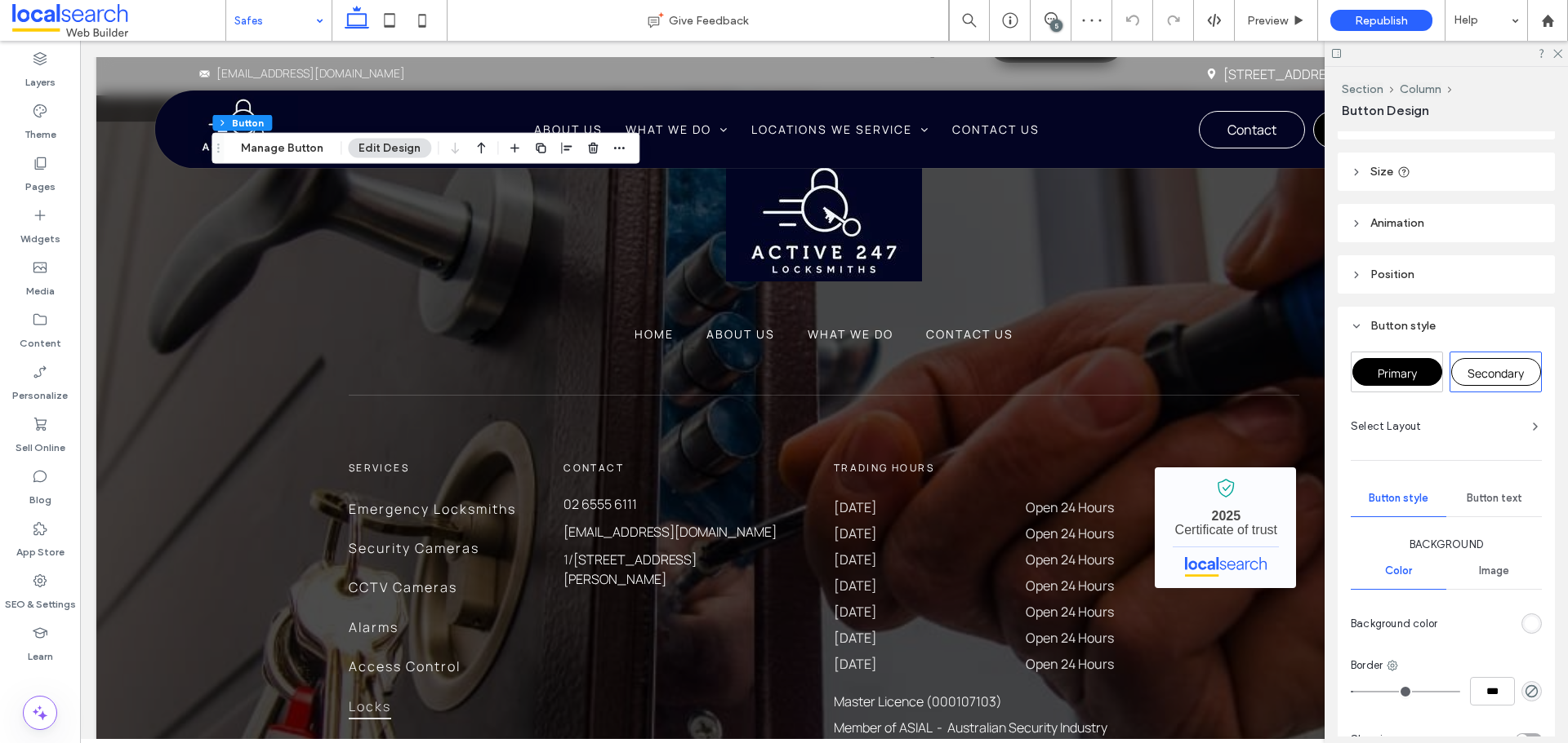
click at [1388, 352] on div "Primary" at bounding box center [1397, 372] width 91 height 39
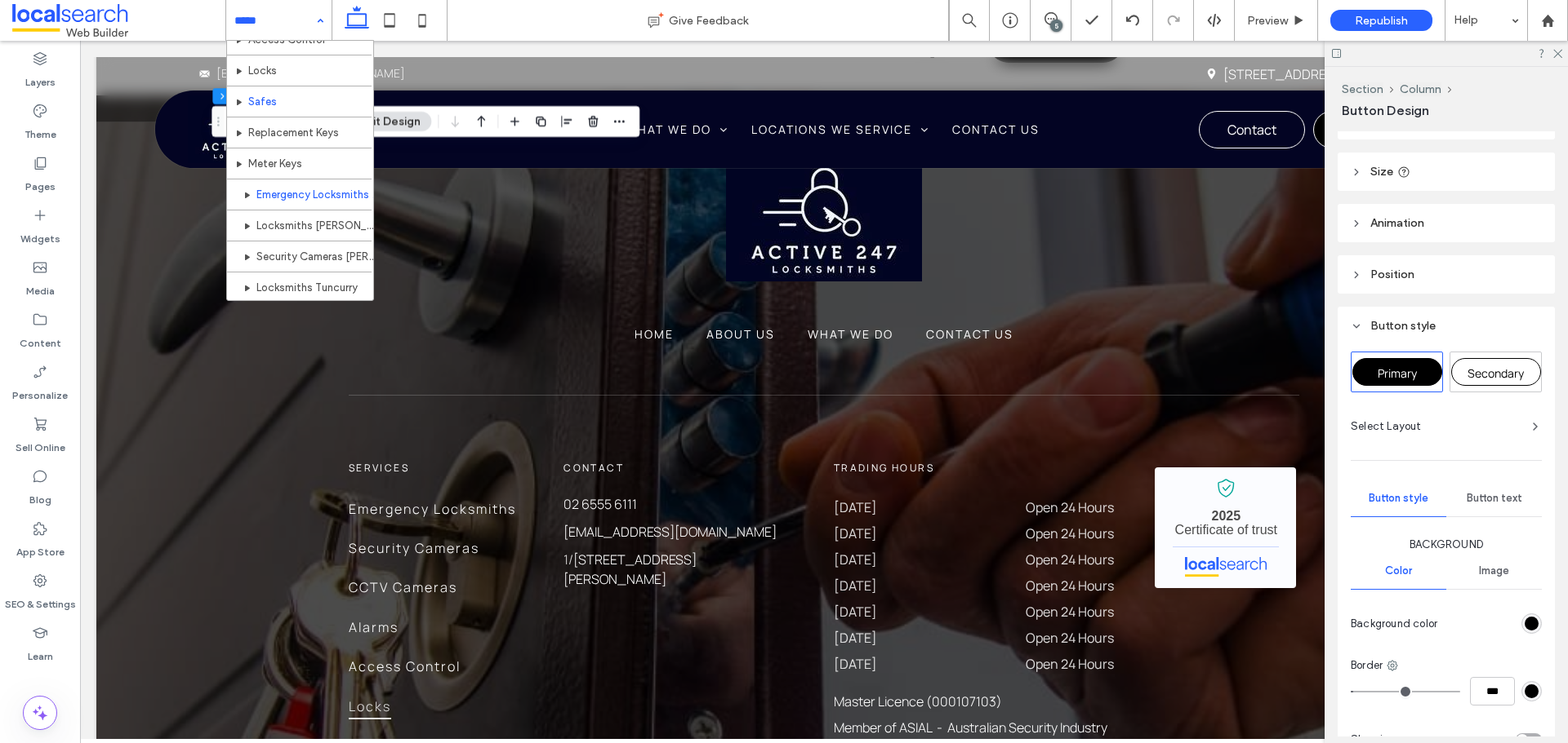
scroll to position [245, 0]
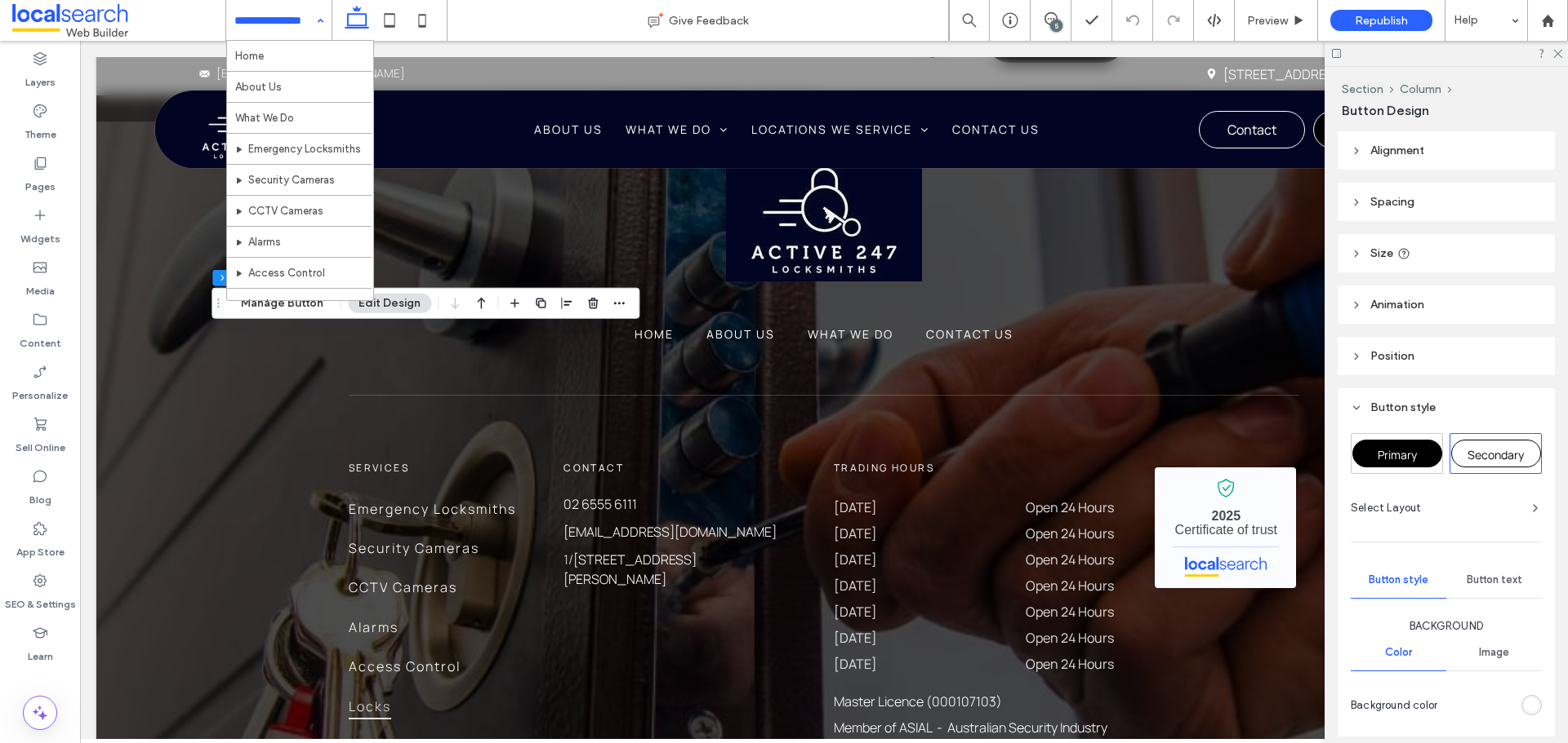
click at [1403, 460] on span "Primary" at bounding box center [1397, 455] width 39 height 16
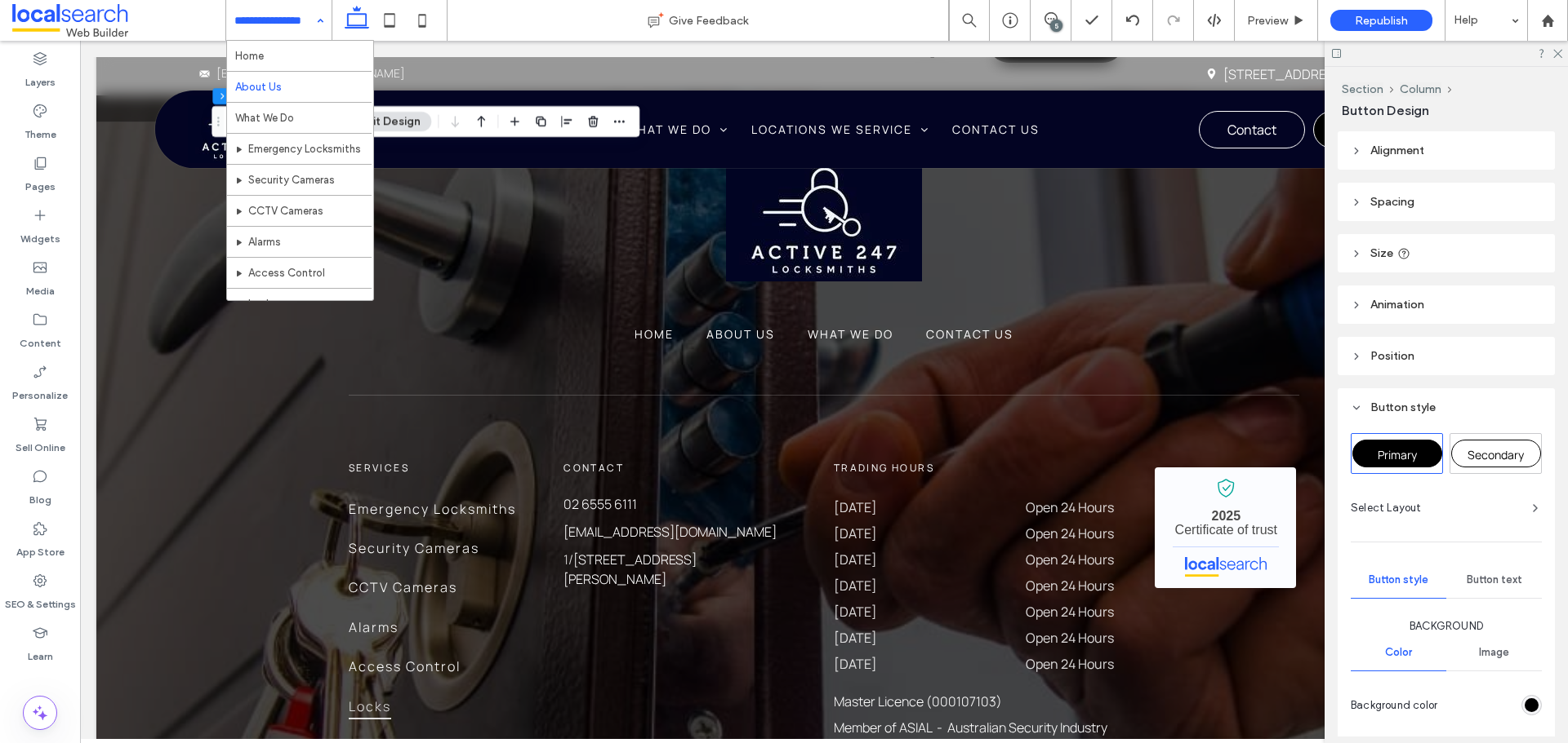
scroll to position [245, 0]
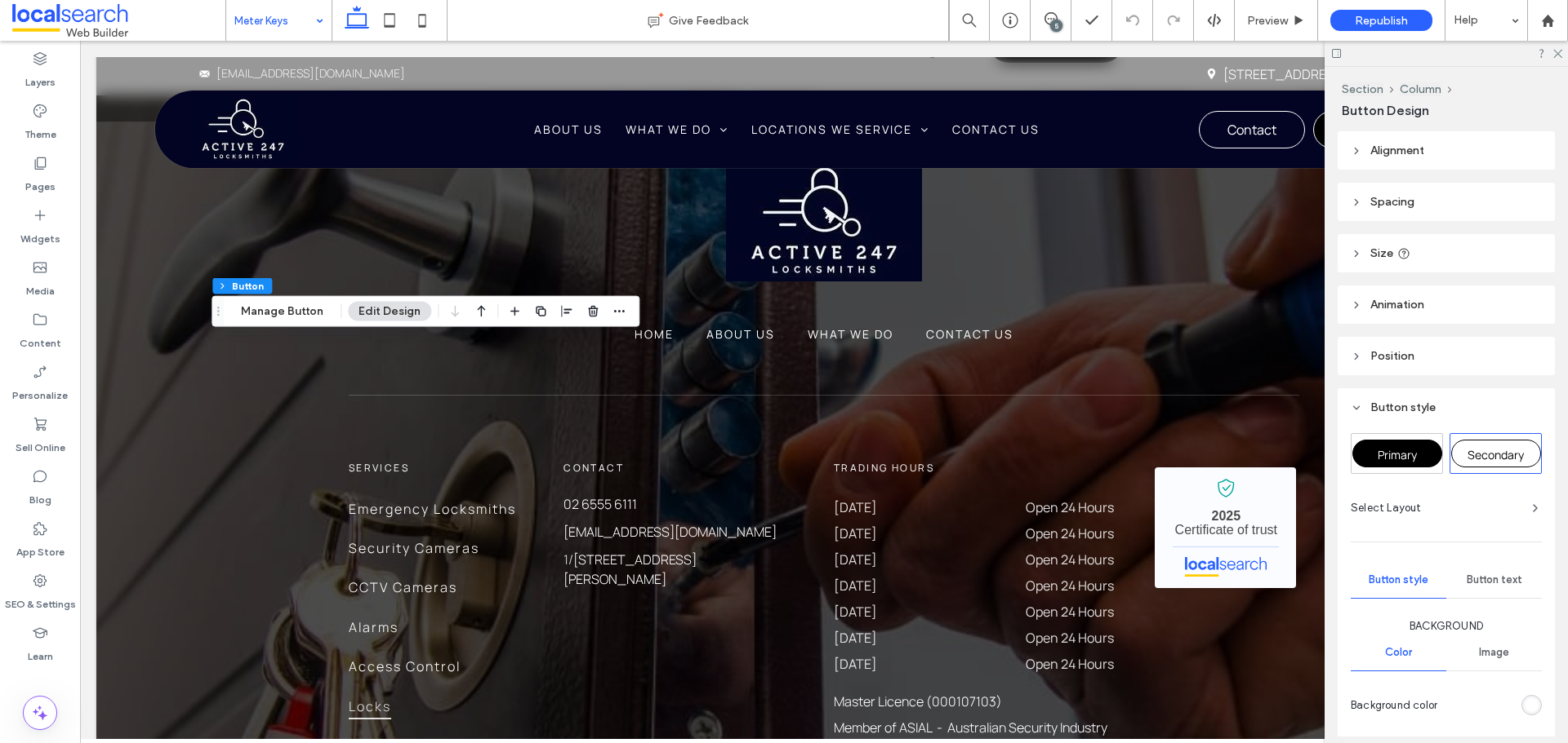
click at [1419, 442] on div "Primary" at bounding box center [1398, 454] width 90 height 28
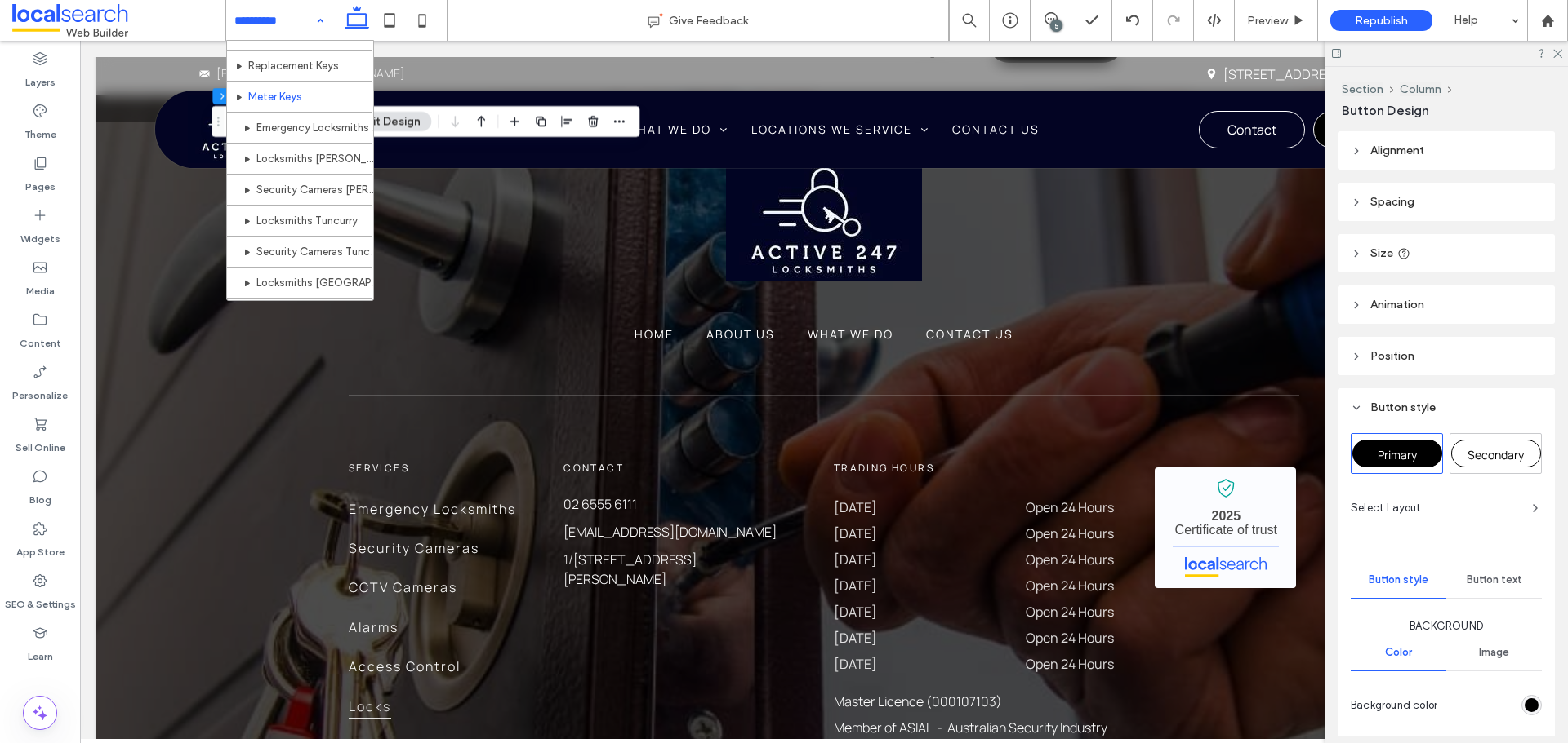
scroll to position [326, 0]
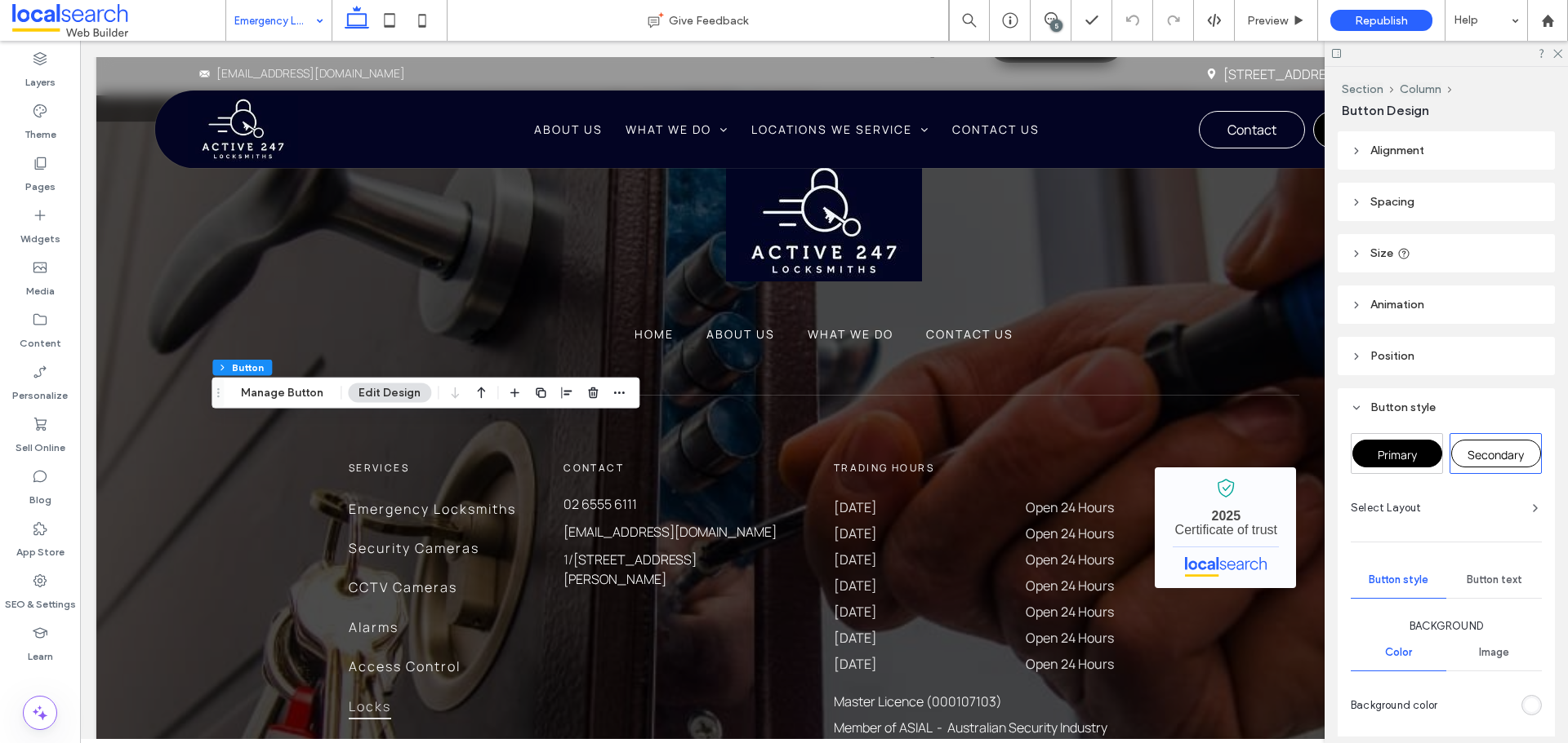
click at [1420, 453] on div "Primary" at bounding box center [1398, 454] width 90 height 28
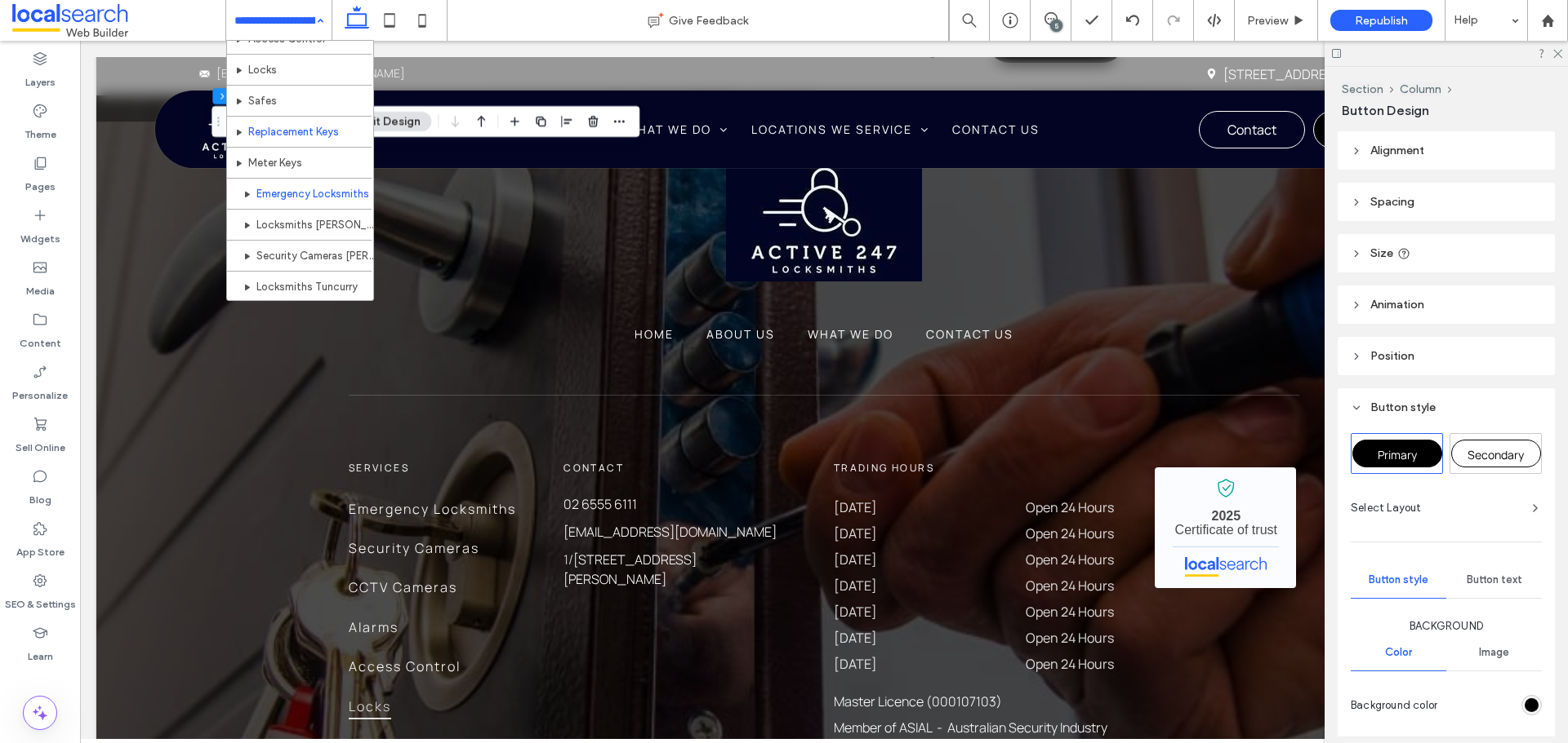
scroll to position [326, 0]
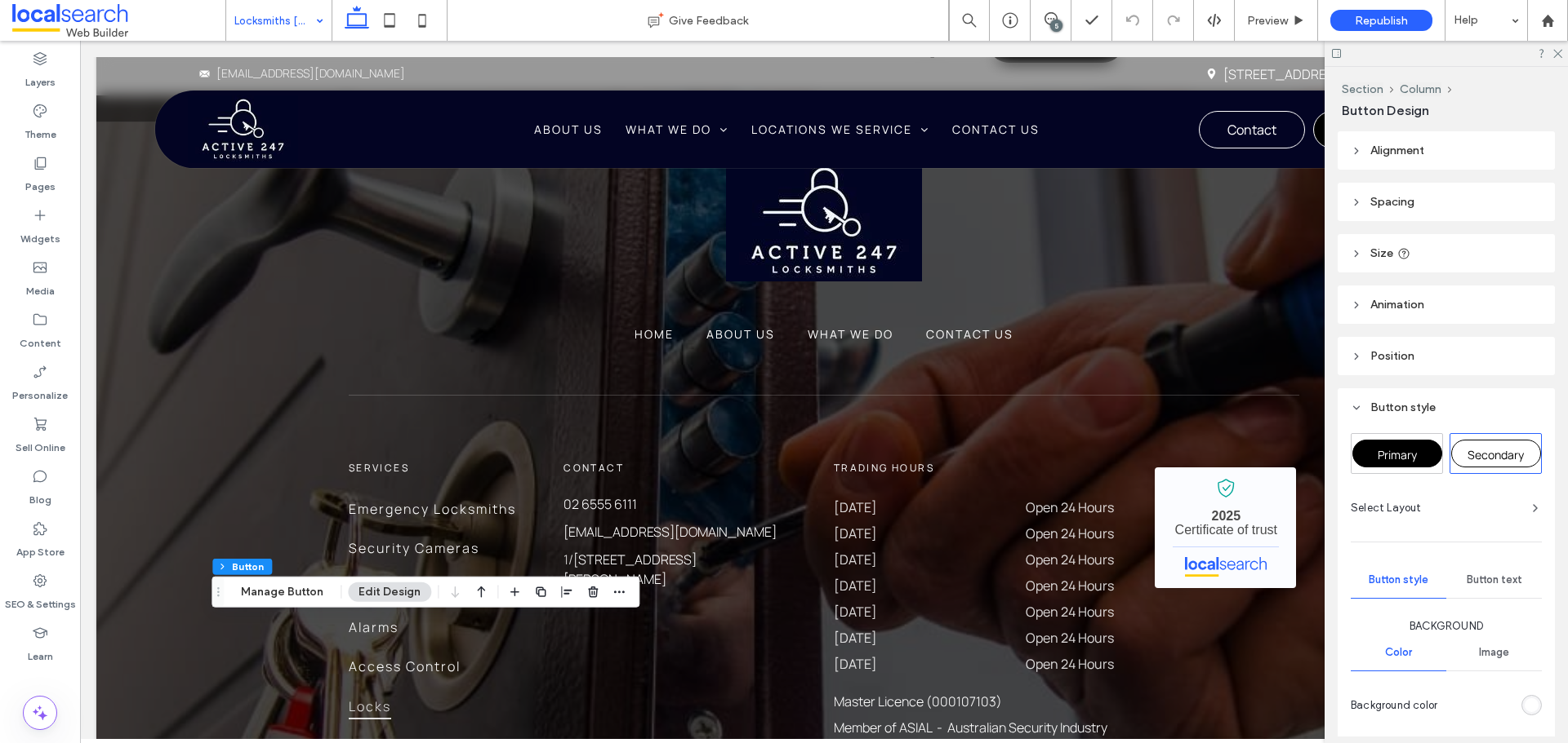
click at [1412, 455] on span "Primary" at bounding box center [1397, 455] width 39 height 16
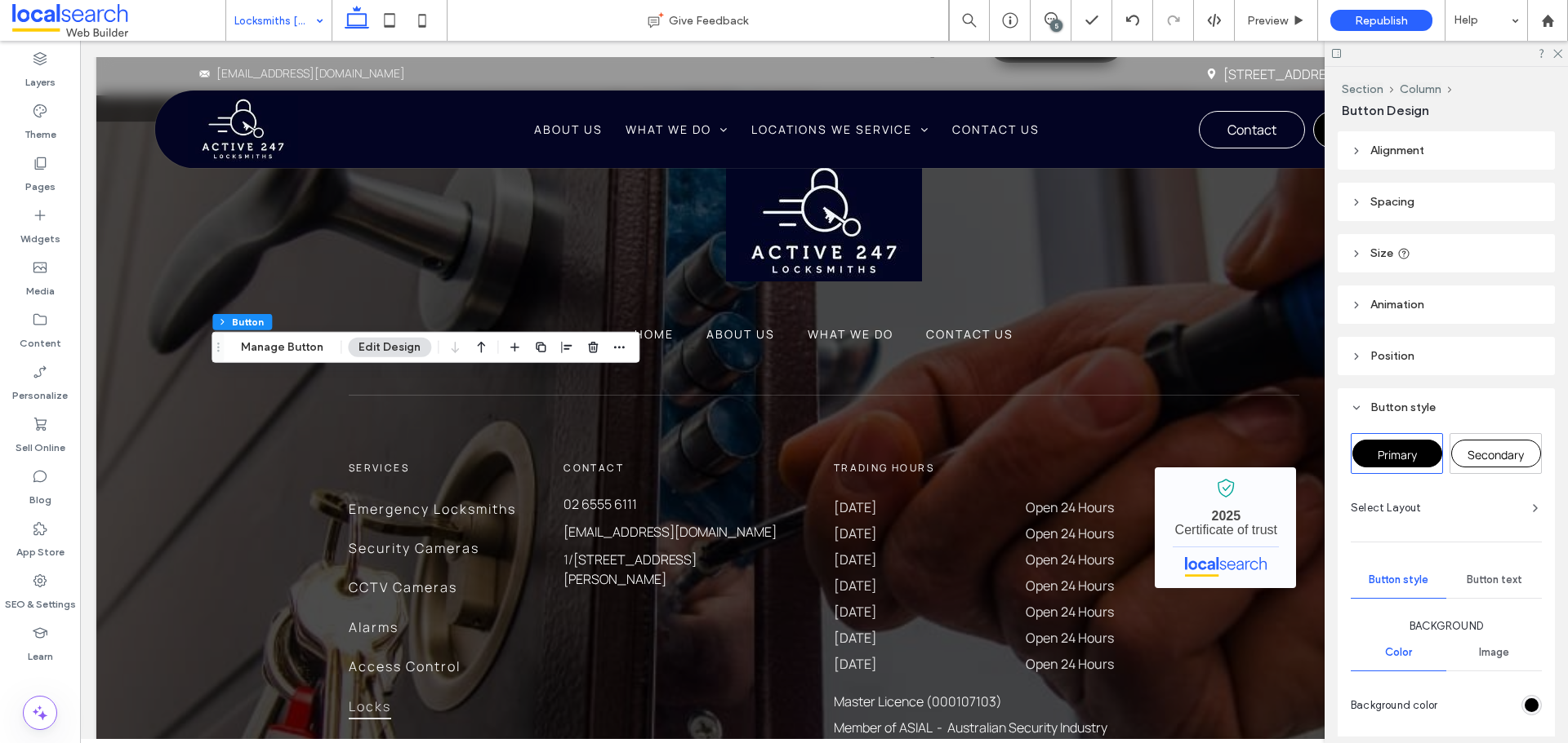
type input "**"
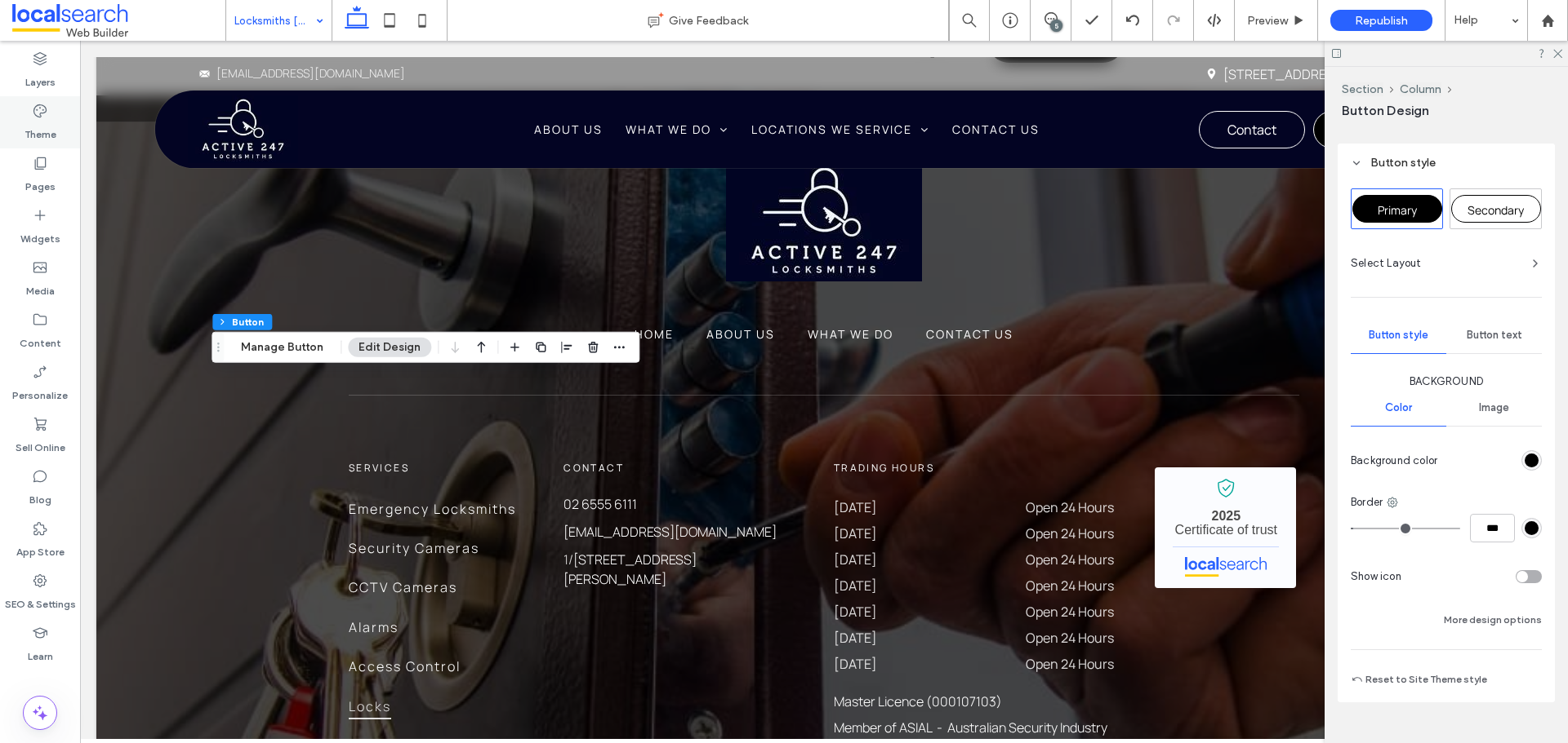
click at [38, 133] on label "Theme" at bounding box center [40, 130] width 32 height 23
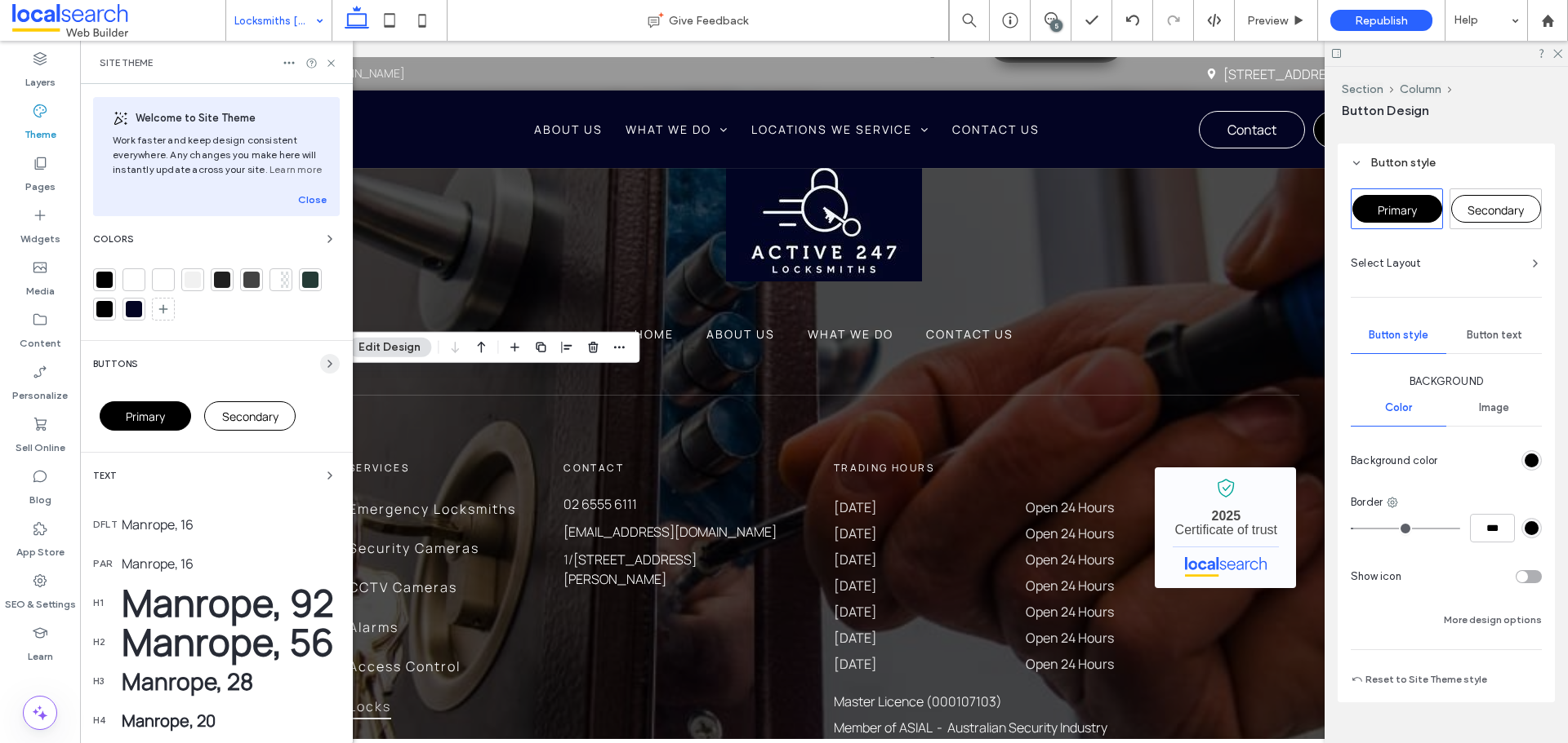
click at [323, 359] on icon "button" at bounding box center [330, 364] width 13 height 13
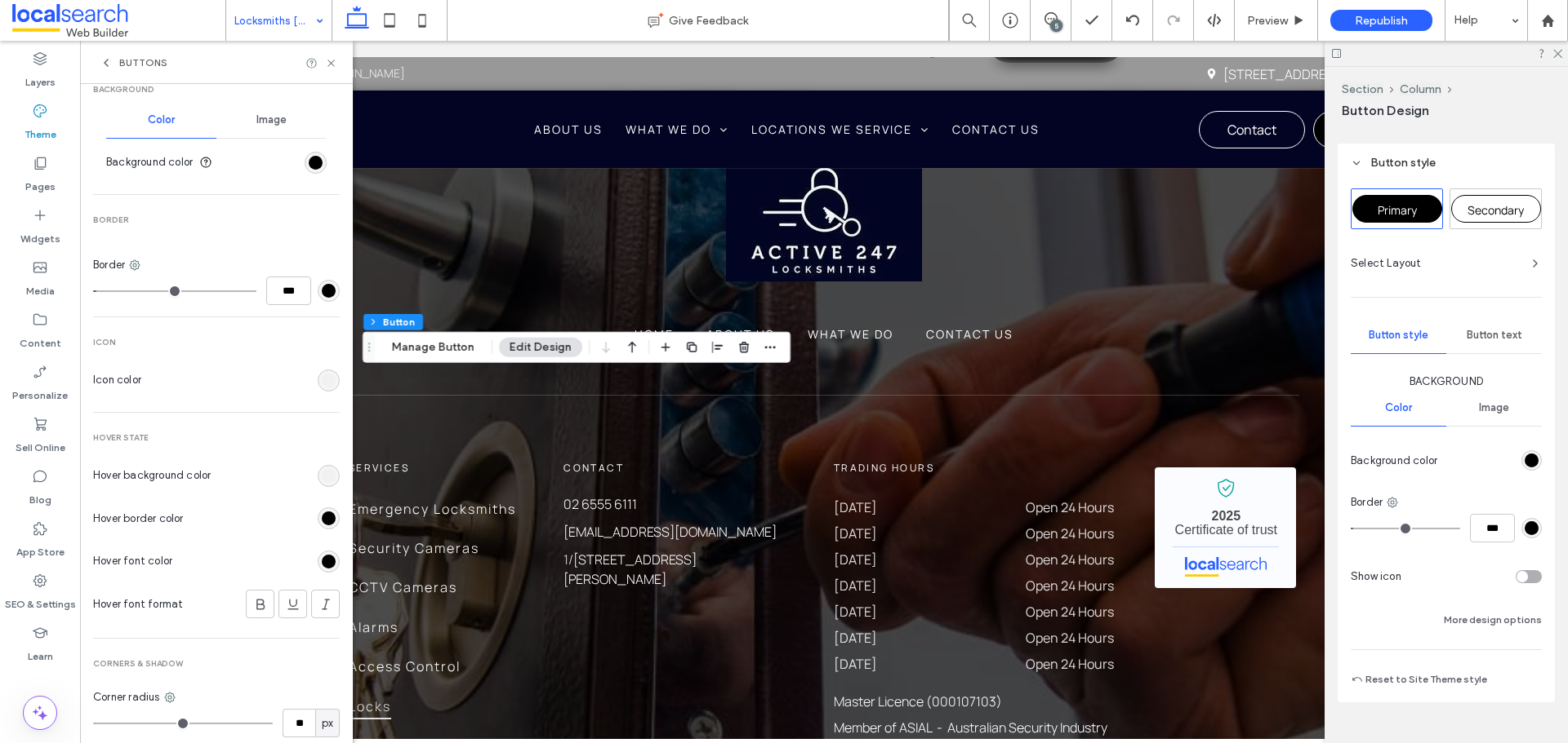
scroll to position [571, 0]
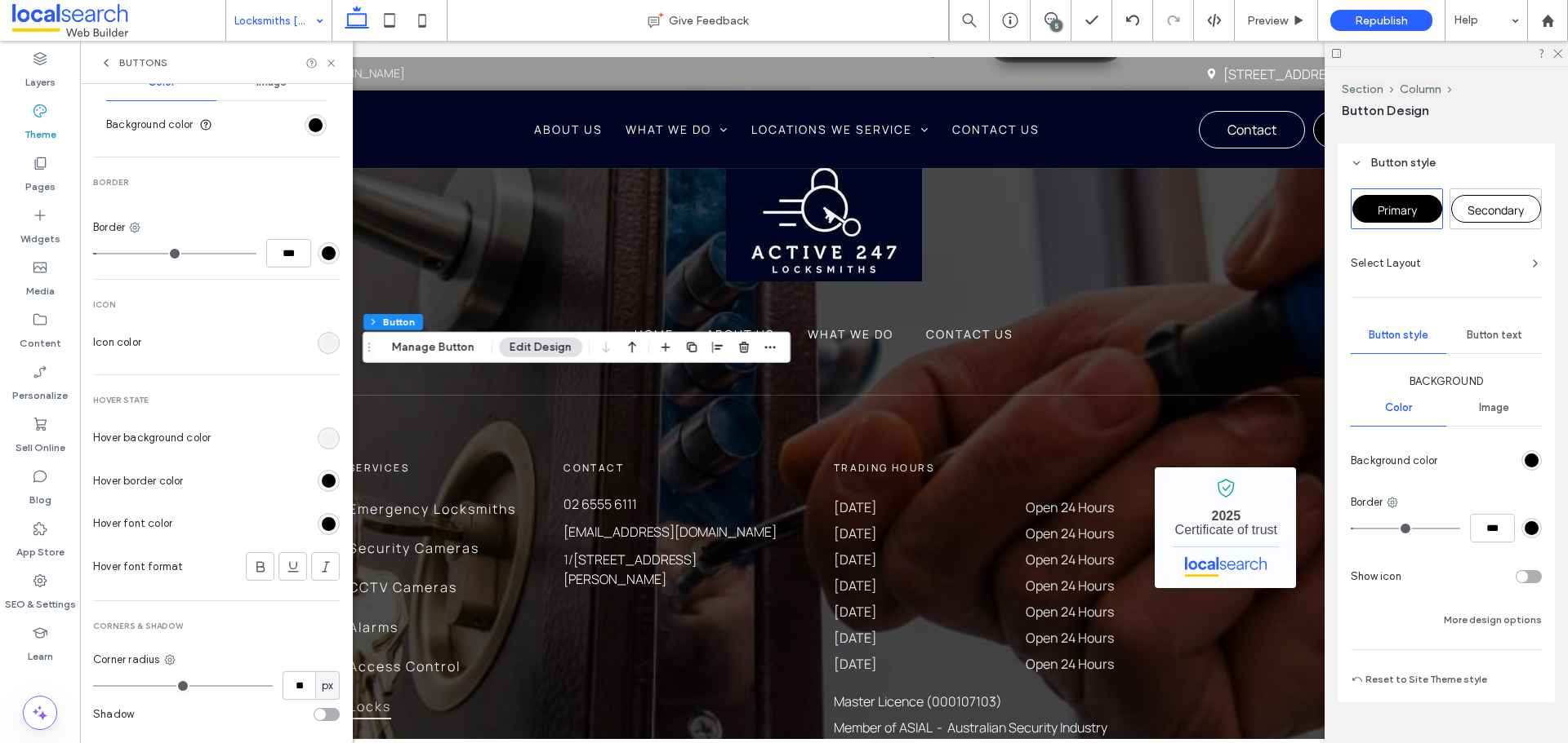
click at [321, 256] on div "rgb(0, 0, 0)" at bounding box center [328, 253] width 14 height 14
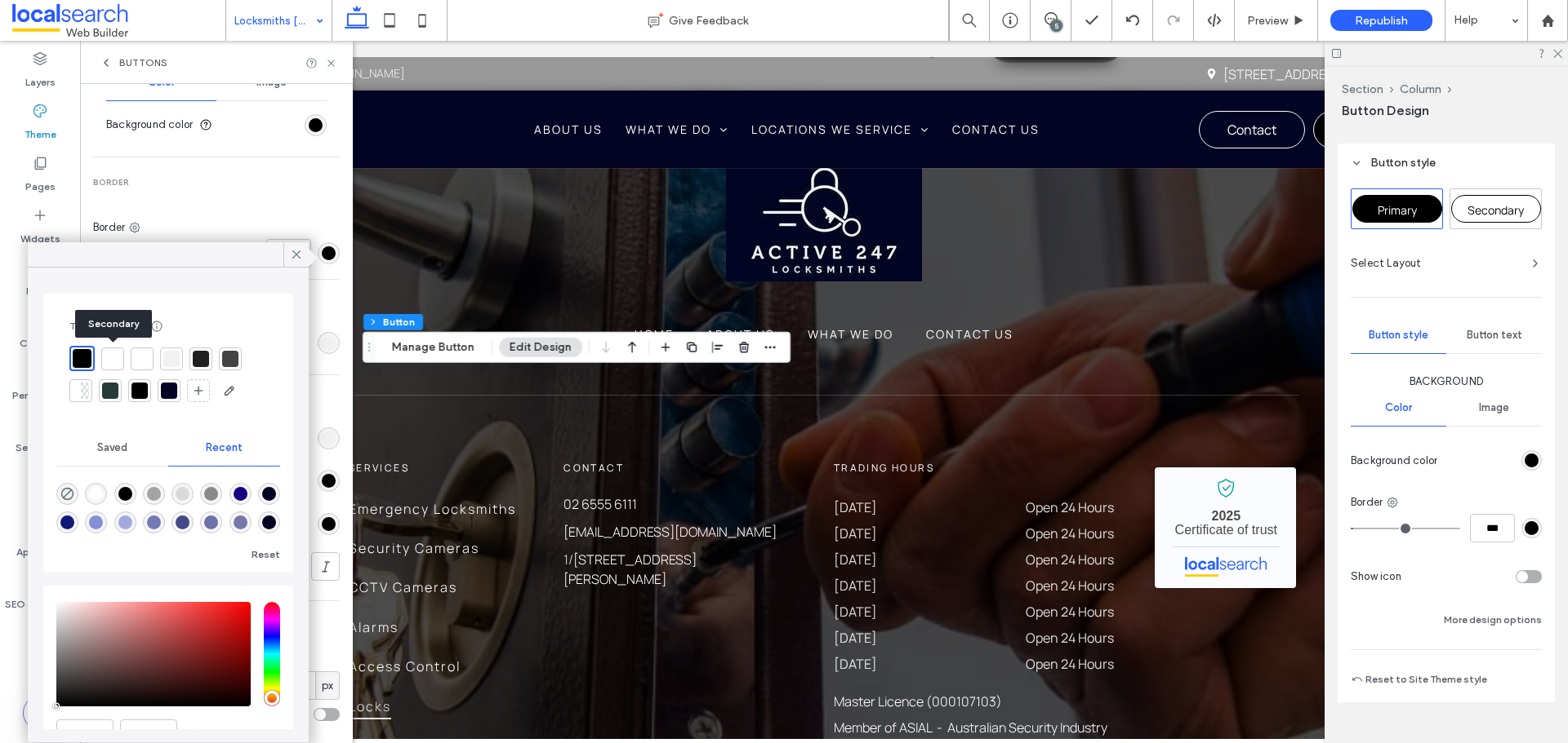
click at [113, 359] on div at bounding box center [113, 359] width 16 height 16
click at [294, 245] on span at bounding box center [297, 255] width 15 height 25
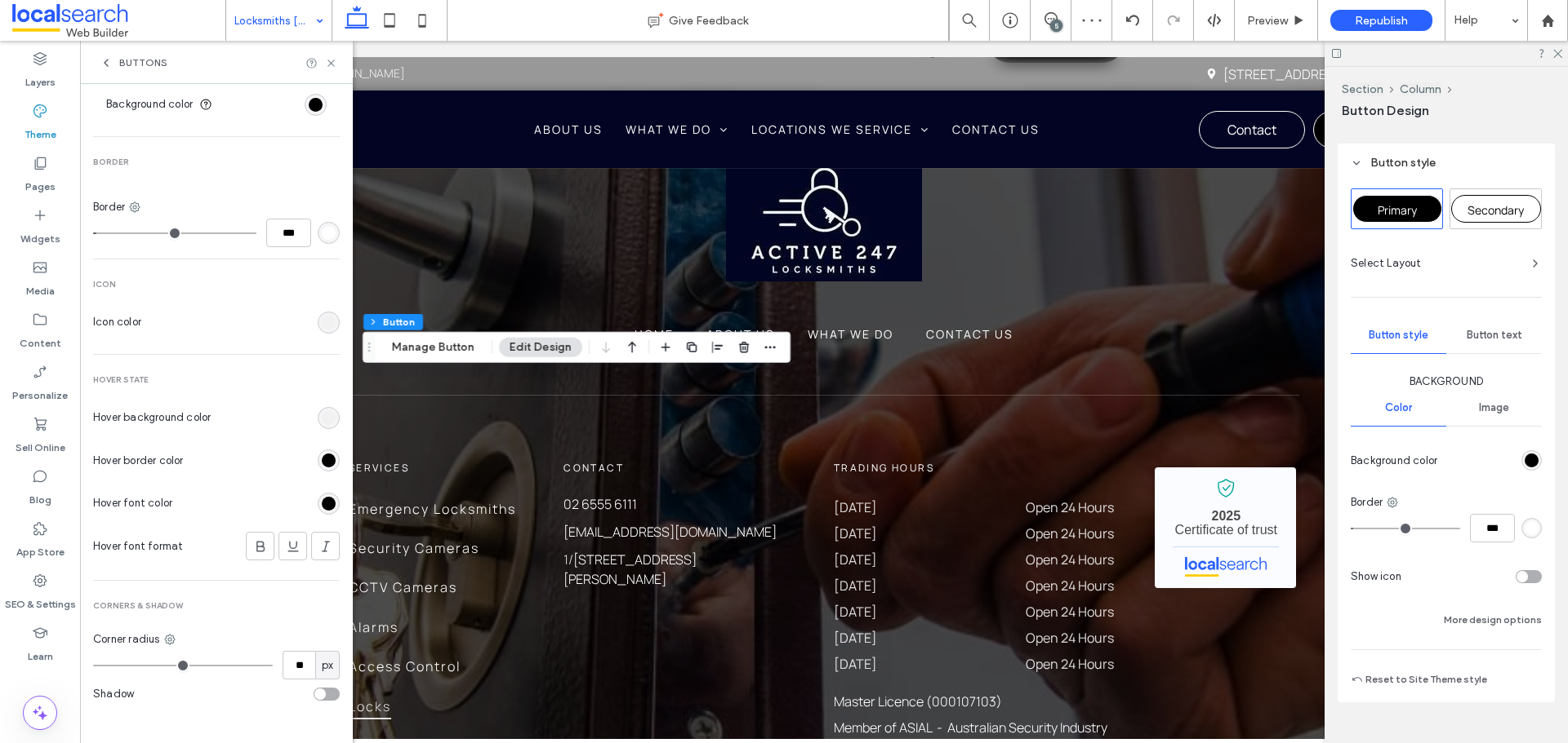
scroll to position [597, 0]
click at [321, 453] on div "rgb(0, 0, 0)" at bounding box center [328, 455] width 14 height 14
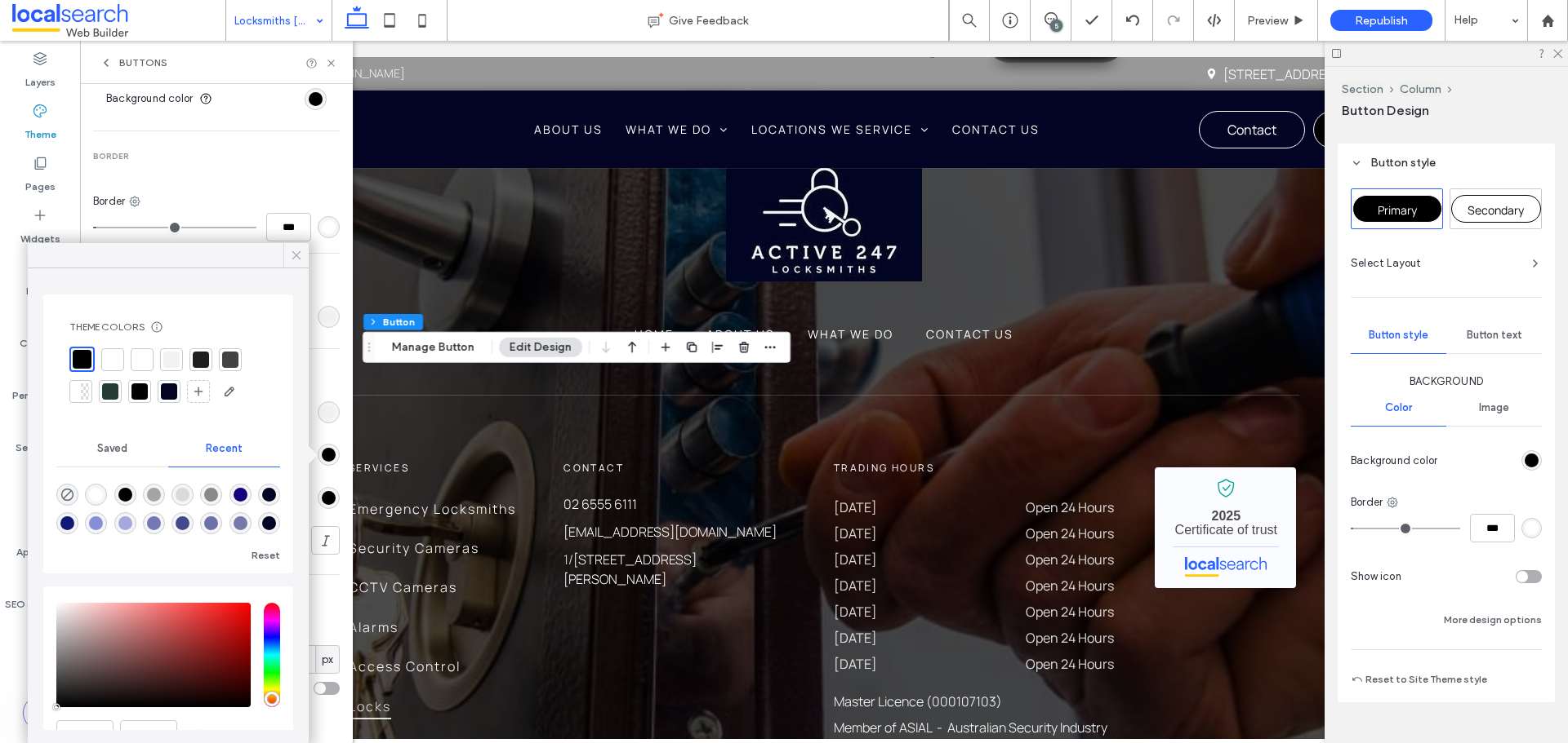
click at [294, 252] on icon at bounding box center [297, 256] width 15 height 15
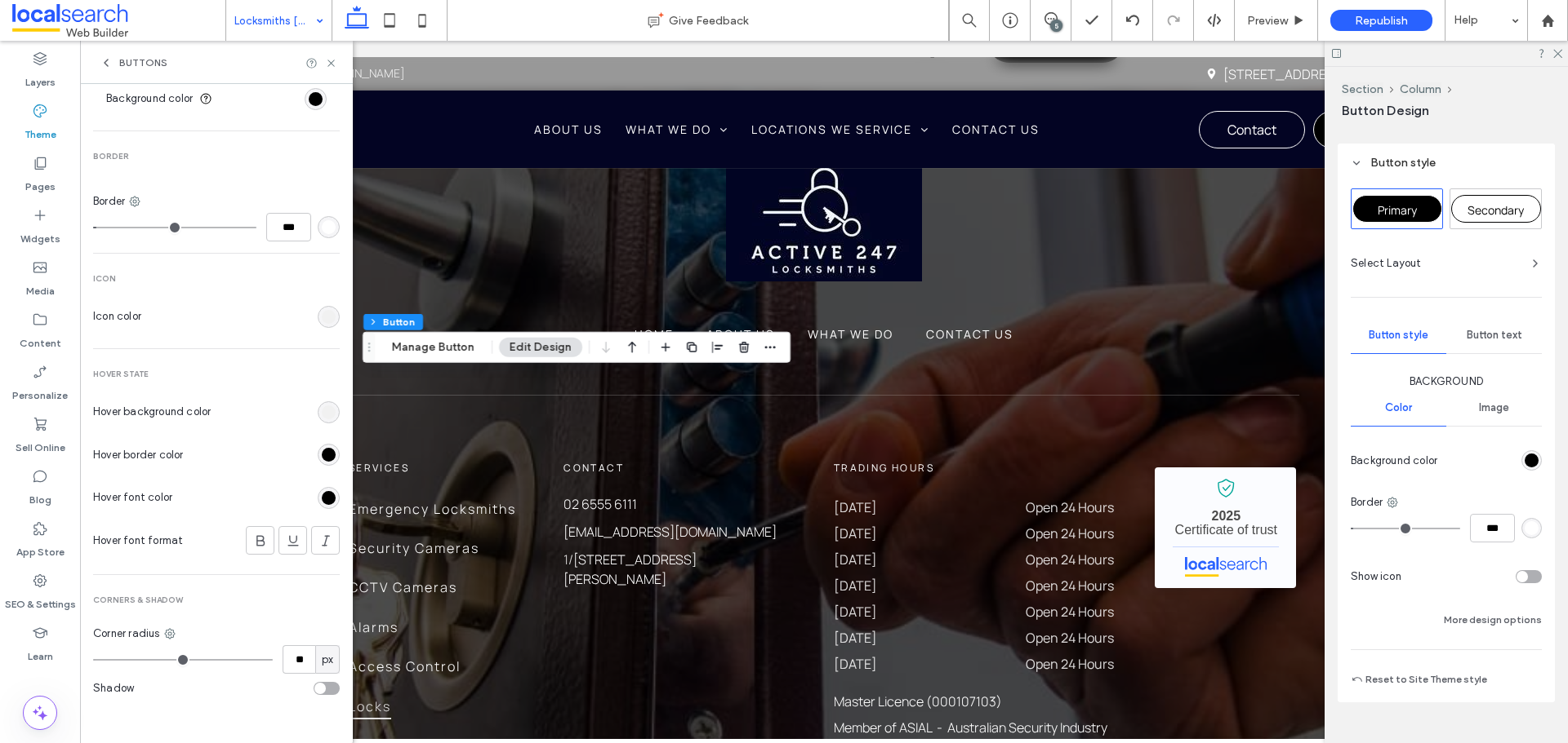
click at [331, 56] on div "Buttons" at bounding box center [216, 62] width 273 height 43
click at [331, 62] on use at bounding box center [330, 63] width 7 height 7
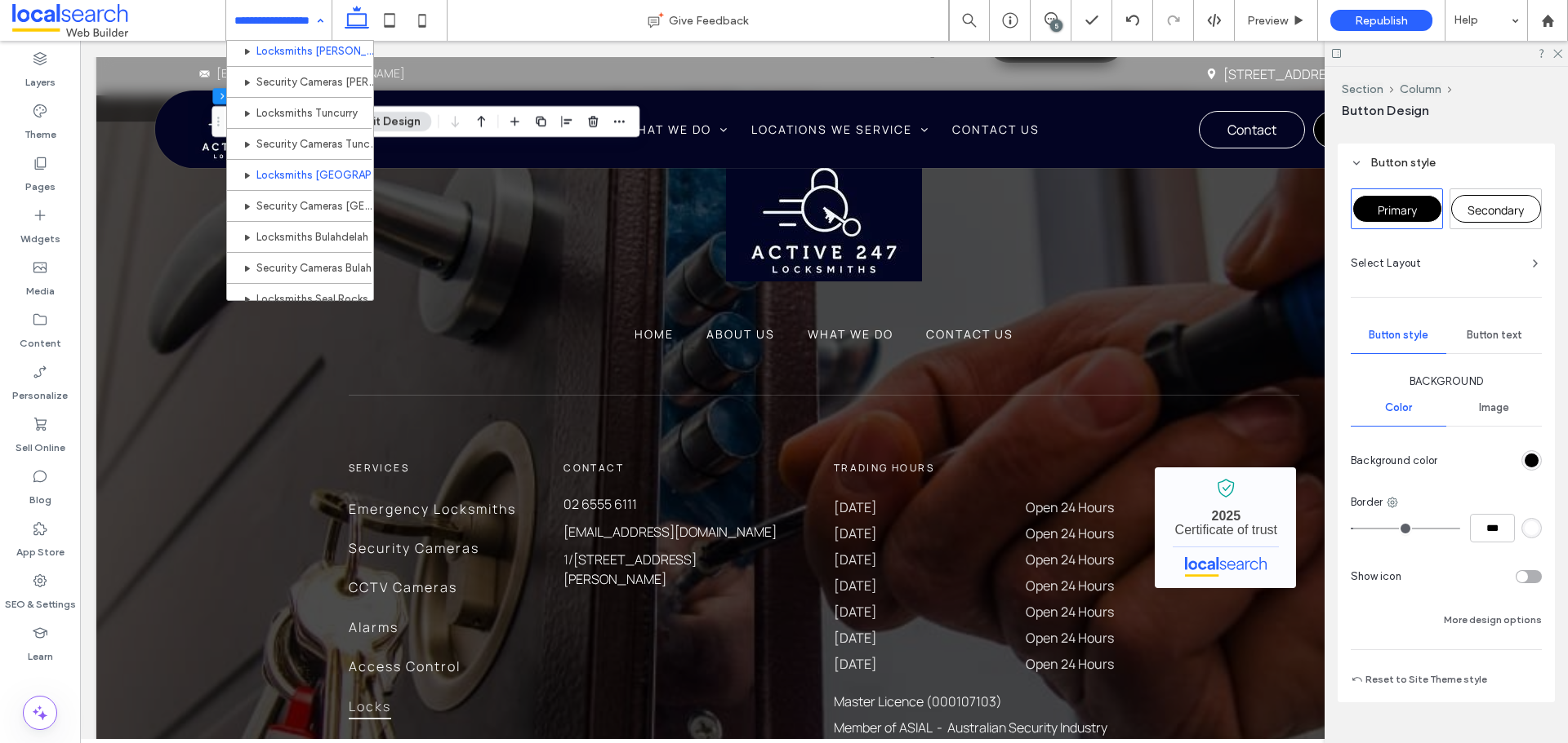
scroll to position [245, 0]
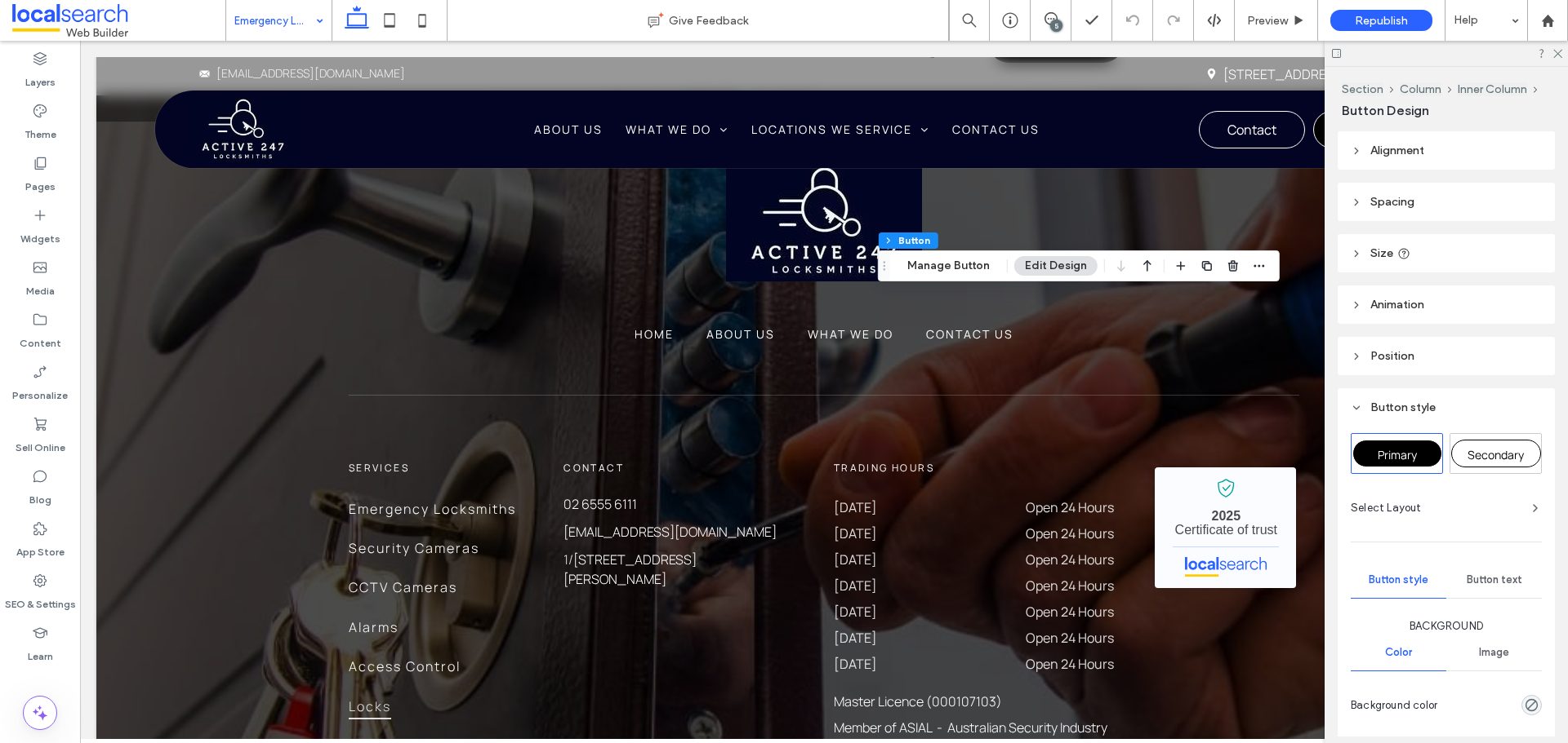
click at [1514, 456] on span "Secondary" at bounding box center [1495, 455] width 57 height 16
click at [1404, 460] on span "Primary" at bounding box center [1397, 455] width 39 height 16
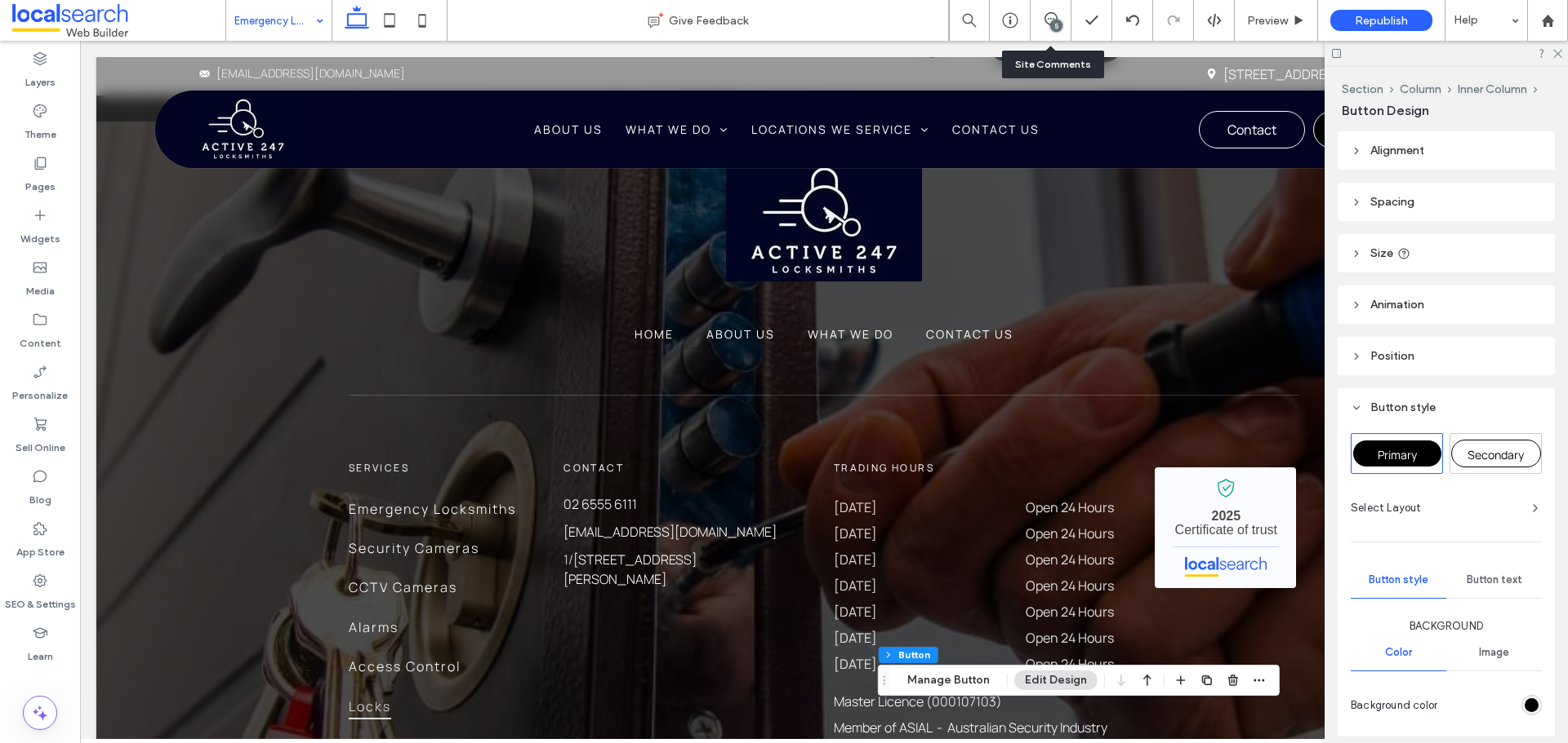
click at [1048, 27] on div "5" at bounding box center [1050, 20] width 40 height 16
click at [1056, 14] on icon at bounding box center [1051, 19] width 13 height 13
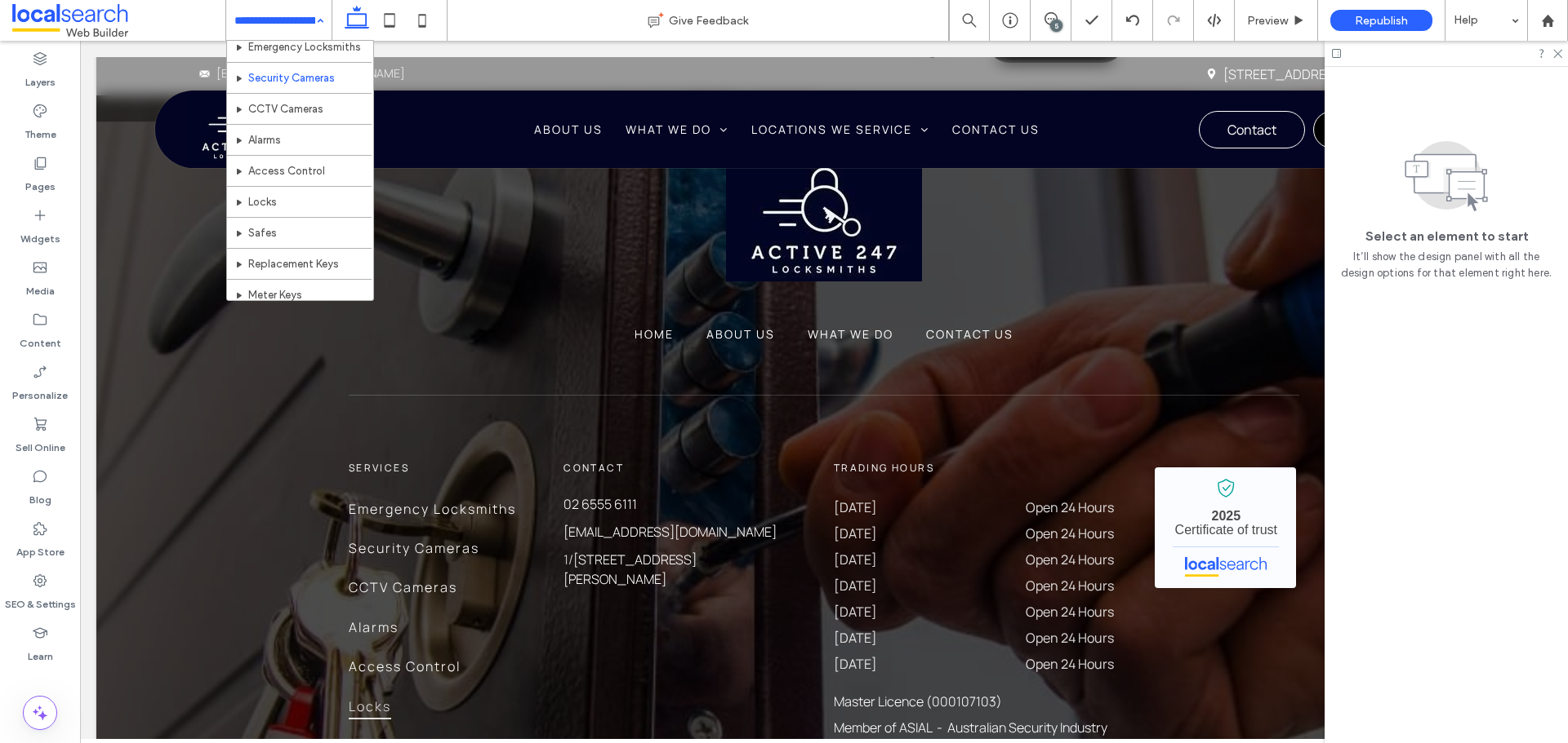
scroll to position [245, 0]
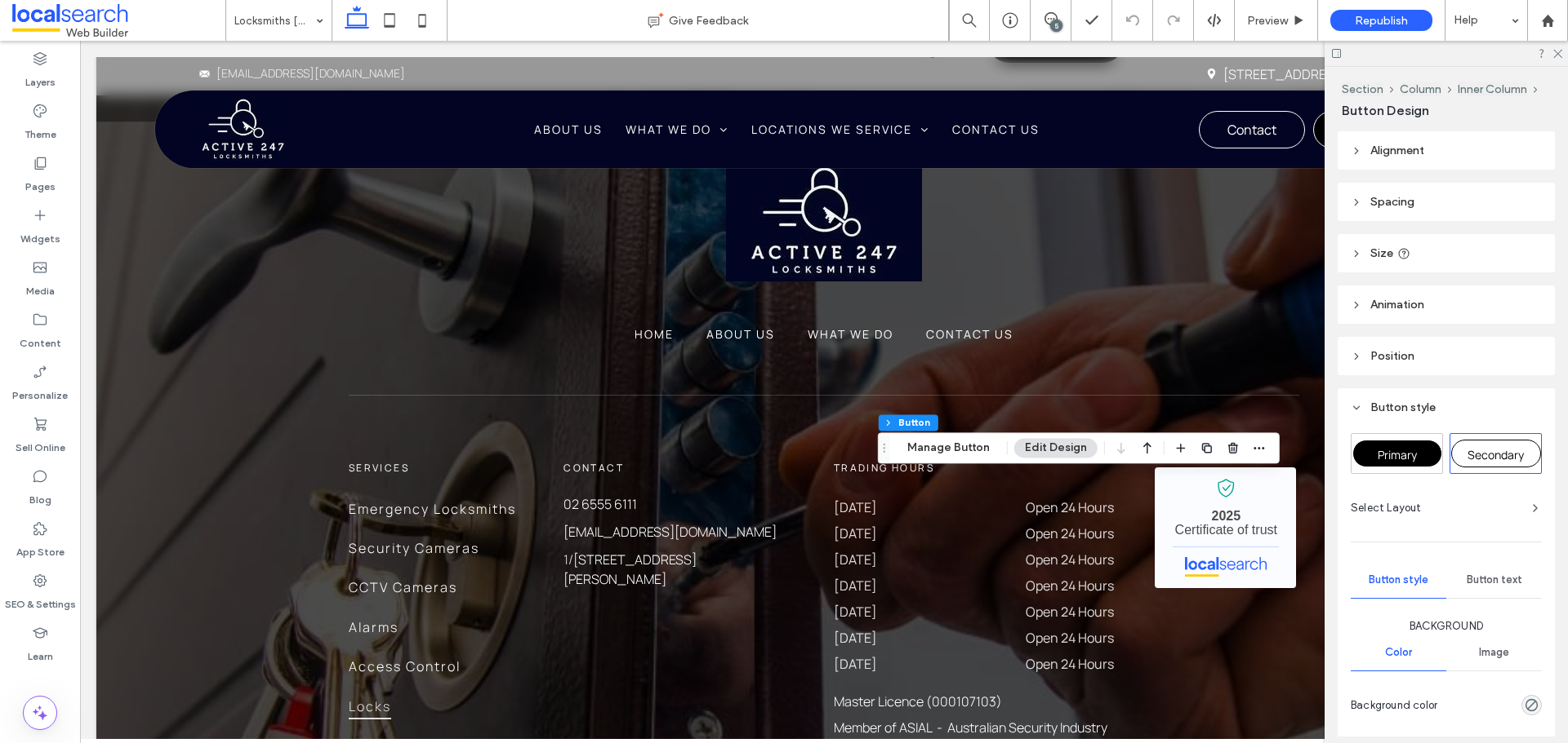
click at [1378, 464] on div "Primary" at bounding box center [1398, 454] width 90 height 28
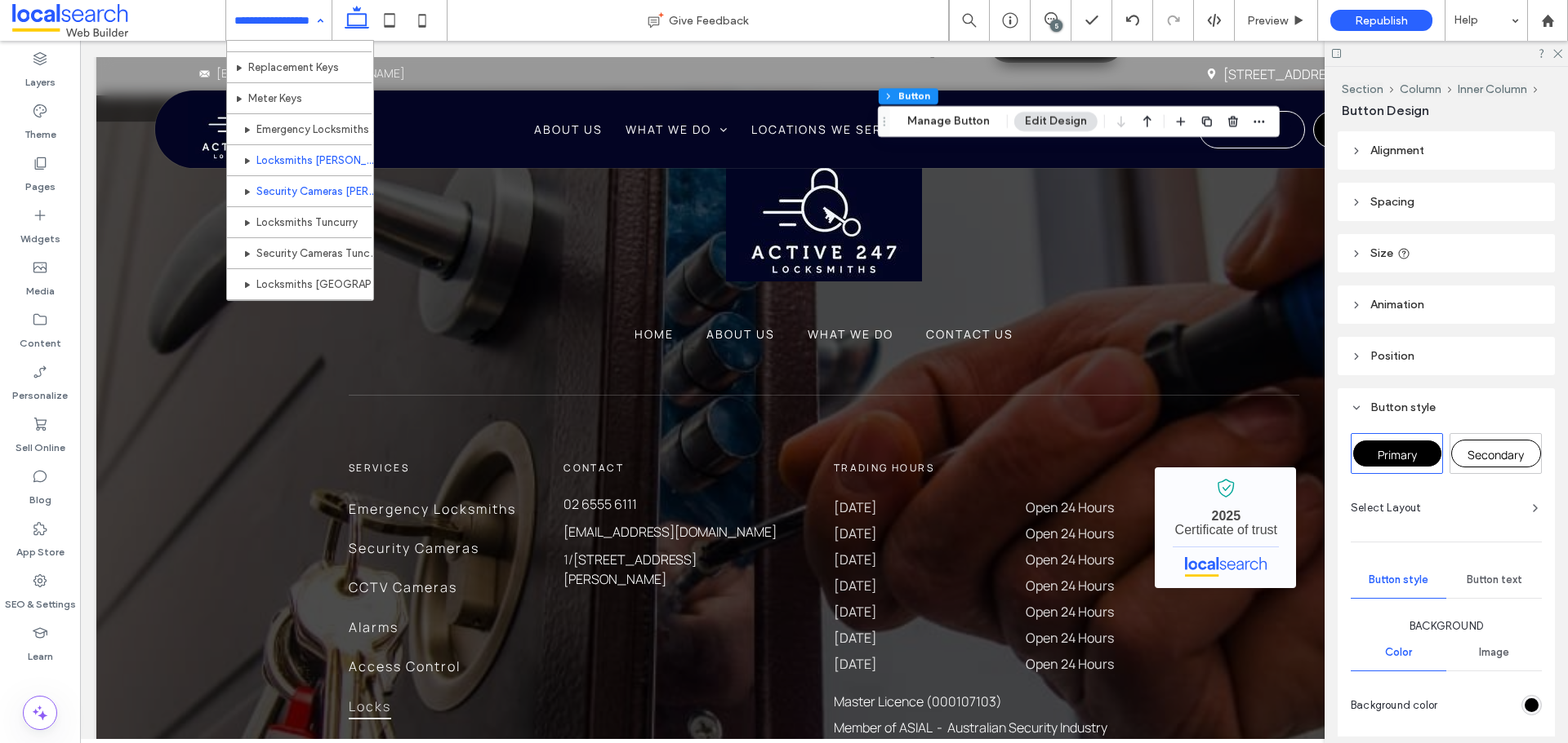
scroll to position [326, 0]
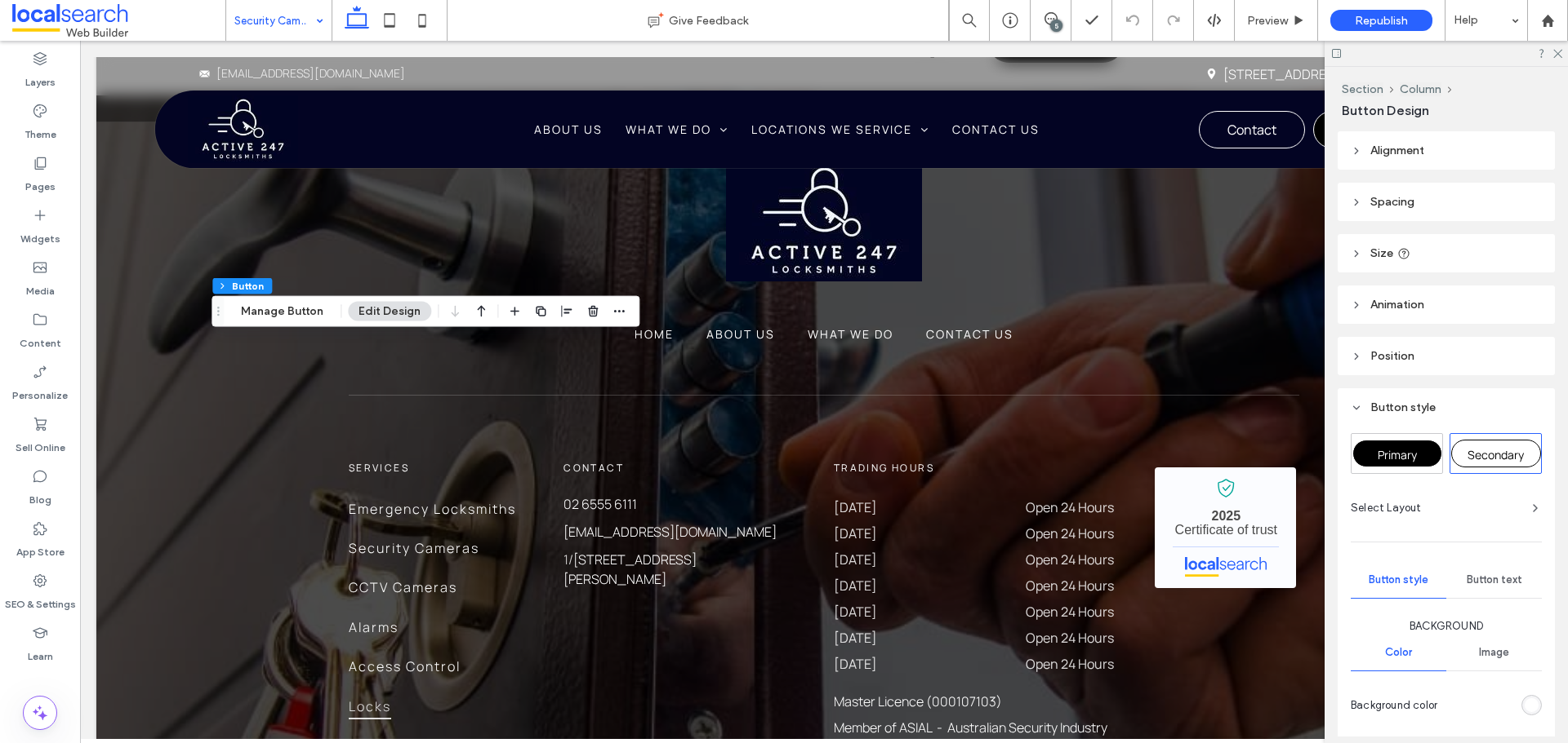
click at [1365, 442] on div "Primary" at bounding box center [1398, 454] width 90 height 28
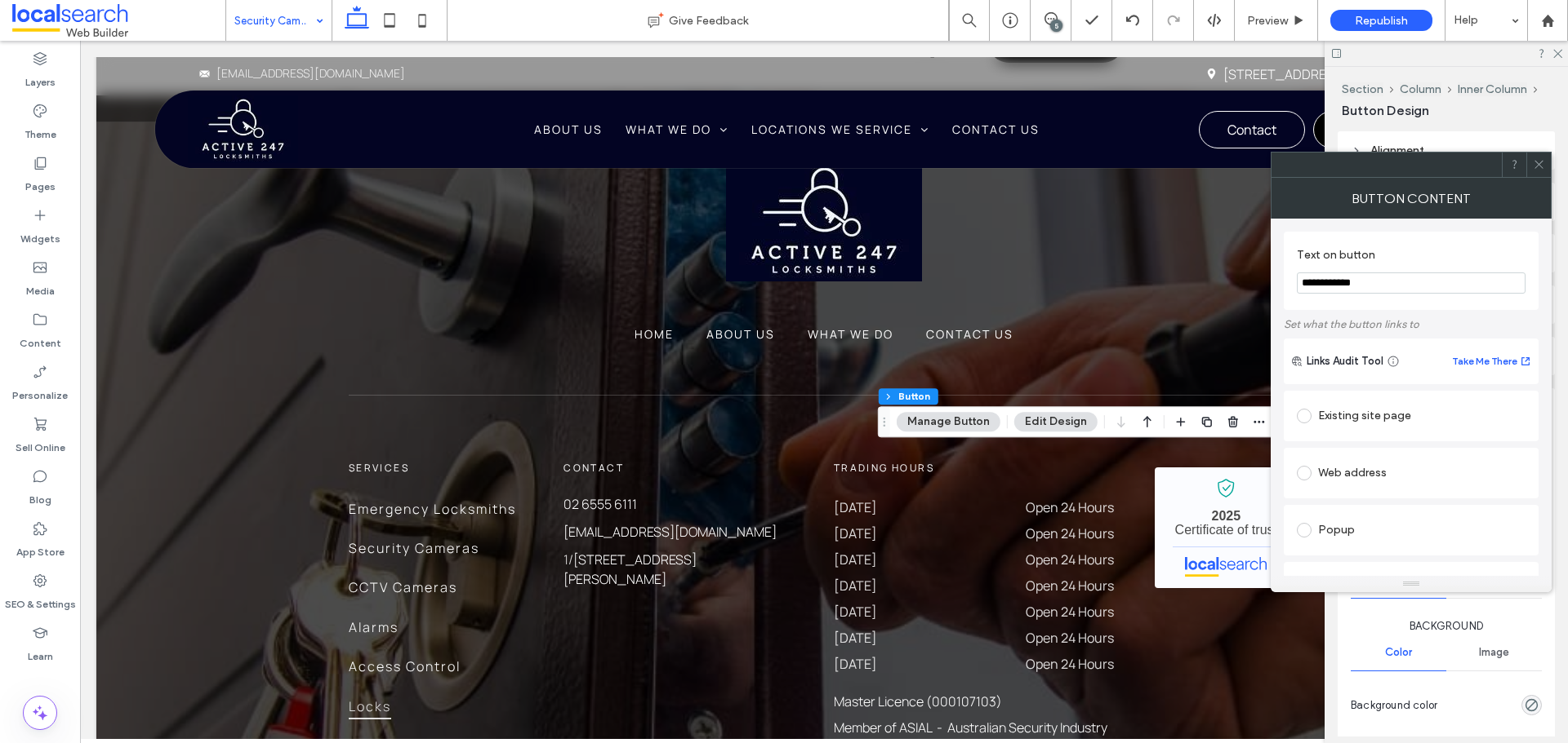
click at [1546, 167] on div at bounding box center [1538, 165] width 25 height 25
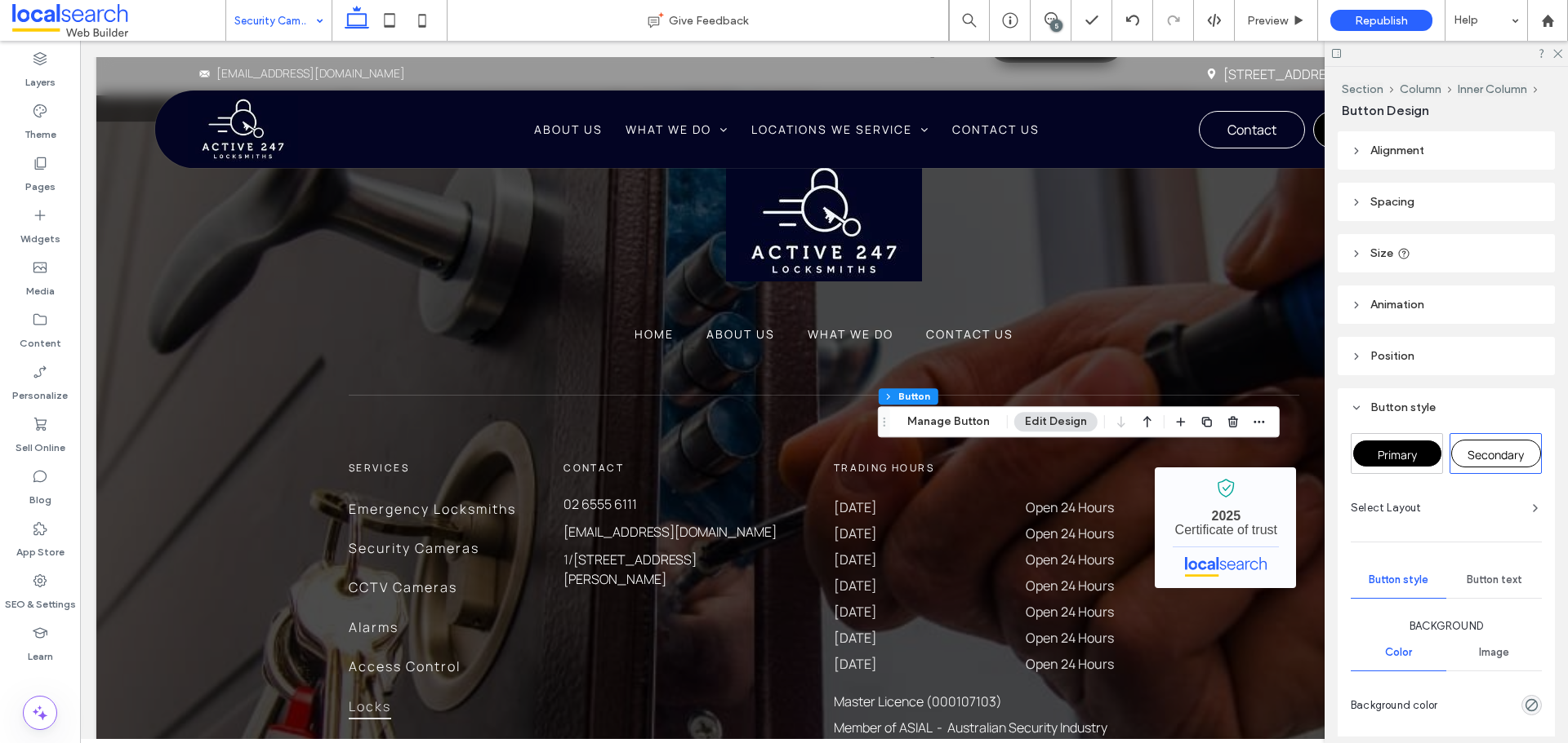
click at [1399, 448] on span "Primary" at bounding box center [1397, 455] width 39 height 16
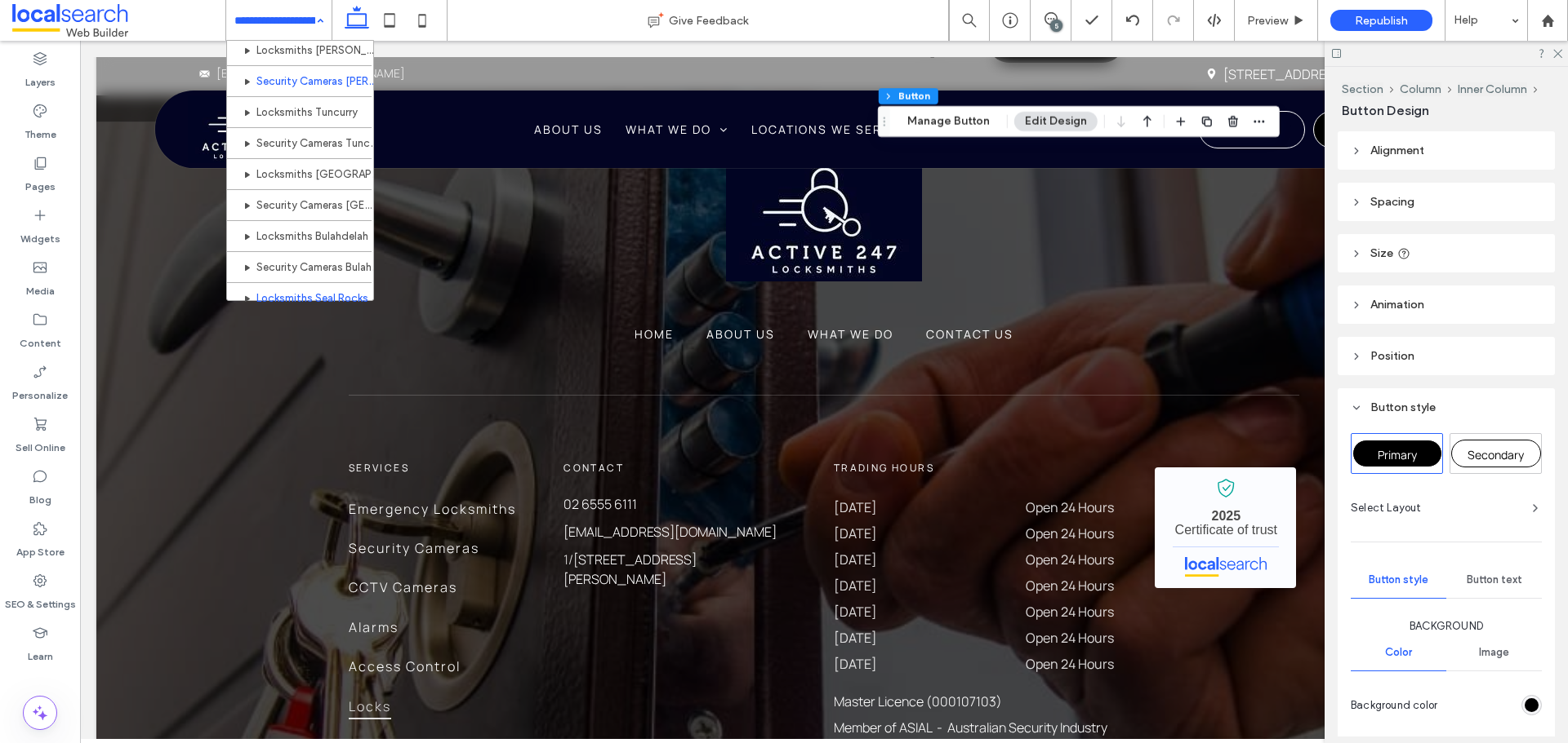
scroll to position [408, 0]
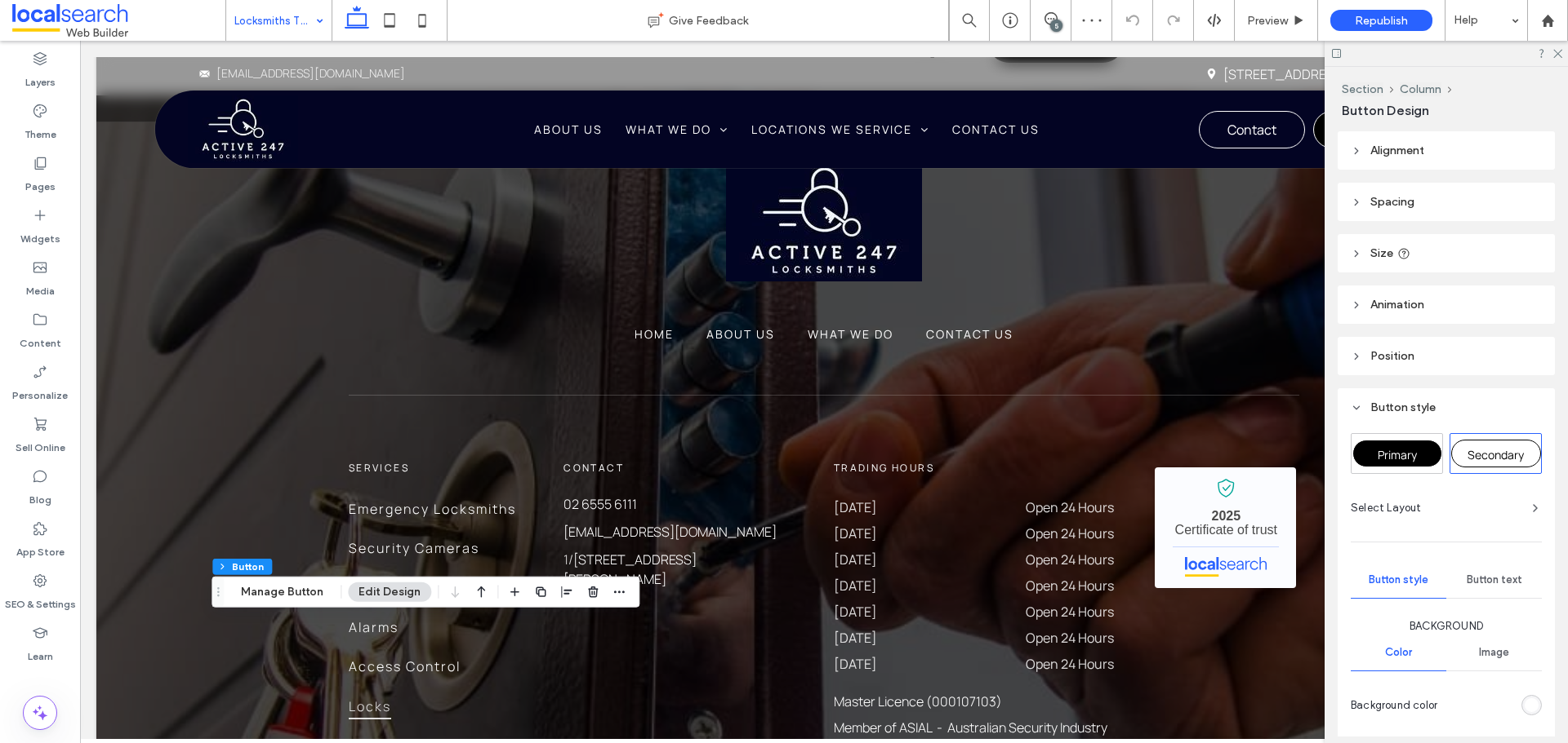
click at [1356, 448] on div "Primary" at bounding box center [1398, 454] width 90 height 28
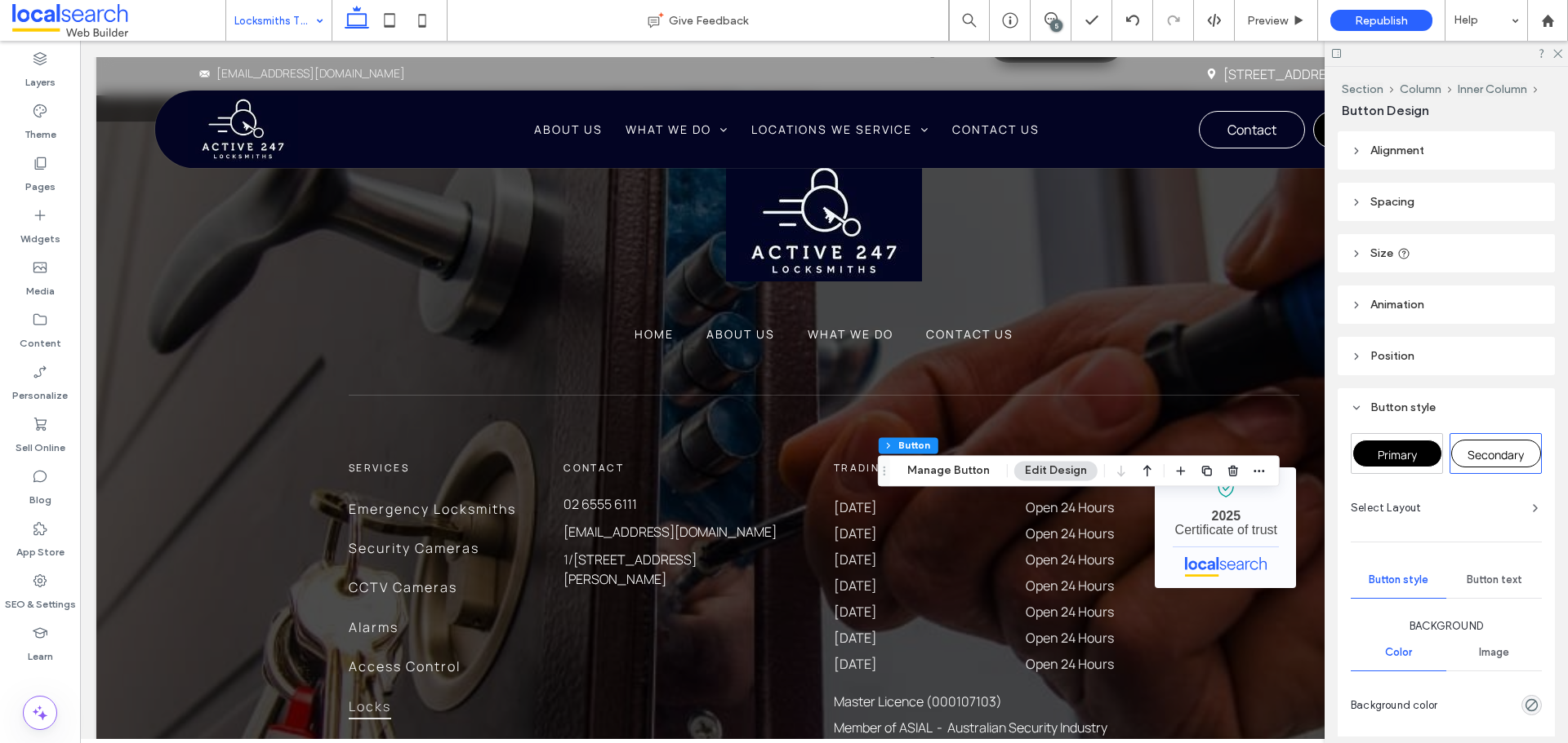
click at [1392, 454] on span "Primary" at bounding box center [1397, 455] width 39 height 16
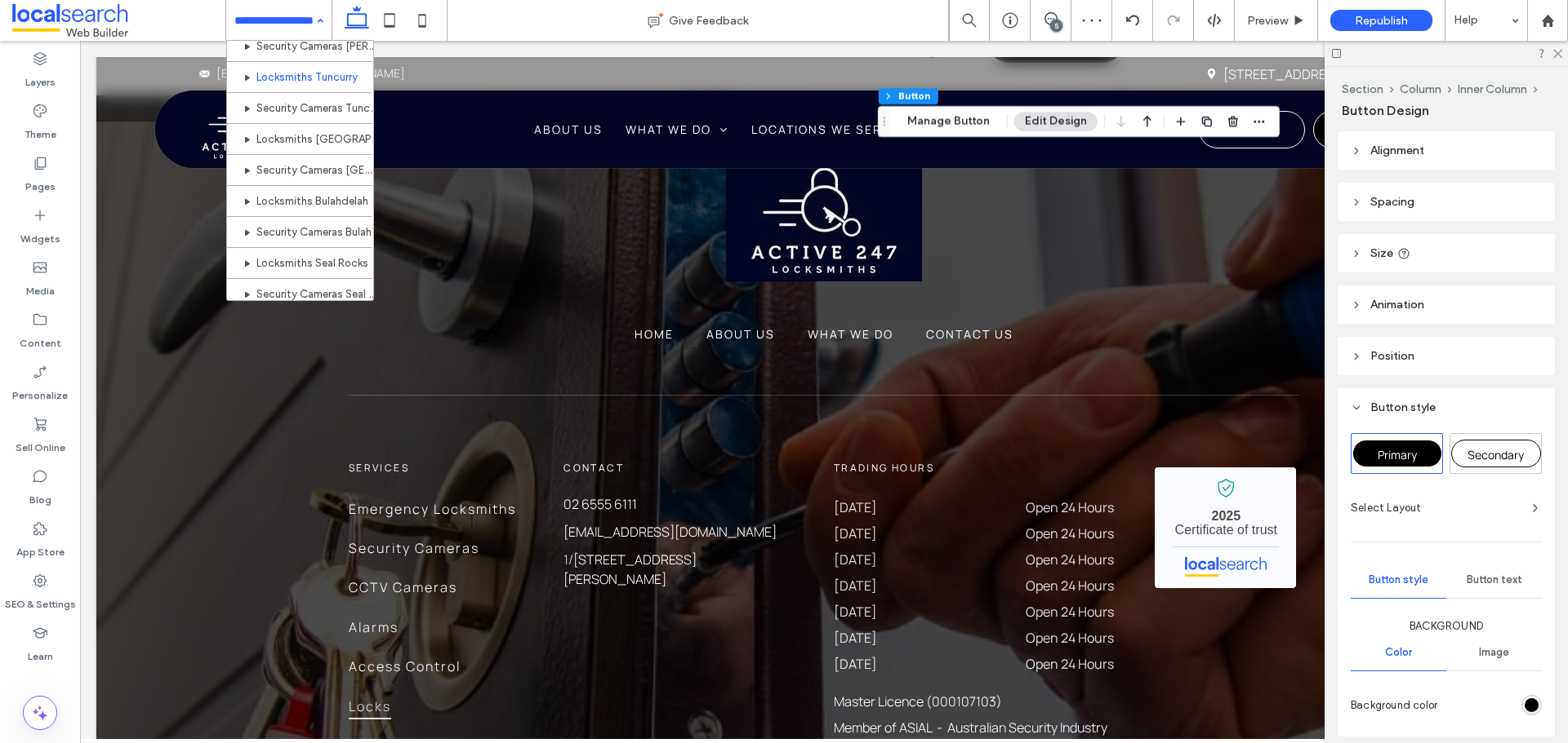
scroll to position [408, 0]
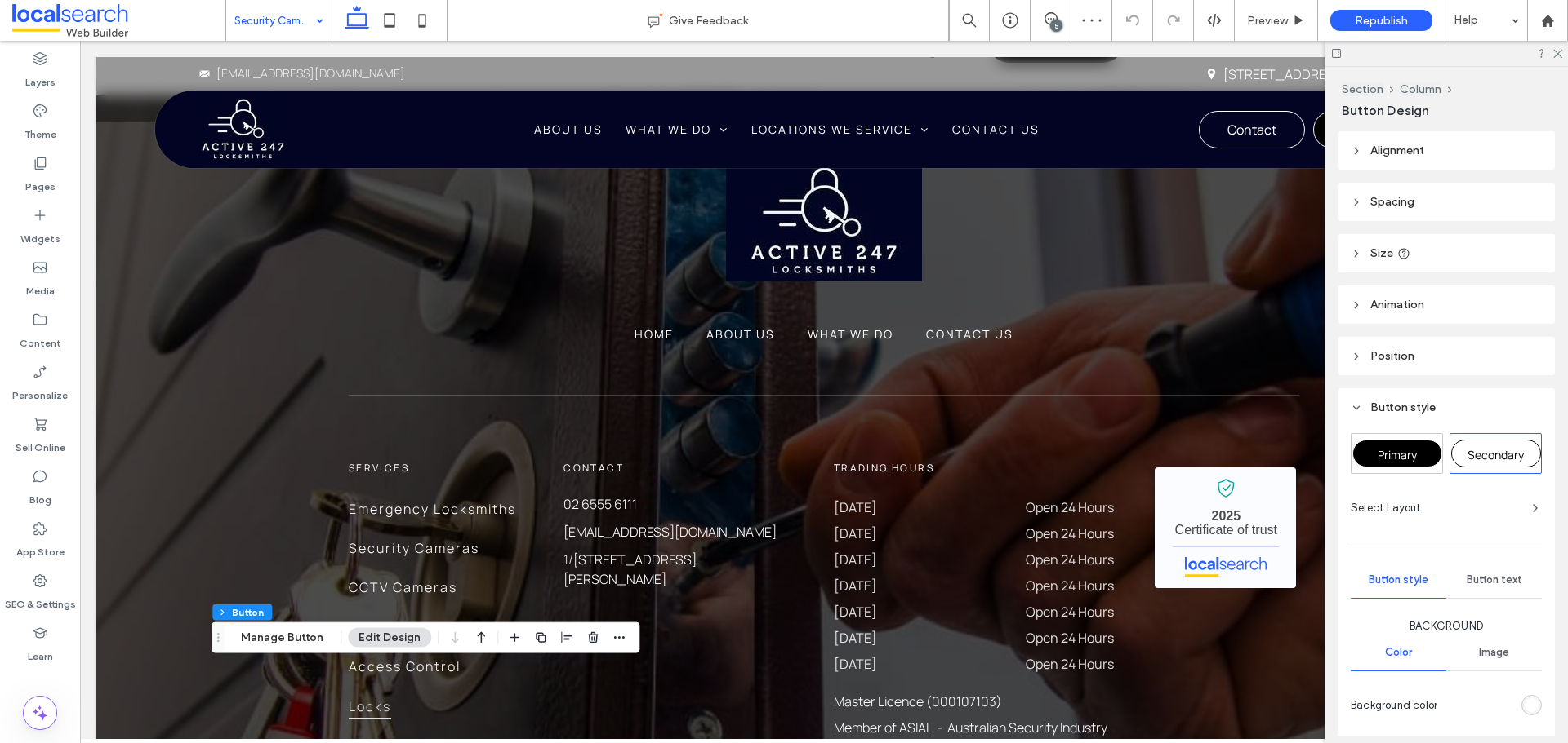
click at [1343, 415] on header "Button style" at bounding box center [1446, 407] width 217 height 39
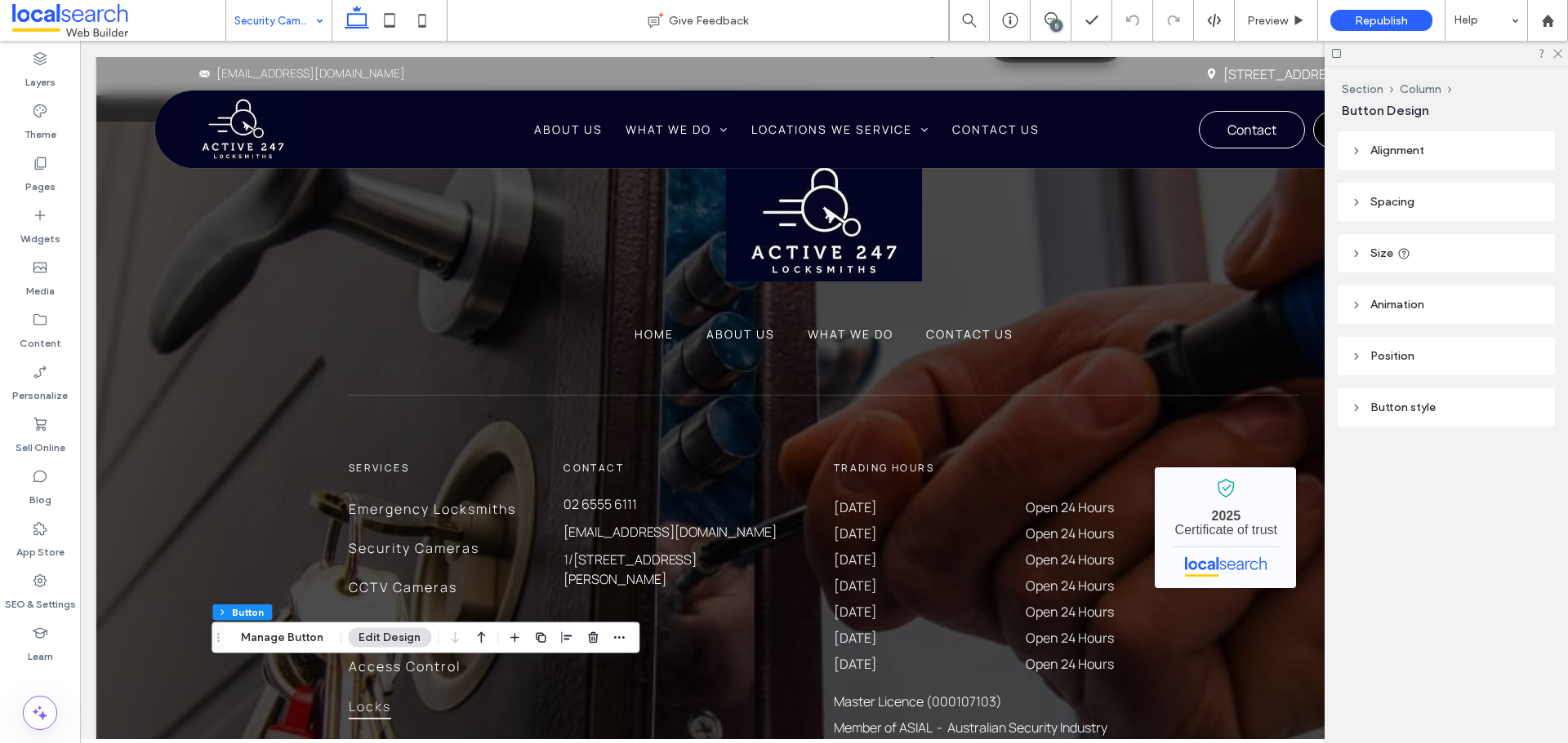
click at [1366, 416] on header "Button style" at bounding box center [1446, 407] width 217 height 39
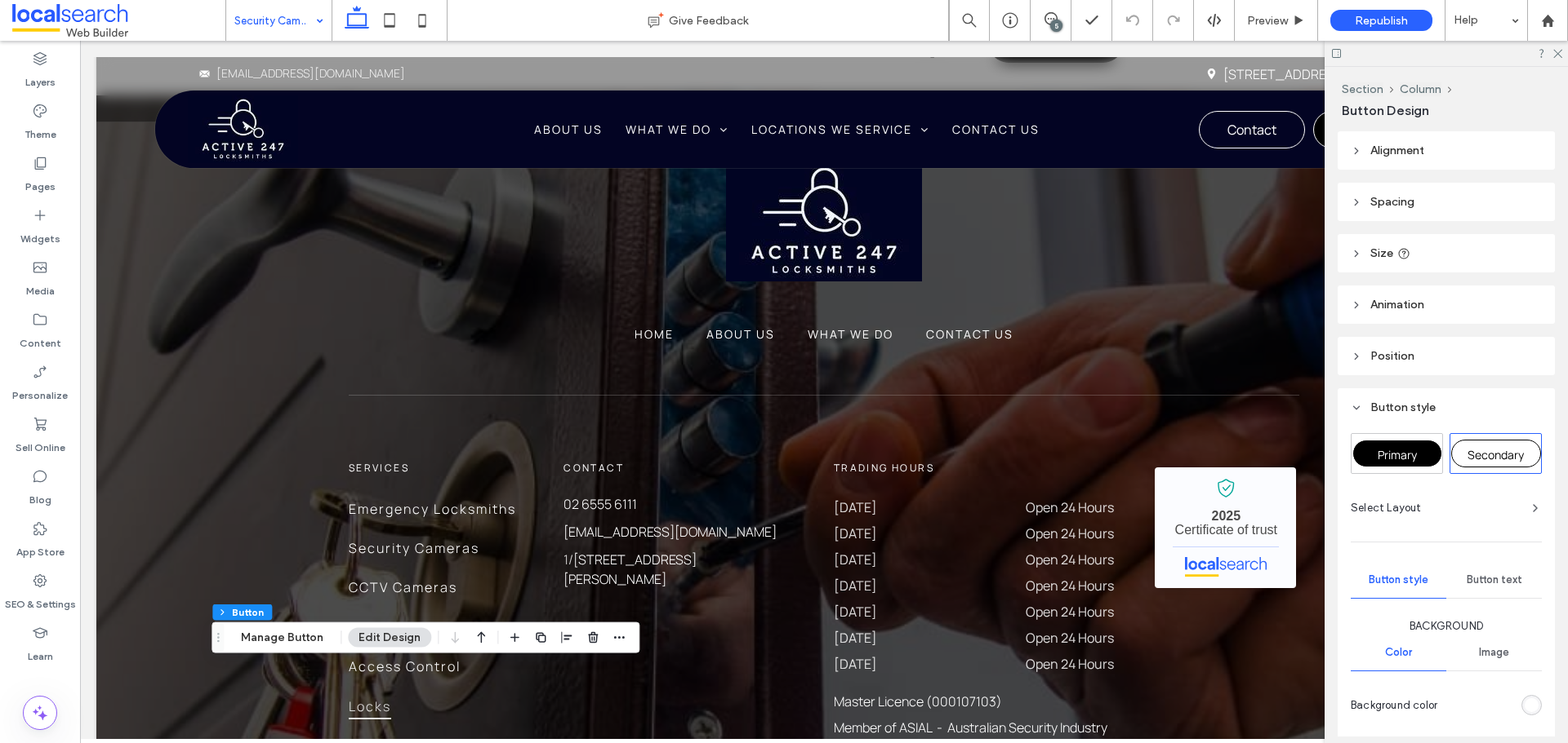
click at [1383, 455] on span "Primary" at bounding box center [1397, 455] width 39 height 16
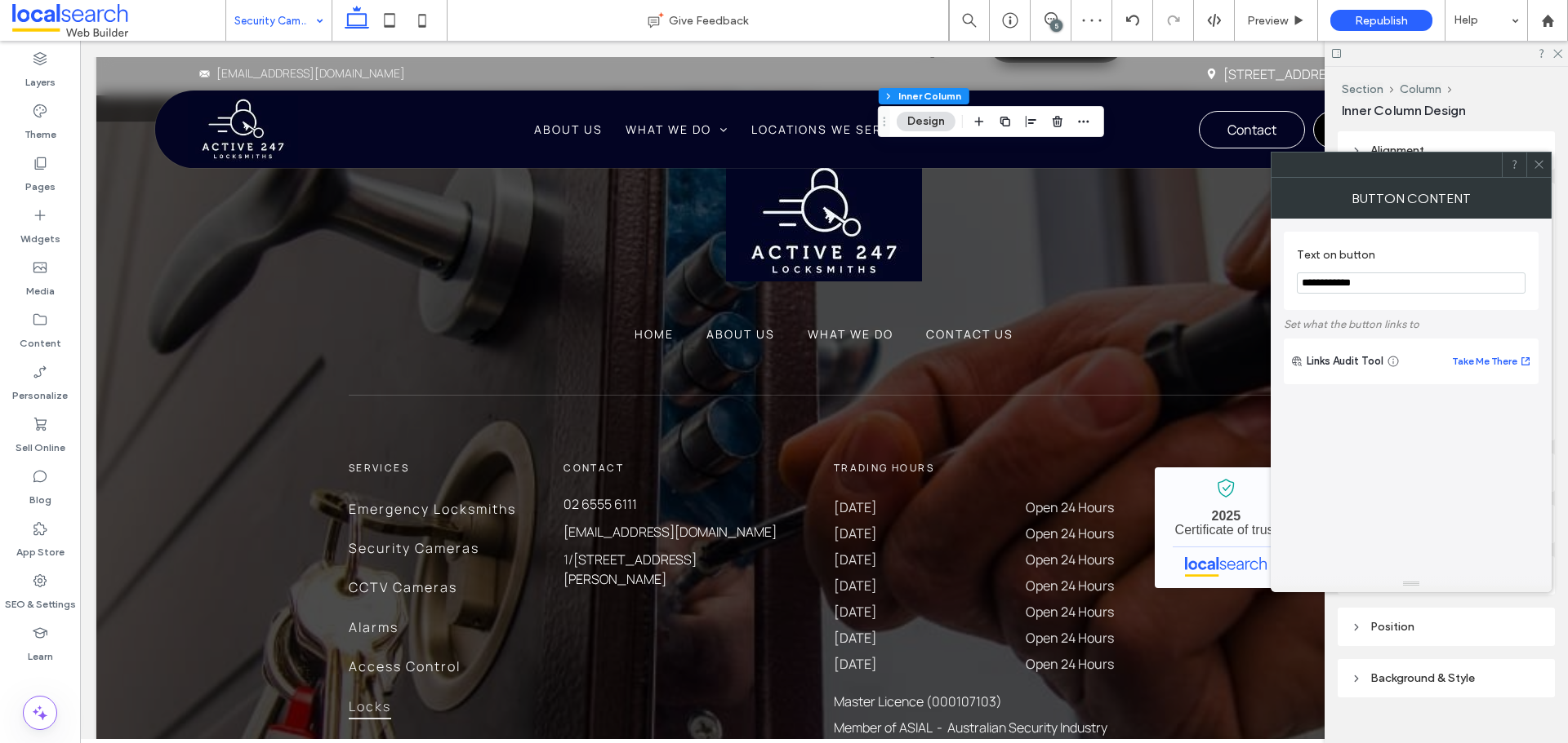
click at [1530, 163] on div at bounding box center [1538, 165] width 25 height 25
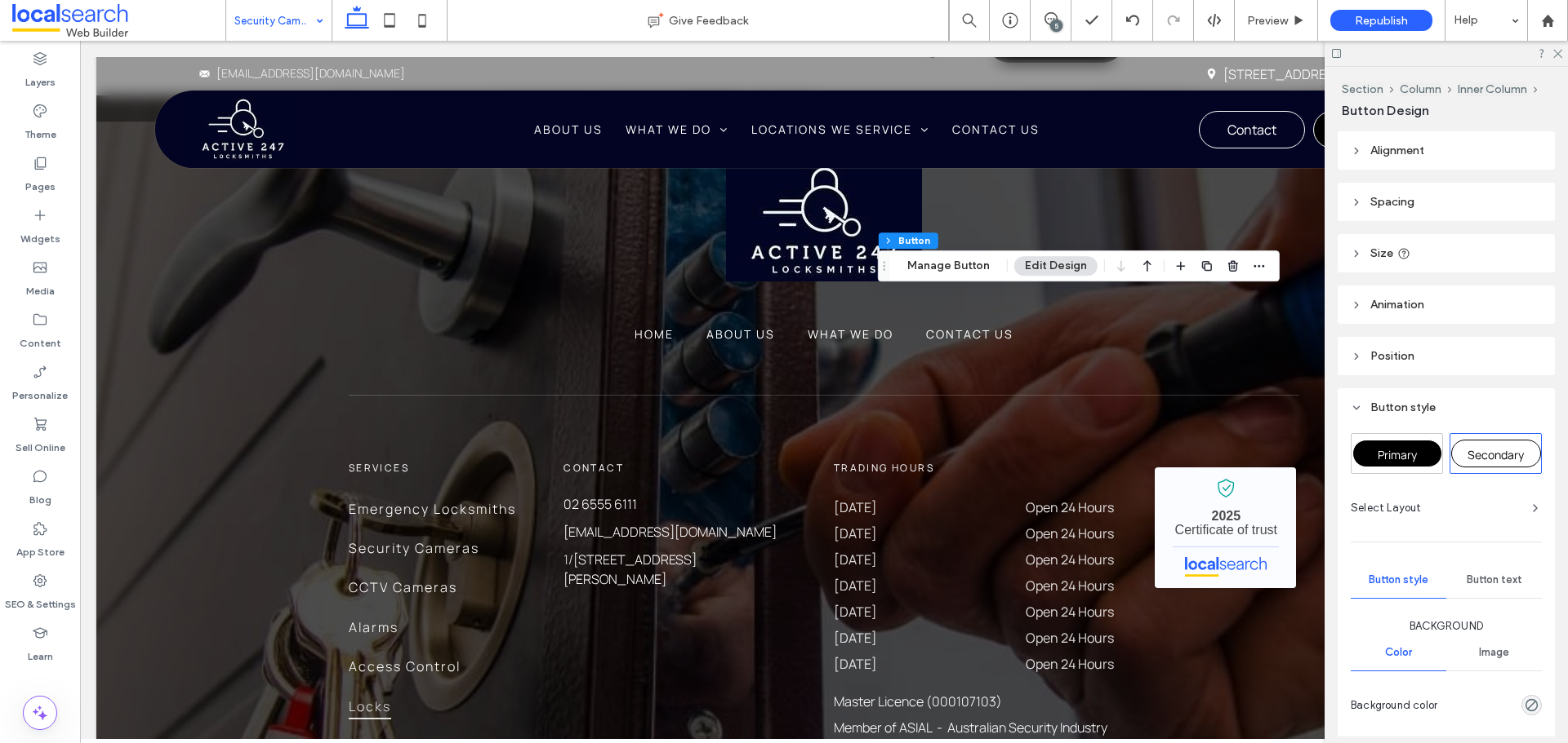
click at [1388, 446] on div "Primary" at bounding box center [1398, 454] width 90 height 28
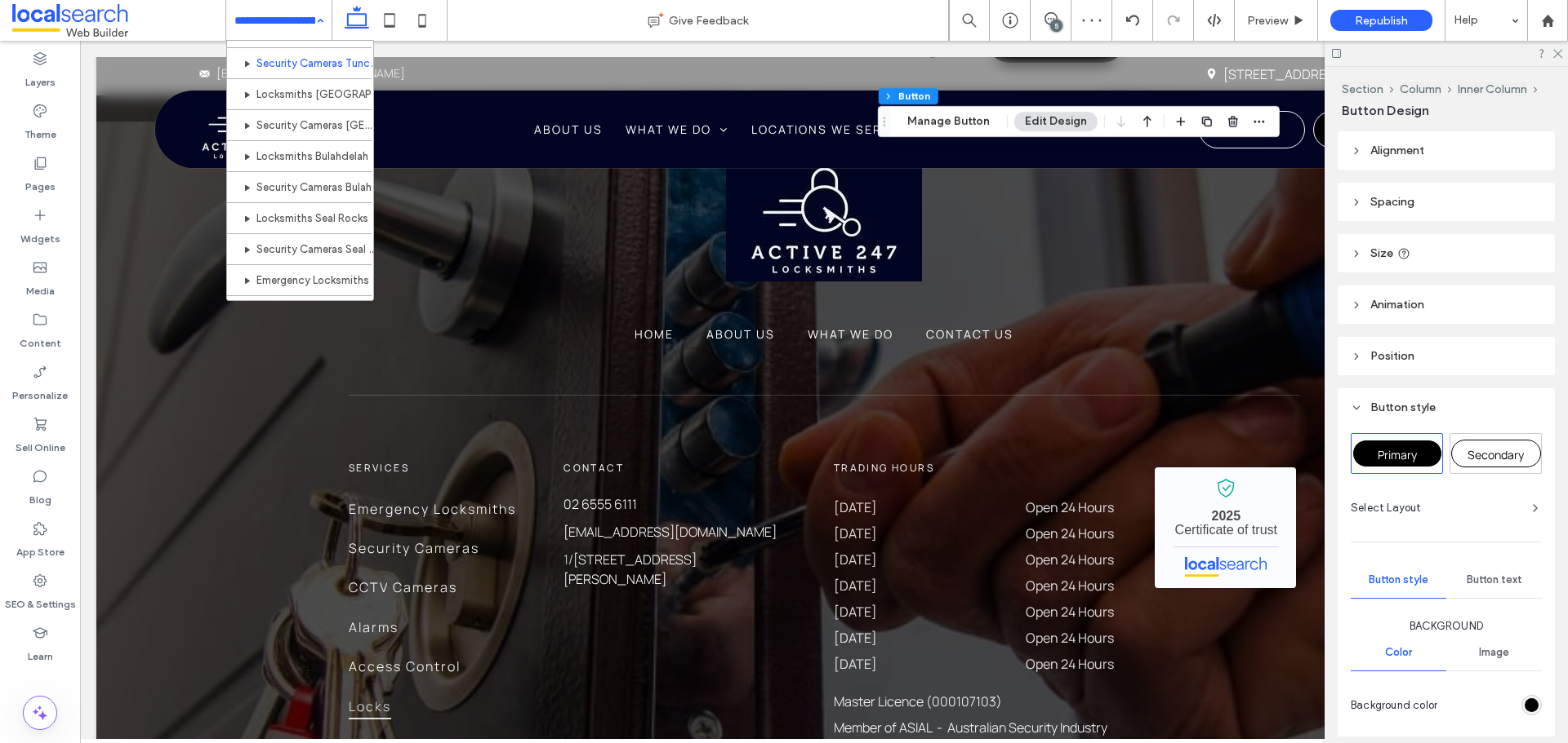
scroll to position [490, 0]
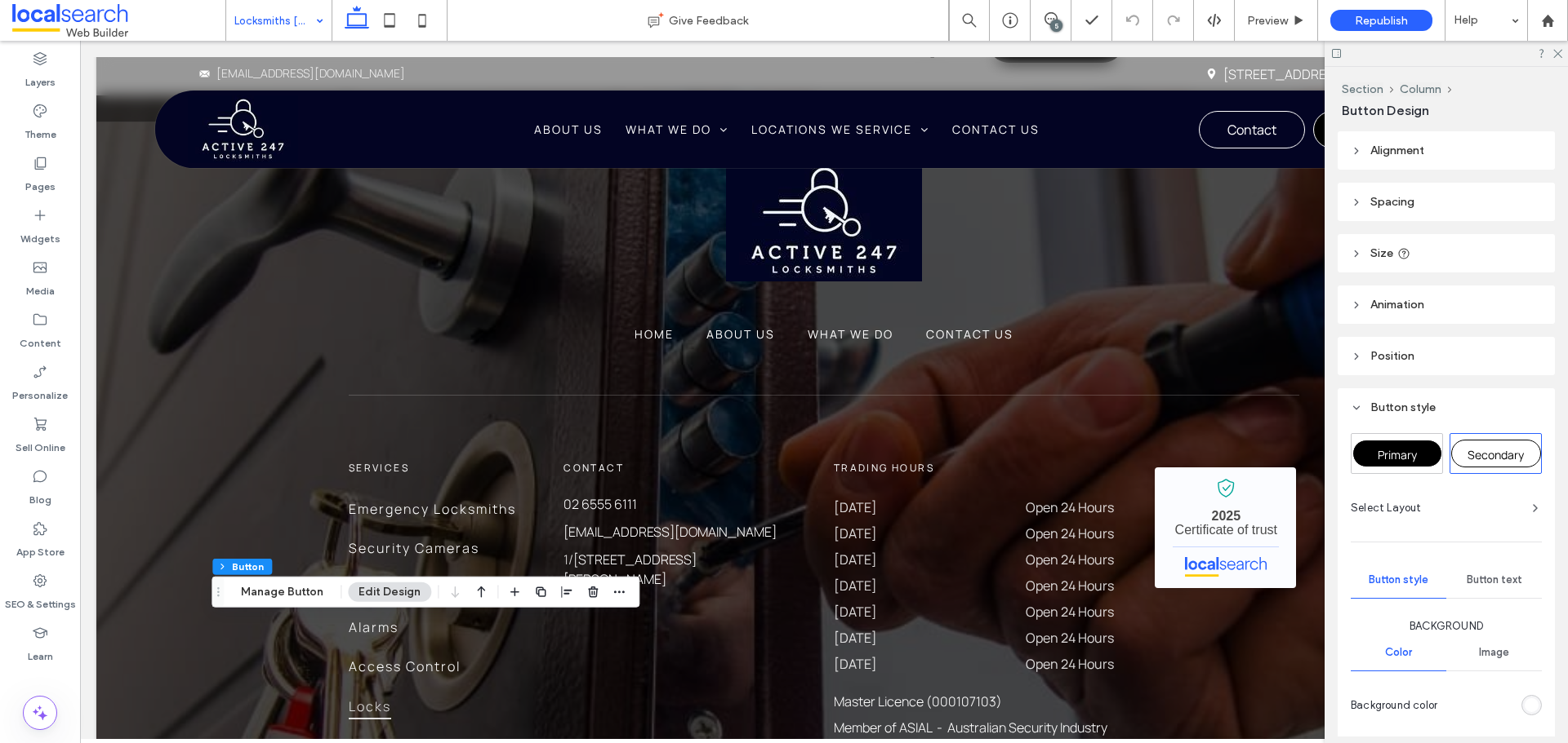
click at [1406, 447] on span "Primary" at bounding box center [1397, 455] width 39 height 16
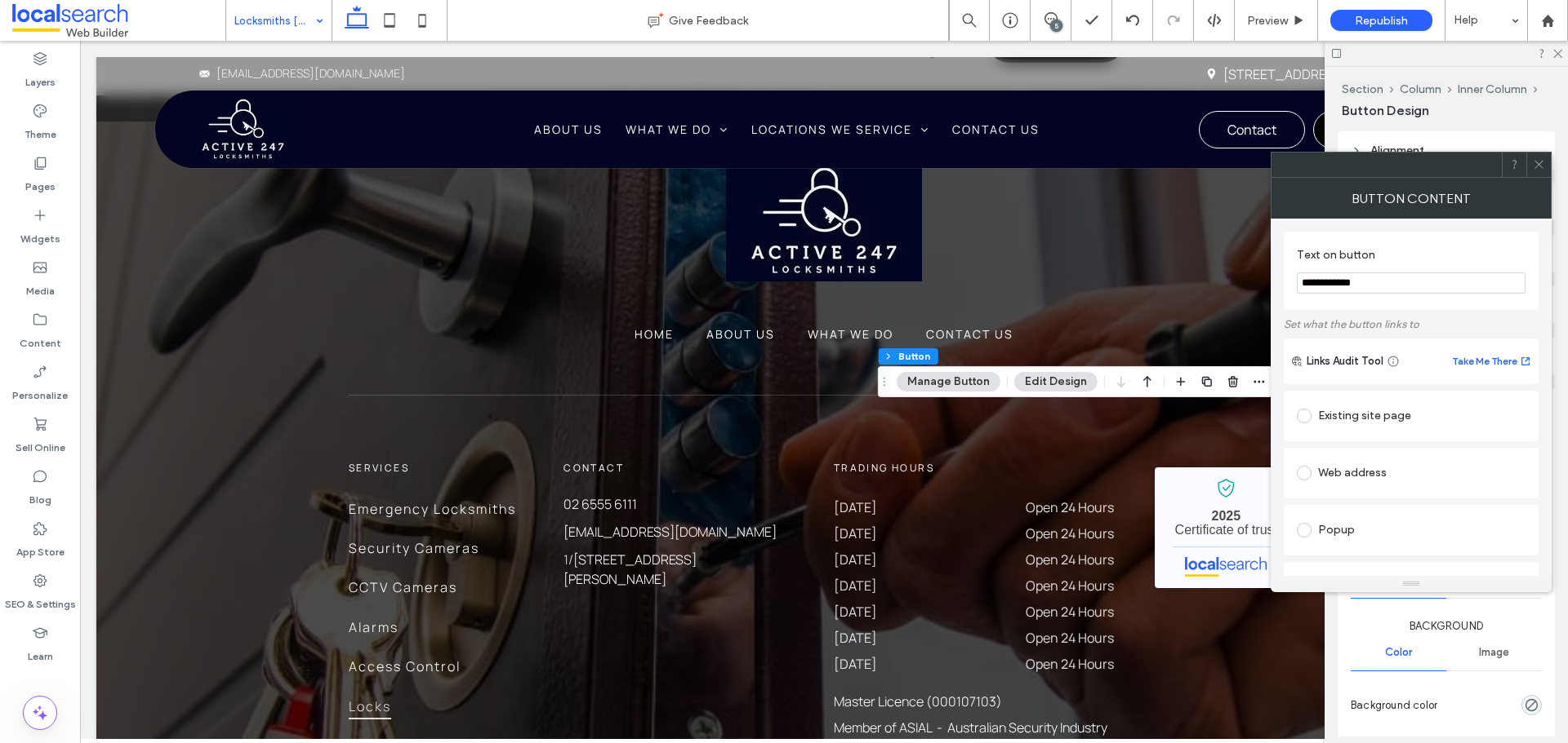
type input "**"
click at [1539, 172] on span at bounding box center [1538, 165] width 12 height 25
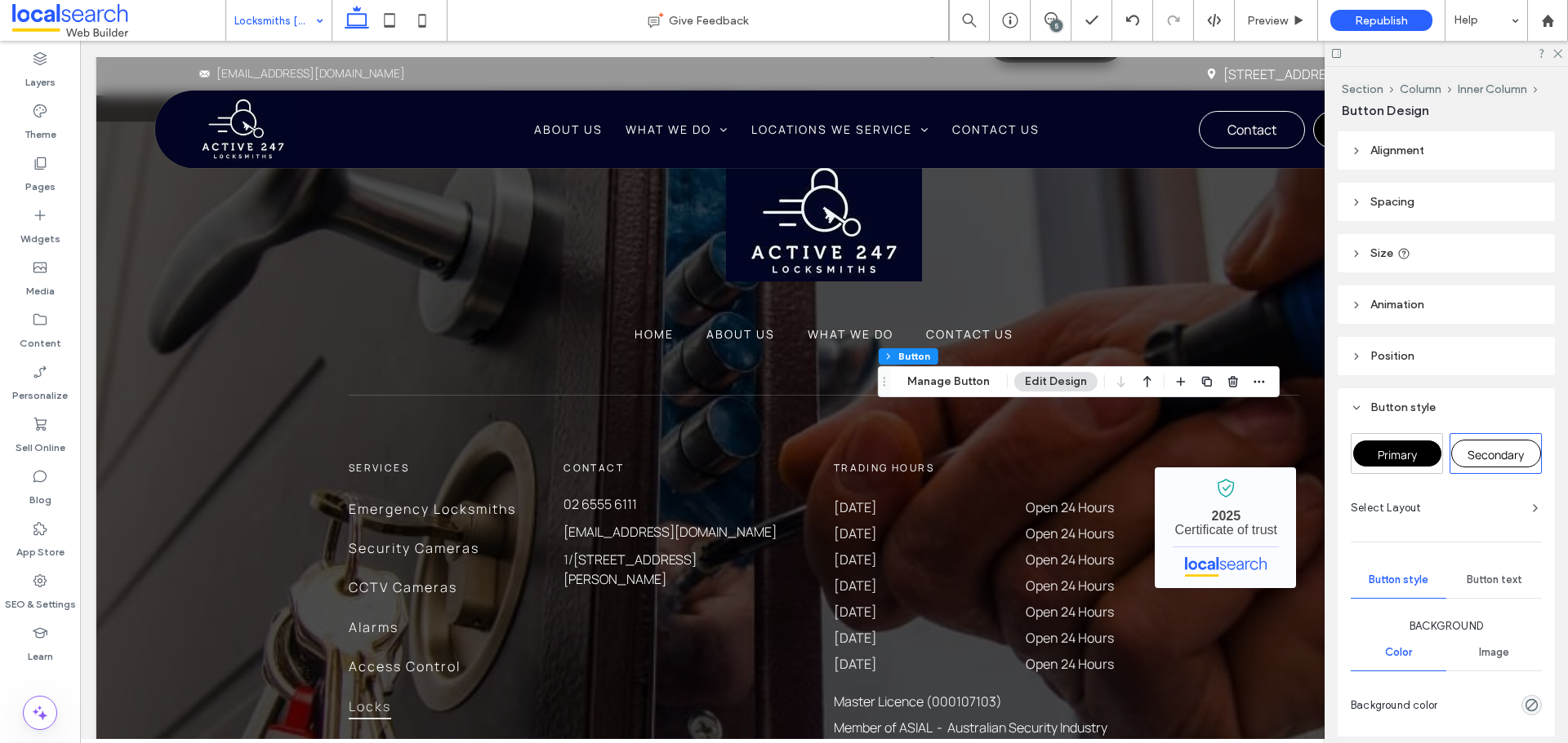
click at [1384, 442] on div "Primary" at bounding box center [1398, 454] width 90 height 28
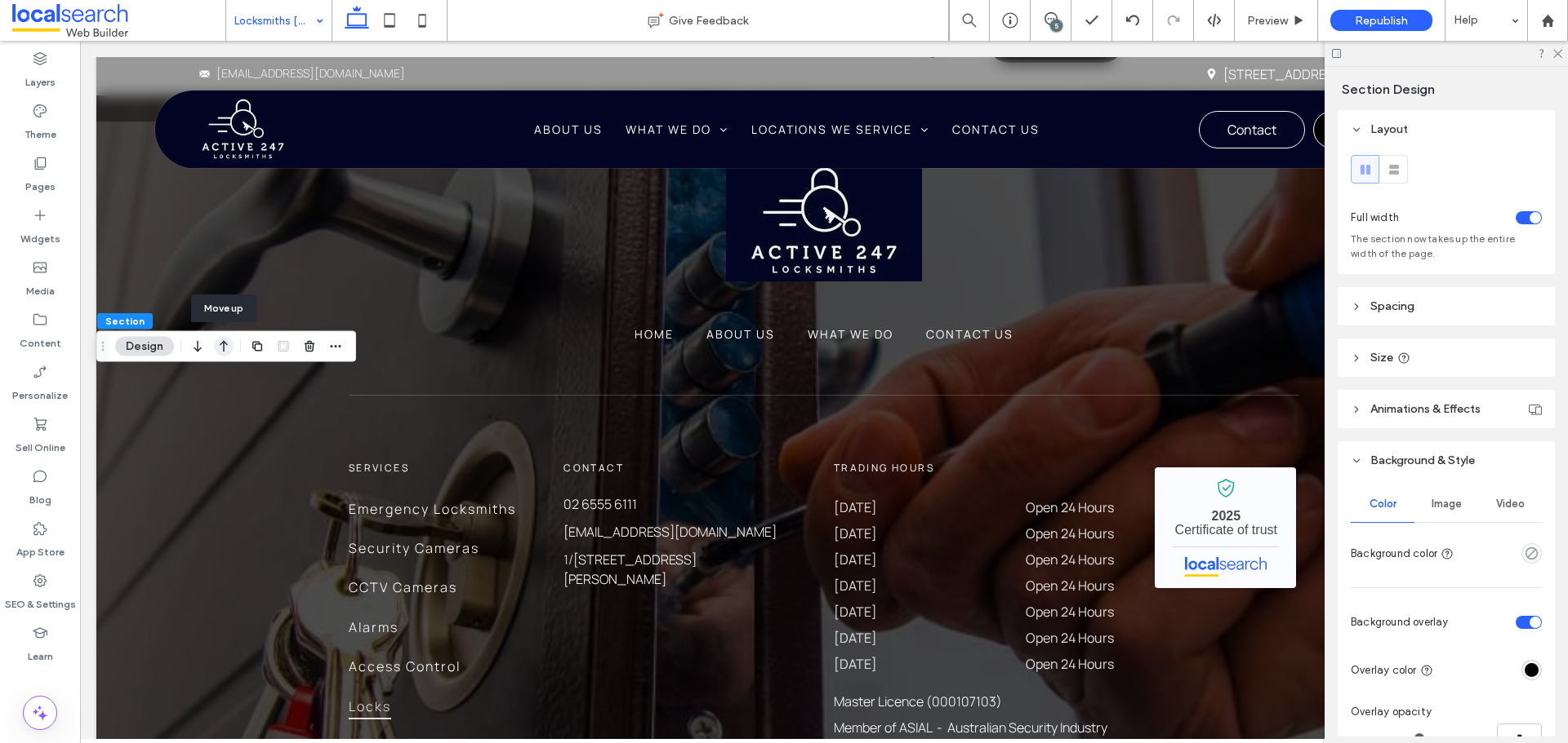
click at [225, 345] on icon "button" at bounding box center [224, 347] width 20 height 29
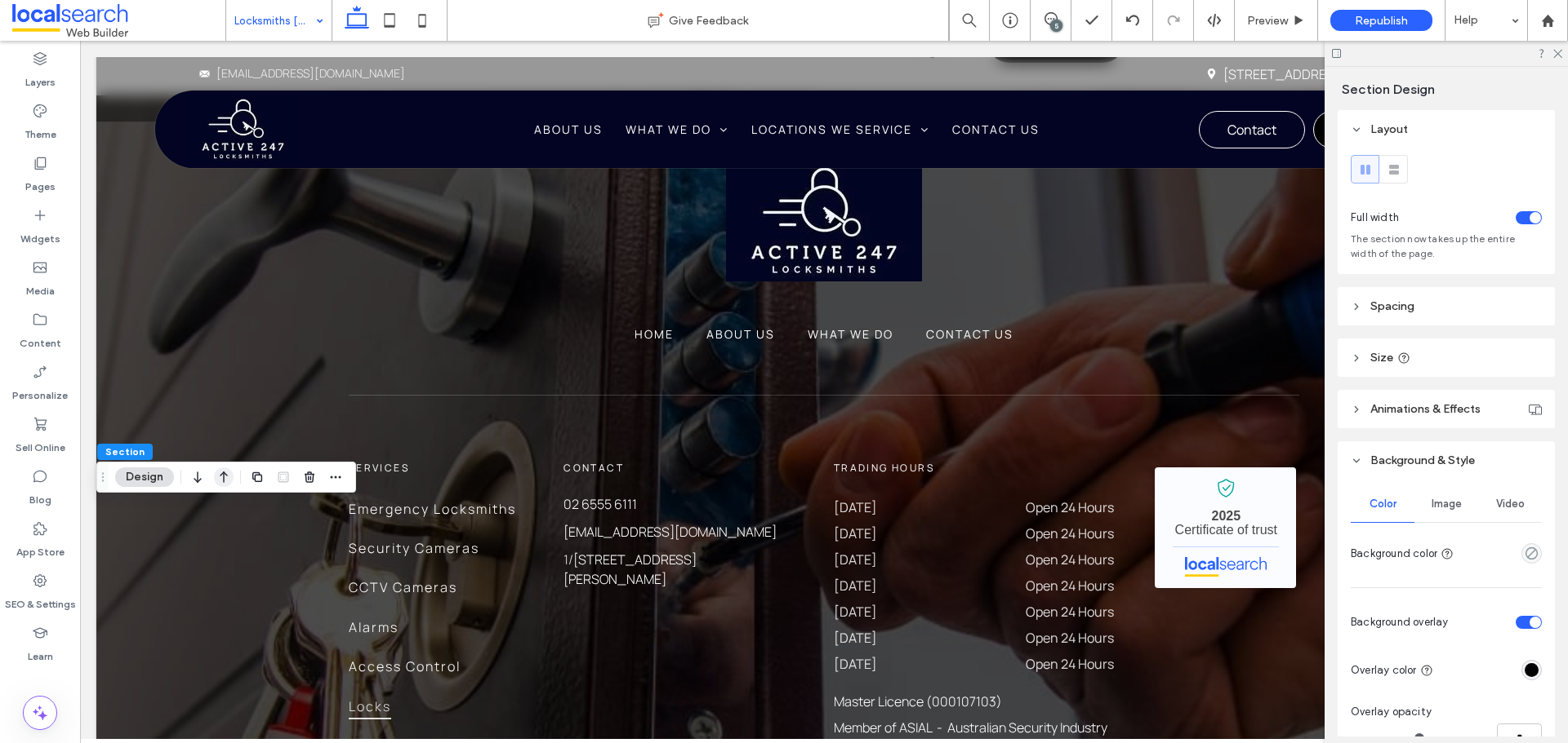
click at [224, 478] on use "button" at bounding box center [224, 478] width 8 height 11
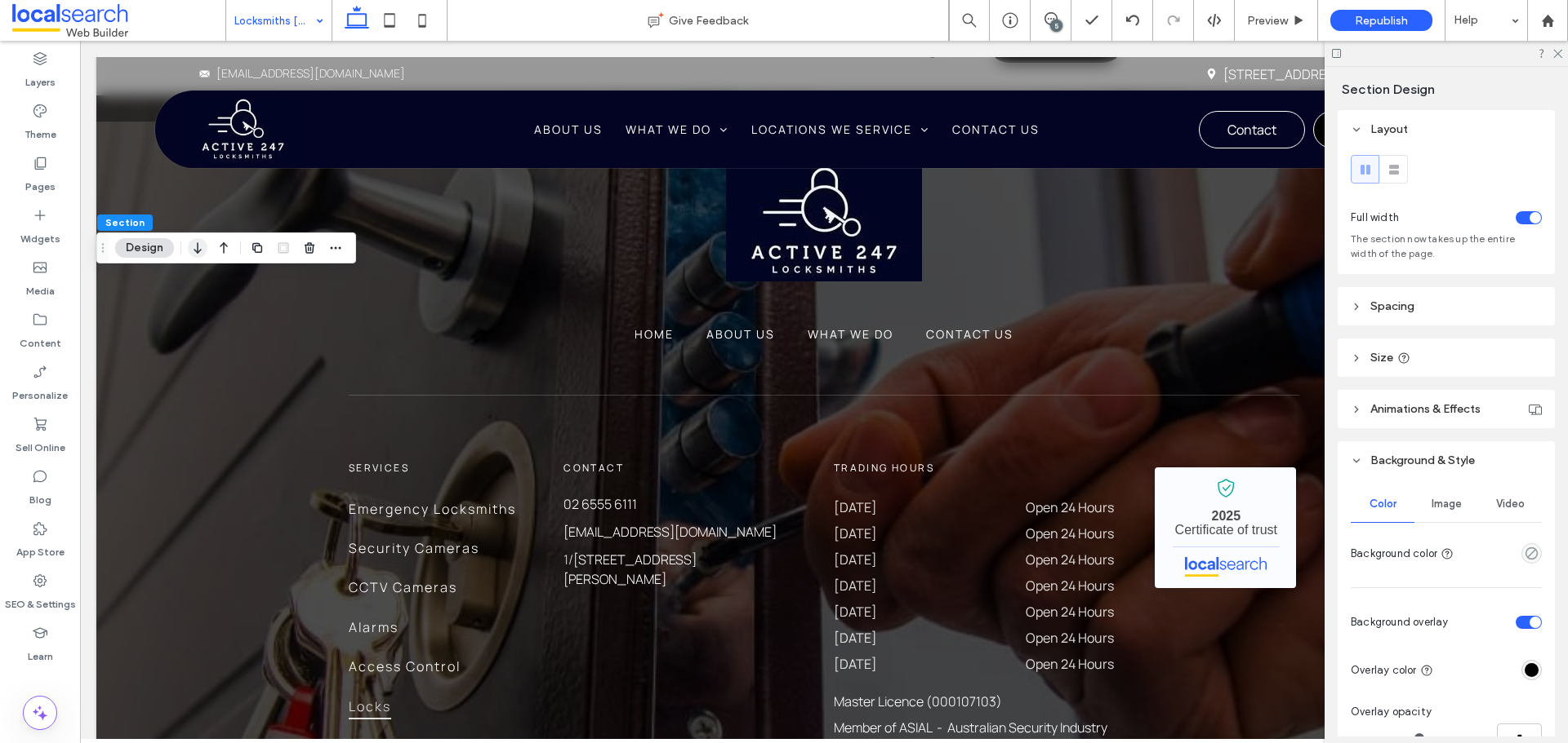
click at [197, 251] on icon "button" at bounding box center [198, 248] width 20 height 29
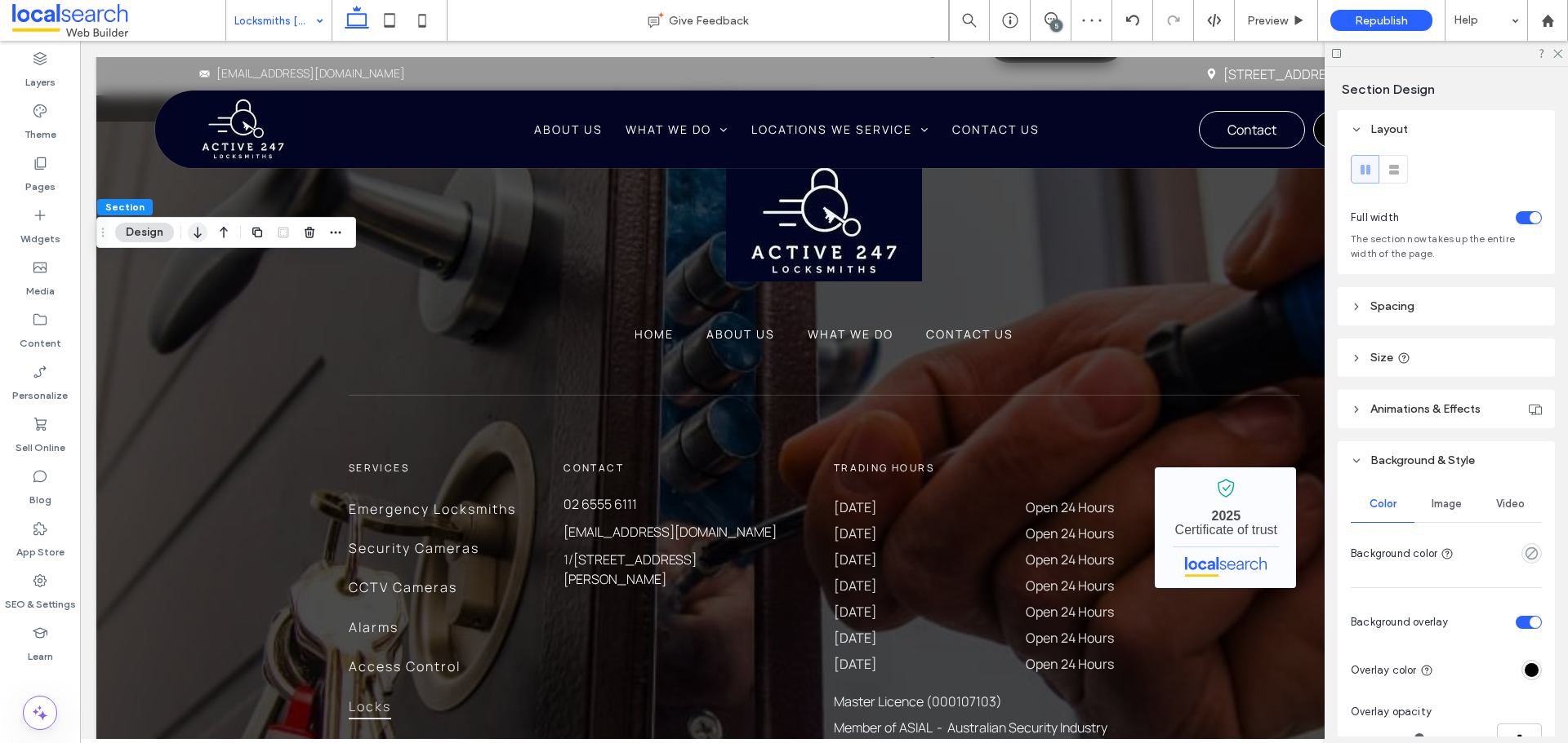
click at [195, 233] on icon "button" at bounding box center [198, 233] width 20 height 29
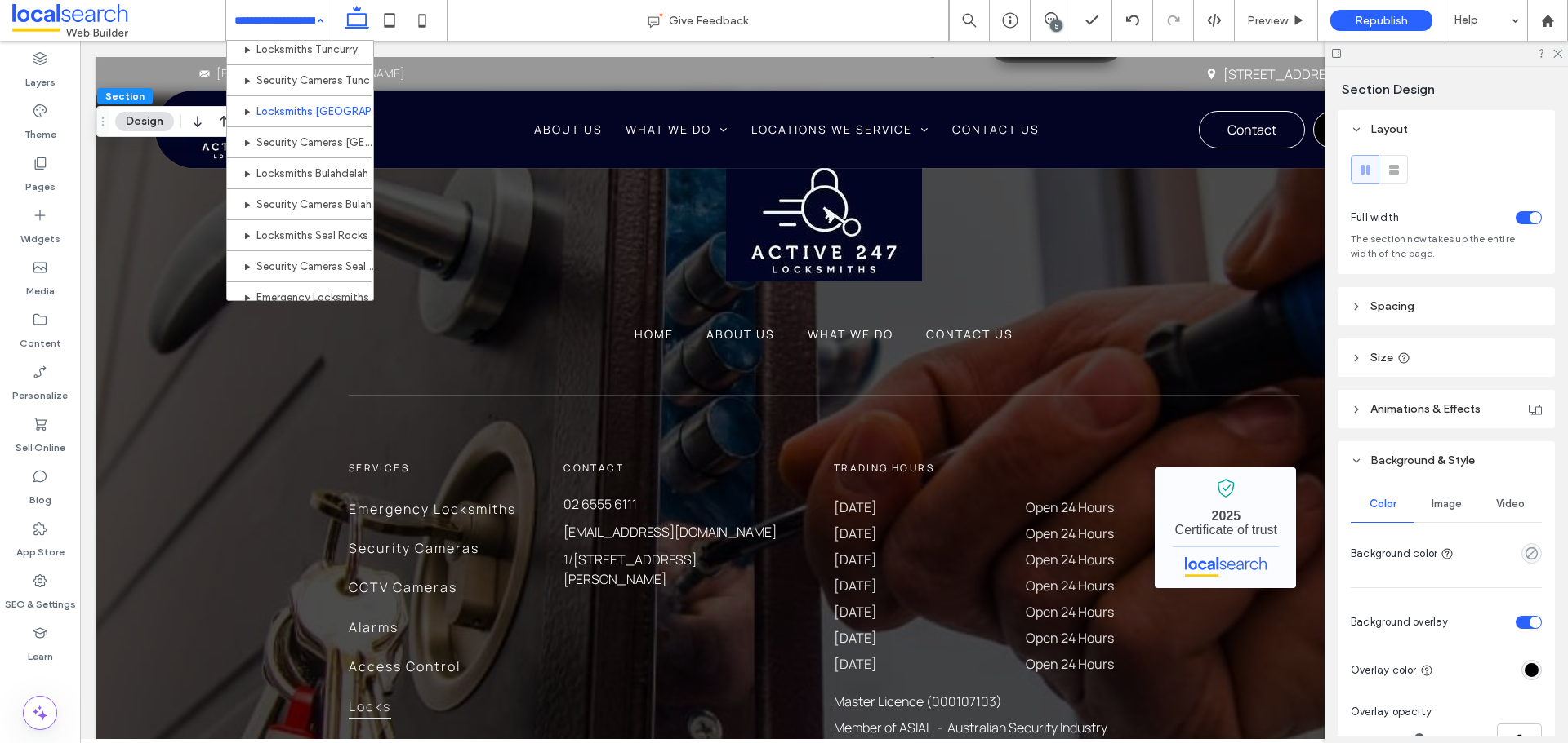
scroll to position [490, 0]
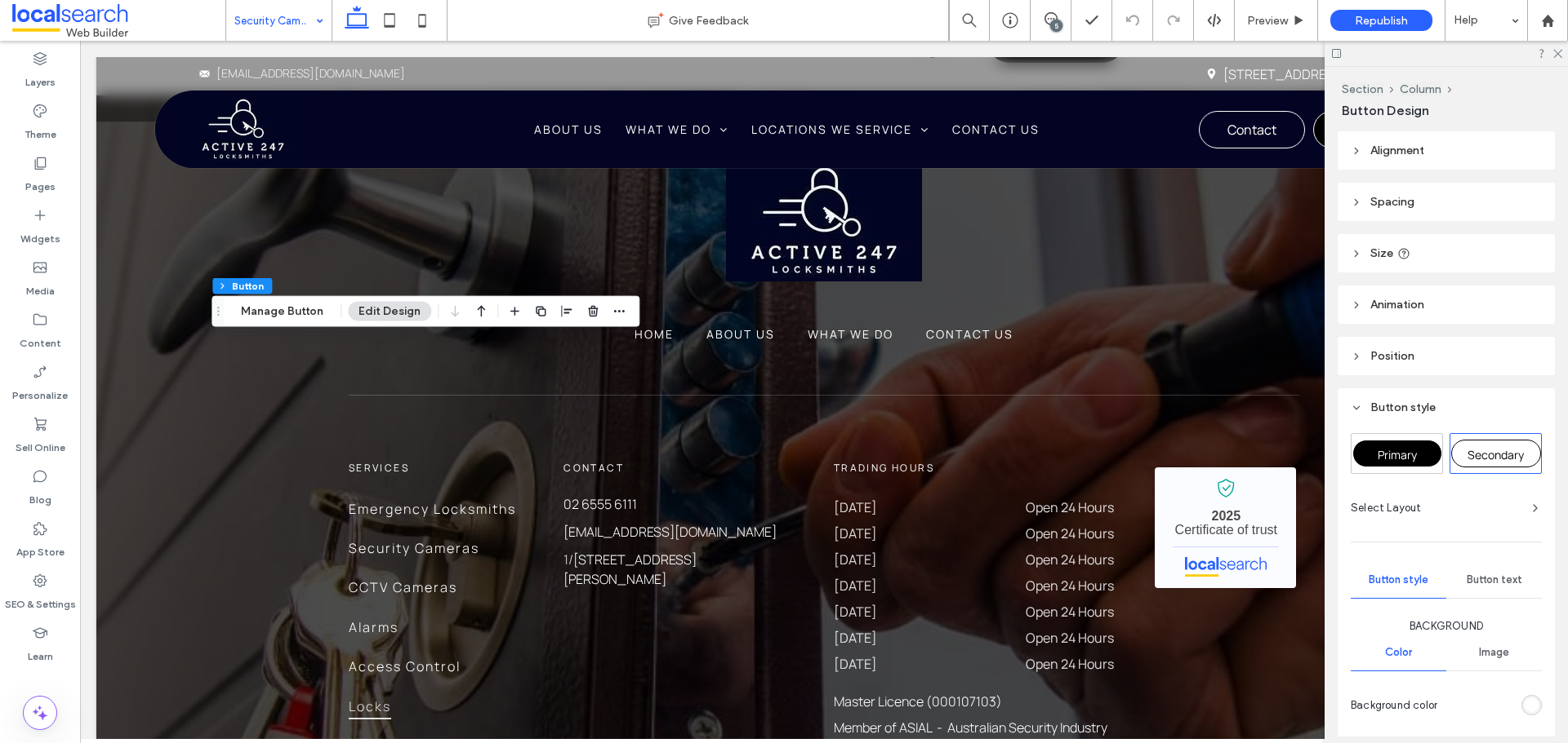
click at [1406, 469] on div "Primary" at bounding box center [1397, 454] width 91 height 39
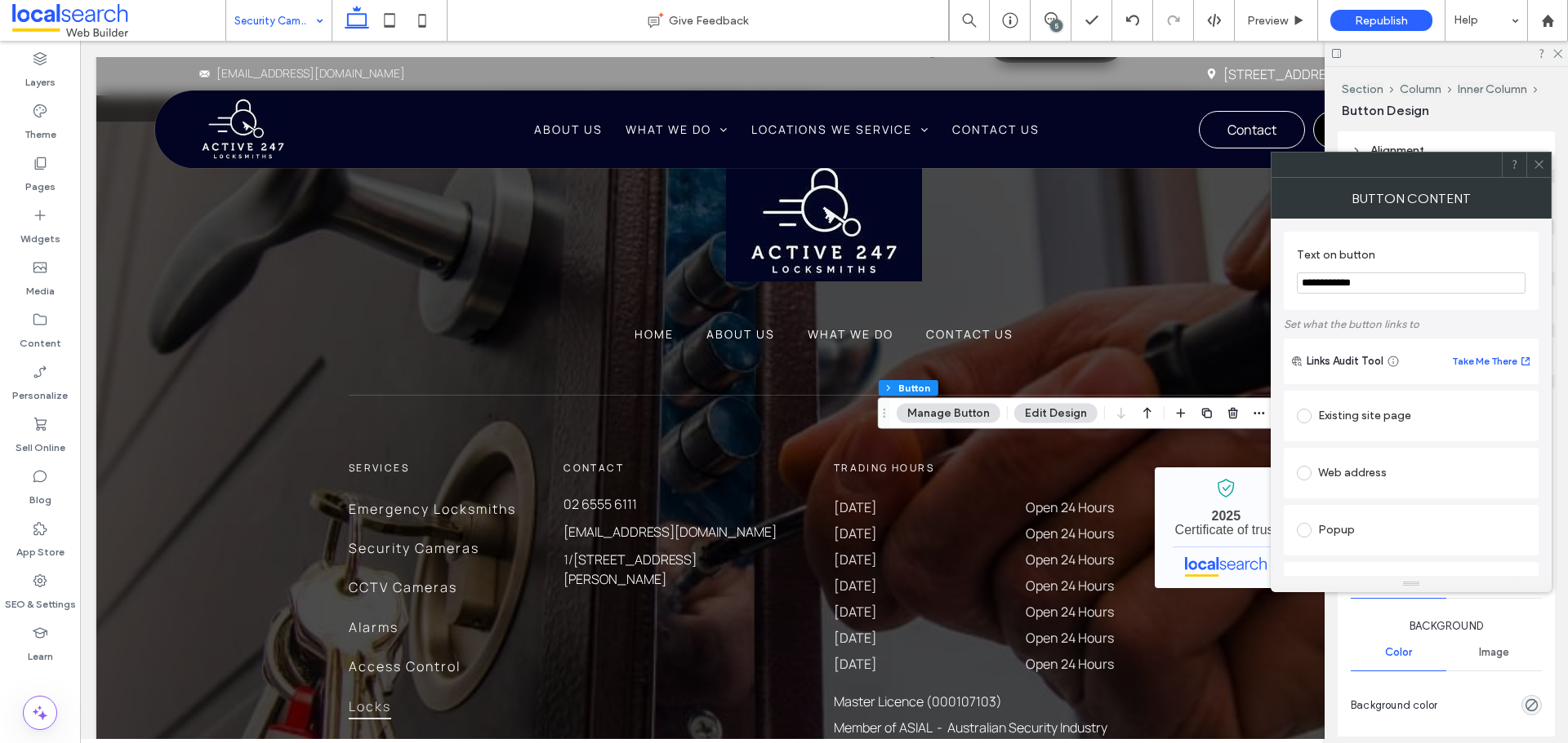
click at [1533, 170] on div at bounding box center [1538, 165] width 25 height 25
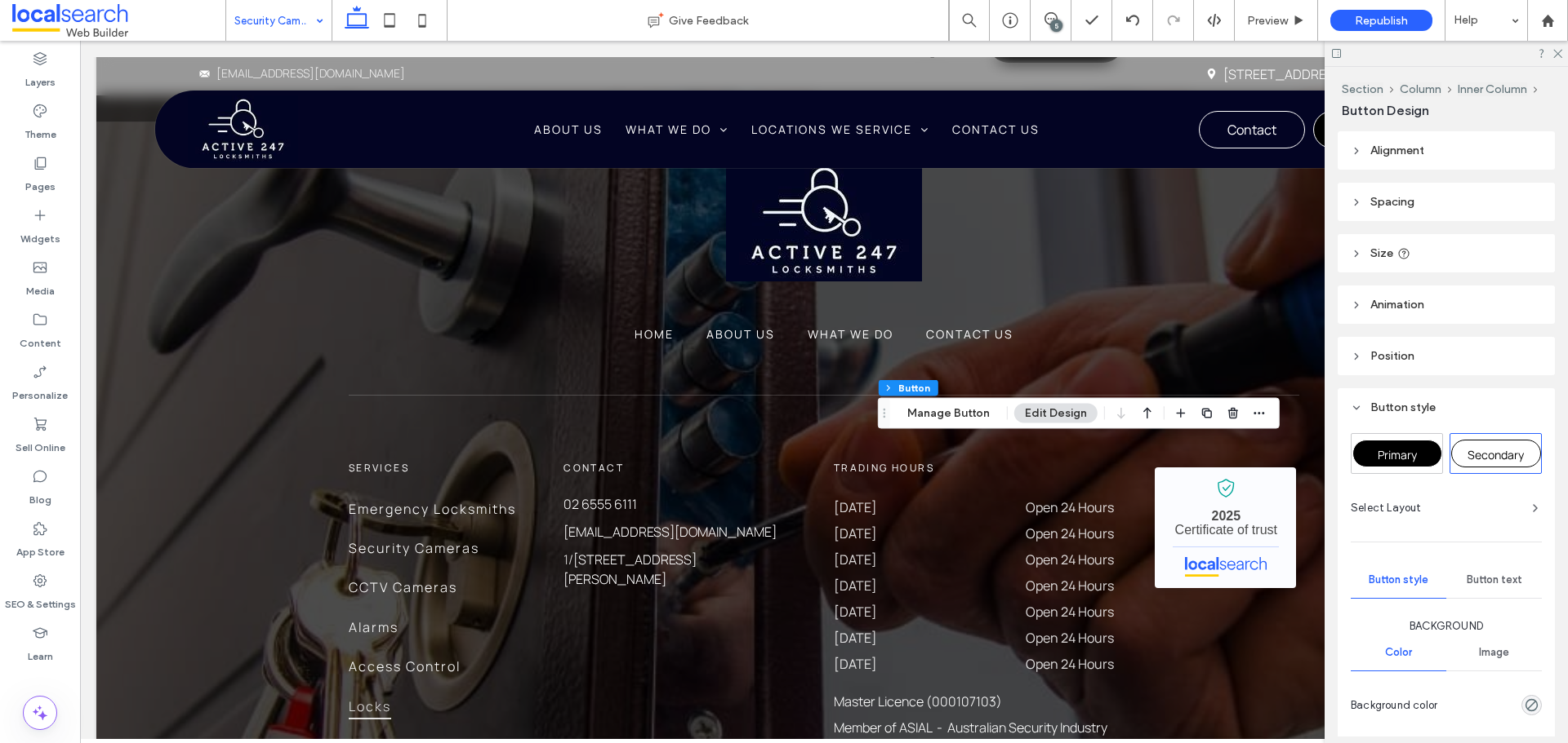
click at [1388, 452] on span "Primary" at bounding box center [1397, 455] width 39 height 16
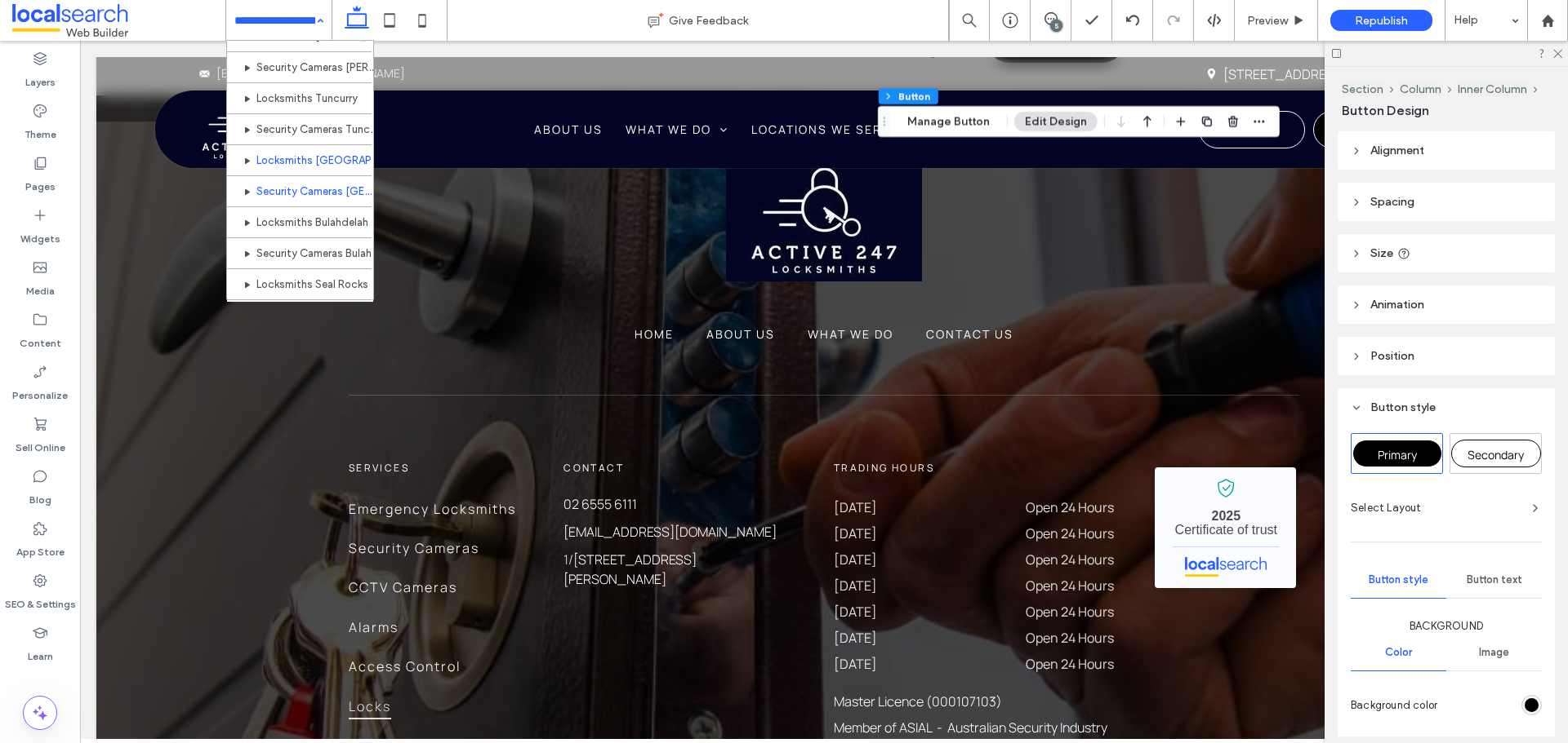
scroll to position [408, 0]
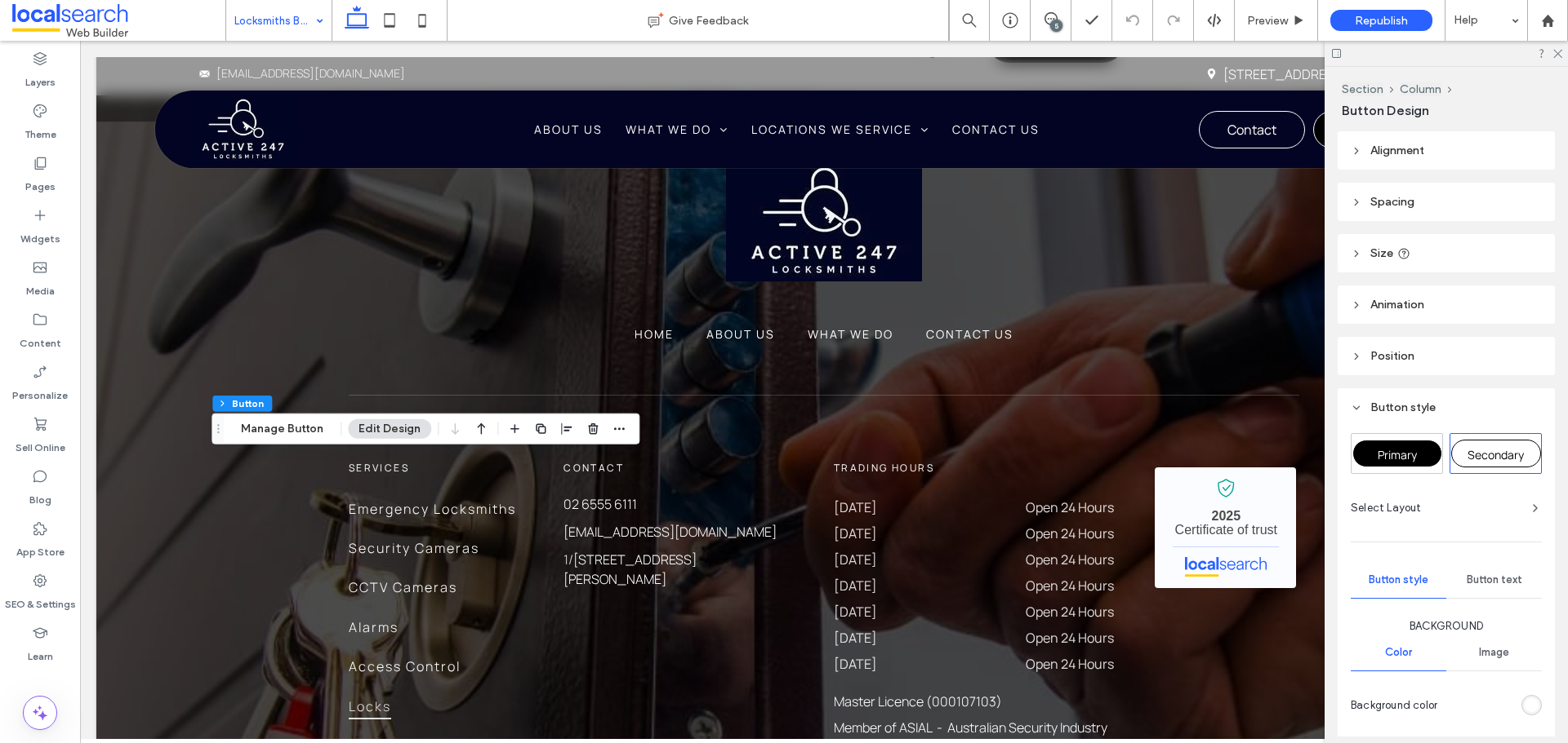
click at [1385, 455] on span "Primary" at bounding box center [1397, 455] width 39 height 16
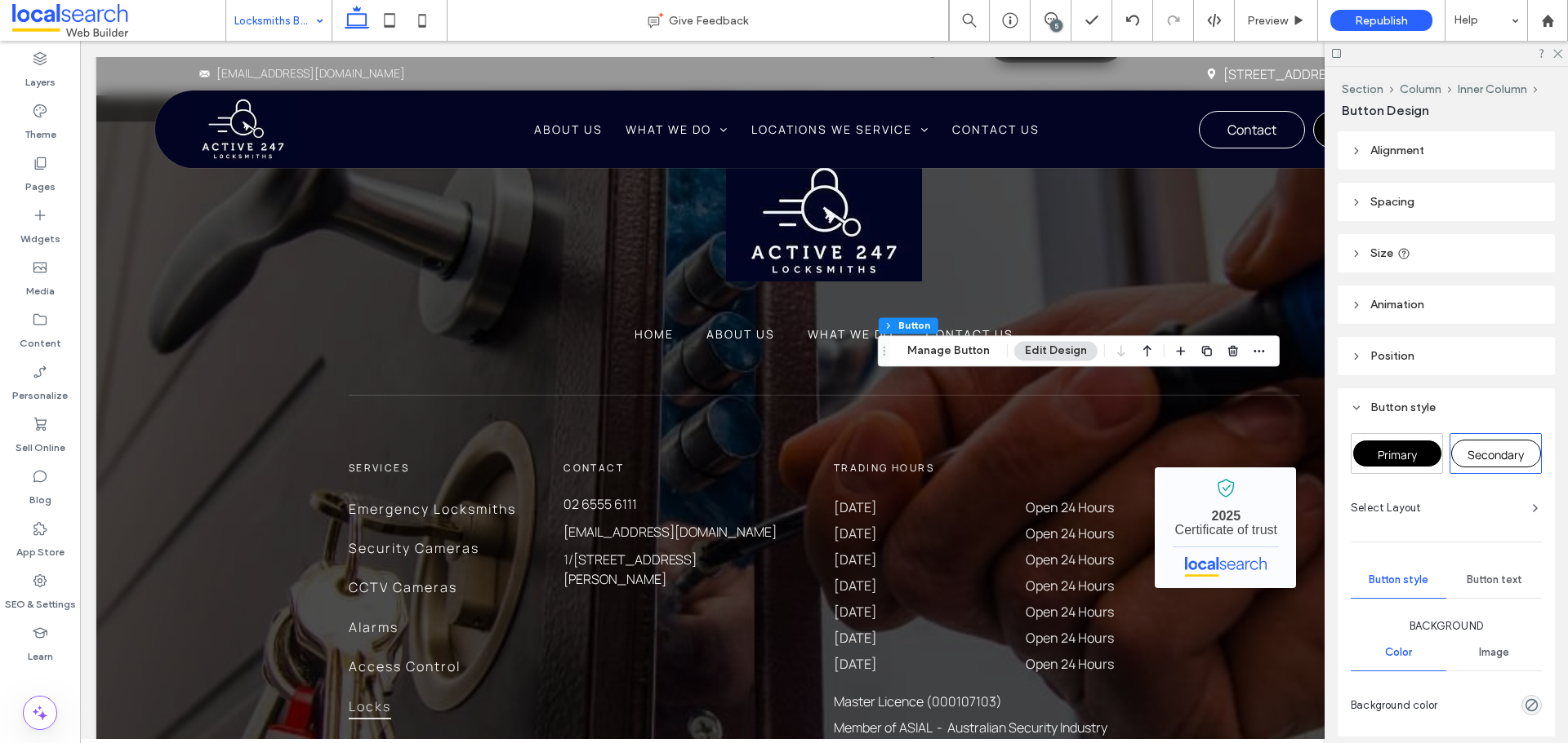
click at [1376, 462] on div "Primary" at bounding box center [1398, 454] width 90 height 28
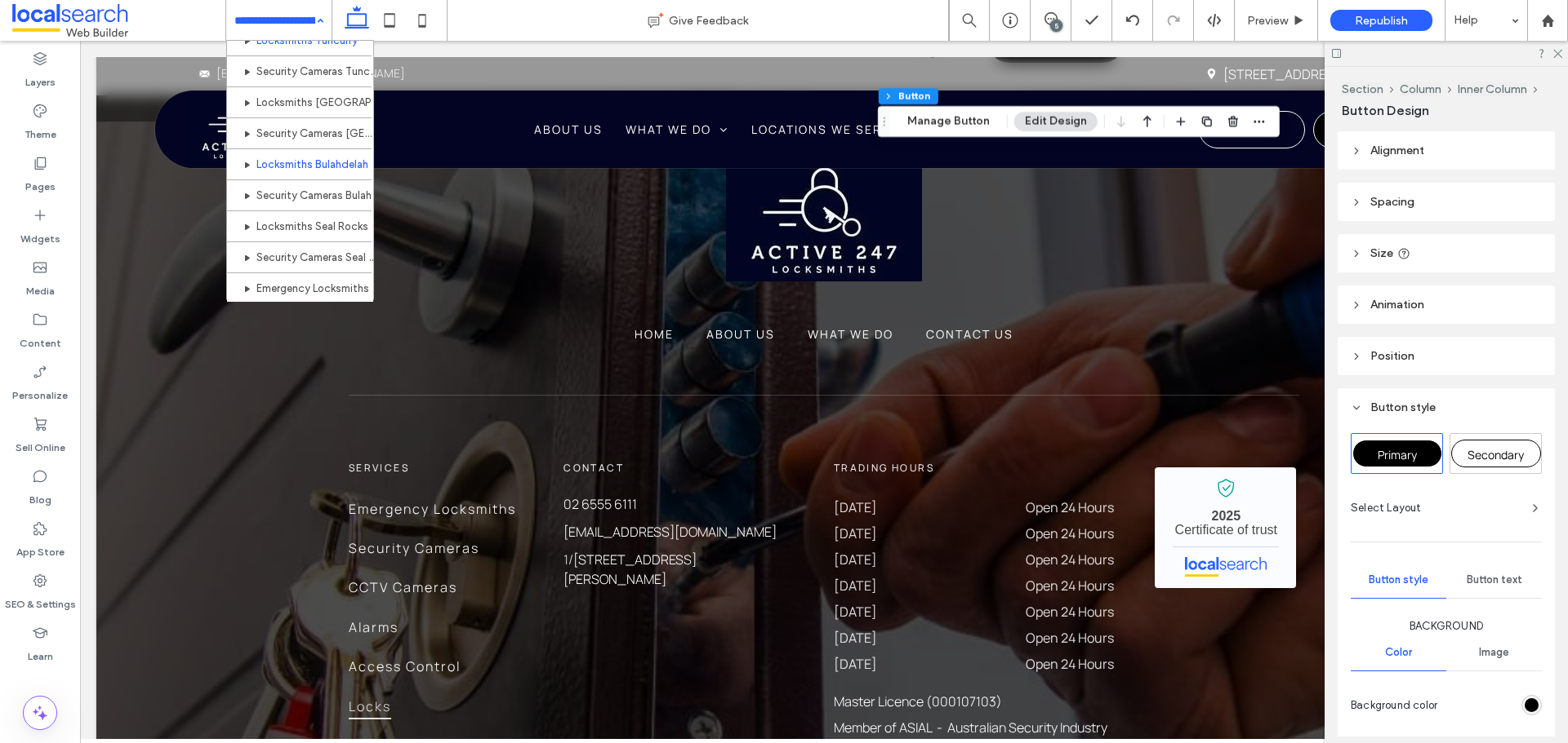
scroll to position [571, 0]
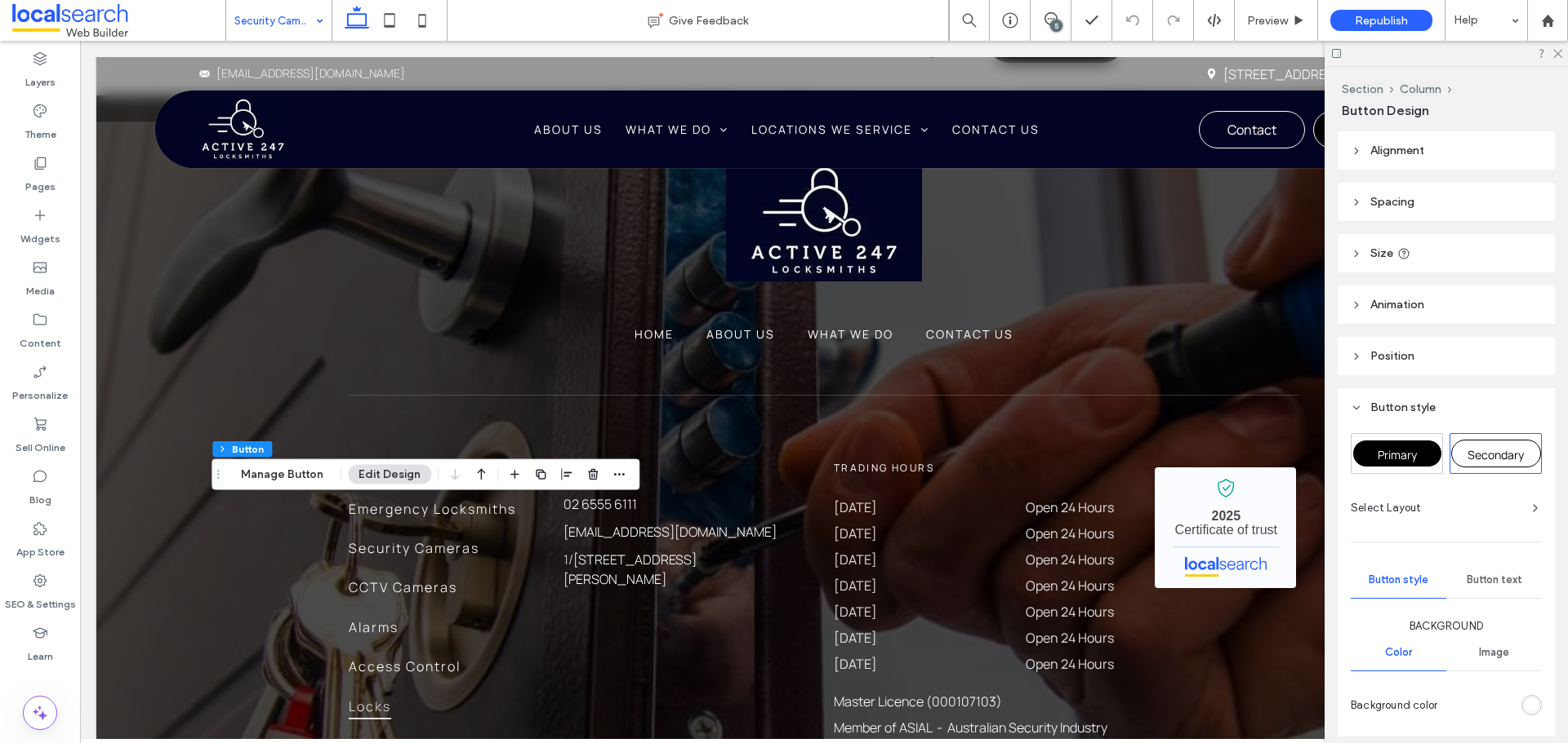
click at [1387, 462] on span "Primary" at bounding box center [1397, 455] width 39 height 16
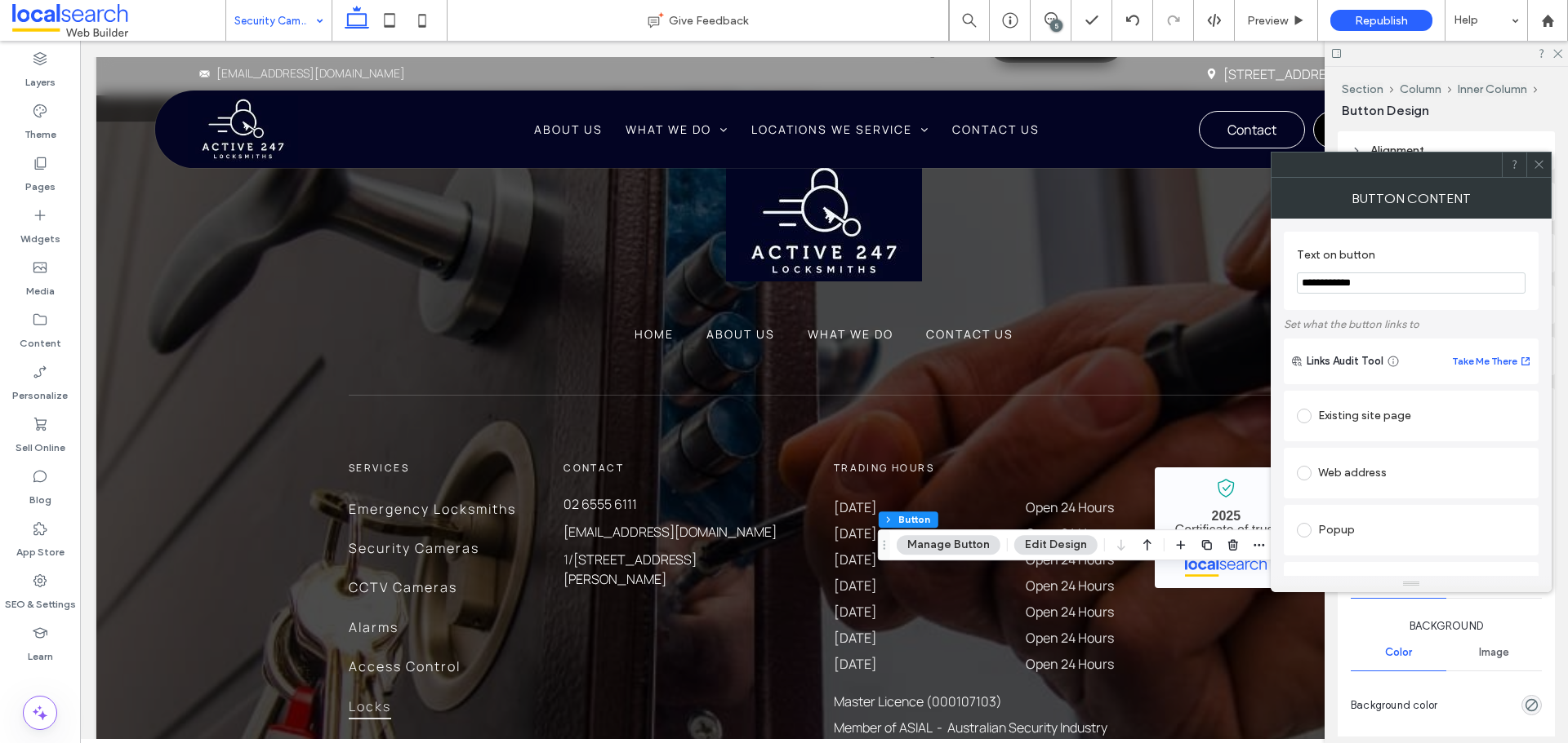
click at [1534, 167] on icon at bounding box center [1538, 164] width 12 height 12
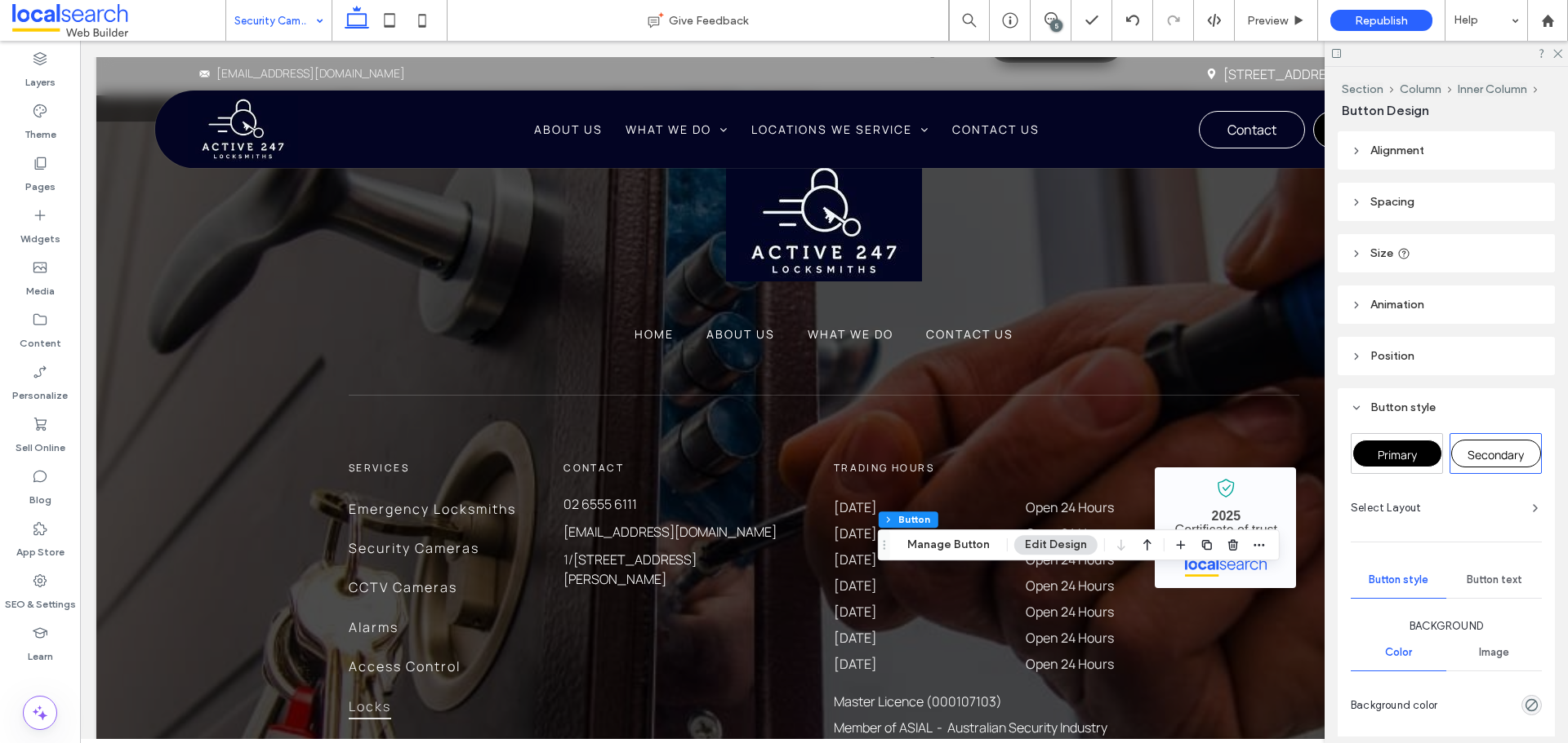
click at [1380, 446] on div "Primary" at bounding box center [1398, 454] width 90 height 28
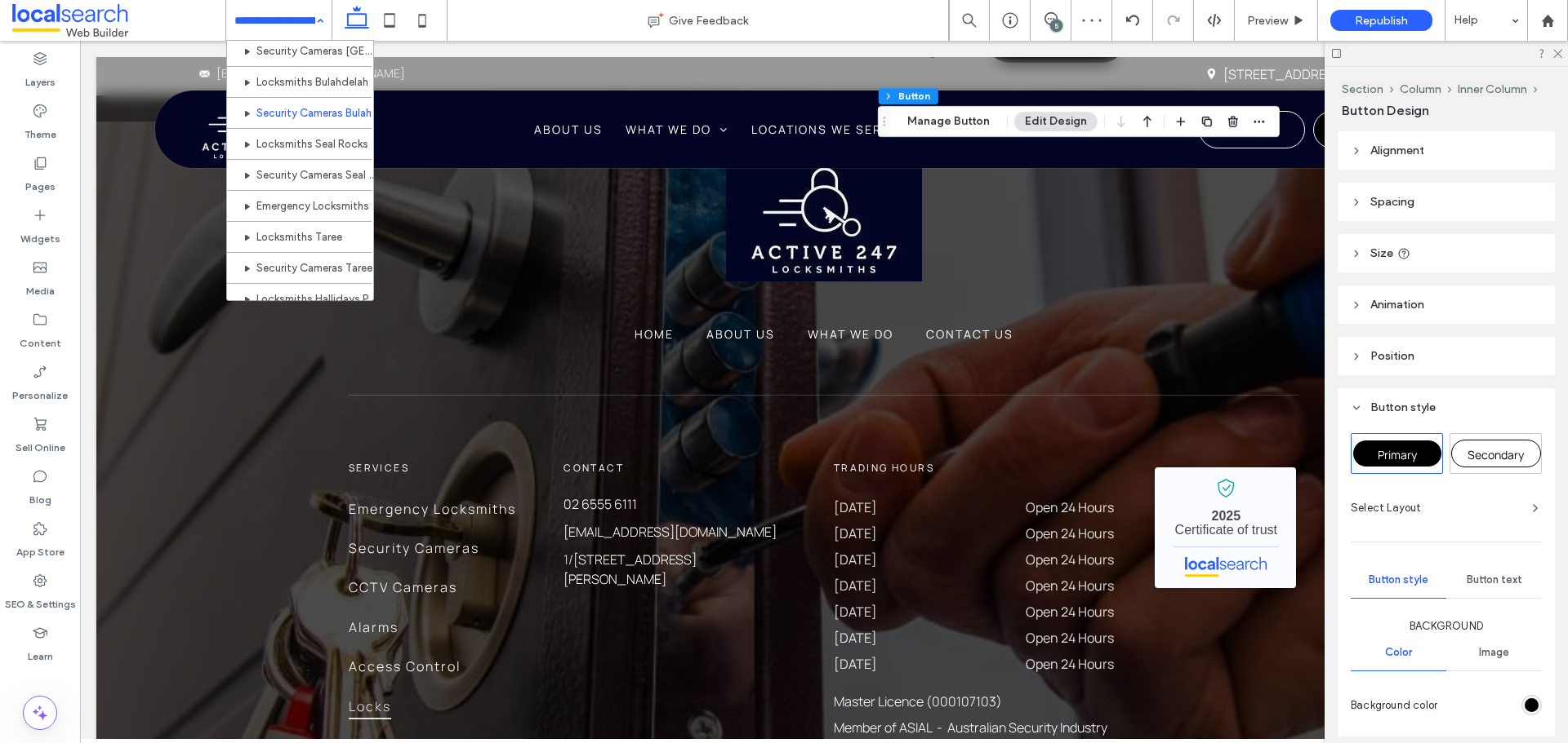
scroll to position [571, 0]
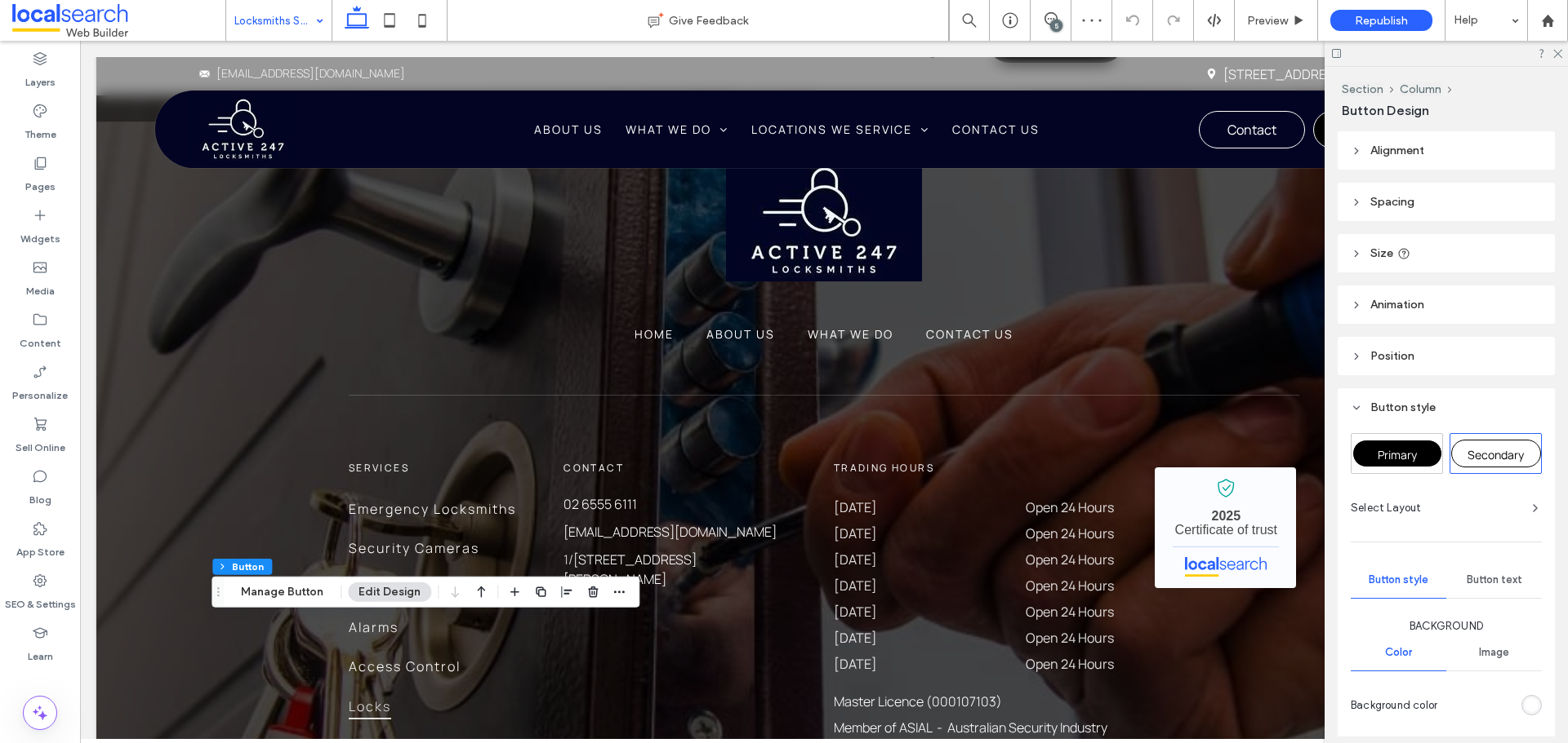
click at [1397, 455] on span "Primary" at bounding box center [1397, 455] width 39 height 16
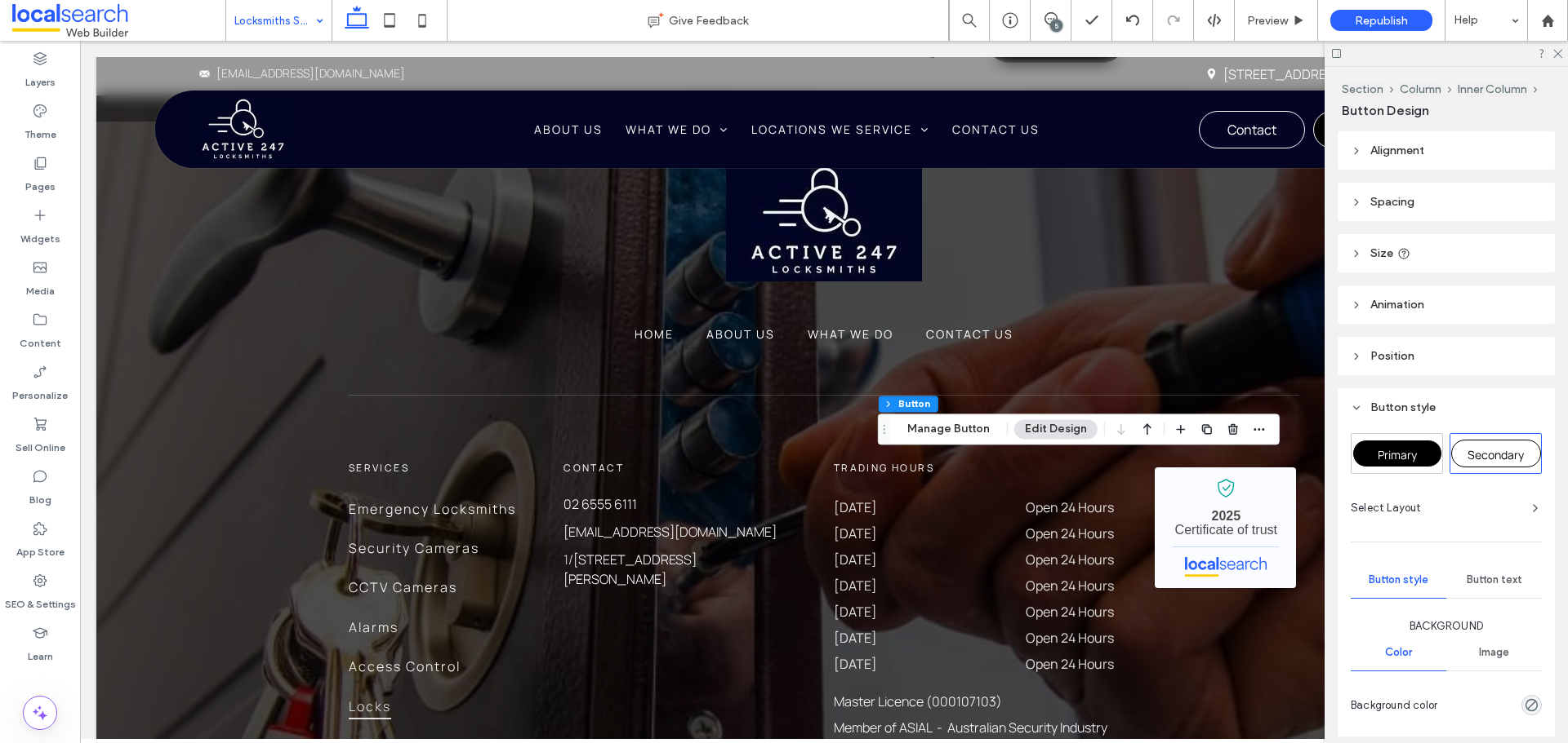
click at [1379, 451] on span "Primary" at bounding box center [1397, 455] width 39 height 16
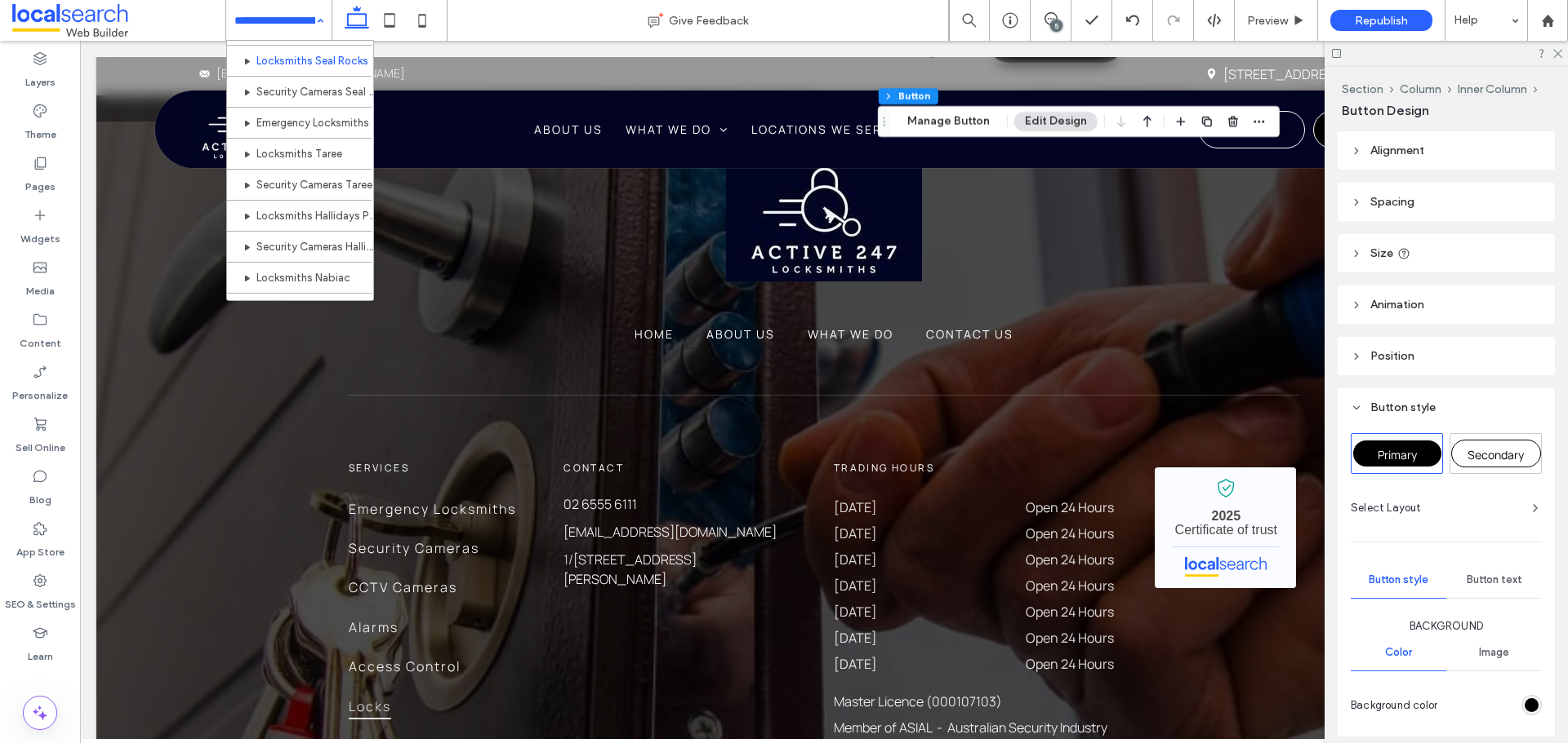
scroll to position [653, 0]
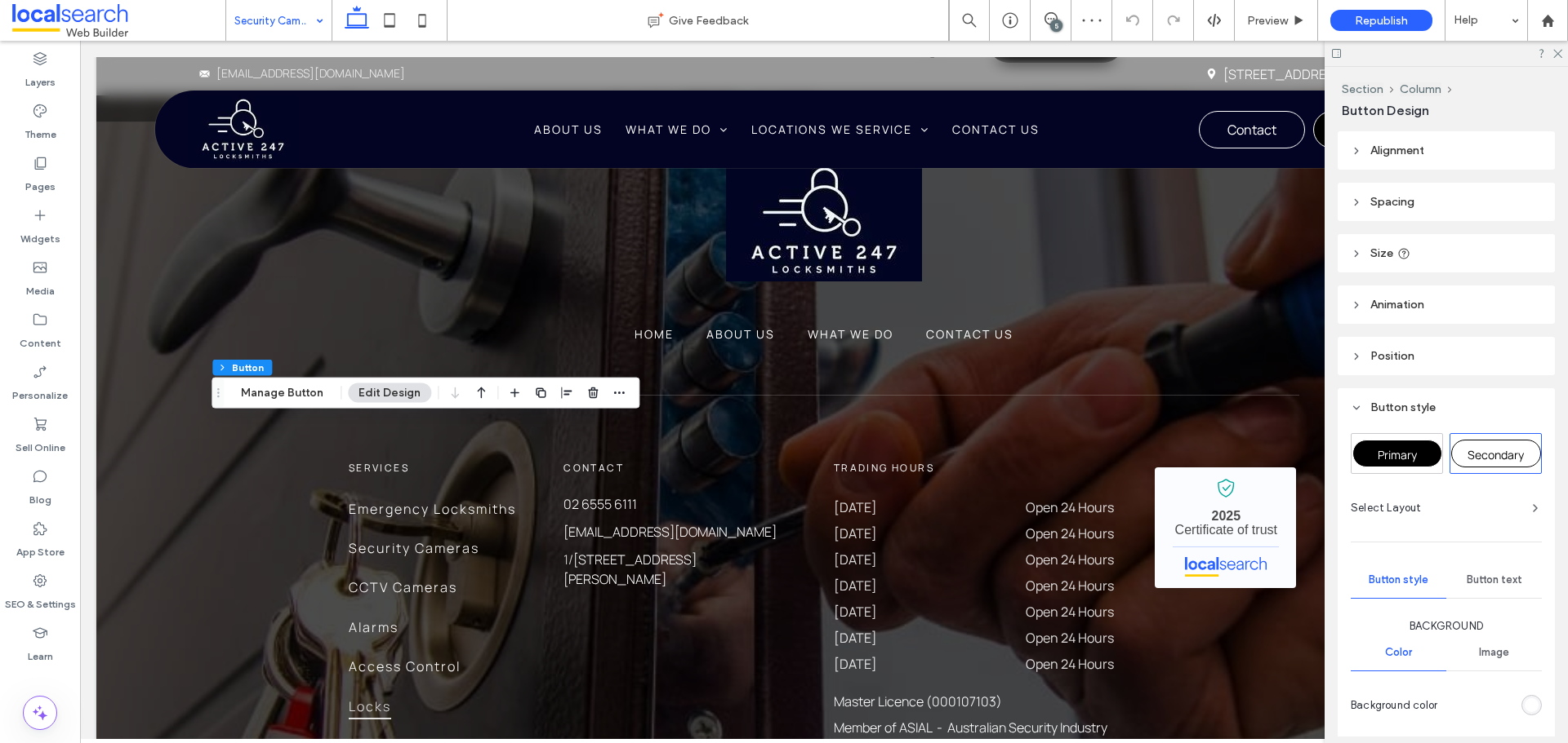
click at [1393, 455] on span "Primary" at bounding box center [1397, 455] width 39 height 16
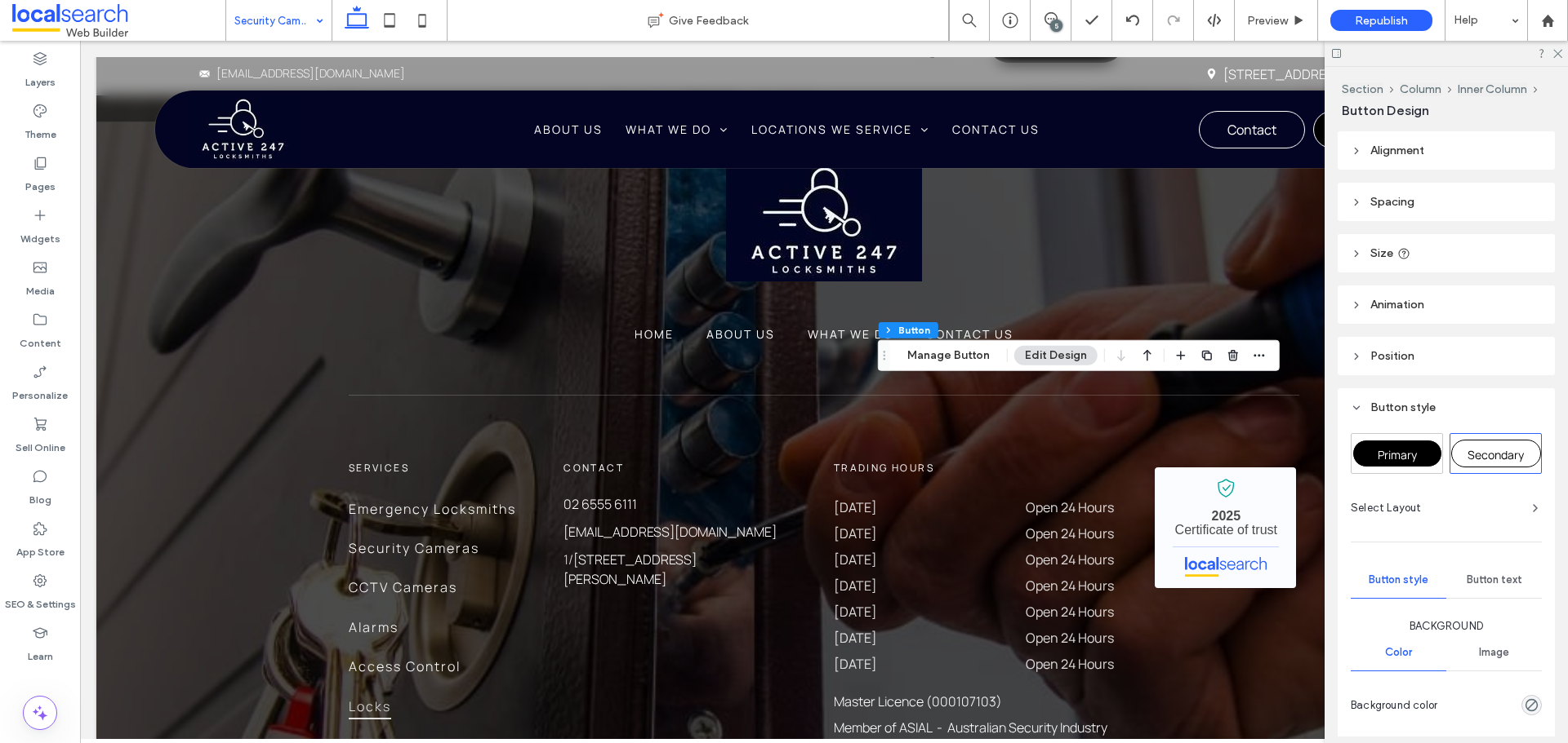
click at [1413, 456] on span "Primary" at bounding box center [1397, 455] width 39 height 16
click at [1490, 451] on span "Secondary" at bounding box center [1495, 455] width 57 height 16
click at [1400, 458] on span "Primary" at bounding box center [1397, 455] width 39 height 16
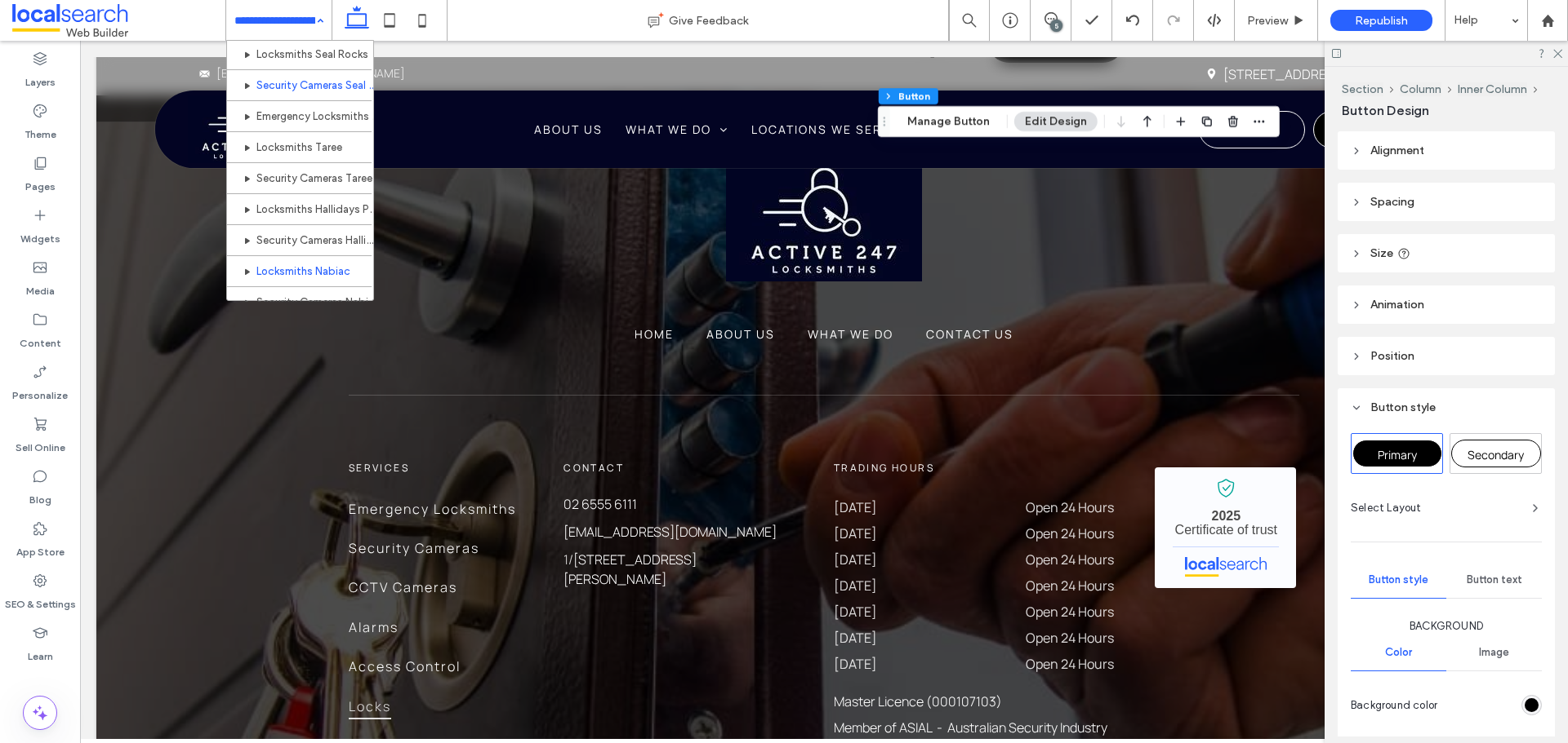
scroll to position [571, 0]
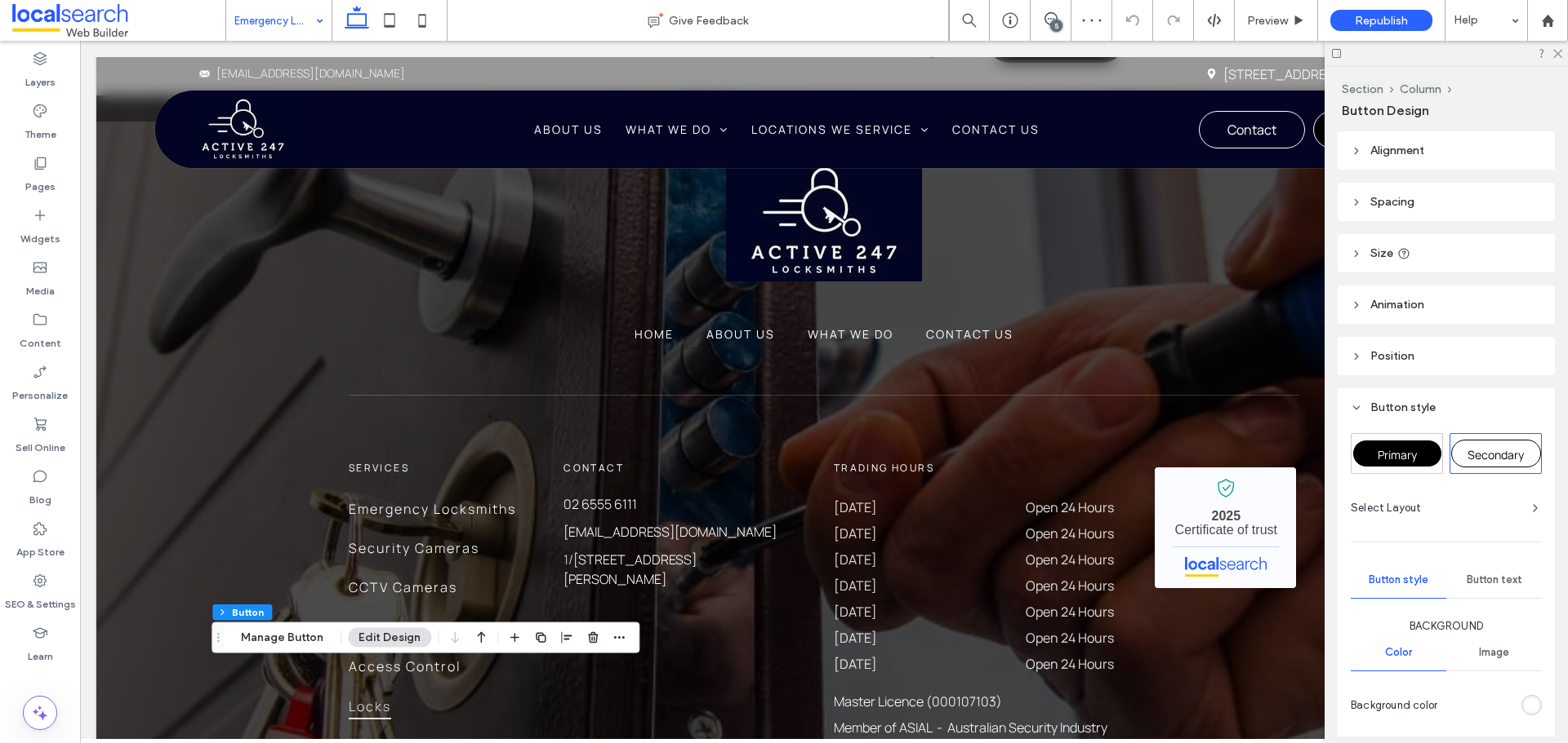
click at [1399, 450] on span "Primary" at bounding box center [1397, 455] width 39 height 16
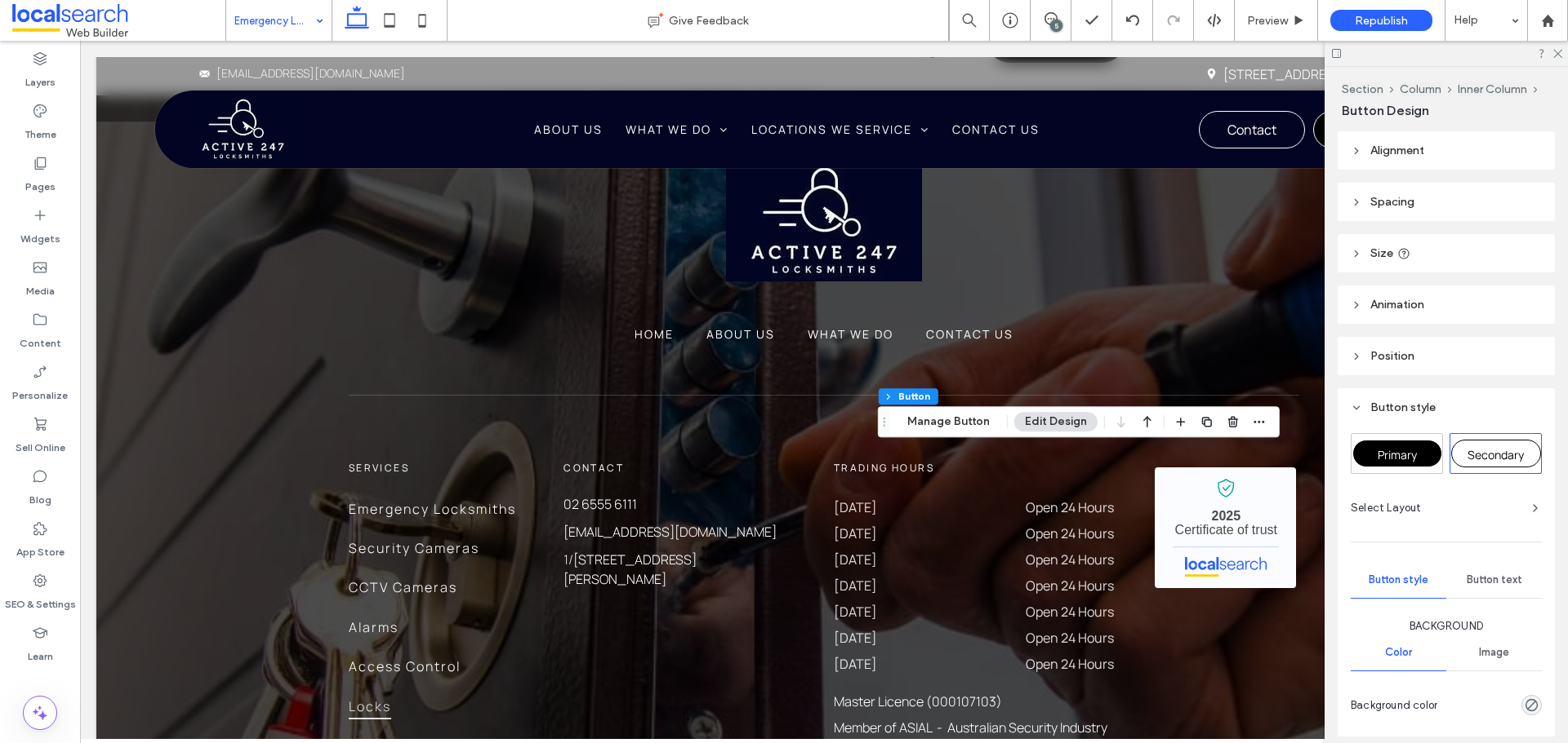
click at [1370, 443] on div "Primary" at bounding box center [1398, 454] width 90 height 28
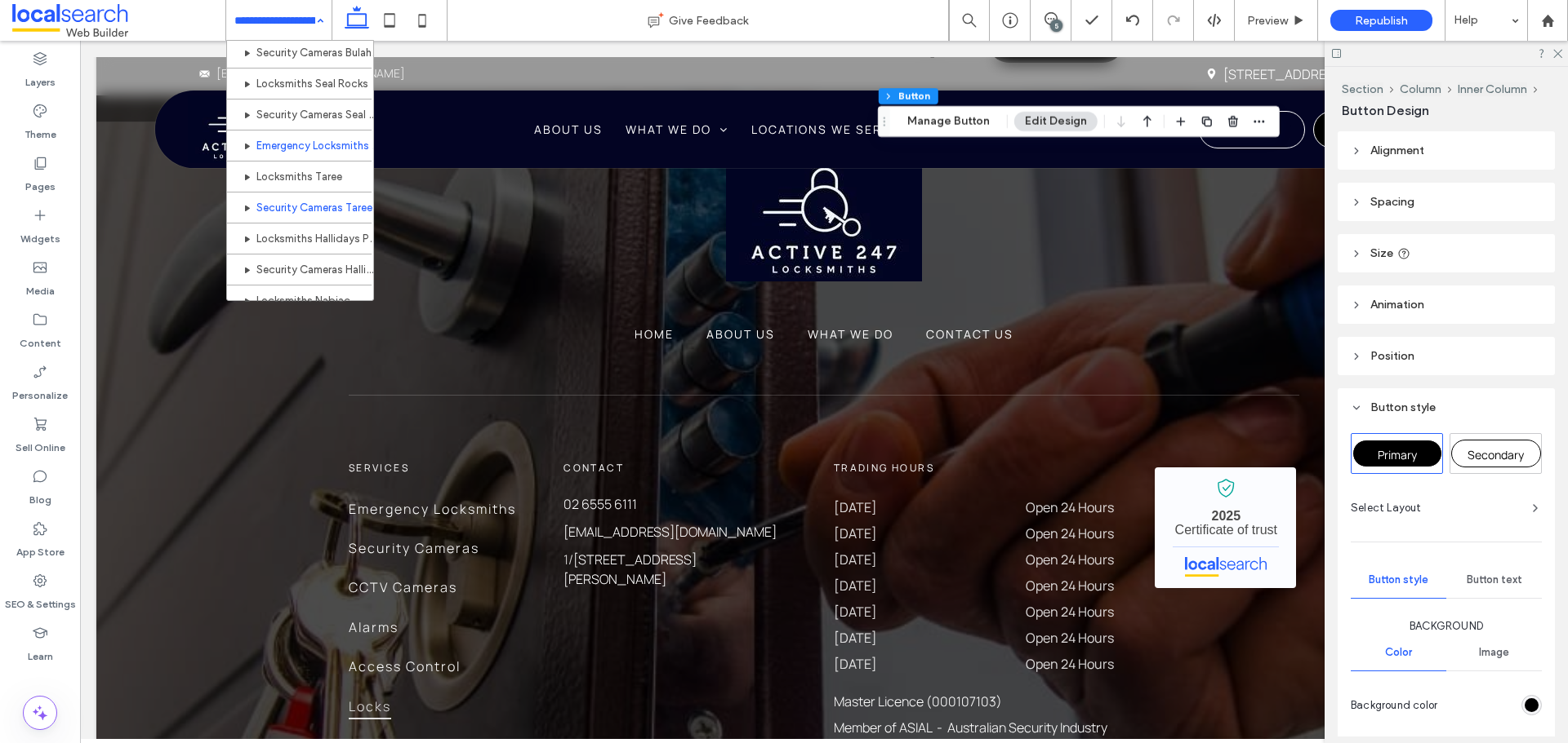
scroll to position [653, 0]
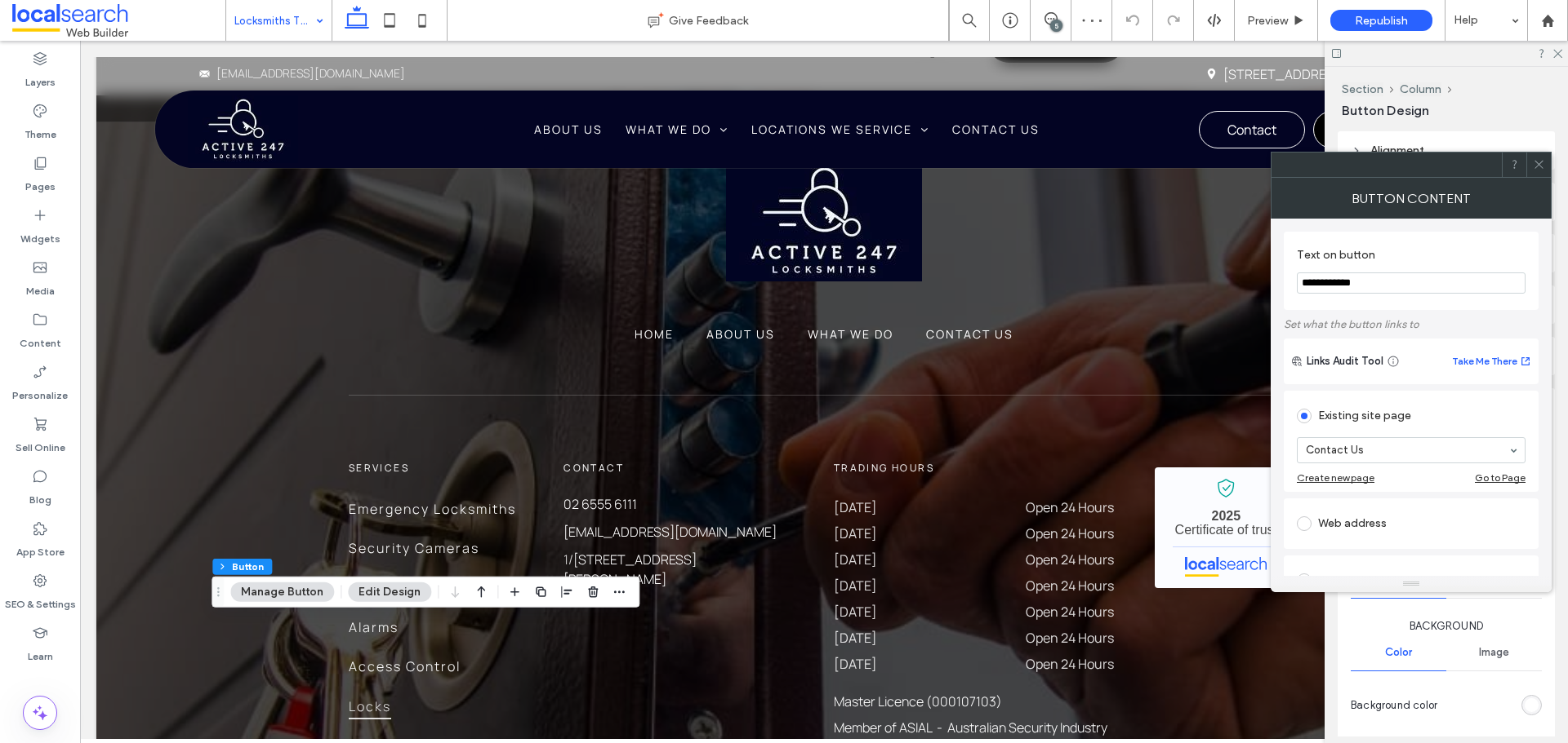
type input "**"
click at [1543, 166] on icon at bounding box center [1538, 164] width 12 height 12
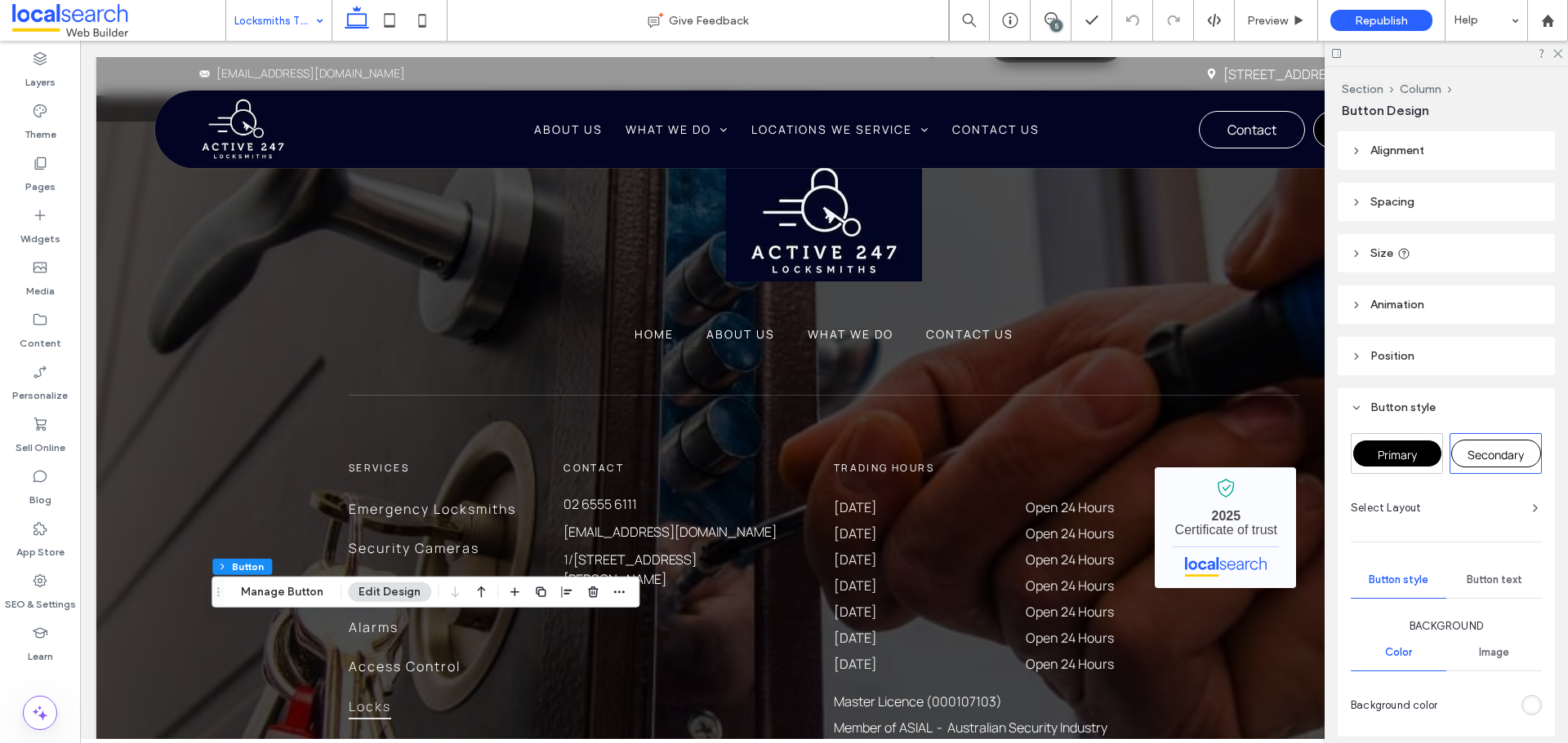
click at [1398, 442] on div "Primary" at bounding box center [1398, 454] width 90 height 28
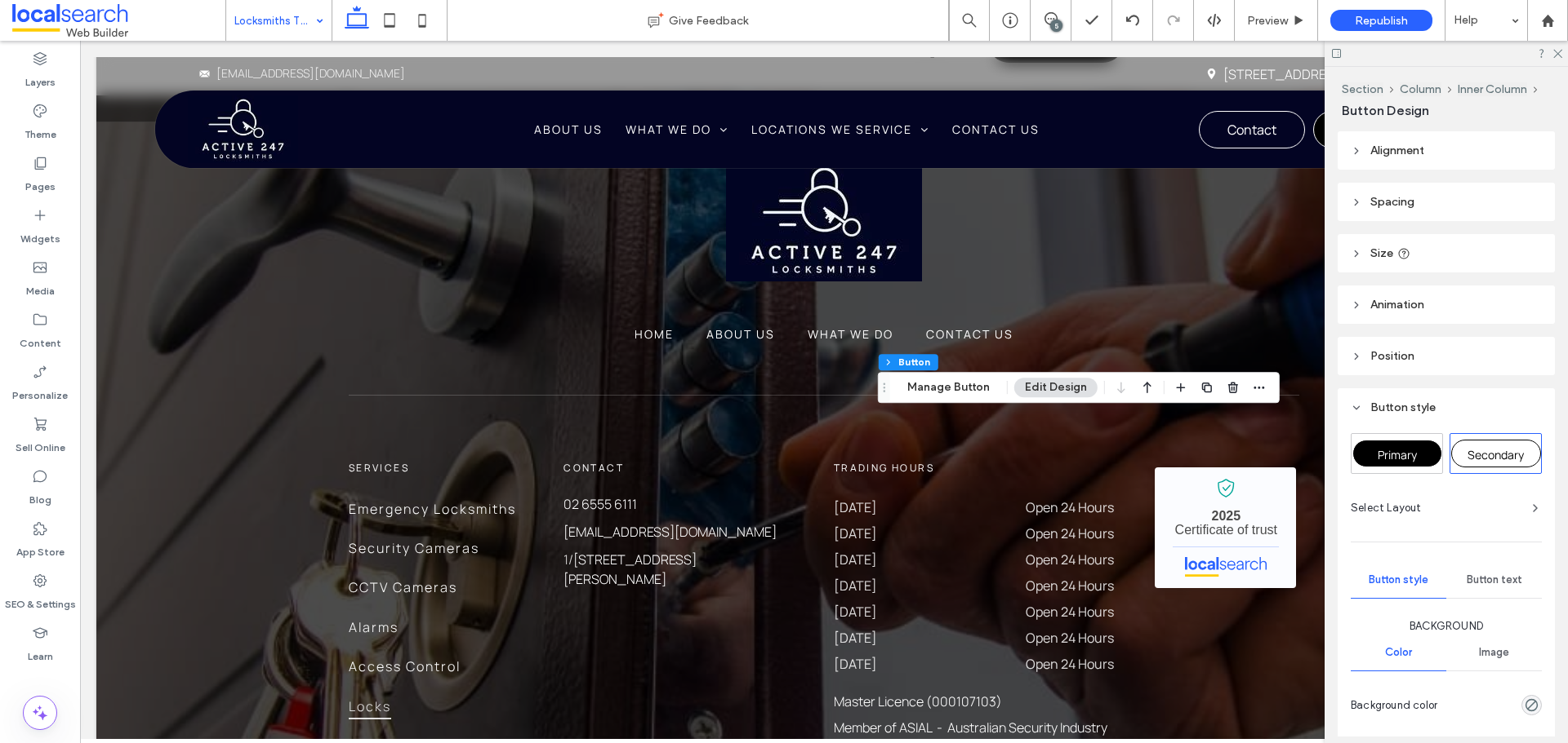
click at [1414, 441] on div "Primary" at bounding box center [1398, 454] width 90 height 28
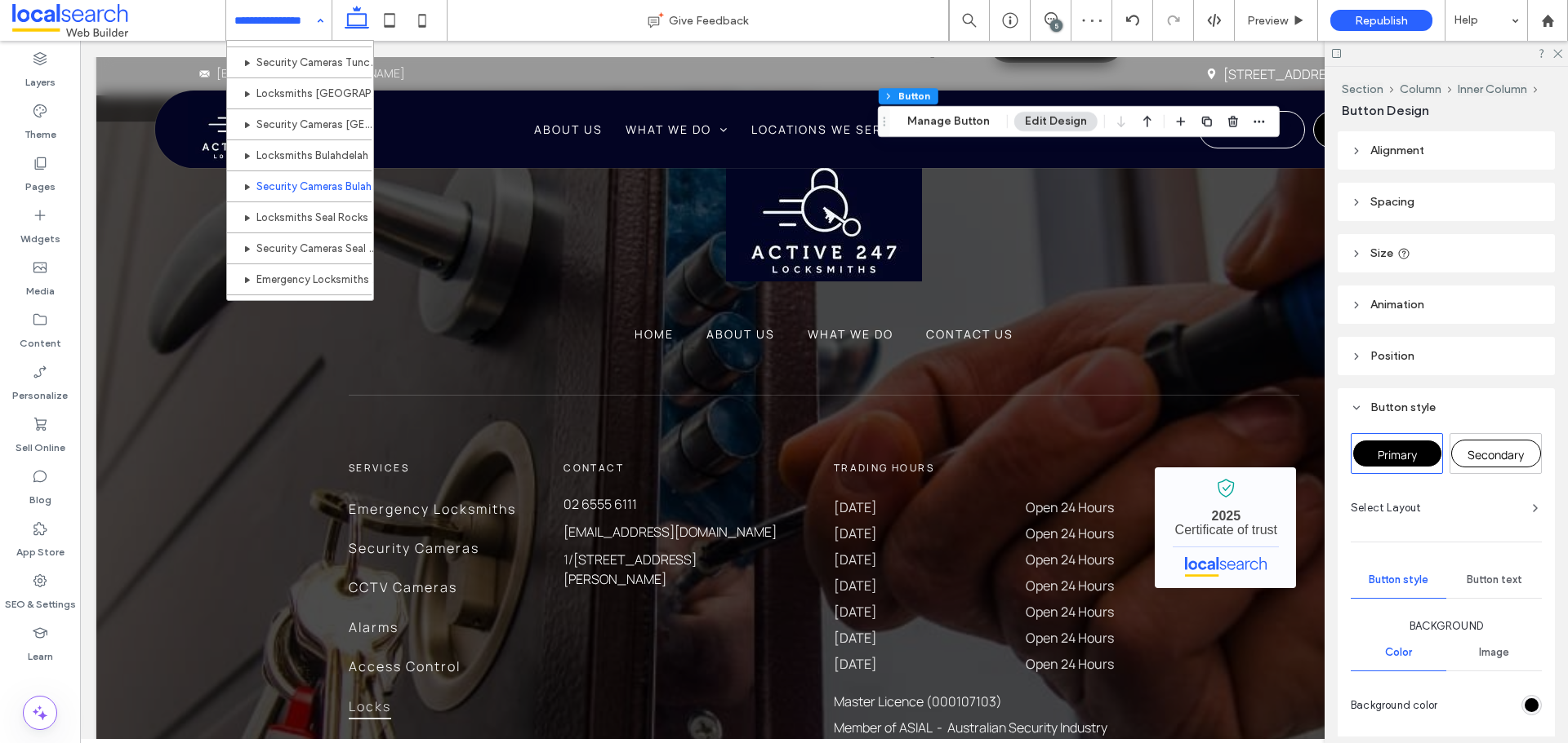
scroll to position [735, 0]
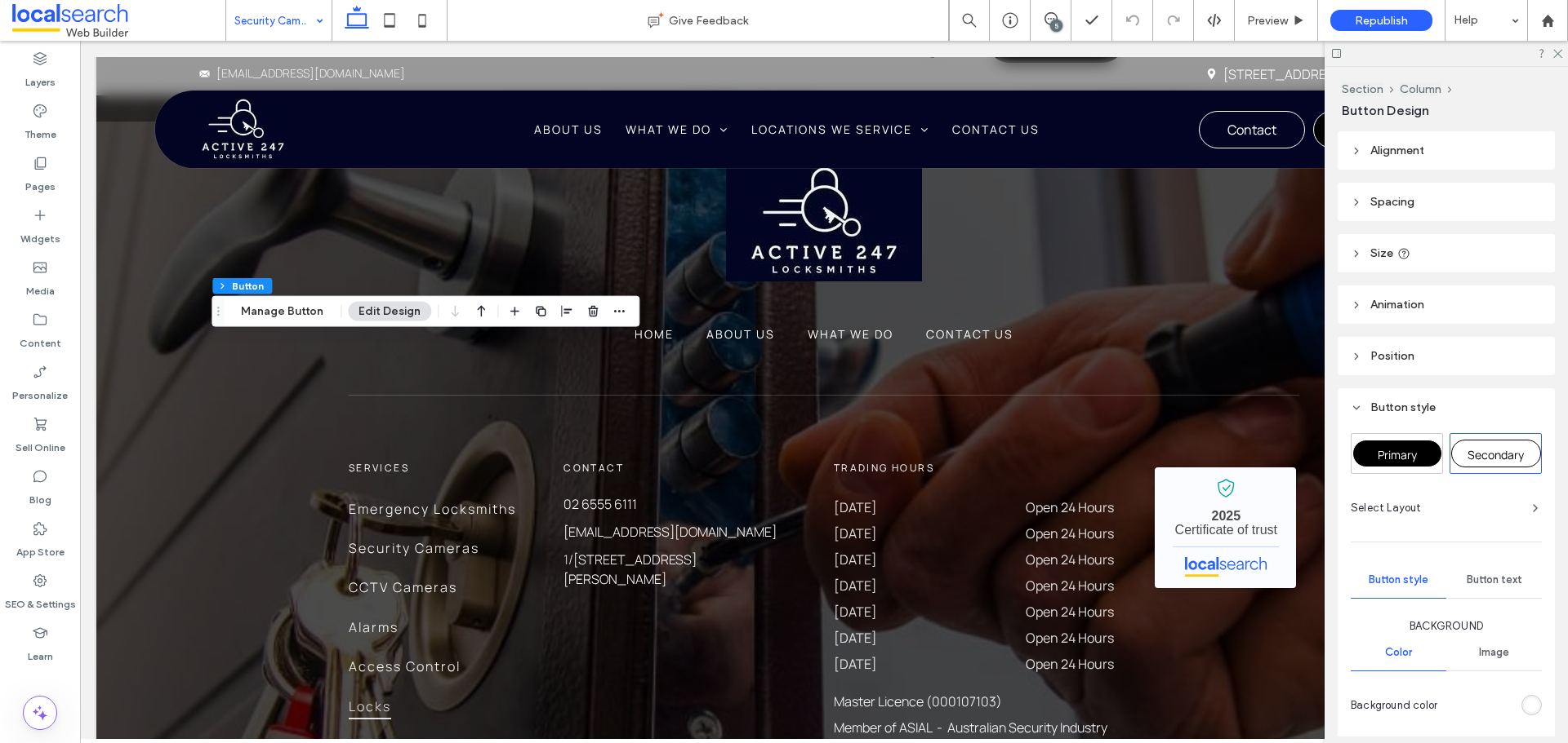
click at [1408, 452] on span "Primary" at bounding box center [1397, 455] width 39 height 16
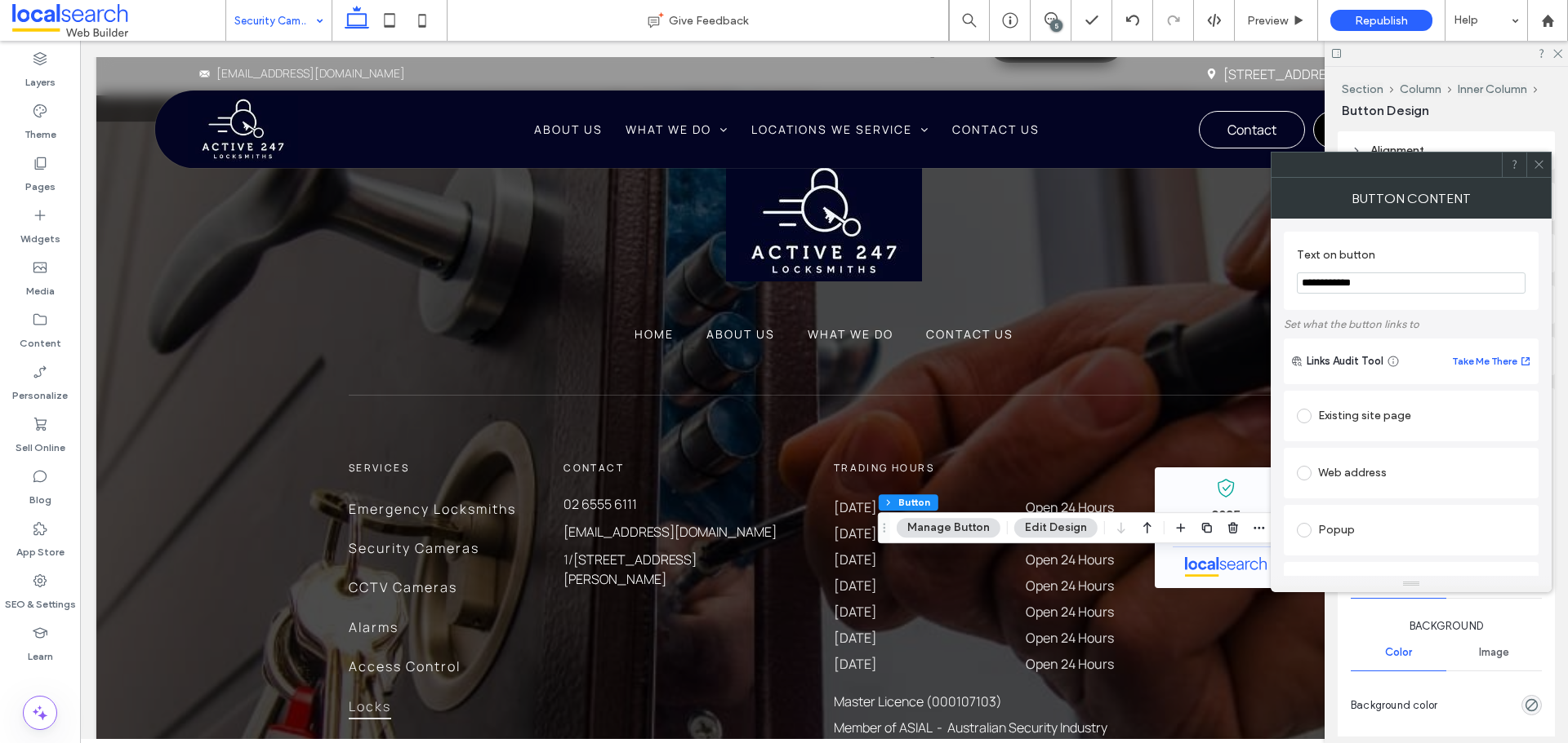
click at [1557, 165] on div "Alignment Spacing Set margins and padding 0px 0% 0px 0% ** px 0px ** px 0px Cle…" at bounding box center [1452, 433] width 228 height 605
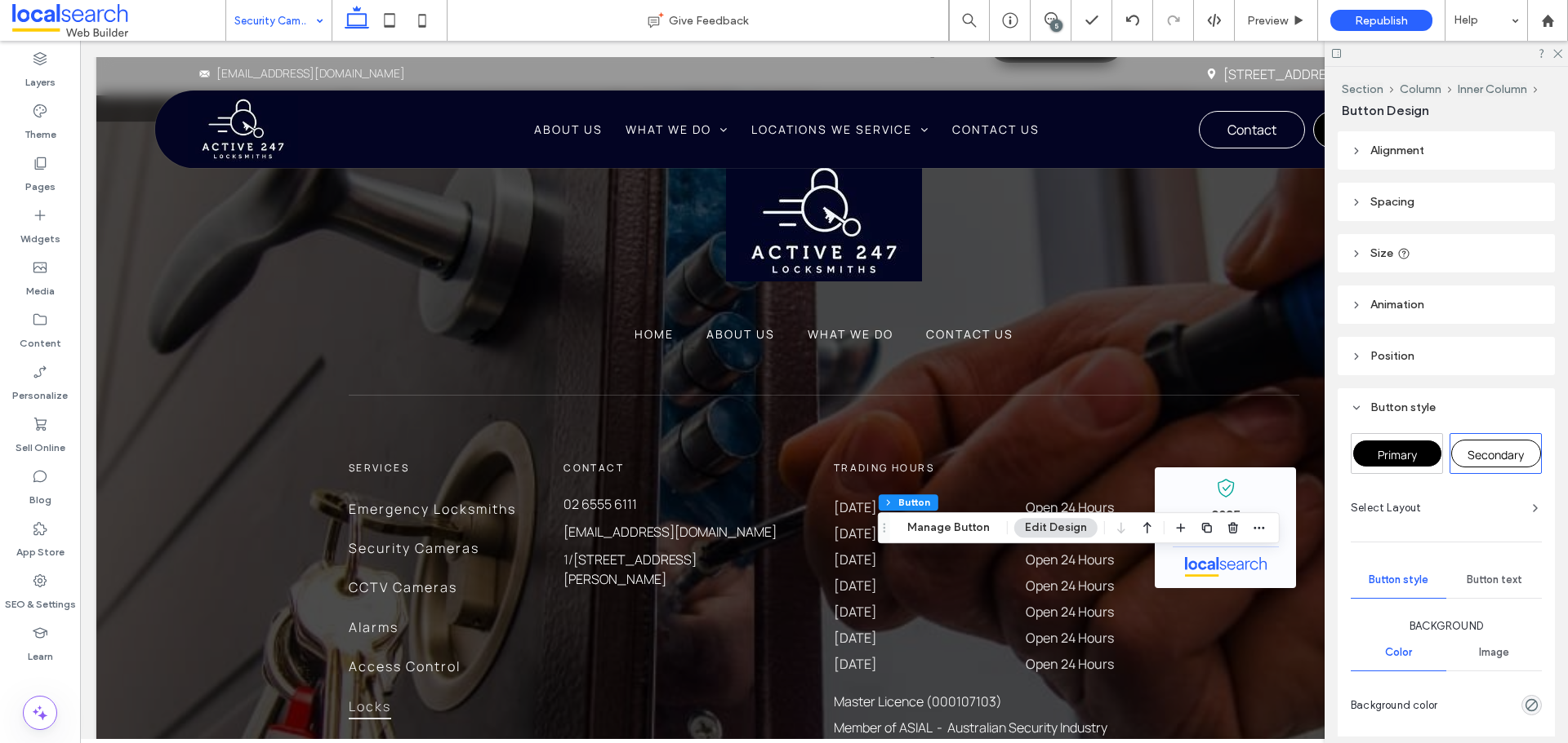
click at [1391, 457] on span "Primary" at bounding box center [1397, 455] width 39 height 16
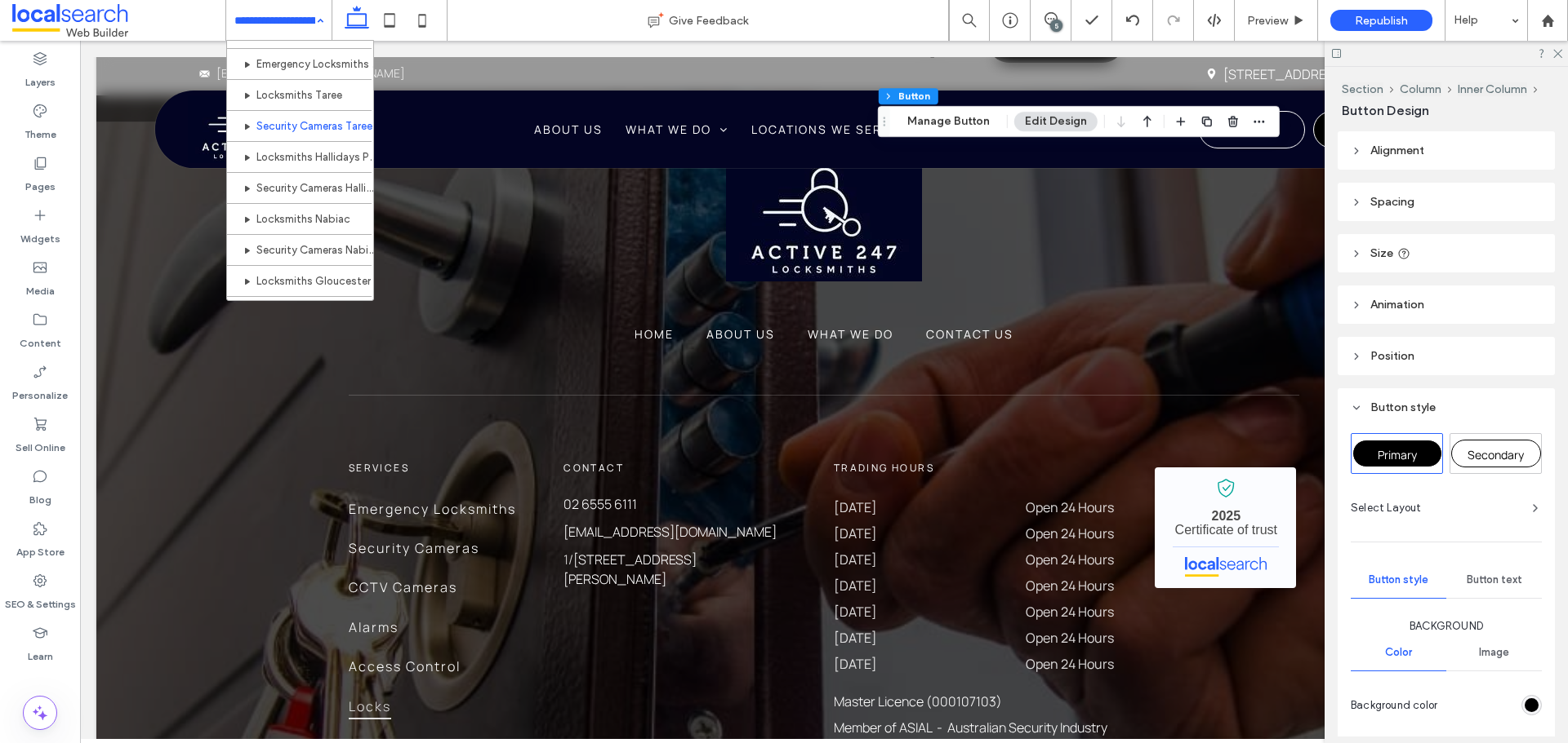
scroll to position [735, 0]
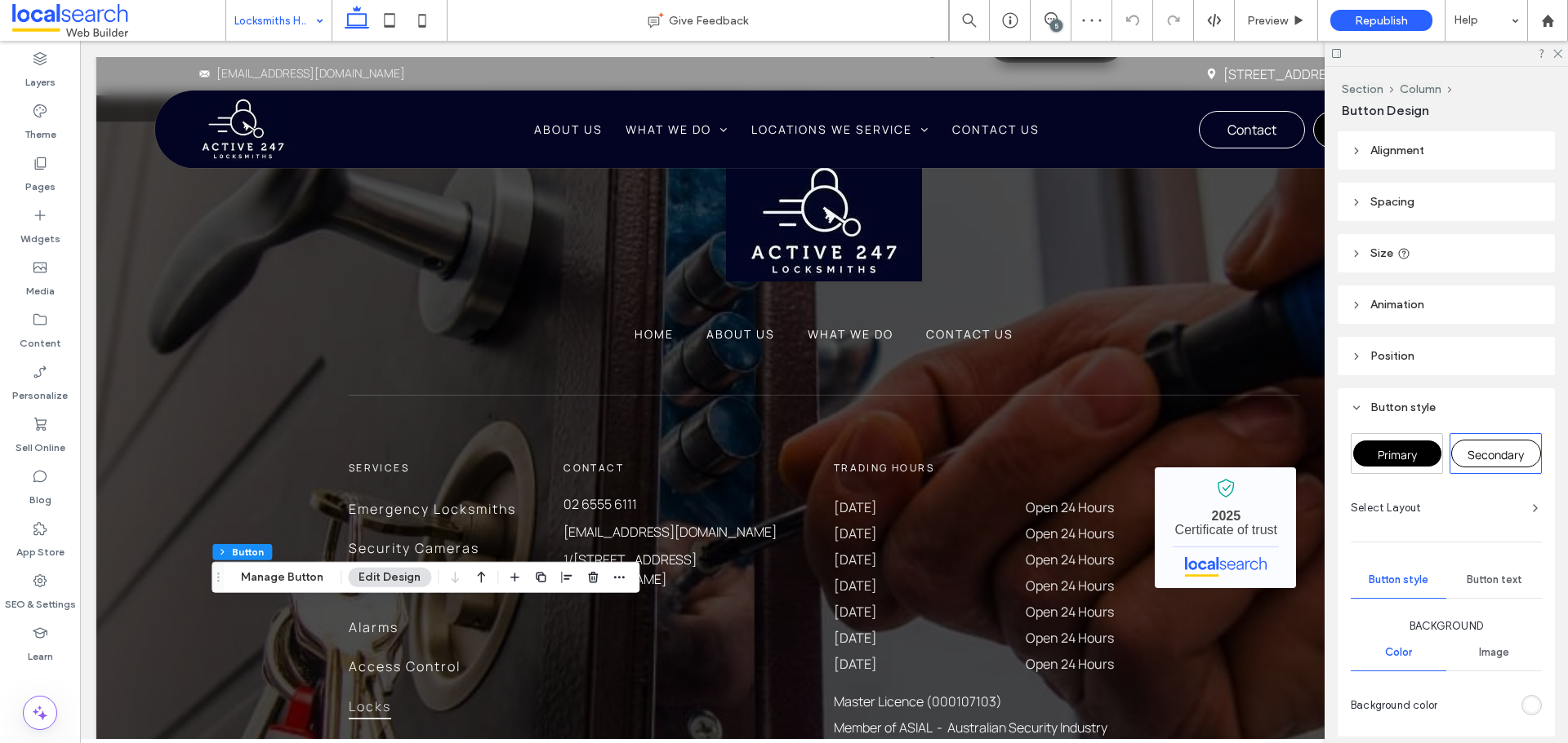
click at [1411, 464] on div "Primary" at bounding box center [1398, 454] width 90 height 28
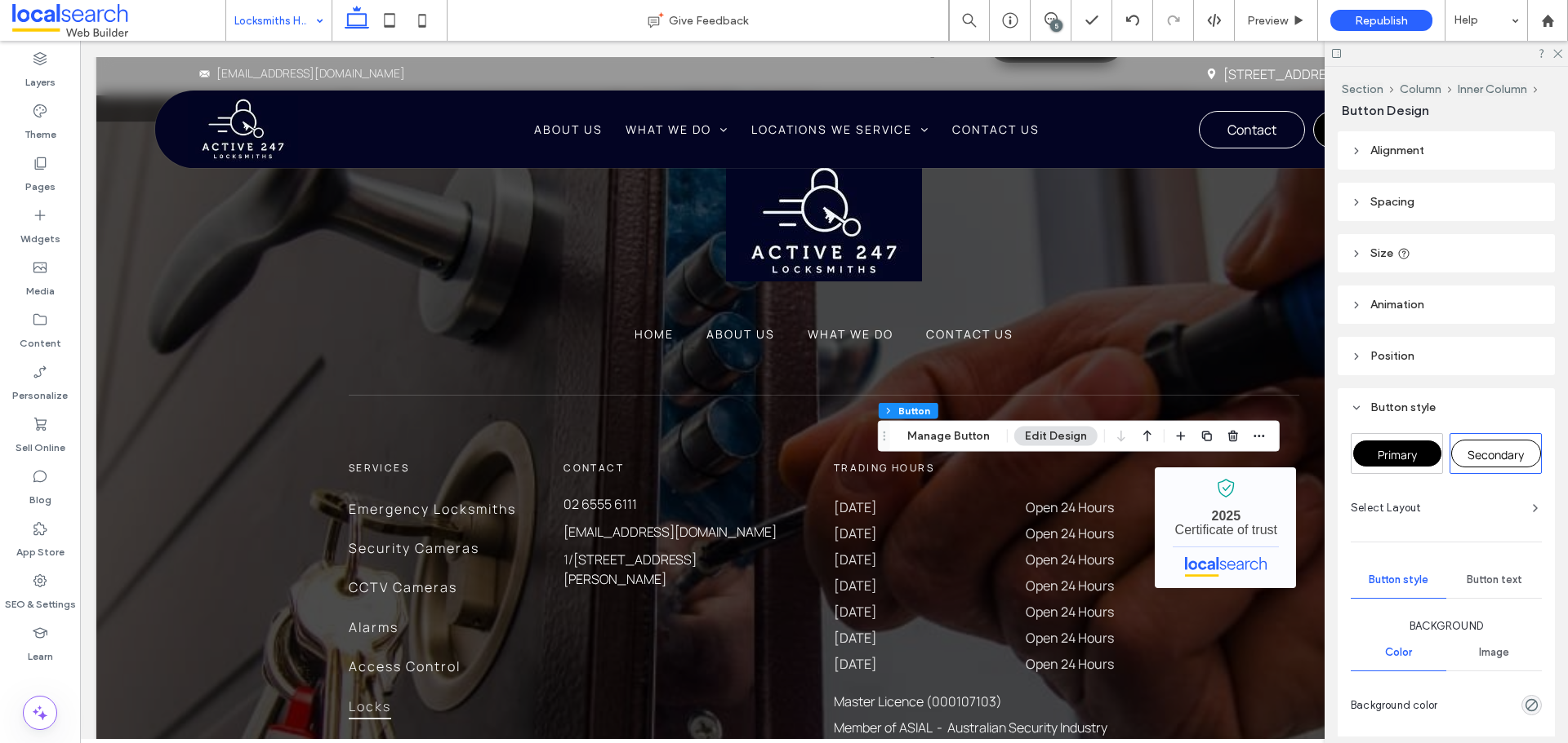
click at [1388, 461] on span "Primary" at bounding box center [1397, 455] width 39 height 16
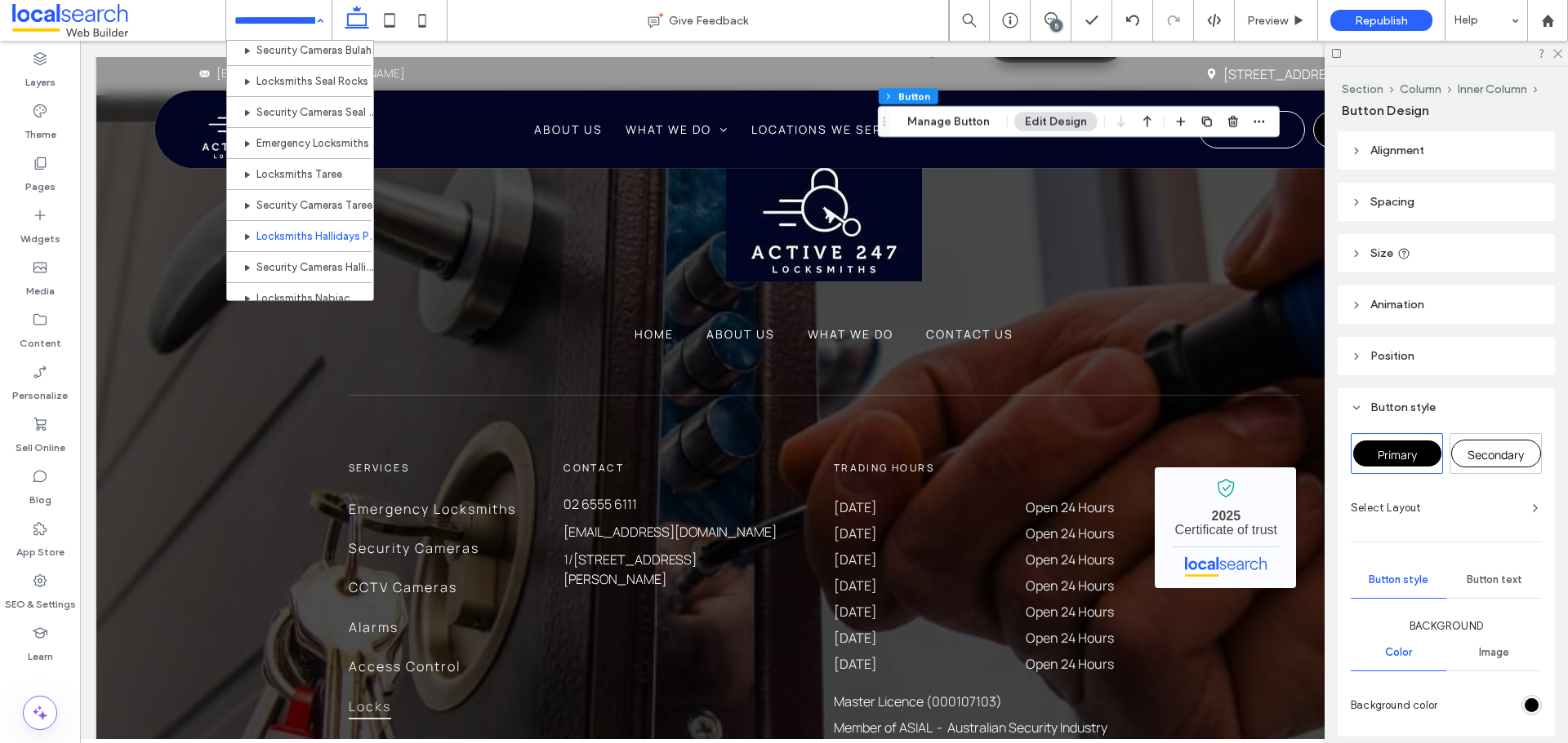
scroll to position [653, 0]
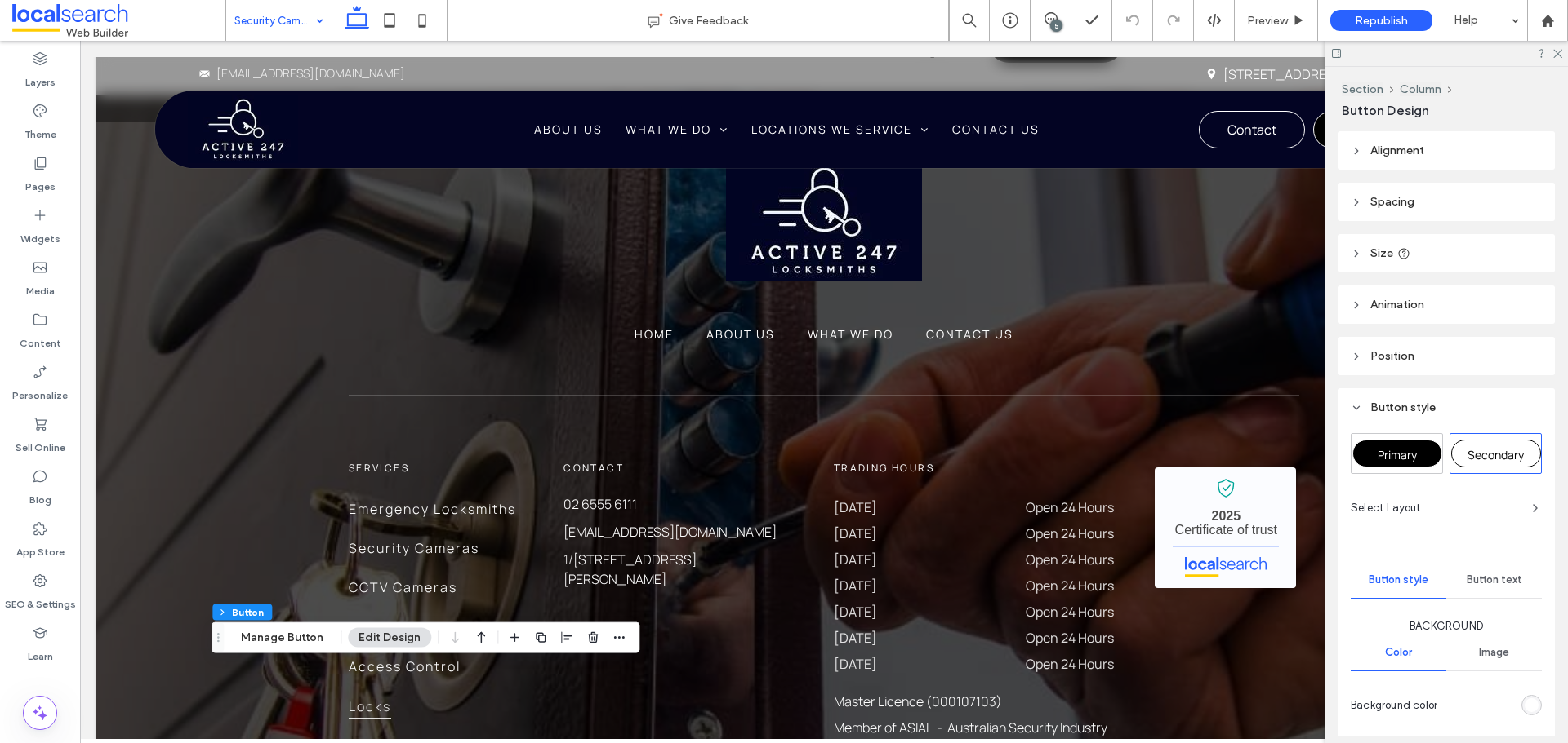
click at [1378, 457] on span "Primary" at bounding box center [1397, 455] width 39 height 16
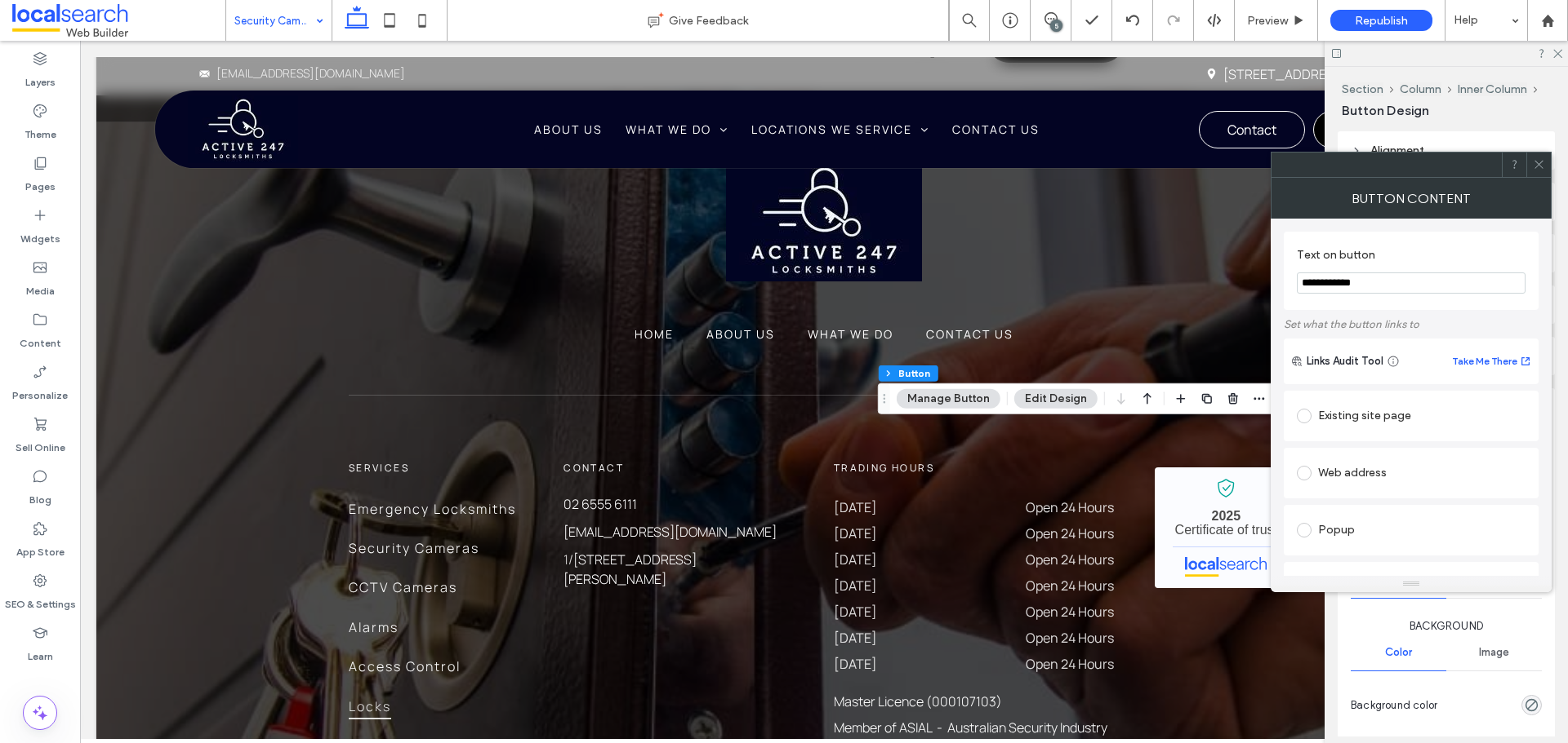
click at [1544, 178] on div "Button Content" at bounding box center [1411, 198] width 281 height 41
click at [1545, 164] on div at bounding box center [1538, 165] width 25 height 25
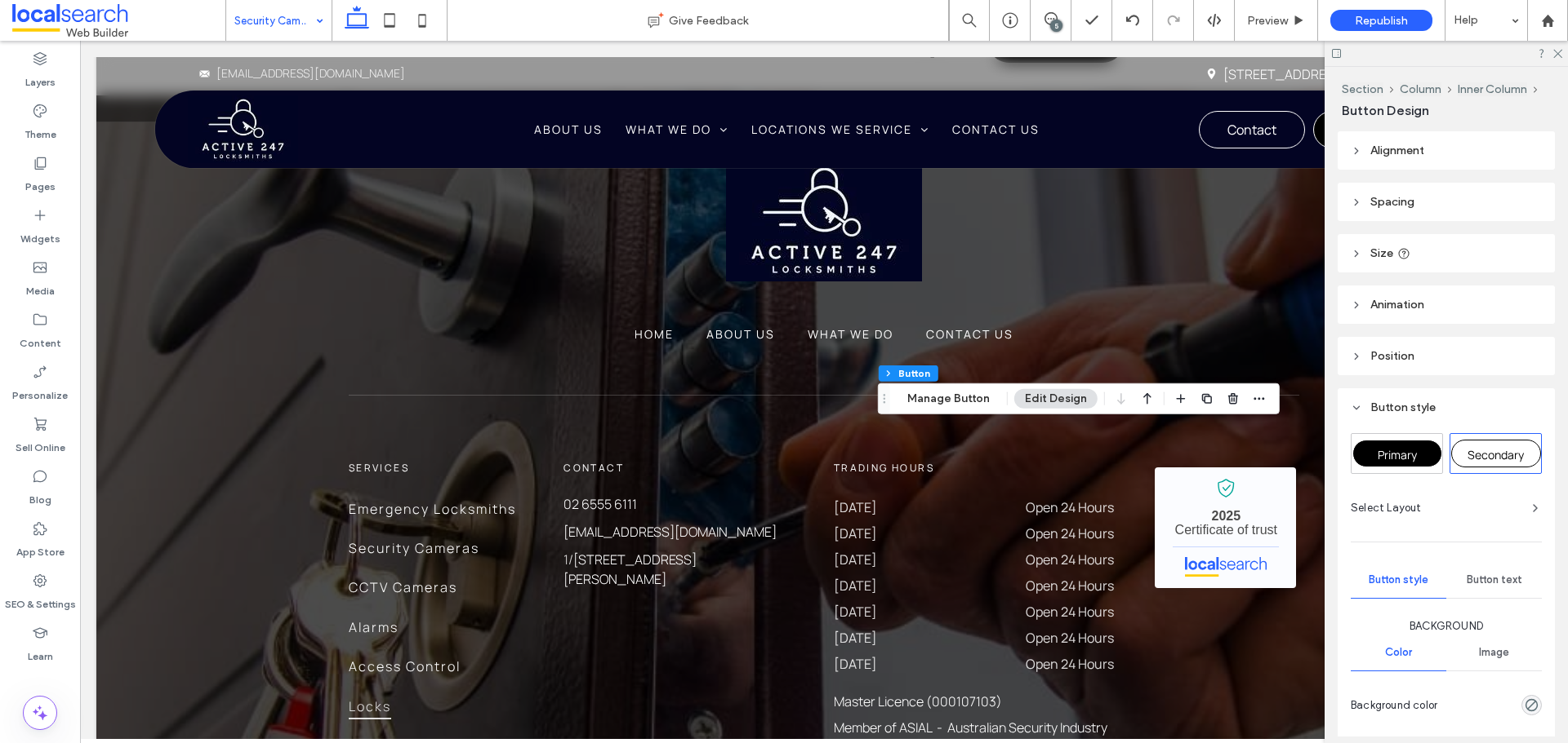
click at [1362, 456] on div "Primary" at bounding box center [1398, 454] width 90 height 28
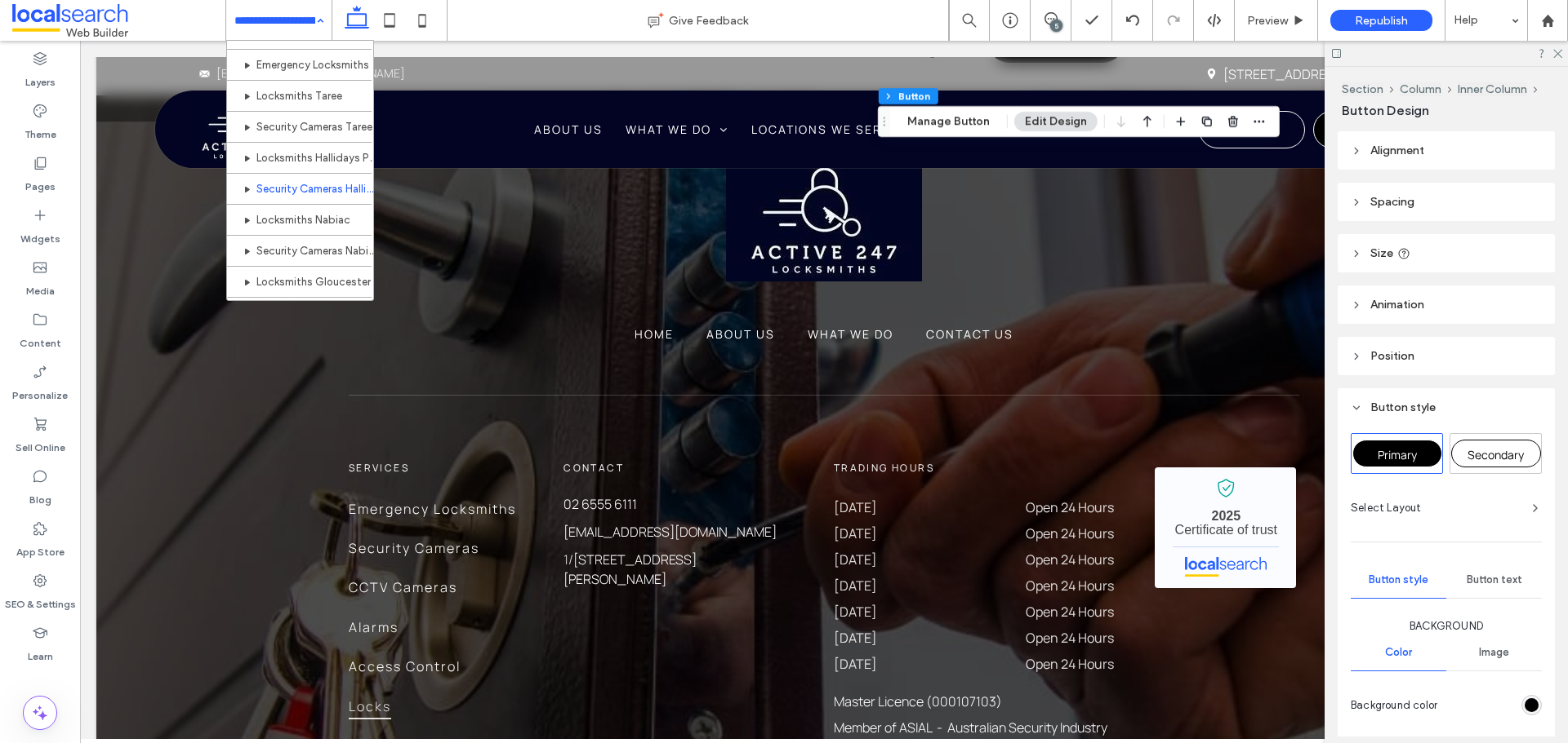
scroll to position [703, 0]
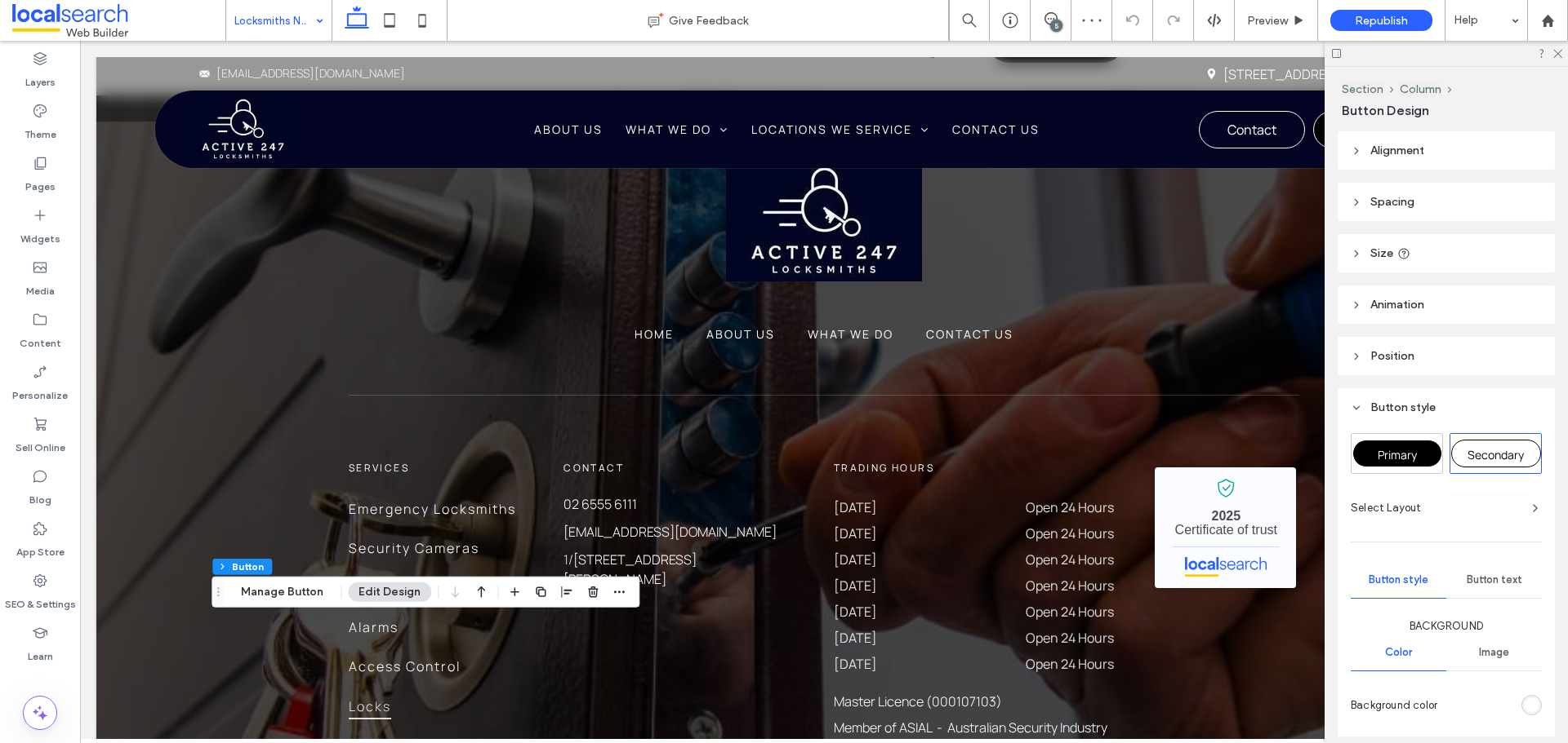
click at [1386, 449] on span "Primary" at bounding box center [1397, 455] width 39 height 16
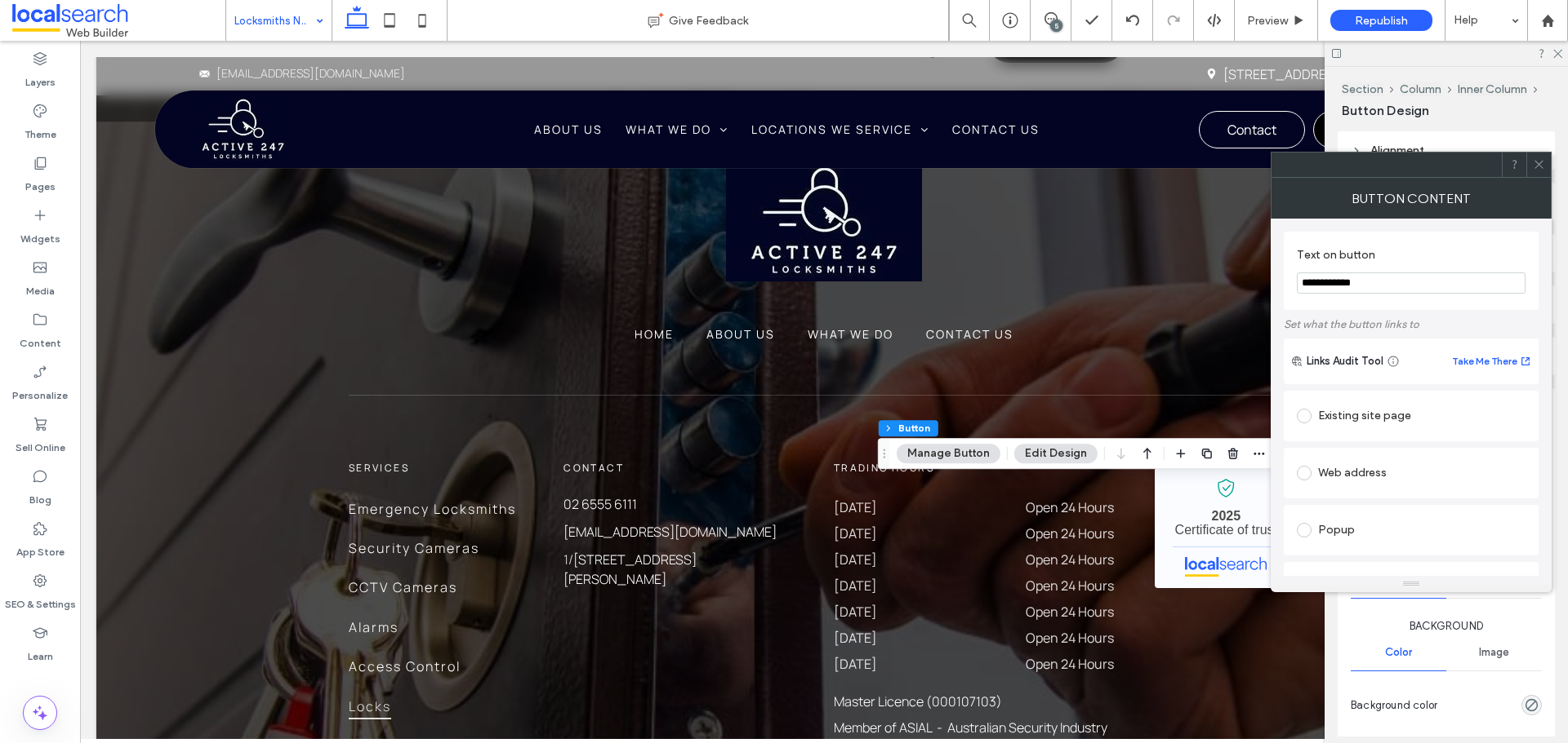
click at [1533, 173] on div at bounding box center [1538, 165] width 25 height 25
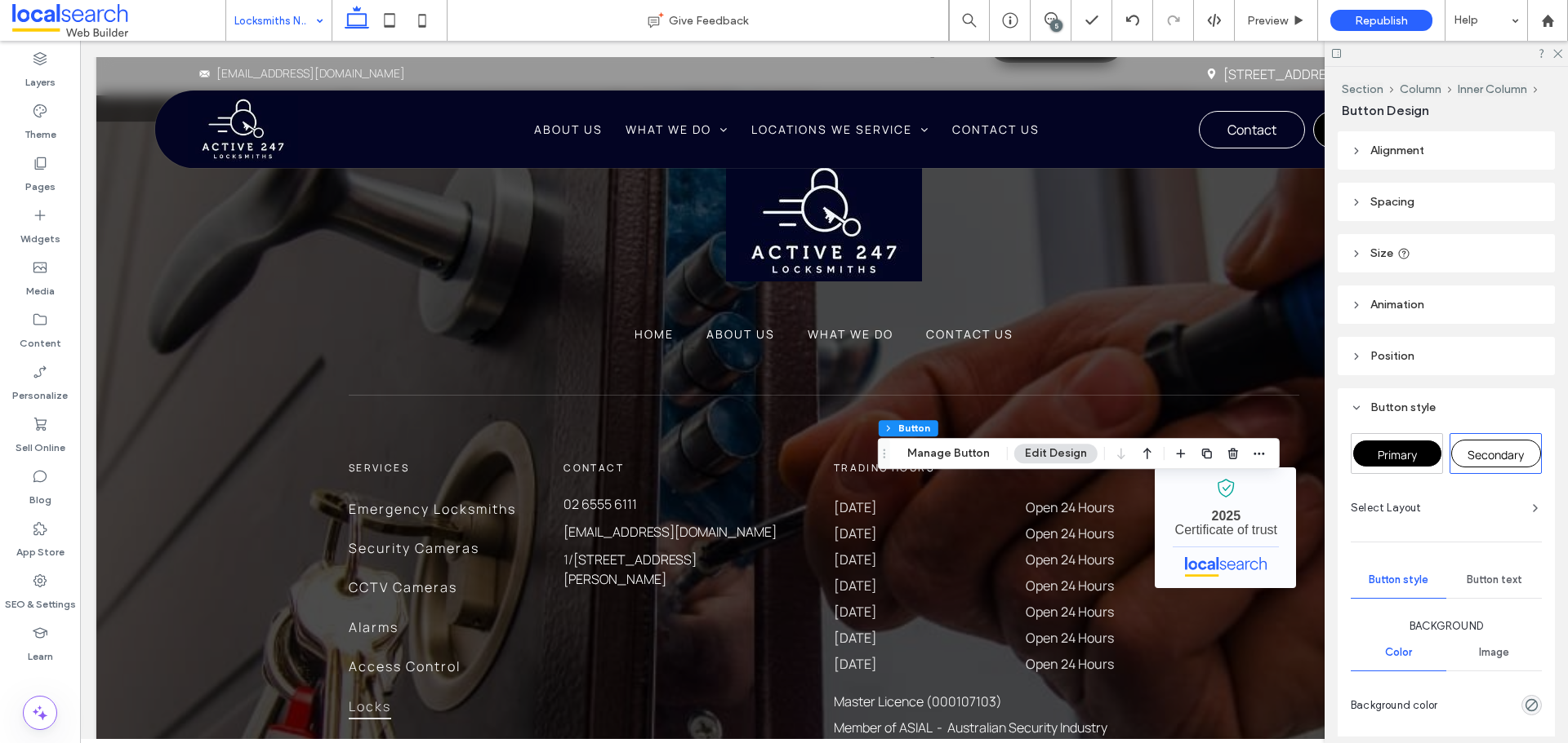
drag, startPoint x: 1374, startPoint y: 451, endPoint x: 1352, endPoint y: 459, distance: 23.4
click at [1375, 451] on div "Primary" at bounding box center [1398, 454] width 90 height 28
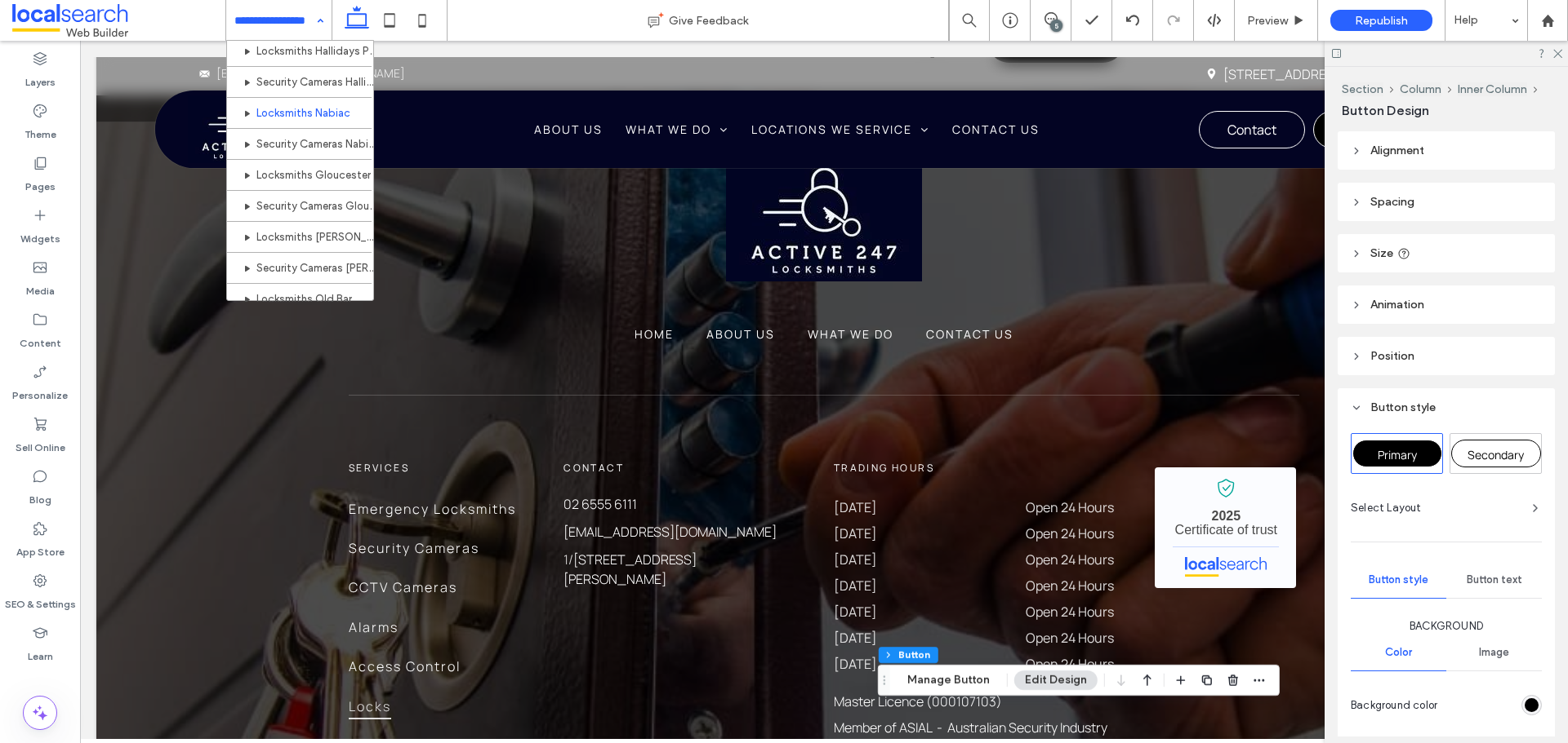
scroll to position [816, 0]
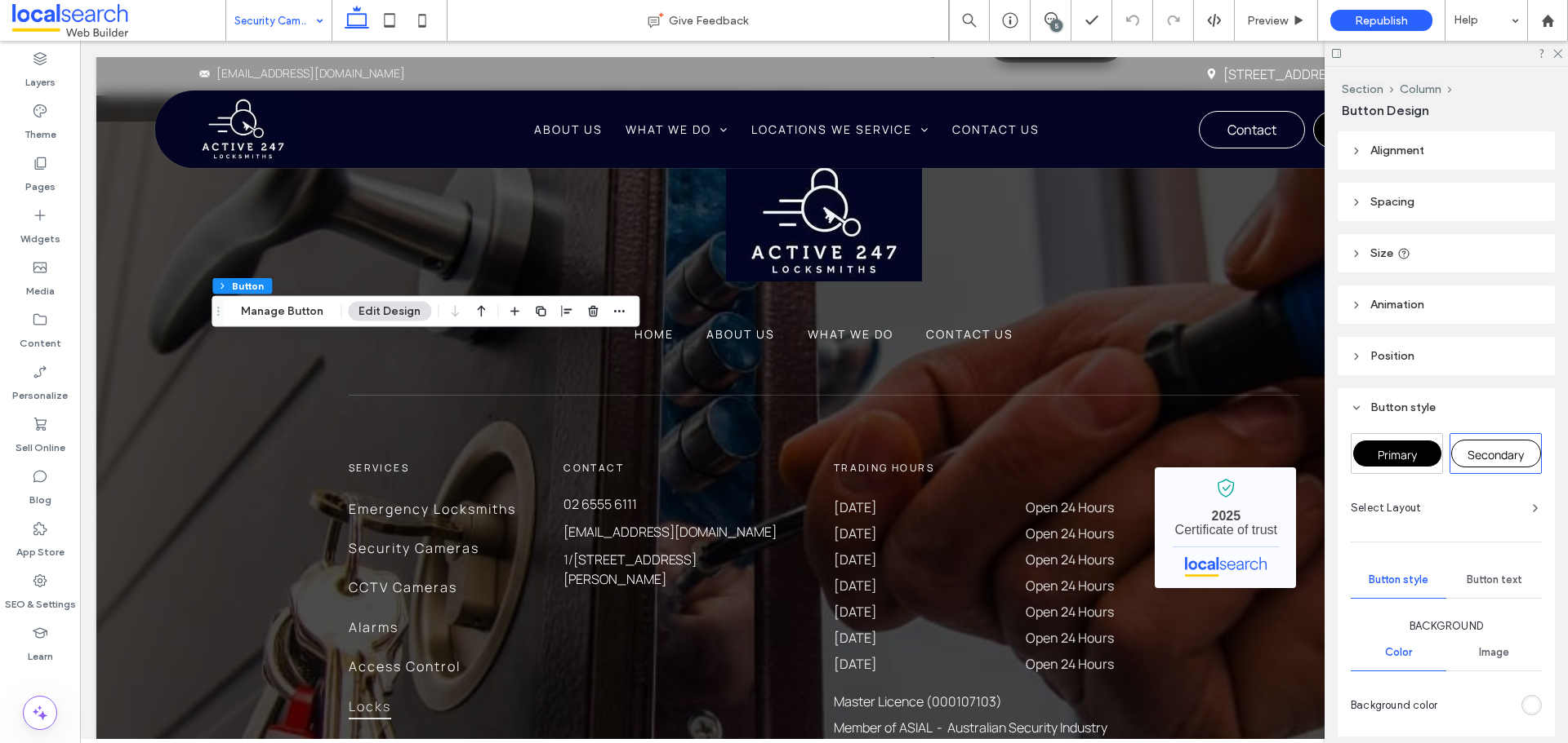
click at [1399, 437] on div "Primary" at bounding box center [1397, 454] width 91 height 39
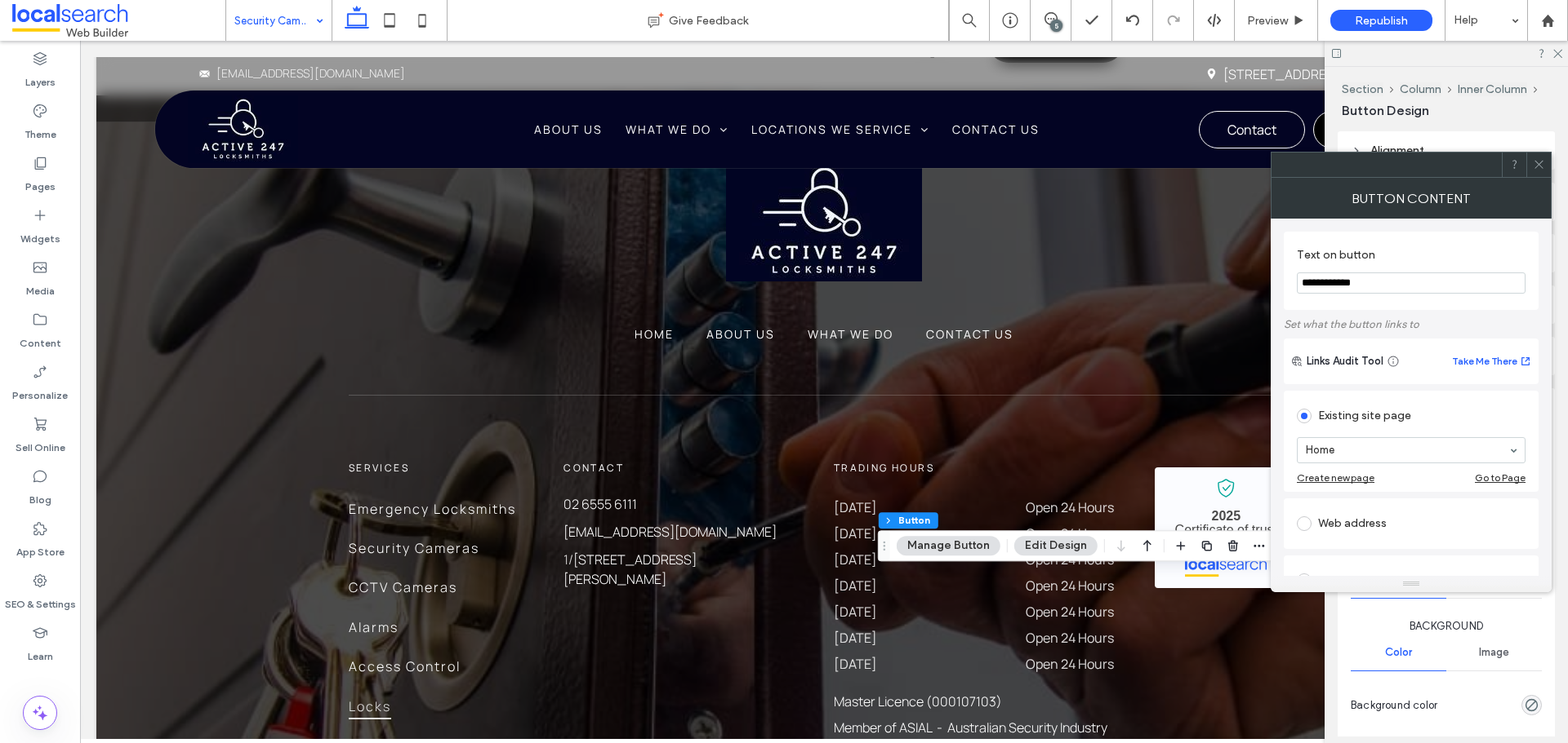
type input "**"
click at [1542, 160] on icon at bounding box center [1538, 164] width 12 height 12
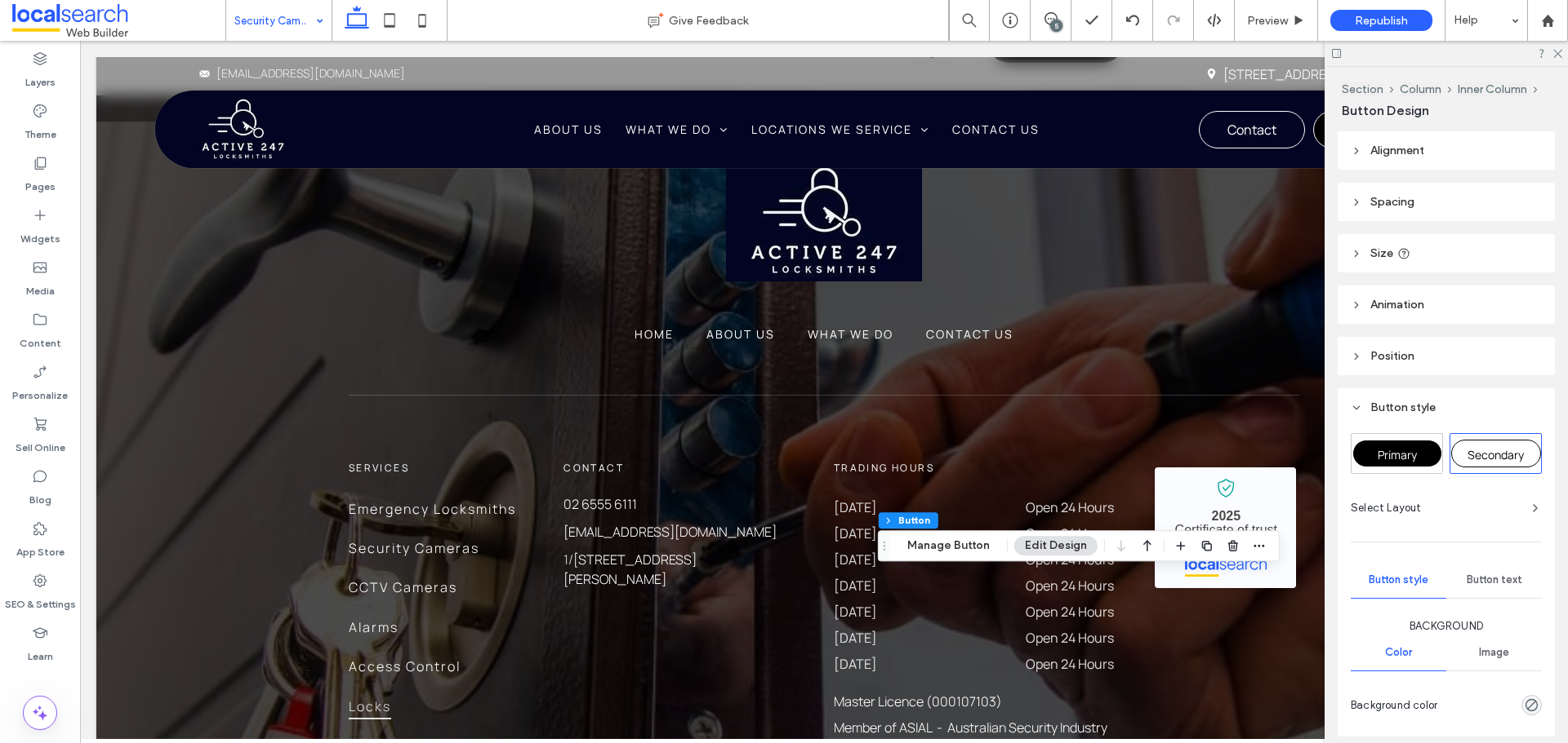
click at [1393, 460] on span "Primary" at bounding box center [1397, 455] width 39 height 16
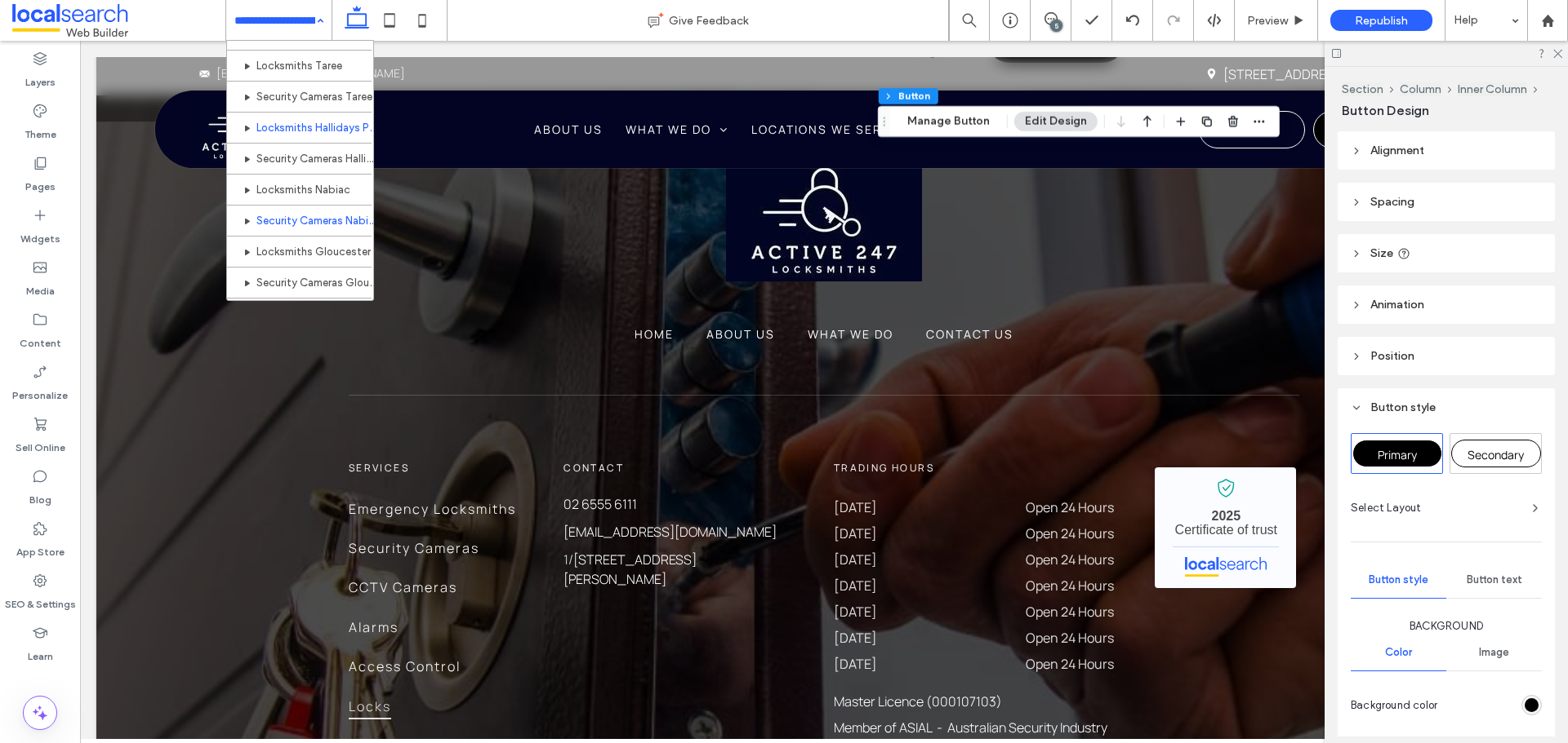
scroll to position [816, 0]
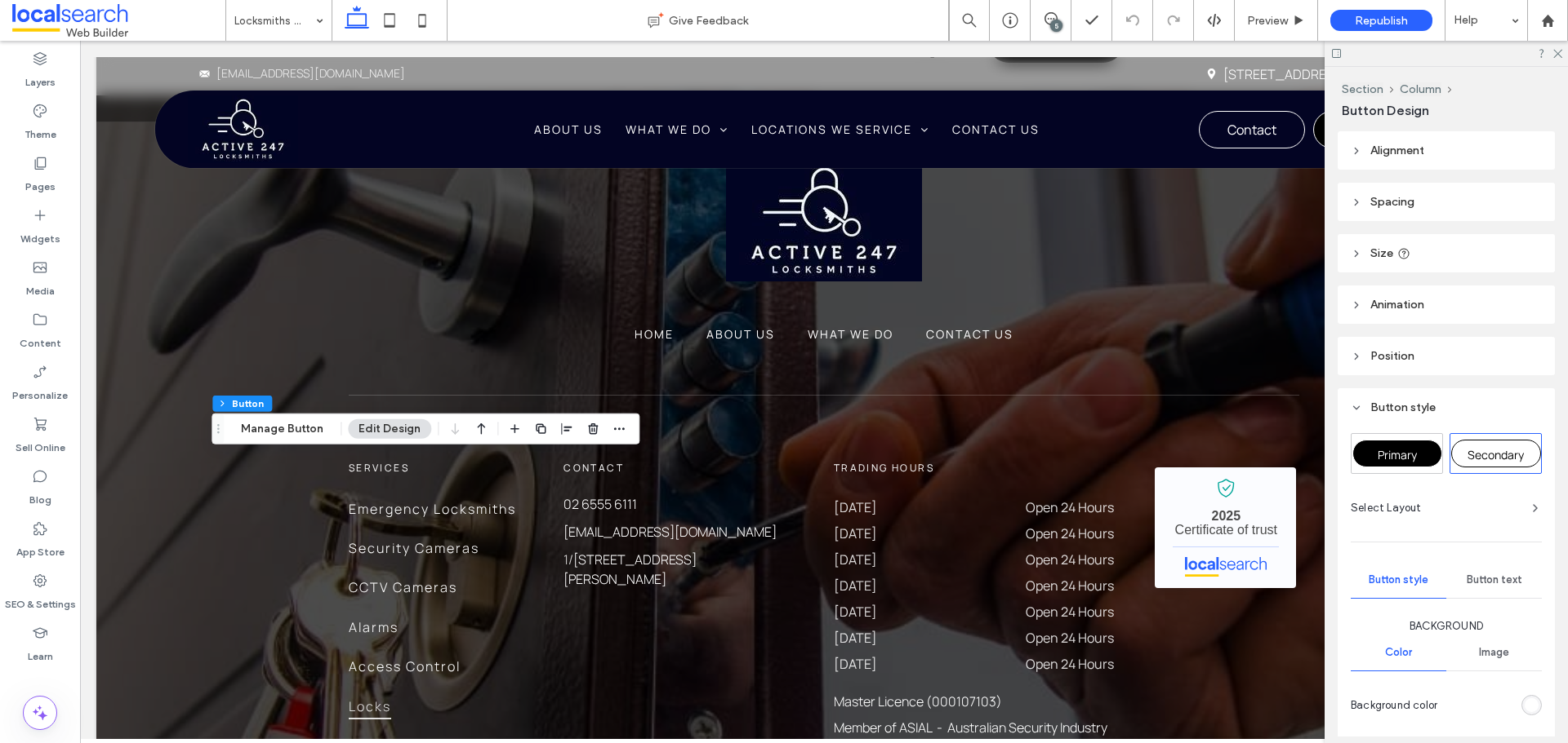
click at [1377, 453] on span "Primary" at bounding box center [1397, 455] width 39 height 16
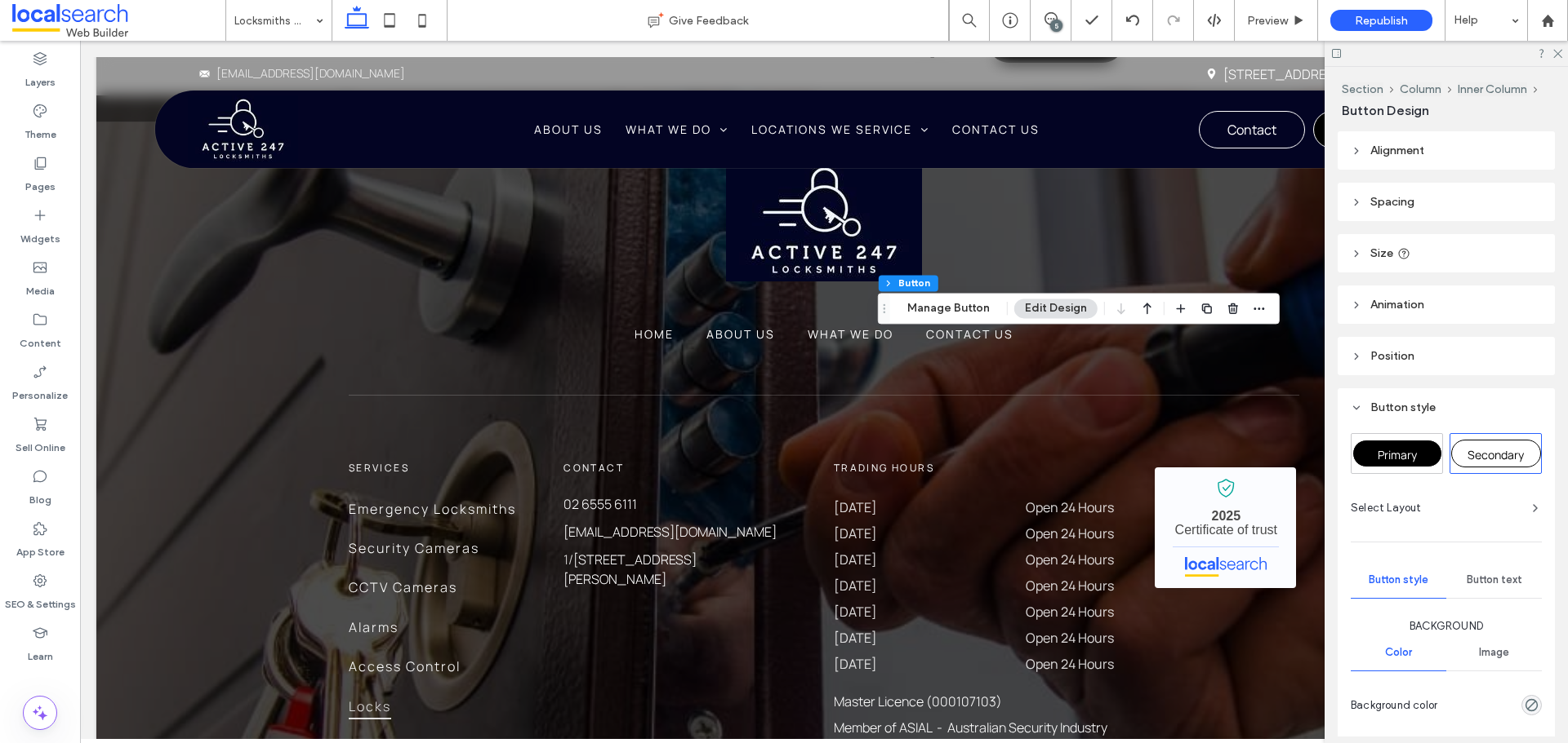
type input "**"
click at [1406, 445] on div "Primary" at bounding box center [1398, 454] width 90 height 28
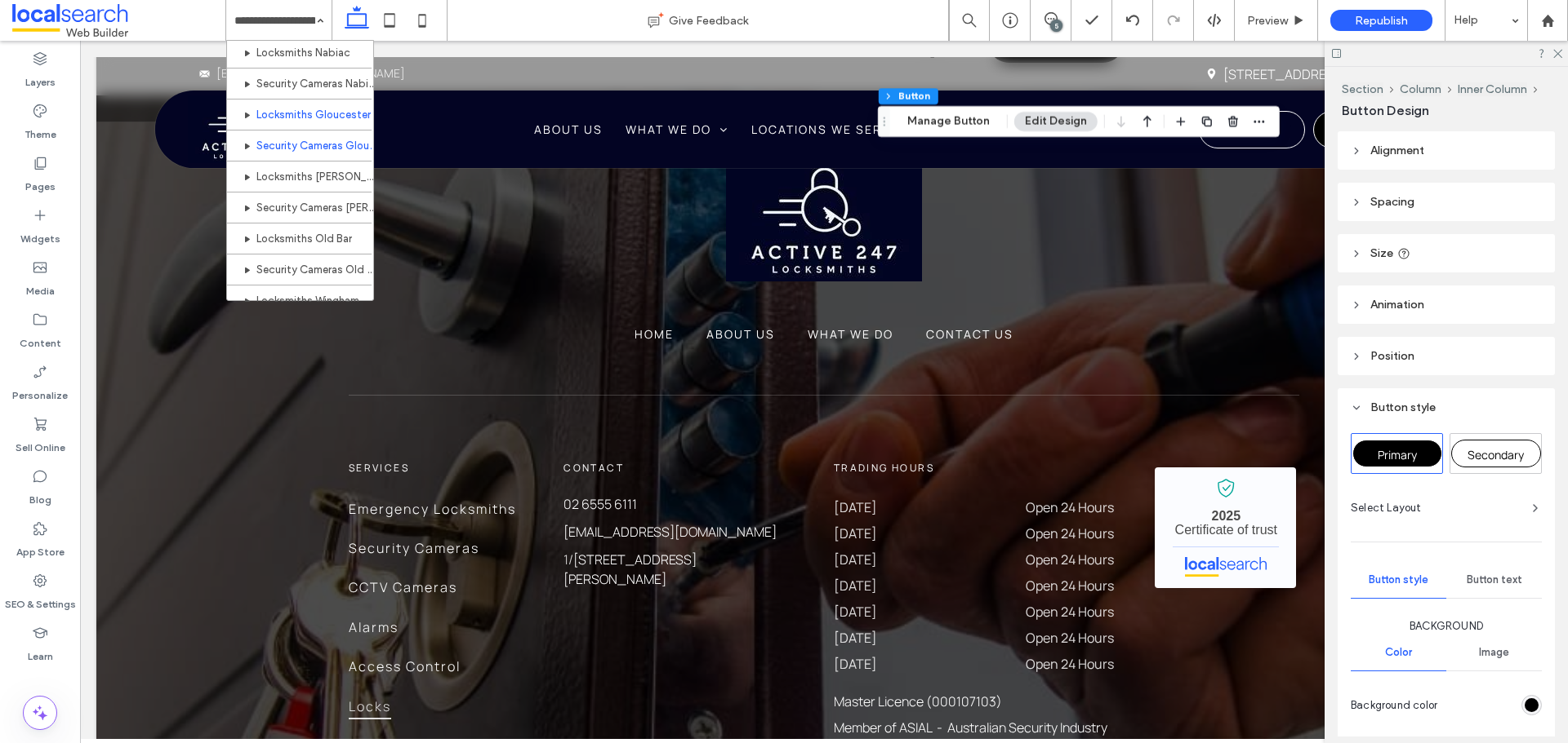
scroll to position [898, 0]
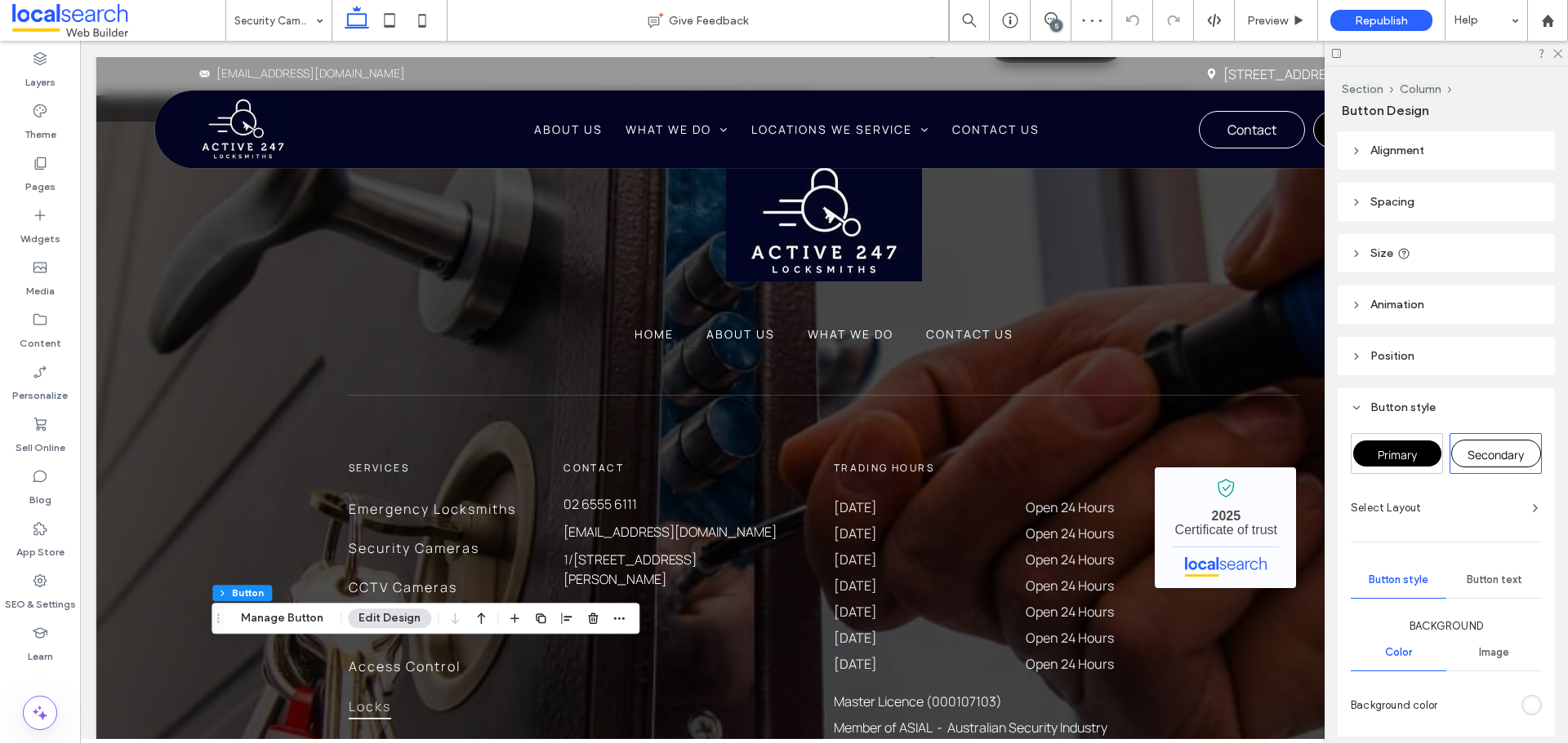
type input "**"
click at [1411, 457] on span "Primary" at bounding box center [1397, 455] width 39 height 16
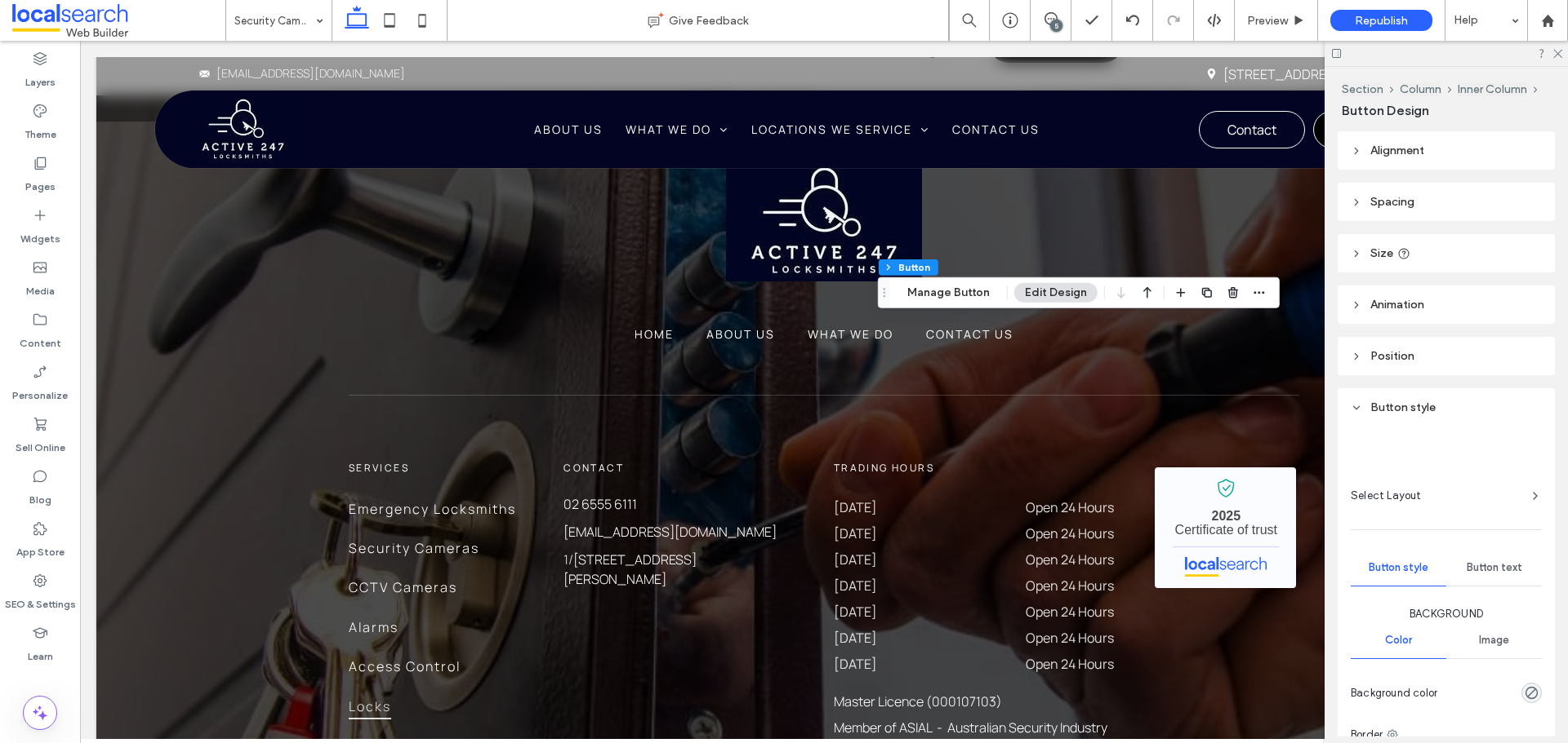
type input "**"
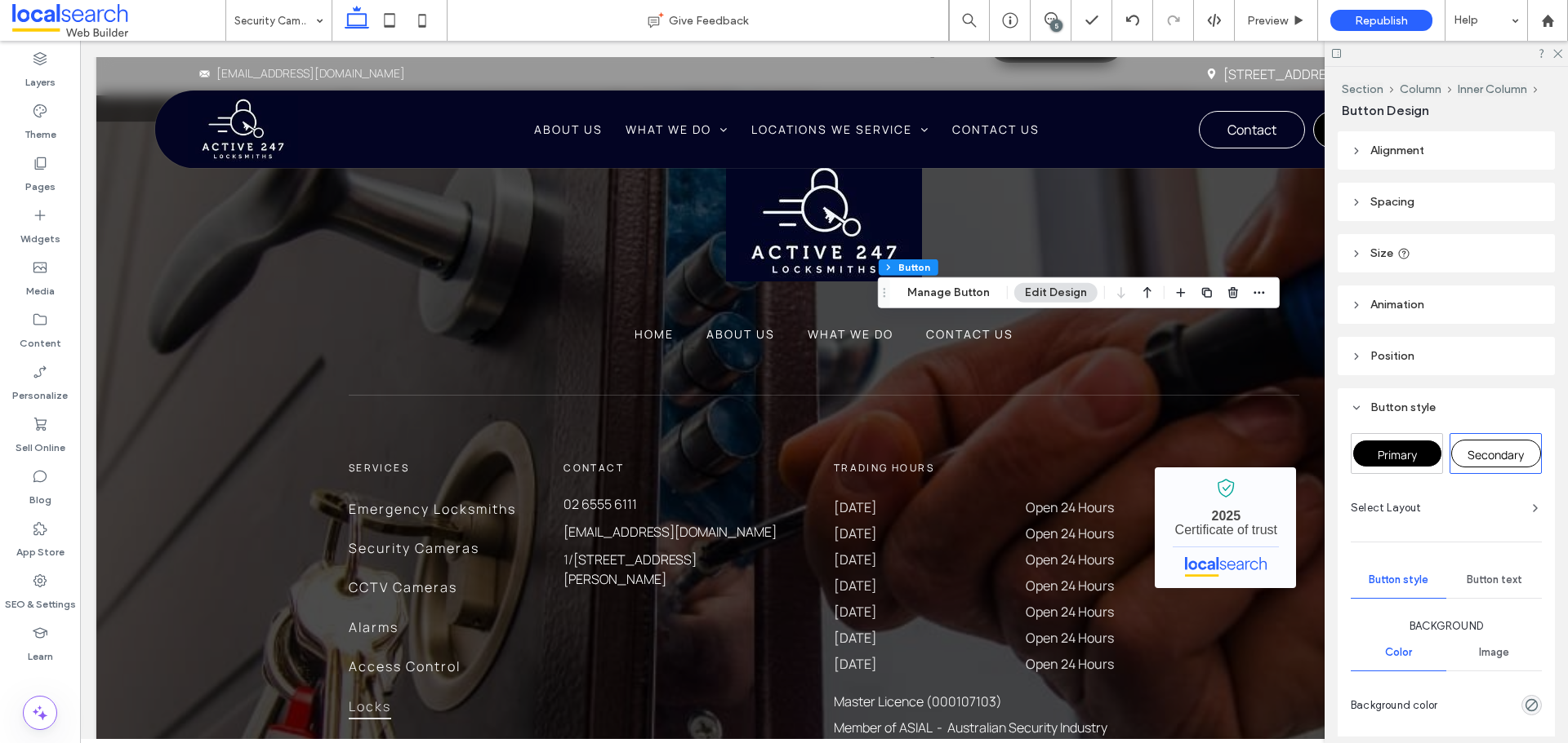
click at [1391, 447] on span "Primary" at bounding box center [1397, 455] width 39 height 16
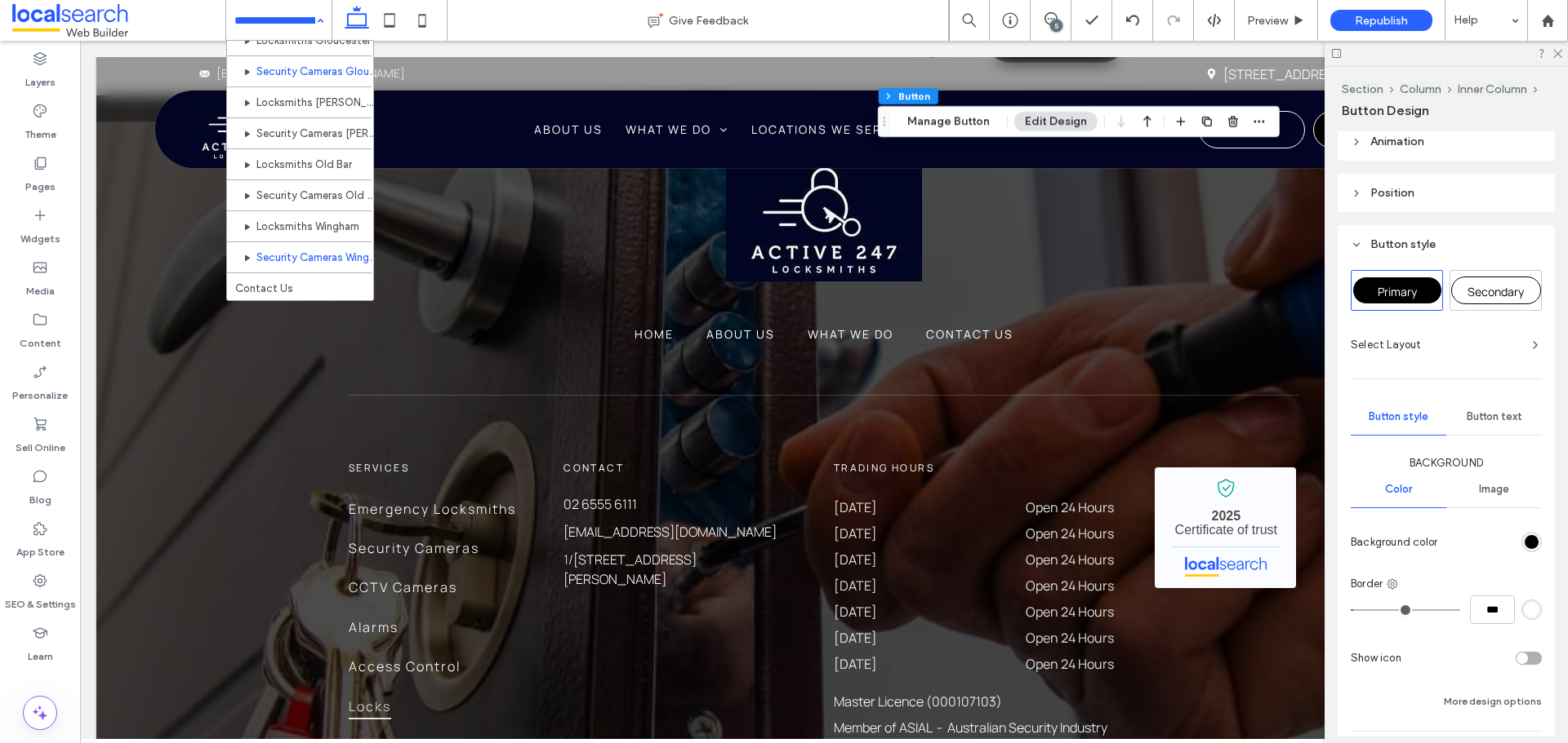
scroll to position [947, 0]
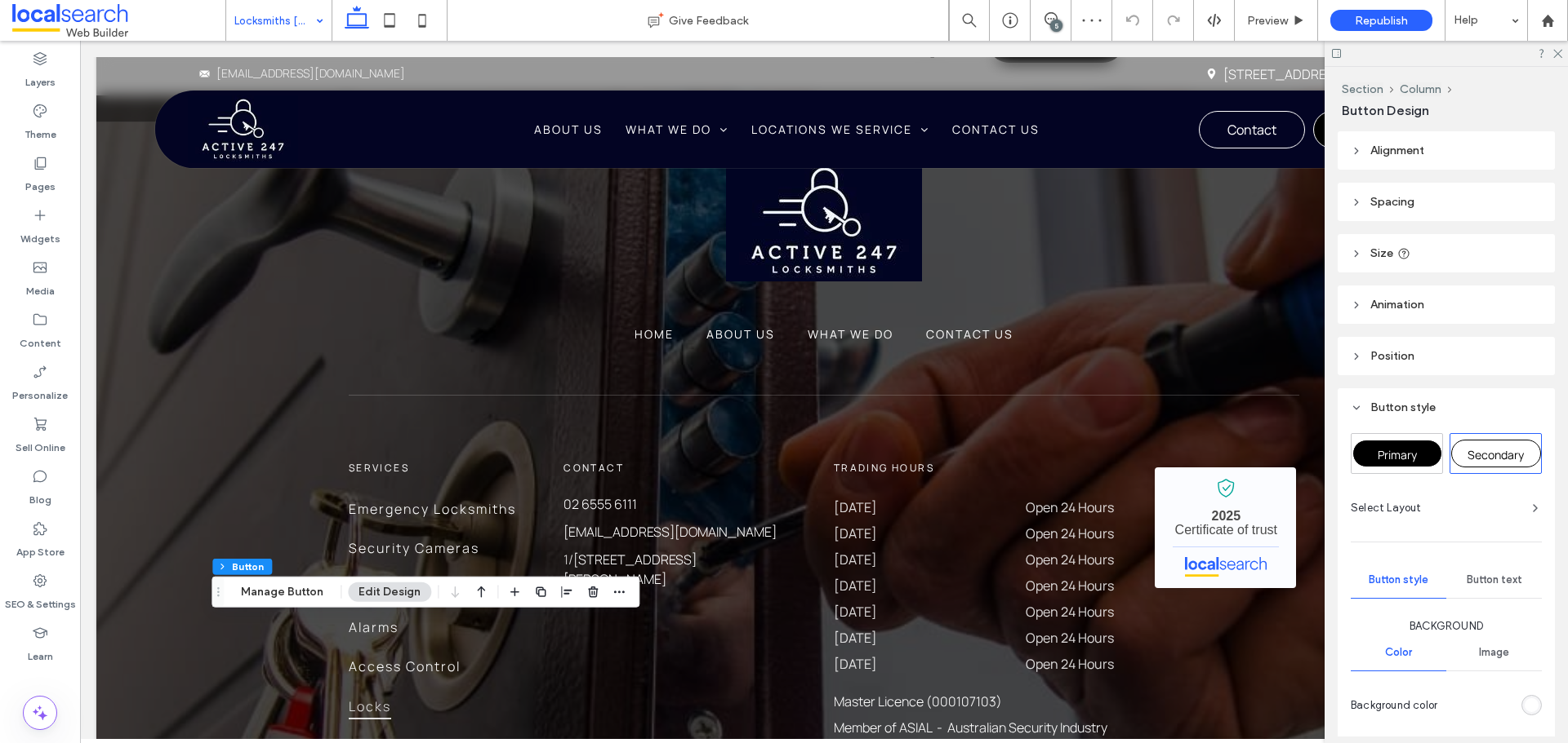
click at [1408, 447] on span "Primary" at bounding box center [1397, 455] width 39 height 16
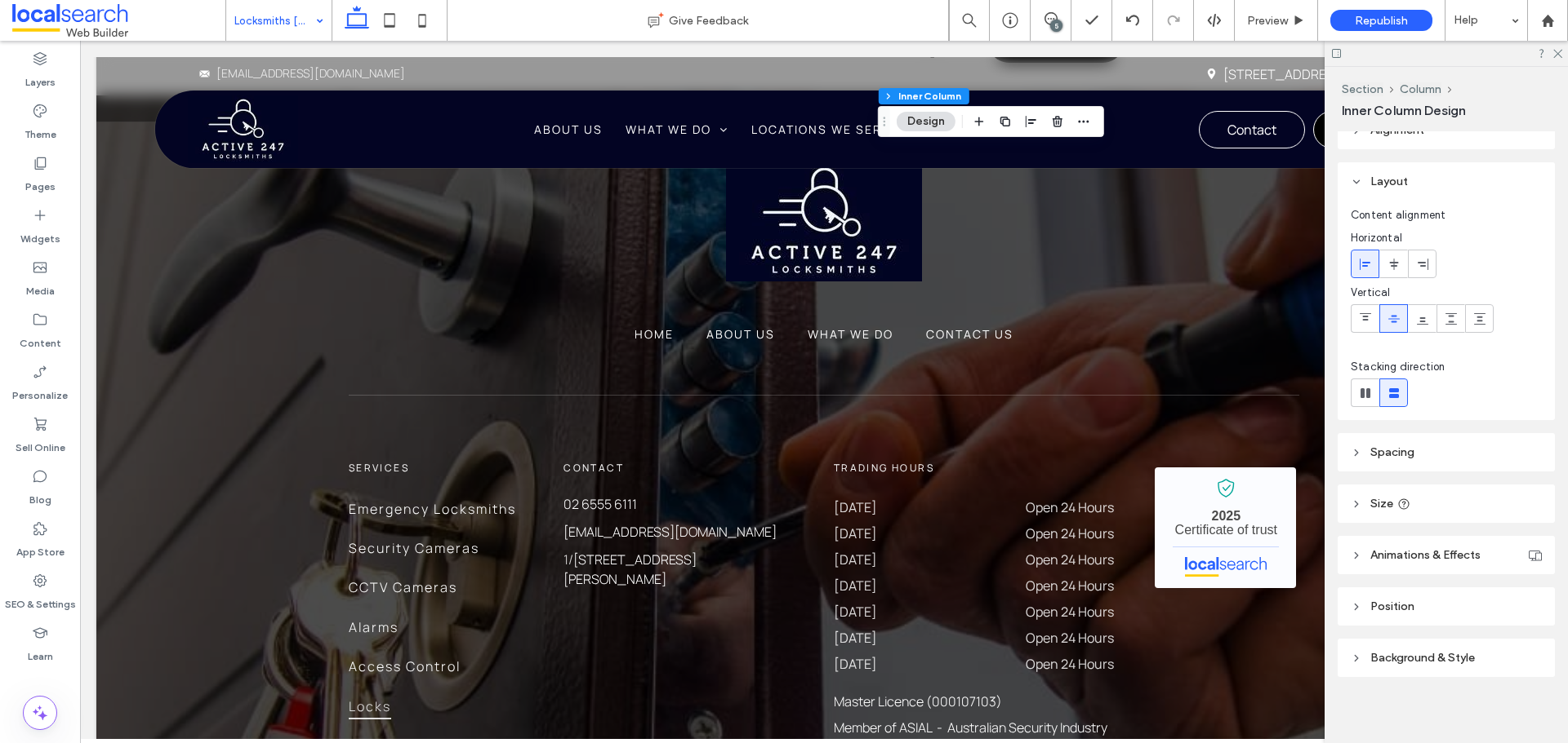
scroll to position [26, 0]
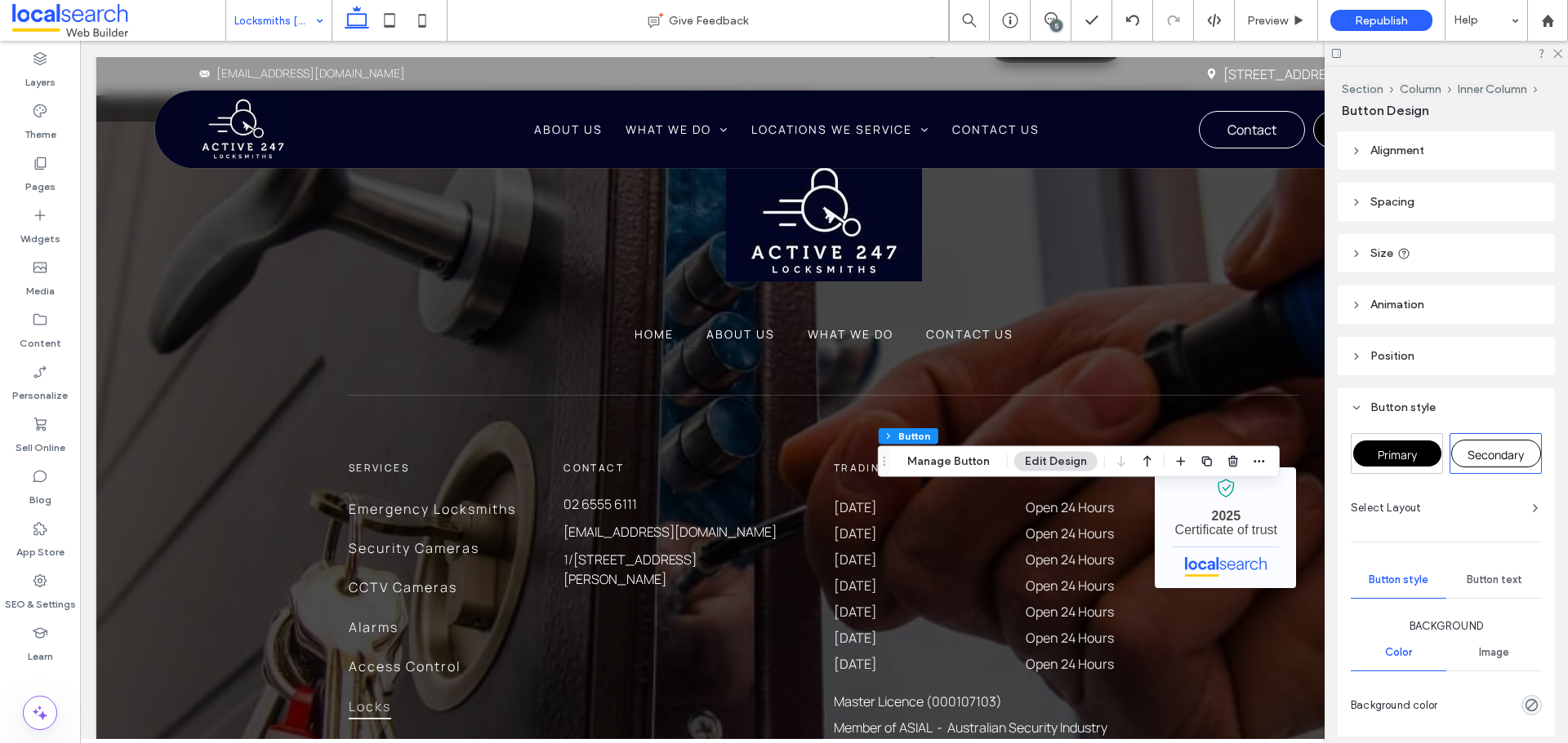
click at [1402, 446] on div "Primary" at bounding box center [1398, 454] width 90 height 28
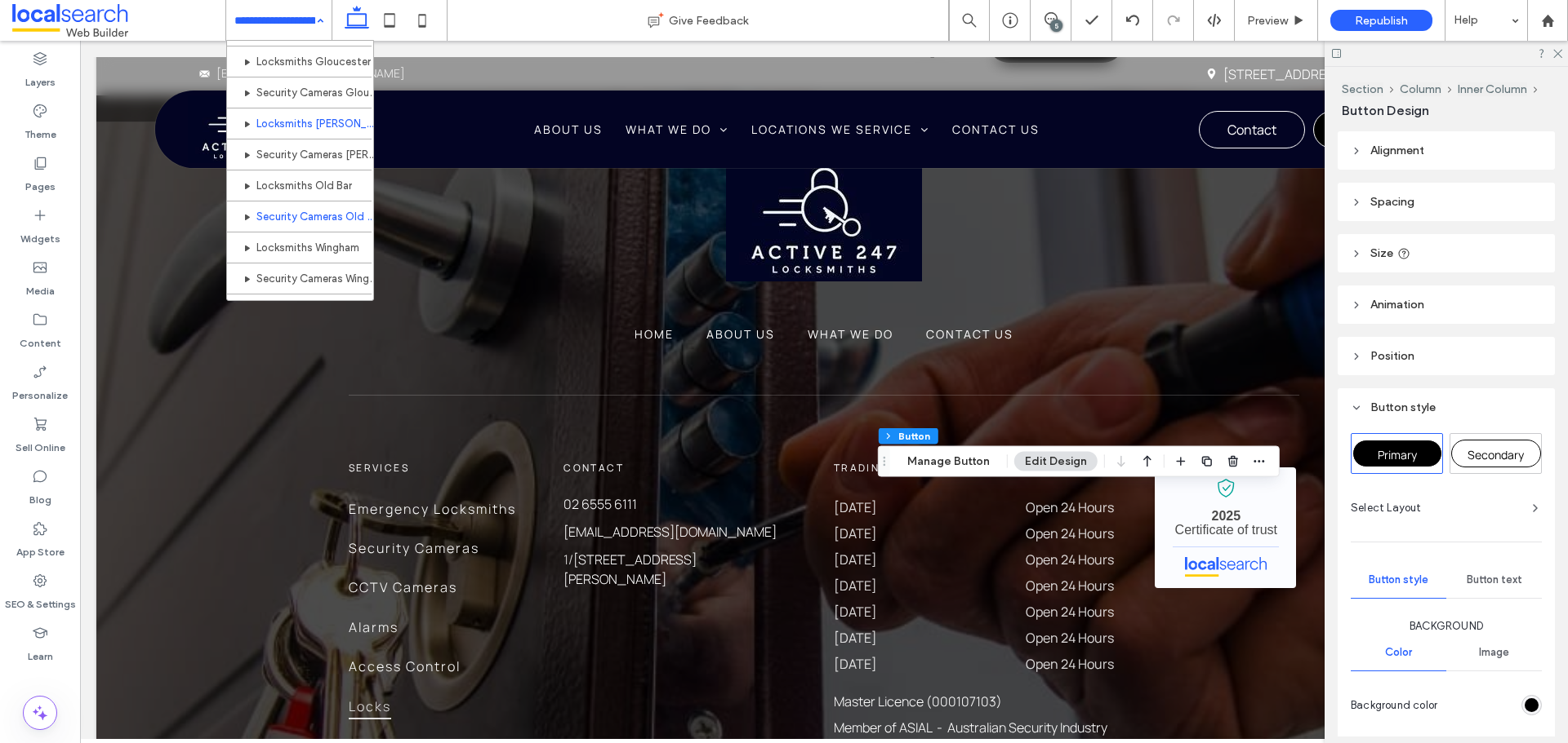
scroll to position [947, 0]
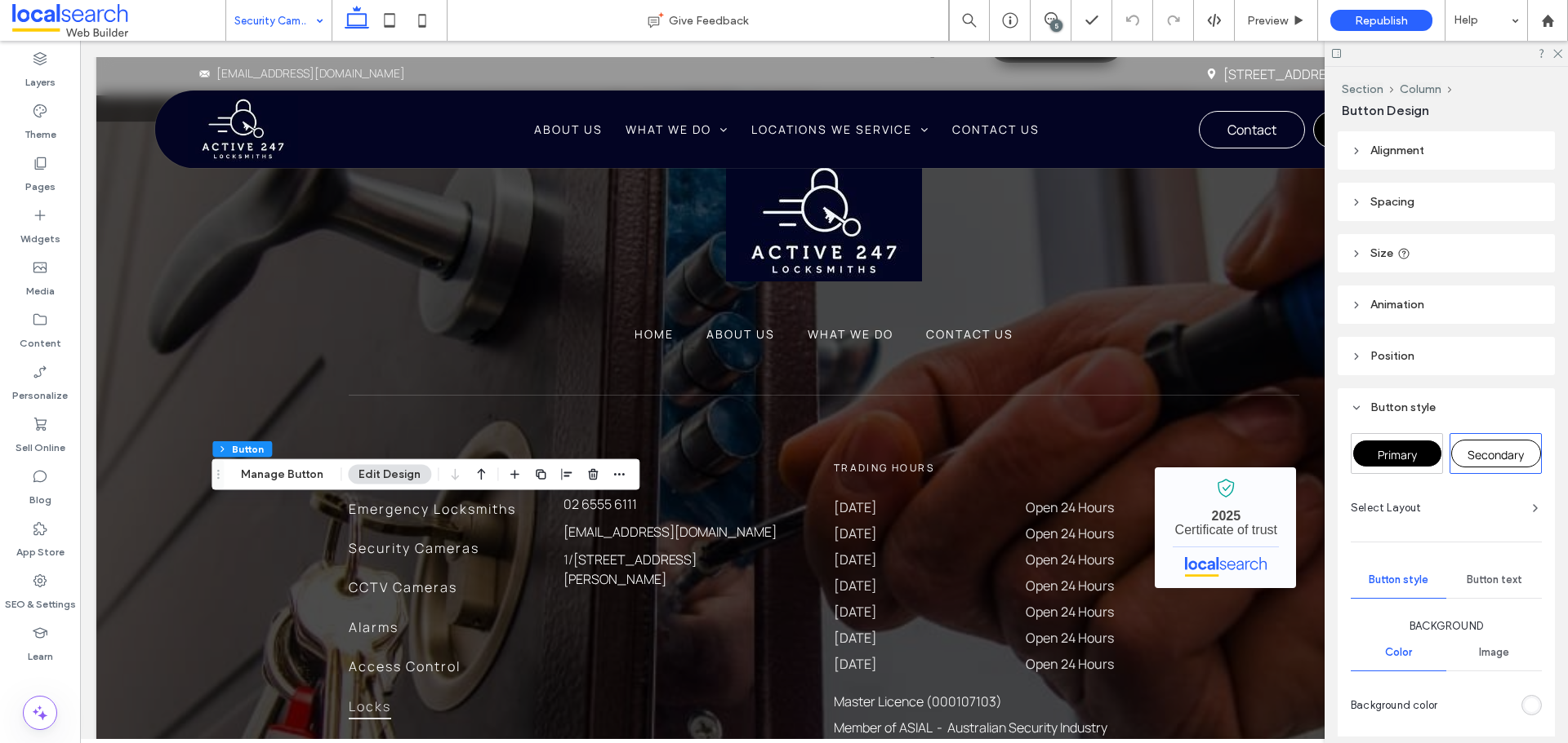
click at [1391, 460] on span "Primary" at bounding box center [1397, 455] width 39 height 16
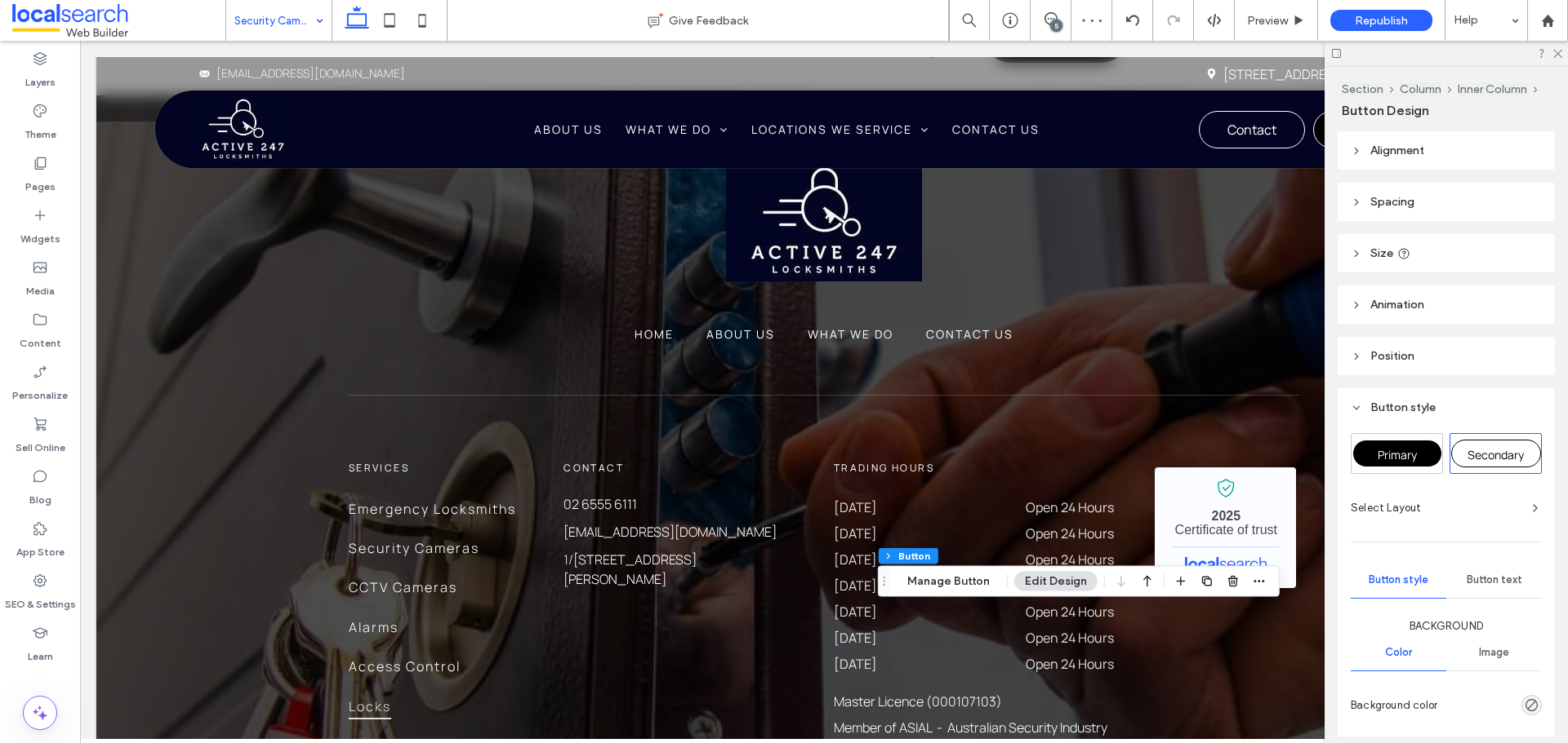
type input "**"
click at [1390, 451] on span "Primary" at bounding box center [1397, 455] width 39 height 16
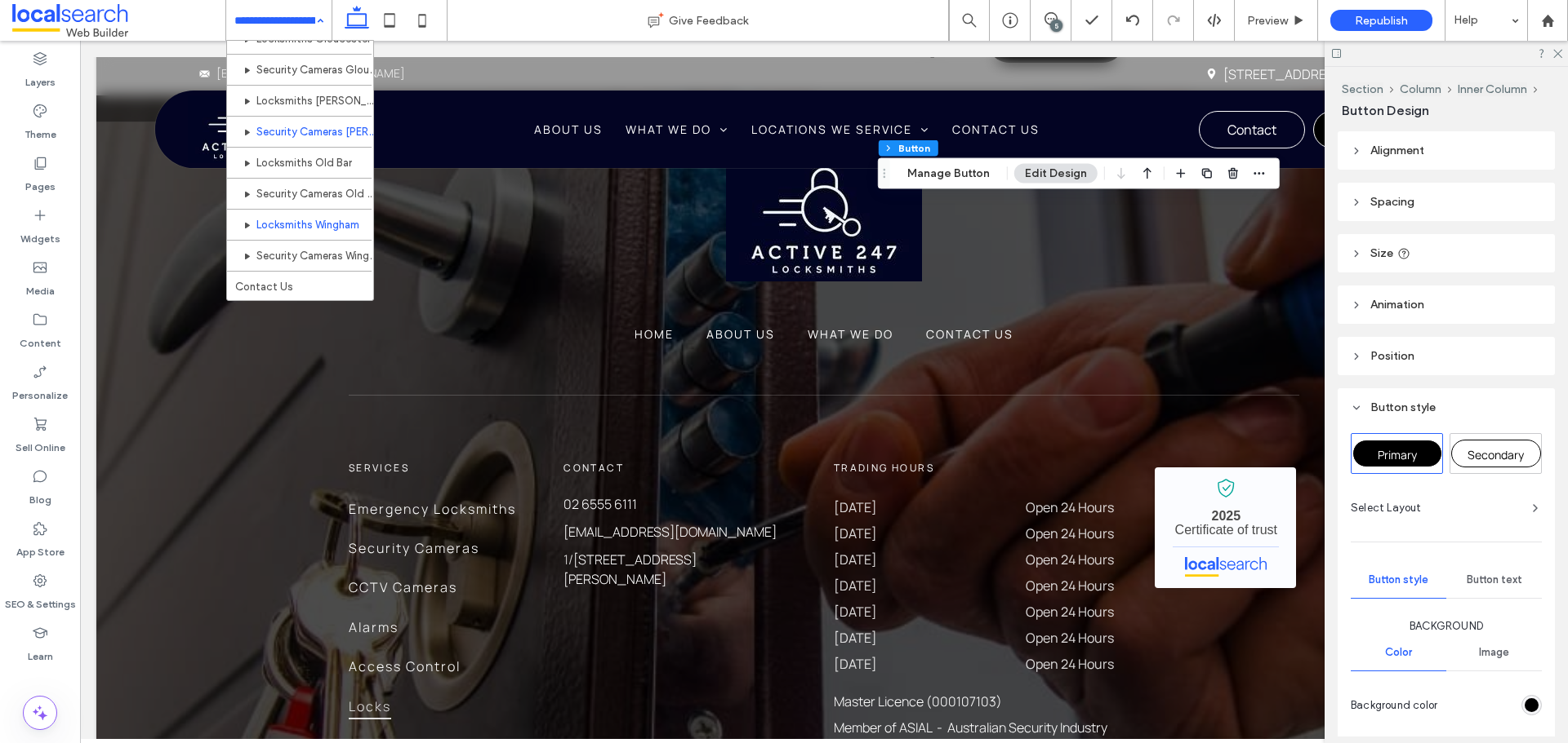
scroll to position [866, 0]
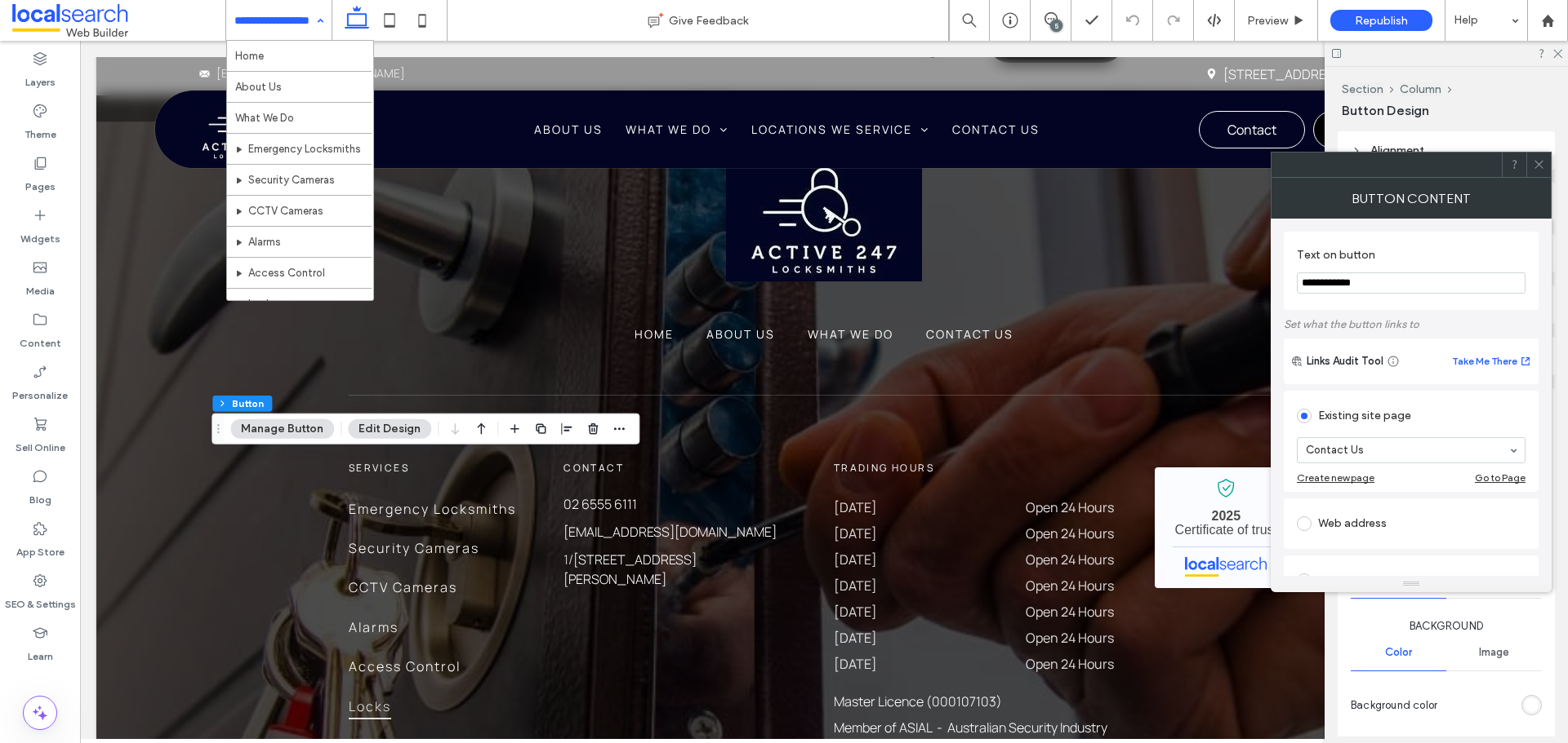
type input "**"
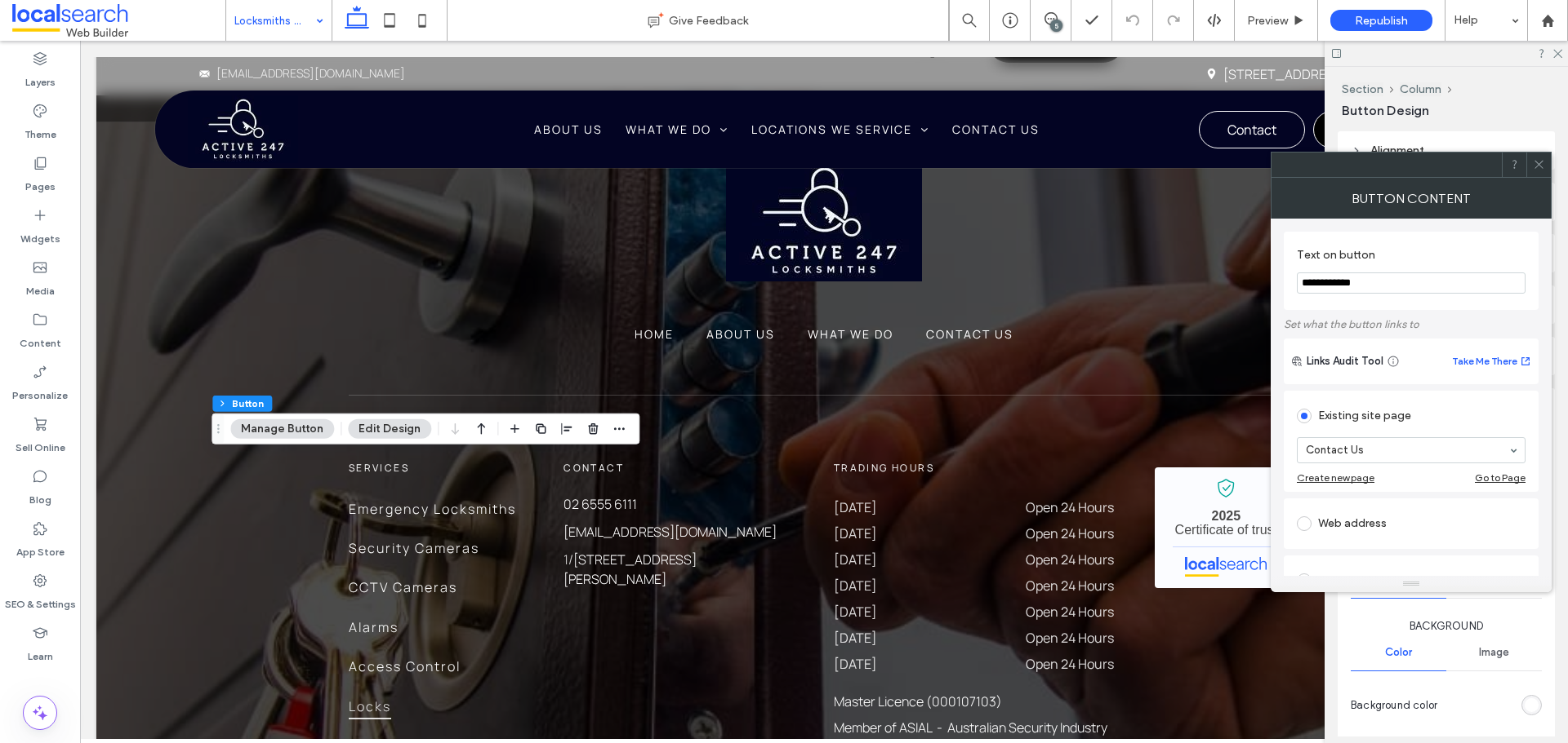
click at [1541, 165] on icon at bounding box center [1538, 164] width 12 height 12
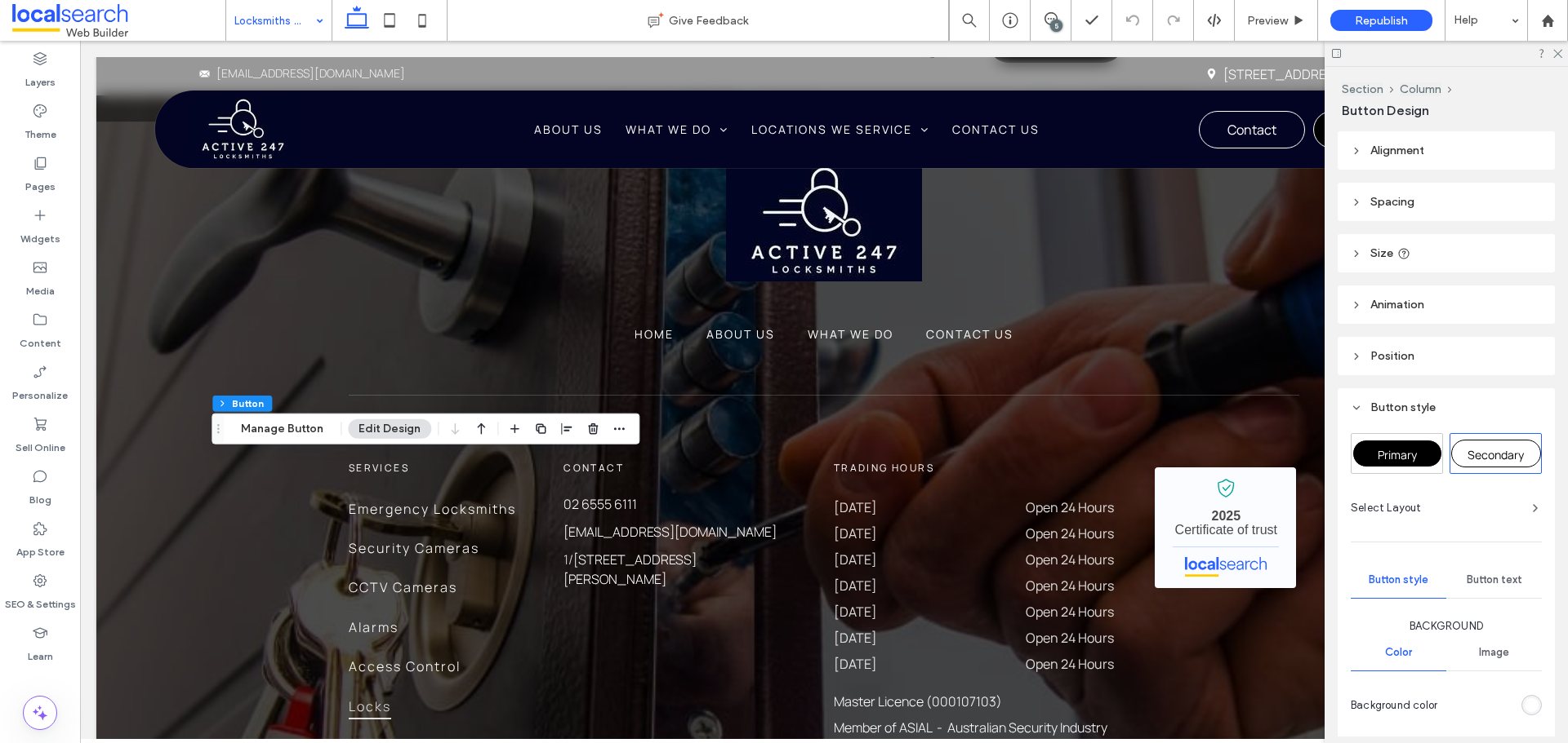
click at [1378, 439] on div "Primary" at bounding box center [1397, 454] width 91 height 39
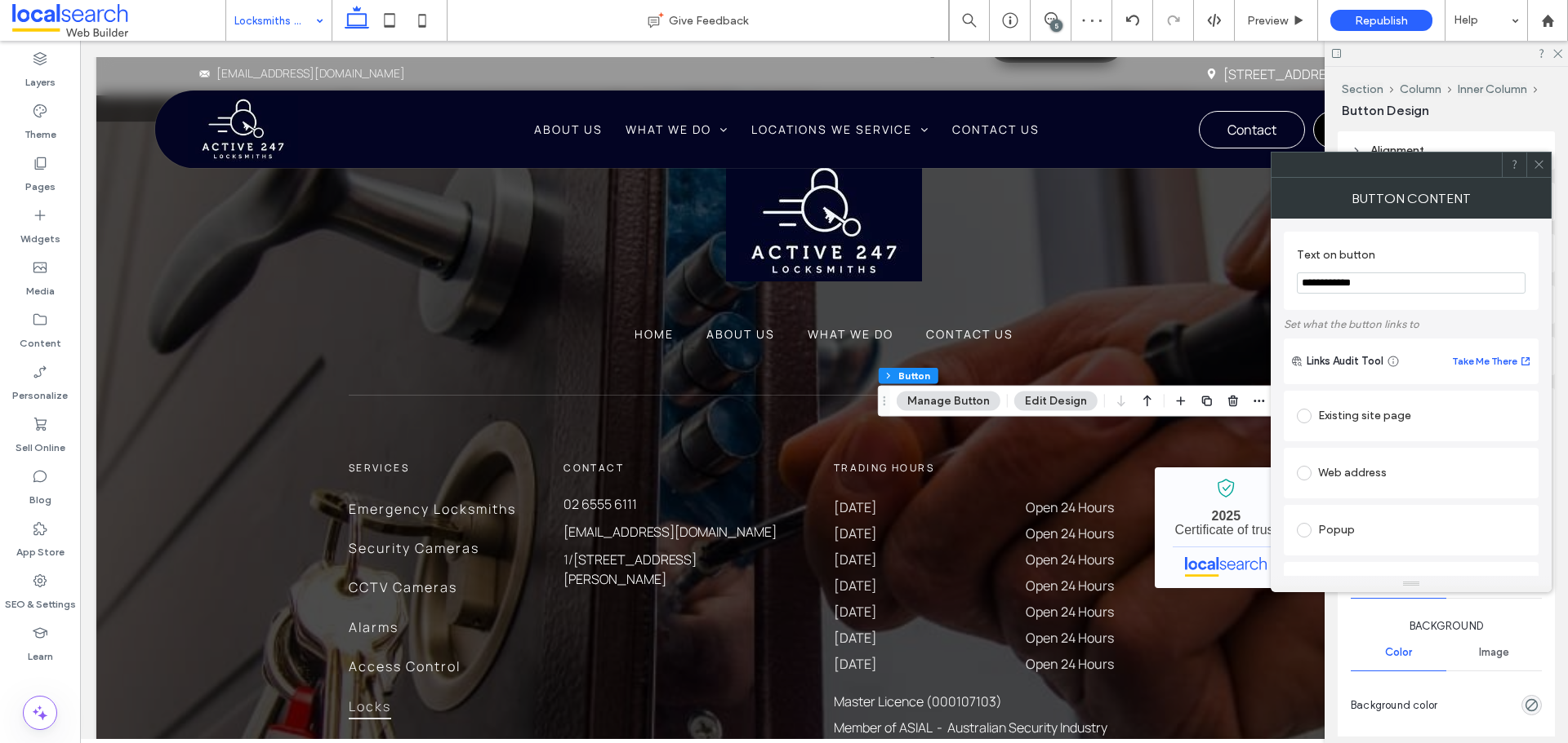
type input "**"
click at [1537, 170] on span at bounding box center [1538, 165] width 12 height 25
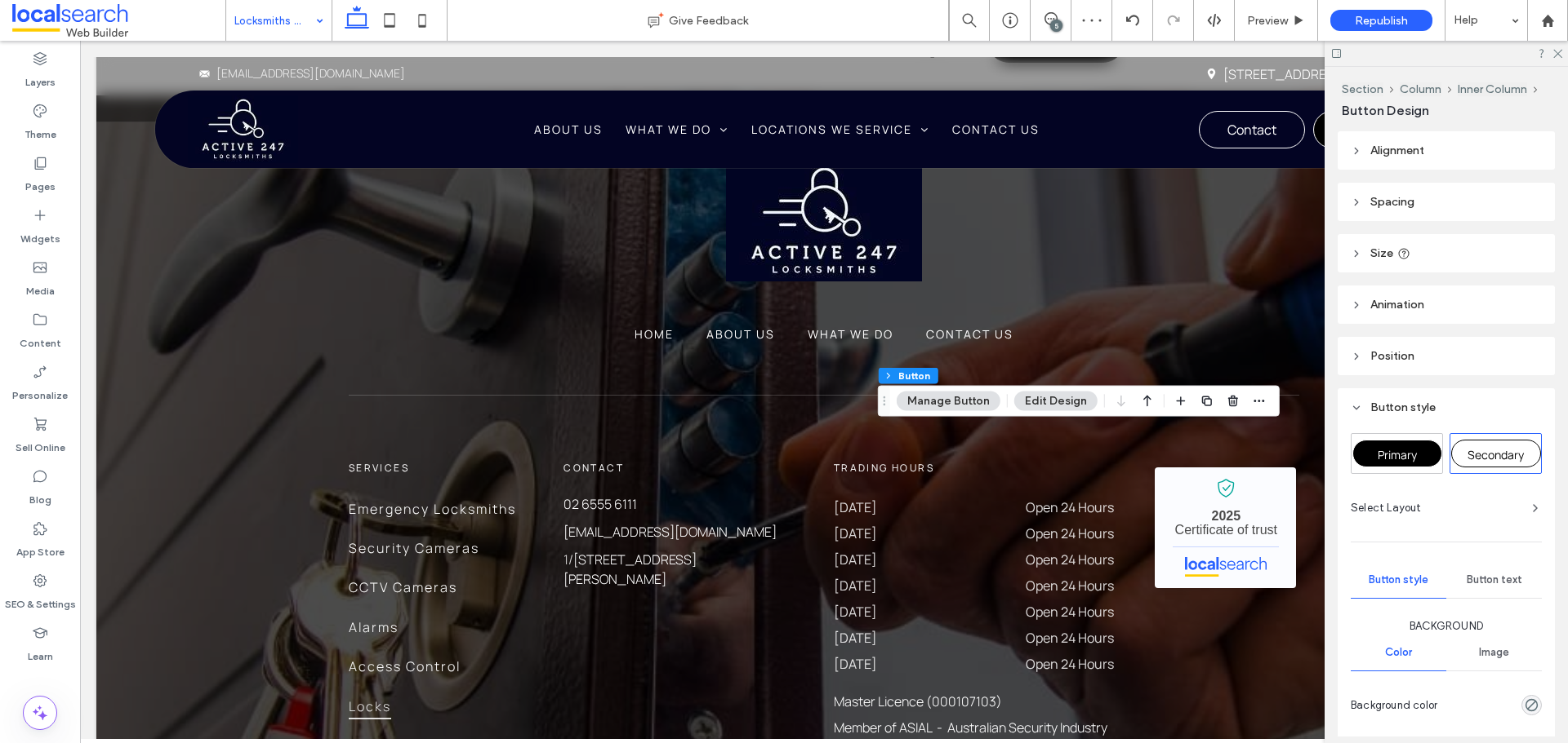
click at [1410, 461] on span "Primary" at bounding box center [1397, 455] width 39 height 16
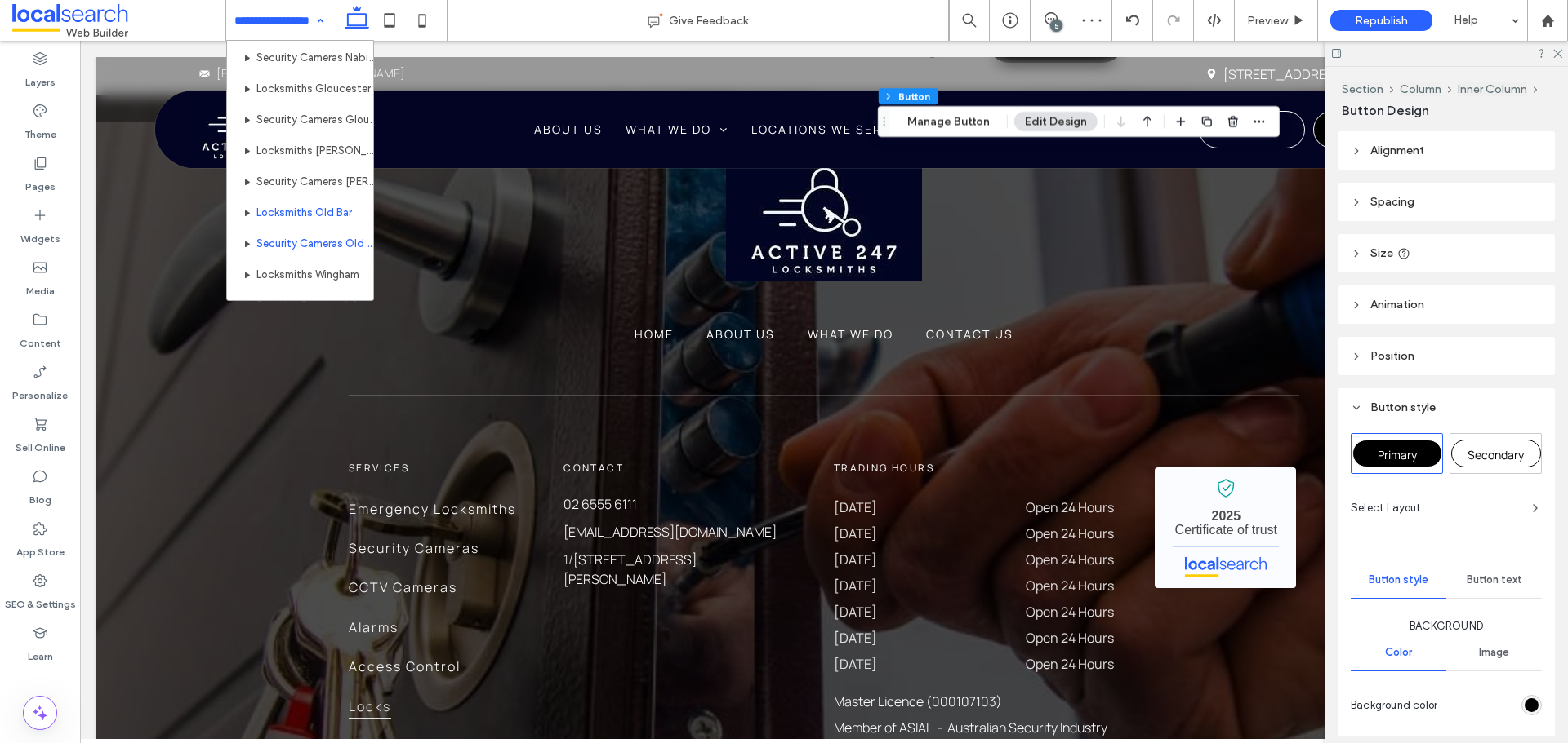
scroll to position [947, 0]
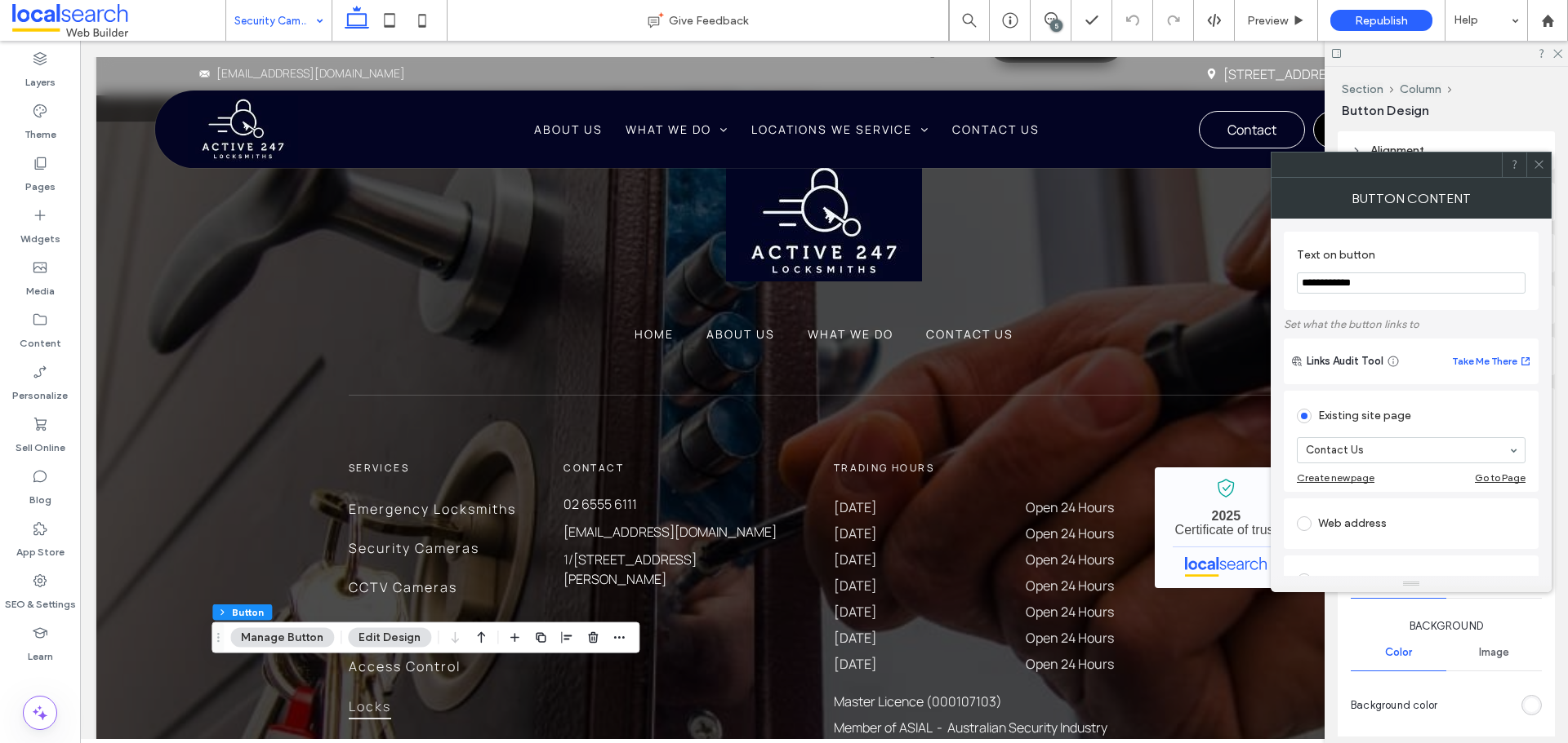
click at [1538, 160] on icon at bounding box center [1538, 164] width 12 height 12
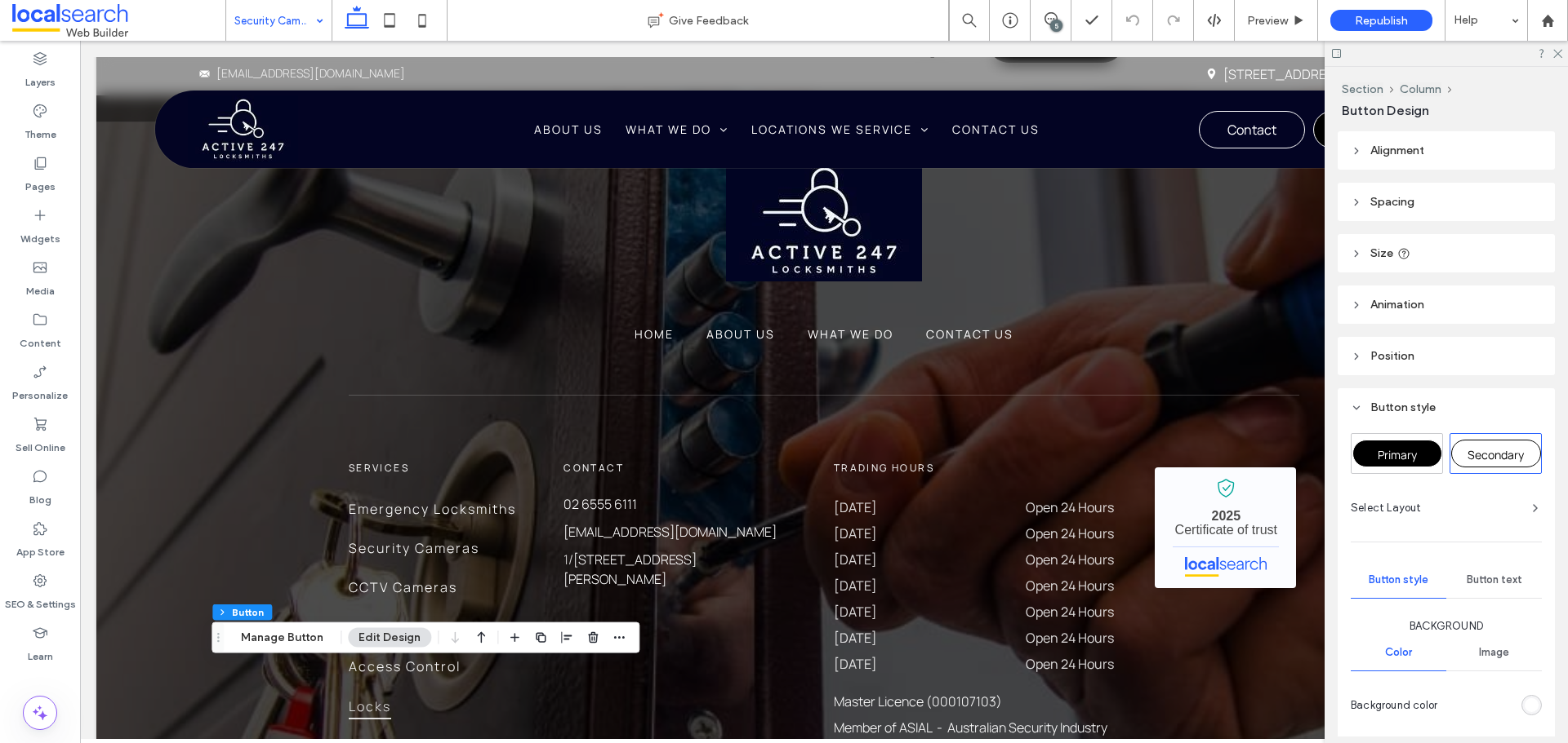
drag, startPoint x: 1379, startPoint y: 445, endPoint x: 1342, endPoint y: 446, distance: 37.0
click at [1379, 446] on div "Primary" at bounding box center [1398, 454] width 90 height 28
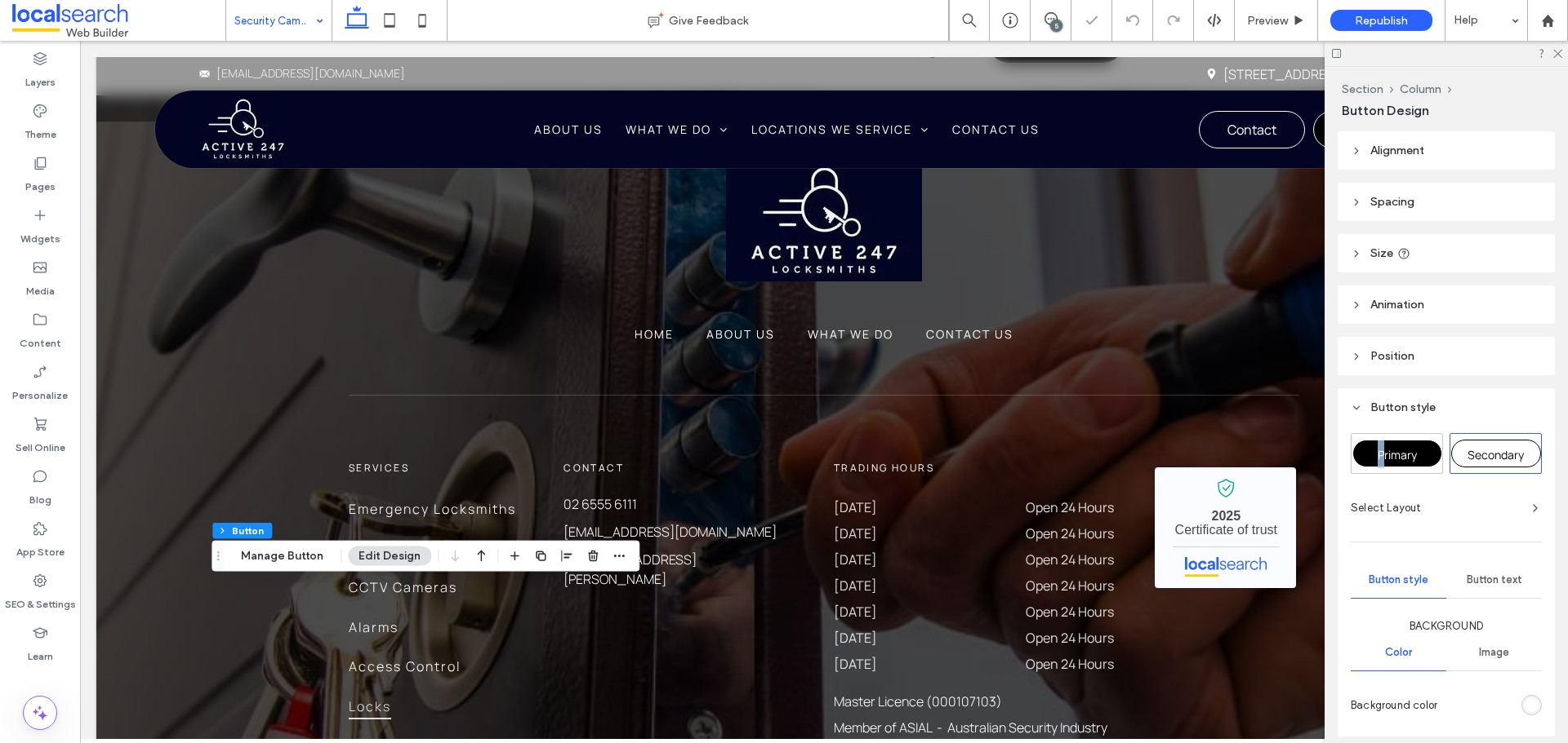
click at [1379, 451] on span "Primary" at bounding box center [1397, 455] width 39 height 16
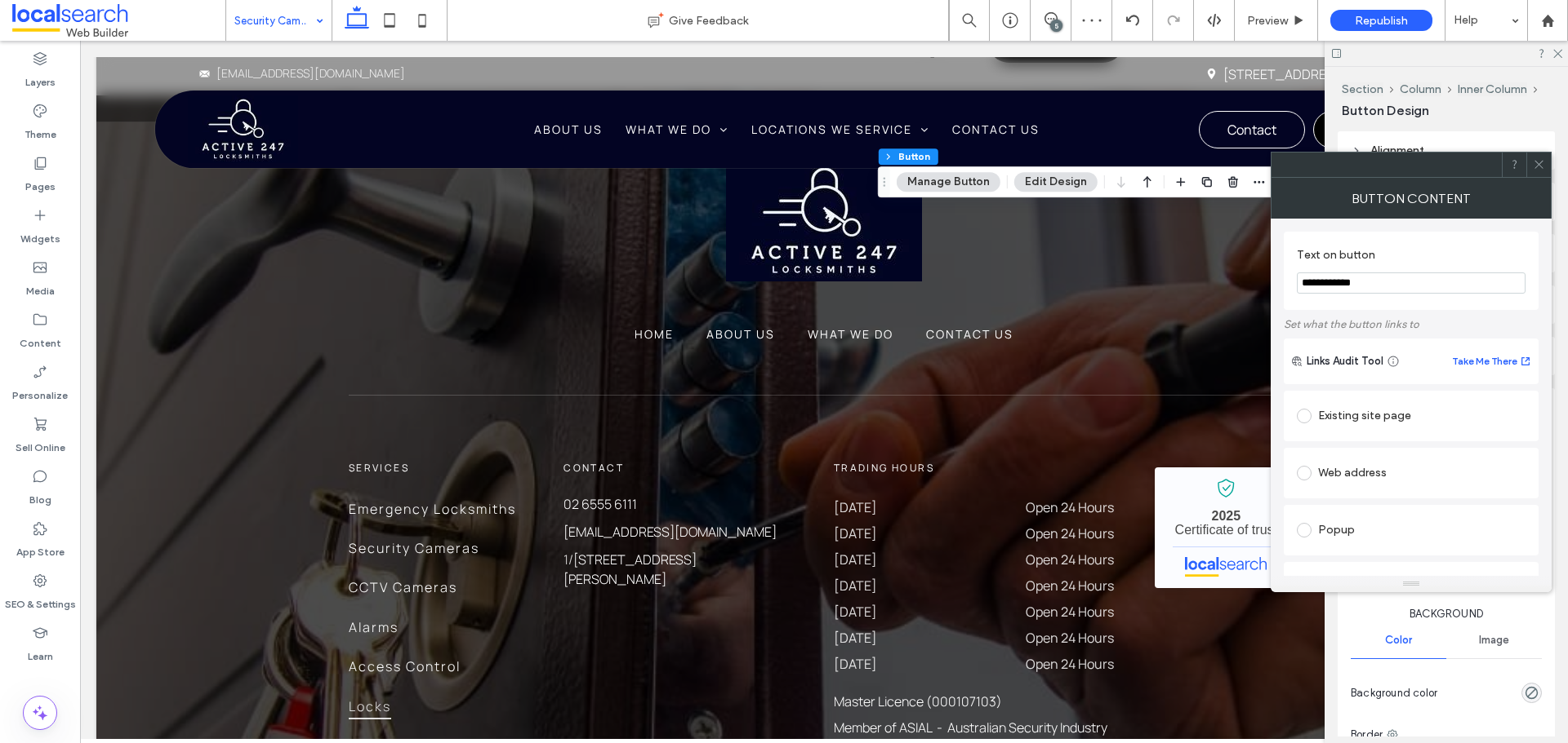
type input "**"
click at [1535, 161] on use at bounding box center [1538, 165] width 8 height 8
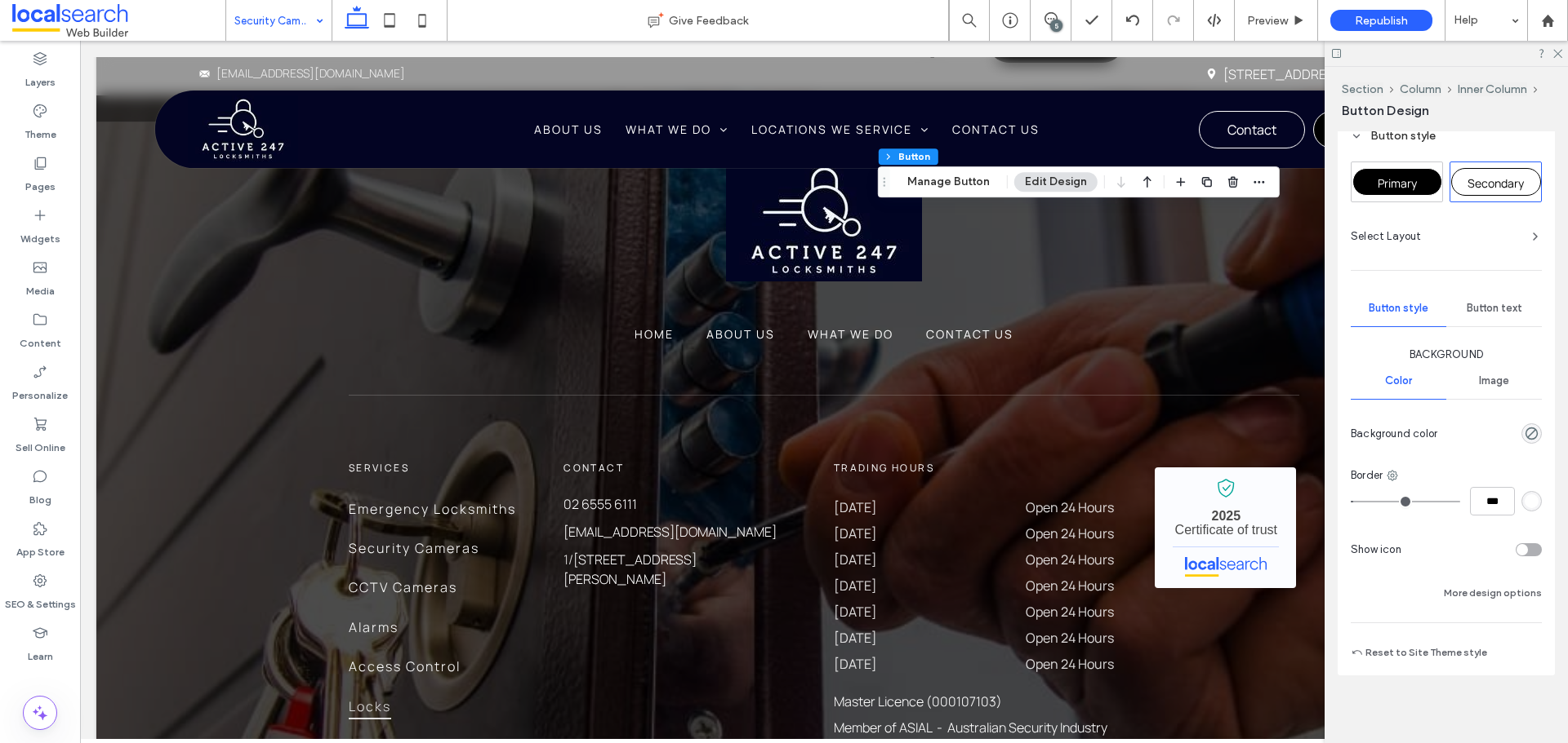
scroll to position [276, 0]
click at [1397, 179] on span "Primary" at bounding box center [1397, 179] width 39 height 16
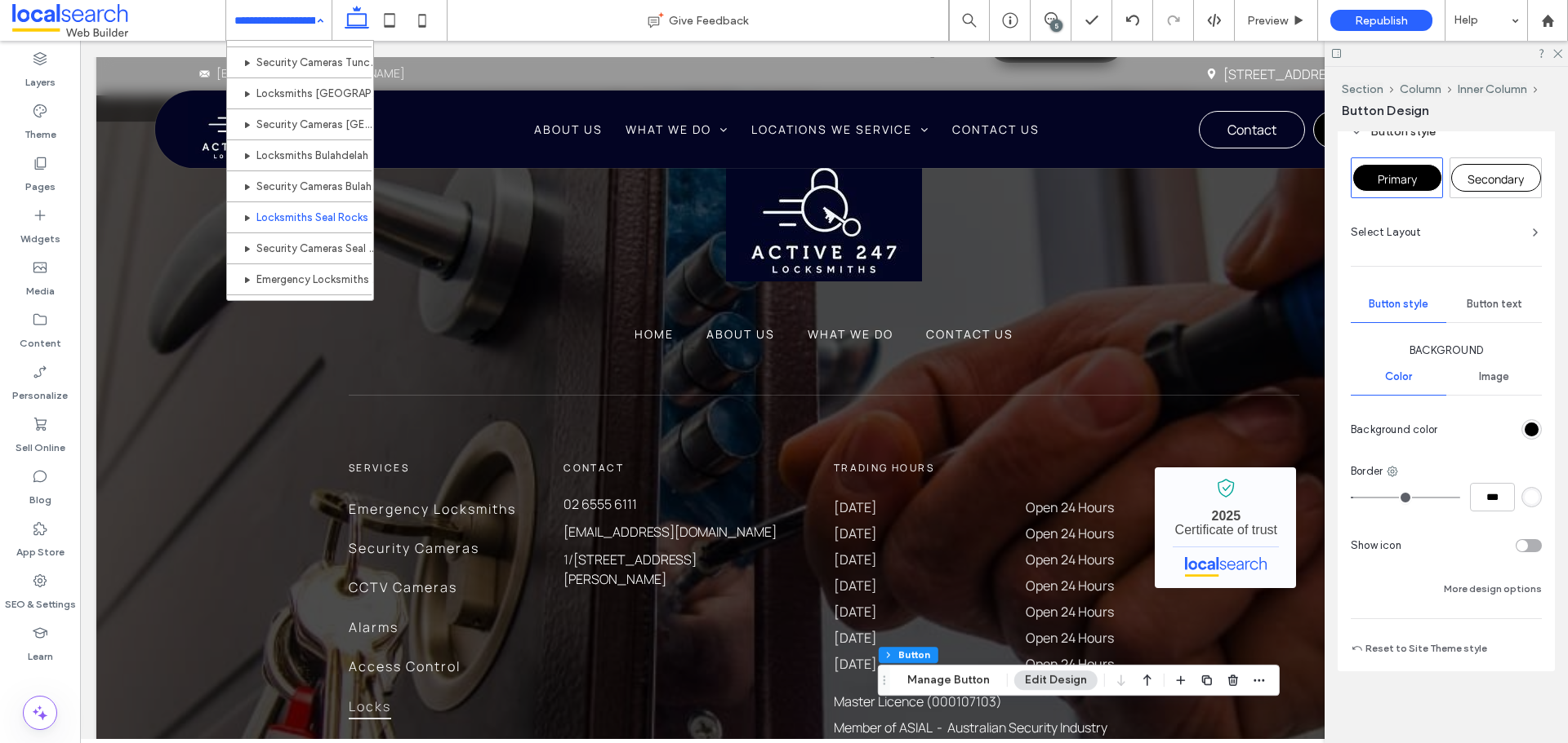
scroll to position [947, 0]
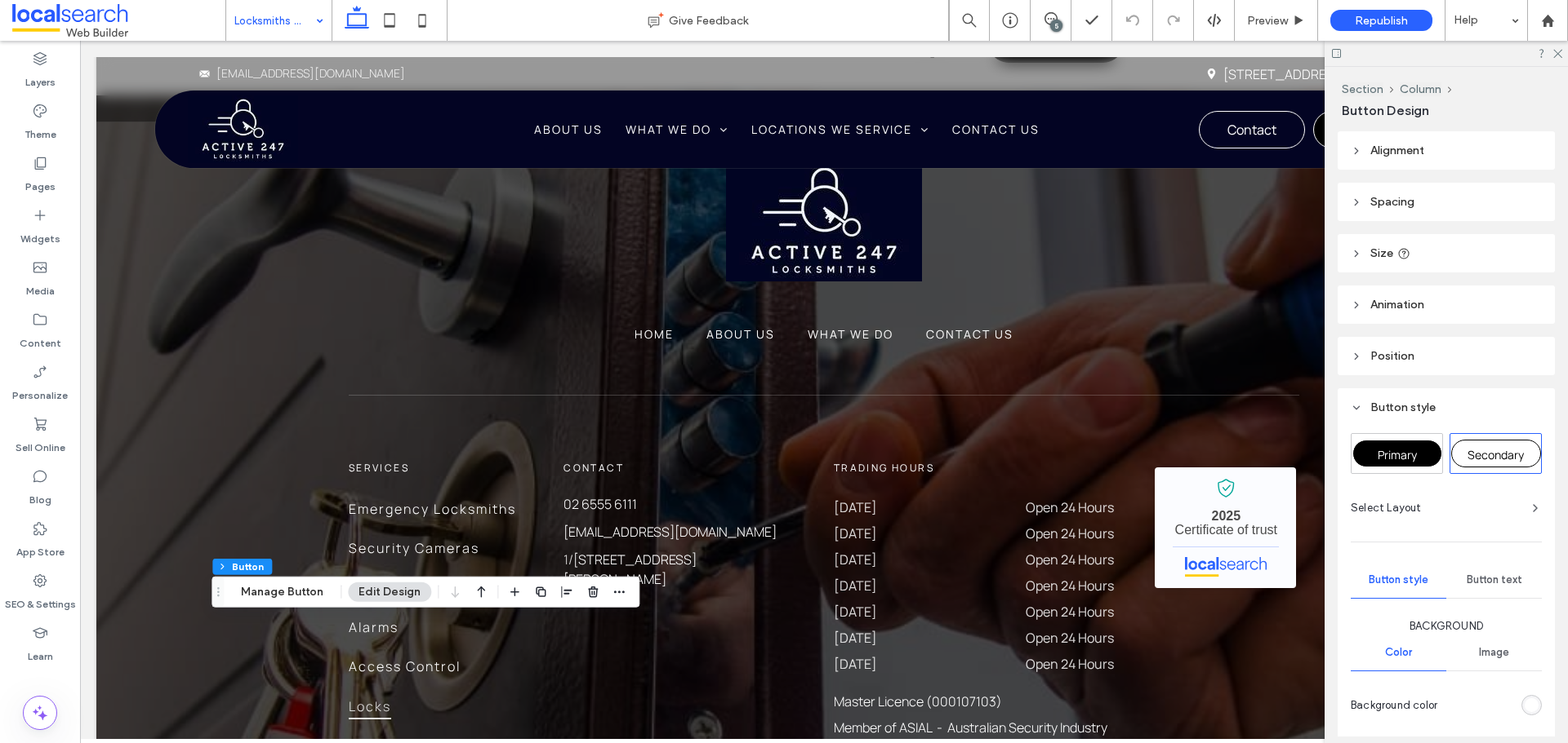
click at [1366, 445] on div "Primary" at bounding box center [1398, 454] width 90 height 28
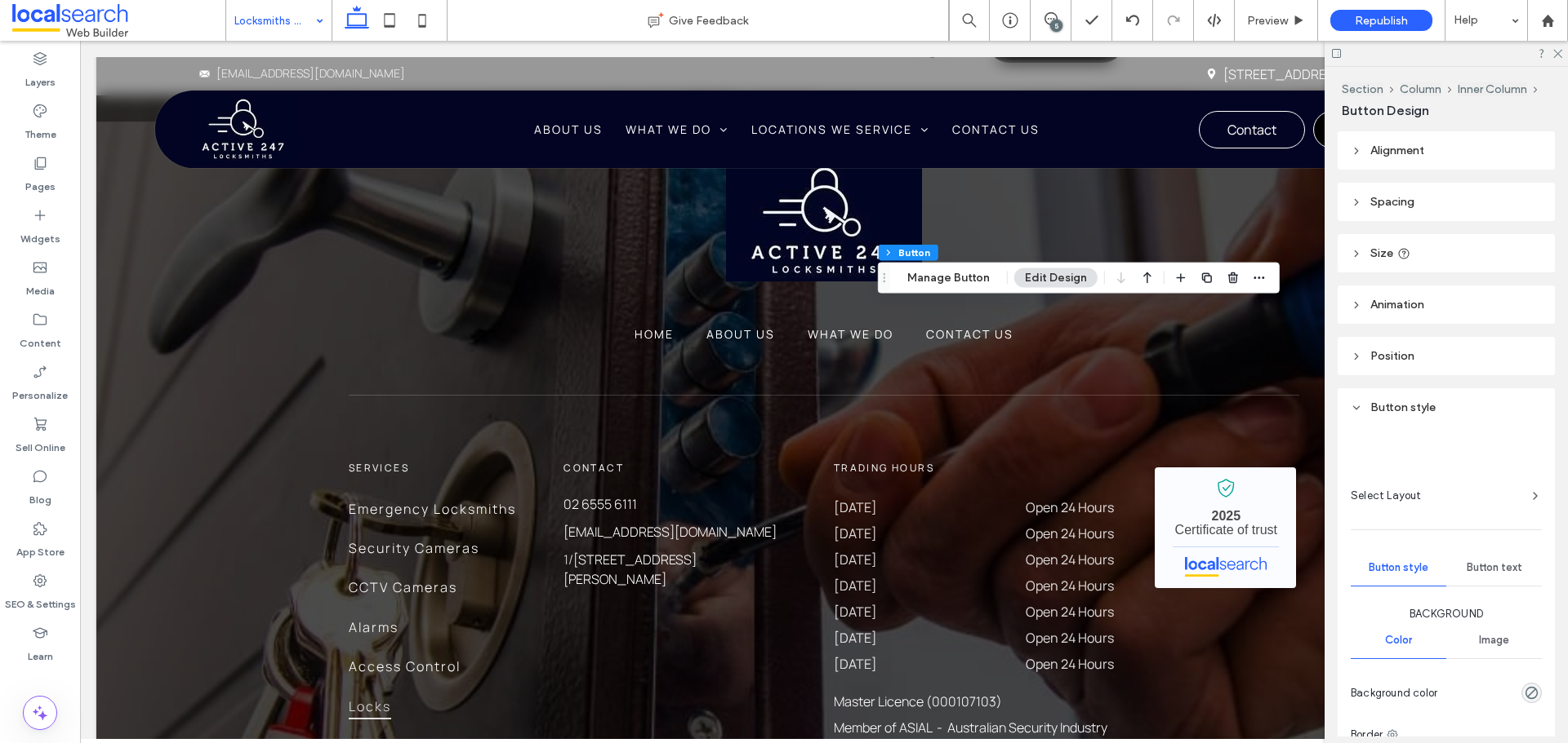
type input "**"
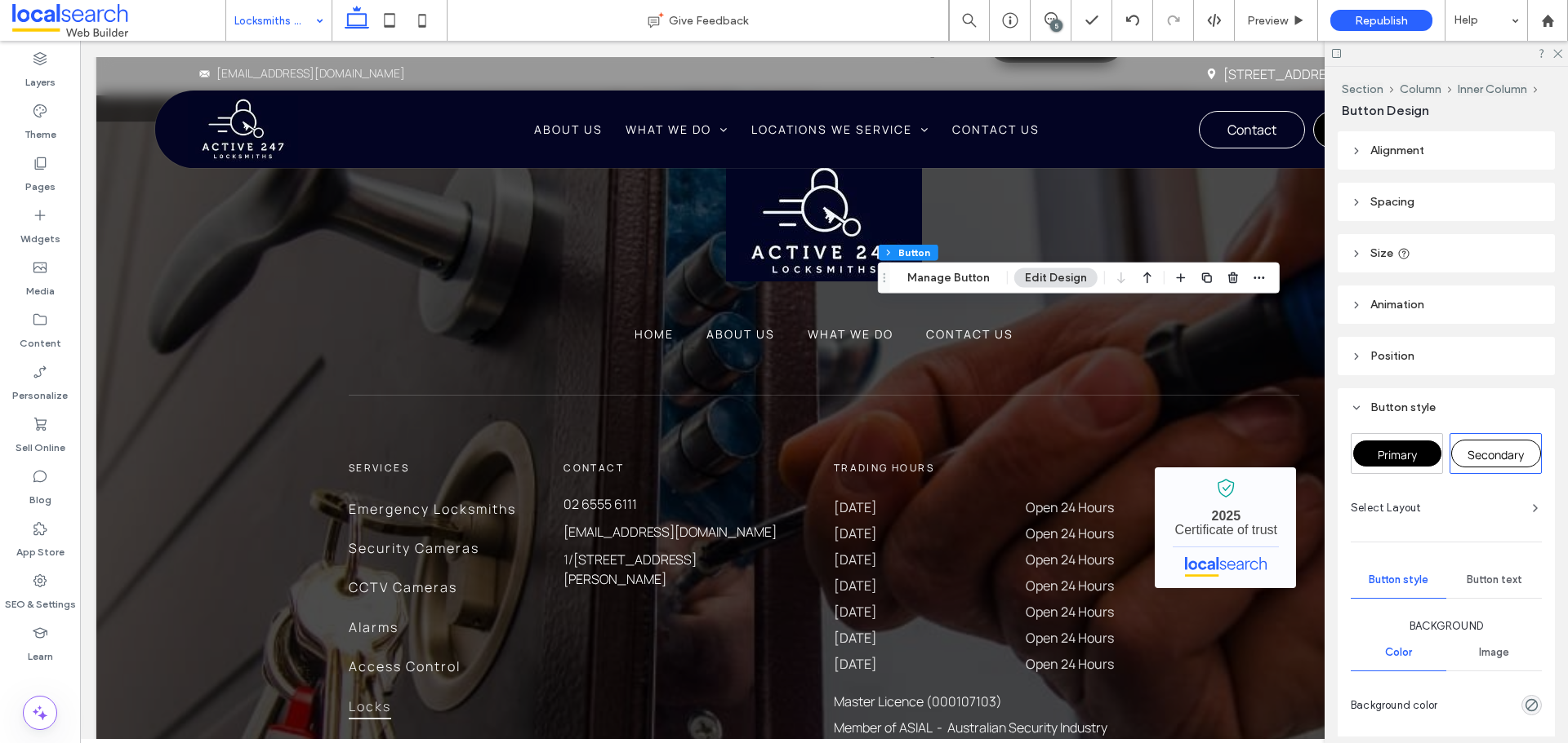
click at [1391, 470] on div "Primary" at bounding box center [1397, 454] width 91 height 39
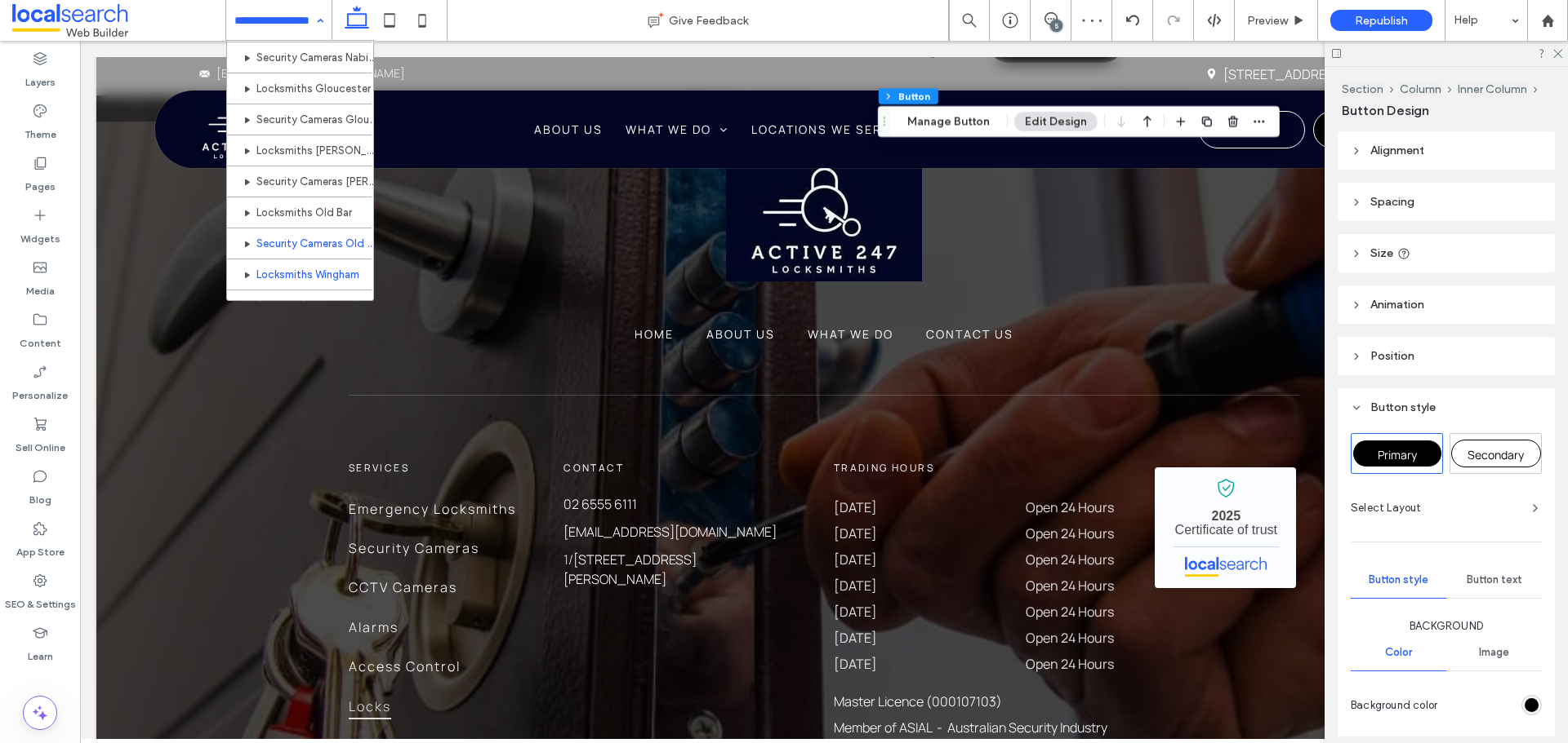
scroll to position [947, 0]
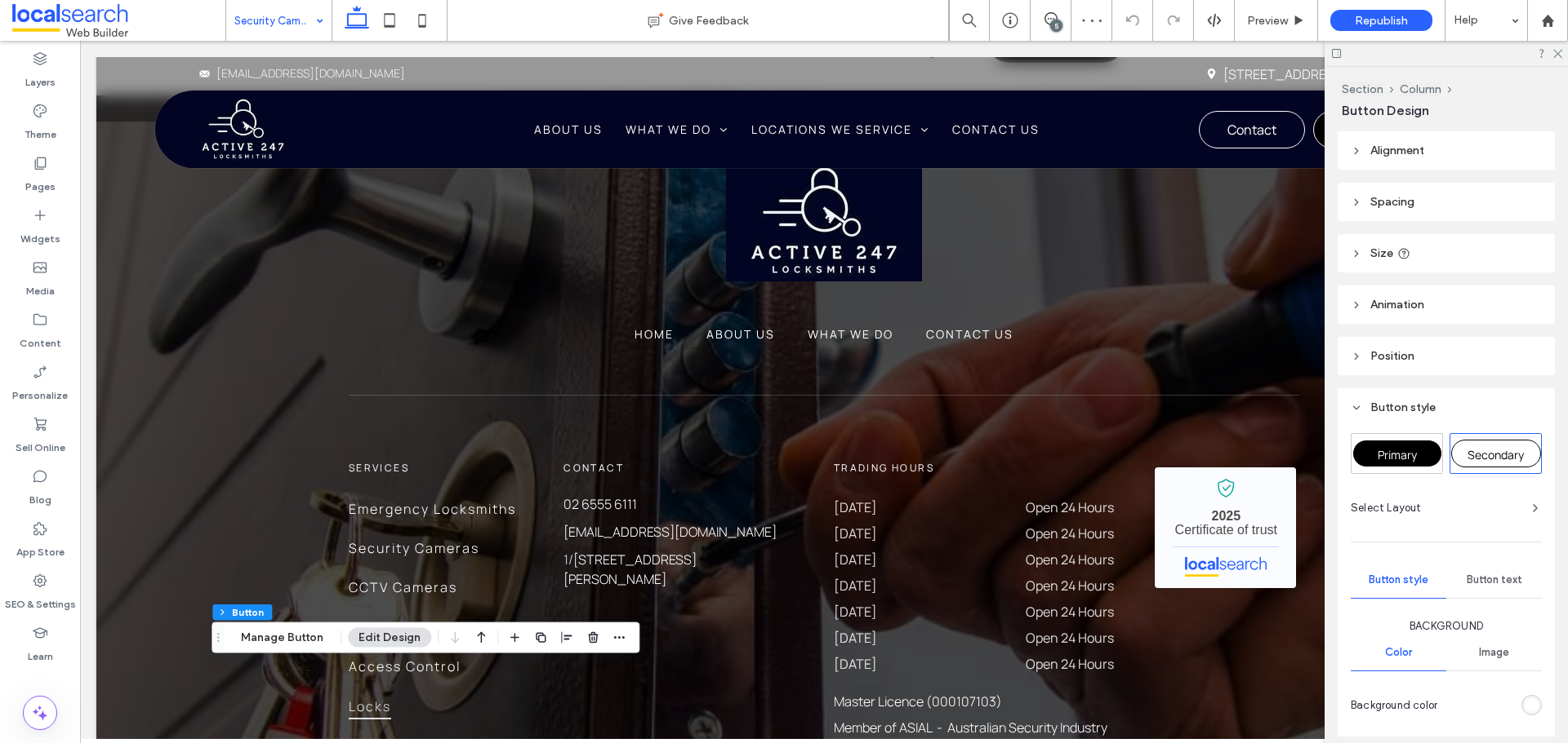
click at [1388, 452] on span "Primary" at bounding box center [1397, 455] width 39 height 16
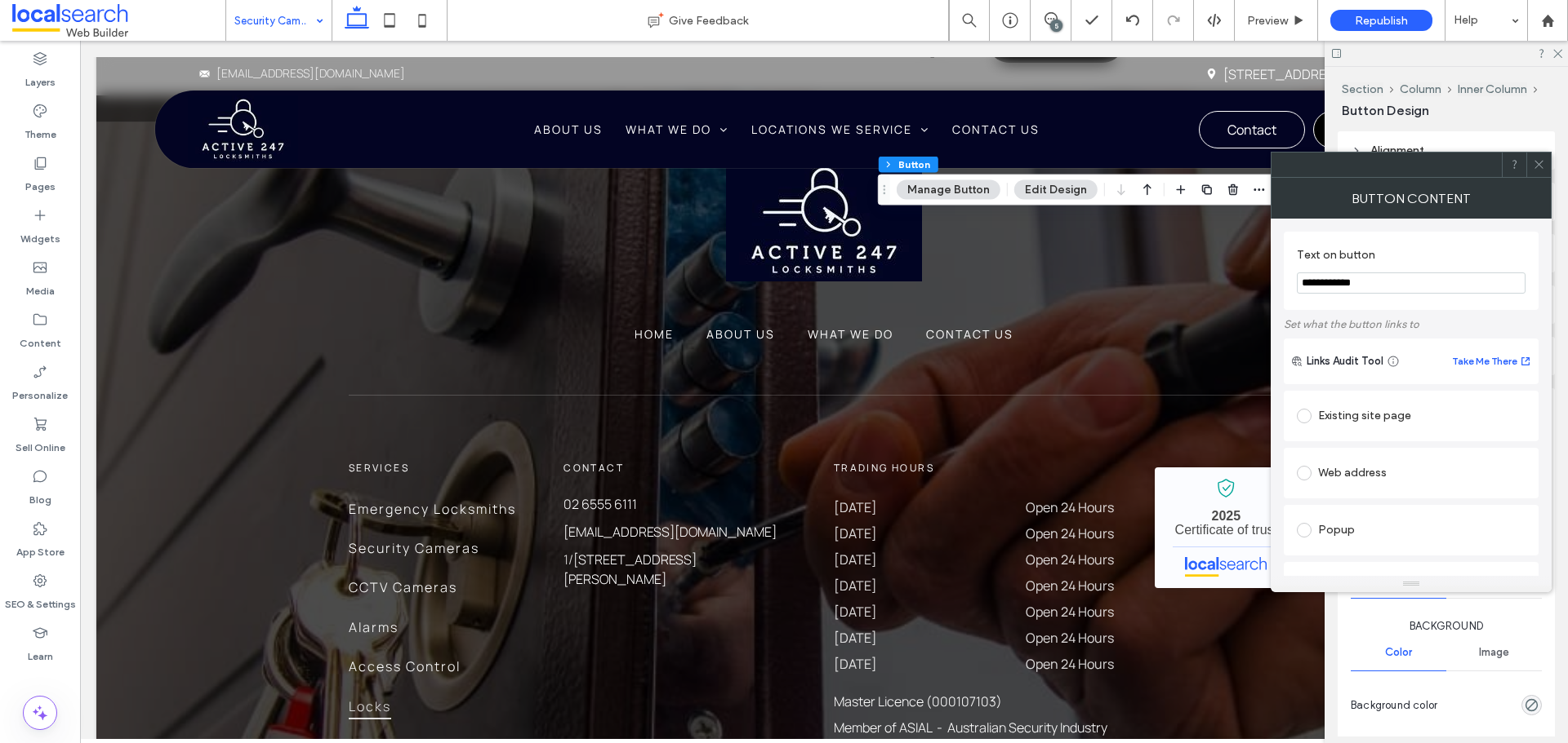
type input "**"
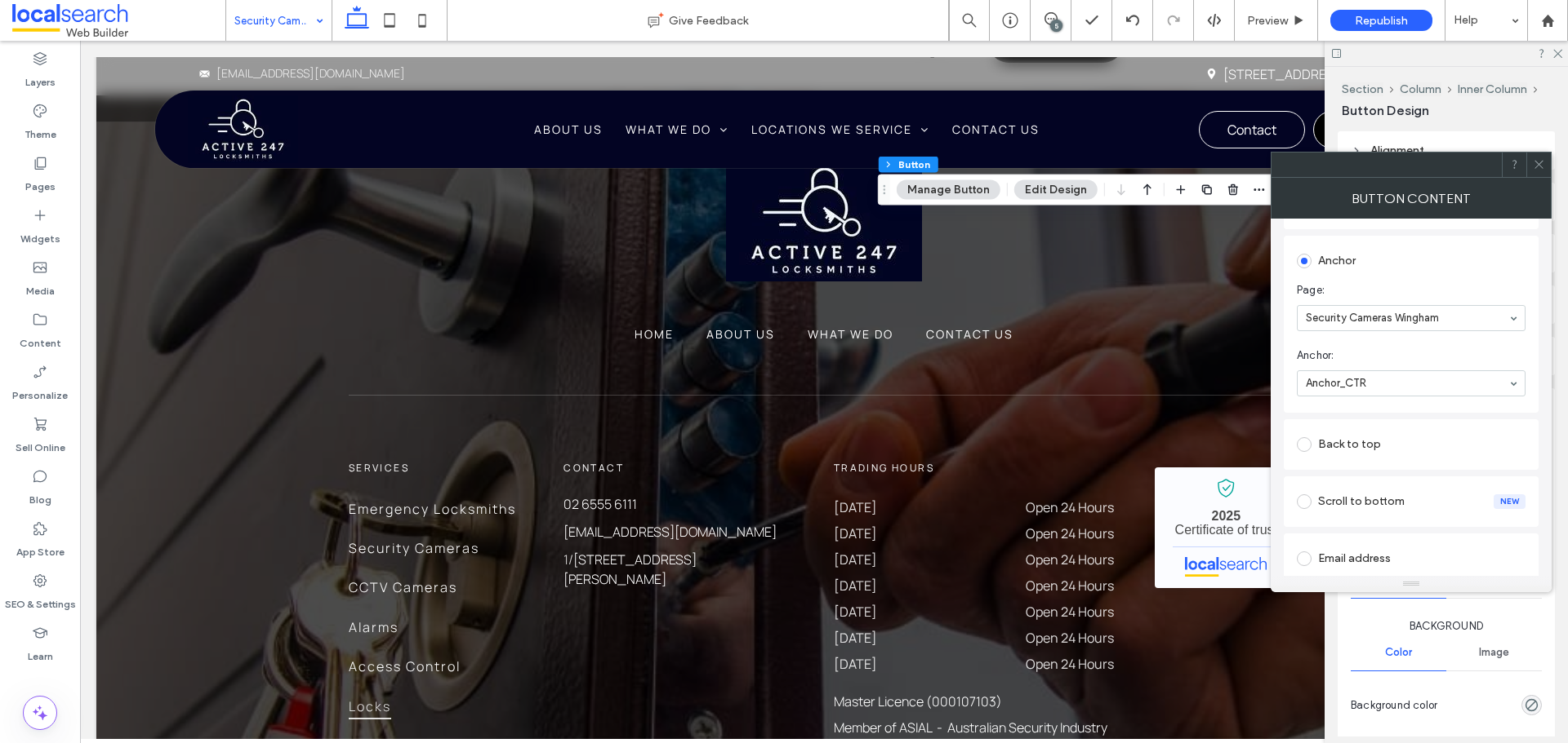
click at [1537, 159] on icon at bounding box center [1538, 164] width 12 height 12
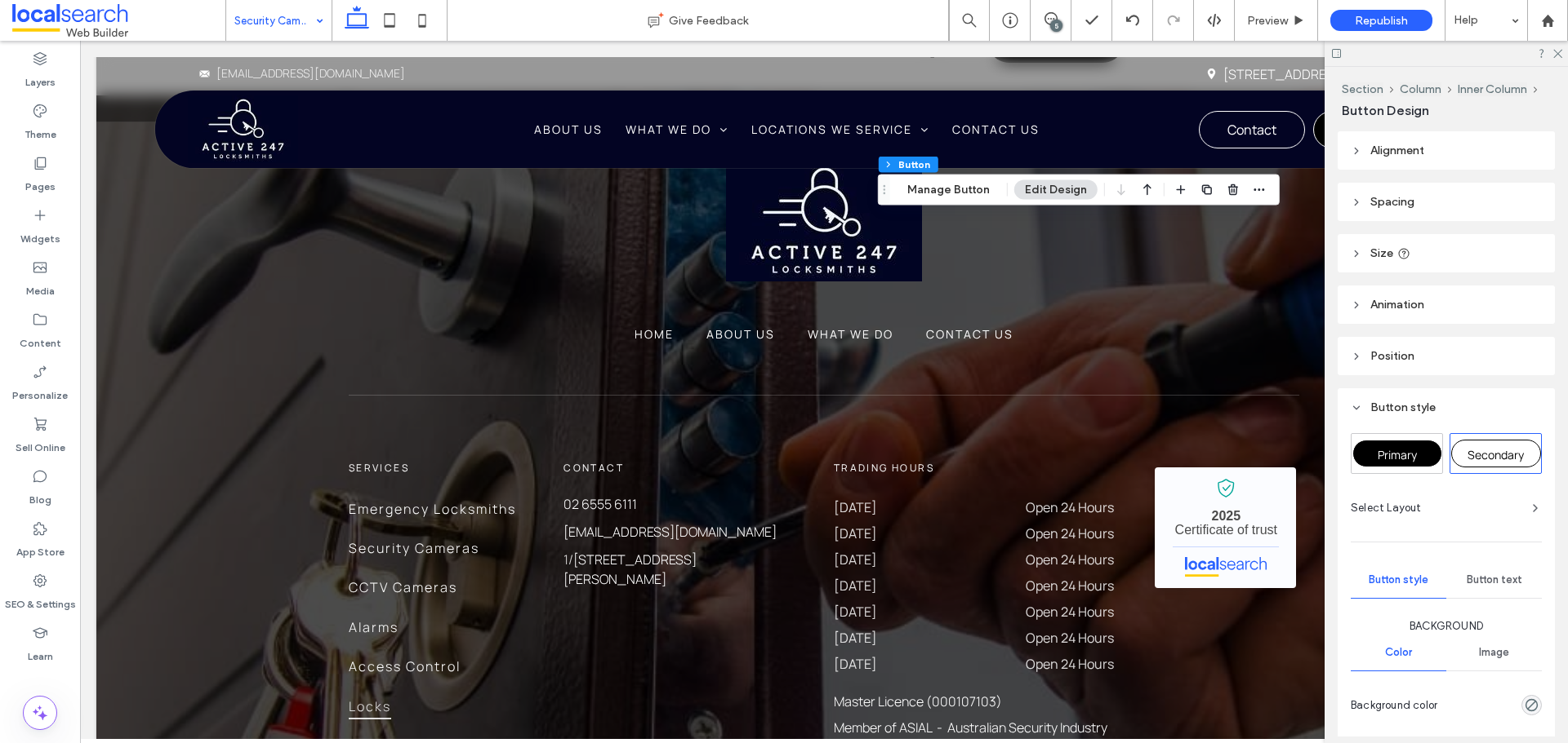
click at [1383, 448] on span "Primary" at bounding box center [1397, 455] width 39 height 16
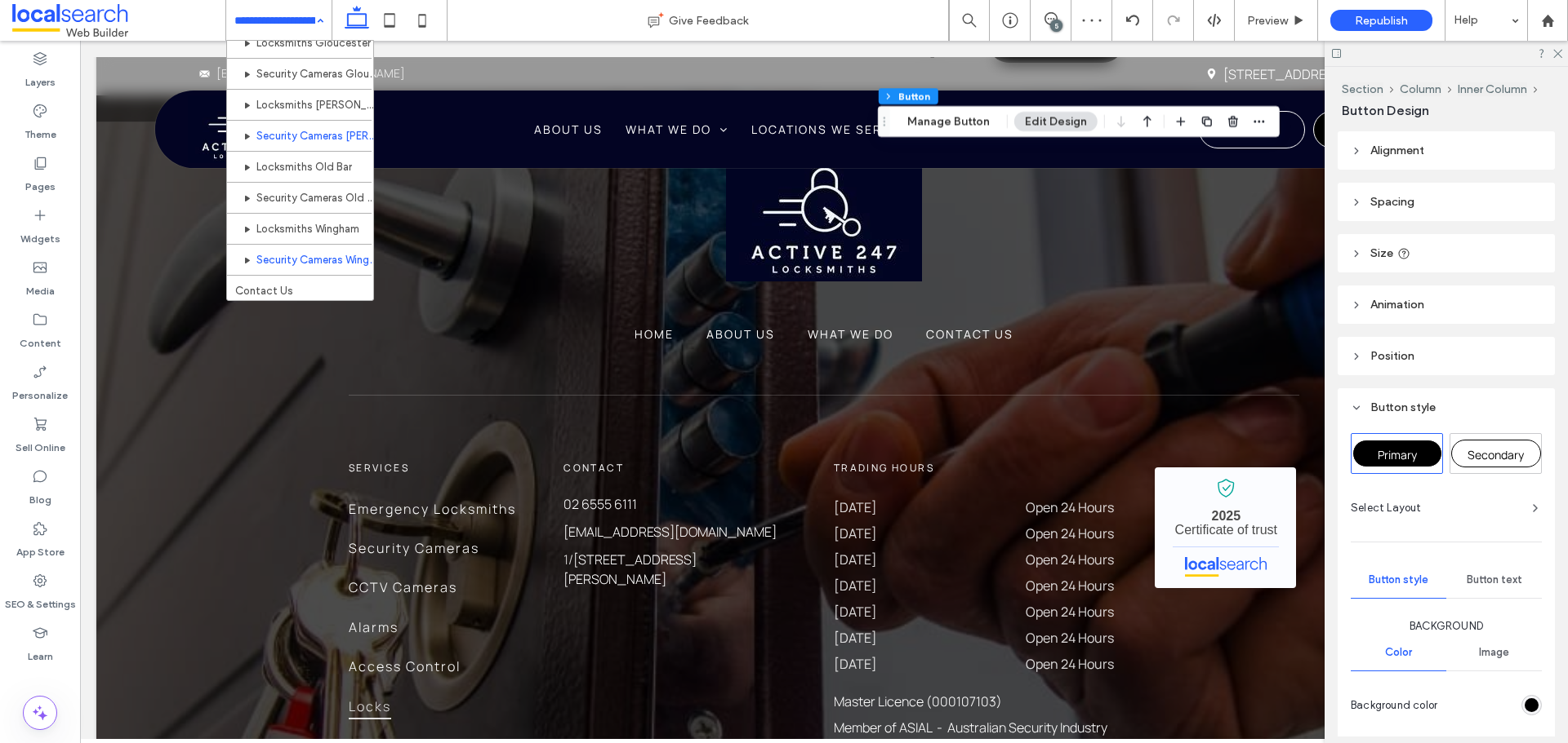
scroll to position [947, 0]
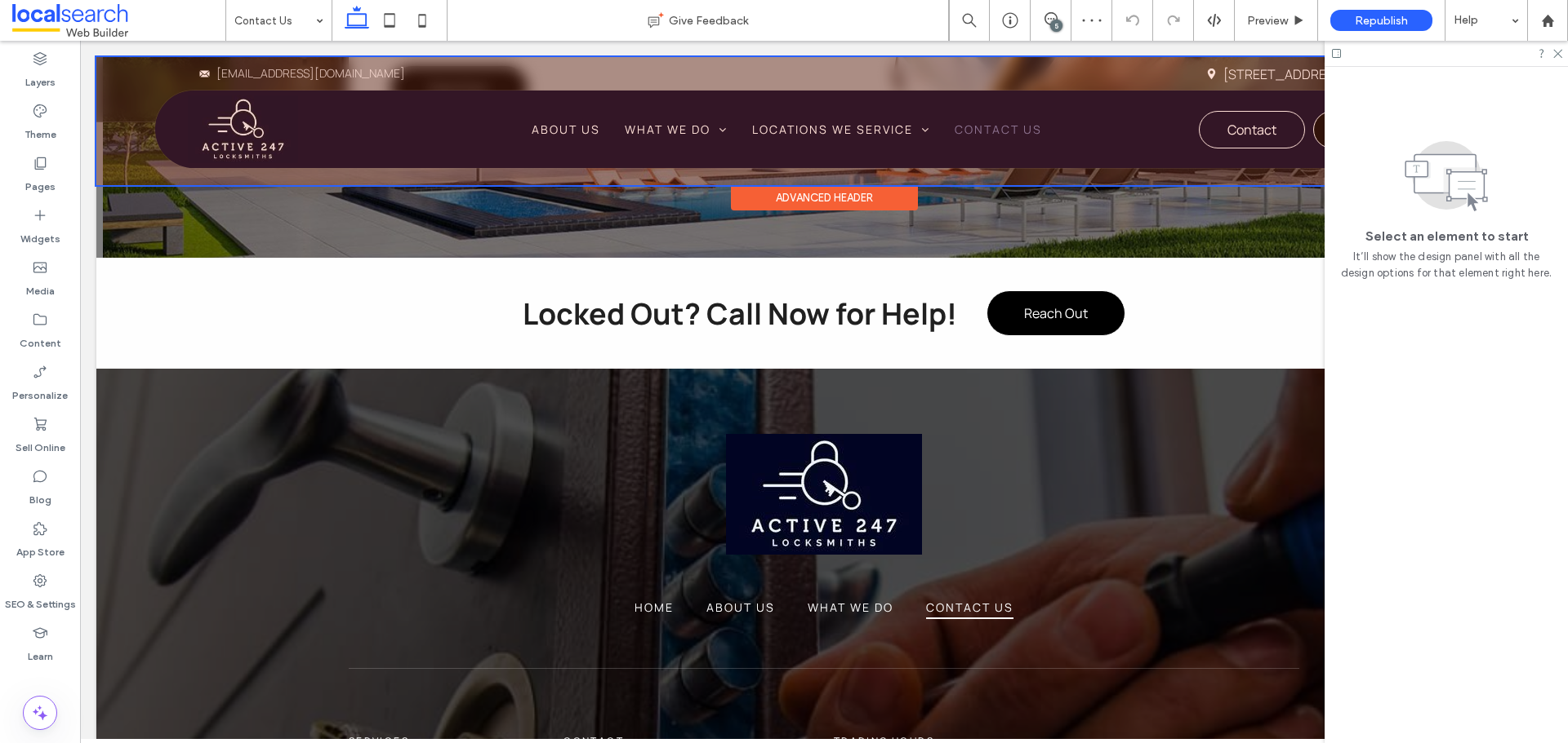
scroll to position [1959, 0]
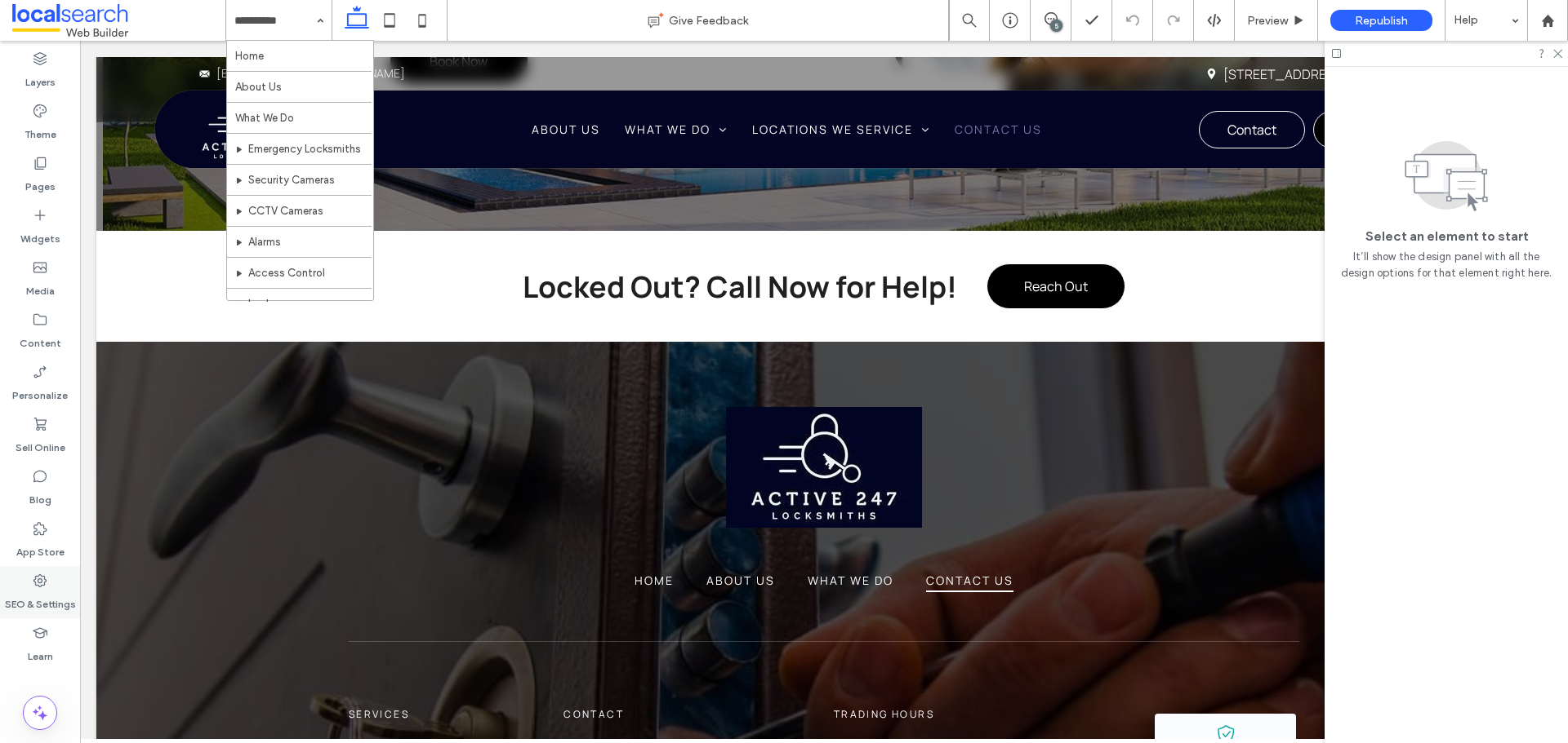
click at [52, 589] on label "SEO & Settings" at bounding box center [40, 600] width 71 height 23
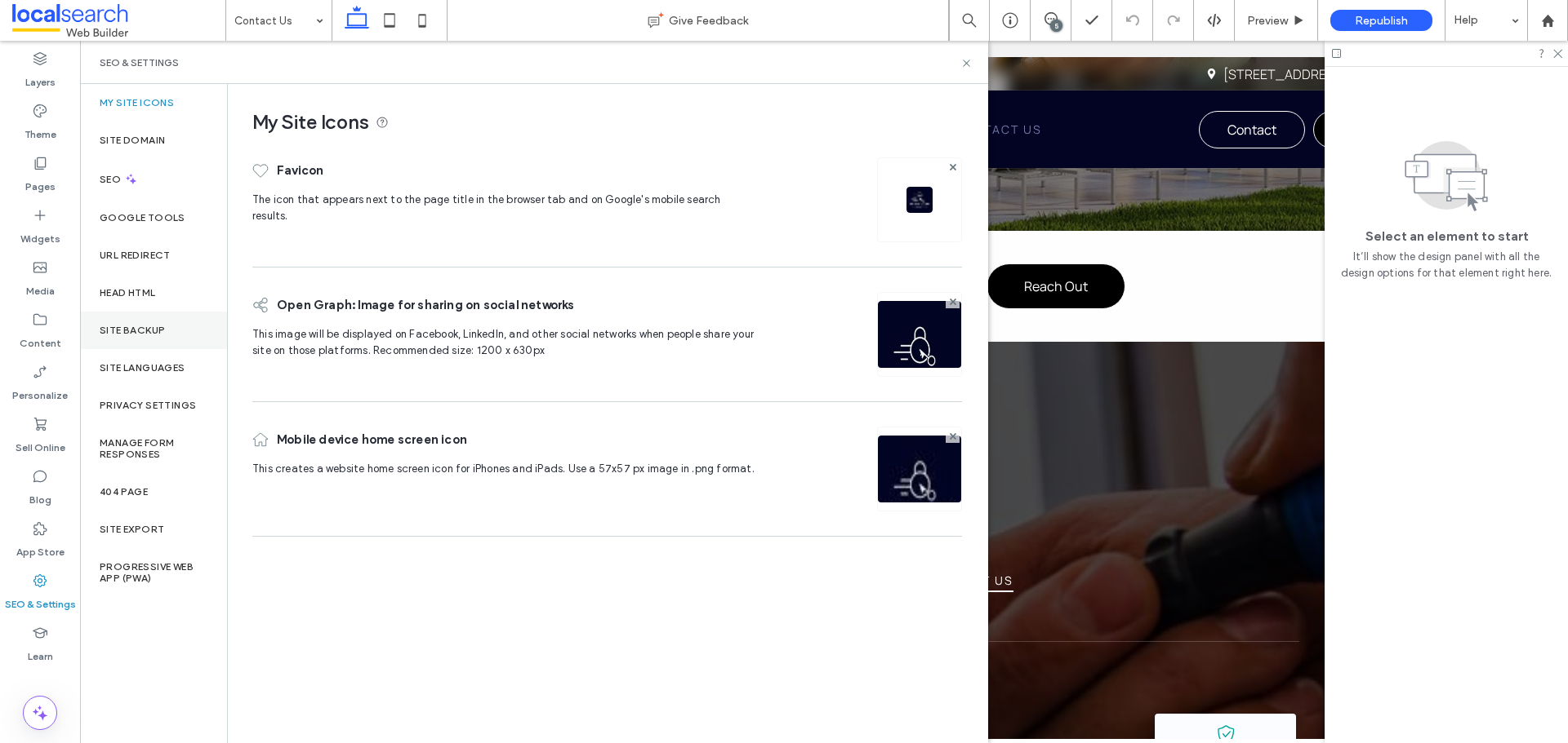
click at [137, 324] on label "Site Backup" at bounding box center [133, 330] width 66 height 11
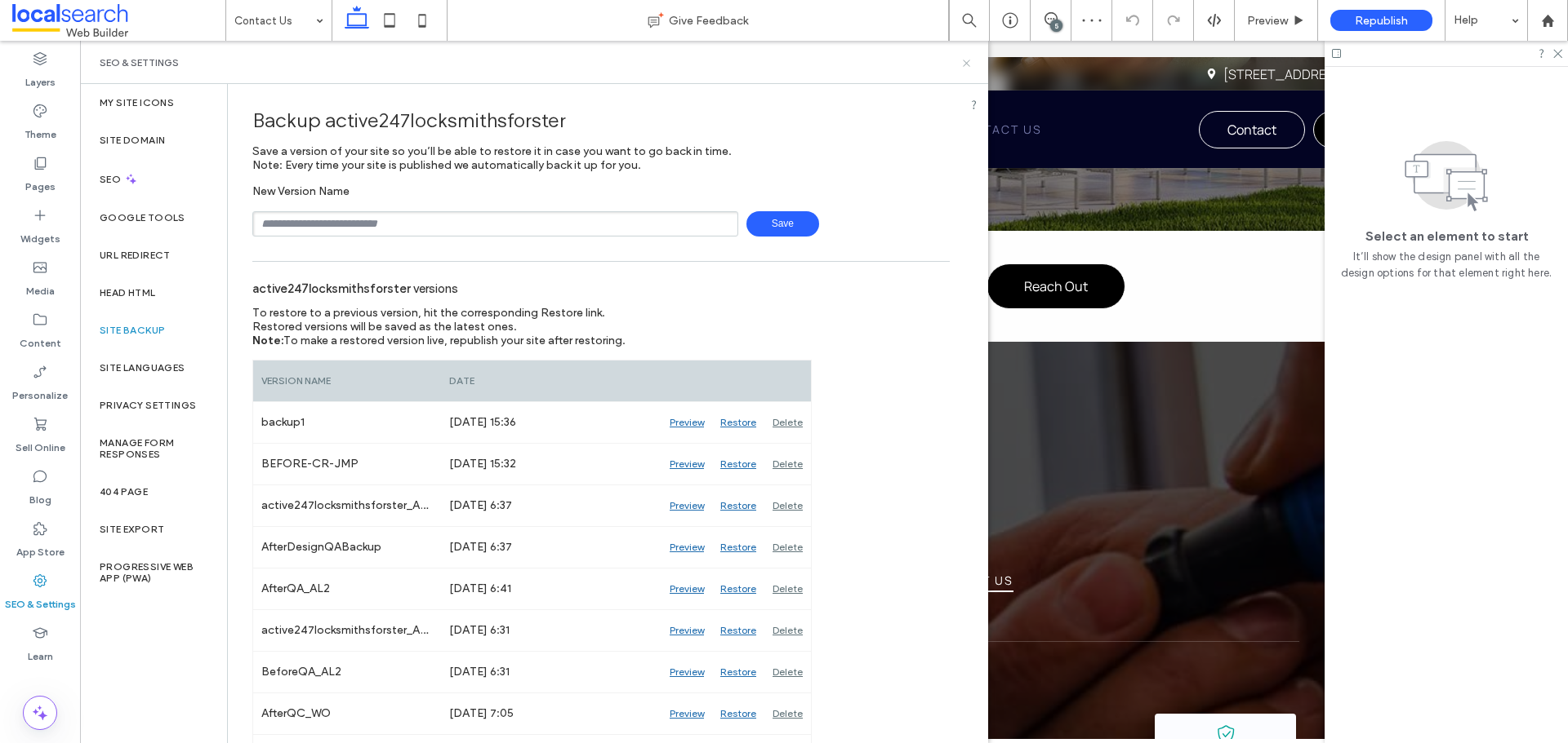
click at [961, 63] on icon at bounding box center [966, 63] width 12 height 12
